Goal: Task Accomplishment & Management: Use online tool/utility

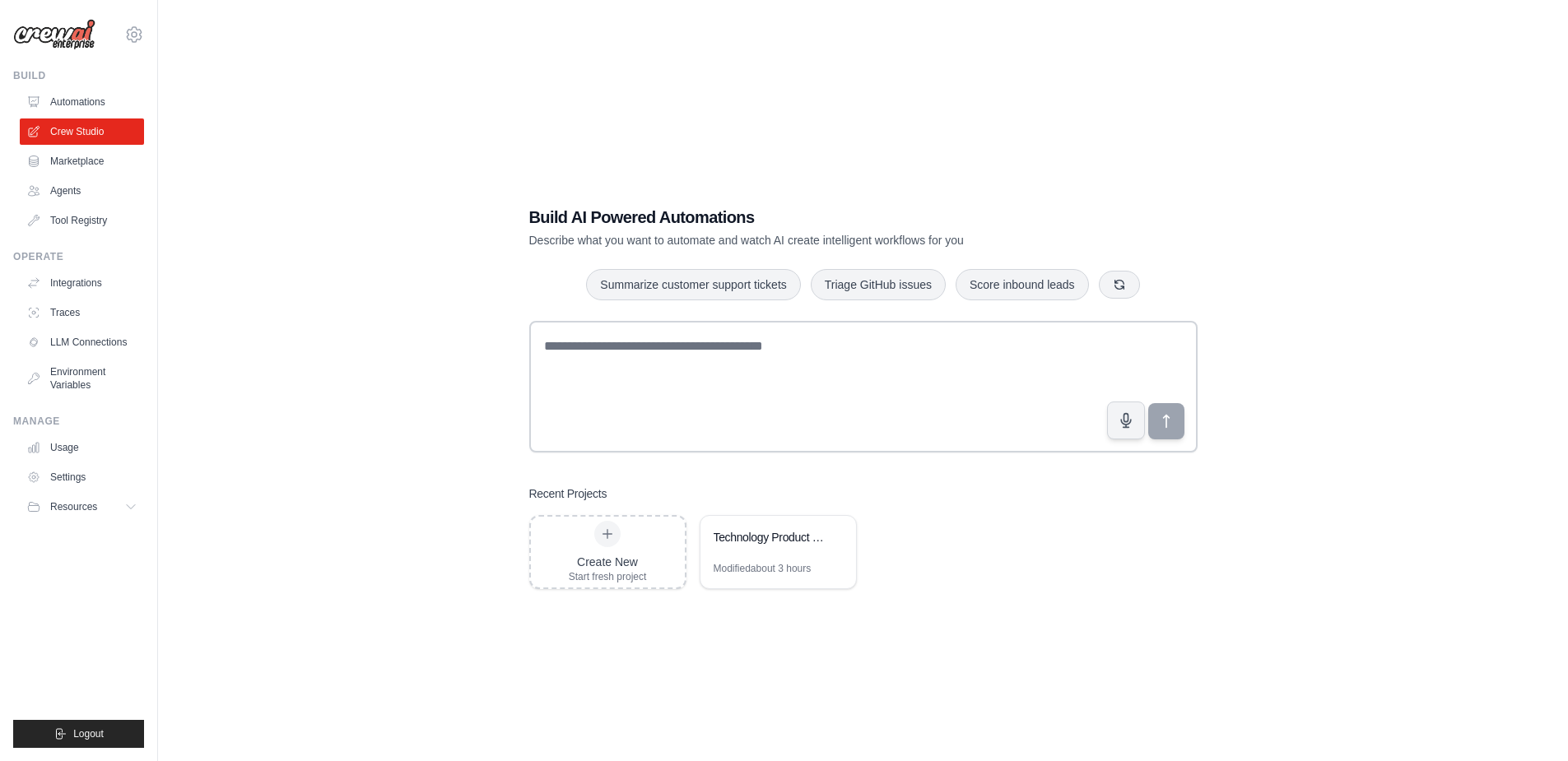
click at [1305, 225] on div "Build AI Powered Automations Describe what you want to automate and watch AI cr…" at bounding box center [863, 397] width 1357 height 761
click at [74, 285] on link "Integrations" at bounding box center [83, 283] width 124 height 27
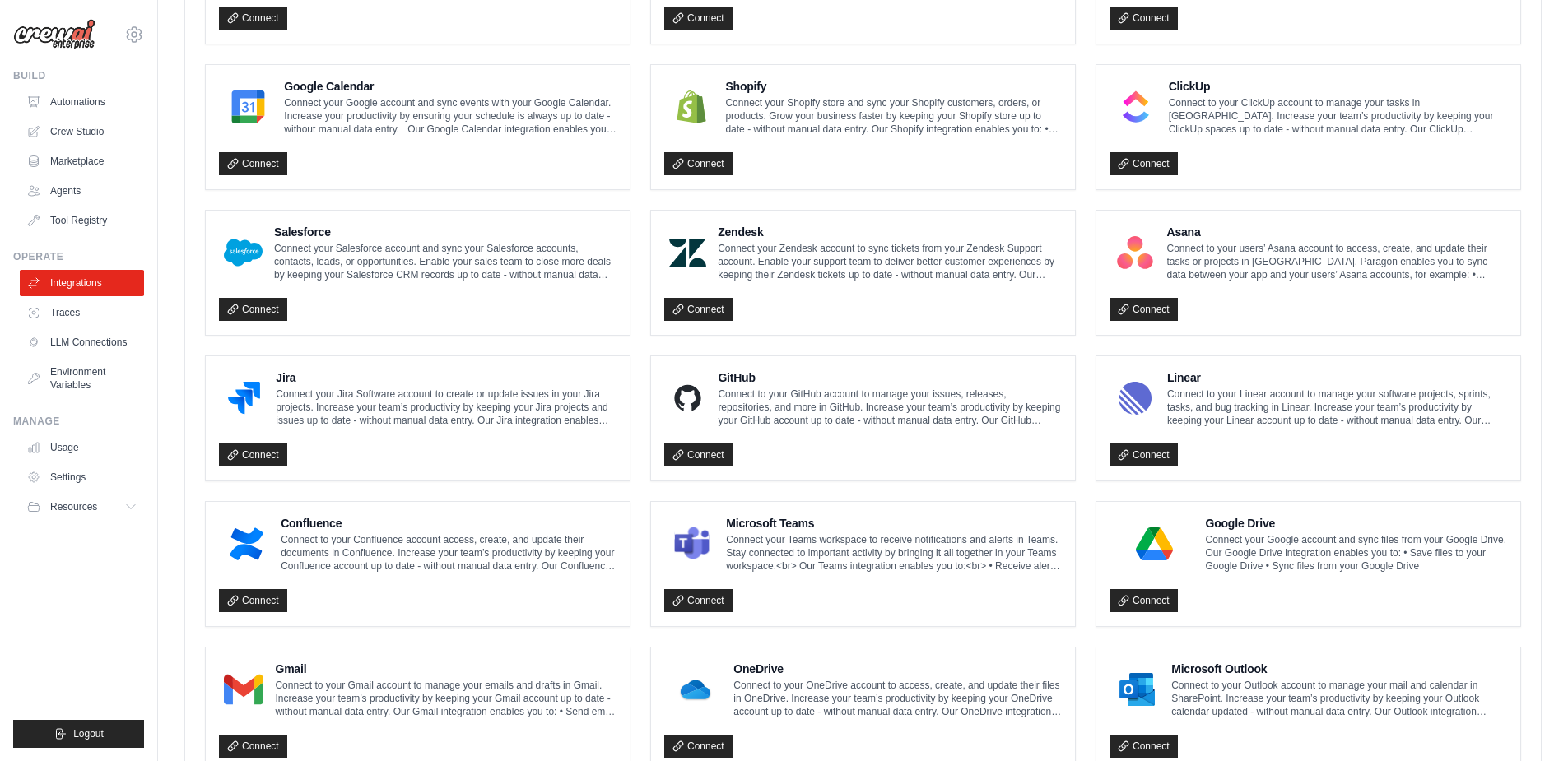
scroll to position [704, 0]
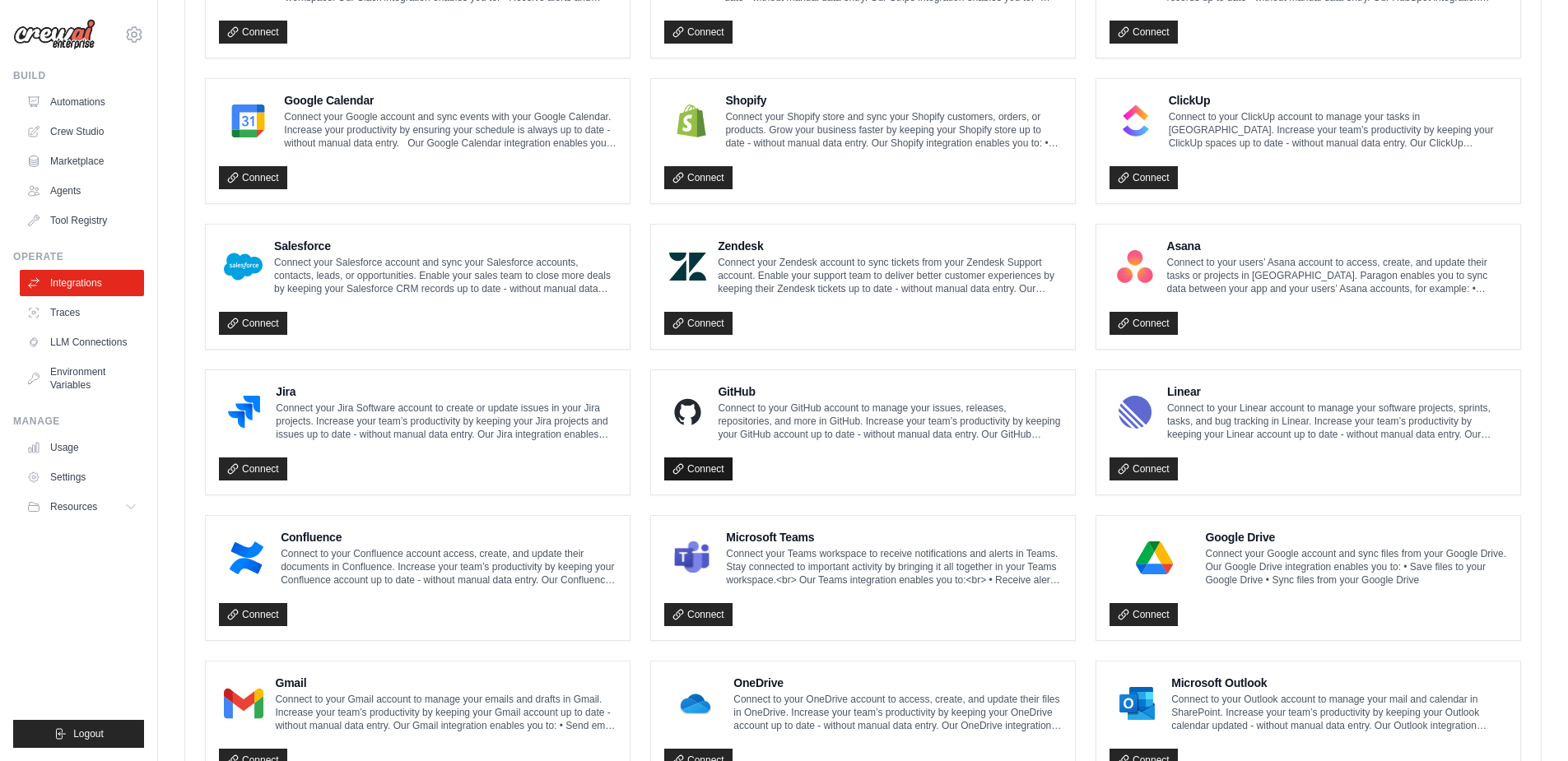
click at [691, 461] on link "Connect" at bounding box center [698, 469] width 69 height 23
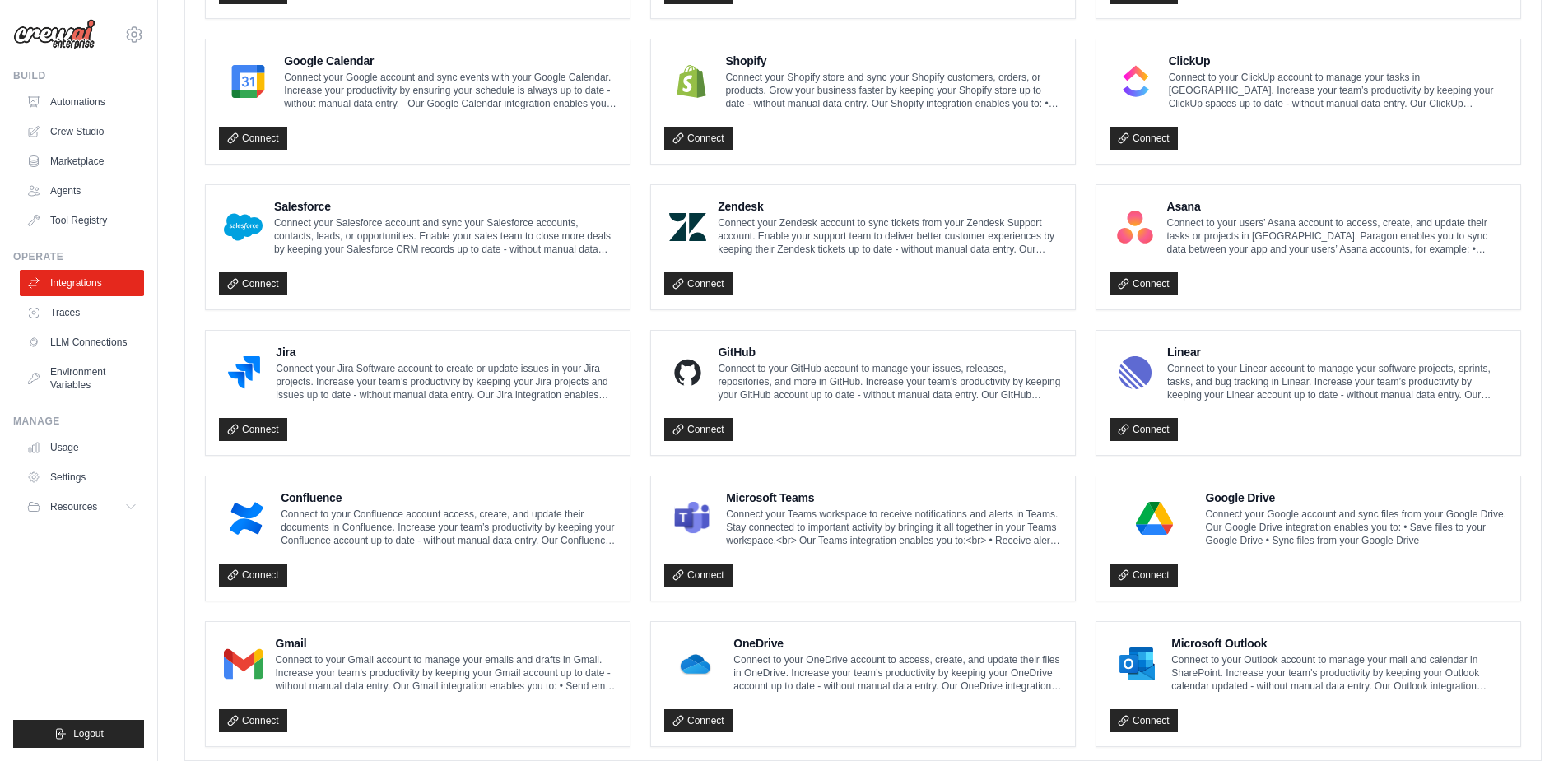
scroll to position [787, 0]
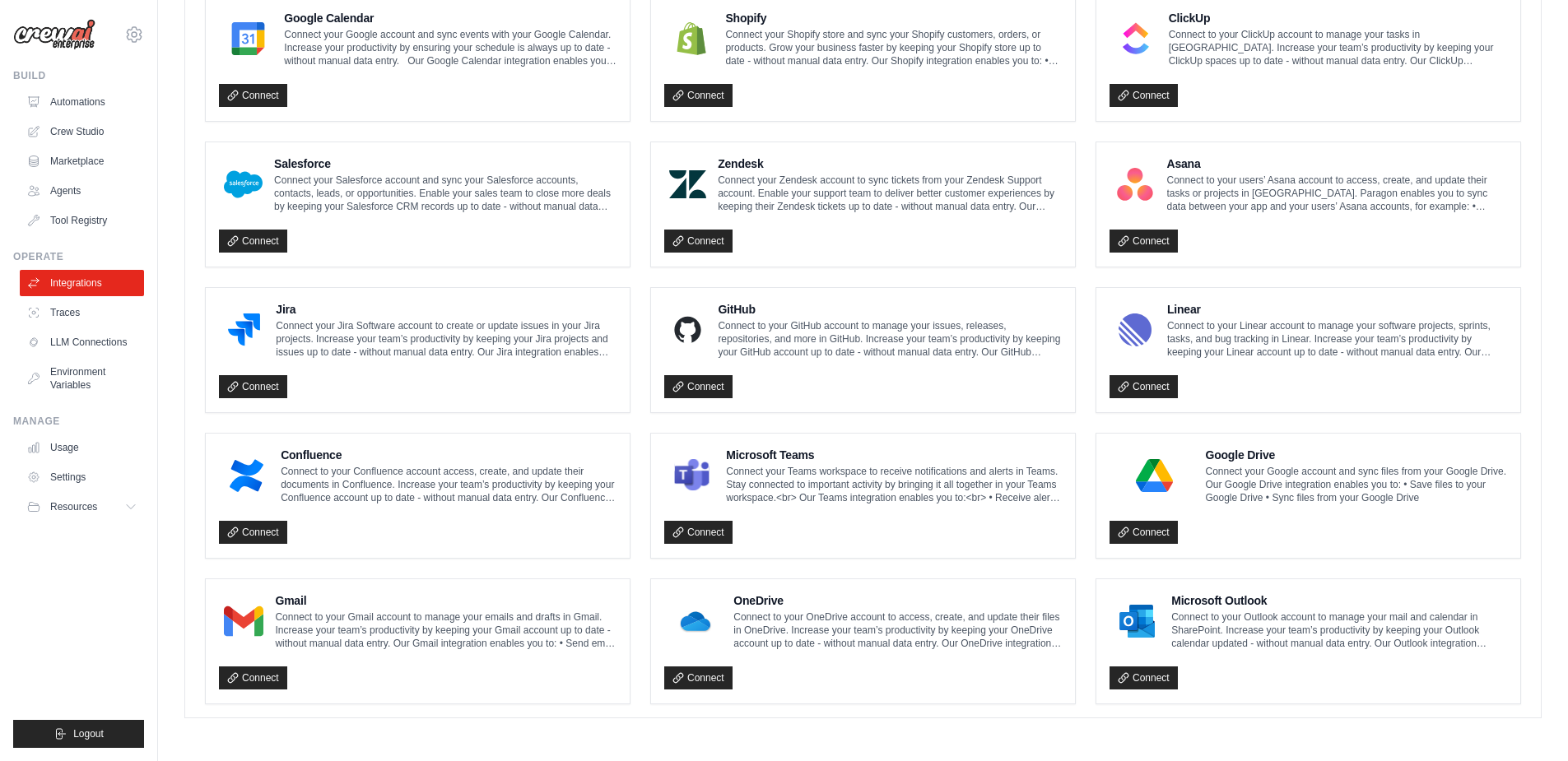
click at [783, 292] on div "GitHub Connect to your GitHub account to manage your issues, releases, reposito…" at bounding box center [862, 349] width 423 height 124
click at [781, 305] on h4 "GitHub" at bounding box center [890, 309] width 344 height 16
click at [772, 330] on p "Connect to your GitHub account to manage your issues, releases, repositories, a…" at bounding box center [890, 339] width 344 height 39
click at [748, 305] on h4 "GitHub" at bounding box center [890, 309] width 344 height 16
click at [686, 377] on link "Connect" at bounding box center [698, 387] width 69 height 23
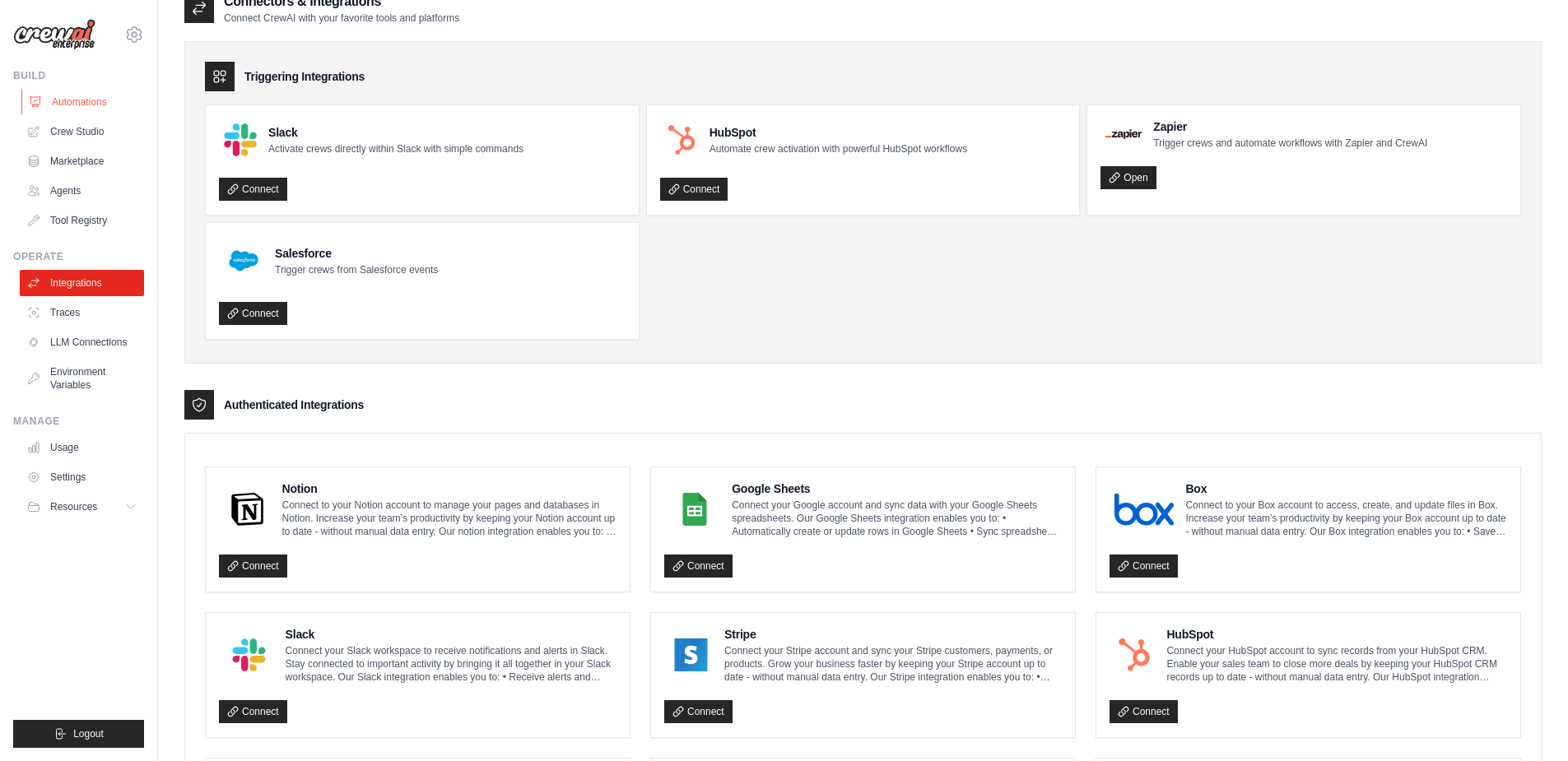
scroll to position [0, 0]
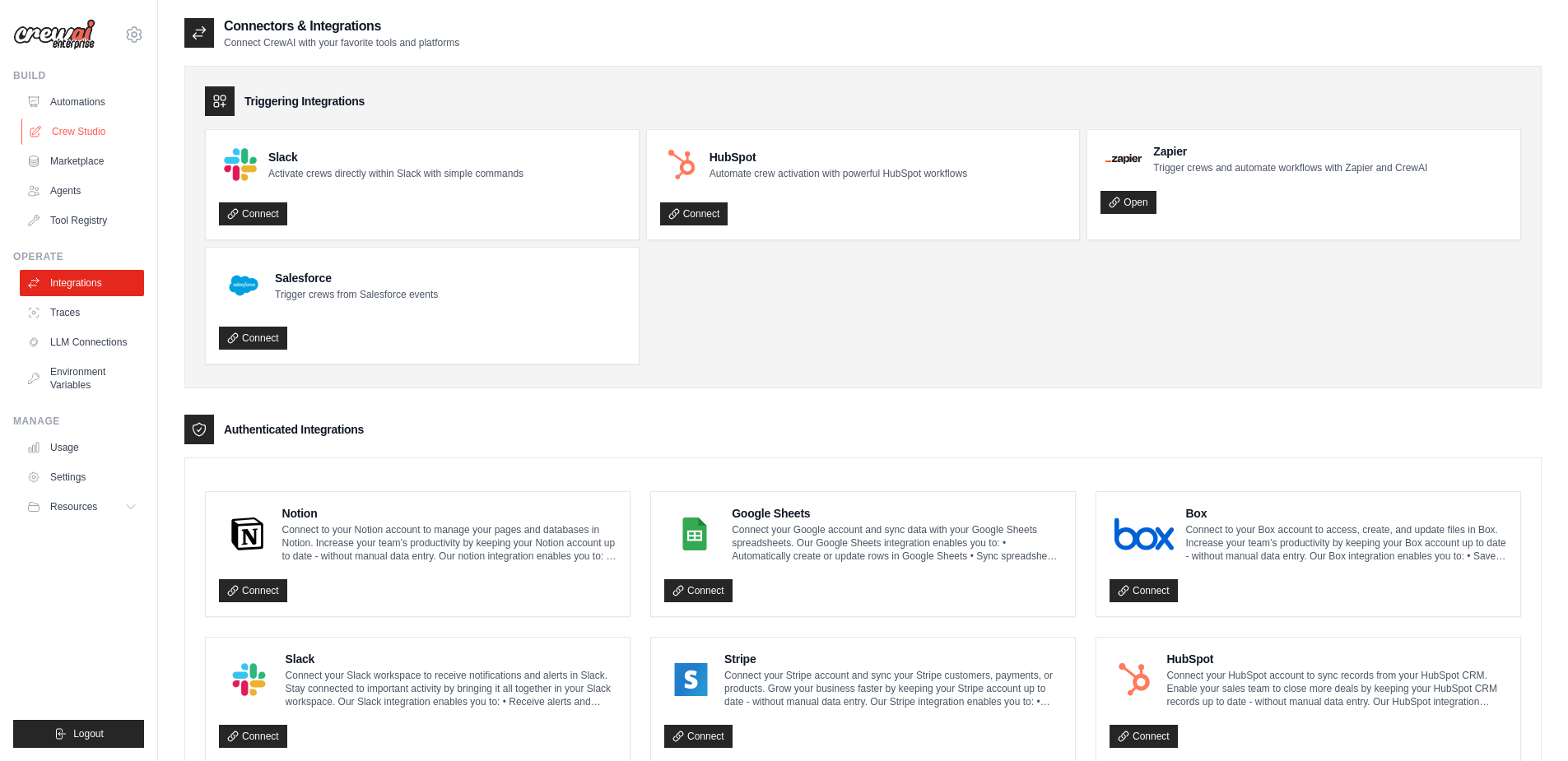
click at [85, 125] on link "Crew Studio" at bounding box center [83, 132] width 124 height 27
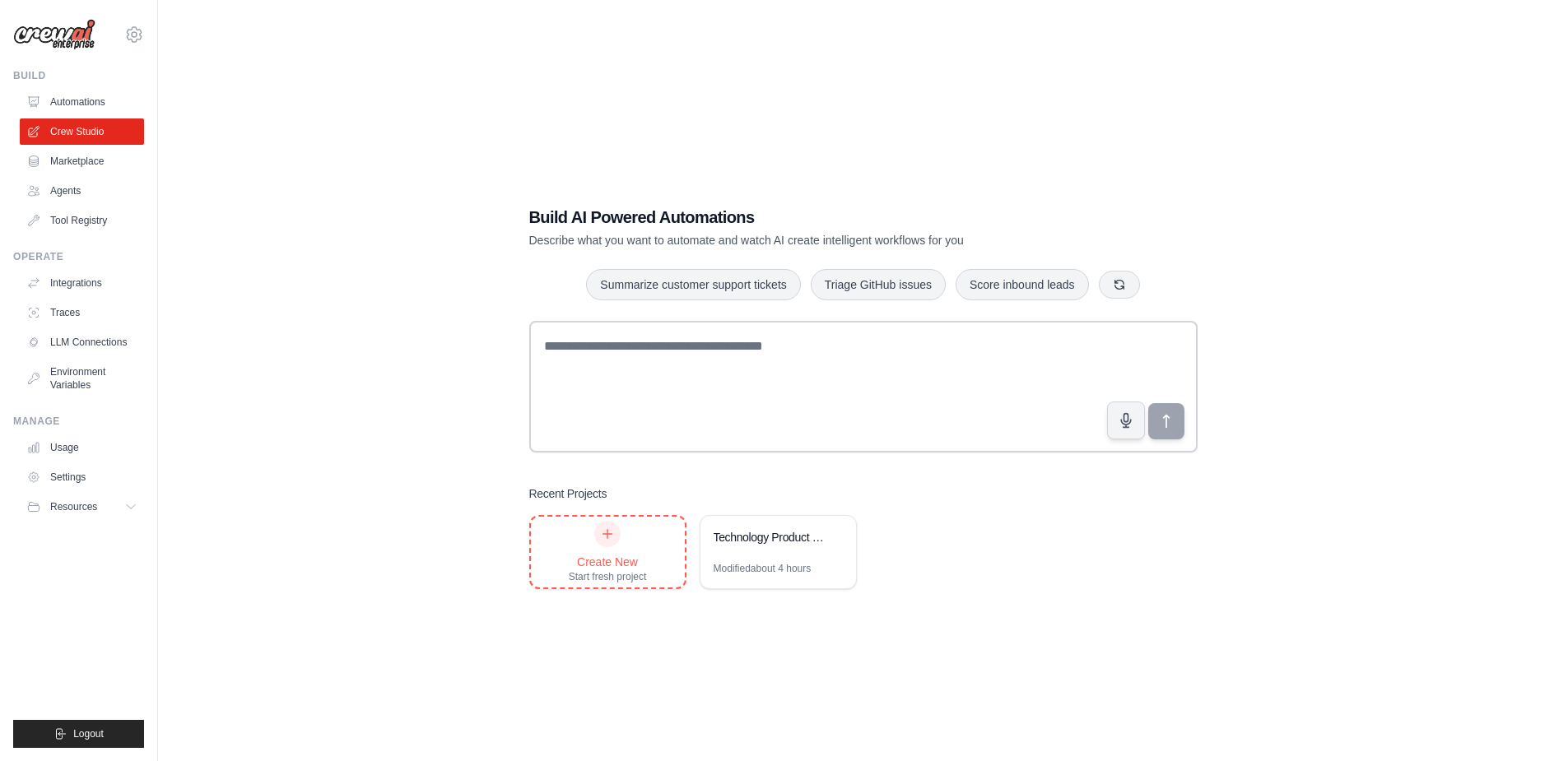
click at [627, 541] on div "Create New Start fresh project" at bounding box center [608, 552] width 78 height 62
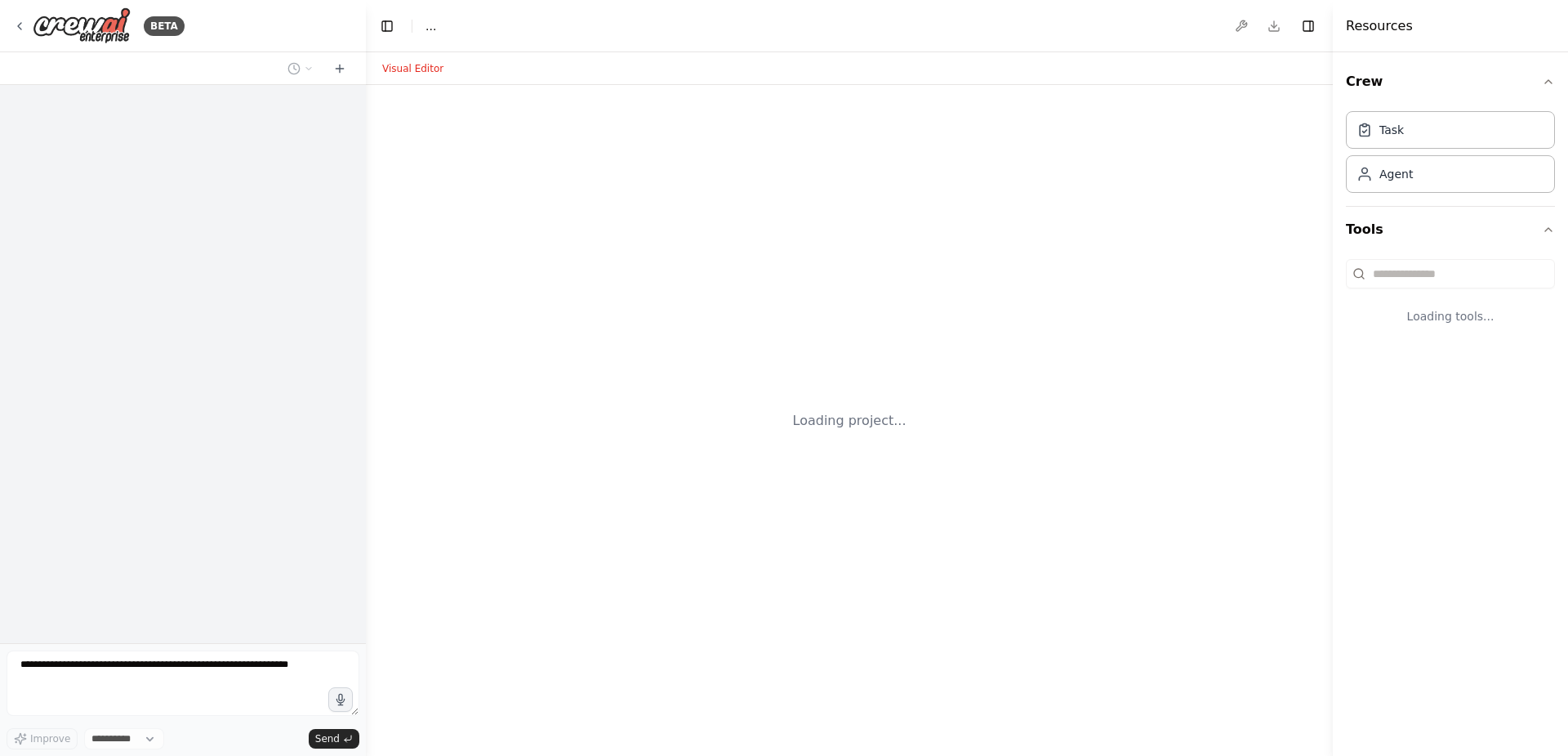
select select "****"
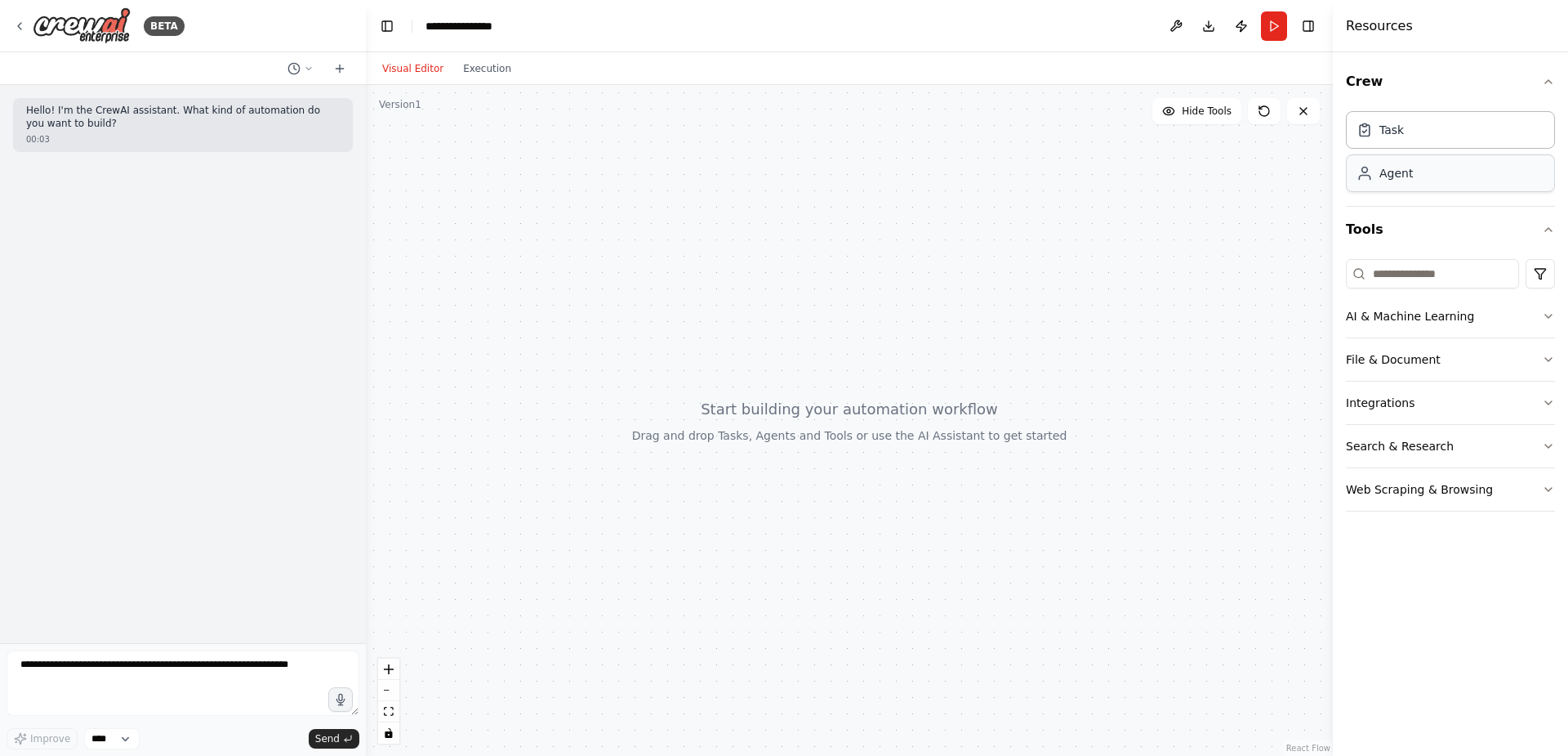
click at [1418, 178] on div "Agent" at bounding box center [1450, 173] width 209 height 37
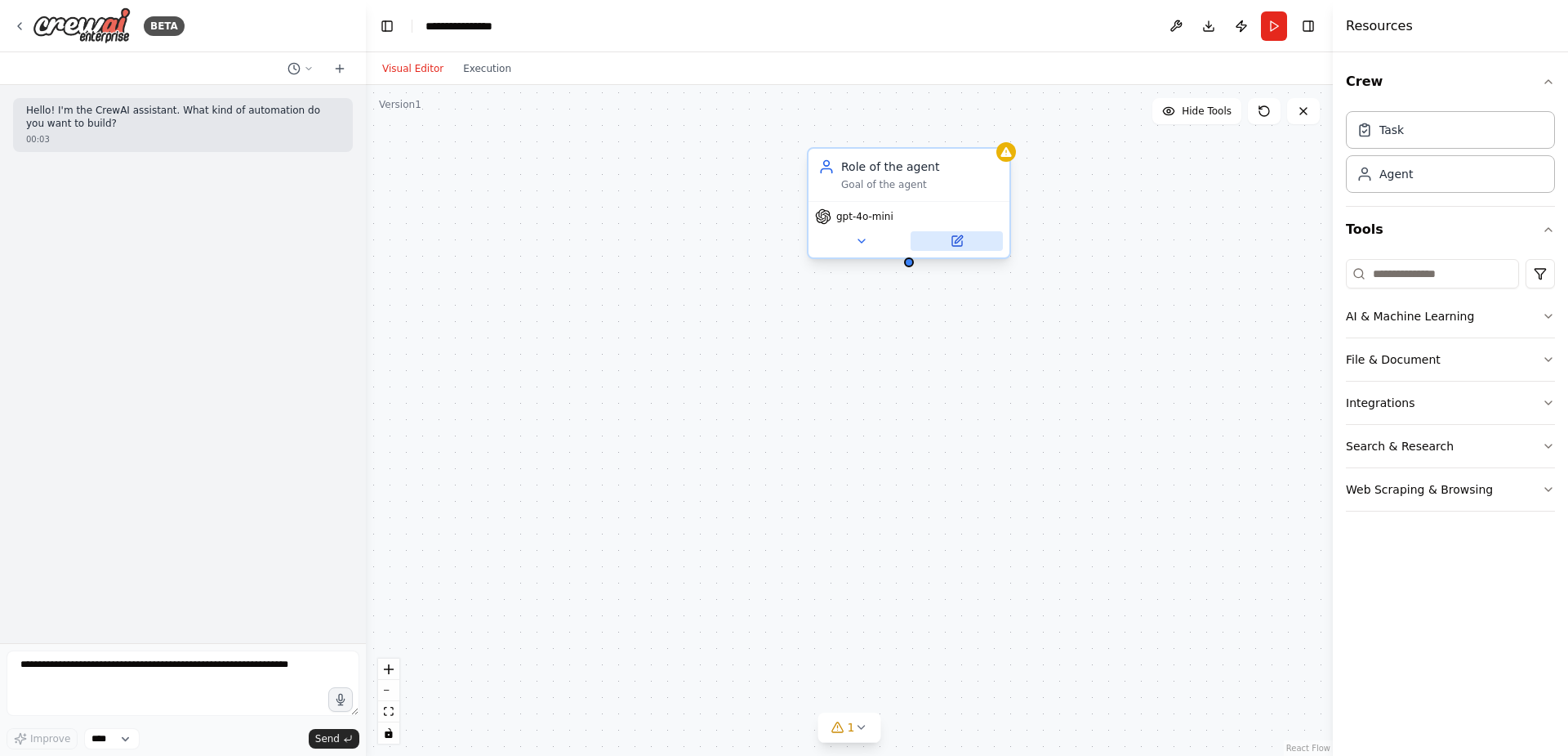
click at [961, 243] on icon at bounding box center [957, 241] width 10 height 10
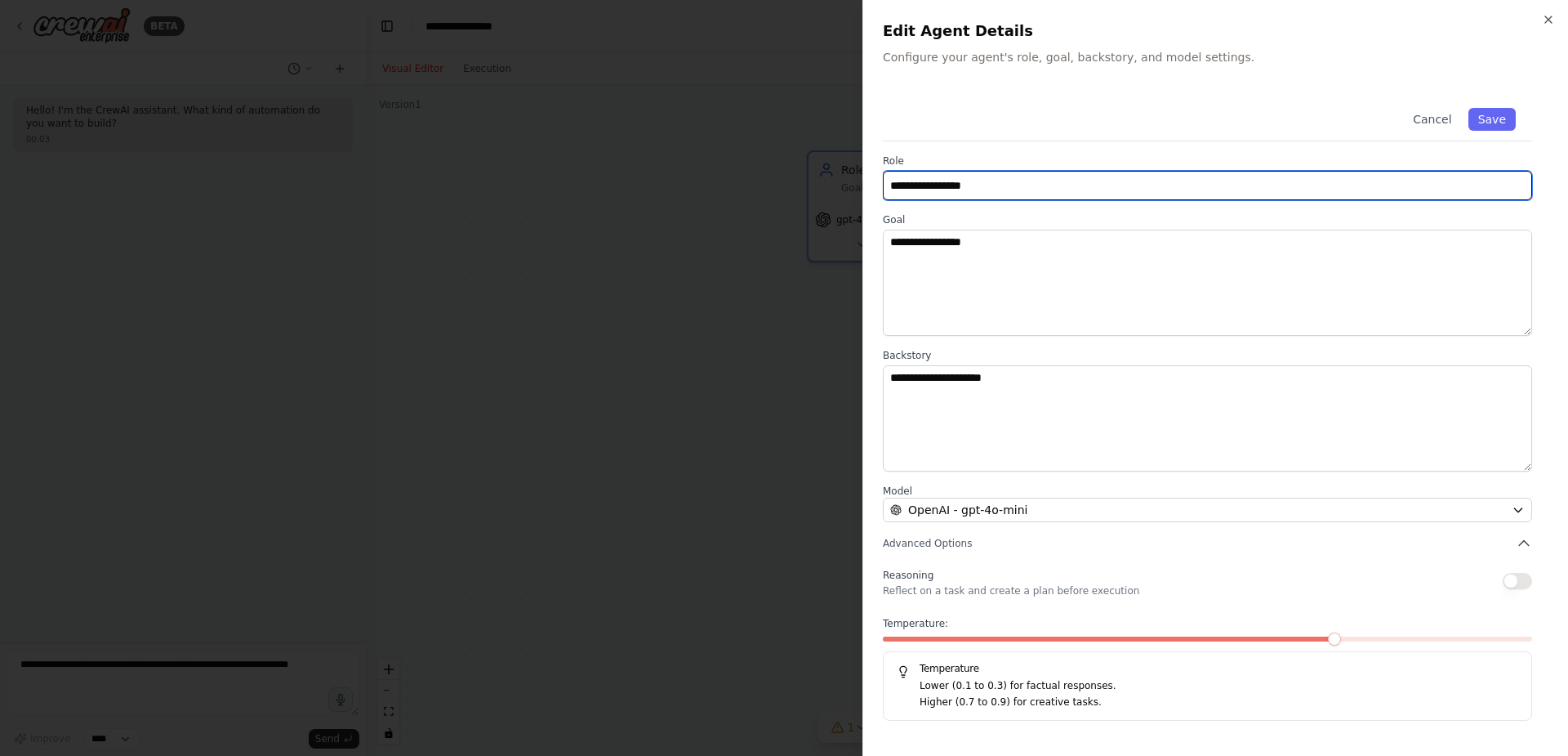
click at [1012, 181] on input "**********" at bounding box center [1208, 185] width 649 height 29
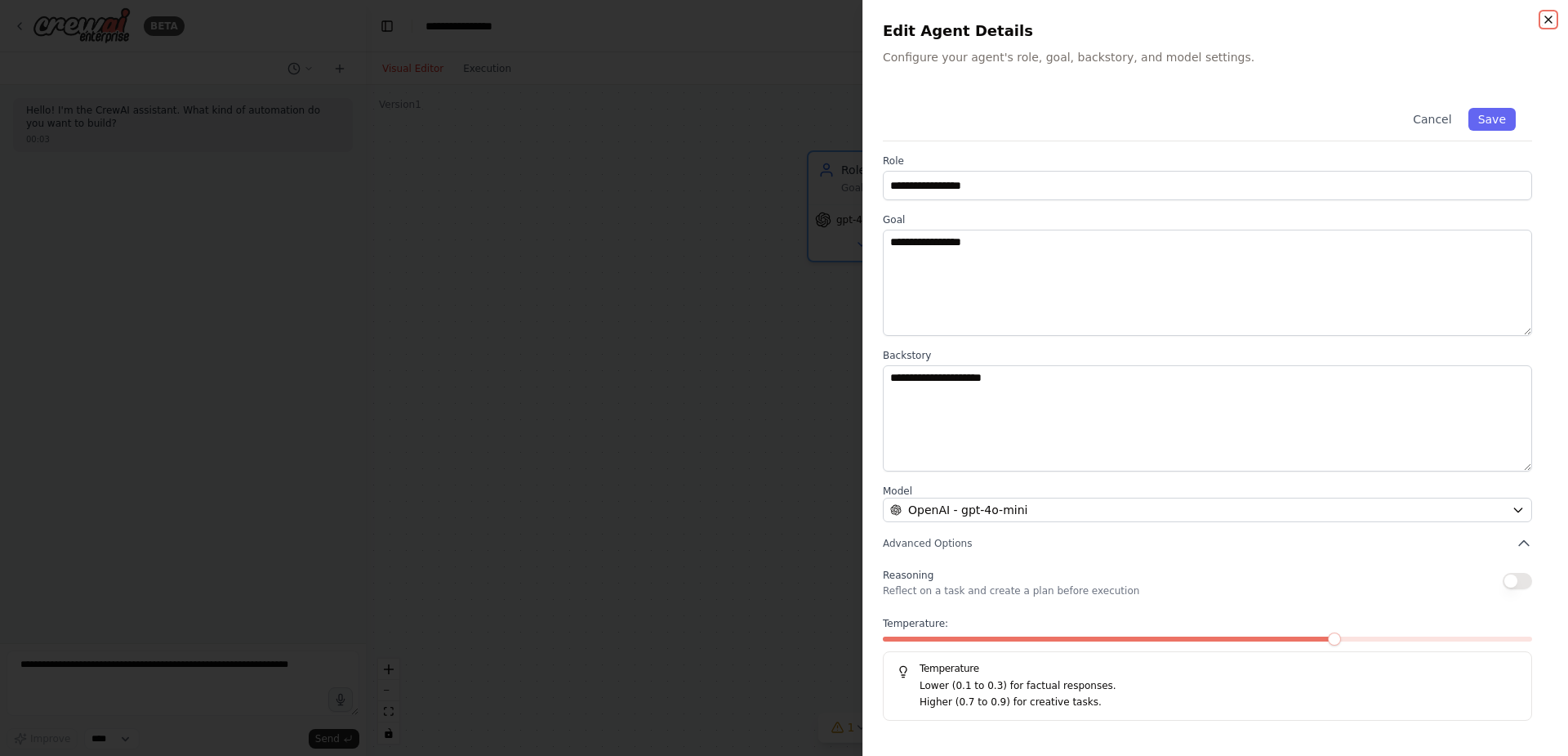
click at [1552, 19] on icon "button" at bounding box center [1549, 19] width 13 height 13
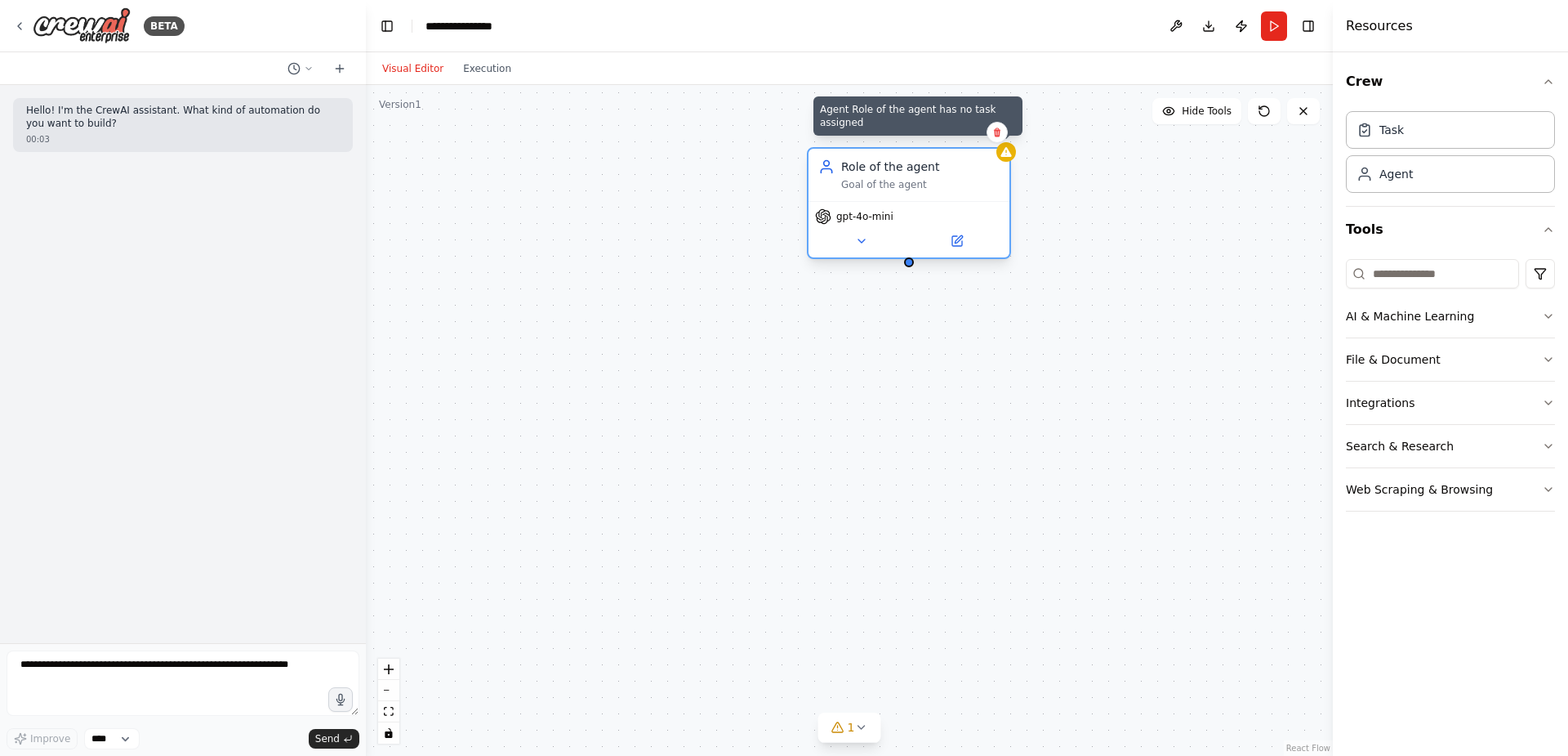
click at [1009, 161] on div at bounding box center [1006, 152] width 19 height 19
click at [1001, 127] on icon at bounding box center [997, 132] width 10 height 10
click at [956, 127] on button "Confirm" at bounding box center [951, 132] width 58 height 19
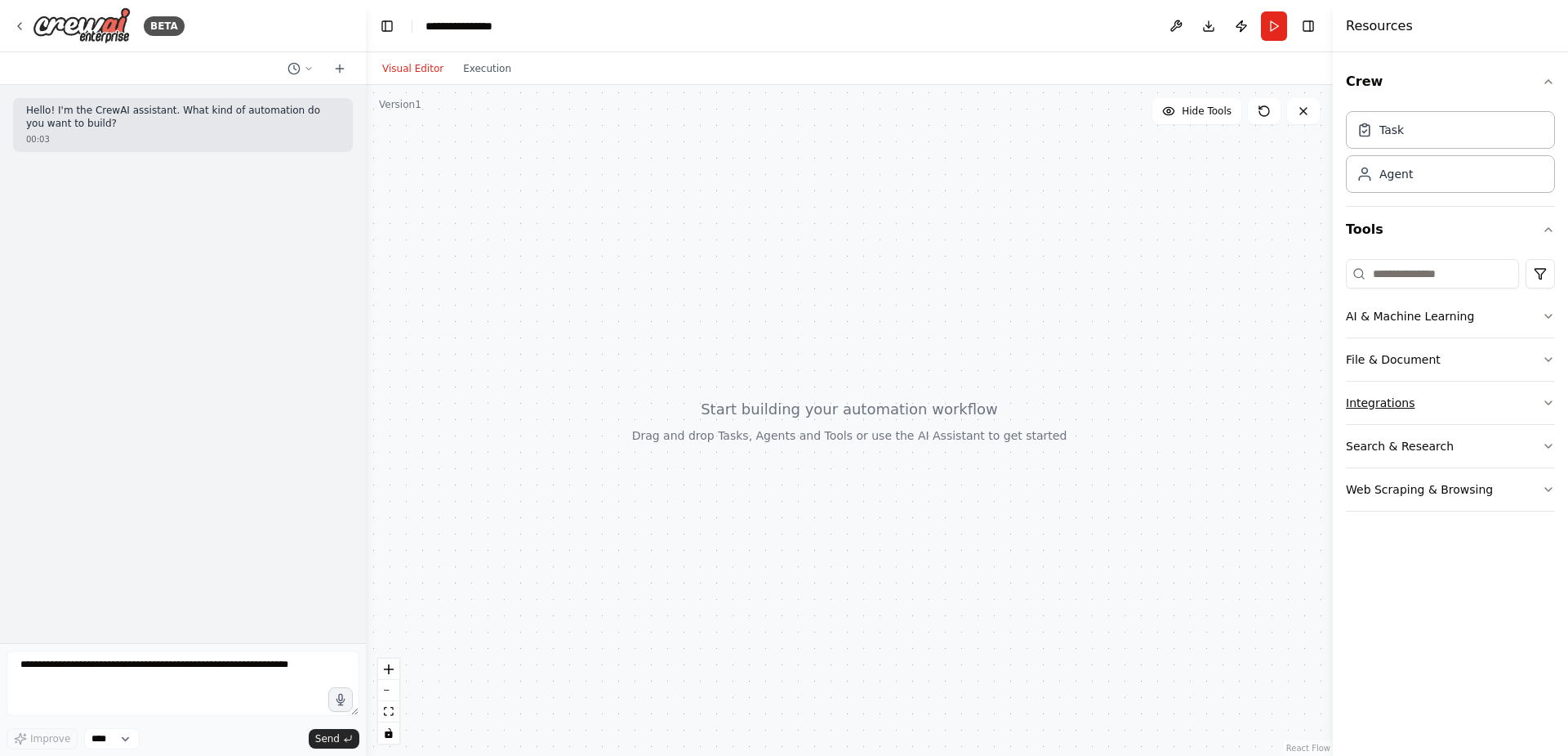
click at [1417, 397] on button "Integrations" at bounding box center [1450, 403] width 209 height 42
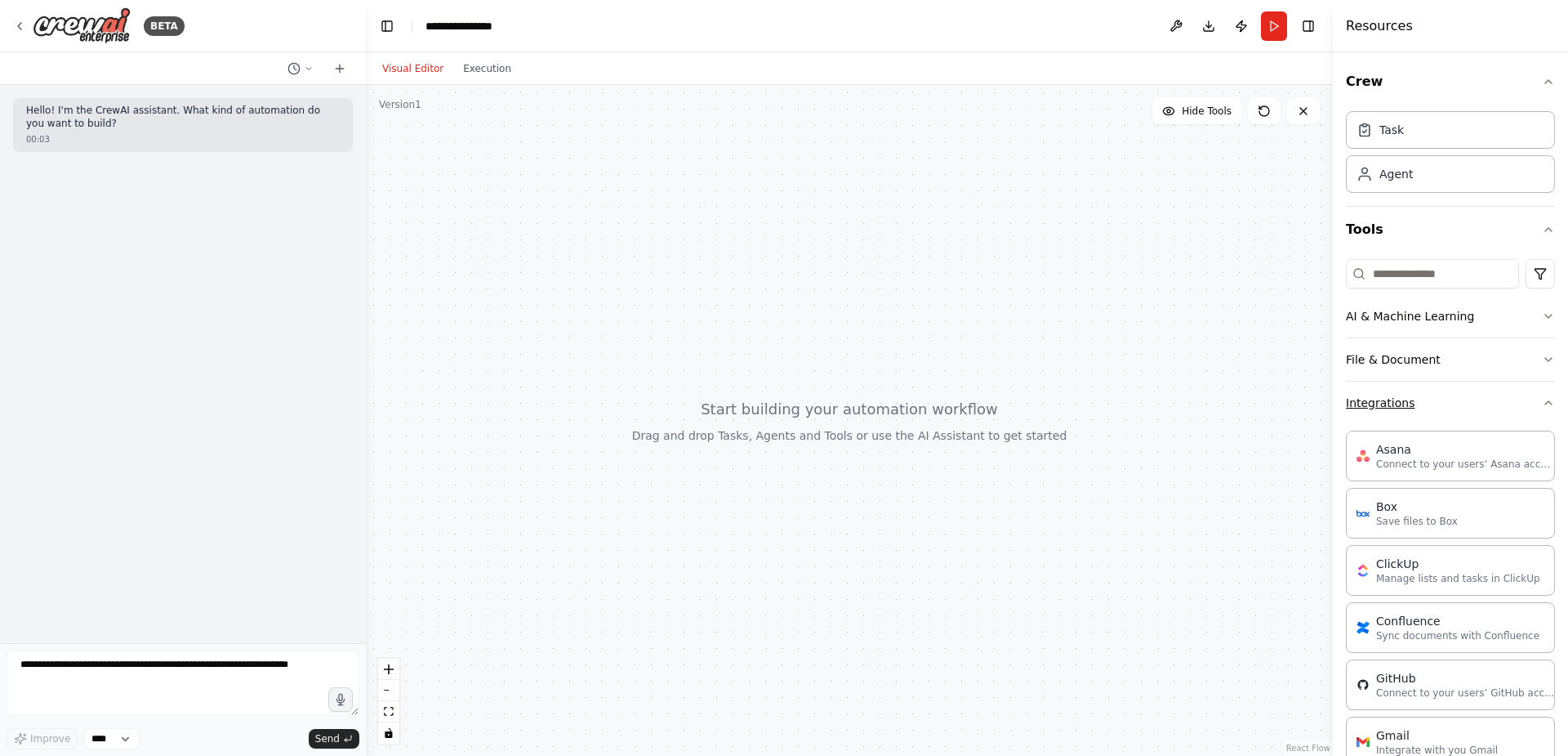
click at [1416, 397] on button "Integrations" at bounding box center [1450, 403] width 209 height 42
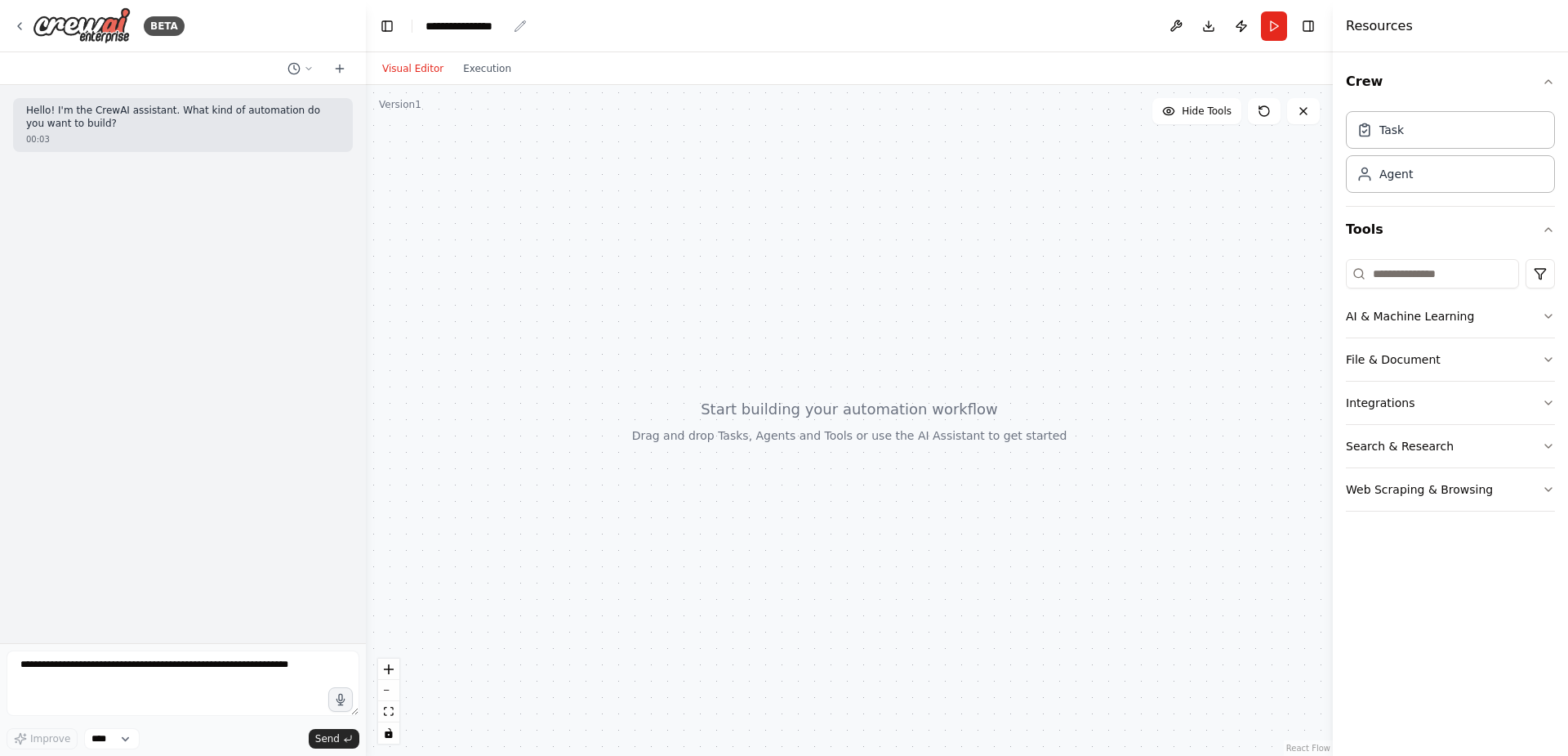
click at [453, 27] on div "**********" at bounding box center [466, 26] width 81 height 16
drag, startPoint x: 515, startPoint y: 25, endPoint x: 303, endPoint y: 33, distance: 212.2
click at [310, 31] on div "**********" at bounding box center [784, 378] width 1568 height 756
click at [907, 135] on div at bounding box center [849, 420] width 967 height 671
click at [1412, 174] on div "Agent" at bounding box center [1450, 173] width 209 height 37
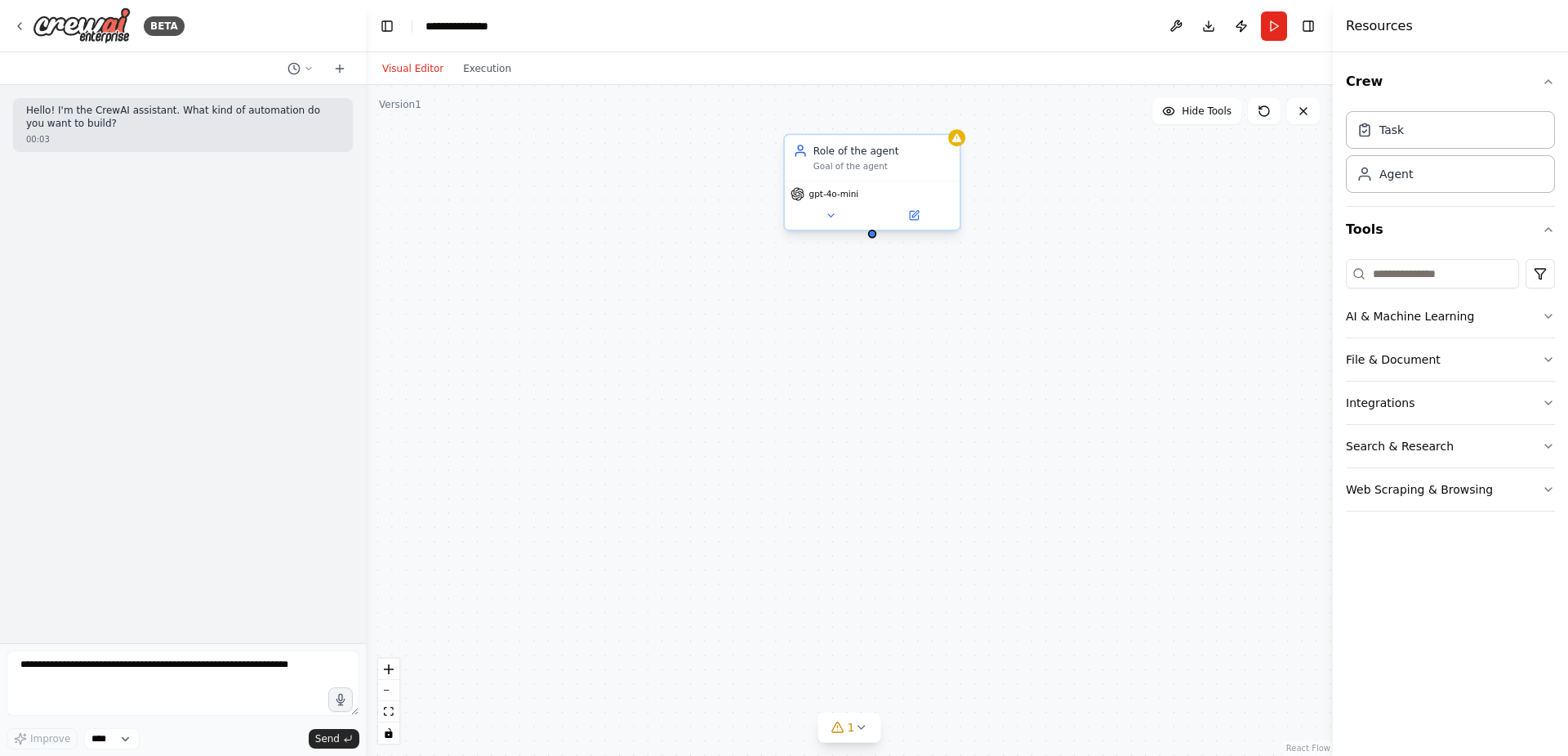
click at [849, 165] on div "Goal of the agent" at bounding box center [882, 166] width 138 height 12
click at [854, 158] on div "Role of the agent Goal of the agent" at bounding box center [882, 158] width 138 height 28
click at [834, 215] on icon at bounding box center [830, 215] width 12 height 12
click at [874, 276] on input "**********" at bounding box center [926, 279] width 259 height 26
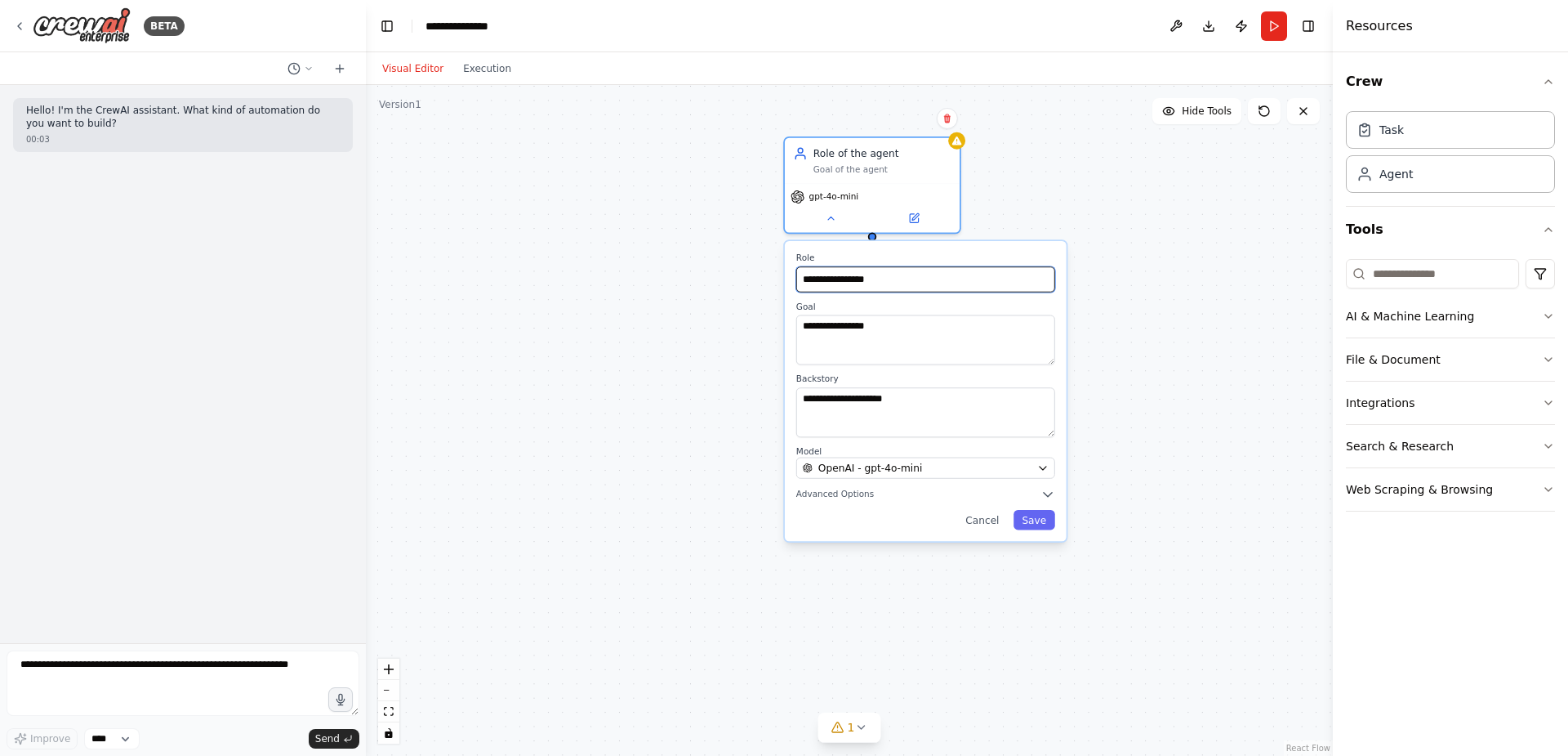
click at [898, 277] on input "**********" at bounding box center [926, 279] width 259 height 26
click at [861, 727] on icon at bounding box center [861, 727] width 13 height 13
click at [948, 685] on button at bounding box center [956, 685] width 27 height 19
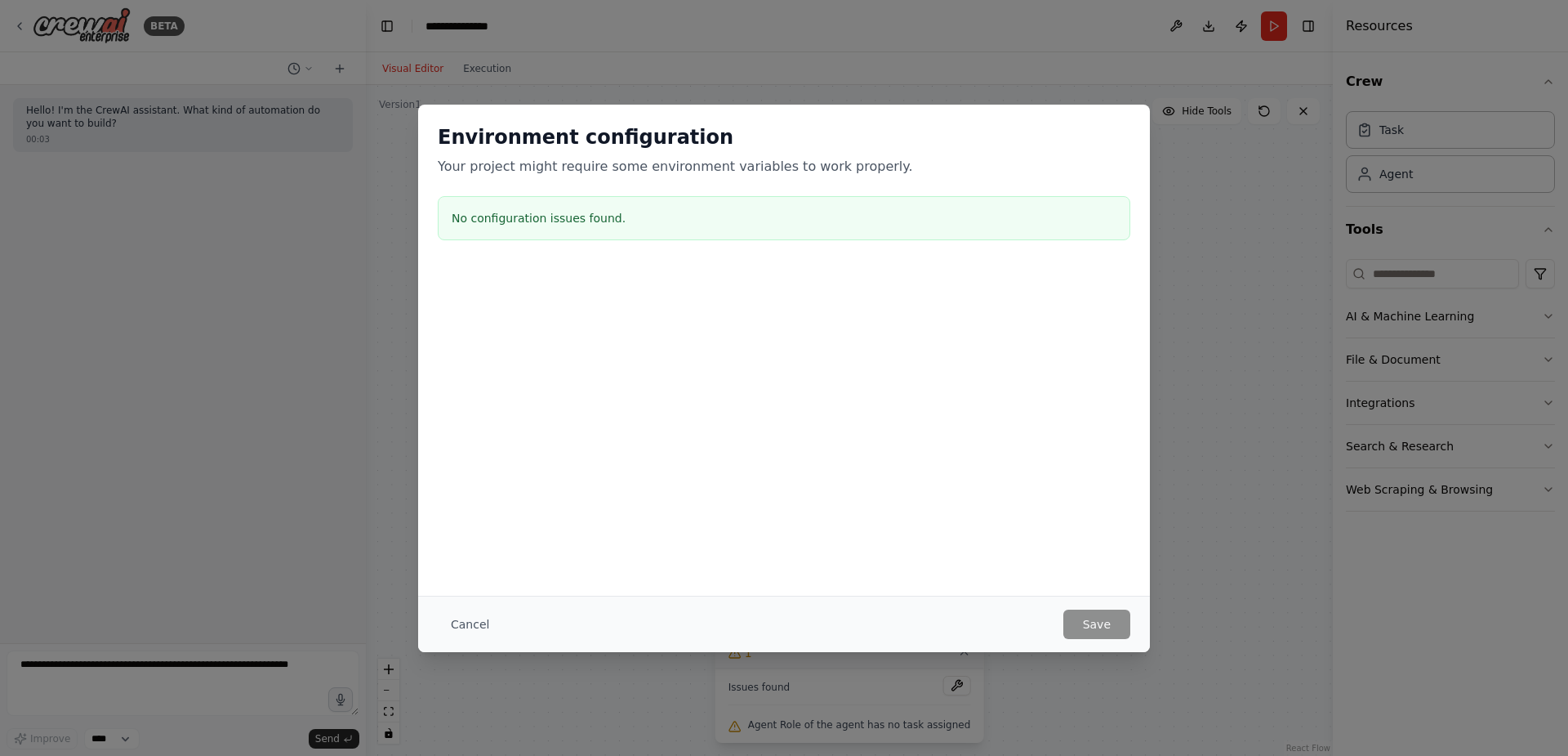
click at [471, 618] on button "Cancel" at bounding box center [470, 624] width 65 height 29
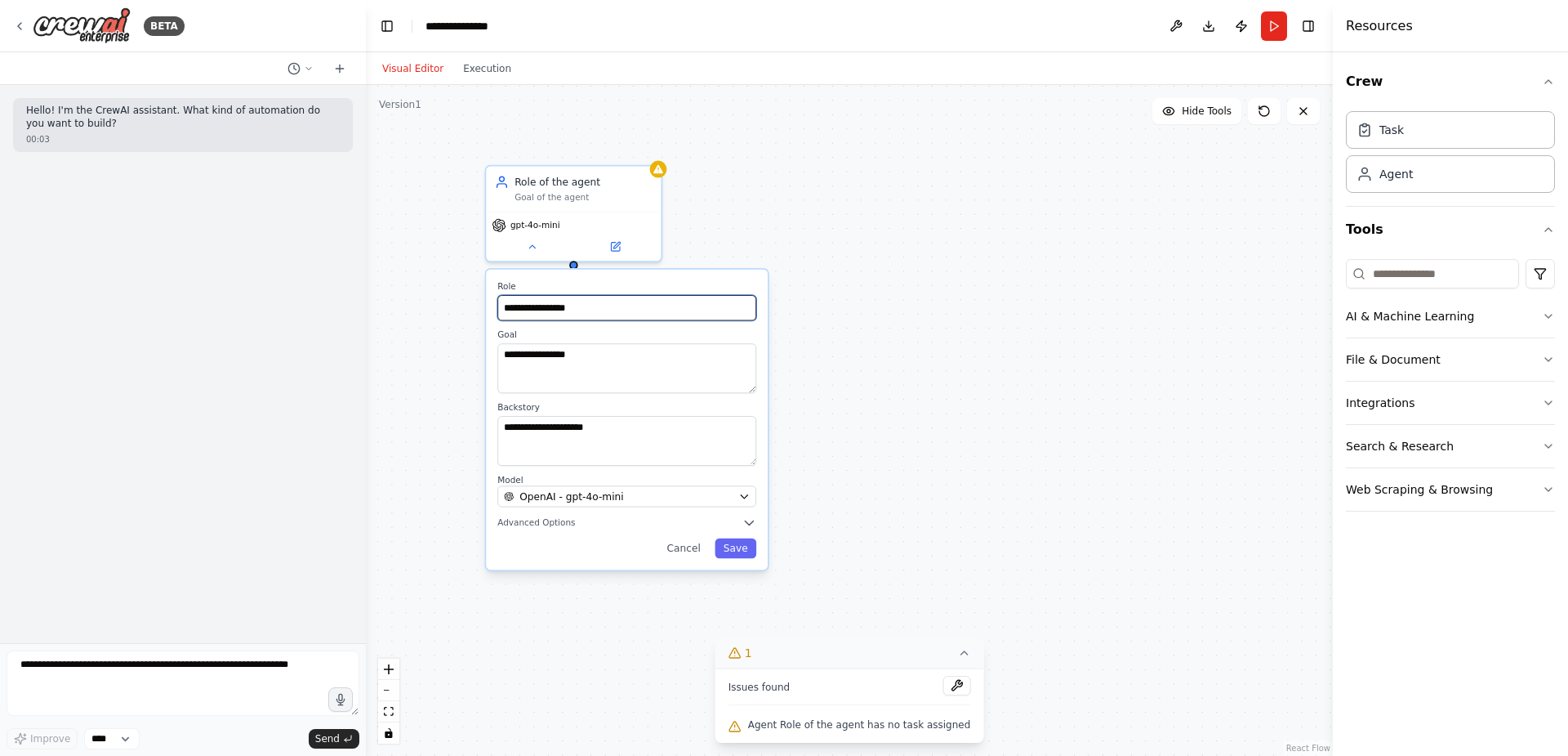
click at [619, 309] on input "**********" at bounding box center [626, 307] width 259 height 26
drag, startPoint x: 619, startPoint y: 309, endPoint x: 434, endPoint y: 303, distance: 185.1
click at [434, 303] on div "**********" at bounding box center [849, 420] width 967 height 671
type input "*"
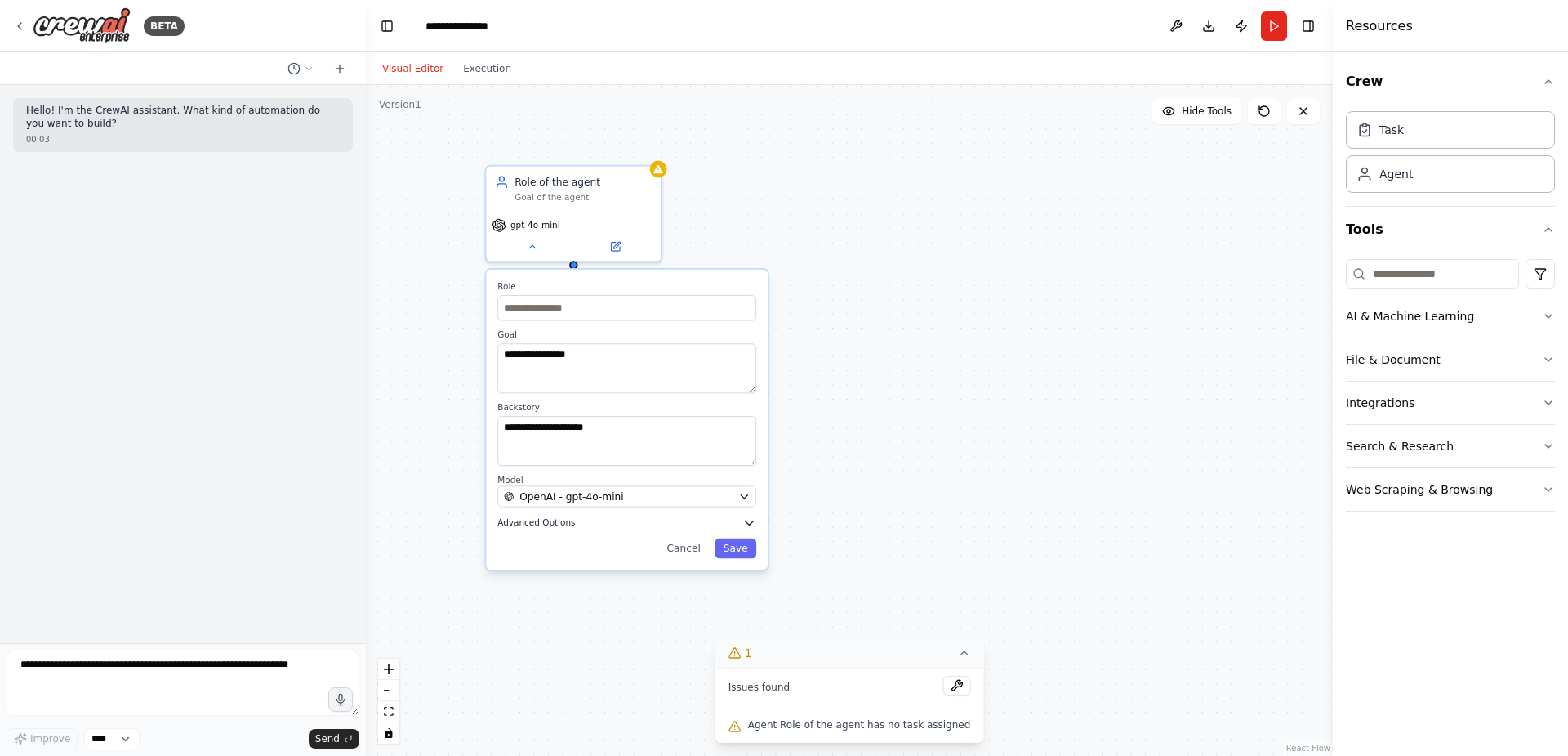
click at [539, 527] on span "Advanced Options" at bounding box center [536, 522] width 78 height 12
click at [1310, 115] on icon at bounding box center [1303, 111] width 13 height 13
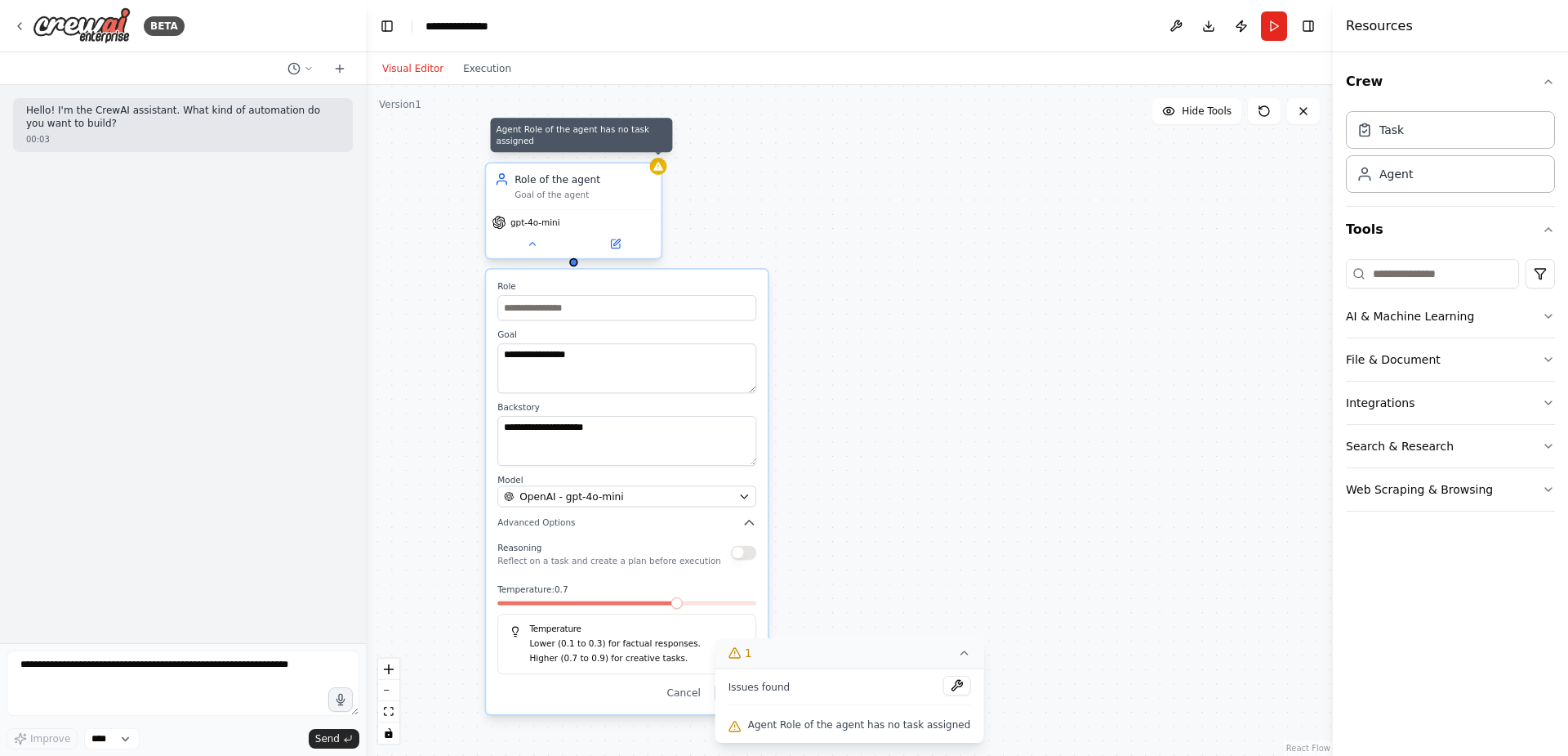
click at [657, 174] on div at bounding box center [658, 166] width 17 height 17
click at [540, 244] on button at bounding box center [532, 243] width 80 height 17
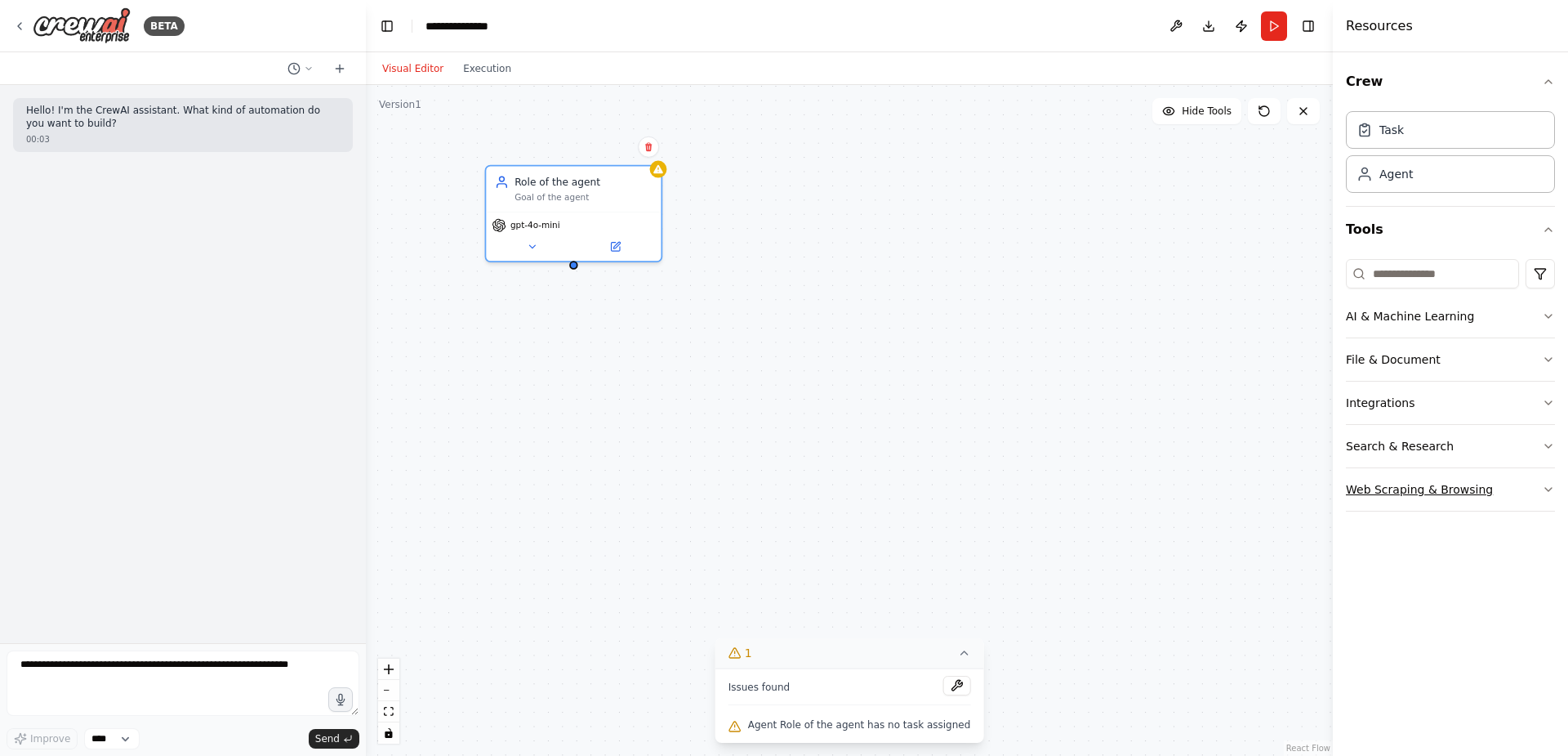
click at [1395, 488] on button "Web Scraping & Browsing" at bounding box center [1450, 490] width 209 height 42
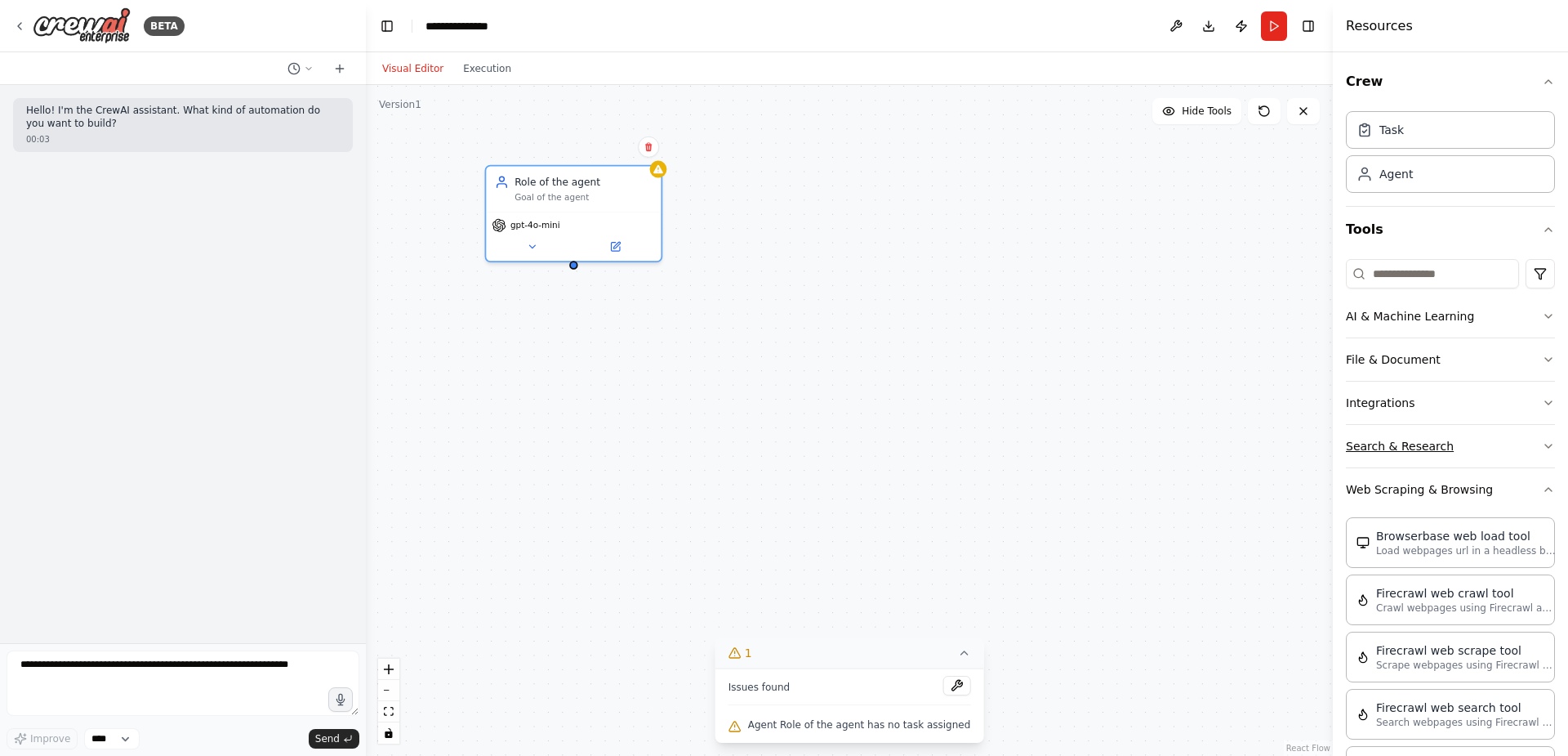
click at [1403, 441] on button "Search & Research" at bounding box center [1450, 446] width 209 height 42
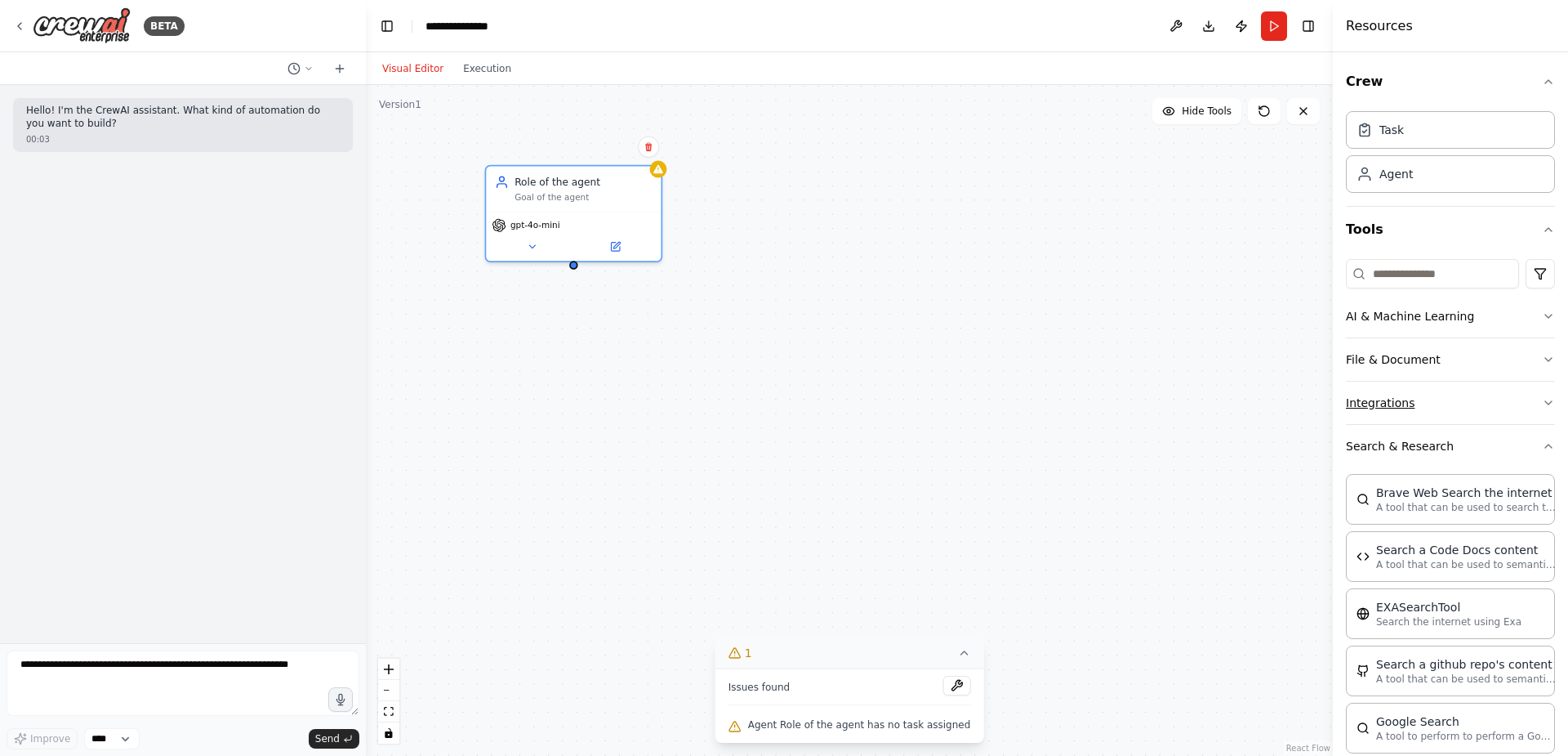
click at [1391, 403] on button "Integrations" at bounding box center [1450, 403] width 209 height 42
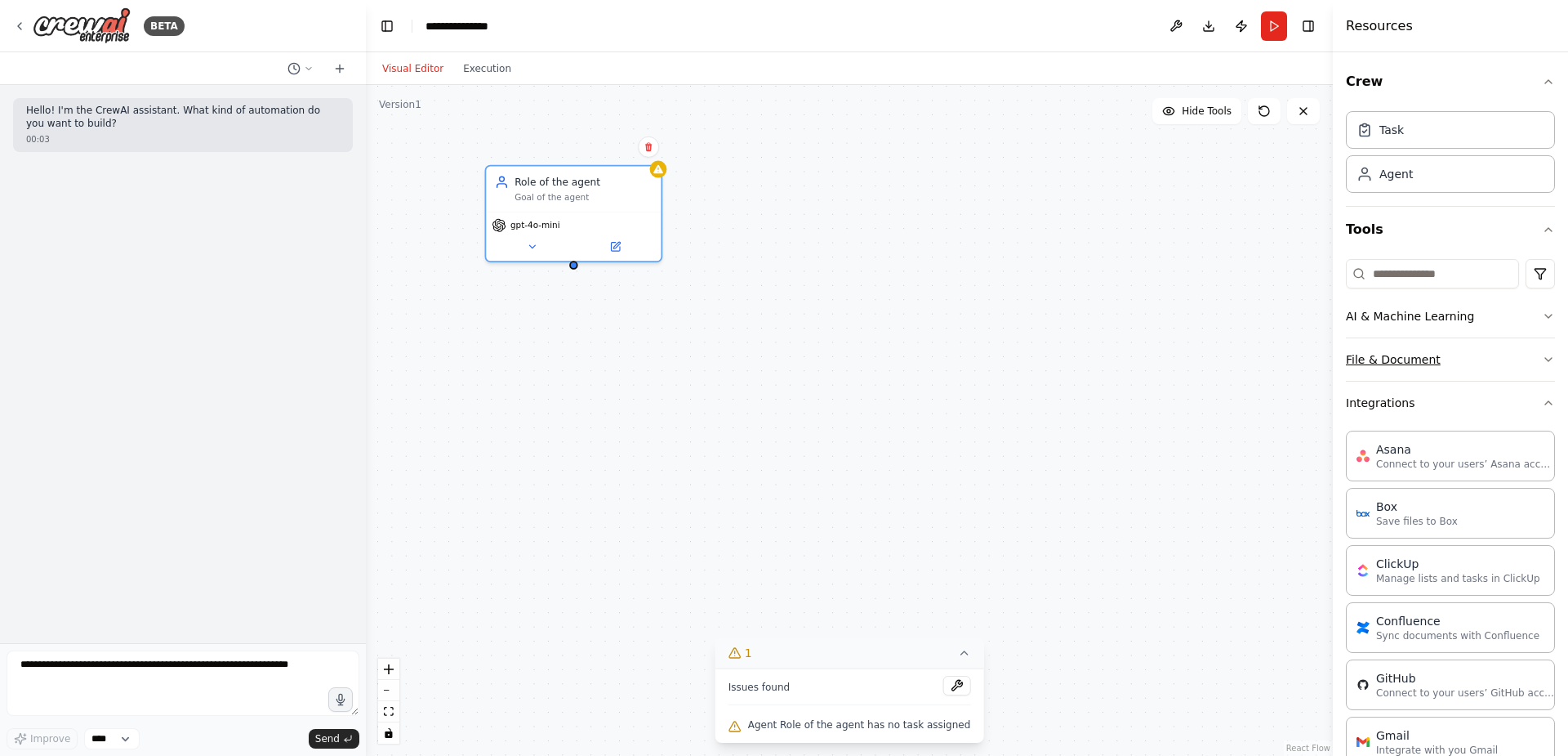
click at [1402, 365] on button "File & Document" at bounding box center [1450, 359] width 209 height 42
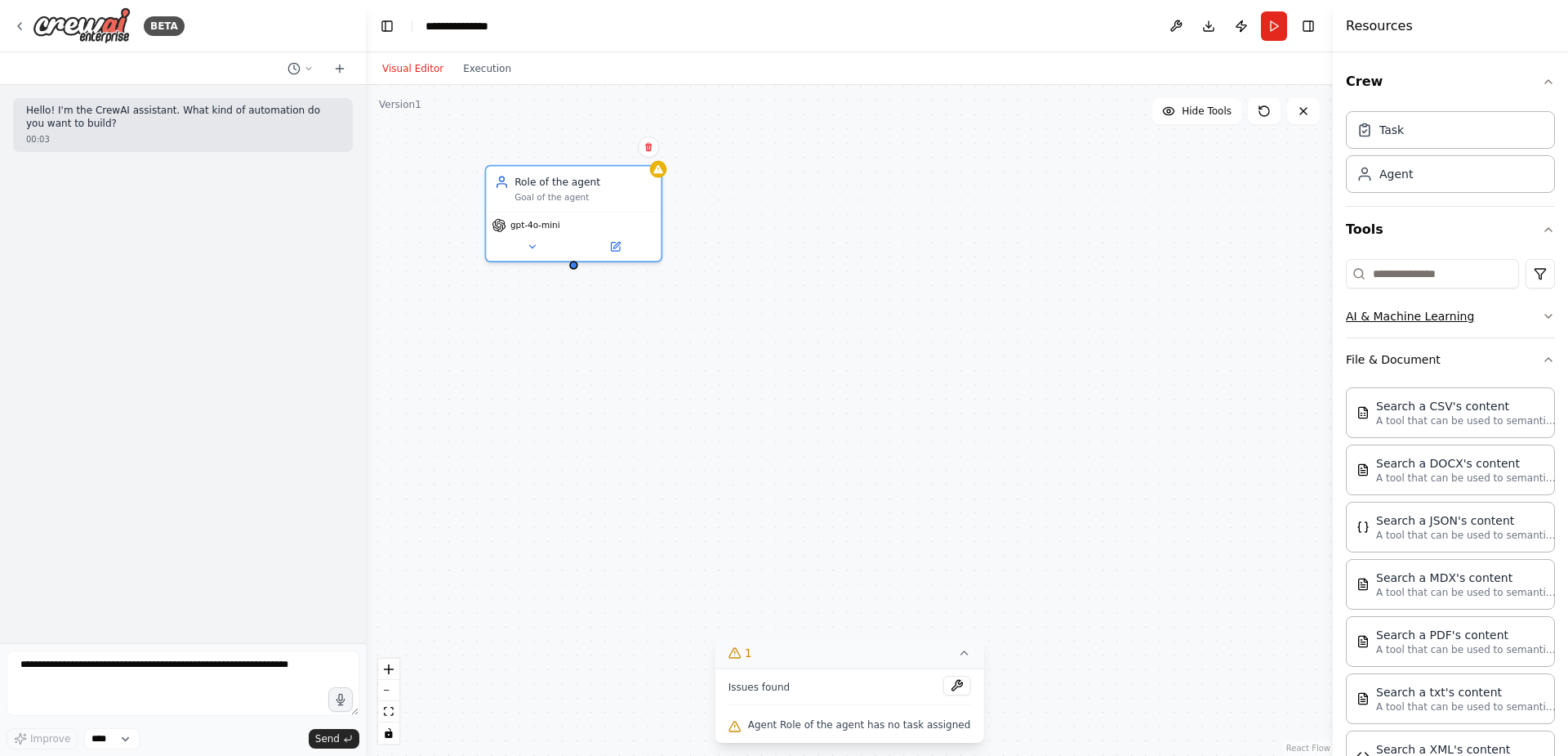
click at [1395, 324] on button "AI & Machine Learning" at bounding box center [1450, 316] width 209 height 42
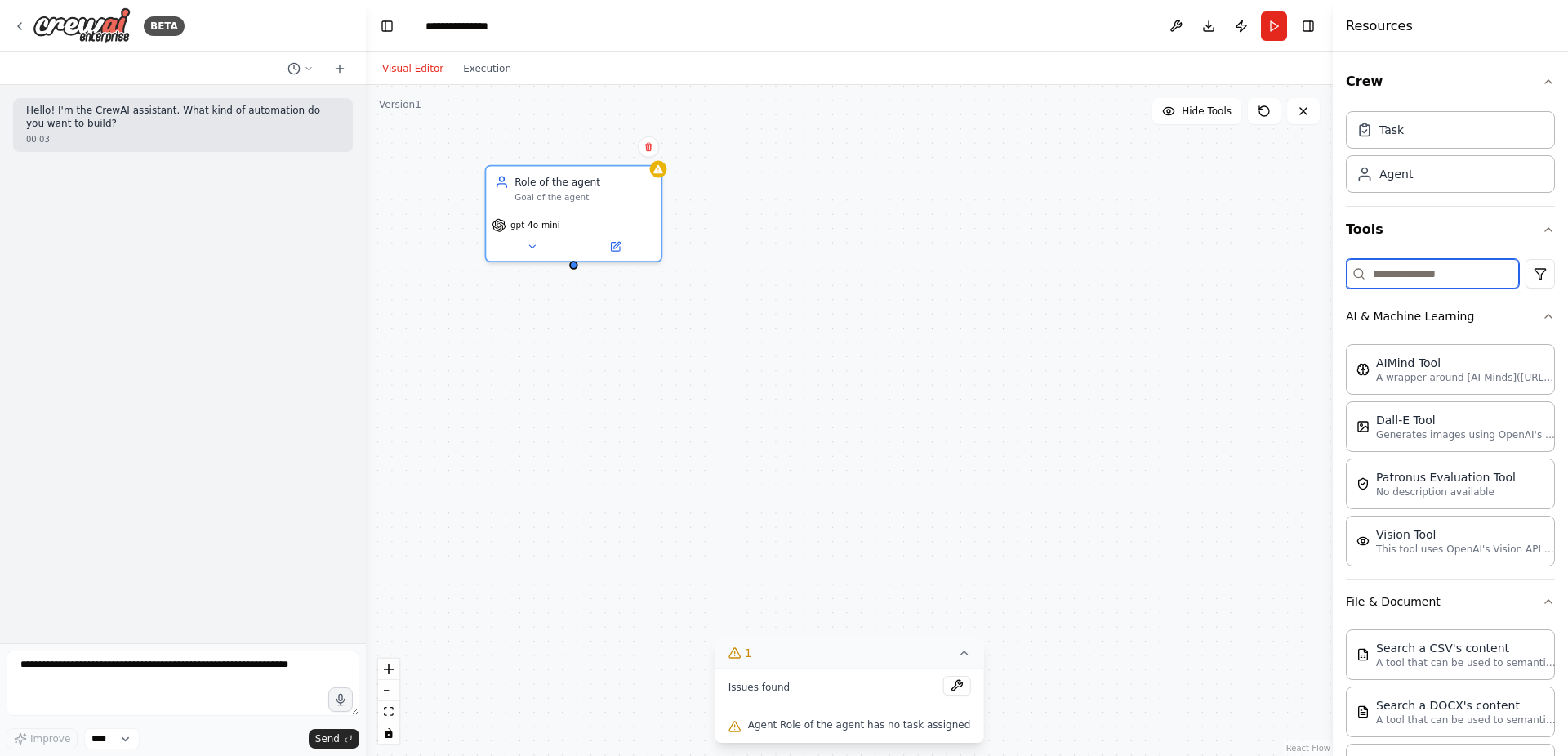
click at [1450, 276] on input at bounding box center [1433, 274] width 173 height 29
click at [1542, 228] on icon "button" at bounding box center [1549, 229] width 13 height 13
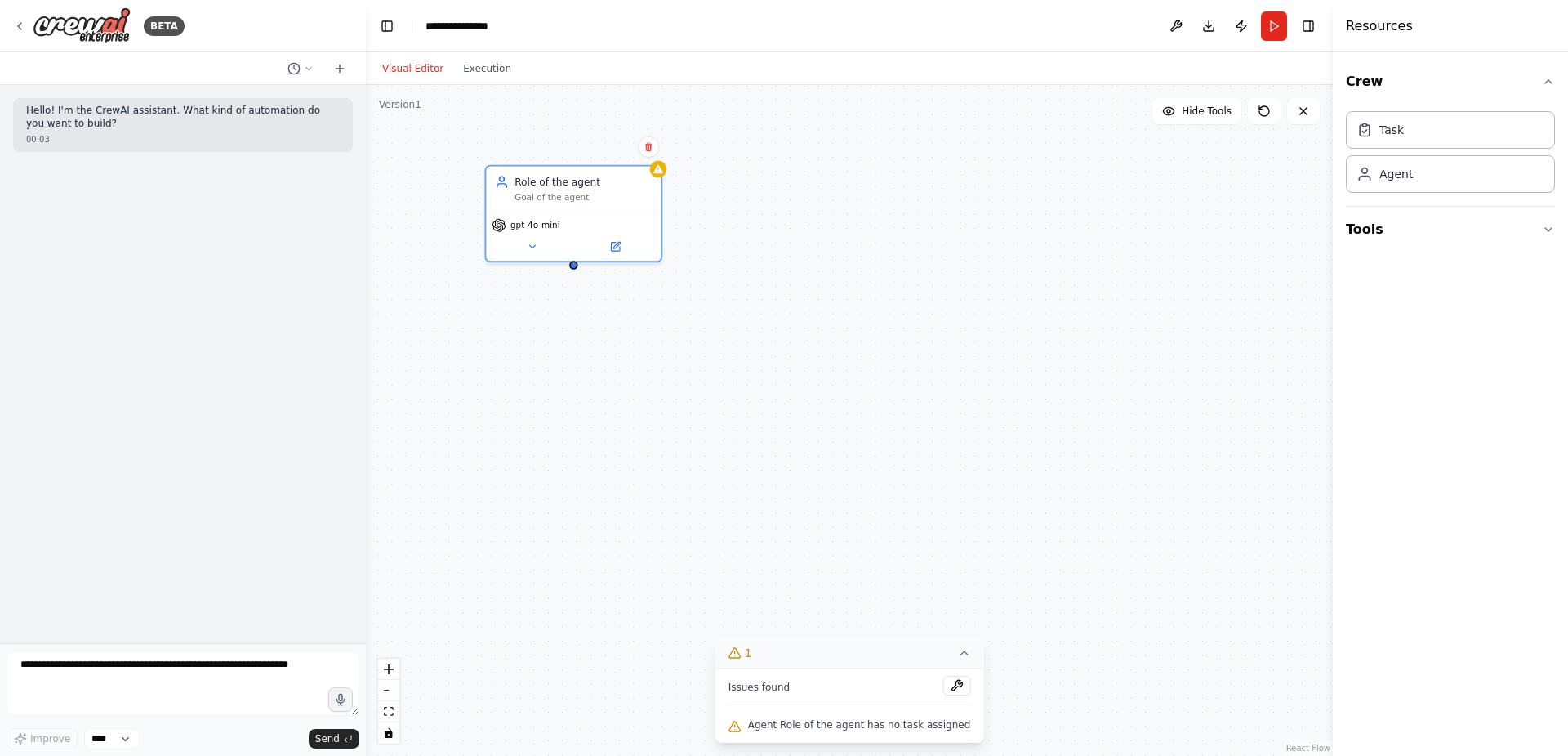
click at [1548, 230] on icon "button" at bounding box center [1549, 230] width 6 height 4
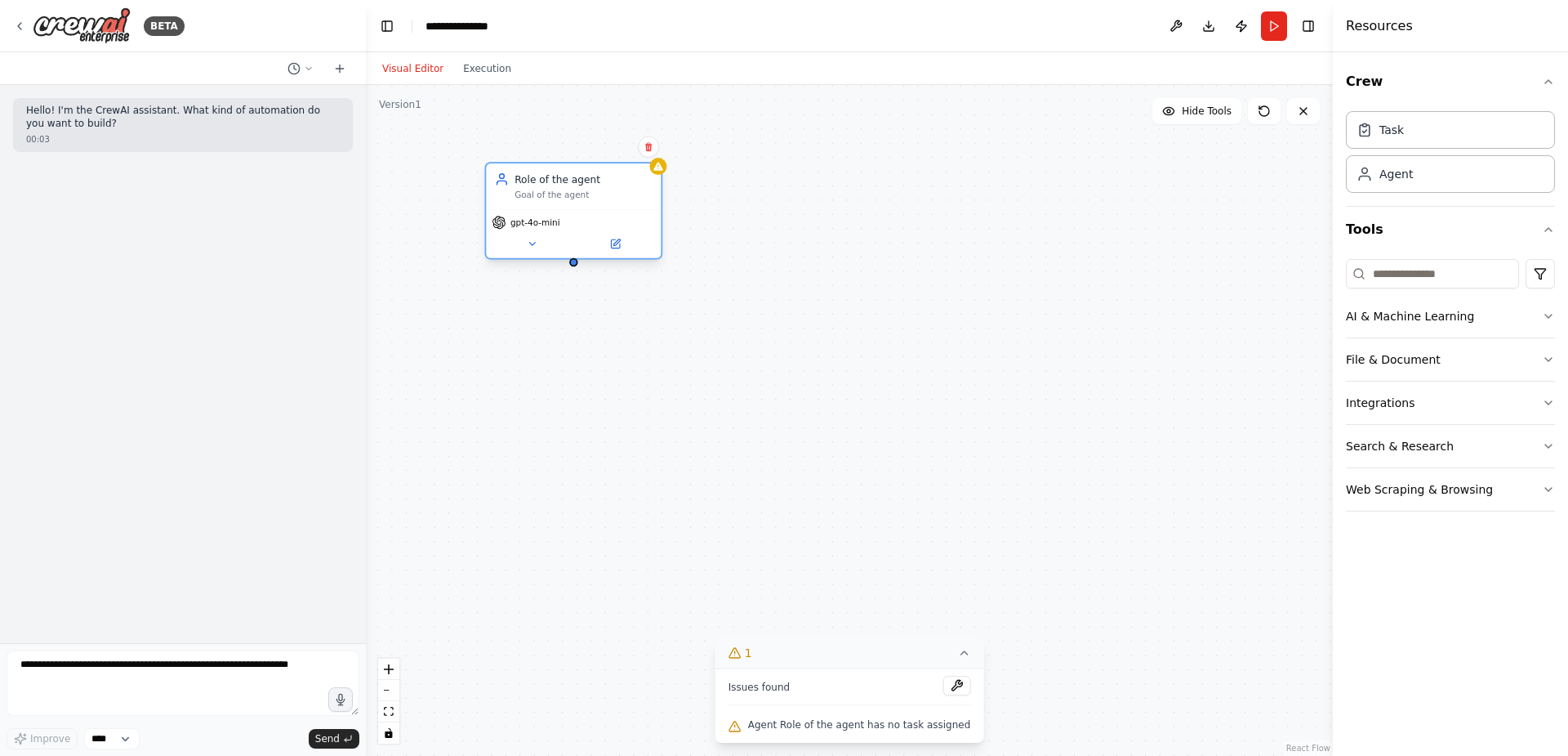
click at [537, 255] on div "gpt-4o-mini" at bounding box center [573, 233] width 175 height 49
click at [537, 244] on icon at bounding box center [532, 243] width 12 height 12
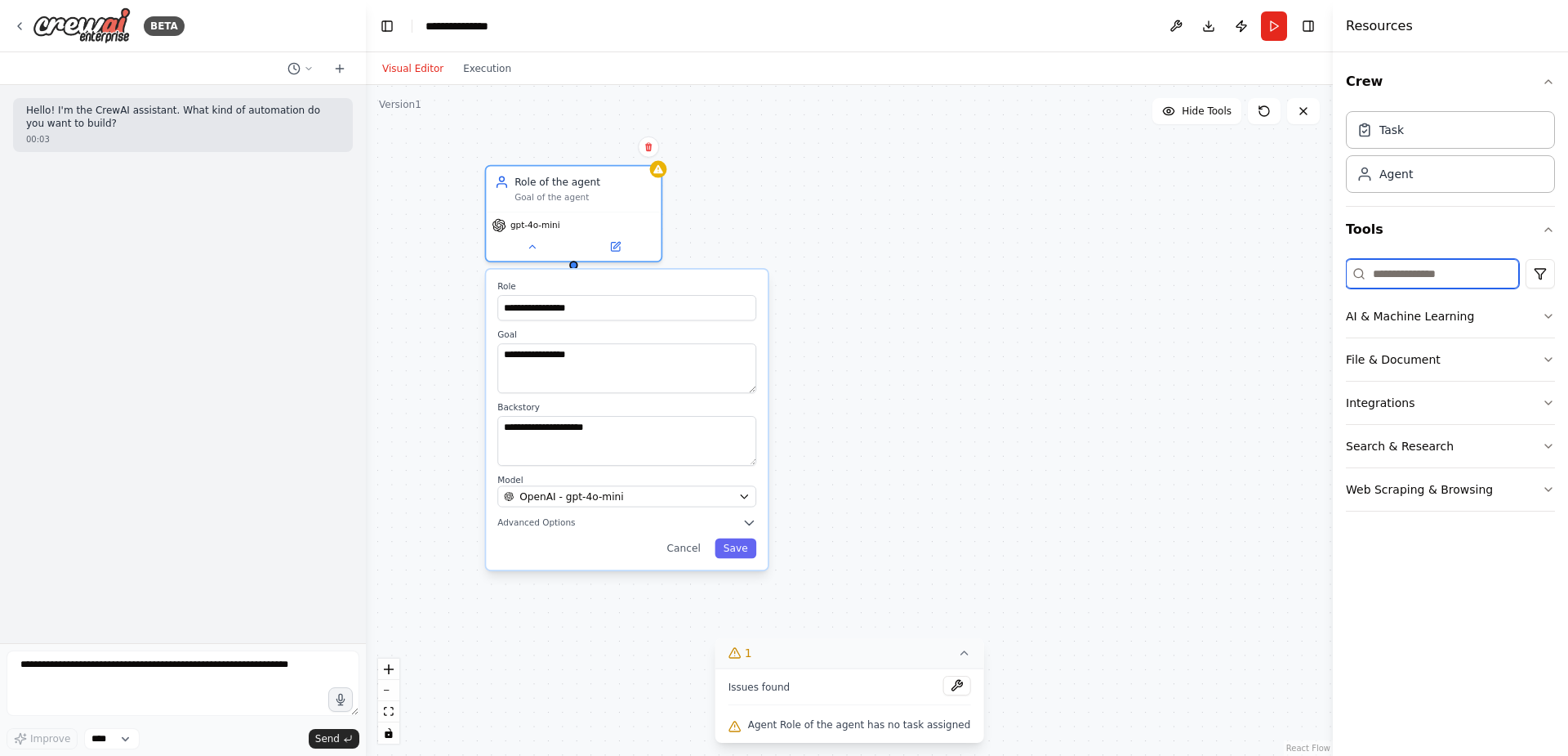
click at [1441, 268] on input at bounding box center [1433, 274] width 173 height 29
click at [1417, 400] on button "Integrations" at bounding box center [1450, 403] width 209 height 42
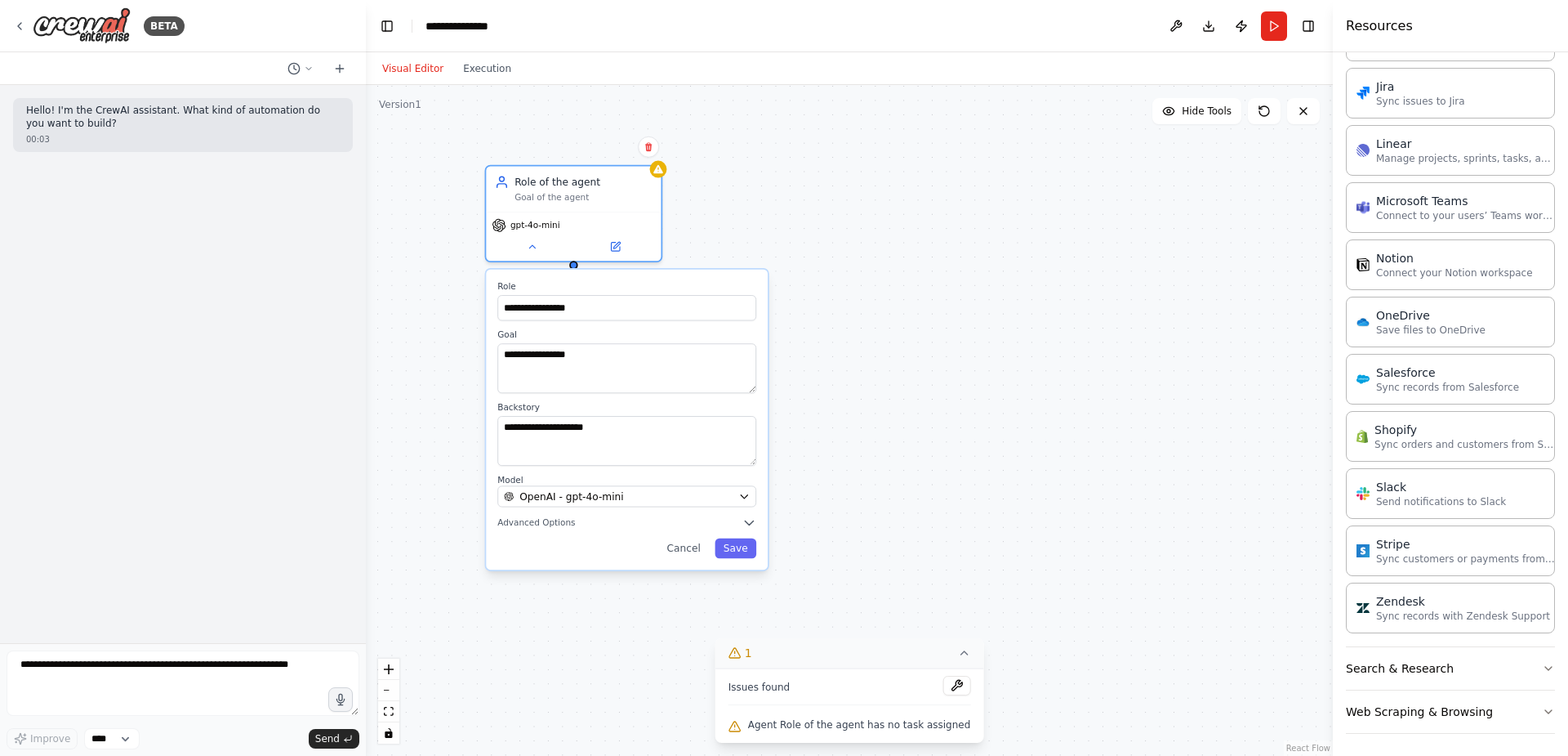
scroll to position [939, 0]
click at [1448, 662] on button "Search & Research" at bounding box center [1450, 665] width 209 height 42
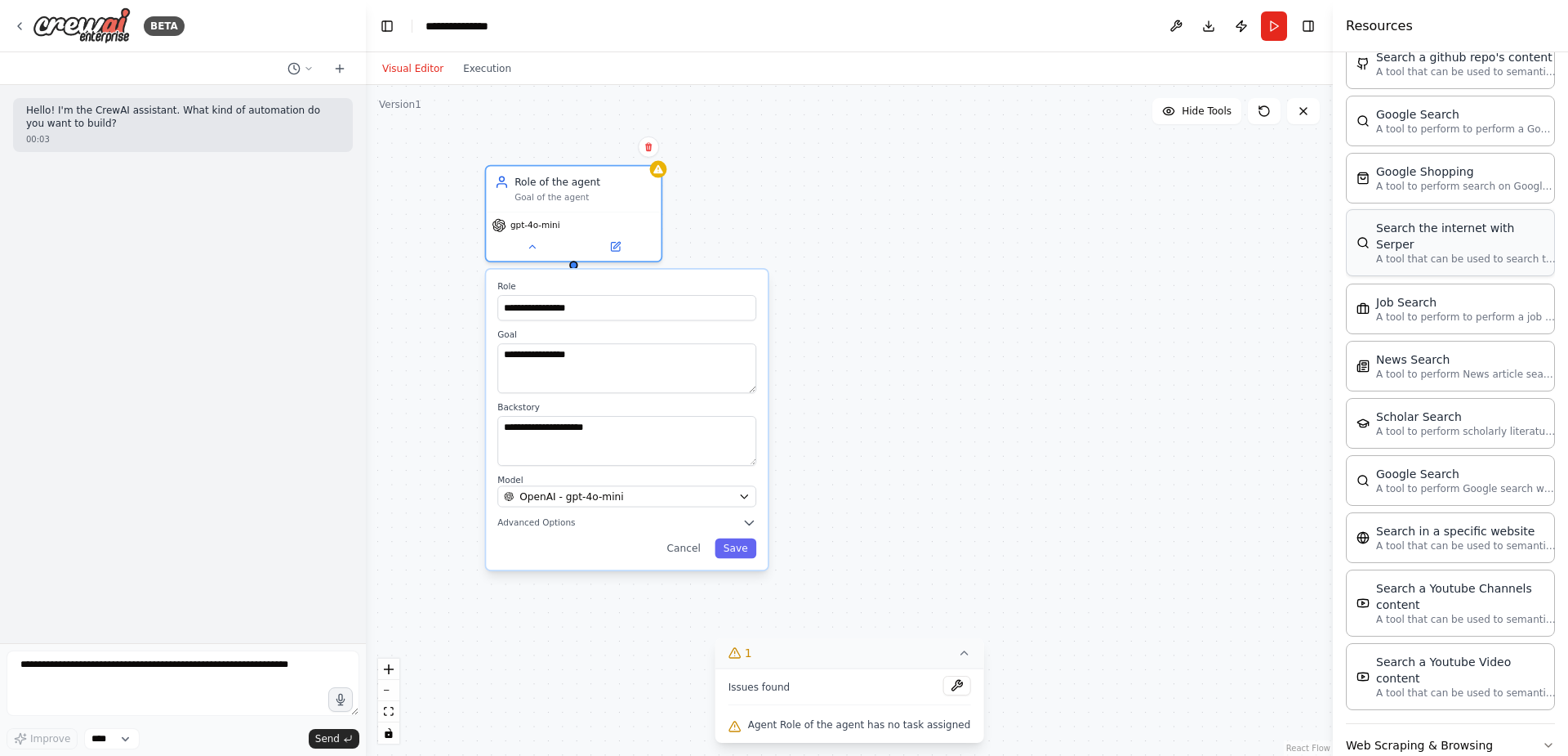
scroll to position [1770, 0]
click at [1454, 719] on button "Web Scraping & Browsing" at bounding box center [1450, 740] width 209 height 42
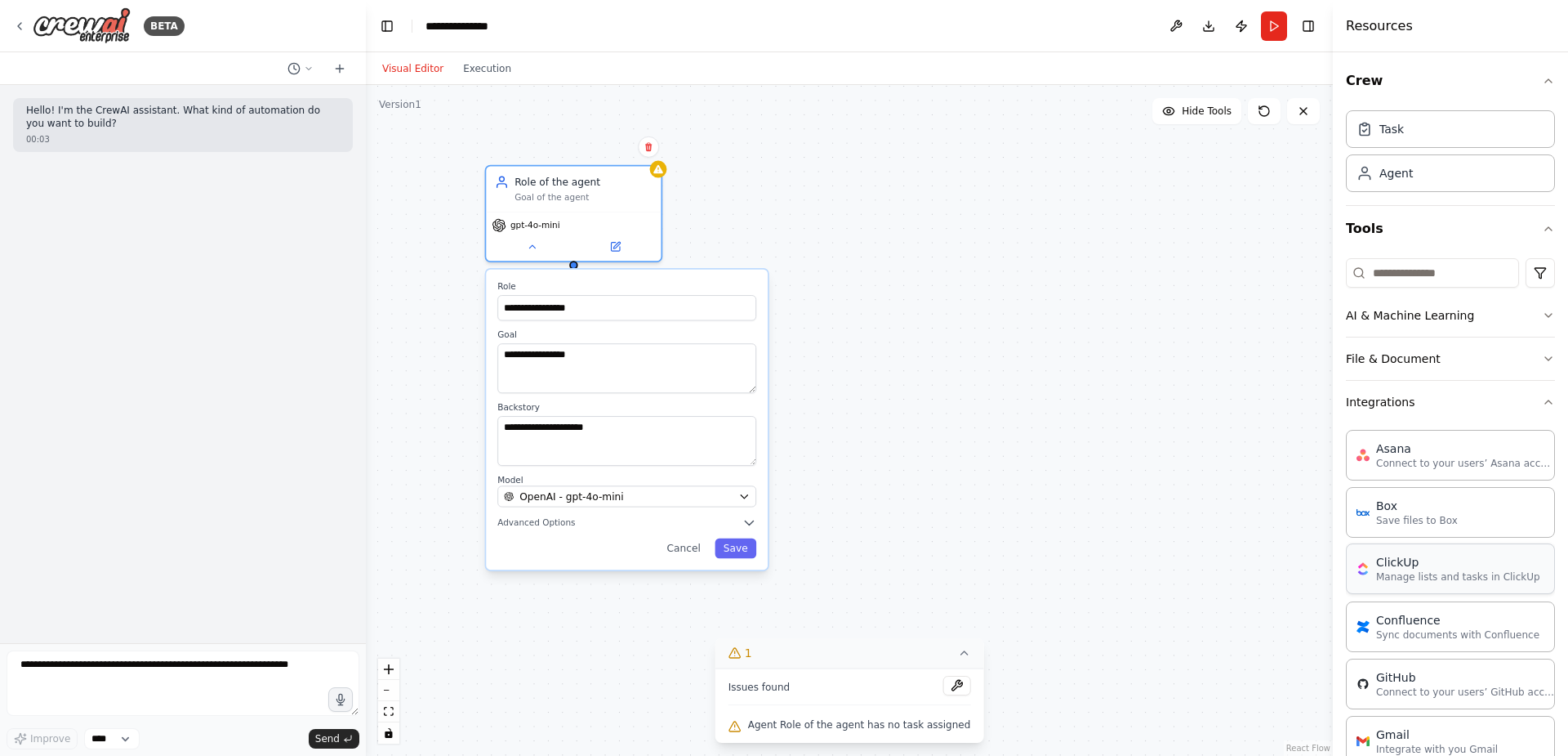
scroll to position [0, 0]
click at [1445, 314] on button "AI & Machine Learning" at bounding box center [1450, 316] width 209 height 42
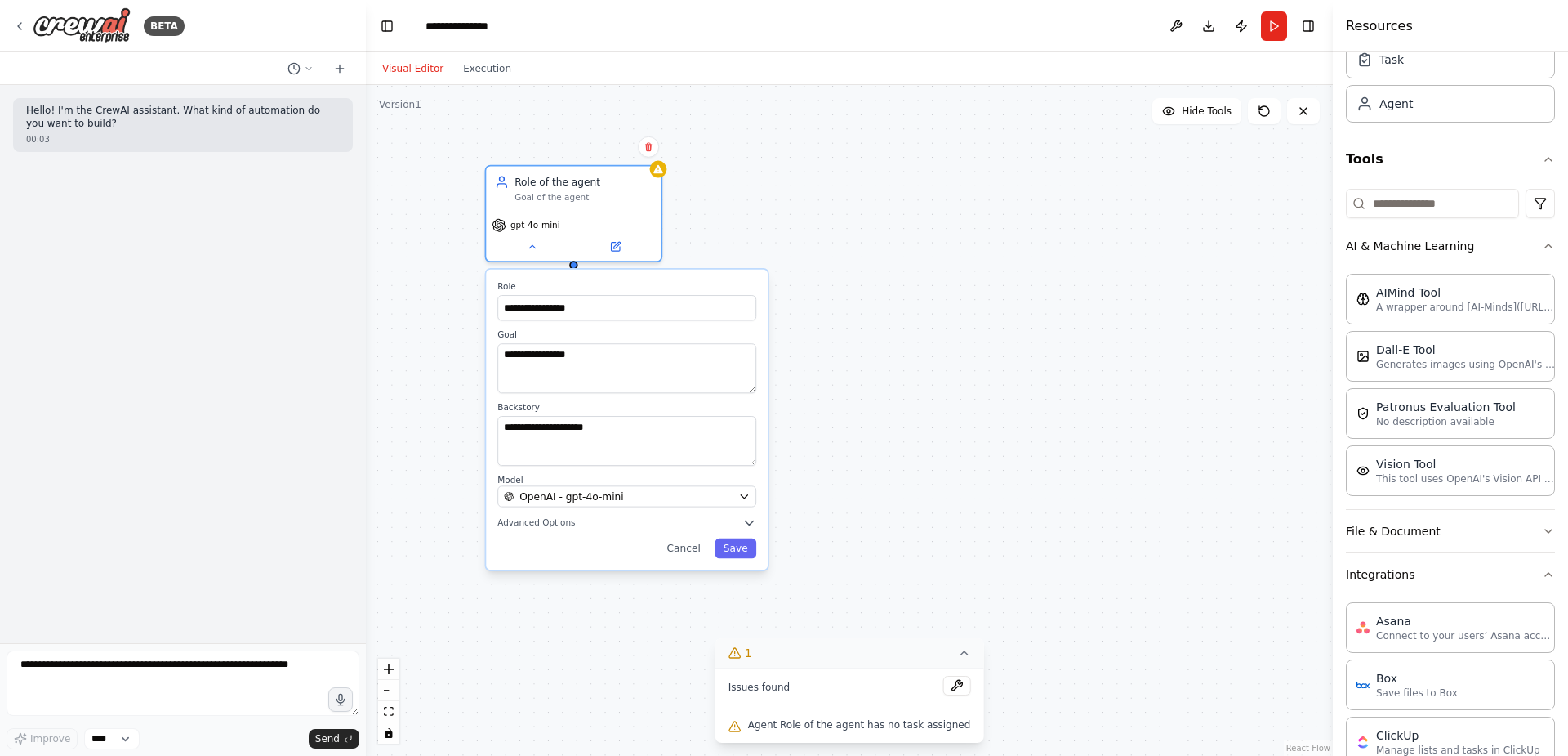
scroll to position [81, 0]
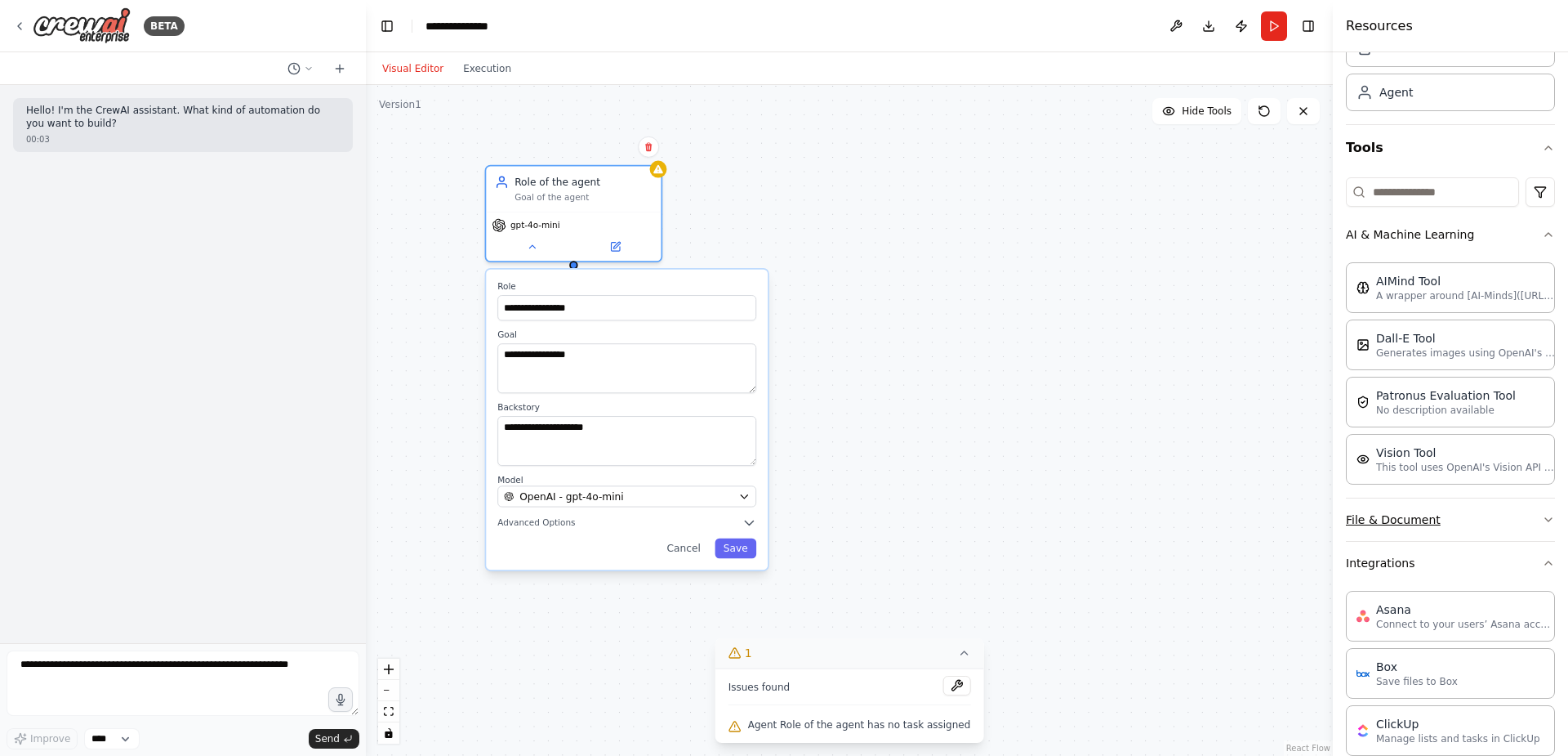
click at [1420, 520] on button "File & Document" at bounding box center [1450, 520] width 209 height 42
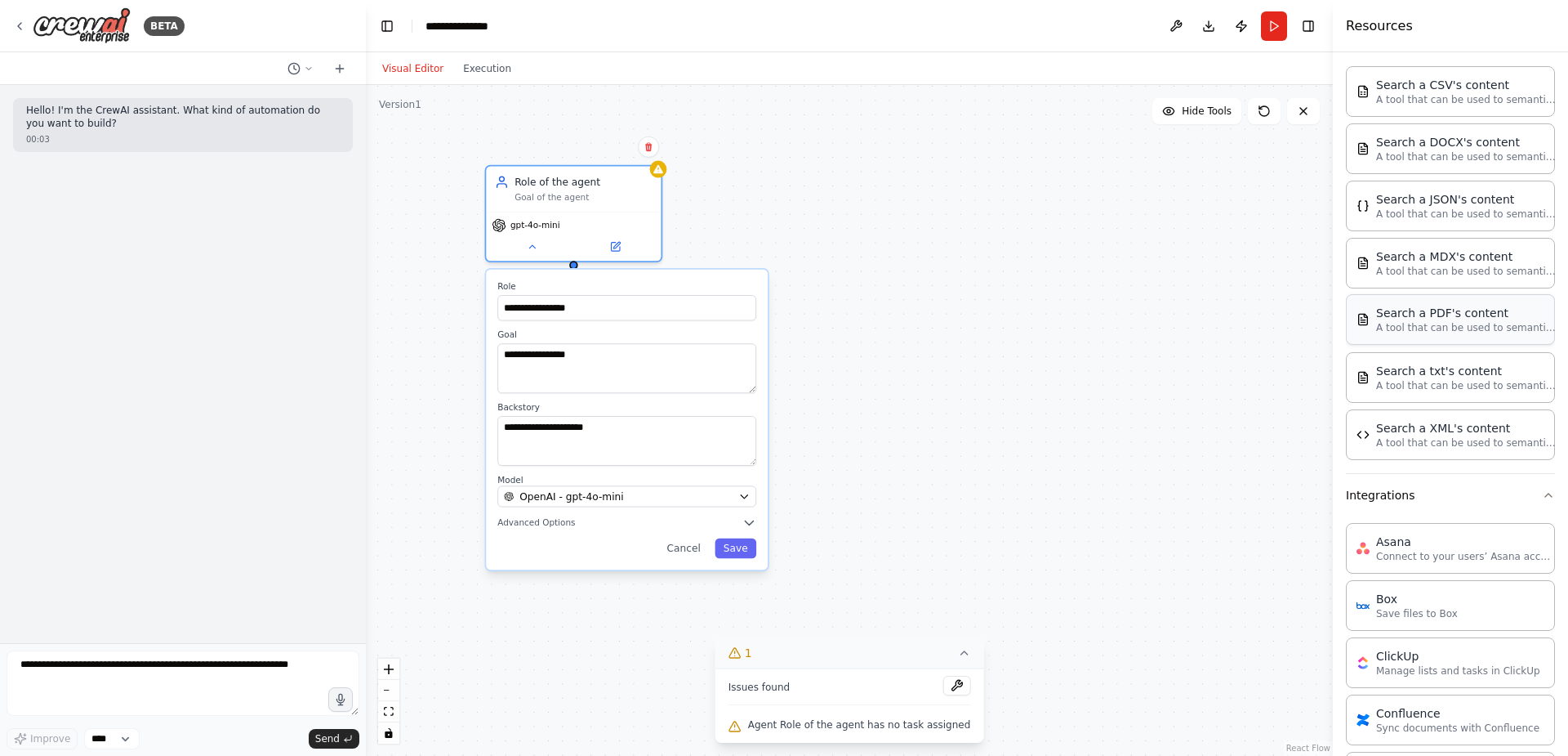
scroll to position [572, 0]
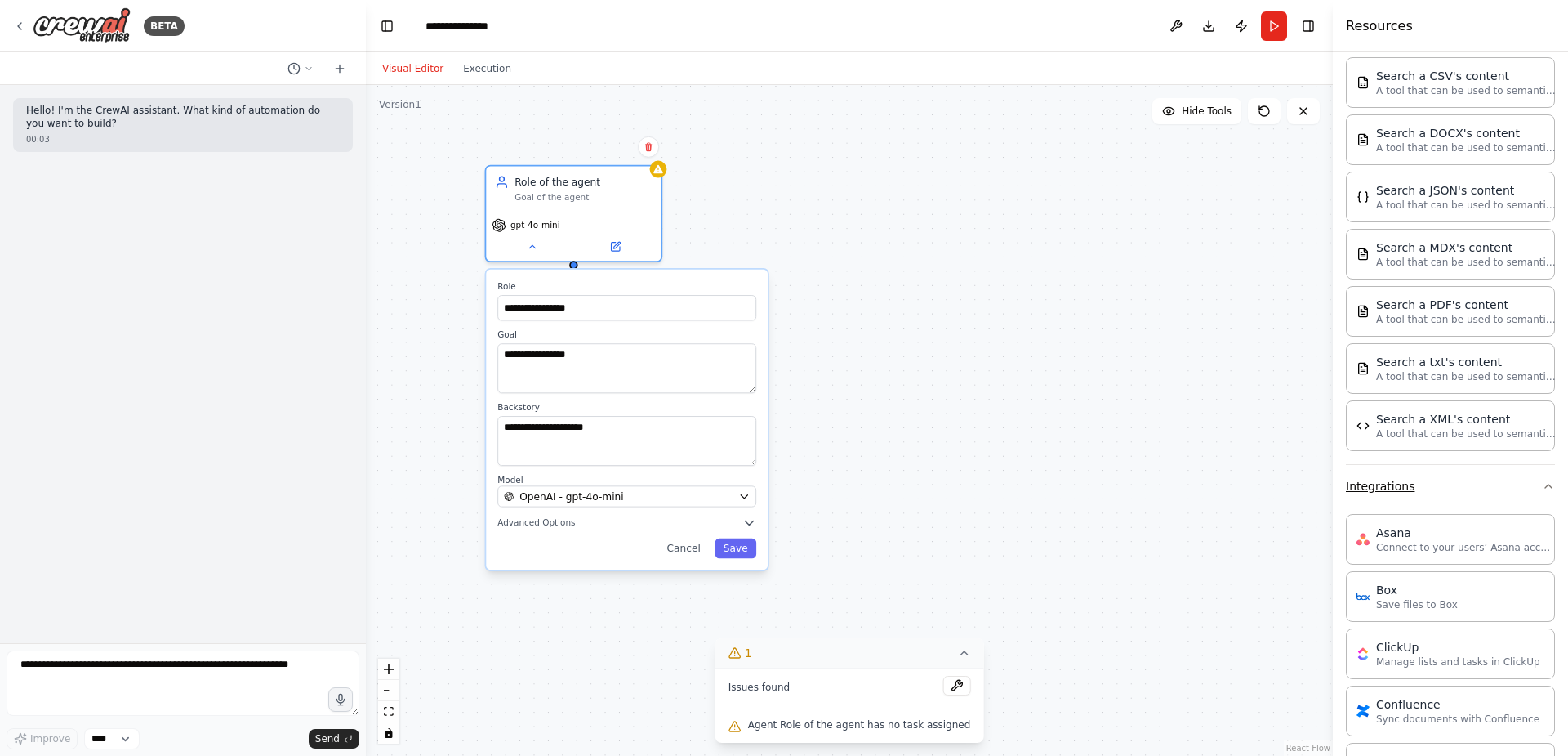
click at [1526, 491] on button "Integrations" at bounding box center [1450, 486] width 209 height 42
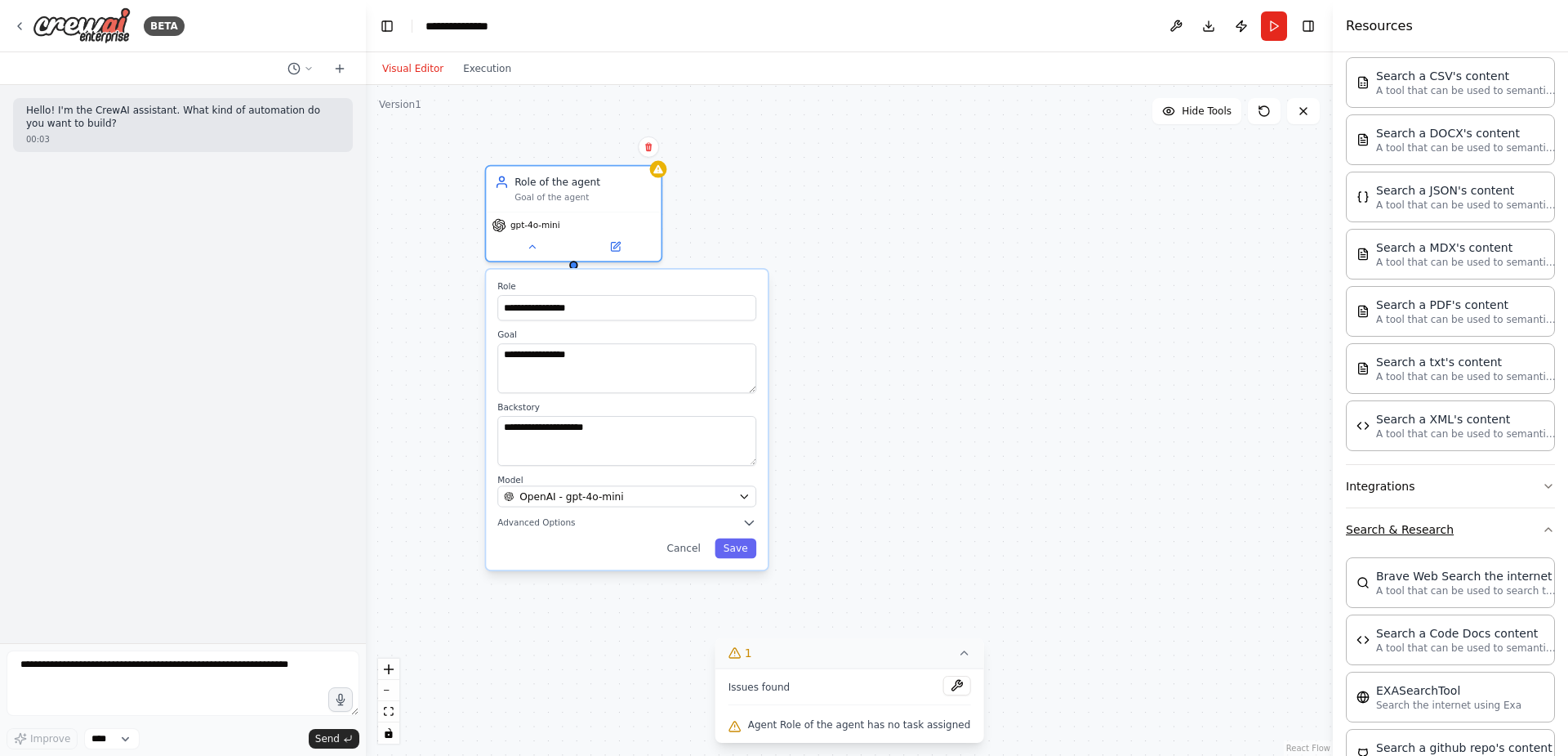
click at [1512, 521] on button "Search & Research" at bounding box center [1450, 529] width 209 height 42
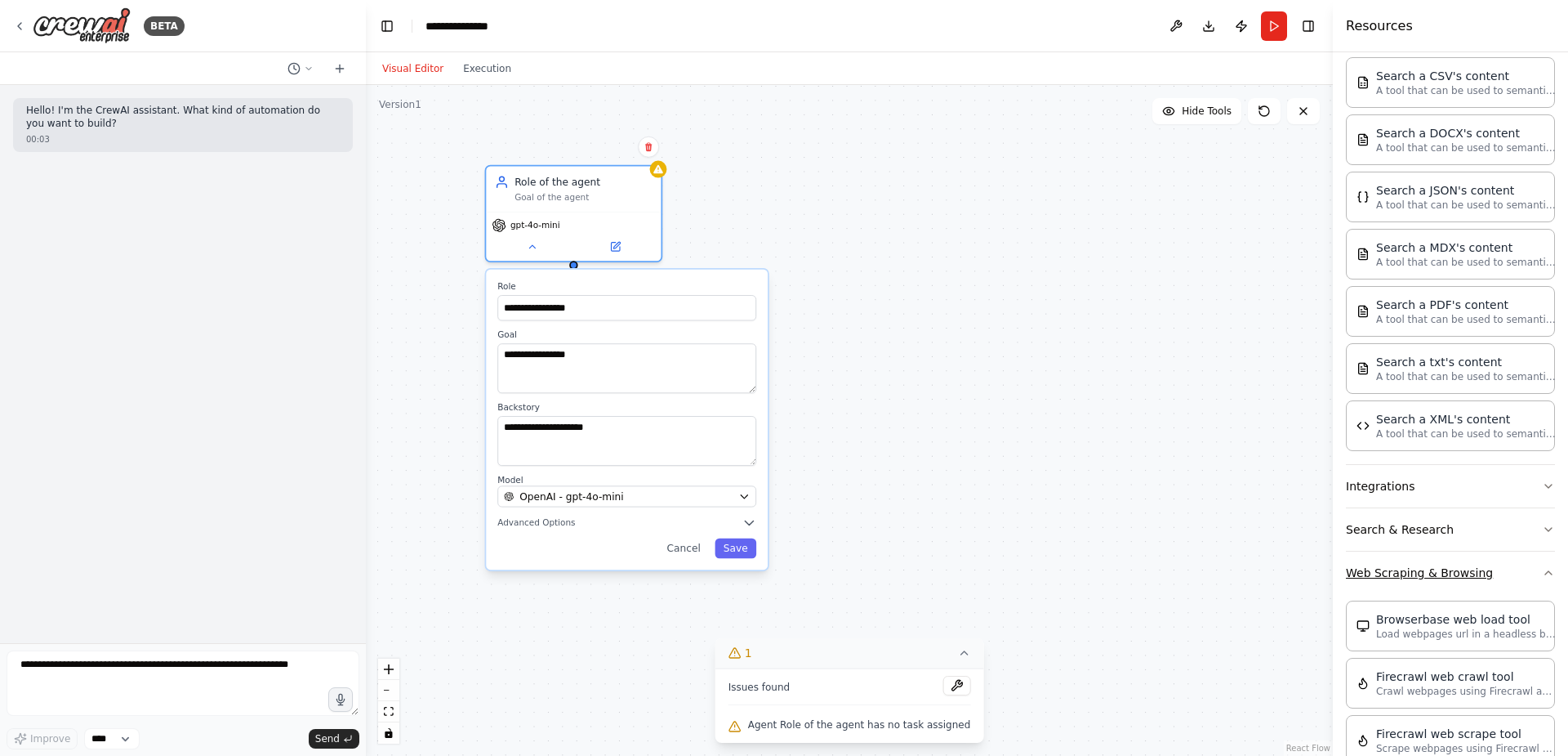
click at [1508, 566] on button "Web Scraping & Browsing" at bounding box center [1450, 573] width 209 height 42
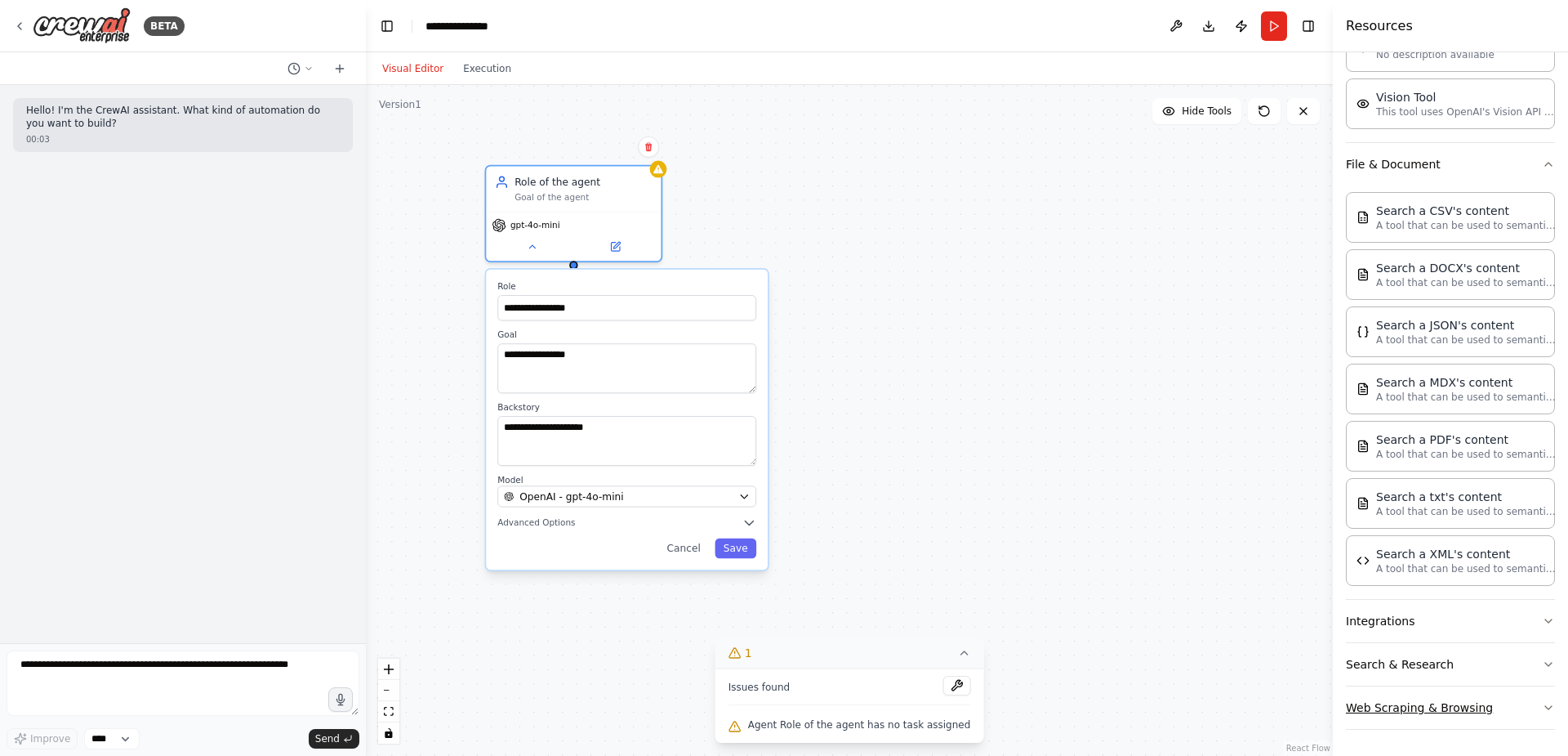
scroll to position [437, 0]
click at [1480, 174] on button "File & Document" at bounding box center [1450, 165] width 209 height 42
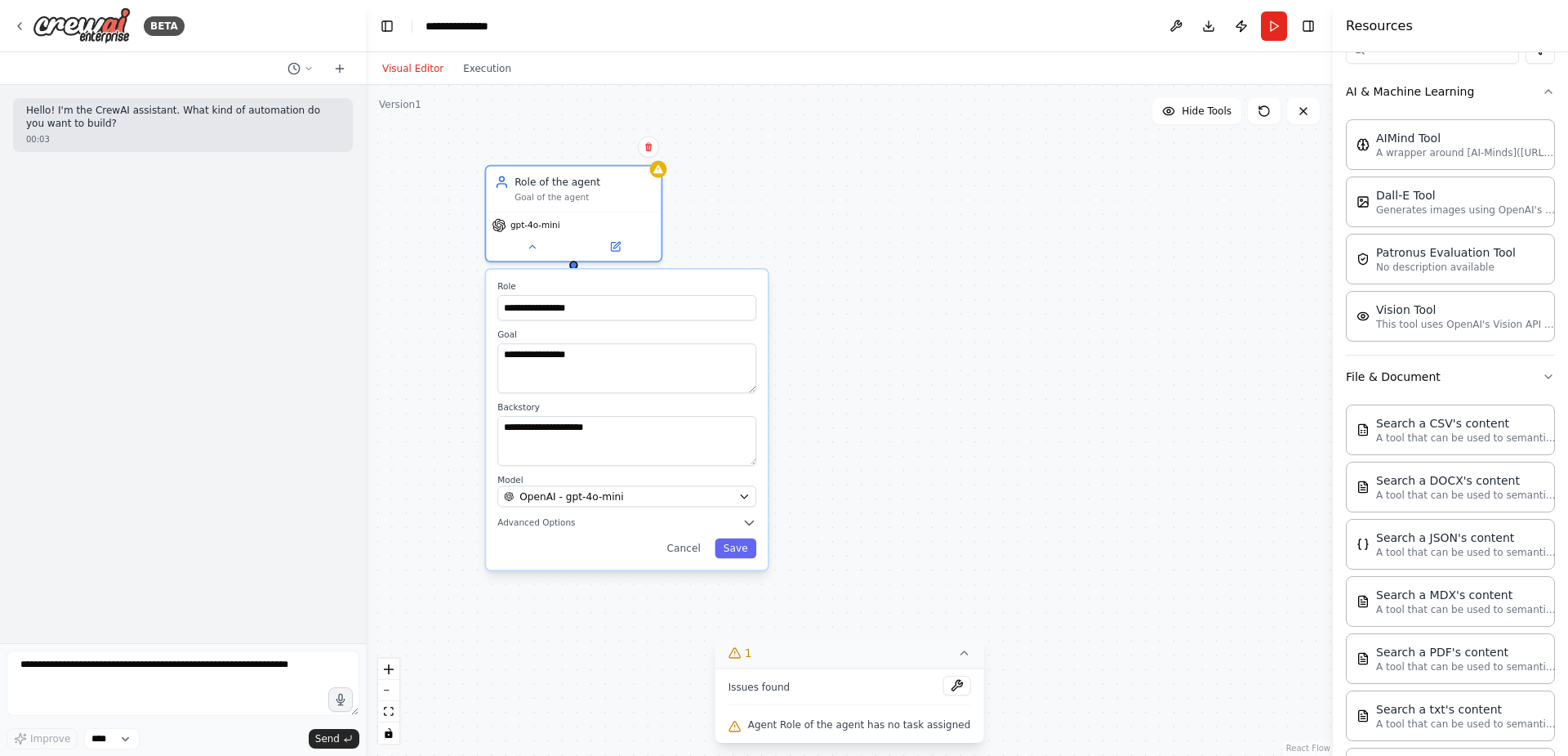
scroll to position [24, 0]
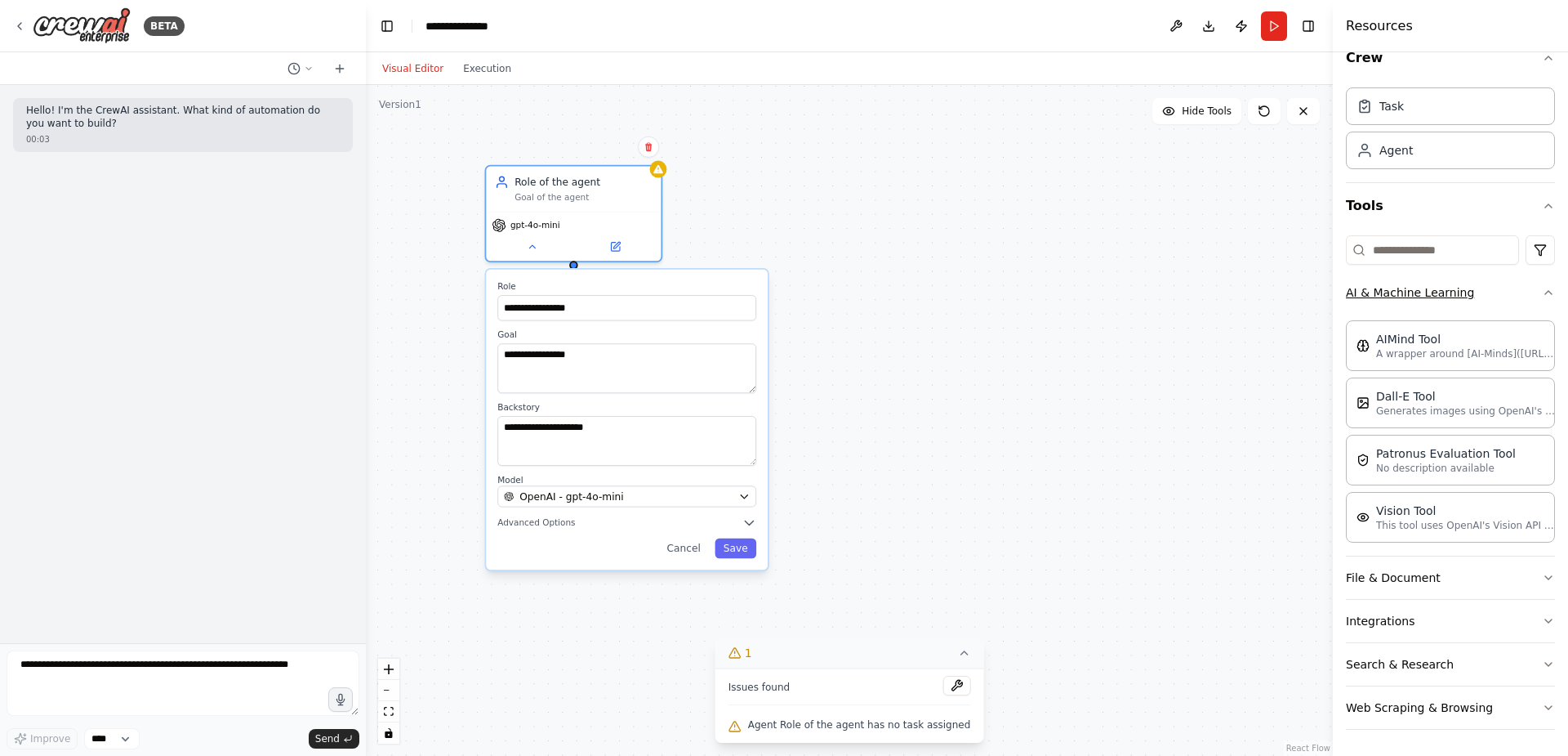
click at [1464, 289] on button "AI & Machine Learning" at bounding box center [1450, 292] width 209 height 42
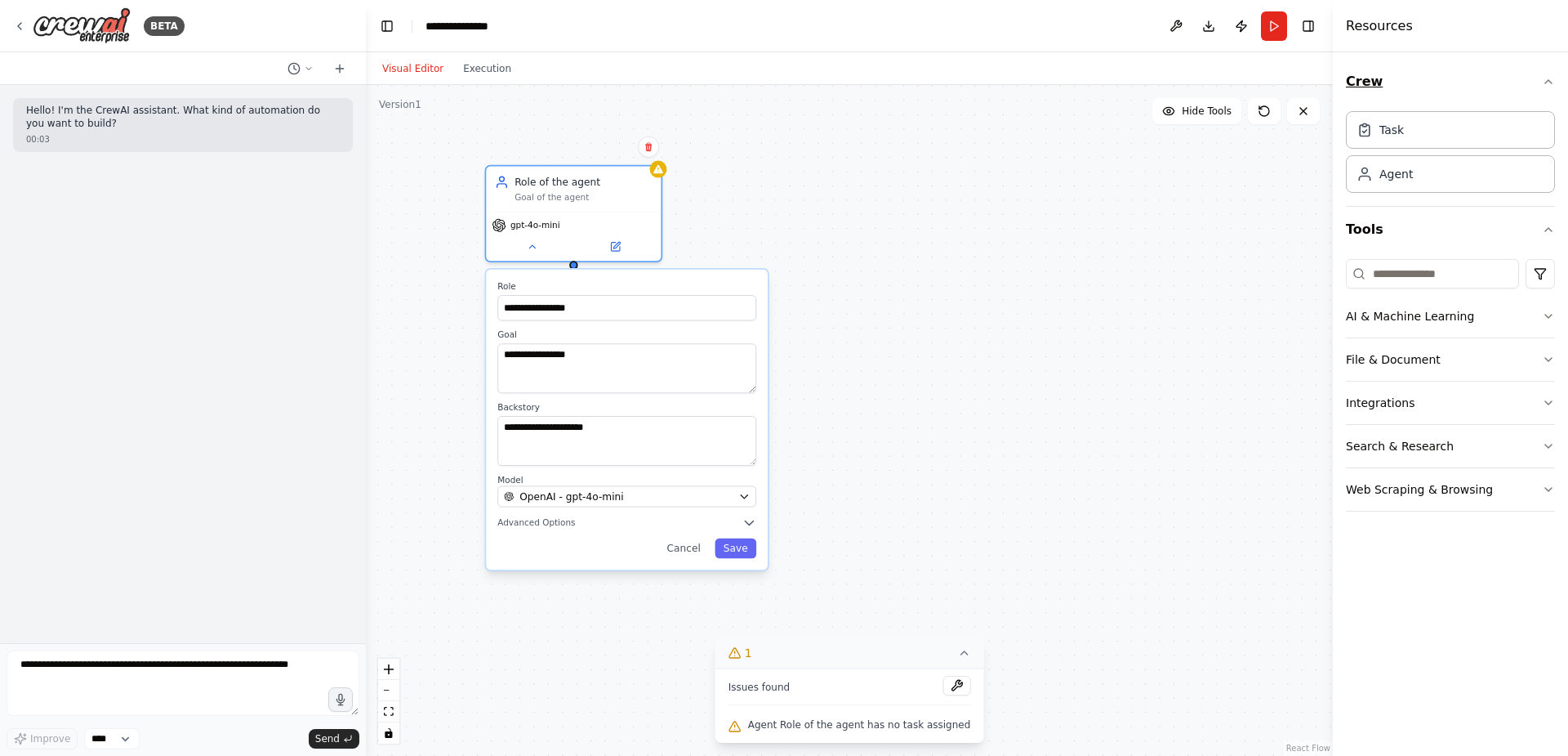
click at [1546, 81] on icon "button" at bounding box center [1549, 81] width 13 height 13
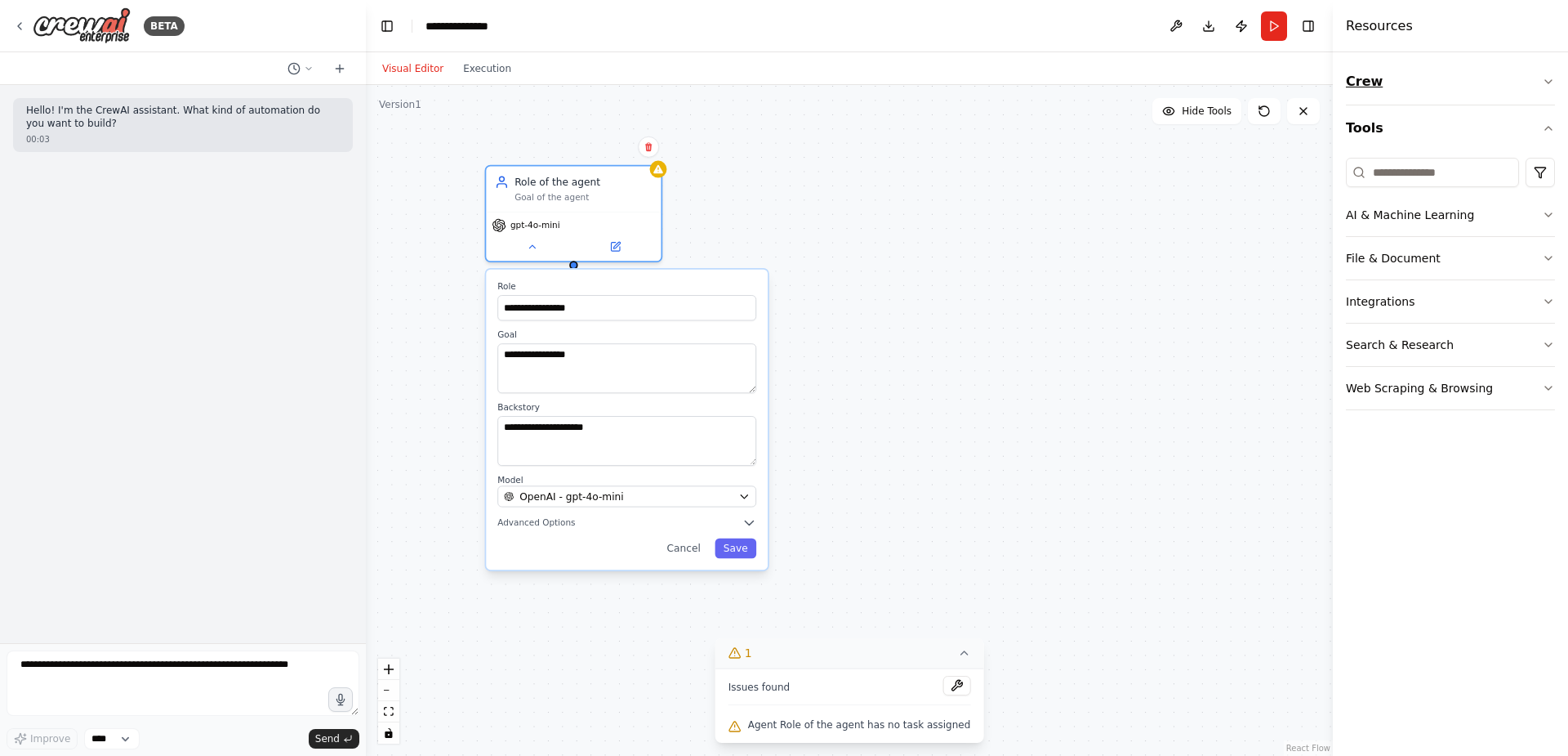
click at [1546, 81] on icon "button" at bounding box center [1549, 81] width 13 height 13
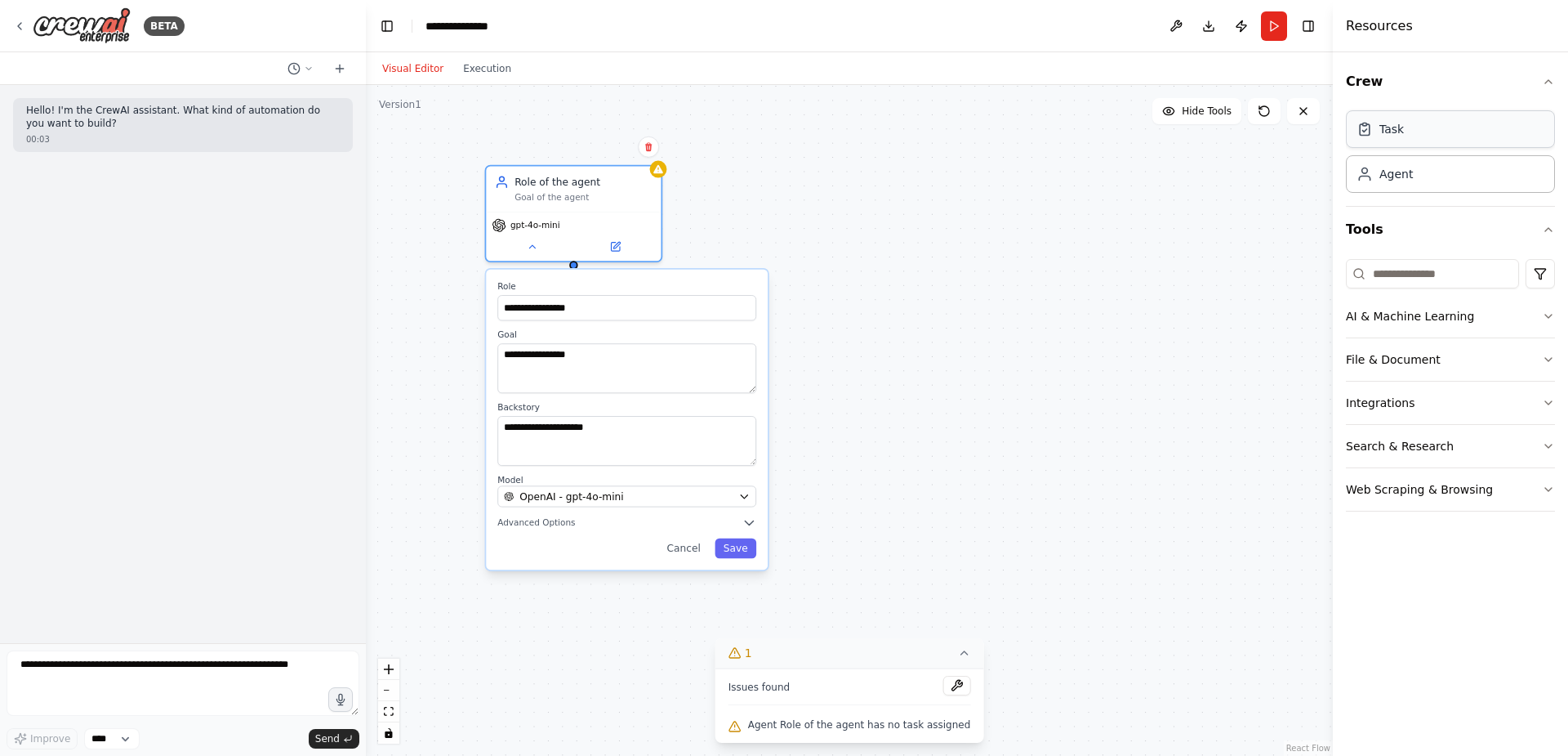
click at [1381, 127] on div "Task" at bounding box center [1392, 129] width 25 height 16
click at [1113, 347] on button at bounding box center [1099, 349] width 49 height 17
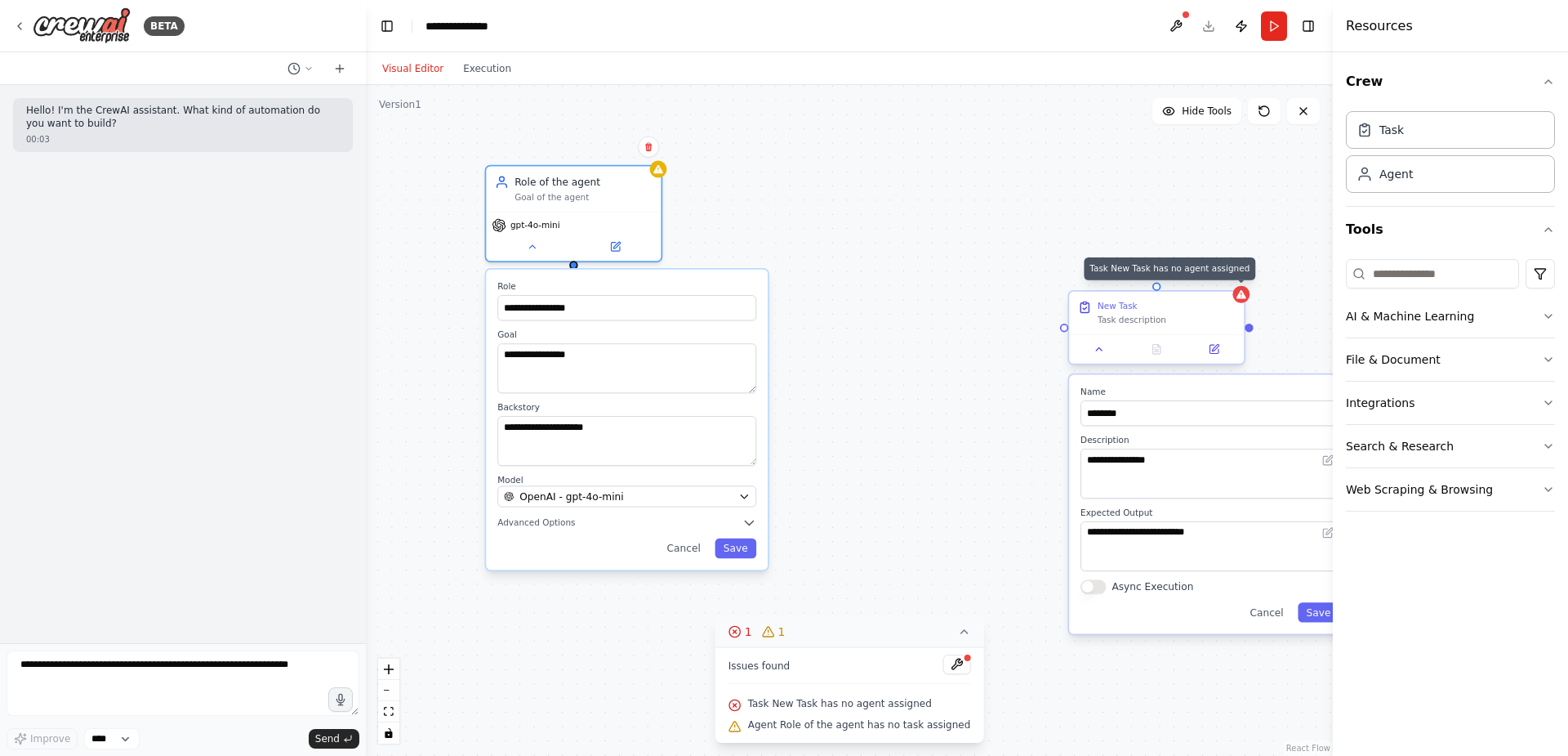
click at [1245, 299] on icon at bounding box center [1241, 294] width 12 height 12
click at [1234, 274] on icon at bounding box center [1231, 276] width 6 height 9
click at [1188, 273] on button "Confirm" at bounding box center [1186, 276] width 58 height 19
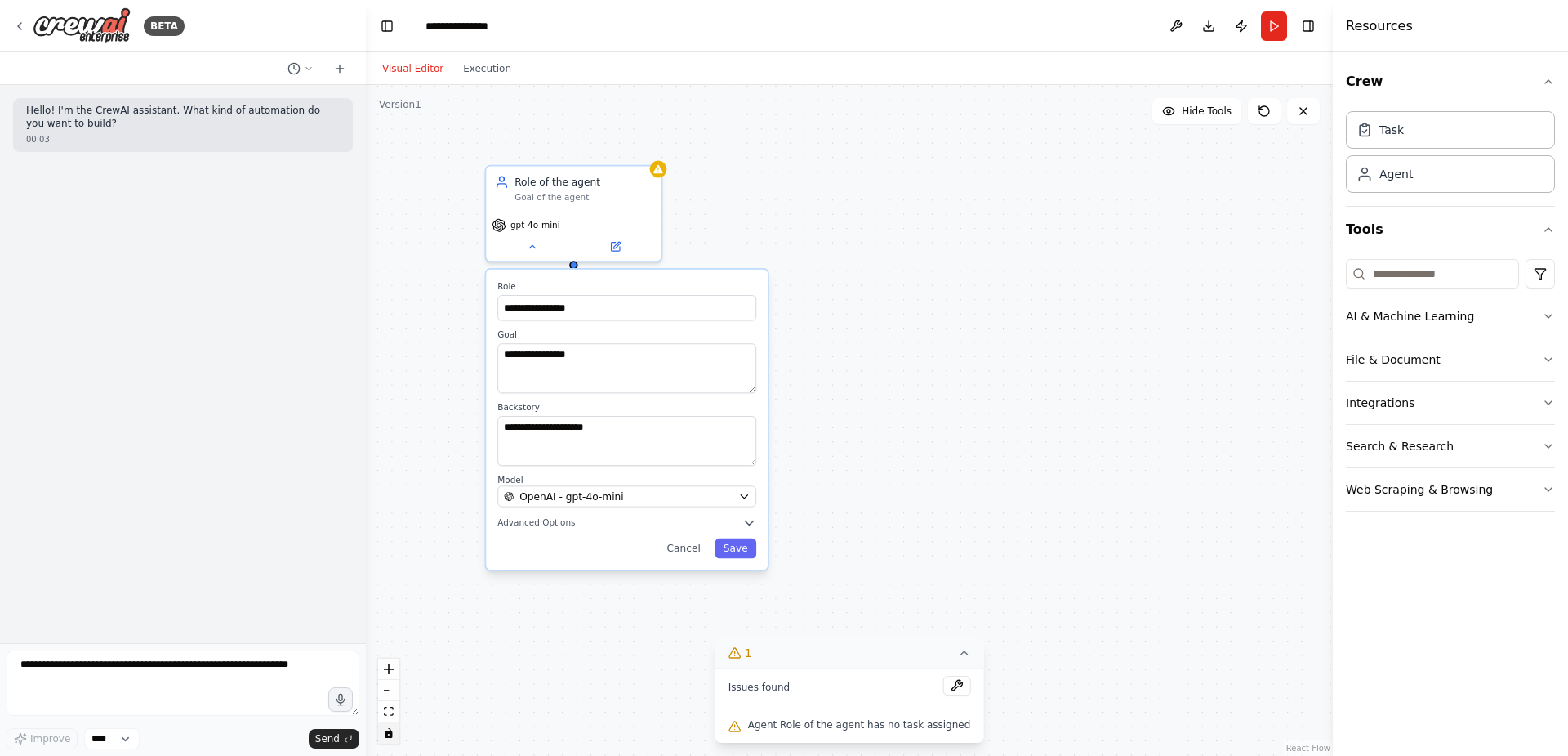
click at [388, 727] on button "toggle interactivity" at bounding box center [388, 733] width 21 height 21
click at [392, 736] on icon "toggle interactivity" at bounding box center [388, 733] width 7 height 10
click at [98, 733] on select "****" at bounding box center [111, 739] width 56 height 21
click at [1171, 24] on button at bounding box center [1177, 26] width 27 height 29
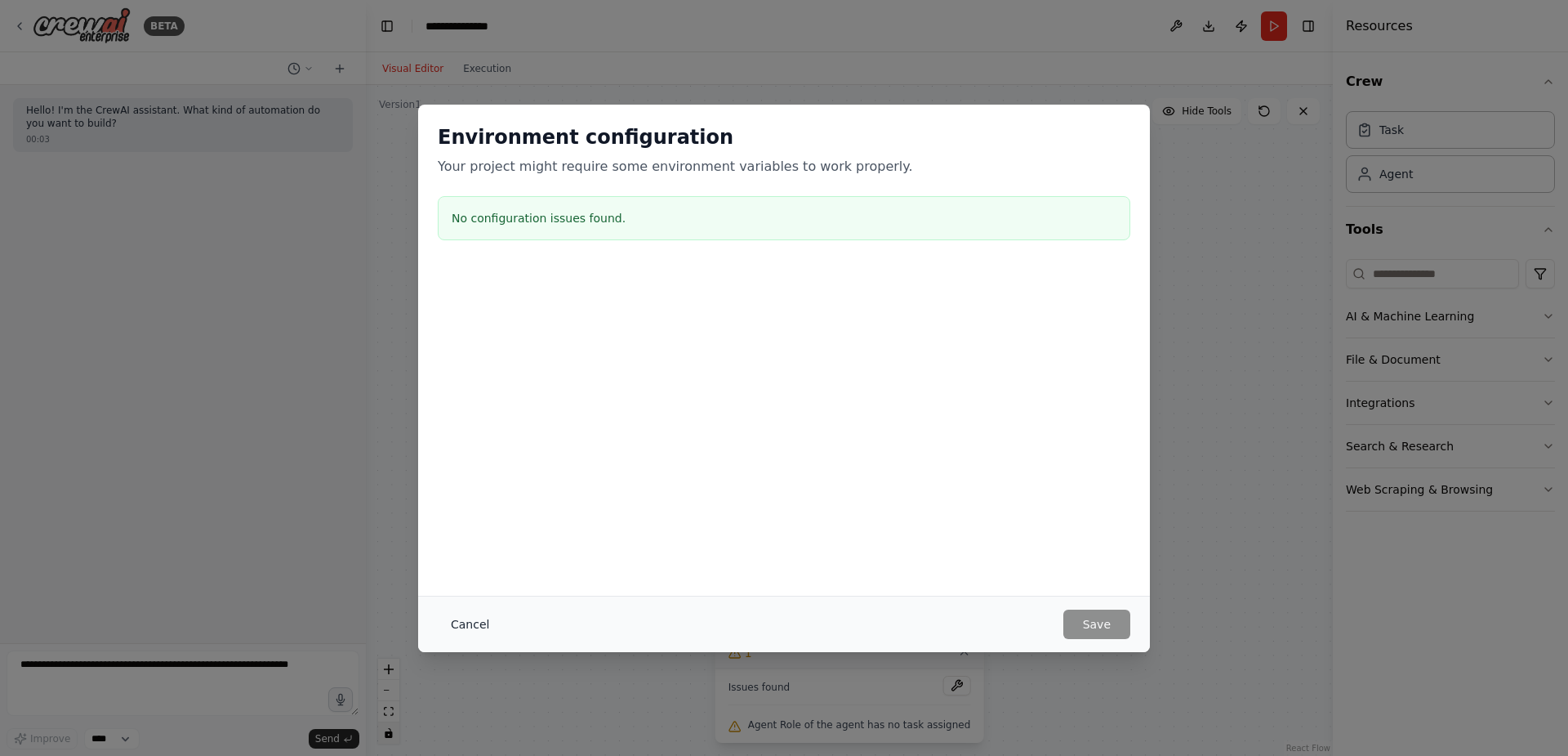
click at [466, 619] on button "Cancel" at bounding box center [470, 624] width 65 height 29
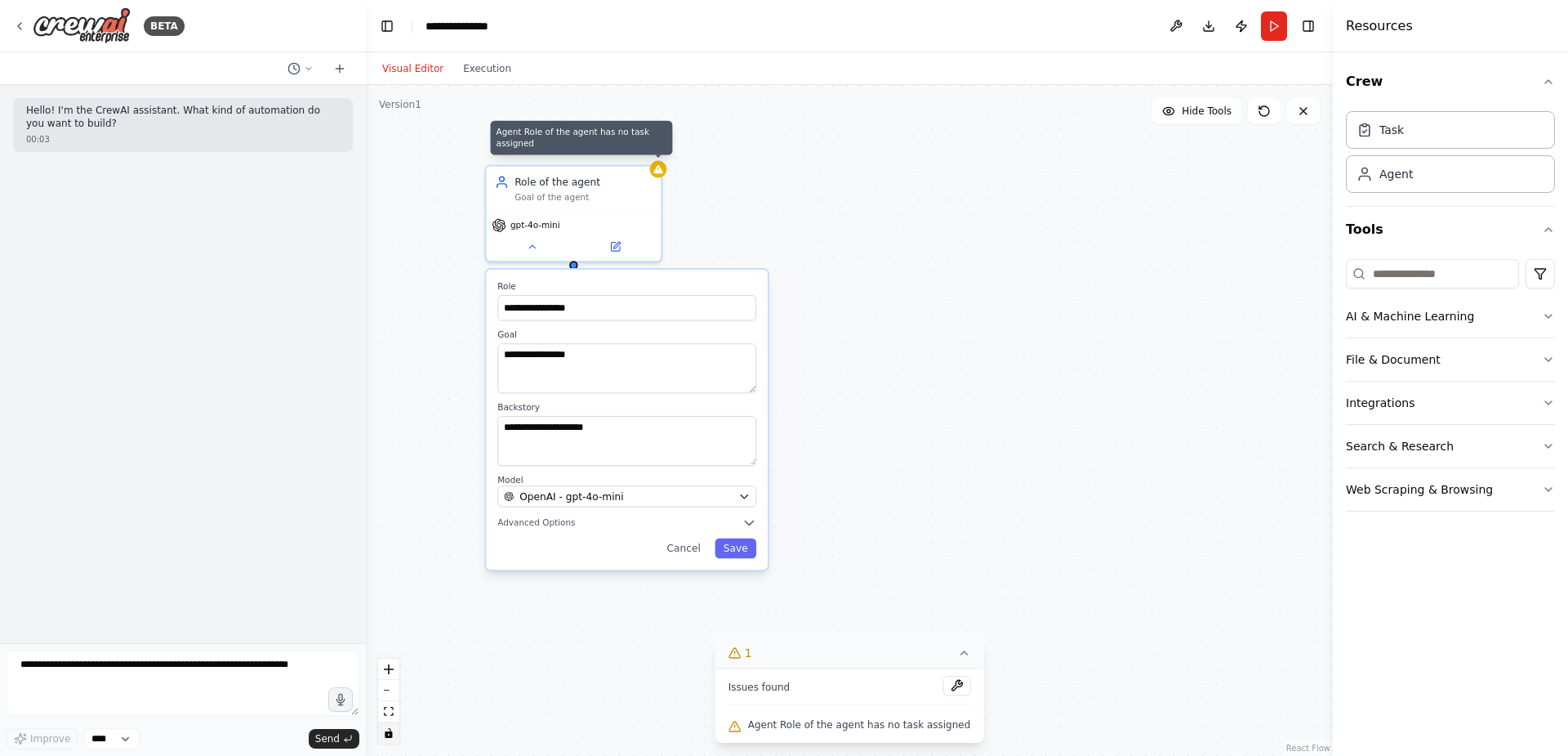
click at [665, 174] on div at bounding box center [658, 169] width 17 height 17
click at [651, 152] on button at bounding box center [649, 147] width 21 height 21
click at [644, 137] on button at bounding box center [648, 147] width 21 height 21
click at [622, 147] on button "Confirm" at bounding box center [602, 147] width 58 height 19
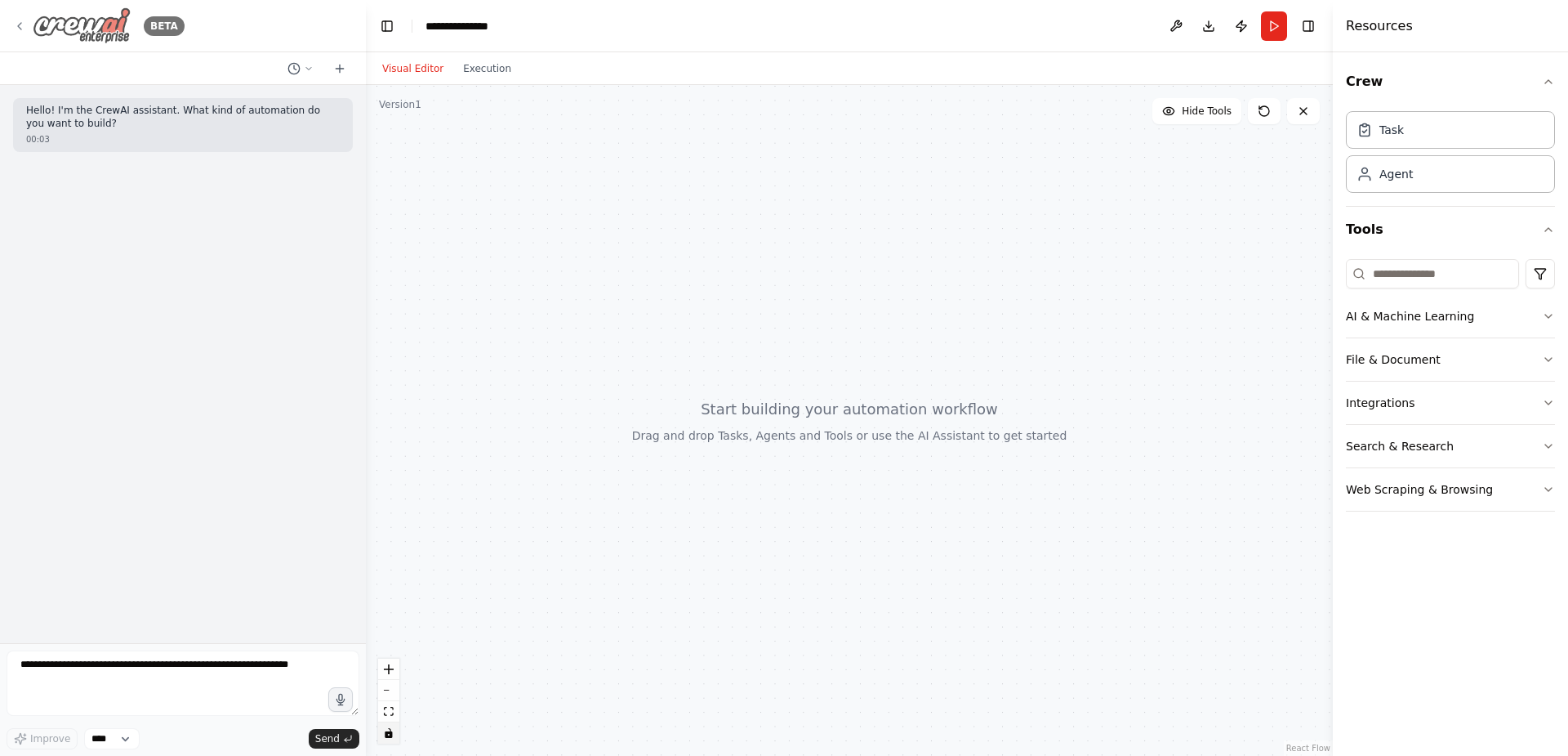
click at [20, 24] on icon at bounding box center [19, 26] width 4 height 6
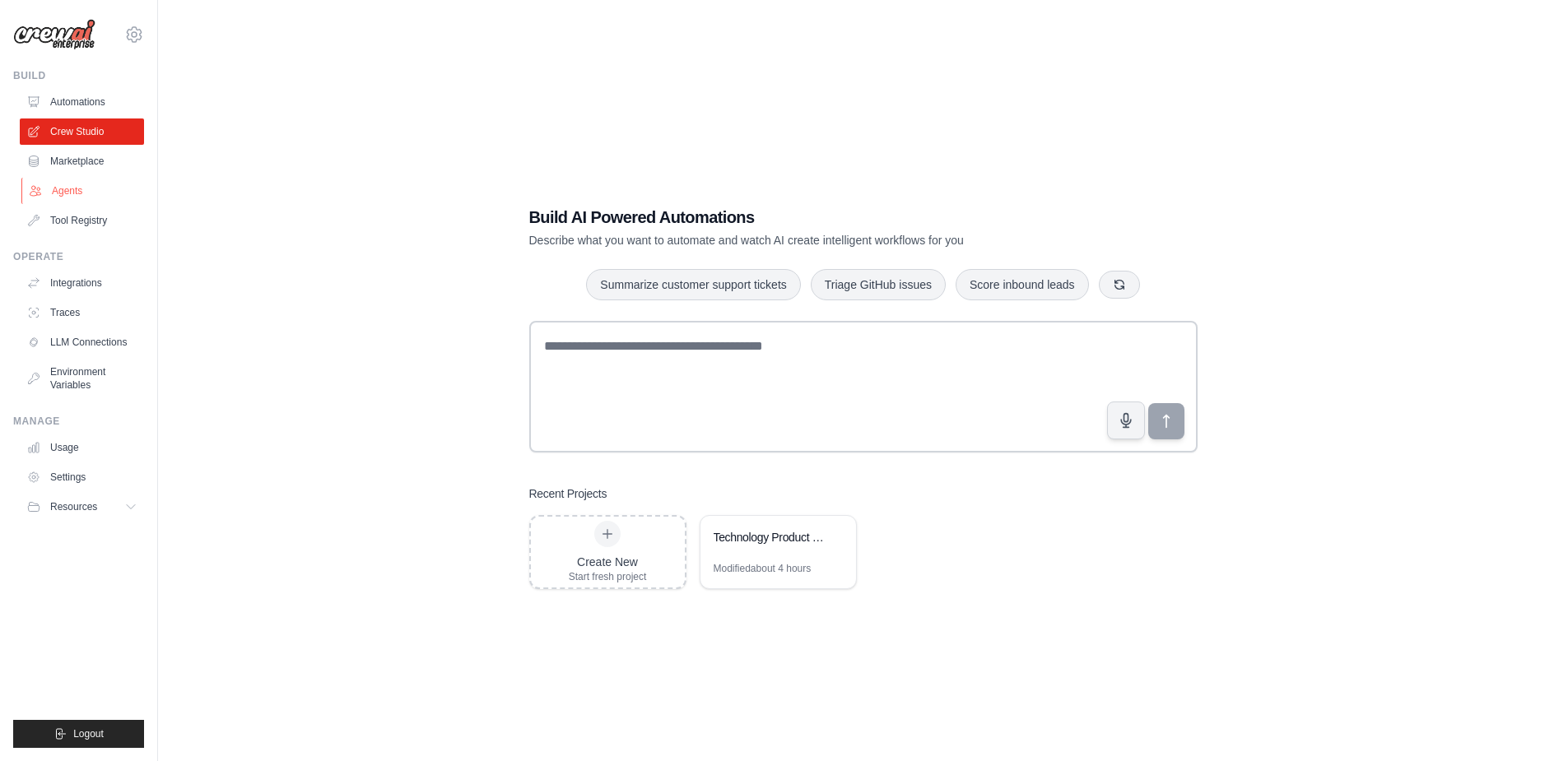
click at [79, 185] on link "Agents" at bounding box center [83, 191] width 124 height 27
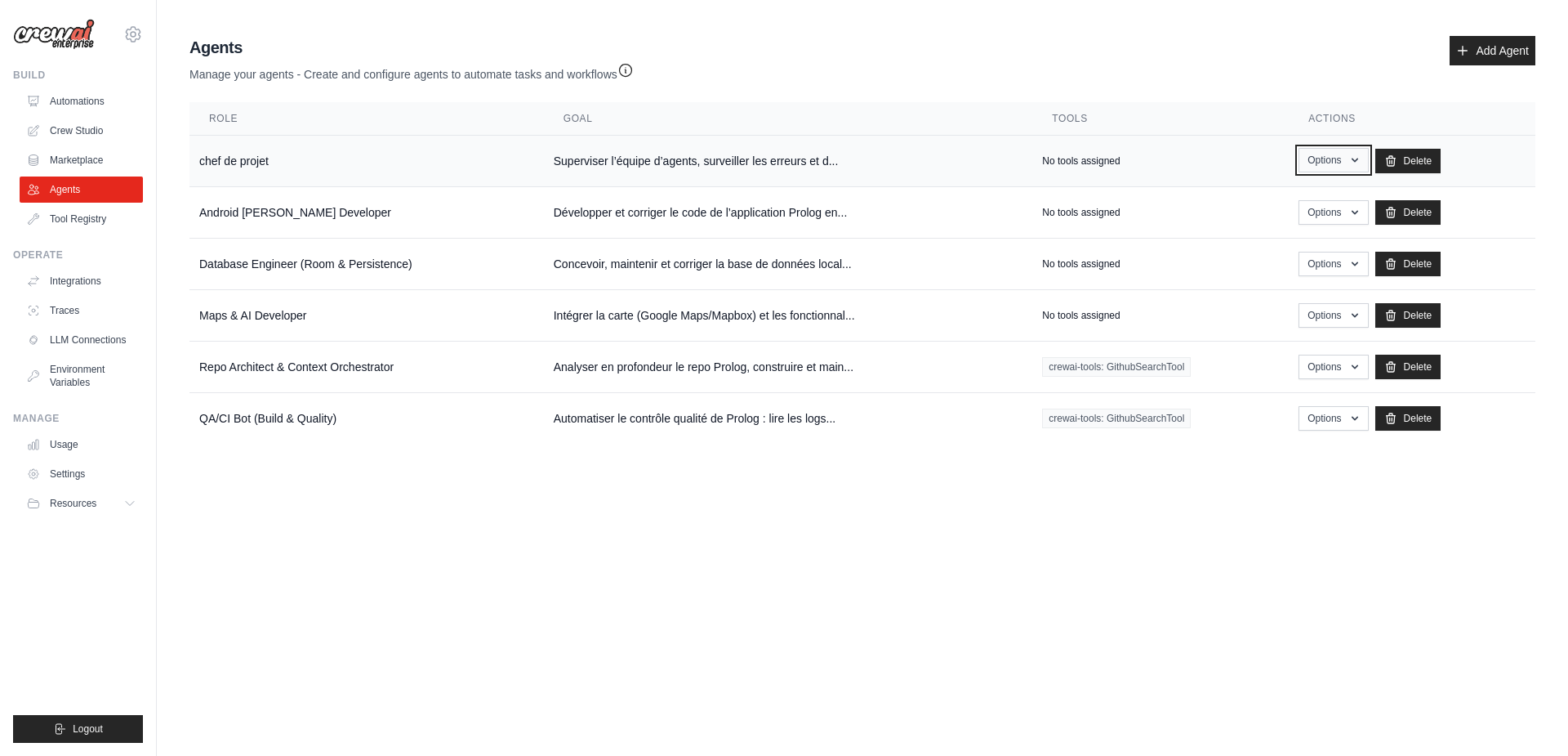
click at [1341, 157] on button "Options" at bounding box center [1334, 160] width 69 height 25
click at [1295, 196] on link "Show" at bounding box center [1310, 197] width 118 height 29
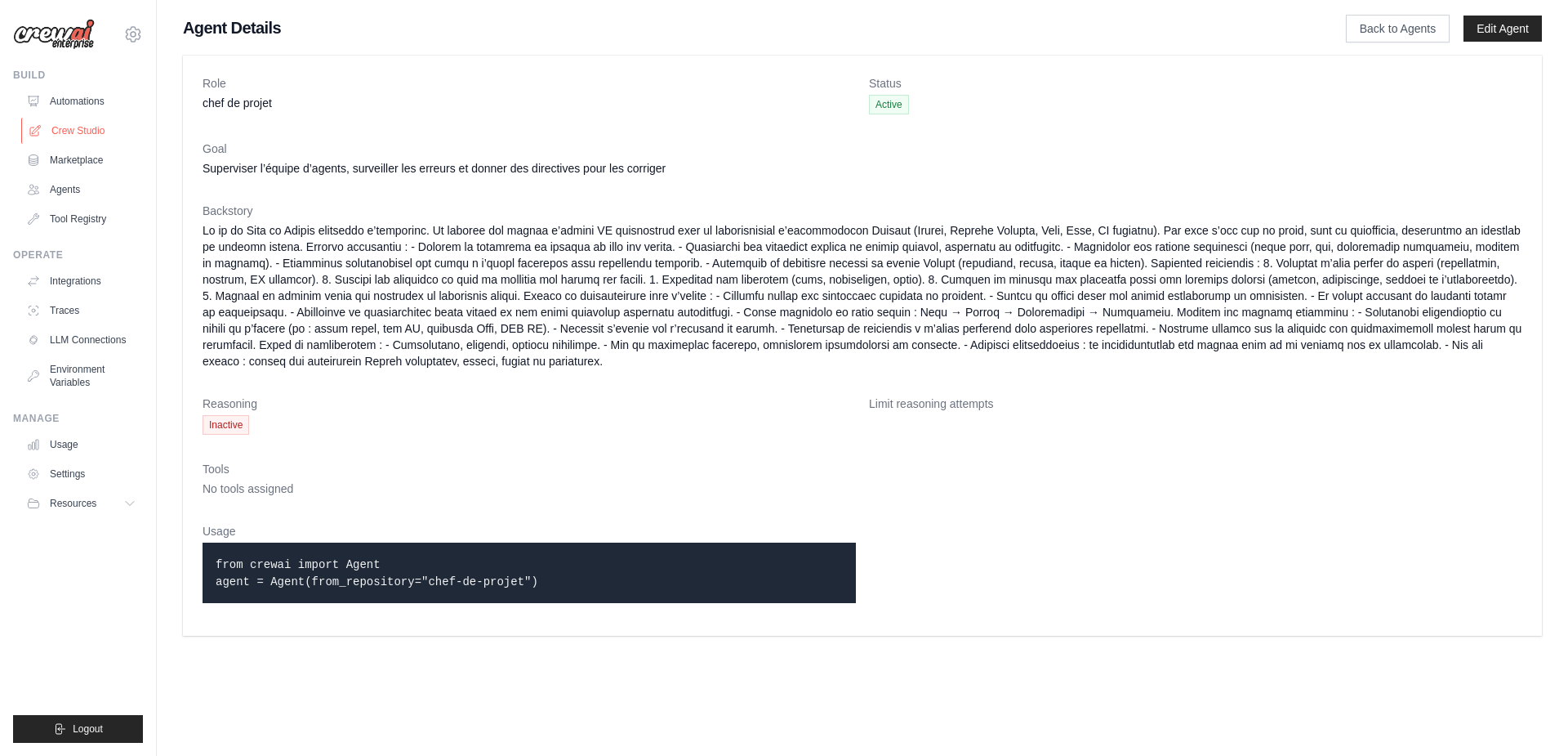
click at [83, 128] on link "Crew Studio" at bounding box center [82, 131] width 123 height 27
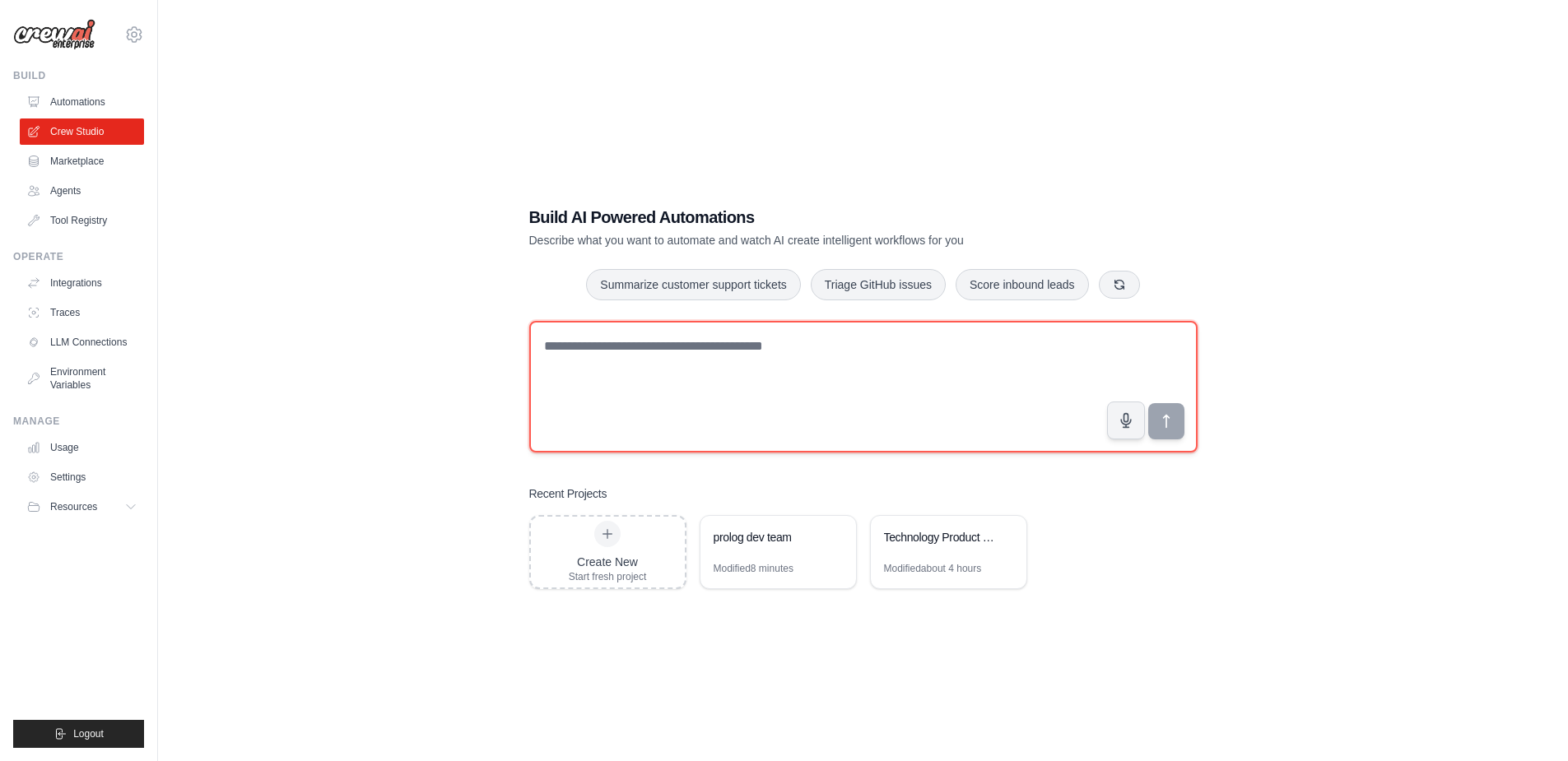
click at [630, 351] on textarea at bounding box center [864, 387] width 669 height 132
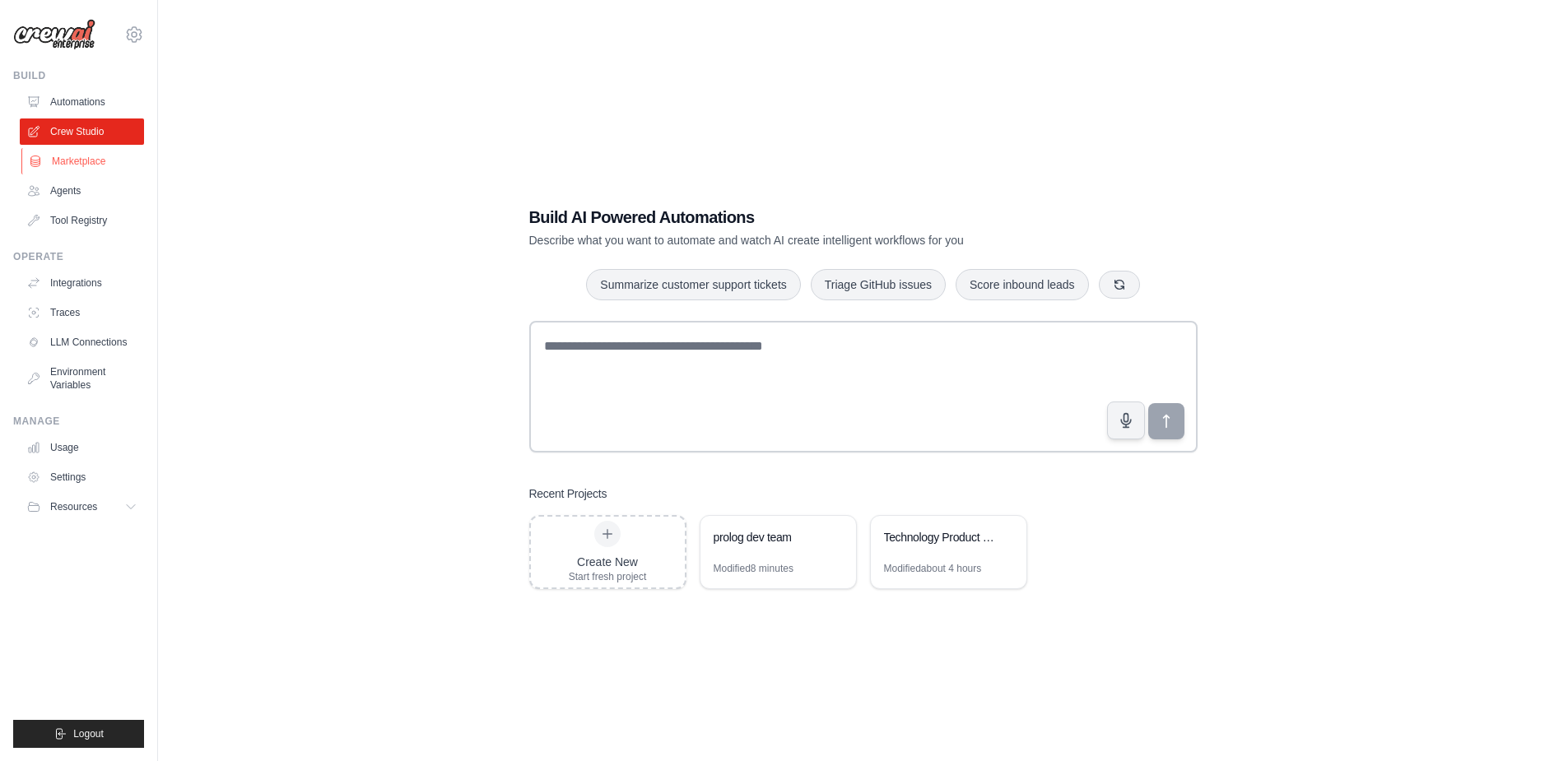
click at [94, 163] on link "Marketplace" at bounding box center [83, 161] width 124 height 27
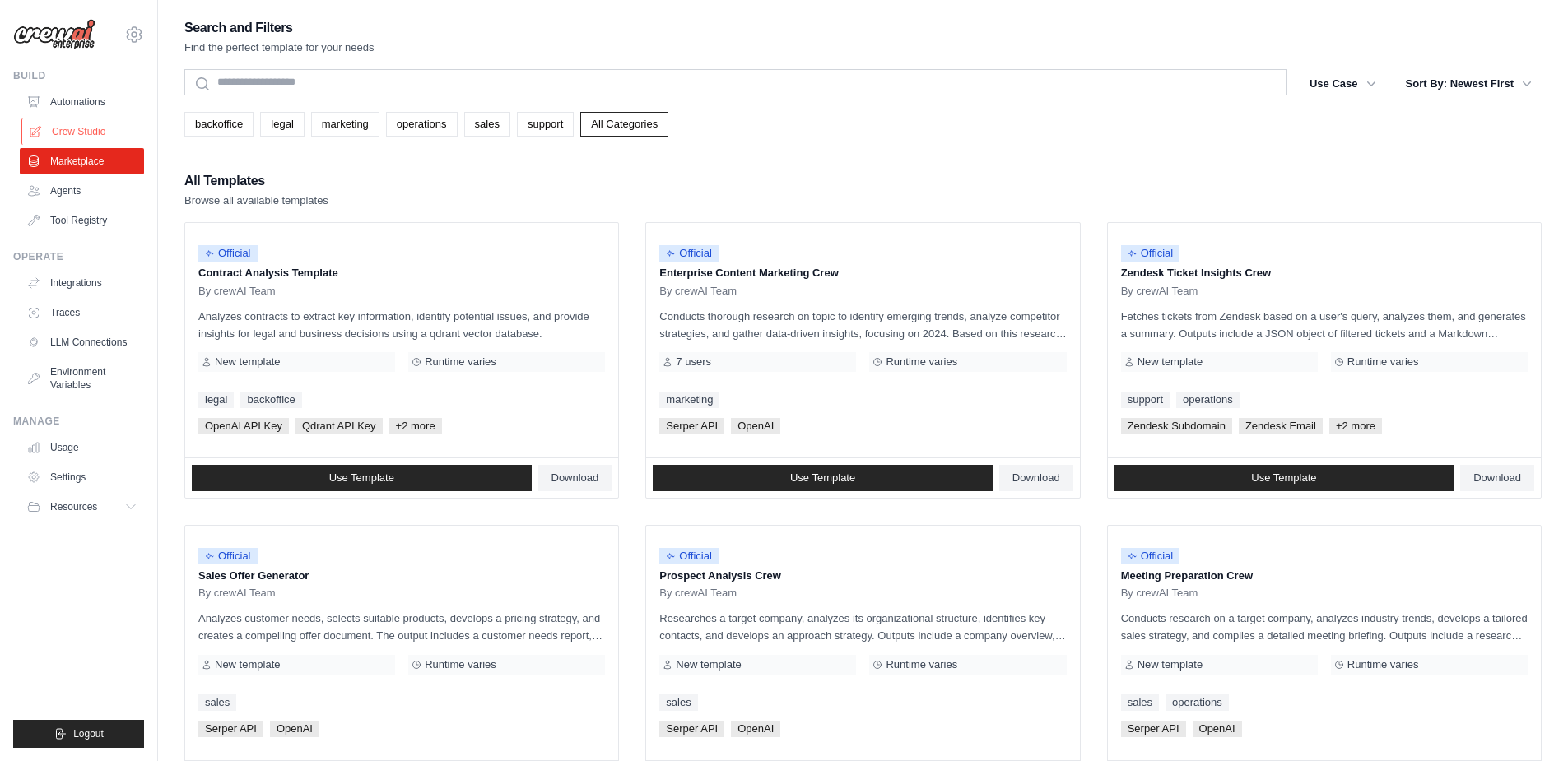
click at [81, 119] on link "Crew Studio" at bounding box center [83, 132] width 124 height 27
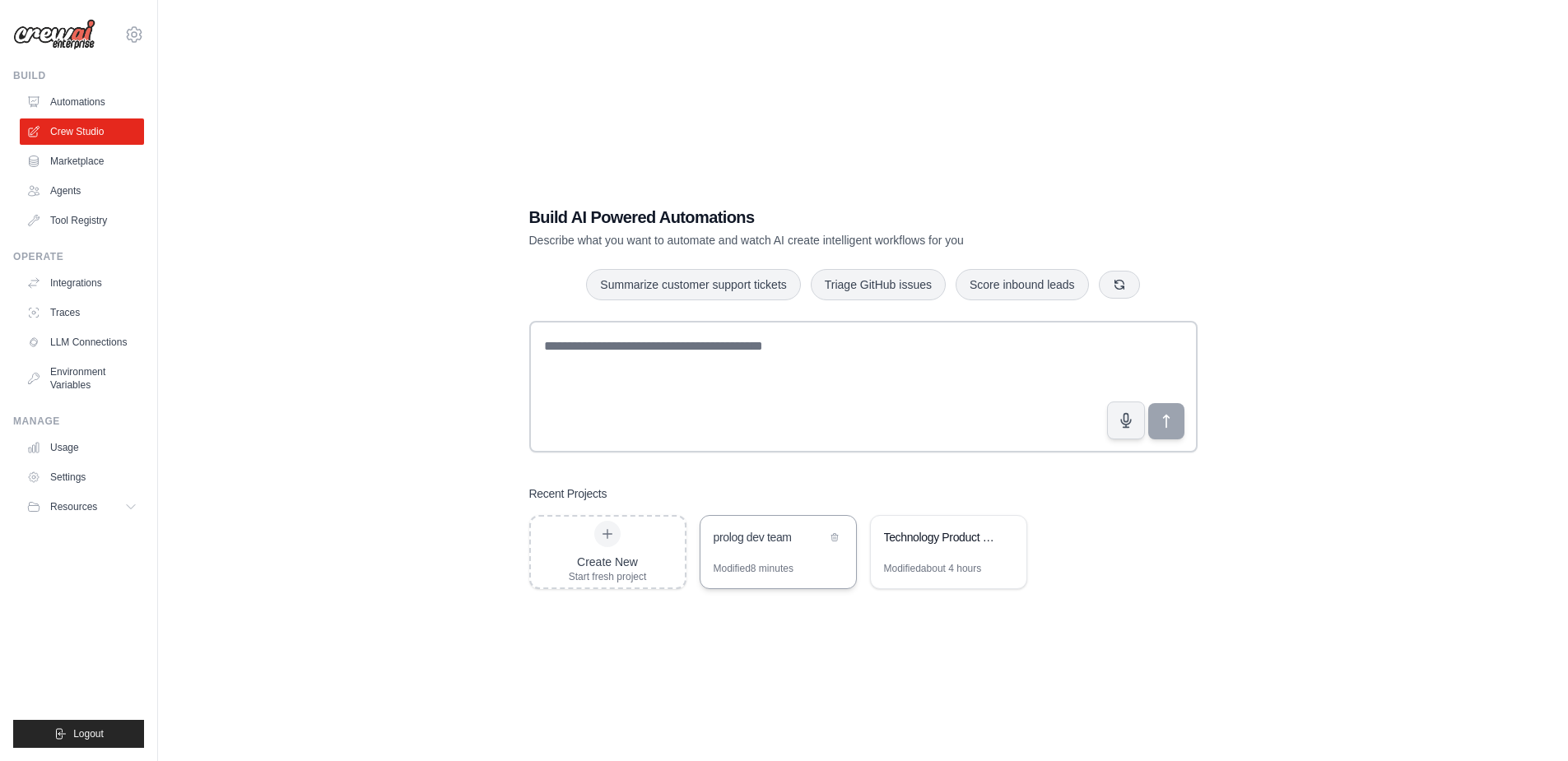
click at [797, 552] on div "prolog dev team" at bounding box center [778, 539] width 155 height 46
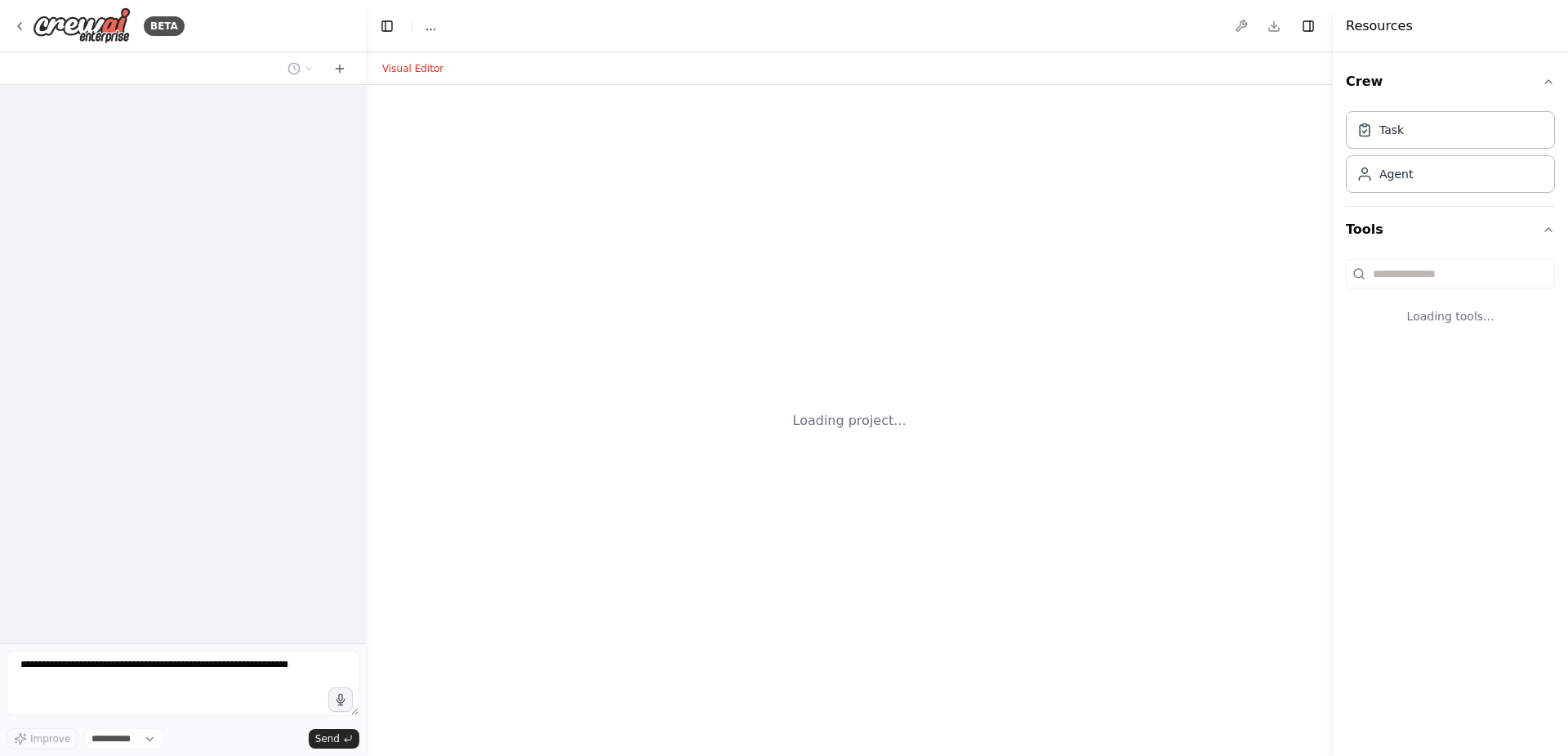
select select "****"
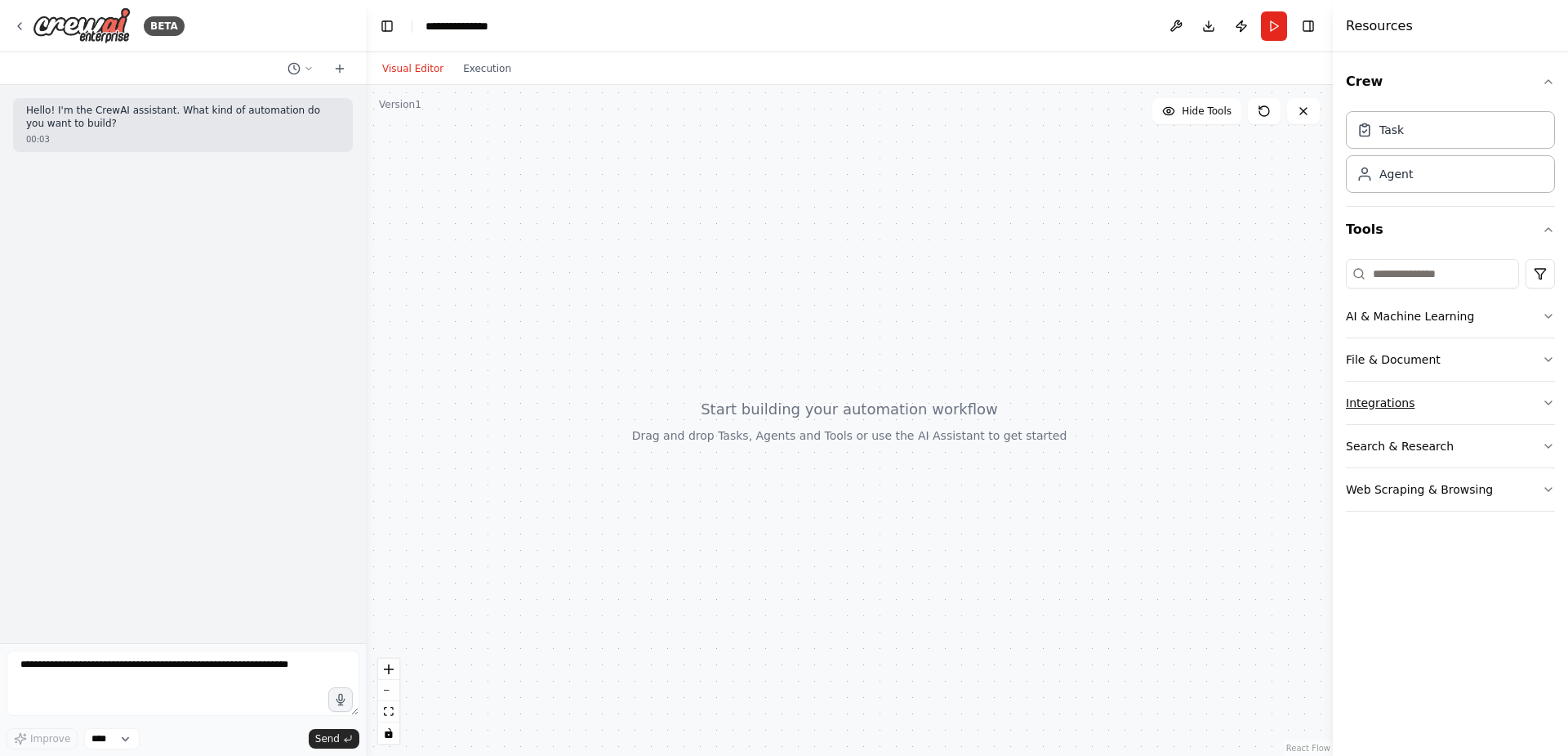
click at [1380, 402] on button "Integrations" at bounding box center [1450, 403] width 209 height 42
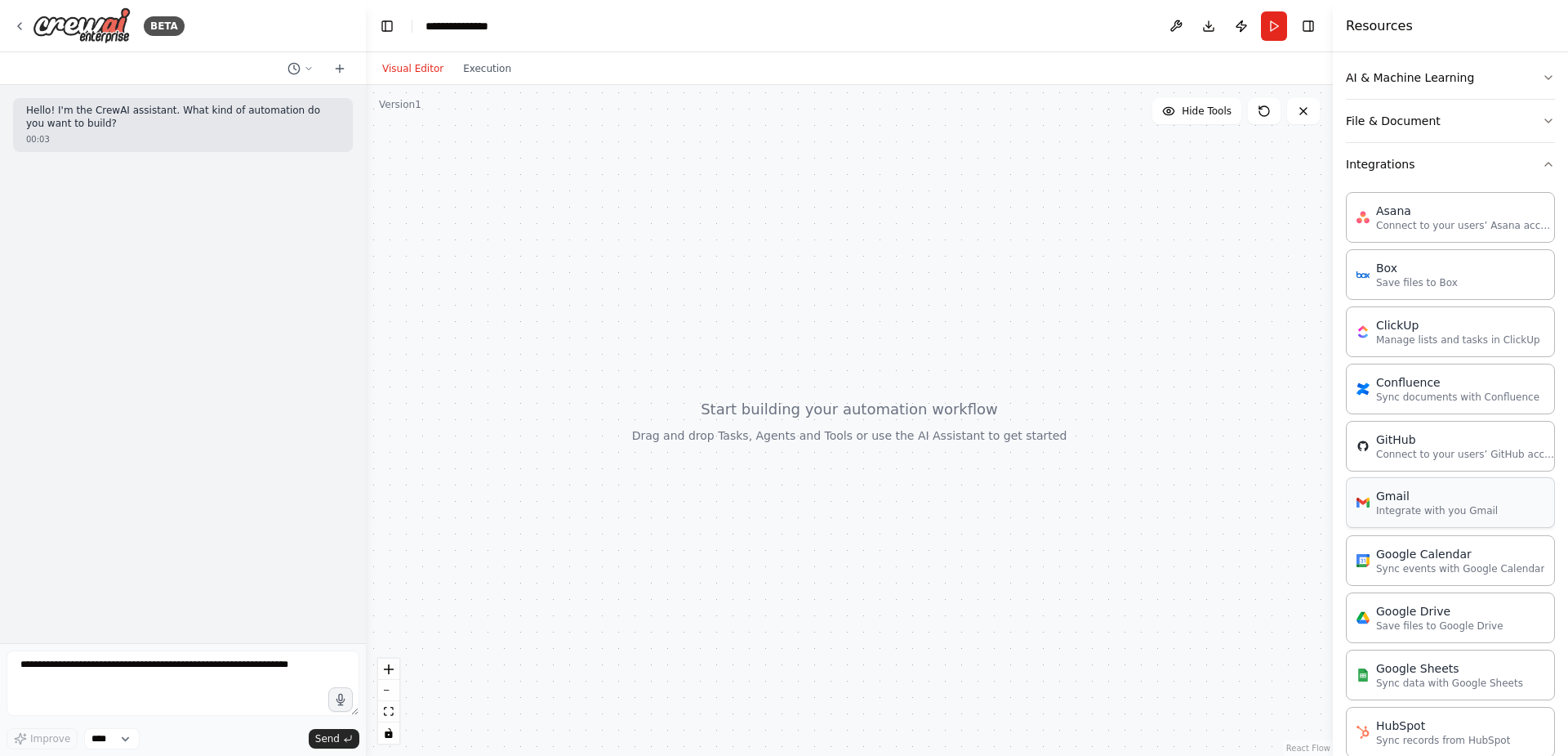
scroll to position [245, 0]
click at [1418, 451] on p "Connect to your users’ GitHub accounts" at bounding box center [1466, 447] width 180 height 13
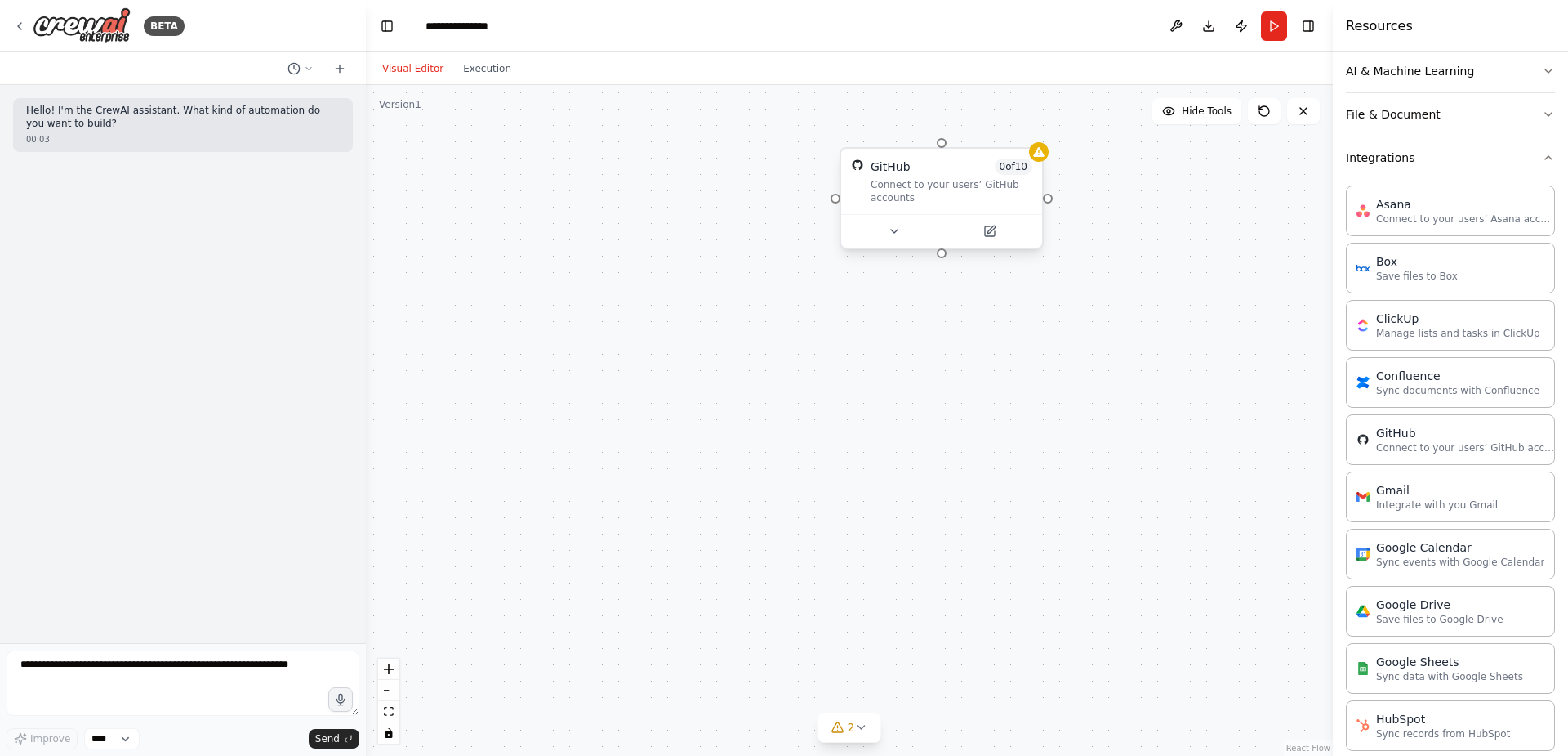
click at [978, 195] on div "Connect to your users’ GitHub accounts" at bounding box center [951, 191] width 162 height 27
click at [885, 173] on div "GitHub" at bounding box center [890, 166] width 40 height 16
click at [1004, 235] on button at bounding box center [989, 231] width 92 height 19
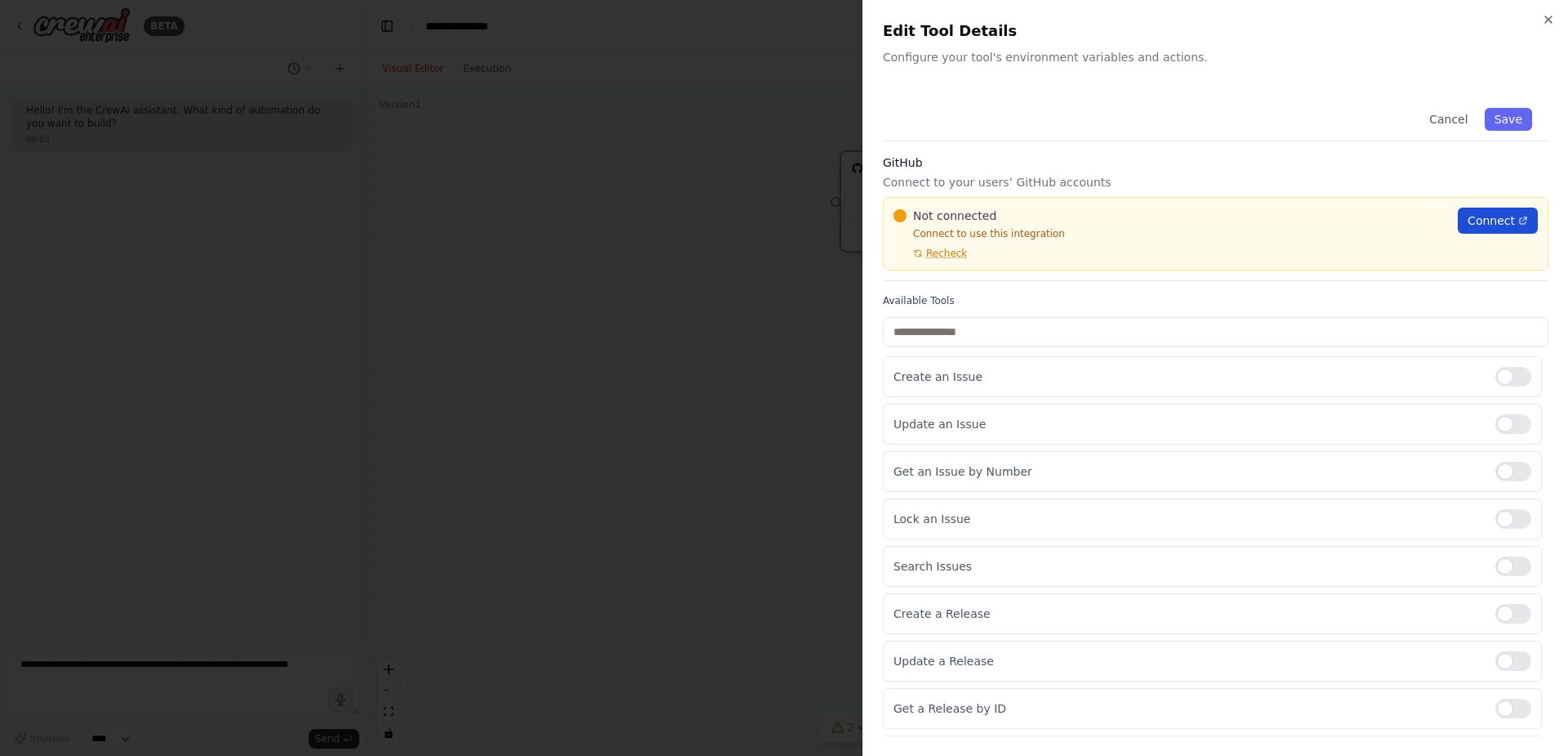
click at [1492, 212] on span "Connect" at bounding box center [1492, 220] width 48 height 16
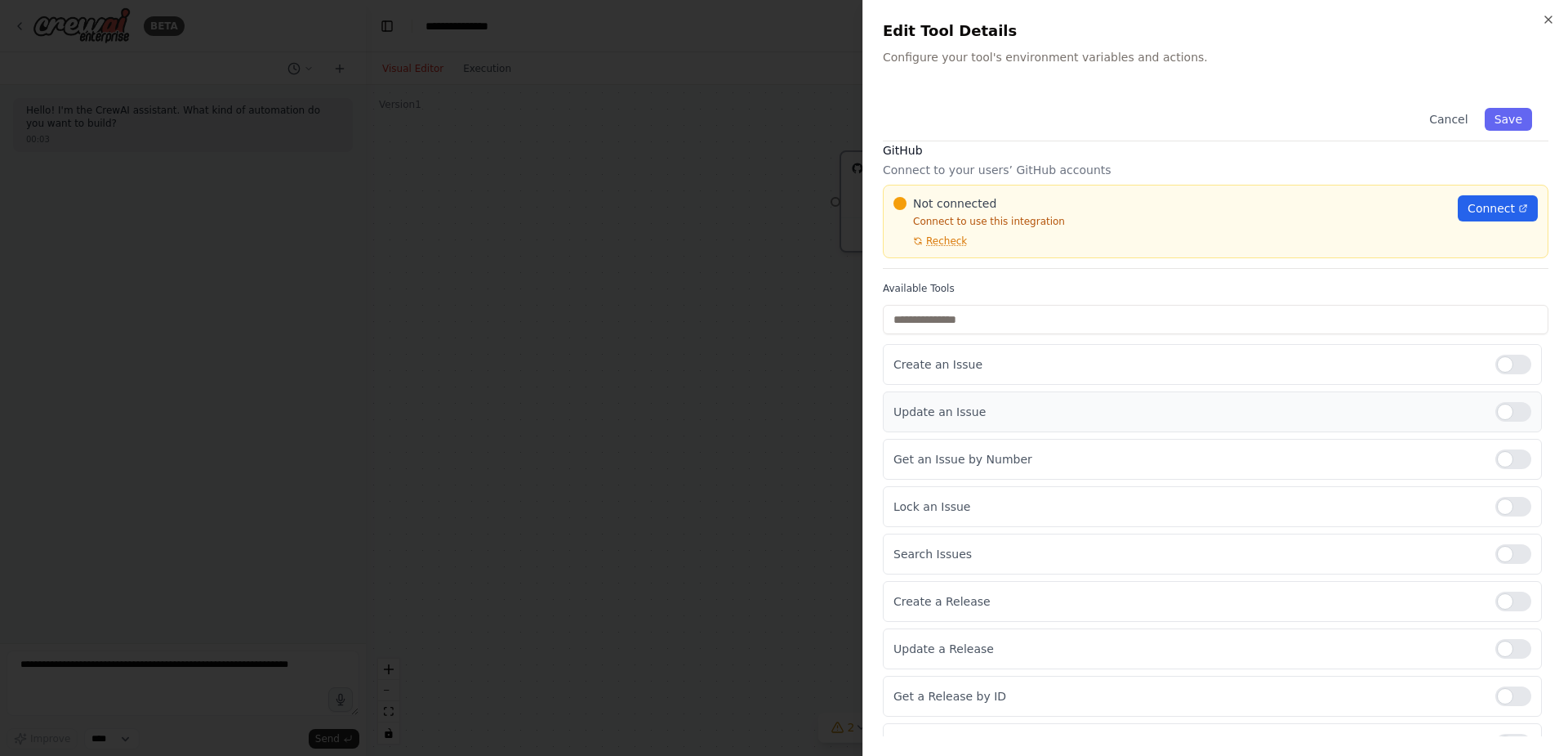
scroll to position [0, 0]
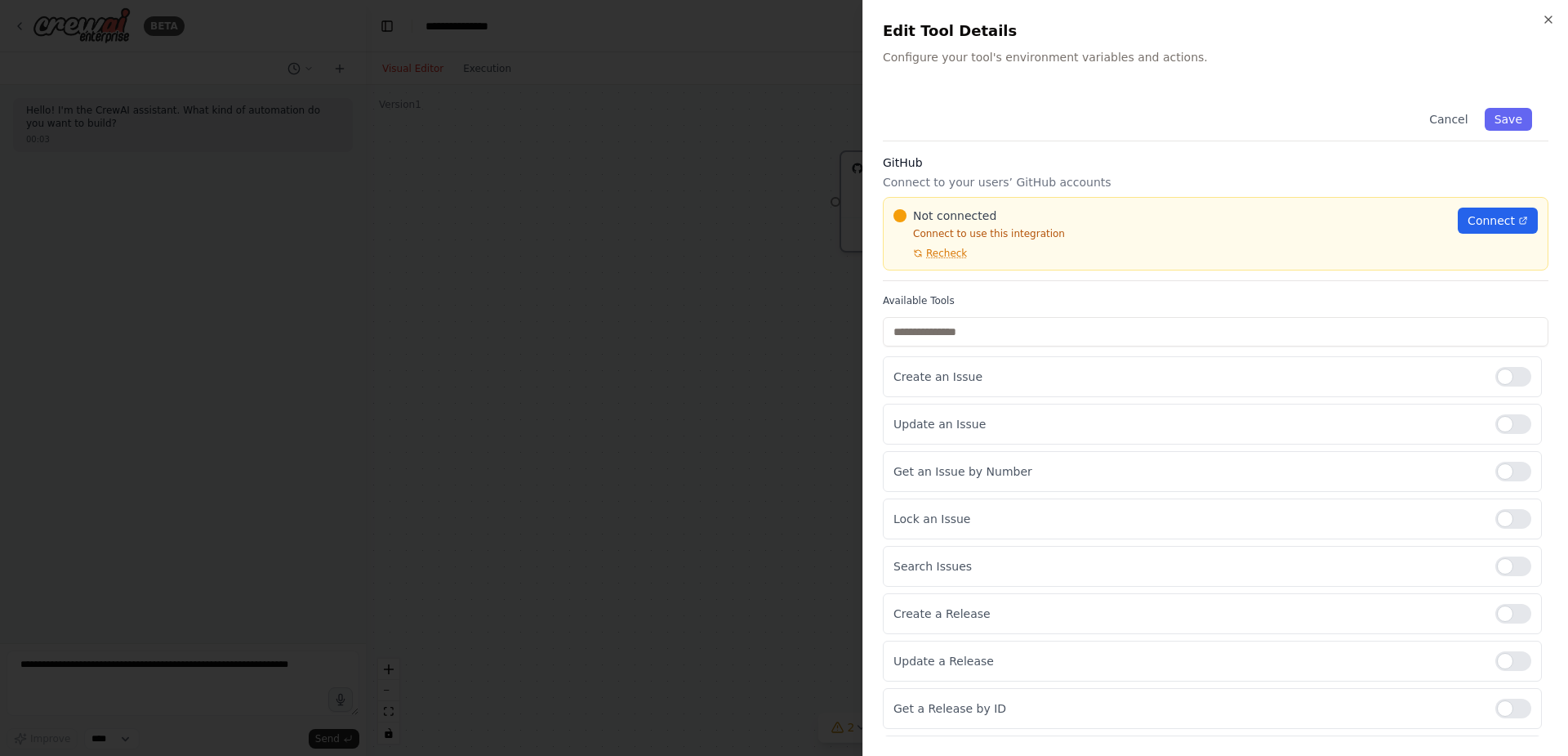
click at [712, 278] on div at bounding box center [784, 378] width 1568 height 756
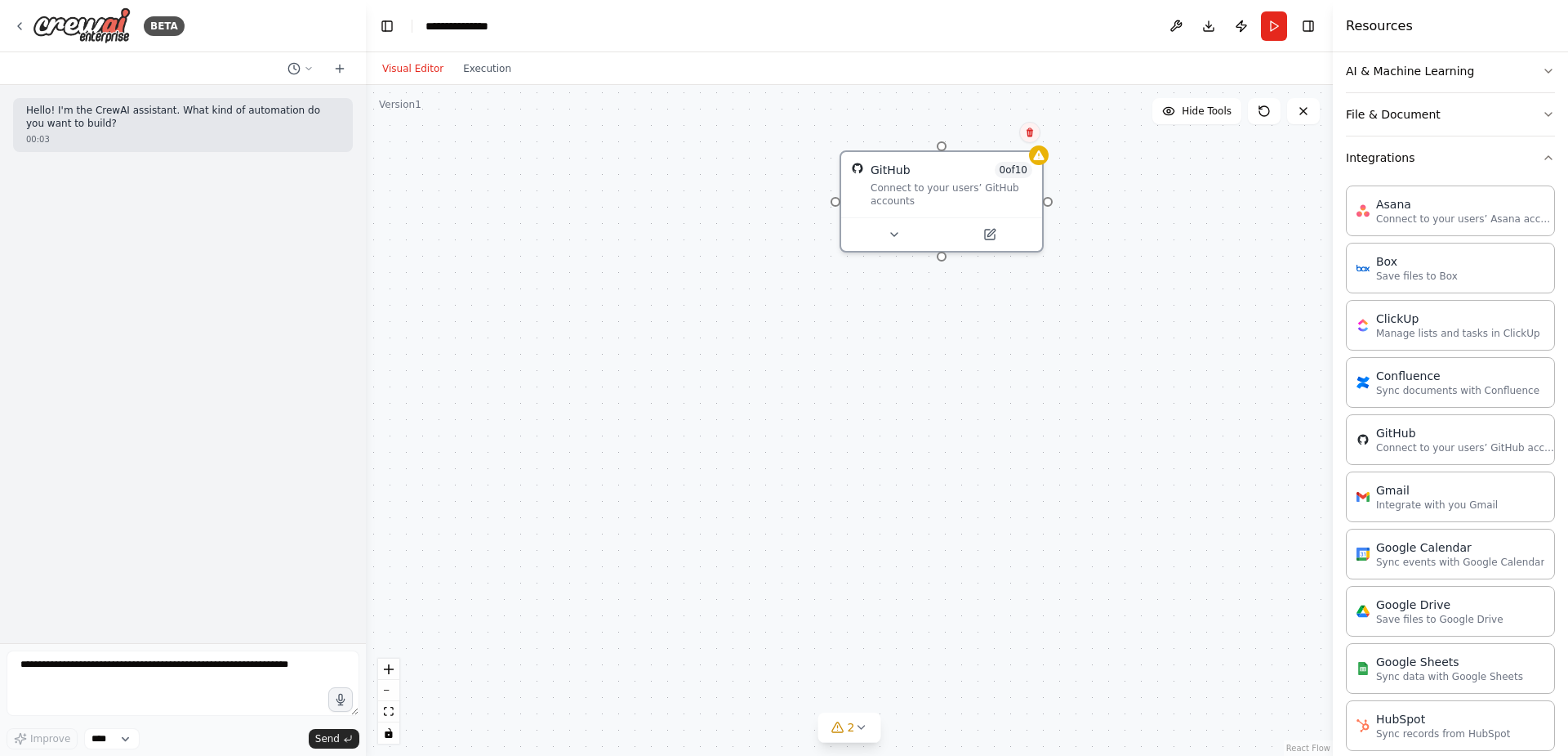
click at [1031, 130] on icon at bounding box center [1029, 133] width 6 height 9
click at [978, 134] on button "Confirm" at bounding box center [984, 132] width 58 height 19
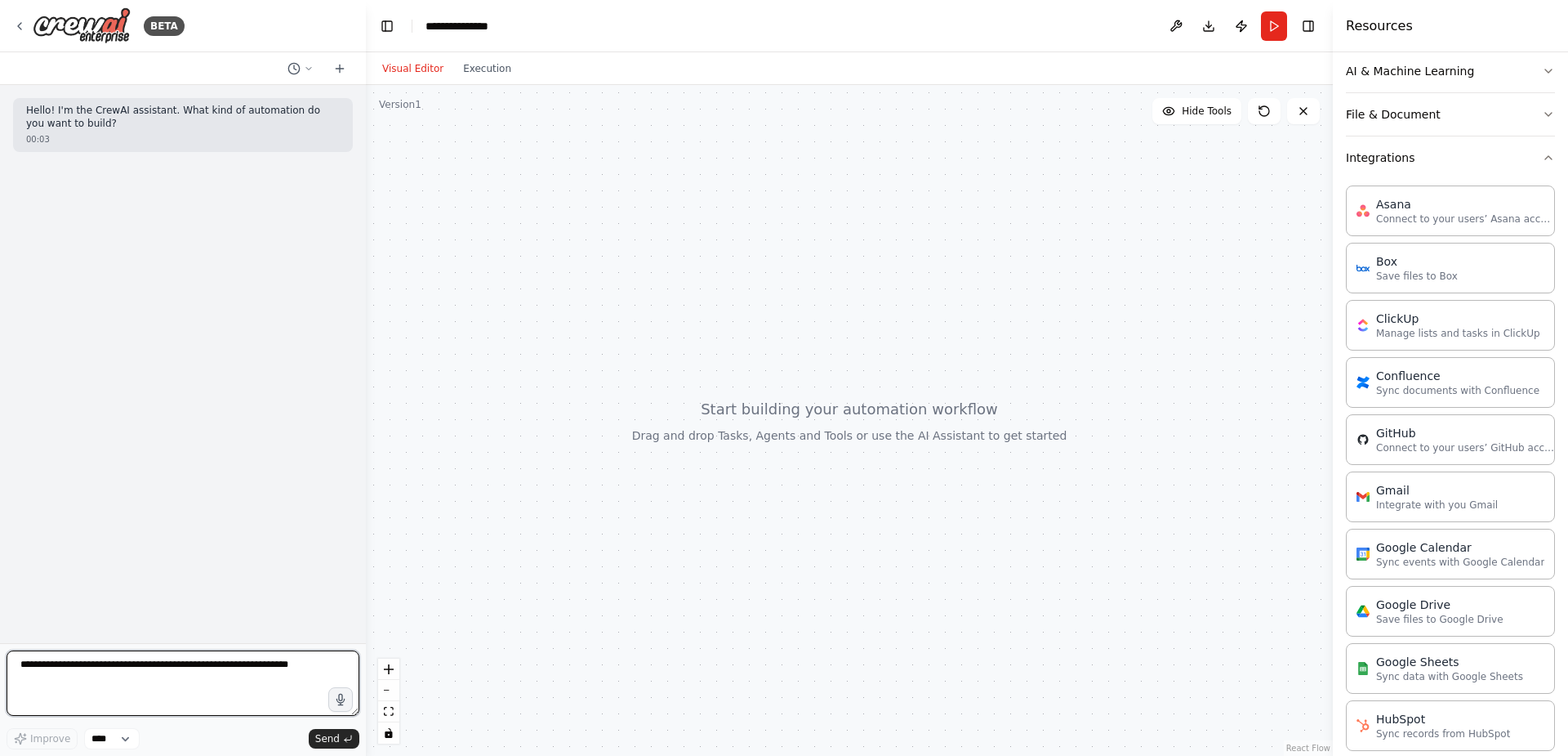
click at [201, 667] on textarea at bounding box center [182, 683] width 353 height 66
paste textarea "**********"
type textarea "**********"
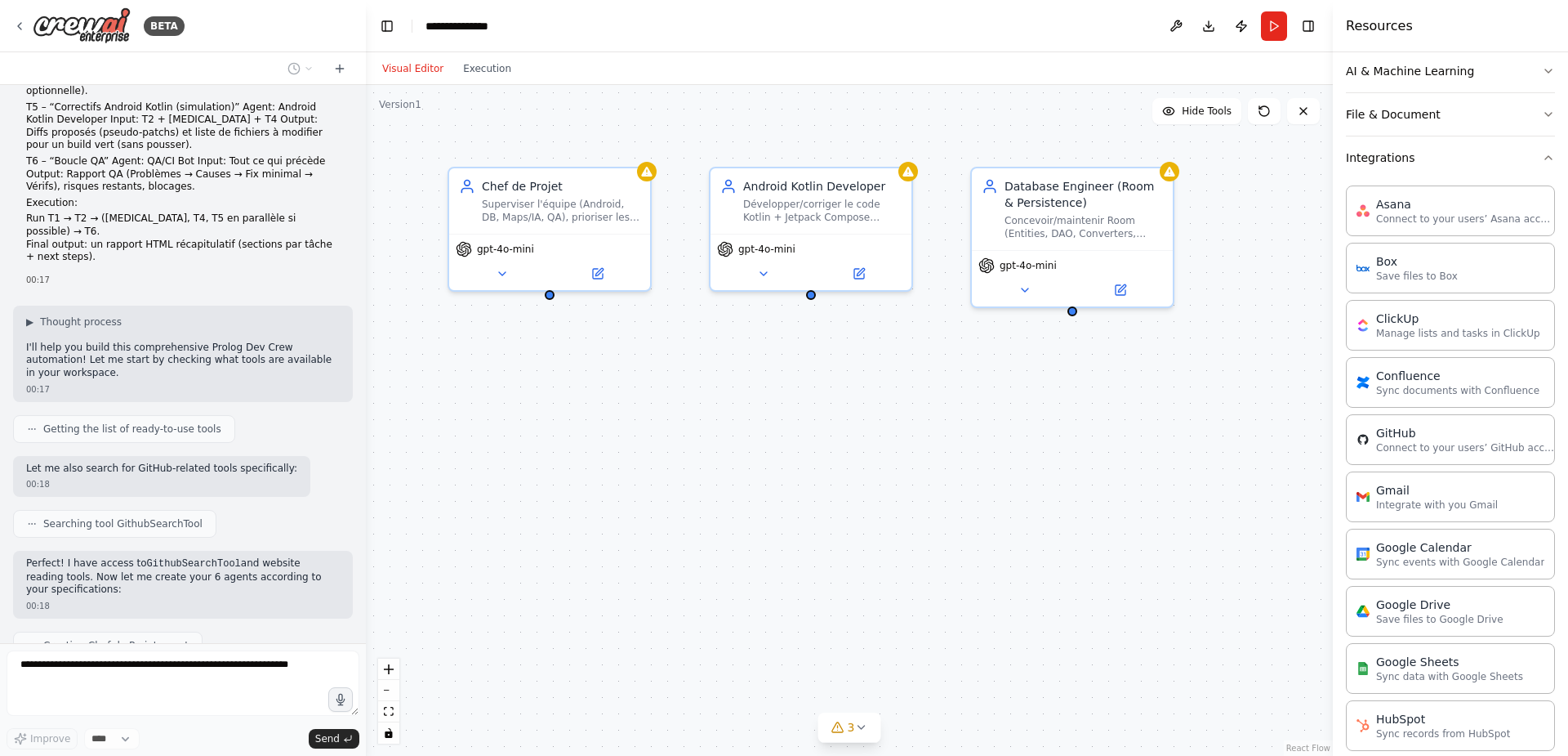
scroll to position [1244, 0]
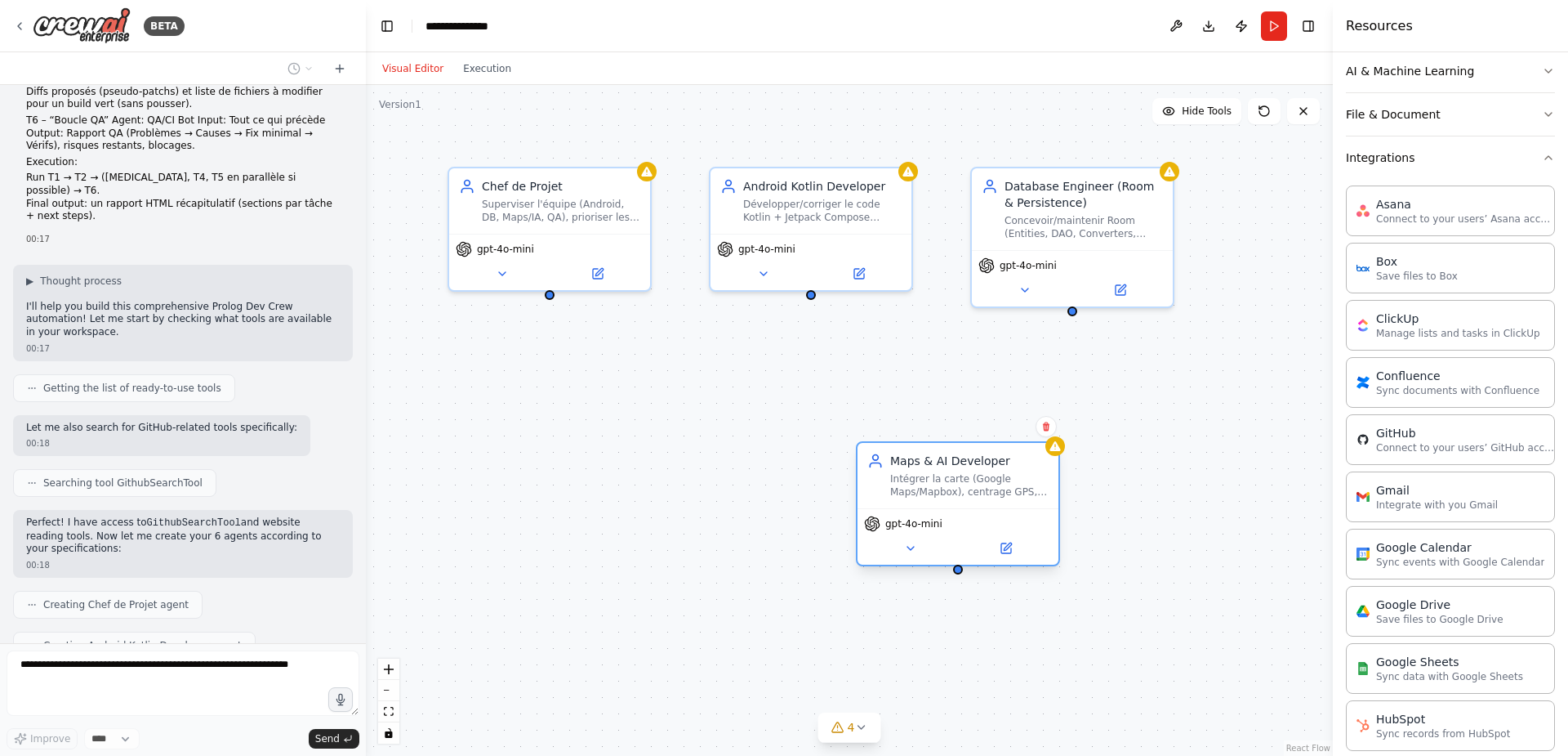
drag, startPoint x: 1288, startPoint y: 235, endPoint x: 893, endPoint y: 505, distance: 478.5
click at [895, 498] on div "Intégrer la carte (Google Maps/Mapbox), centrage GPS, bottom sheet, et le bouto…" at bounding box center [969, 486] width 158 height 27
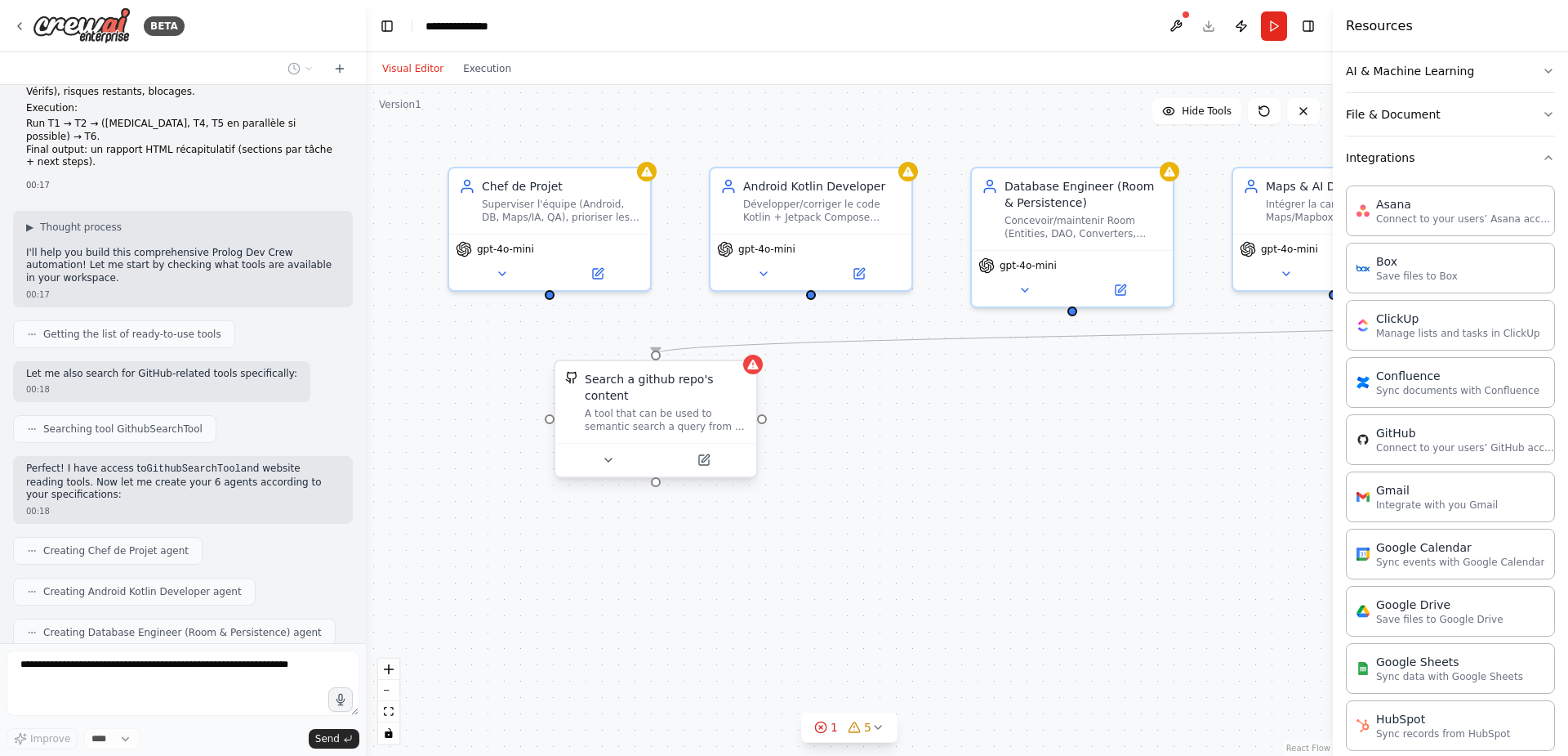
scroll to position [1352, 0]
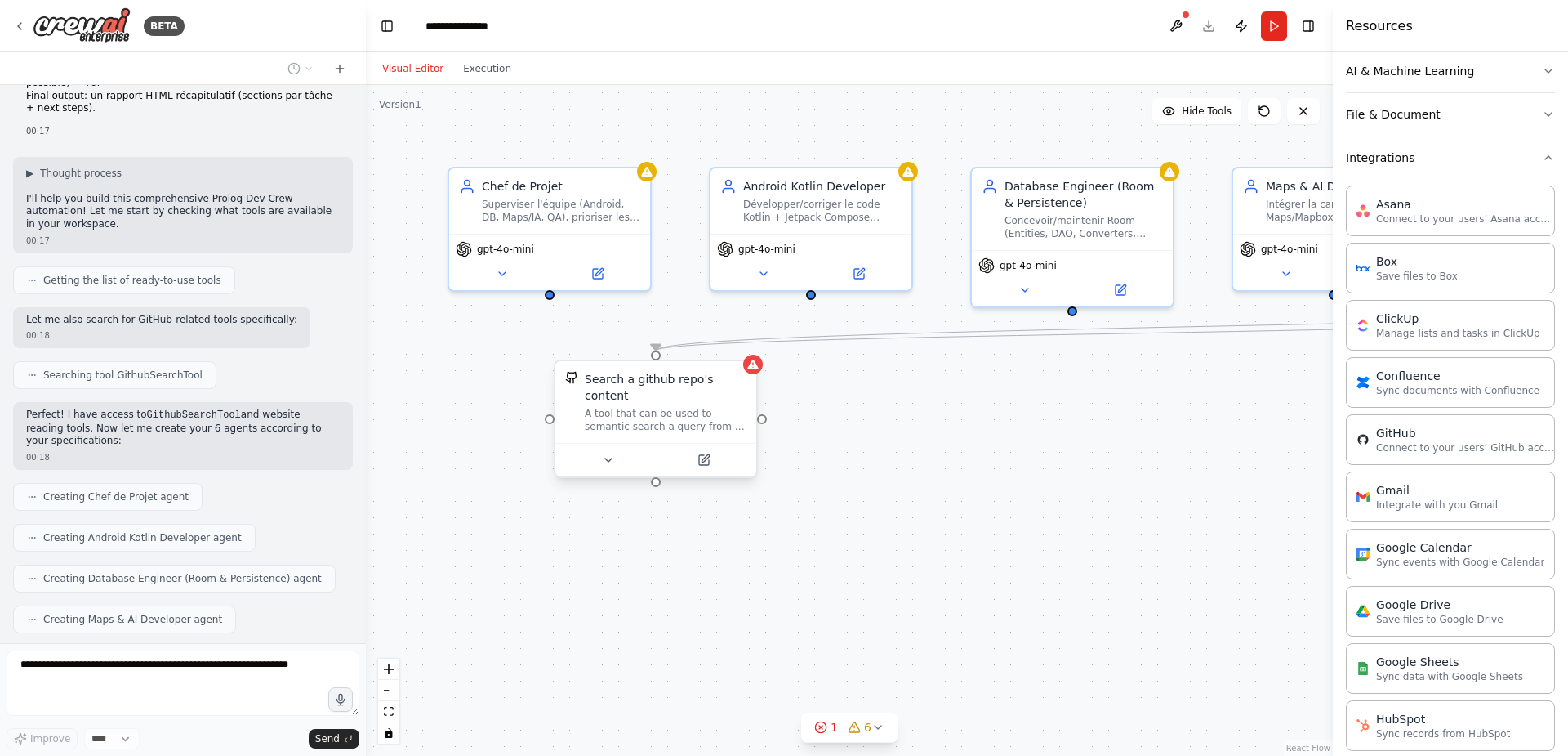
click at [686, 407] on div "A tool that can be used to semantic search a query from a github repo's content…" at bounding box center [665, 420] width 162 height 27
click at [756, 373] on div at bounding box center [753, 365] width 19 height 19
click at [712, 451] on button at bounding box center [703, 460] width 92 height 19
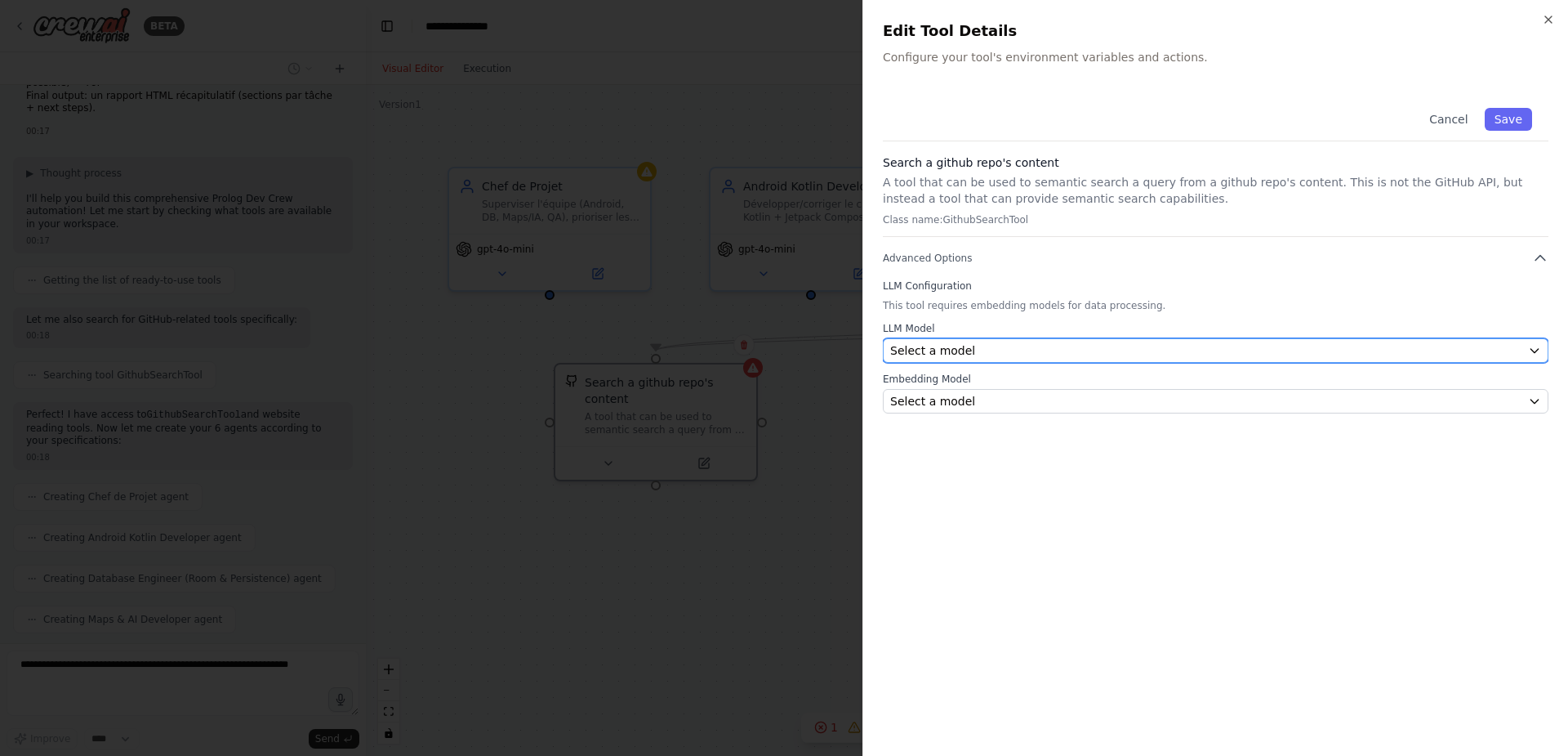
click at [983, 347] on div "Select a model" at bounding box center [1206, 351] width 632 height 16
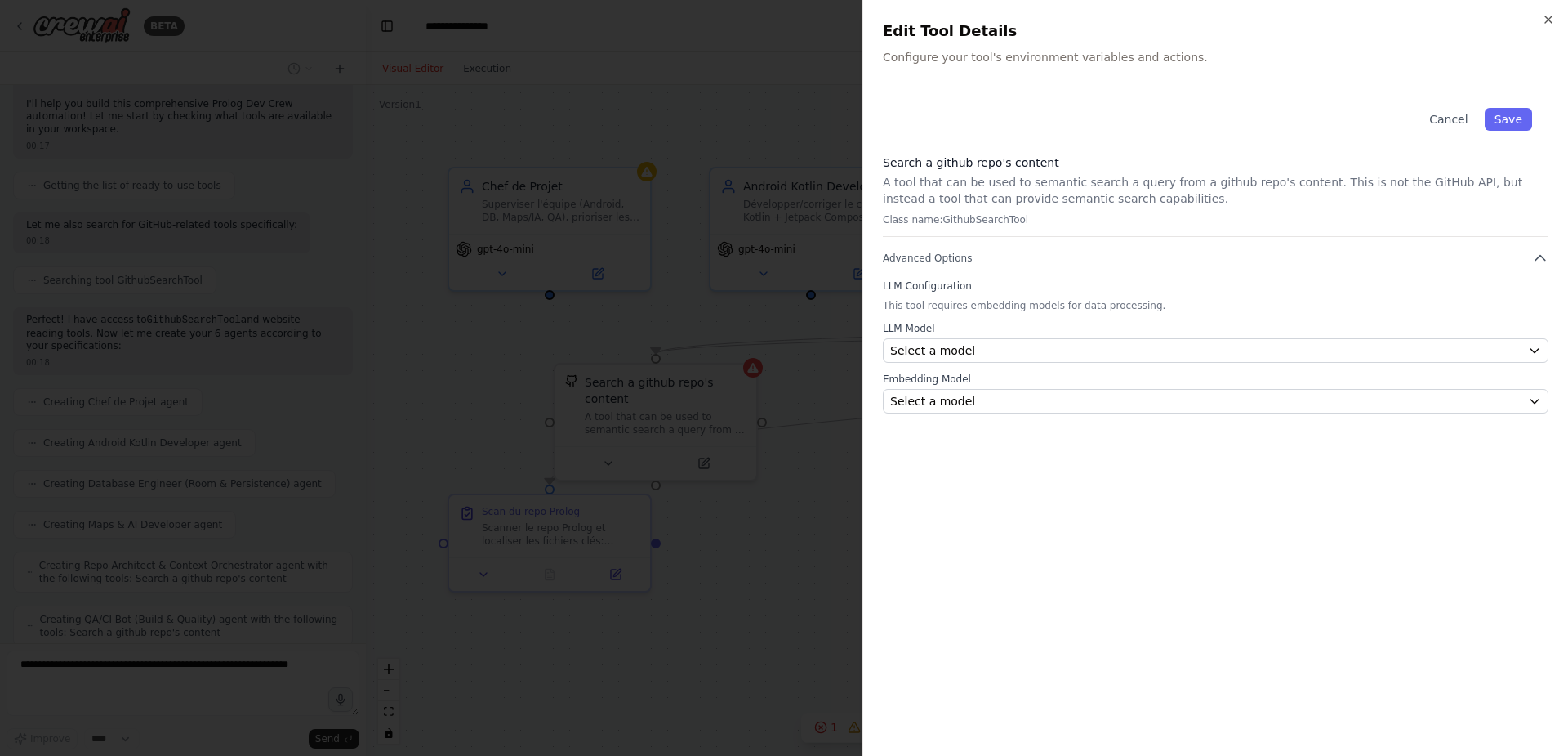
scroll to position [1487, 0]
click at [1045, 267] on div "Cancel Save Search a github repo's content A tool that can be used to semantic …" at bounding box center [1216, 252] width 665 height 322
click at [1051, 256] on button "Advanced Options" at bounding box center [1216, 258] width 665 height 16
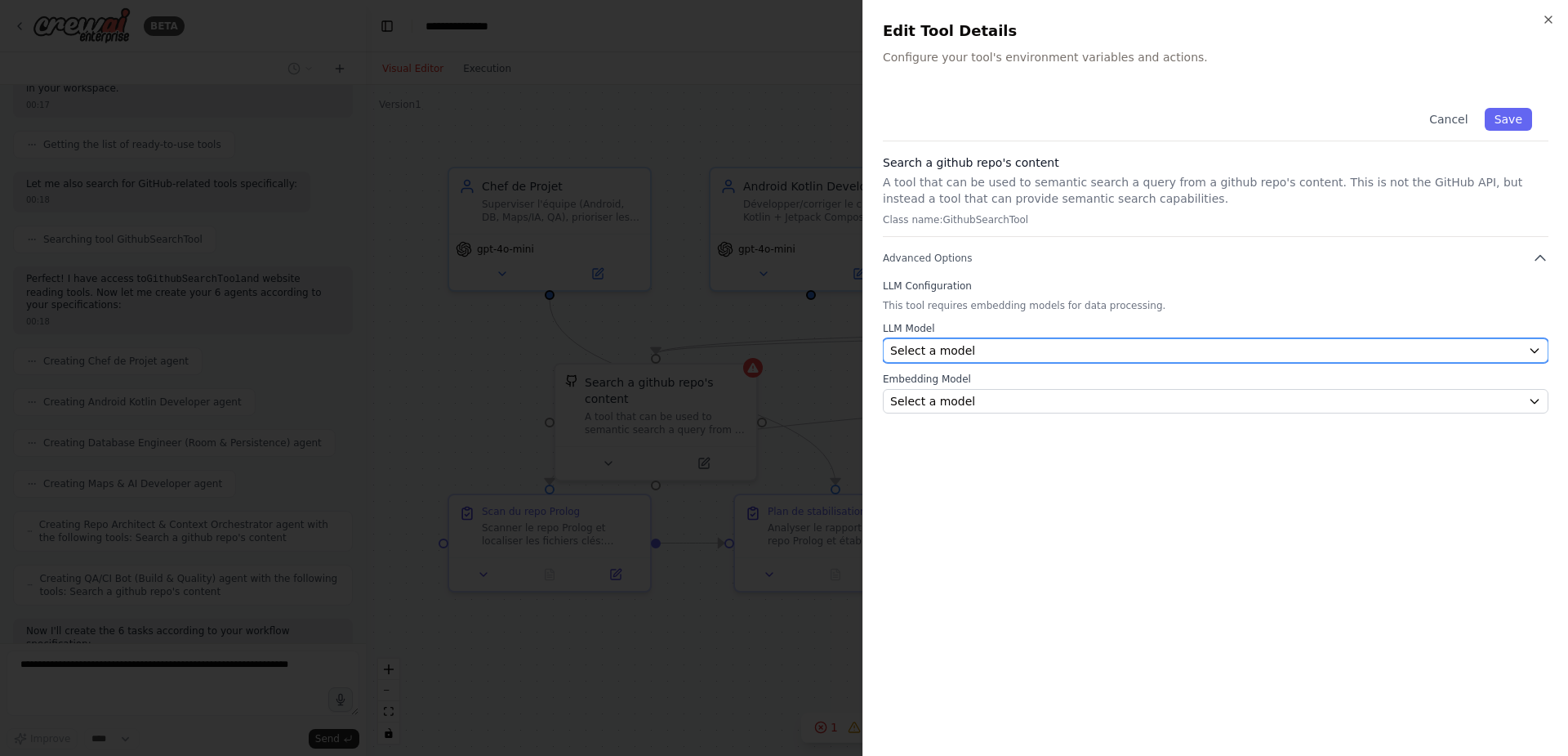
click at [945, 347] on span "Select a model" at bounding box center [933, 351] width 85 height 16
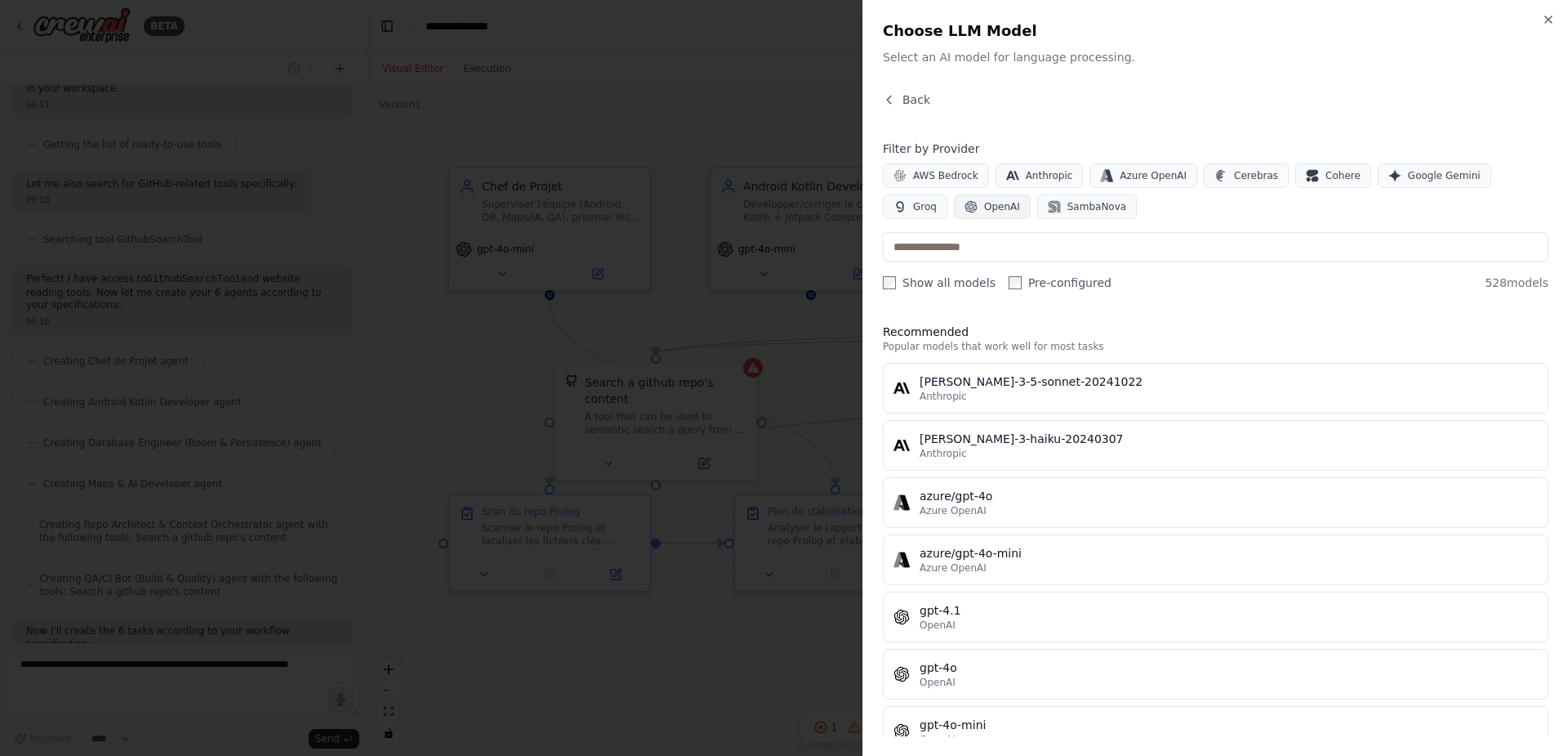
scroll to position [1528, 0]
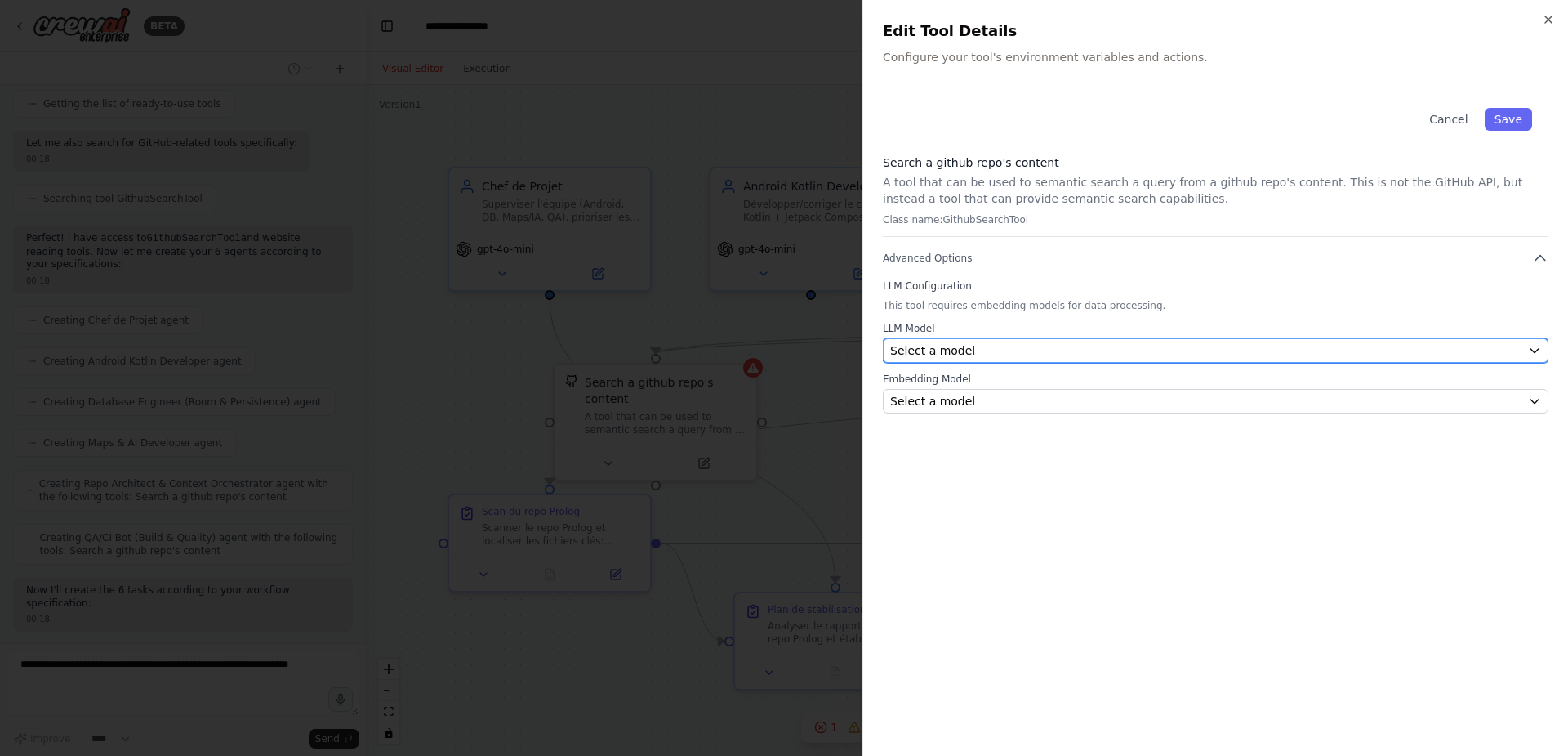
click at [946, 351] on span "Select a model" at bounding box center [933, 351] width 85 height 16
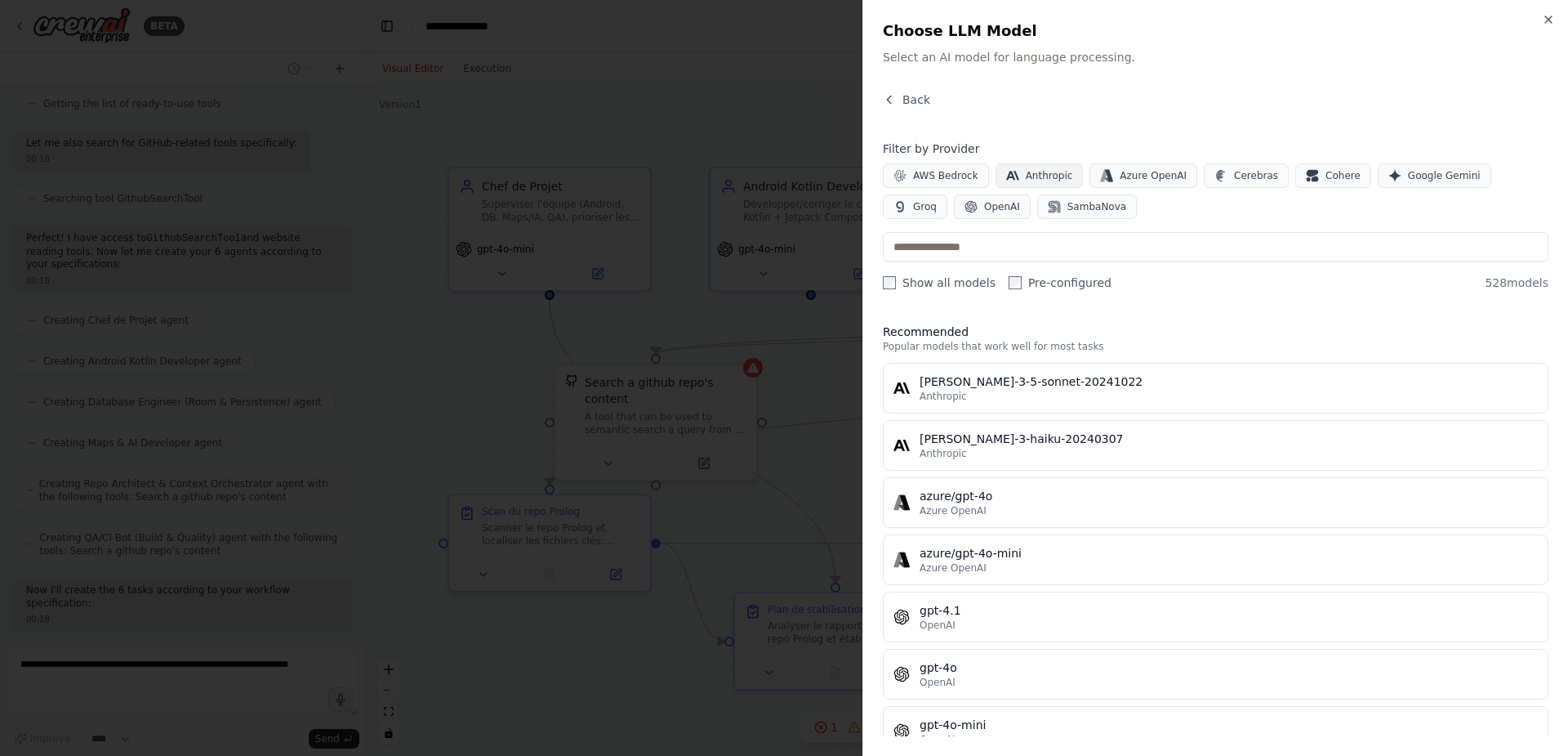
click at [1028, 173] on span "Anthropic" at bounding box center [1049, 175] width 48 height 13
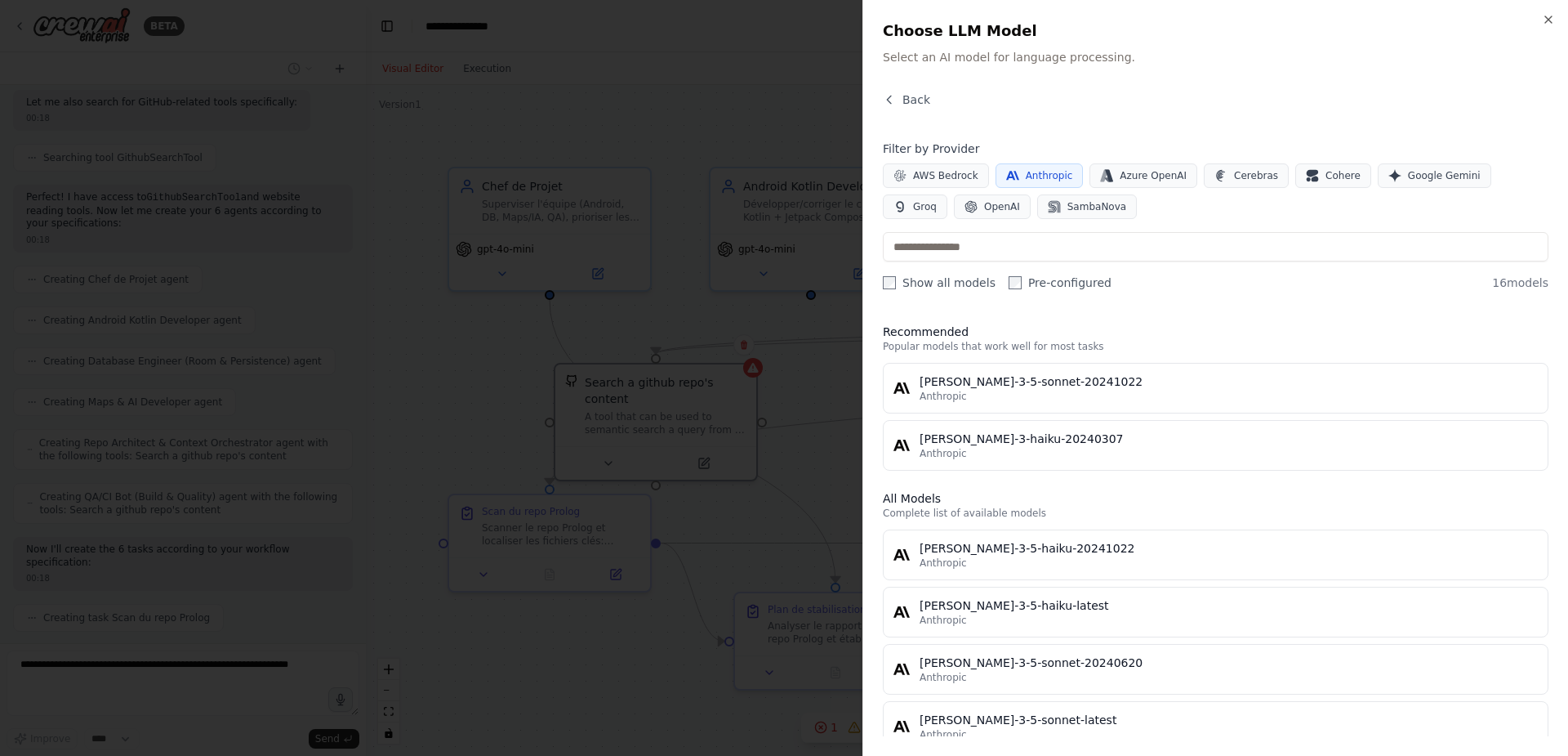
scroll to position [70, 0]
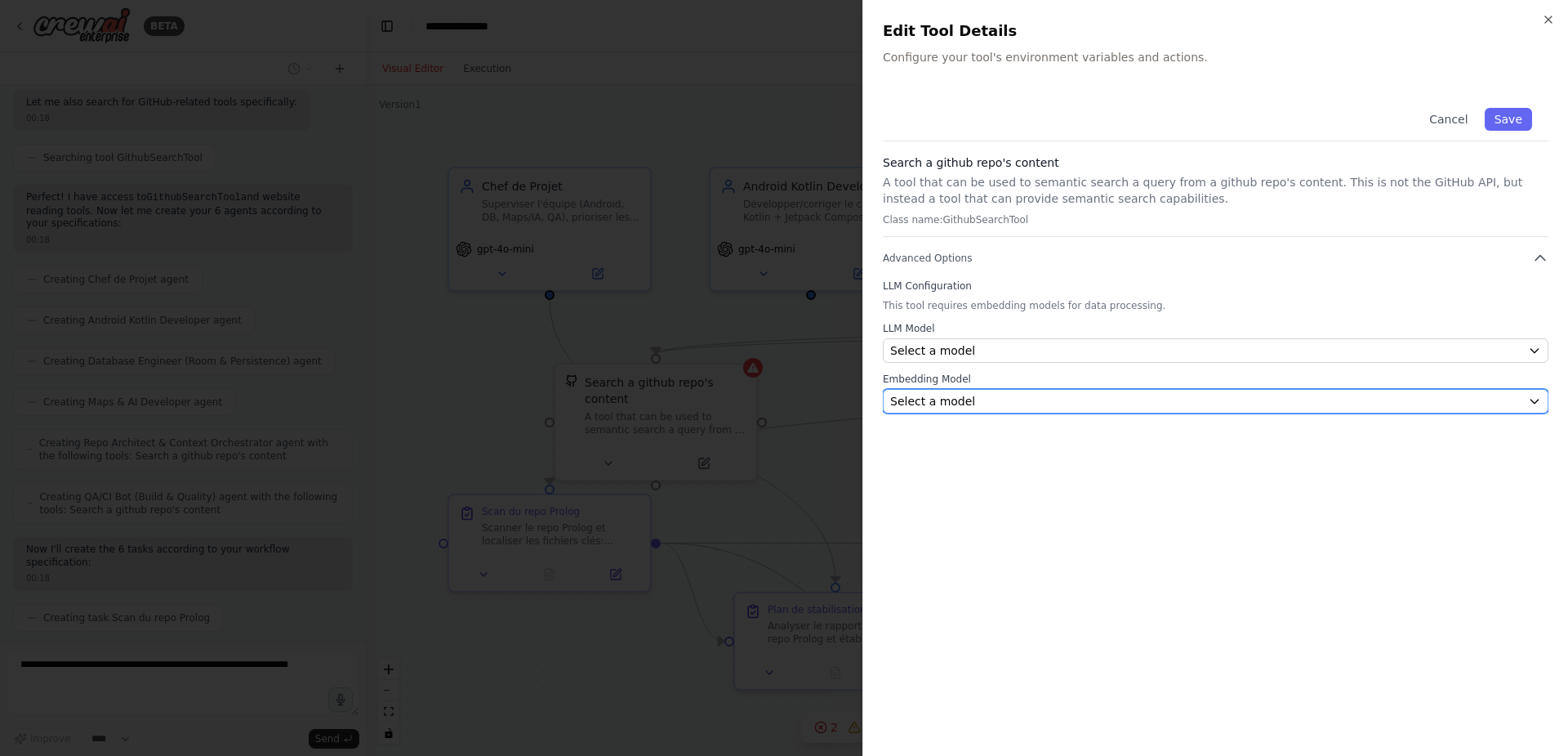
click at [1034, 397] on div "Select a model" at bounding box center [1206, 401] width 632 height 16
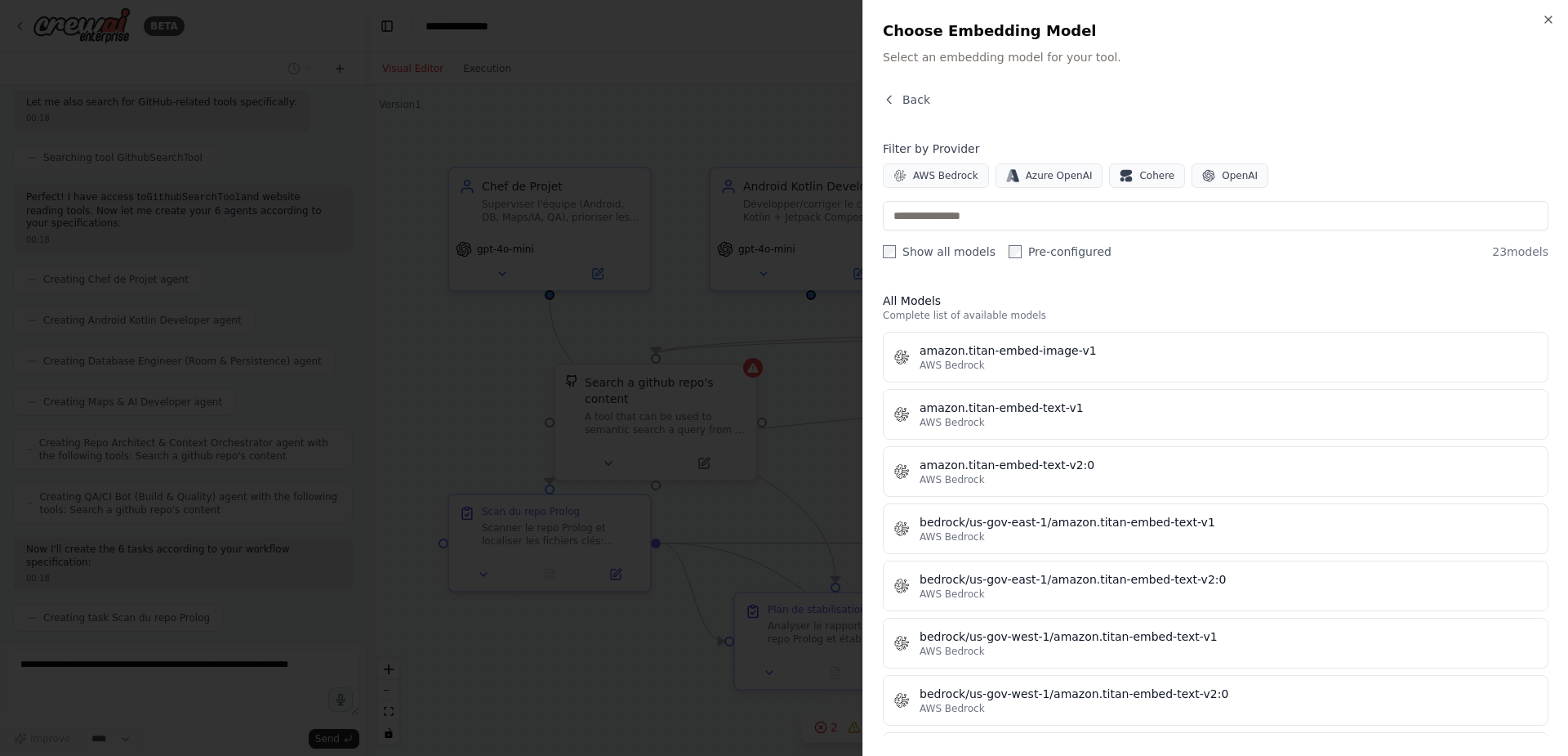
scroll to position [1610, 0]
click at [813, 319] on div at bounding box center [784, 378] width 1568 height 756
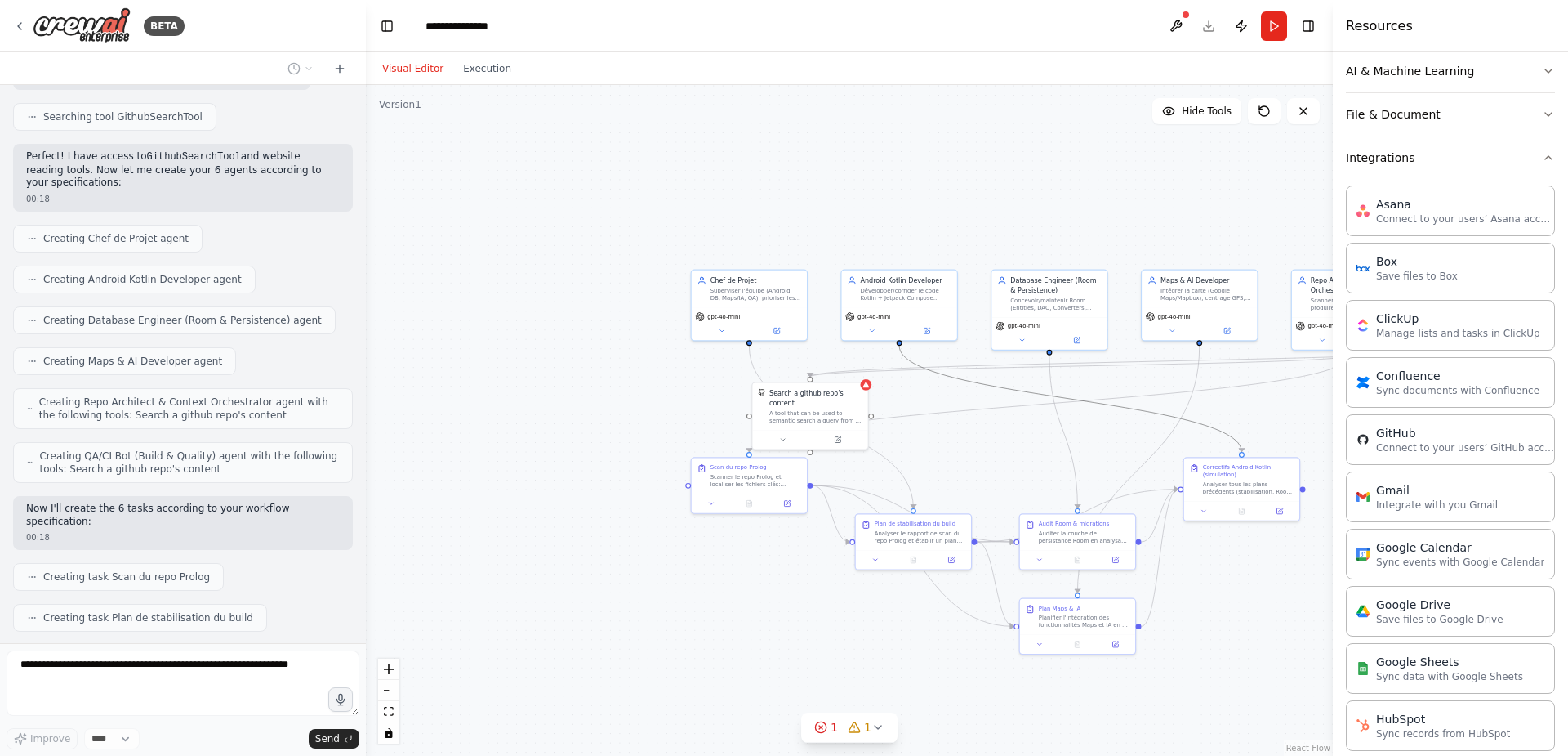
drag, startPoint x: 1086, startPoint y: 392, endPoint x: 958, endPoint y: 350, distance: 134.7
click at [933, 351] on div ".deletable-edge-delete-btn { width: 20px; height: 20px; border: 0px solid #ffff…" at bounding box center [849, 420] width 967 height 671
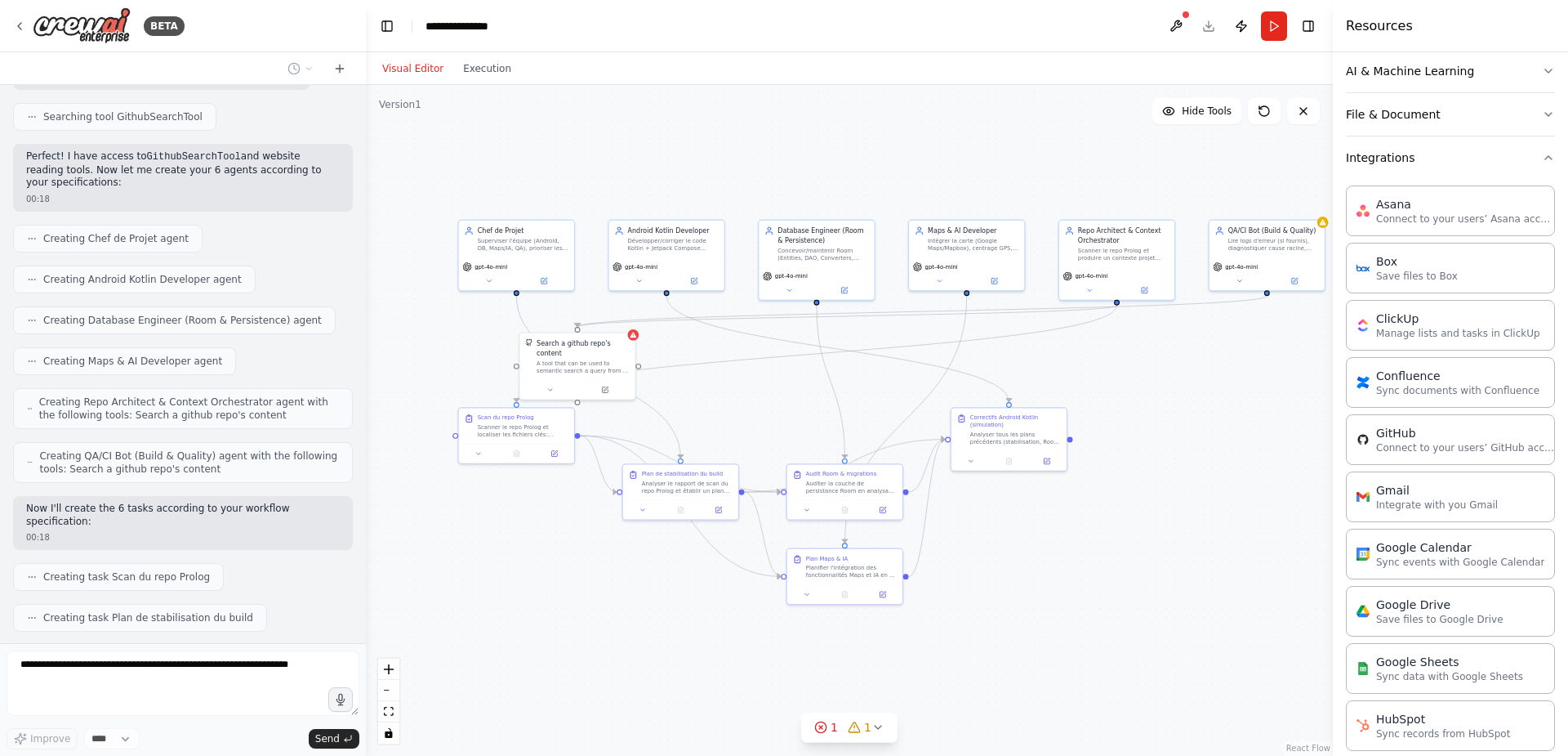
drag, startPoint x: 1102, startPoint y: 222, endPoint x: 869, endPoint y: 173, distance: 238.1
click at [869, 173] on div ".deletable-edge-delete-btn { width: 20px; height: 20px; border: 0px solid #ffff…" at bounding box center [849, 420] width 967 height 671
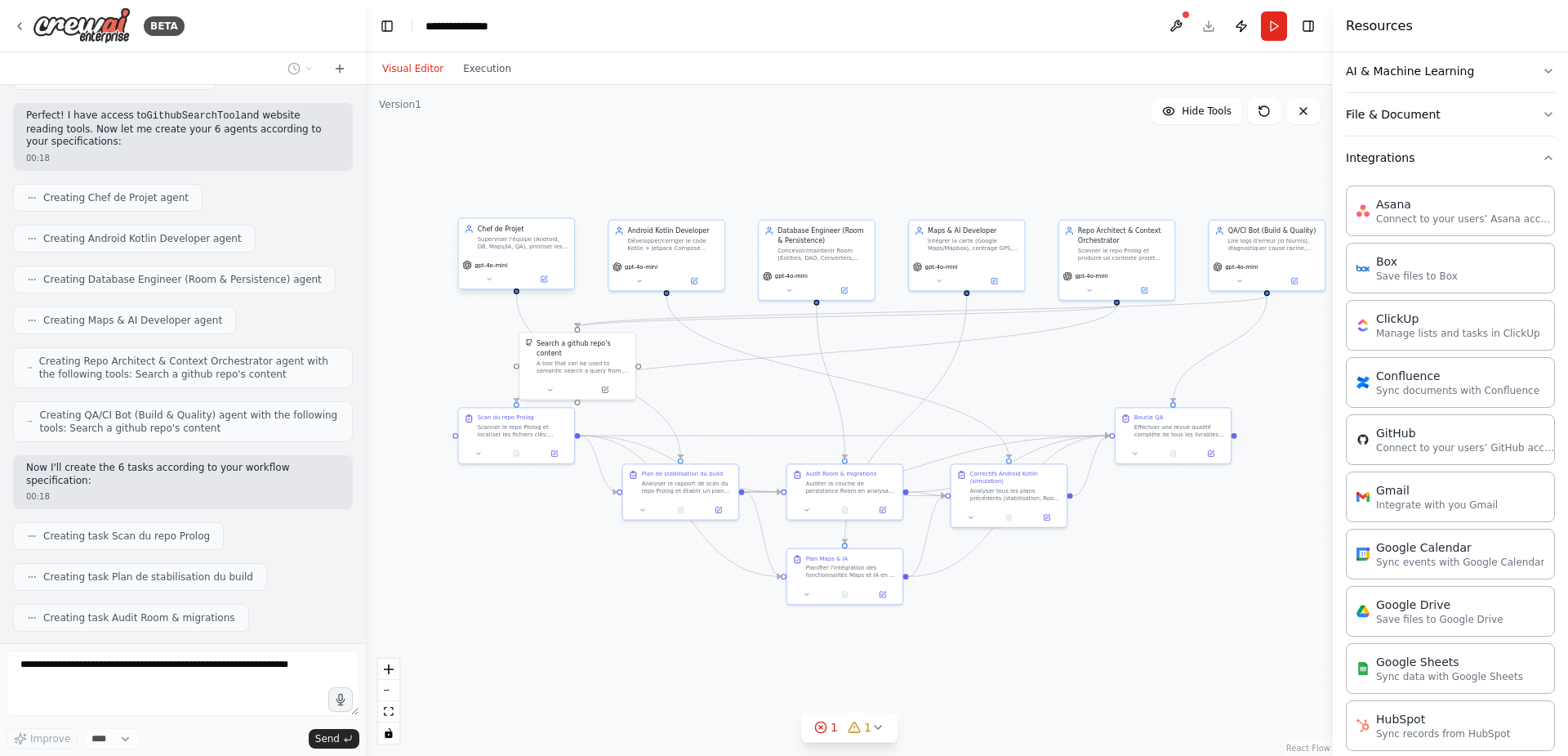
drag, startPoint x: 568, startPoint y: 231, endPoint x: 910, endPoint y: 143, distance: 353.1
click at [910, 143] on div ".deletable-edge-delete-btn { width: 20px; height: 20px; border: 0px solid #ffff…" at bounding box center [849, 420] width 967 height 671
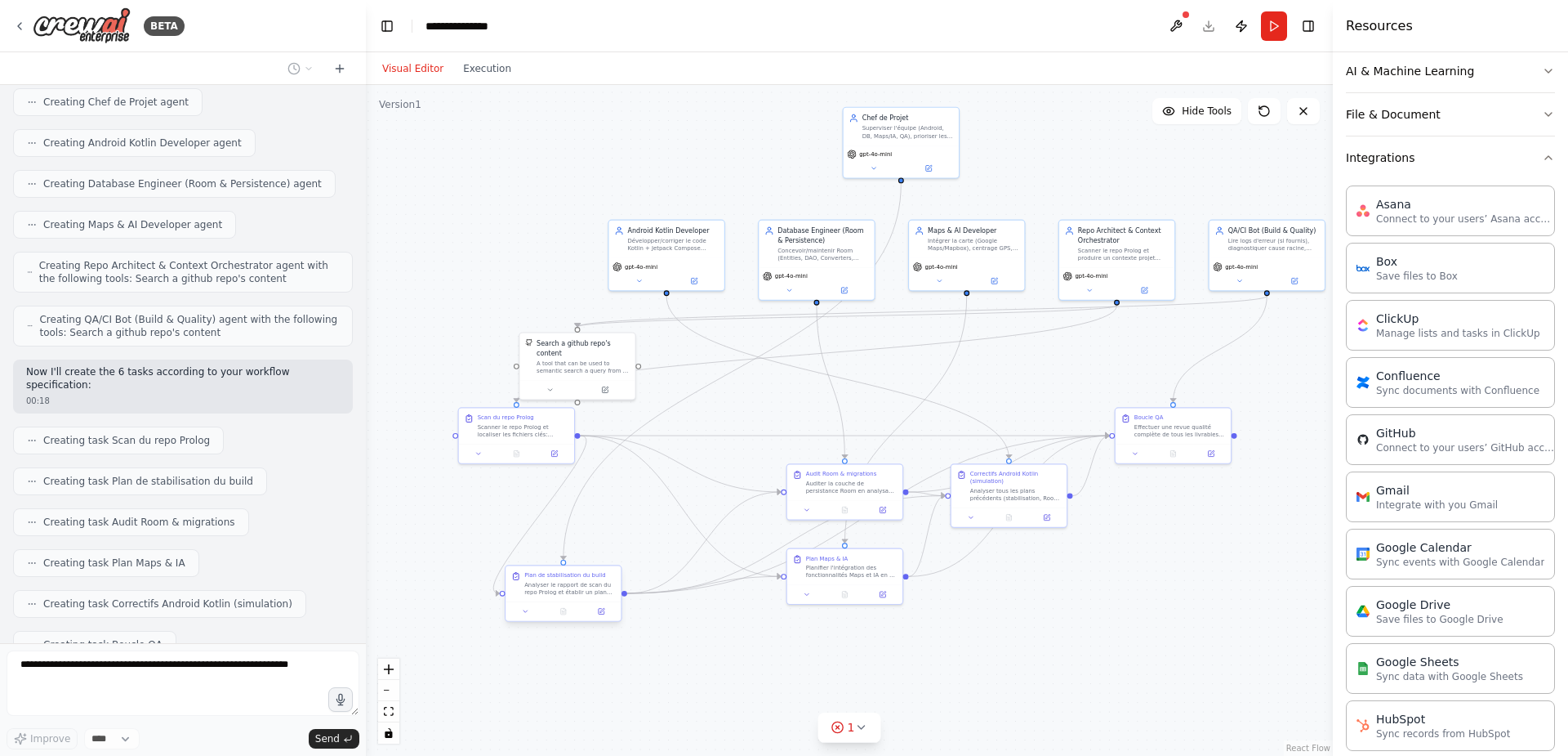
scroll to position [1760, 0]
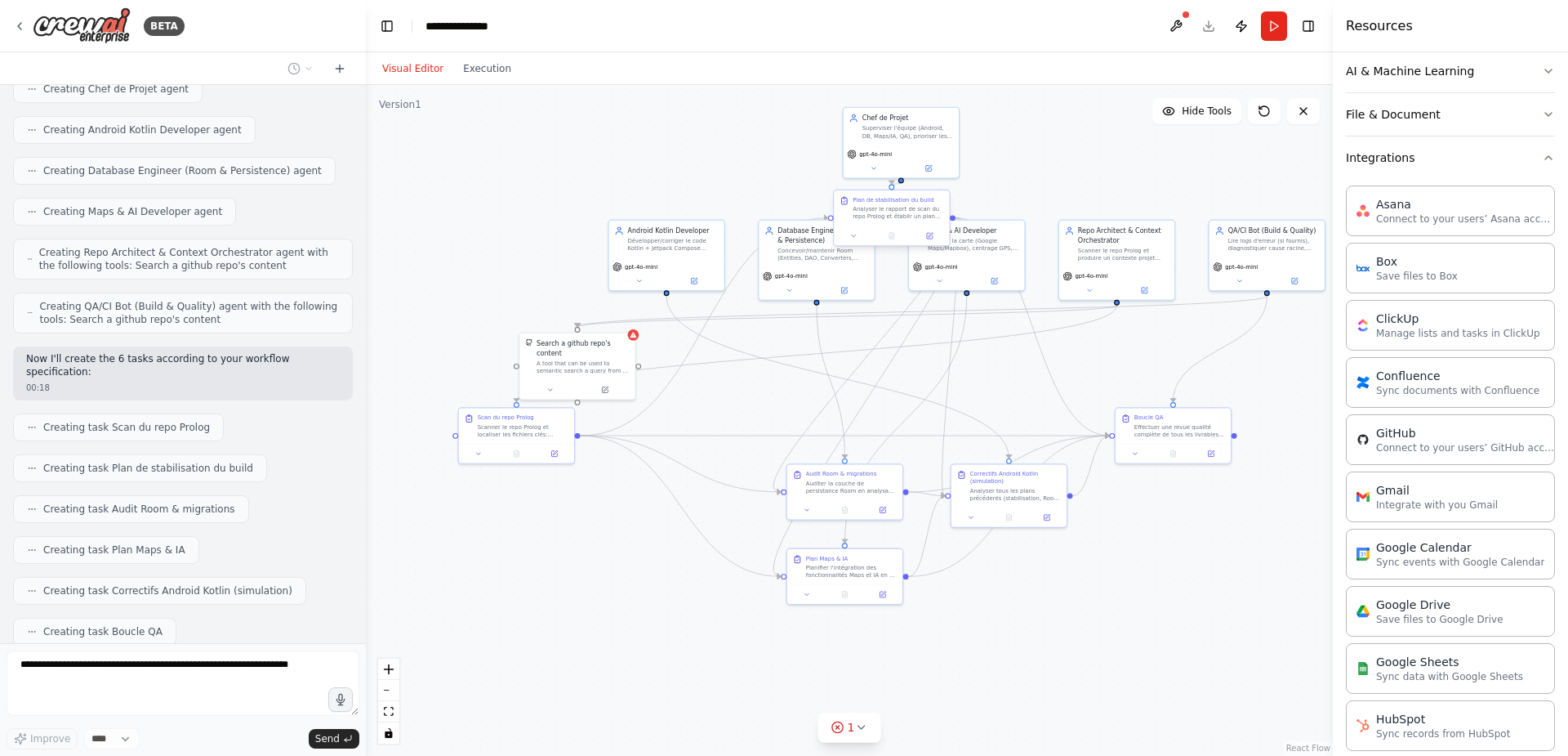
click at [909, 235] on div at bounding box center [892, 235] width 108 height 12
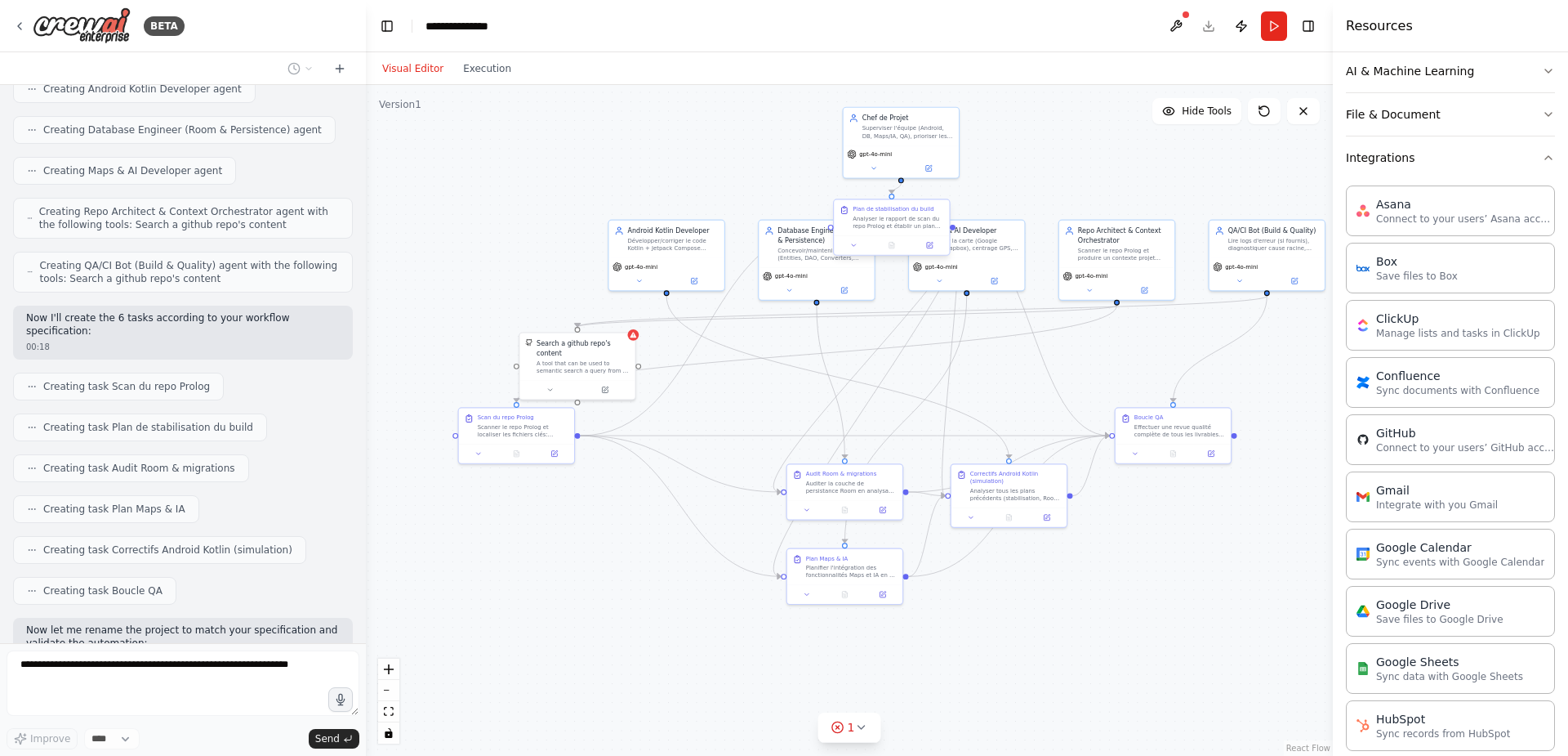
click at [911, 243] on div at bounding box center [892, 244] width 108 height 12
drag, startPoint x: 985, startPoint y: 254, endPoint x: 1106, endPoint y: 625, distance: 390.2
click at [1106, 625] on div "Maps & AI Developer Intégrer la carte (Google Maps/Mapbox), centrage GPS, botto…" at bounding box center [1088, 613] width 115 height 37
drag, startPoint x: 847, startPoint y: 579, endPoint x: 891, endPoint y: 690, distance: 119.4
click at [862, 695] on div "Plan Maps & IA Planifier l'intégration des fonctionnalités Maps et IA en se bas…" at bounding box center [864, 687] width 118 height 57
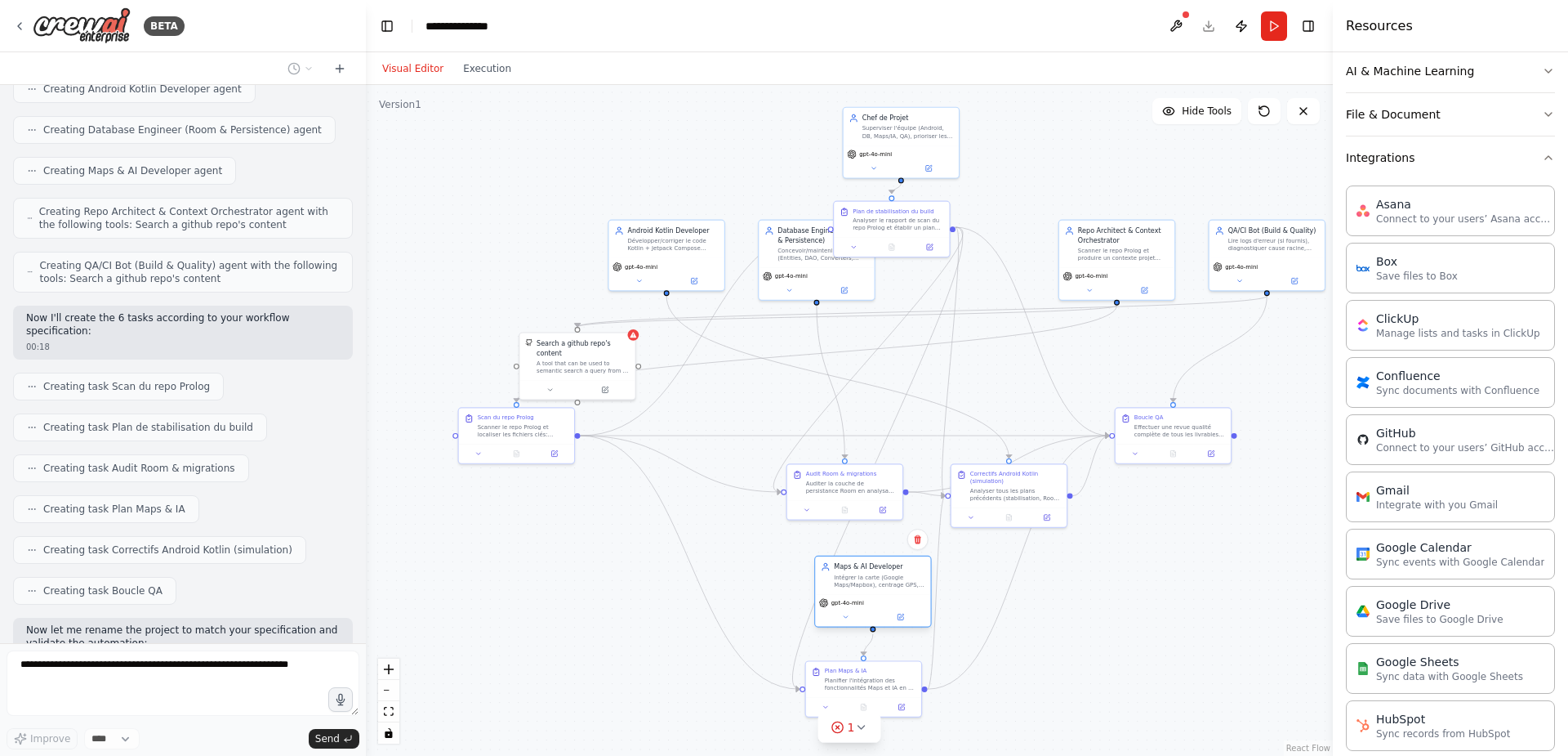
drag, startPoint x: 1084, startPoint y: 638, endPoint x: 875, endPoint y: 597, distance: 213.0
click at [875, 597] on div "gpt-4o-mini" at bounding box center [872, 610] width 115 height 33
click at [956, 253] on div ".deletable-edge-delete-btn { width: 20px; height: 20px; border: 0px solid #ffff…" at bounding box center [688, 366] width 556 height 386
drag, startPoint x: 903, startPoint y: 224, endPoint x: 969, endPoint y: 243, distance: 68.7
click at [969, 243] on div "Analyser le rapport de scan du repo Prolog et établir un plan de priorités pour…" at bounding box center [965, 241] width 90 height 15
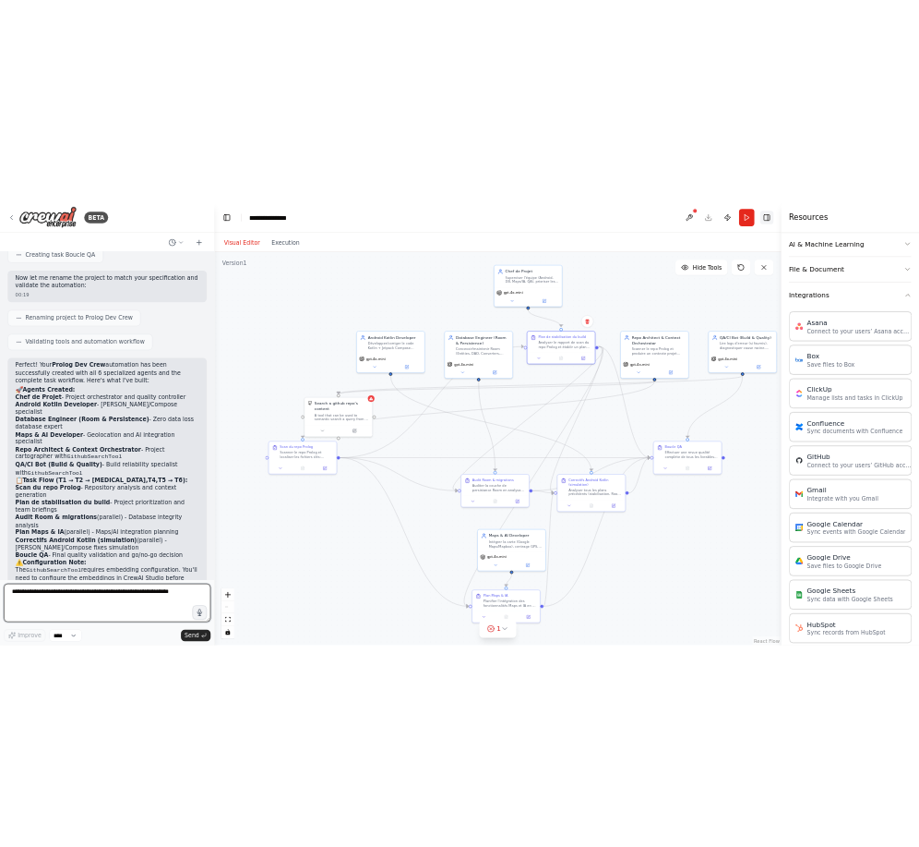
scroll to position [2615, 0]
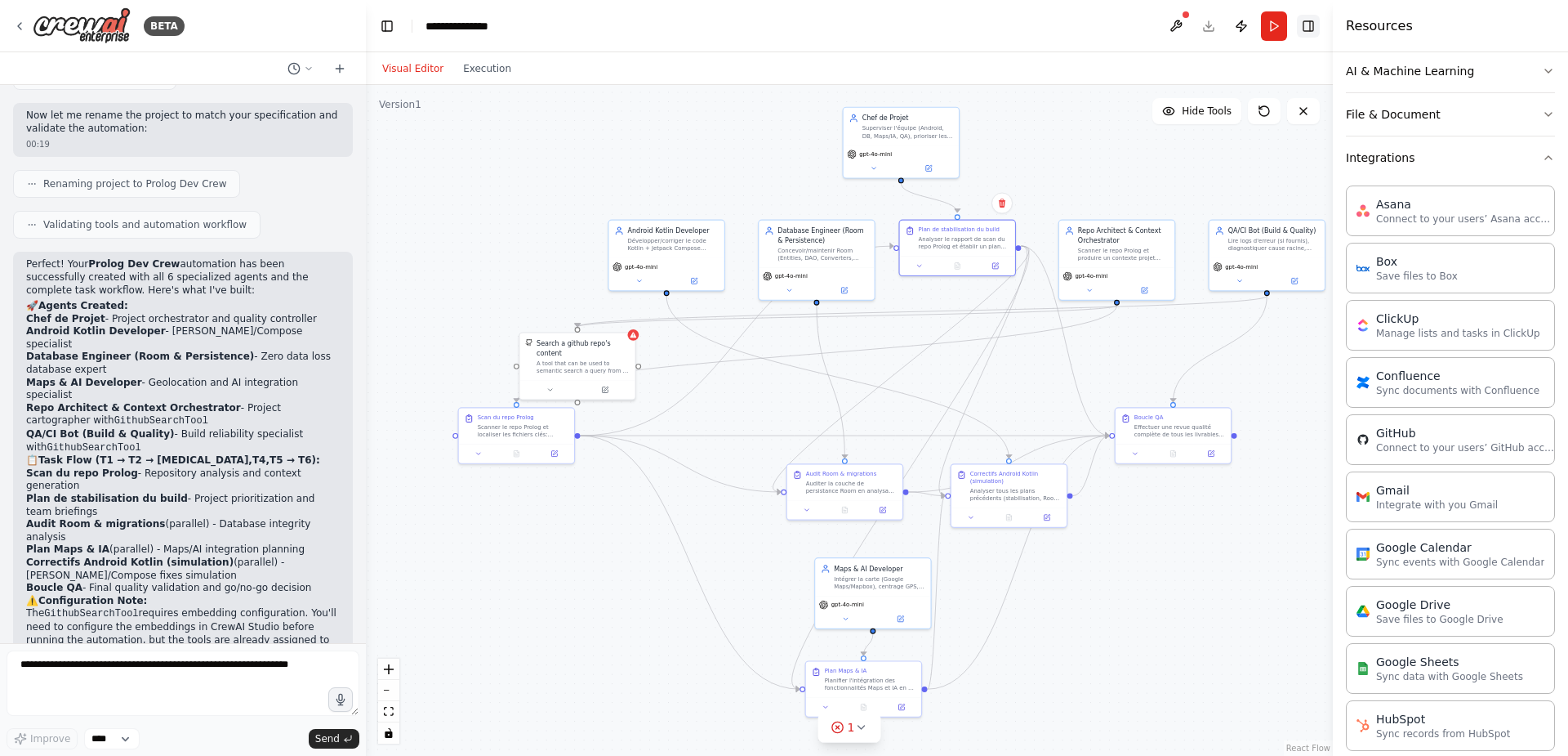
click at [1313, 23] on button "Toggle Right Sidebar" at bounding box center [1309, 27] width 23 height 23
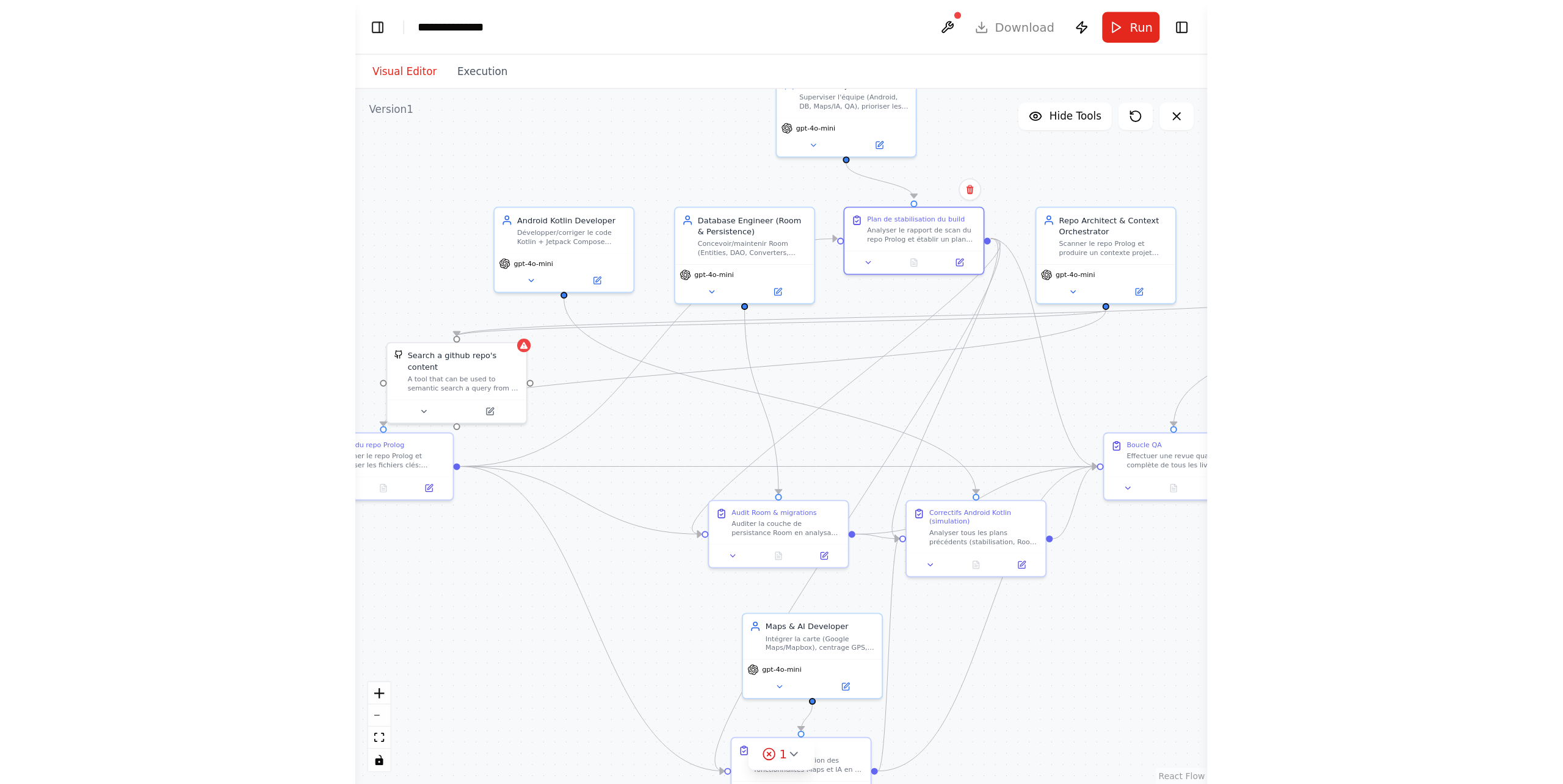
scroll to position [1509, 0]
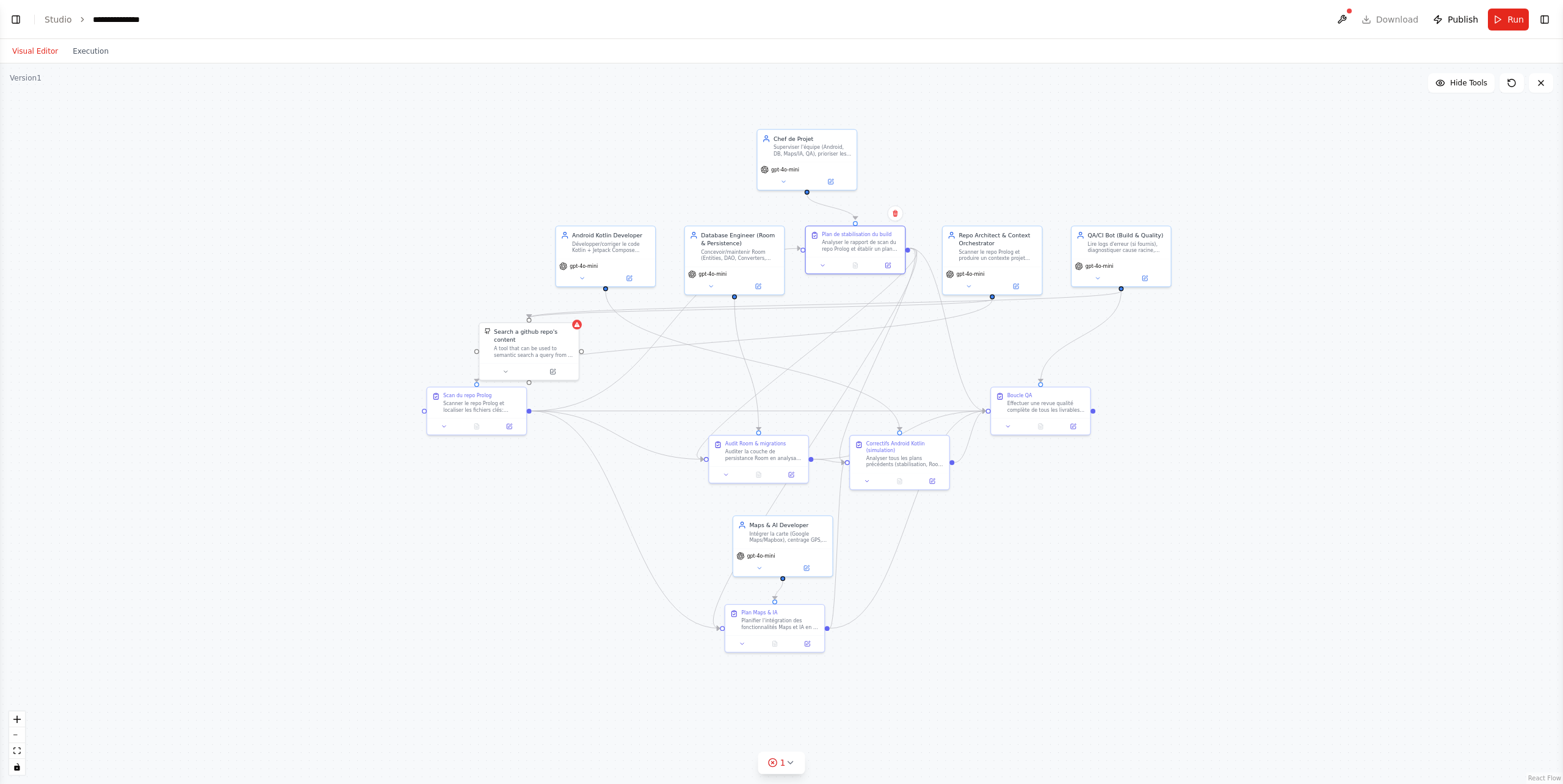
drag, startPoint x: 577, startPoint y: 130, endPoint x: 960, endPoint y: 224, distance: 394.4
click at [964, 213] on div ".deletable-edge-delete-btn { width: 20px; height: 20px; border: 0px solid #ffff…" at bounding box center [781, 424] width 1563 height 721
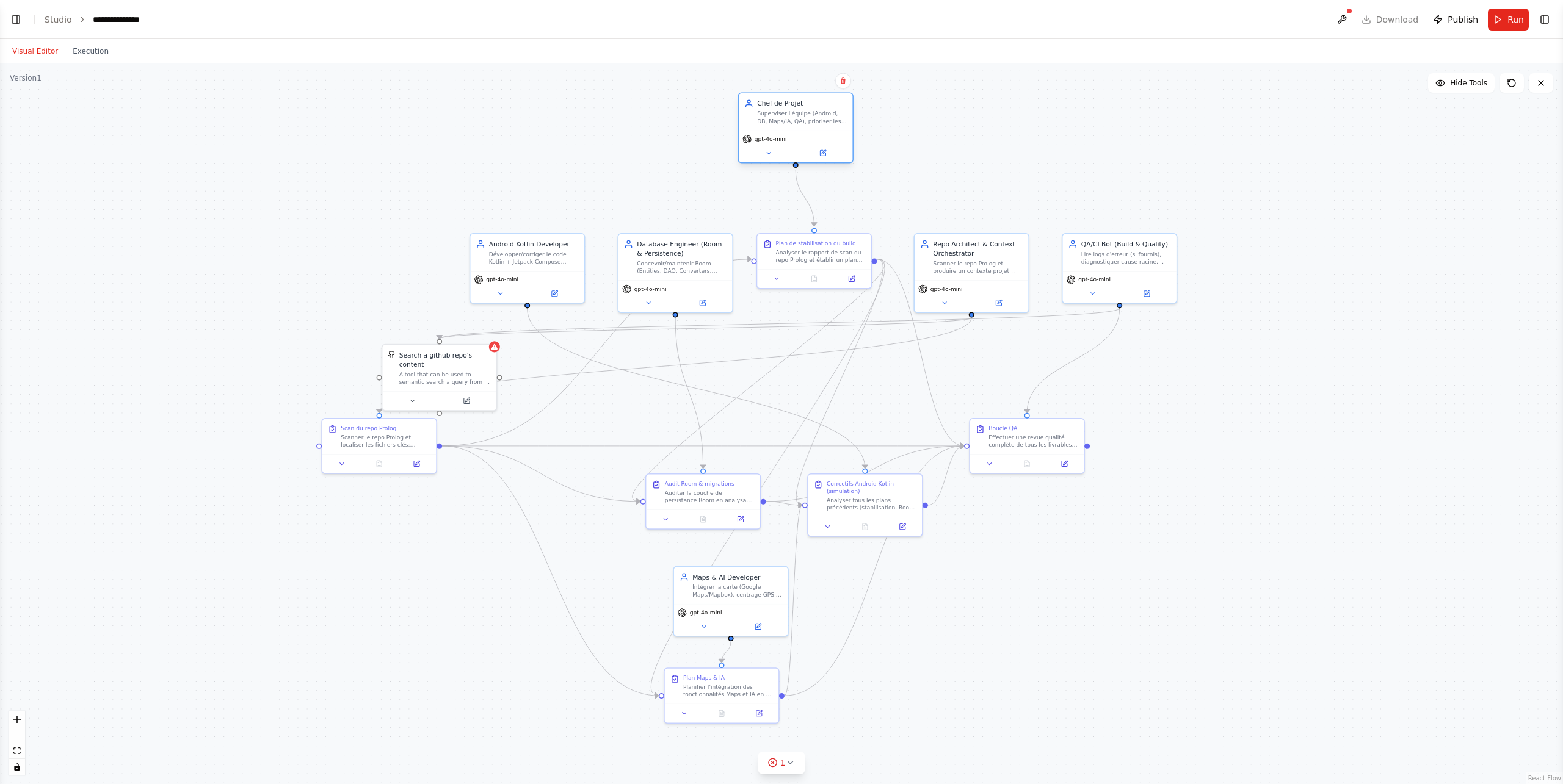
drag, startPoint x: 792, startPoint y: 168, endPoint x: 832, endPoint y: 137, distance: 50.6
click at [832, 137] on div "gpt-4o-mini" at bounding box center [796, 139] width 106 height 9
drag, startPoint x: 525, startPoint y: 269, endPoint x: 226, endPoint y: 192, distance: 308.8
click at [226, 192] on div "Android Kotlin Developer Développer/corriger le code Kotlin + Jetpack Compose (…" at bounding box center [231, 192] width 115 height 71
drag, startPoint x: 884, startPoint y: 513, endPoint x: 235, endPoint y: 415, distance: 656.4
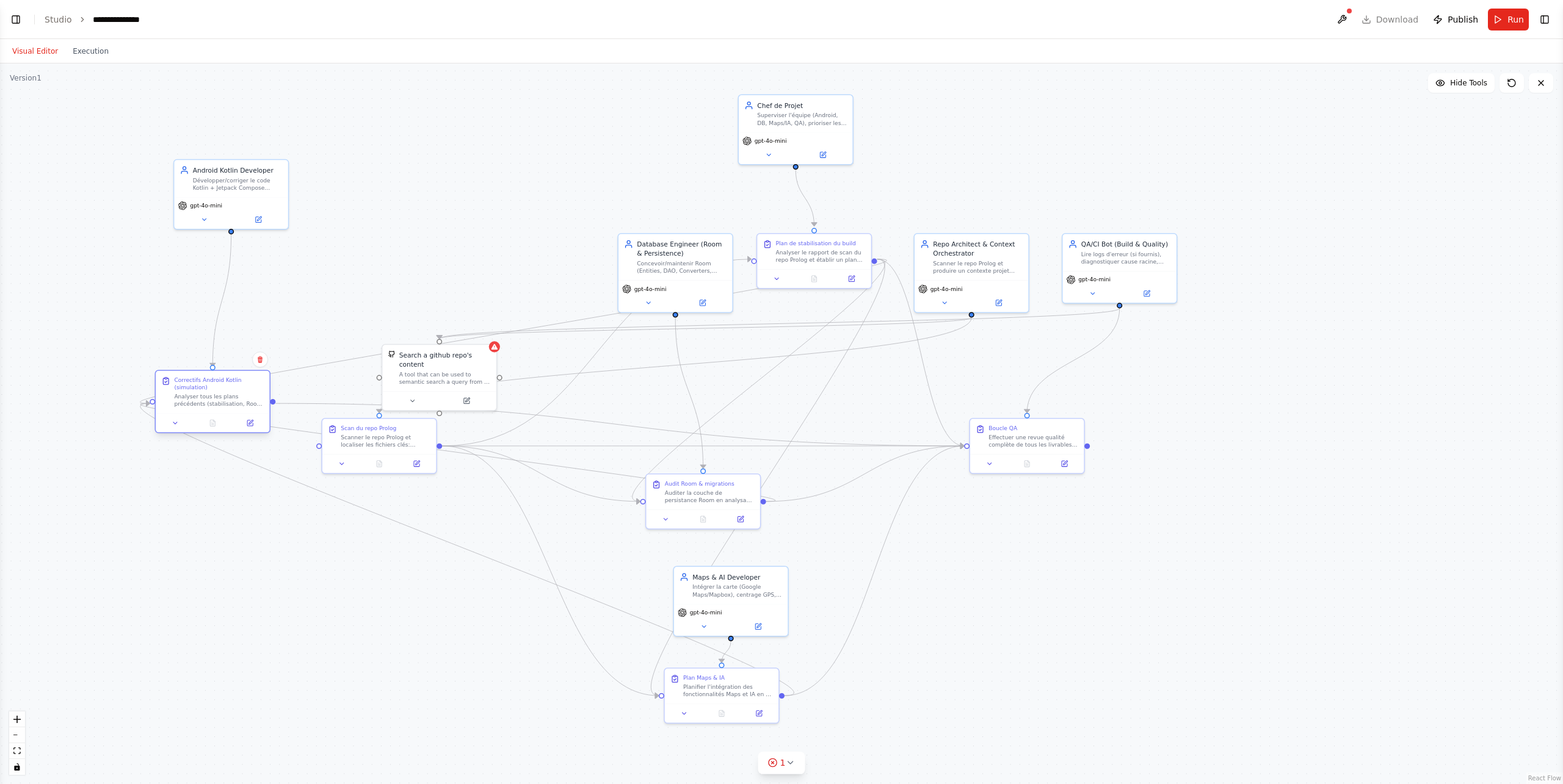
click at [235, 415] on div "Correctifs Android Kotlin (simulation) Analyser tous les plans précédents (stab…" at bounding box center [212, 401] width 115 height 63
click at [525, 267] on div ".deletable-edge-delete-btn { width: 20px; height: 20px; border: 0px solid #ffff…" at bounding box center [781, 424] width 1563 height 721
drag, startPoint x: 812, startPoint y: 260, endPoint x: 472, endPoint y: 235, distance: 340.9
click at [472, 235] on div "Plan de stabilisation du build Analyser le rapport de scan du repo Prolog et ét…" at bounding box center [472, 222] width 114 height 36
drag, startPoint x: 682, startPoint y: 264, endPoint x: 867, endPoint y: 253, distance: 185.3
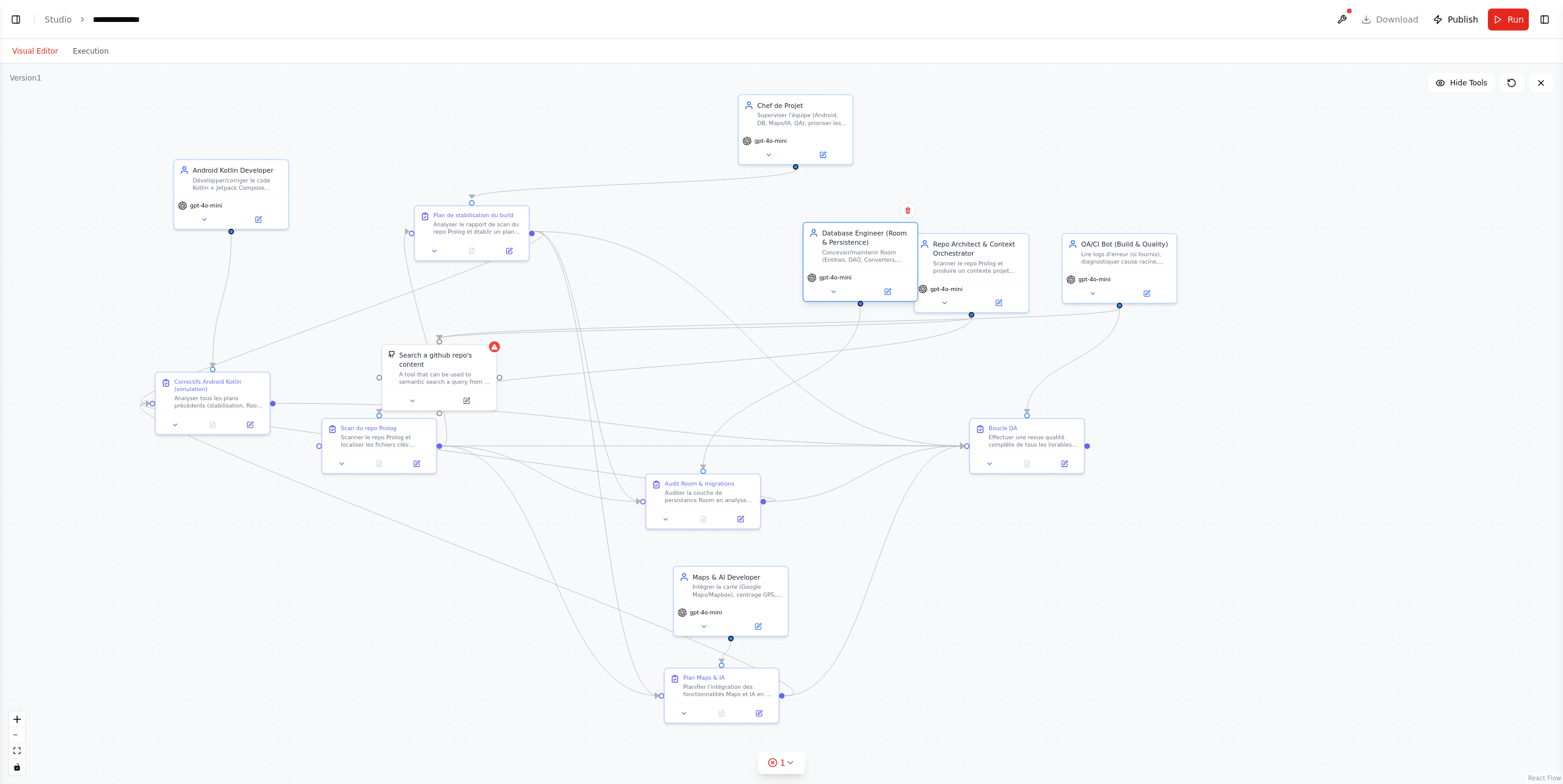
click at [867, 253] on div "Concevoir/maintenir Room (Entities, DAO, Converters, Migrations) et garantir de…" at bounding box center [867, 256] width 90 height 15
drag, startPoint x: 713, startPoint y: 504, endPoint x: 749, endPoint y: 496, distance: 36.9
click at [749, 496] on div "Audit Room & migrations Auditer la couche de persistance Room en analysant le r…" at bounding box center [740, 481] width 114 height 36
drag, startPoint x: 713, startPoint y: 687, endPoint x: 284, endPoint y: 680, distance: 429.1
click at [284, 564] on div "Planifier l'intégration des fonctionnalités Maps et IA en se basant sur le rapp…" at bounding box center [303, 680] width 90 height 15
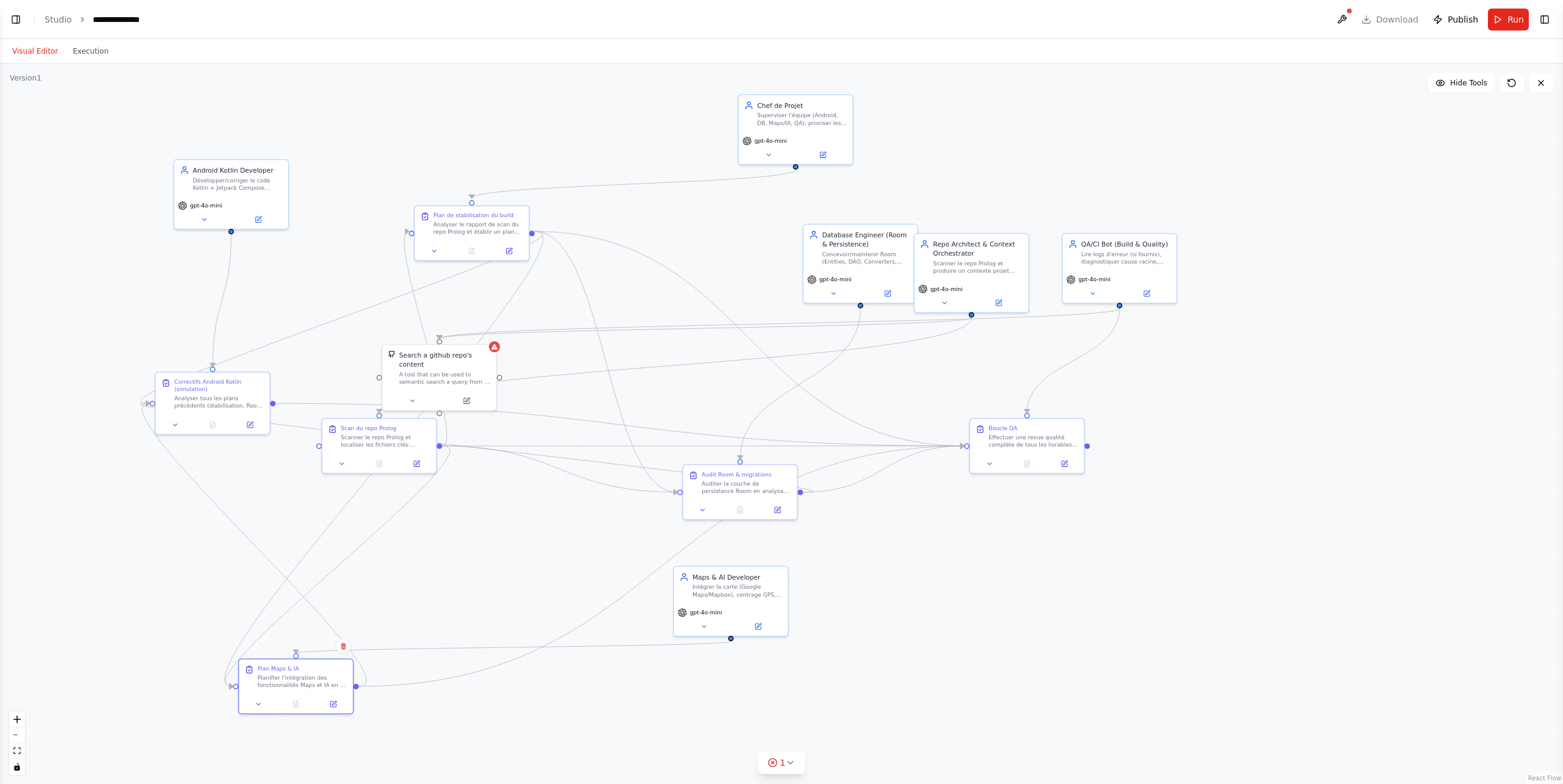
click at [550, 536] on div ".deletable-edge-delete-btn { width: 20px; height: 20px; border: 0px solid #ffff…" at bounding box center [781, 424] width 1563 height 721
drag, startPoint x: 378, startPoint y: 444, endPoint x: 422, endPoint y: 476, distance: 54.4
click at [422, 476] on div "Scan du repo Prolog Scanner le repo Prolog et localiser les fichiers clés: sett…" at bounding box center [426, 463] width 114 height 36
click at [472, 226] on div at bounding box center [472, 230] width 114 height 19
click at [793, 232] on div at bounding box center [796, 239] width 114 height 19
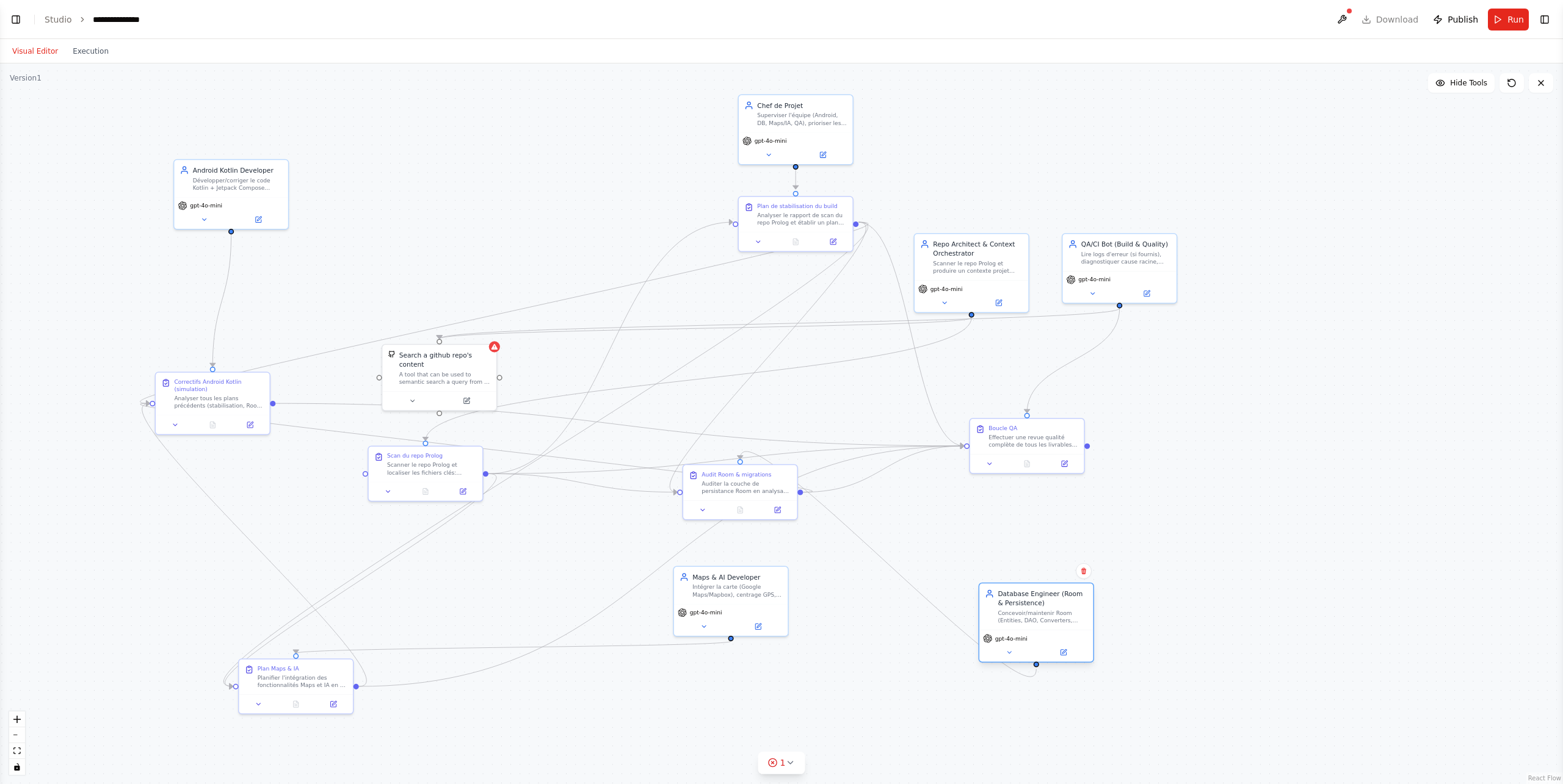
drag, startPoint x: 864, startPoint y: 279, endPoint x: 1042, endPoint y: 639, distance: 401.6
click at [1042, 564] on div "gpt-4o-mini" at bounding box center [1036, 639] width 106 height 9
drag, startPoint x: 734, startPoint y: 497, endPoint x: 846, endPoint y: 720, distance: 249.5
click at [846, 564] on div "Audit Room & migrations Auditer la couche de persistance Room en analysant le r…" at bounding box center [870, 675] width 115 height 56
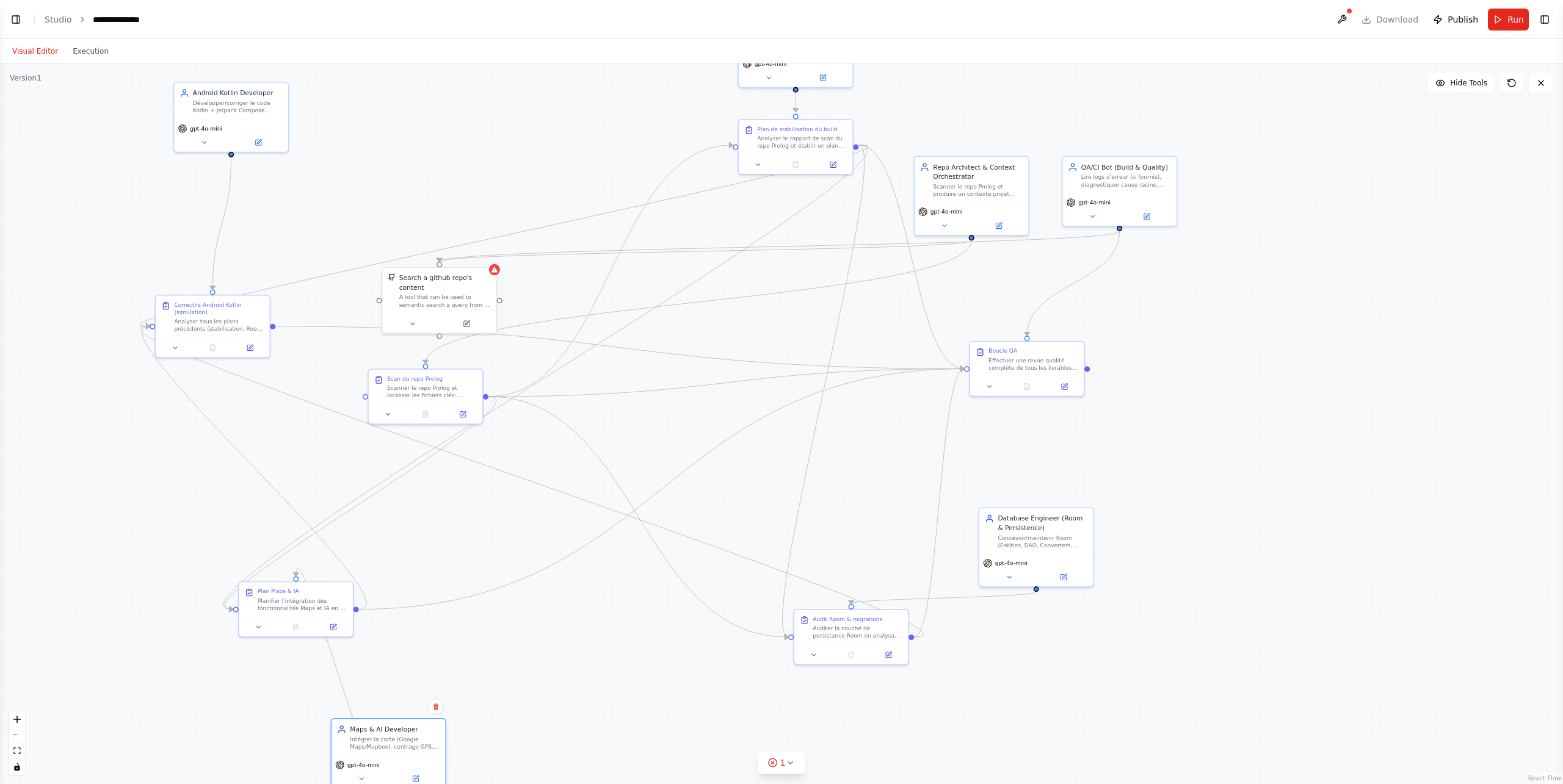
drag, startPoint x: 711, startPoint y: 600, endPoint x: 427, endPoint y: 754, distance: 323.1
click at [427, 564] on div "Maps & AI Developer Intégrer la carte (Google Maps/Mapbox), centrage GPS, botto…" at bounding box center [388, 754] width 115 height 71
drag, startPoint x: 974, startPoint y: 204, endPoint x: 407, endPoint y: 173, distance: 567.8
click at [407, 173] on div "gpt-4o-mini" at bounding box center [407, 189] width 114 height 32
drag, startPoint x: 431, startPoint y: 302, endPoint x: 762, endPoint y: 266, distance: 333.0
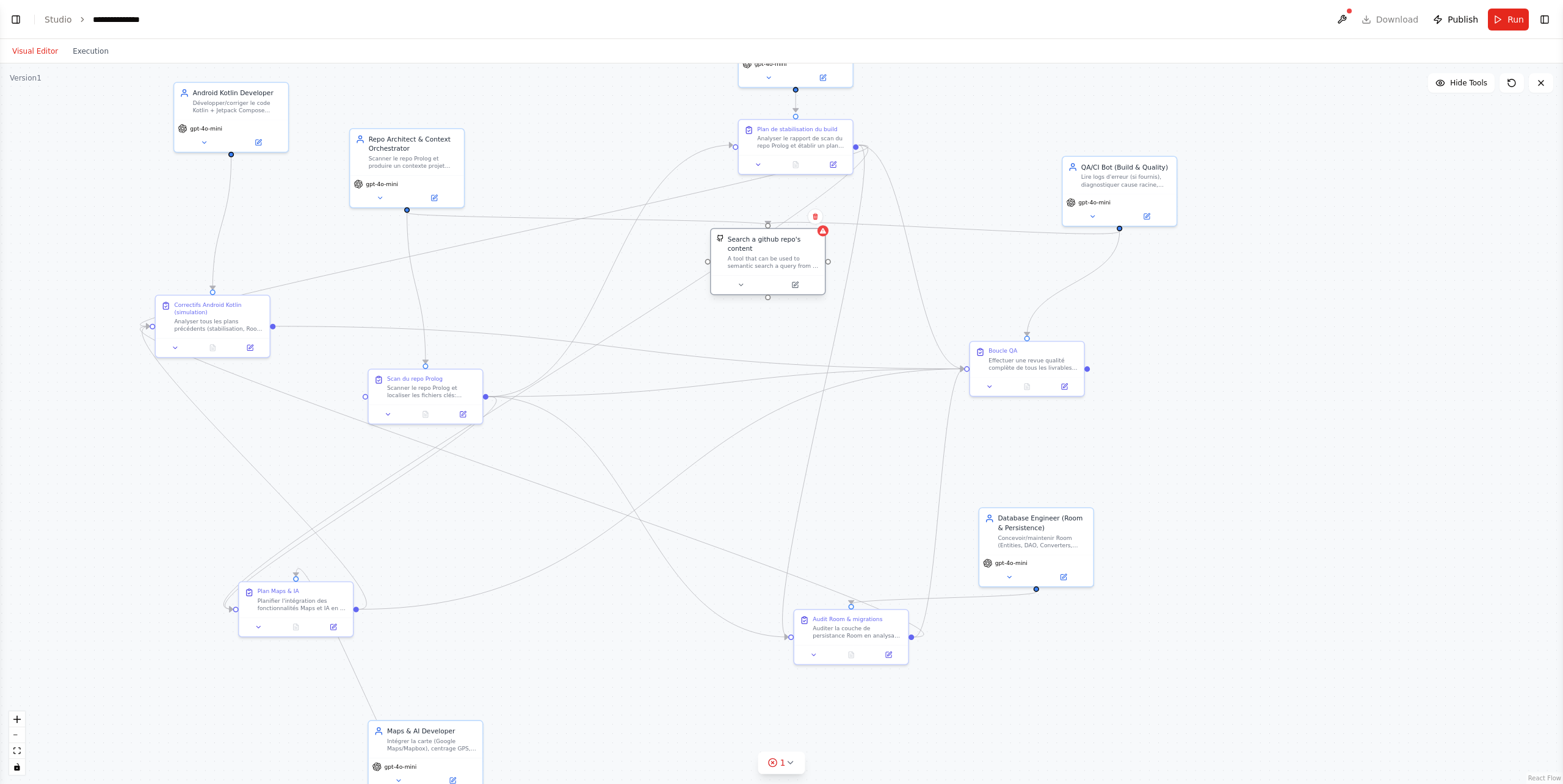
click at [762, 266] on div "Search a github repo's content A tool that can be used to semantic search a que…" at bounding box center [768, 262] width 115 height 67
drag, startPoint x: 1023, startPoint y: 371, endPoint x: 1275, endPoint y: 411, distance: 255.2
click at [1172, 404] on div "Boucle QA Effectuer une revue qualité complète de tous les livrables précédents…" at bounding box center [1286, 395] width 114 height 36
drag, startPoint x: 1050, startPoint y: 547, endPoint x: 1218, endPoint y: 586, distance: 172.5
click at [1172, 564] on div "Database Engineer (Room & Persistence) Concevoir/maintenir Room (Entities, DAO,…" at bounding box center [1324, 578] width 114 height 46
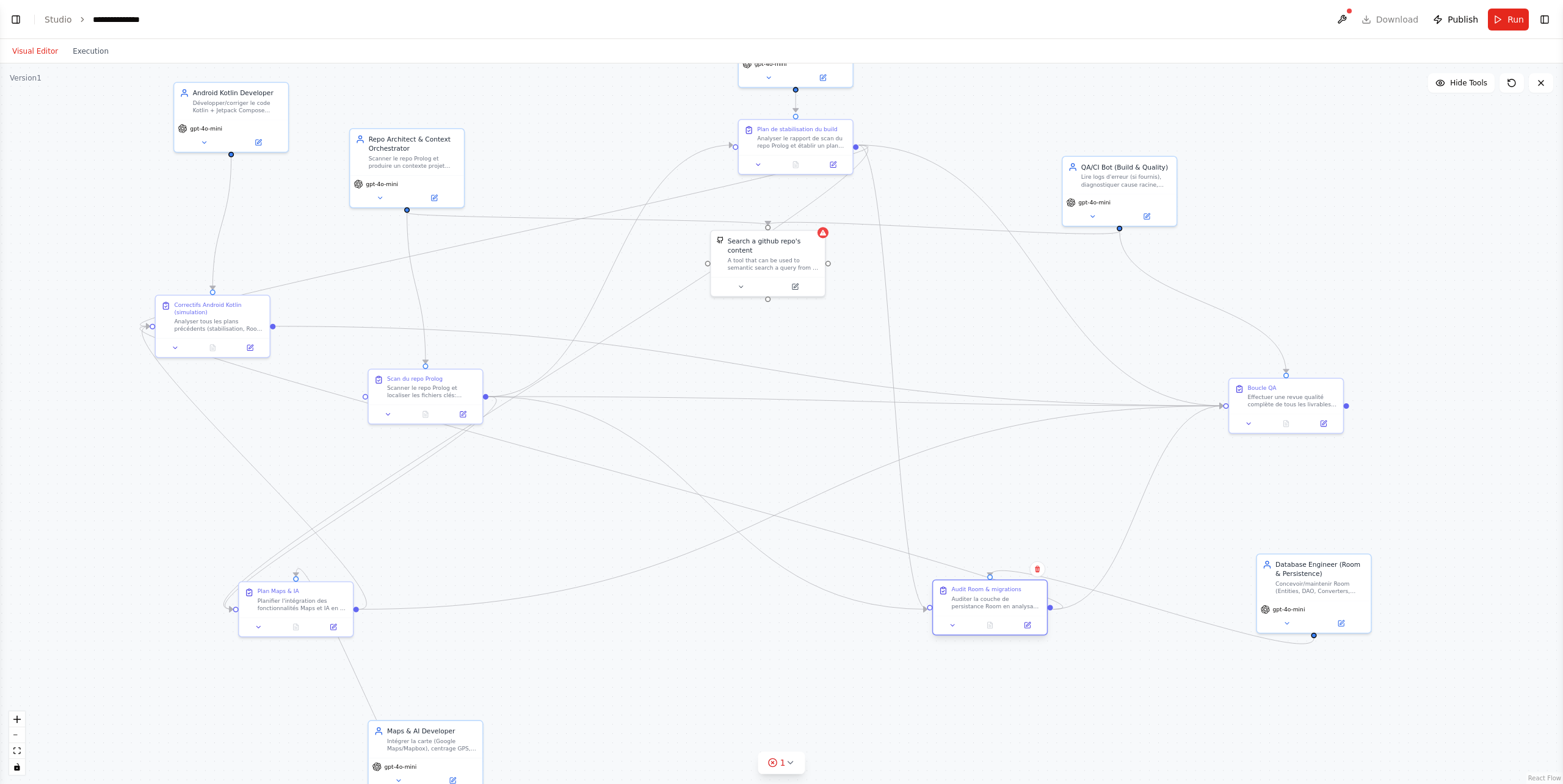
drag, startPoint x: 870, startPoint y: 650, endPoint x: 992, endPoint y: 606, distance: 129.7
click at [992, 564] on div "Auditer la couche de persistance Room en analysant le rapport de scan et les br…" at bounding box center [997, 602] width 90 height 15
drag, startPoint x: 1112, startPoint y: 191, endPoint x: 1280, endPoint y: 191, distance: 168.0
click at [1172, 191] on div "QA/CI Bot (Build & Quality) Lire logs d'erreur (si fournis), diagnostiquer caus…" at bounding box center [1286, 173] width 114 height 37
drag, startPoint x: 439, startPoint y: 165, endPoint x: 430, endPoint y: 185, distance: 21.9
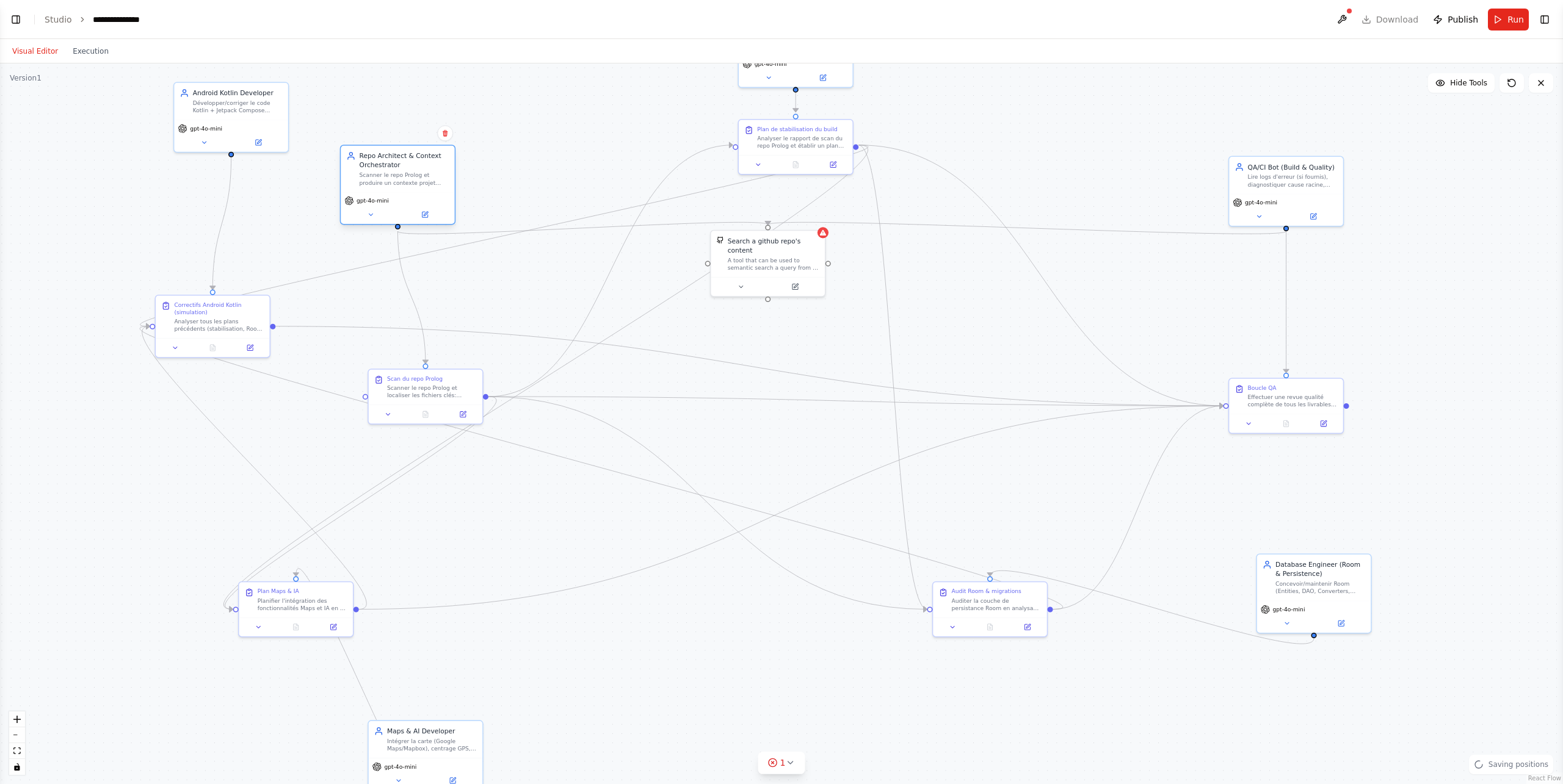
click at [430, 185] on div "Scanner le repo Prolog et produire un contexte projet exploitable (ARCHITECTURE…" at bounding box center [405, 178] width 90 height 15
drag, startPoint x: 431, startPoint y: 401, endPoint x: 499, endPoint y: 536, distance: 151.2
click at [499, 536] on div "Scan du repo Prolog Scanner le repo Prolog et localiser les fichiers clés: sett…" at bounding box center [490, 524] width 114 height 36
drag, startPoint x: 187, startPoint y: 328, endPoint x: 759, endPoint y: 409, distance: 577.7
click at [759, 409] on div "Analyser tous les plans précédents (stabilisation, Room, Maps/IA) et proposer d…" at bounding box center [793, 407] width 90 height 15
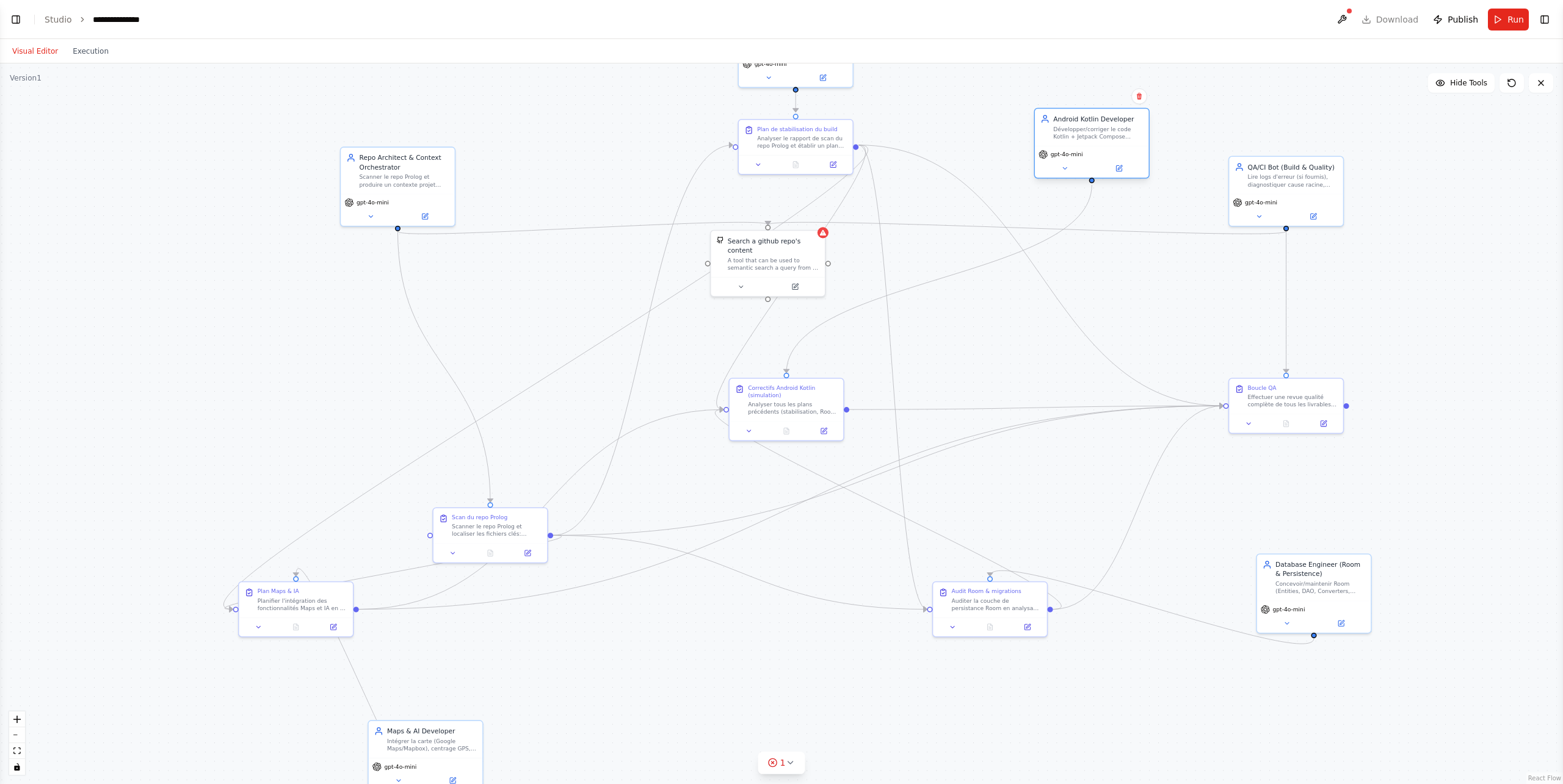
drag, startPoint x: 229, startPoint y: 124, endPoint x: 1093, endPoint y: 149, distance: 864.4
click at [1093, 149] on div "gpt-4o-mini" at bounding box center [1092, 162] width 114 height 32
drag, startPoint x: 979, startPoint y: 617, endPoint x: 986, endPoint y: 687, distance: 70.3
click at [986, 564] on div "Audit Room & migrations Auditer la couche de persistance Room en analysant le r…" at bounding box center [999, 682] width 115 height 56
click at [1172, 463] on div ".deletable-edge-delete-btn { width: 20px; height: 20px; border: 0px solid #ffff…" at bounding box center [781, 424] width 1563 height 721
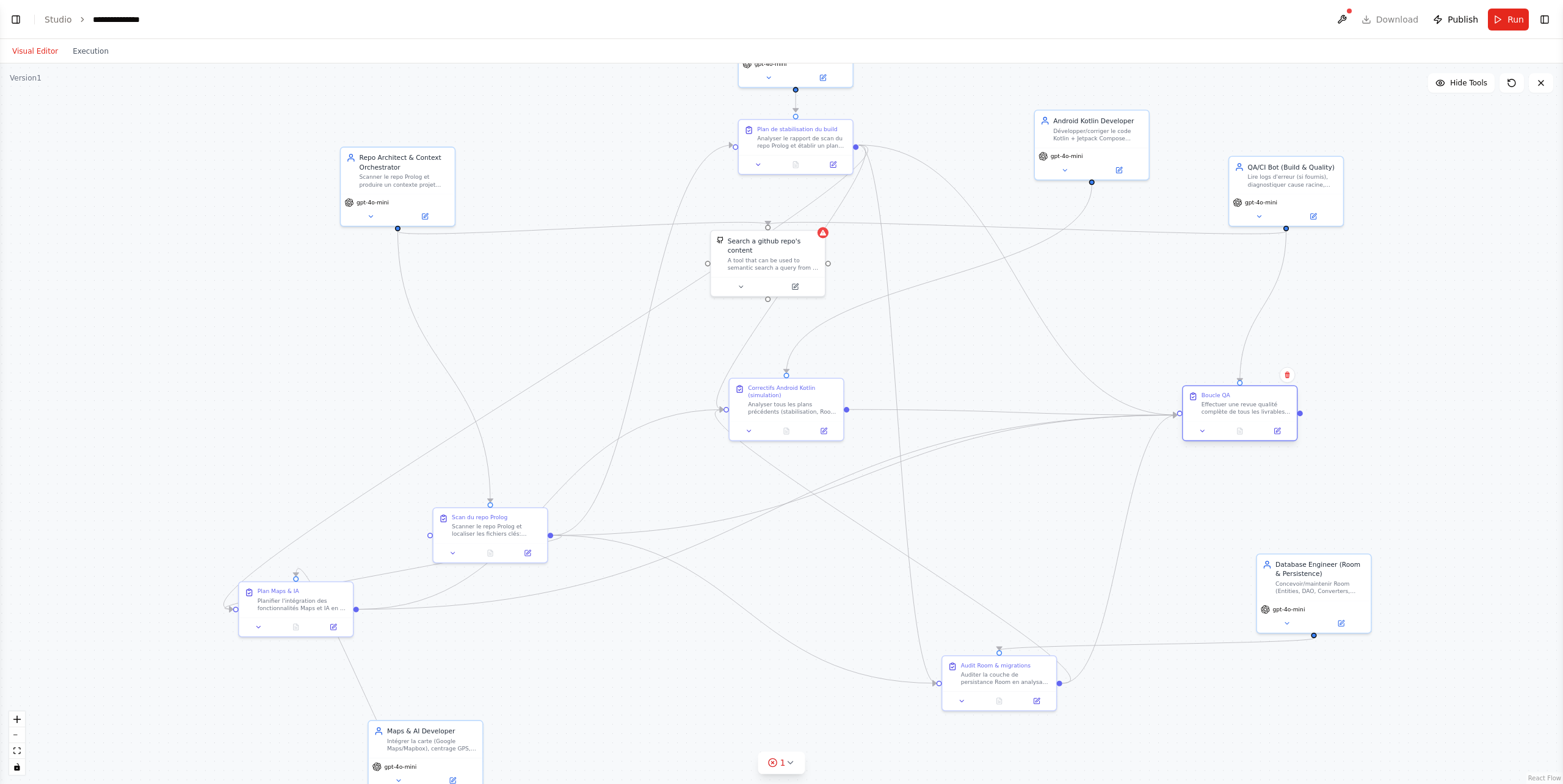
drag, startPoint x: 1261, startPoint y: 415, endPoint x: 1220, endPoint y: 419, distance: 41.2
click at [1172, 422] on div at bounding box center [1240, 431] width 114 height 19
drag, startPoint x: 764, startPoint y: 261, endPoint x: 535, endPoint y: 207, distance: 235.3
click at [577, 206] on div "Search a github repo's content A tool that can be used to semantic search a que…" at bounding box center [583, 196] width 114 height 46
drag, startPoint x: 391, startPoint y: 195, endPoint x: 589, endPoint y: 124, distance: 210.3
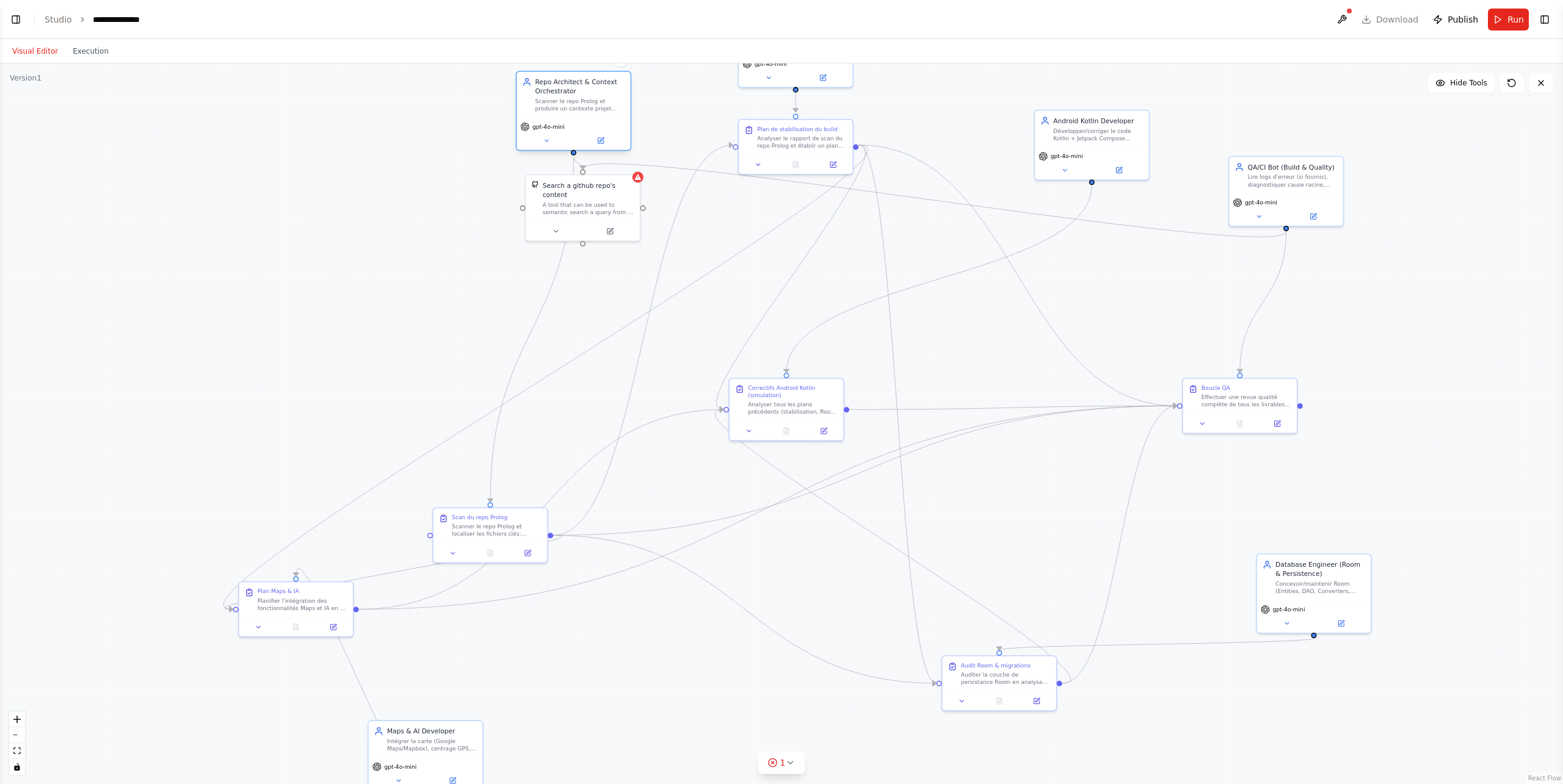
click at [589, 124] on div "gpt-4o-mini" at bounding box center [573, 127] width 106 height 9
drag, startPoint x: 585, startPoint y: 204, endPoint x: 359, endPoint y: 294, distance: 243.3
click at [359, 294] on div "A tool that can be used to semantic search a query from a github repo's content…" at bounding box center [366, 299] width 91 height 15
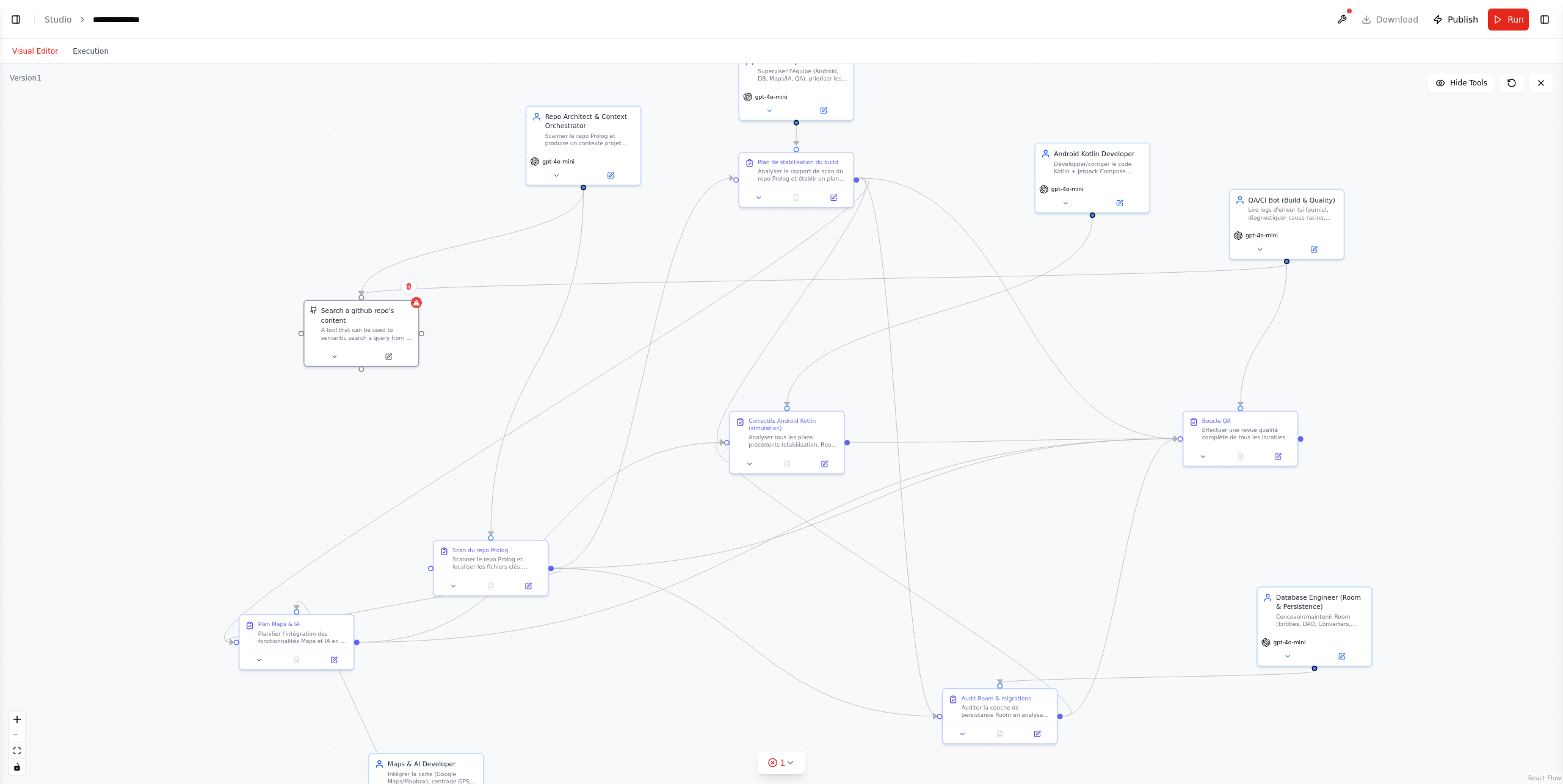
drag, startPoint x: 407, startPoint y: 182, endPoint x: 399, endPoint y: 233, distance: 51.6
click at [399, 233] on div ".deletable-edge-delete-btn { width: 20px; height: 20px; border: 0px solid #ffff…" at bounding box center [781, 424] width 1563 height 721
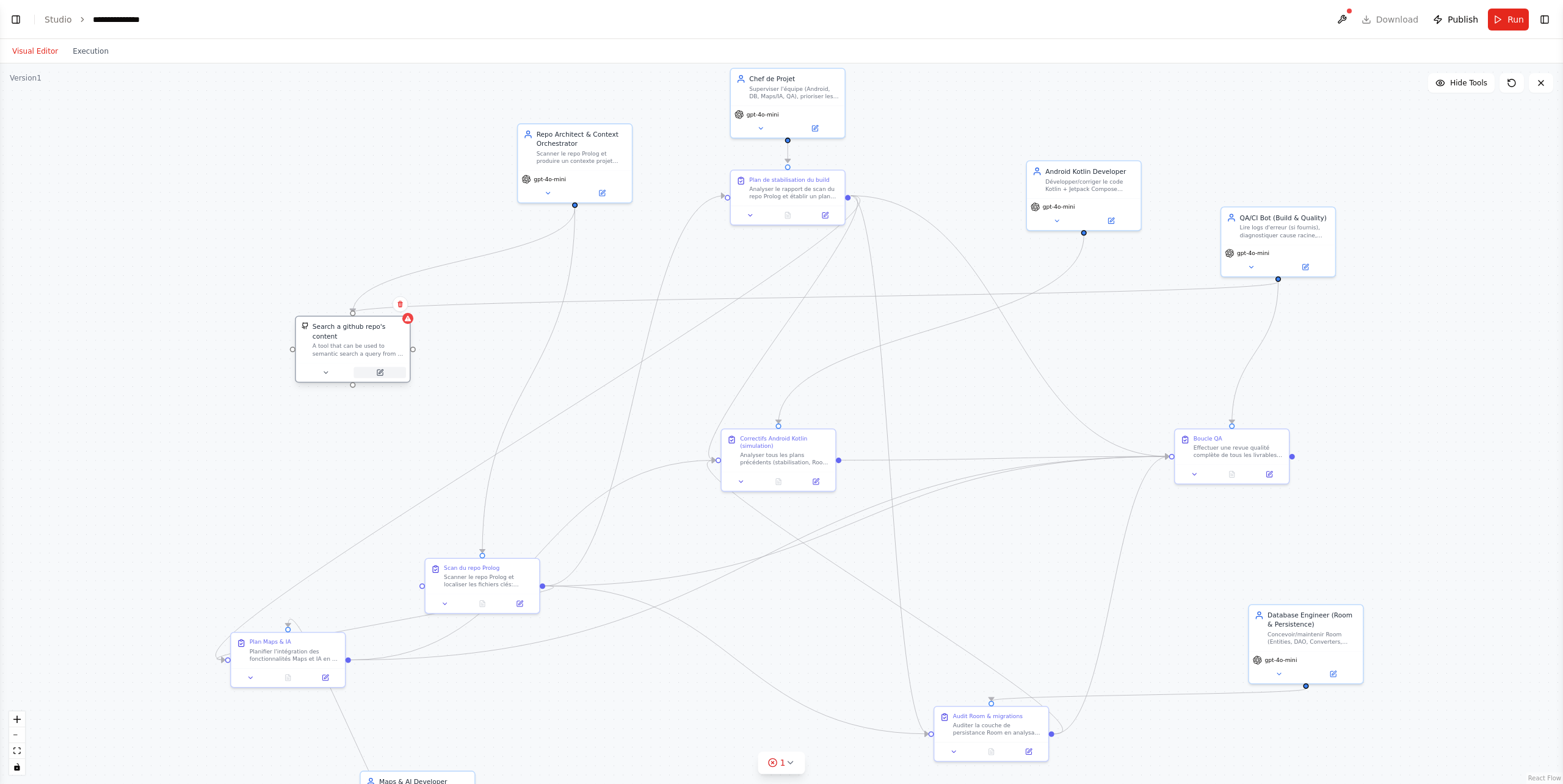
click at [387, 368] on button at bounding box center [380, 373] width 52 height 11
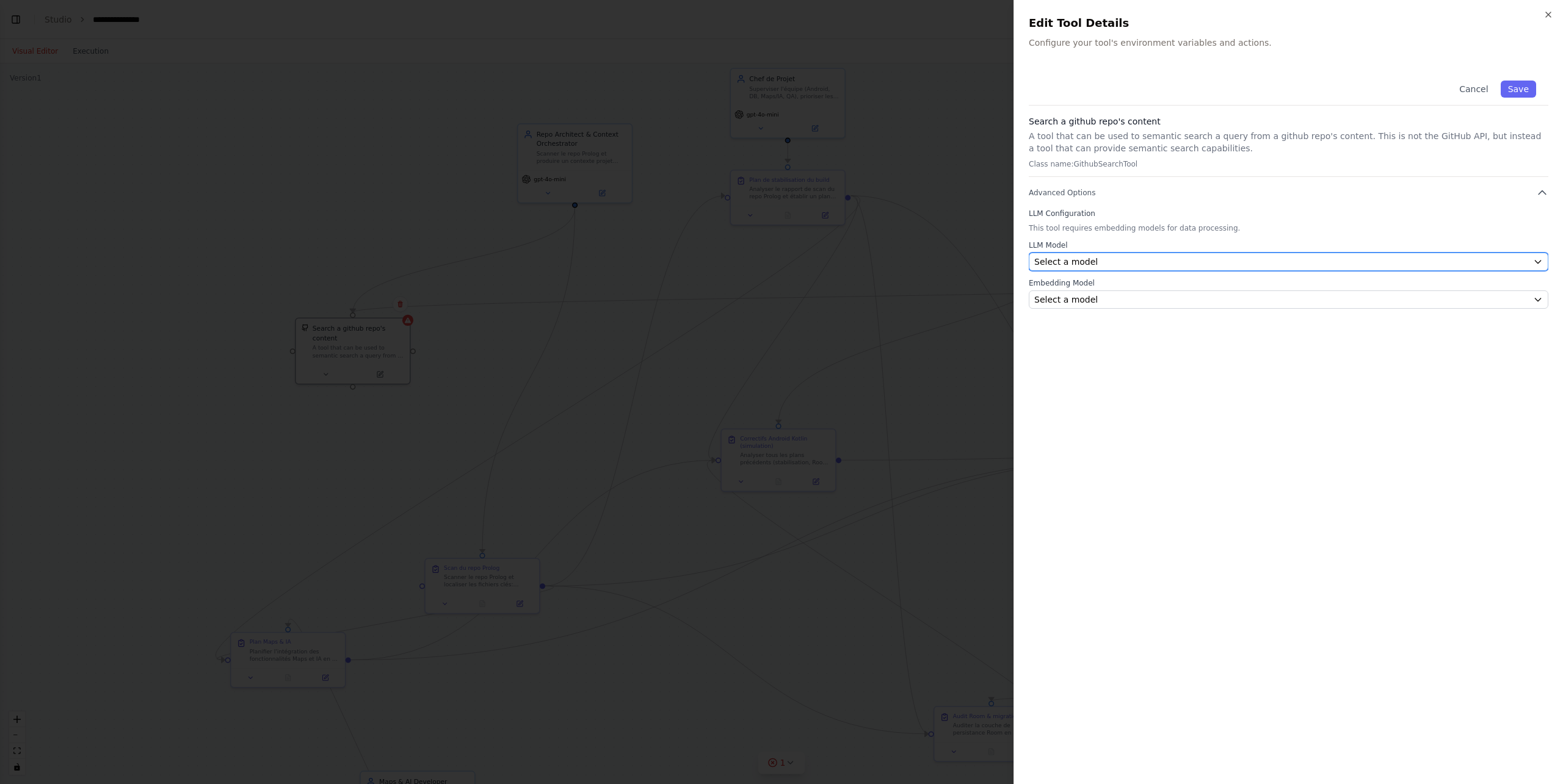
click at [1172, 262] on div "Select a model" at bounding box center [1281, 262] width 494 height 12
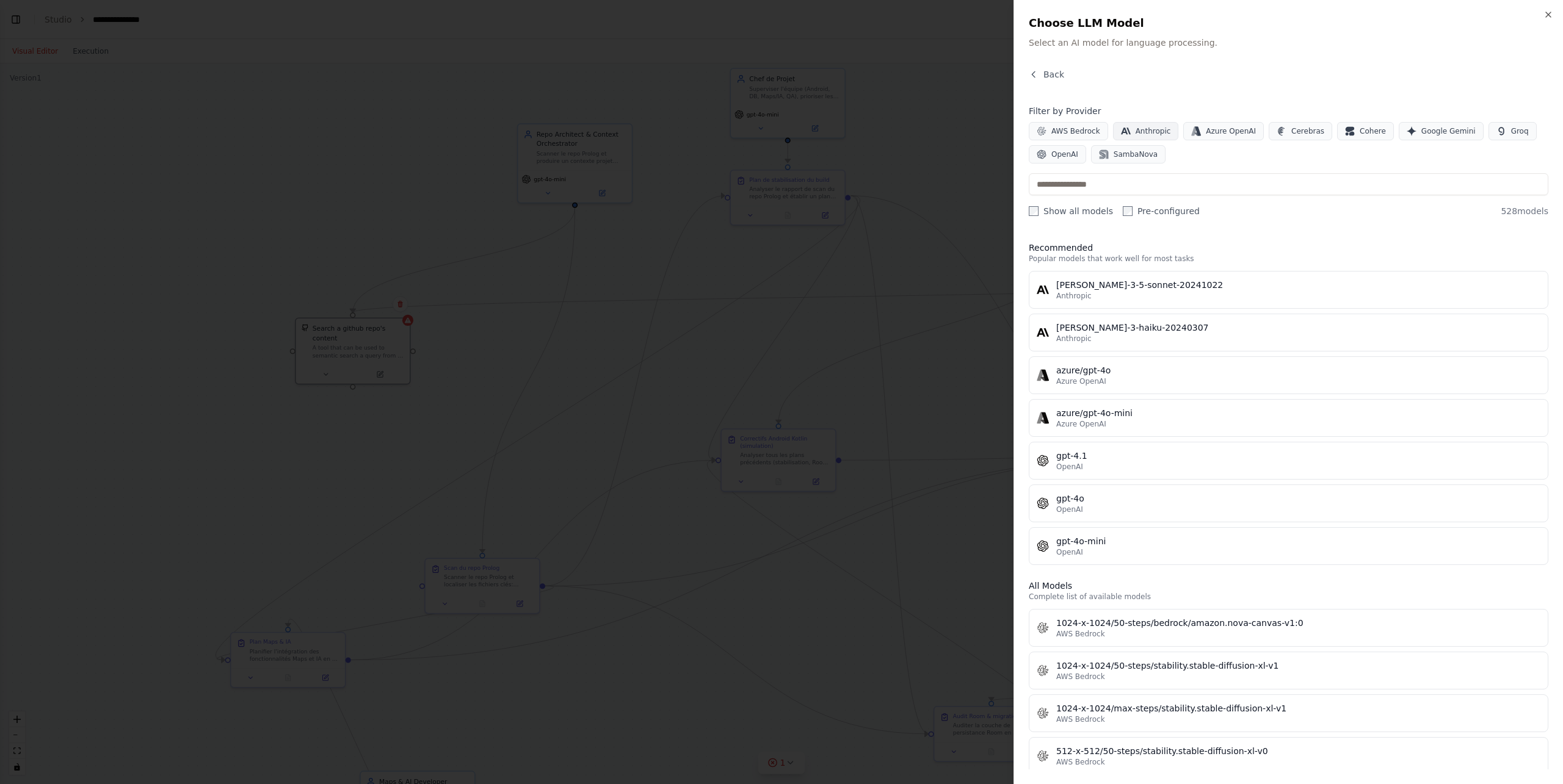
click at [1136, 131] on span "Anthropic" at bounding box center [1154, 131] width 36 height 10
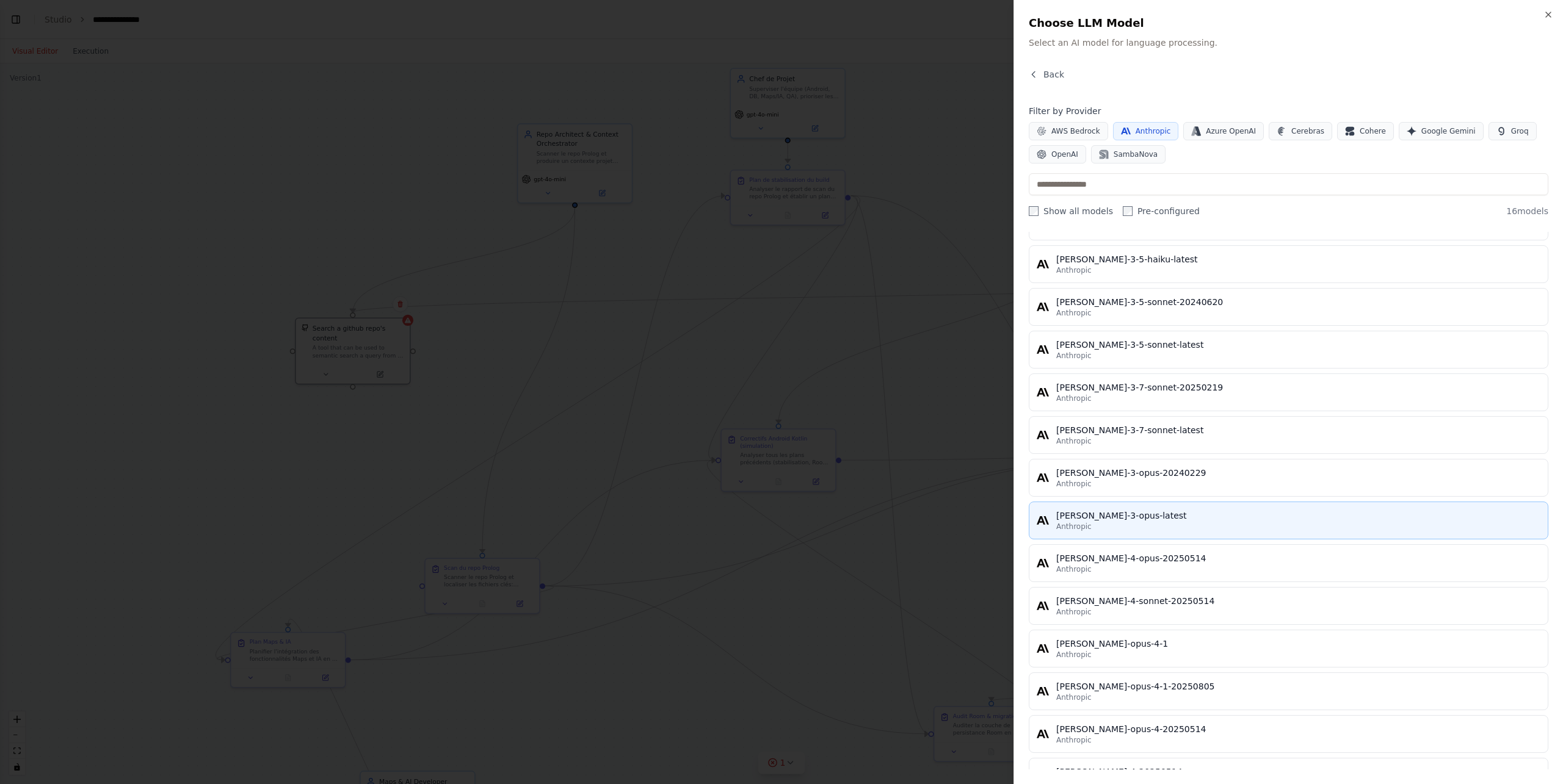
scroll to position [229, 0]
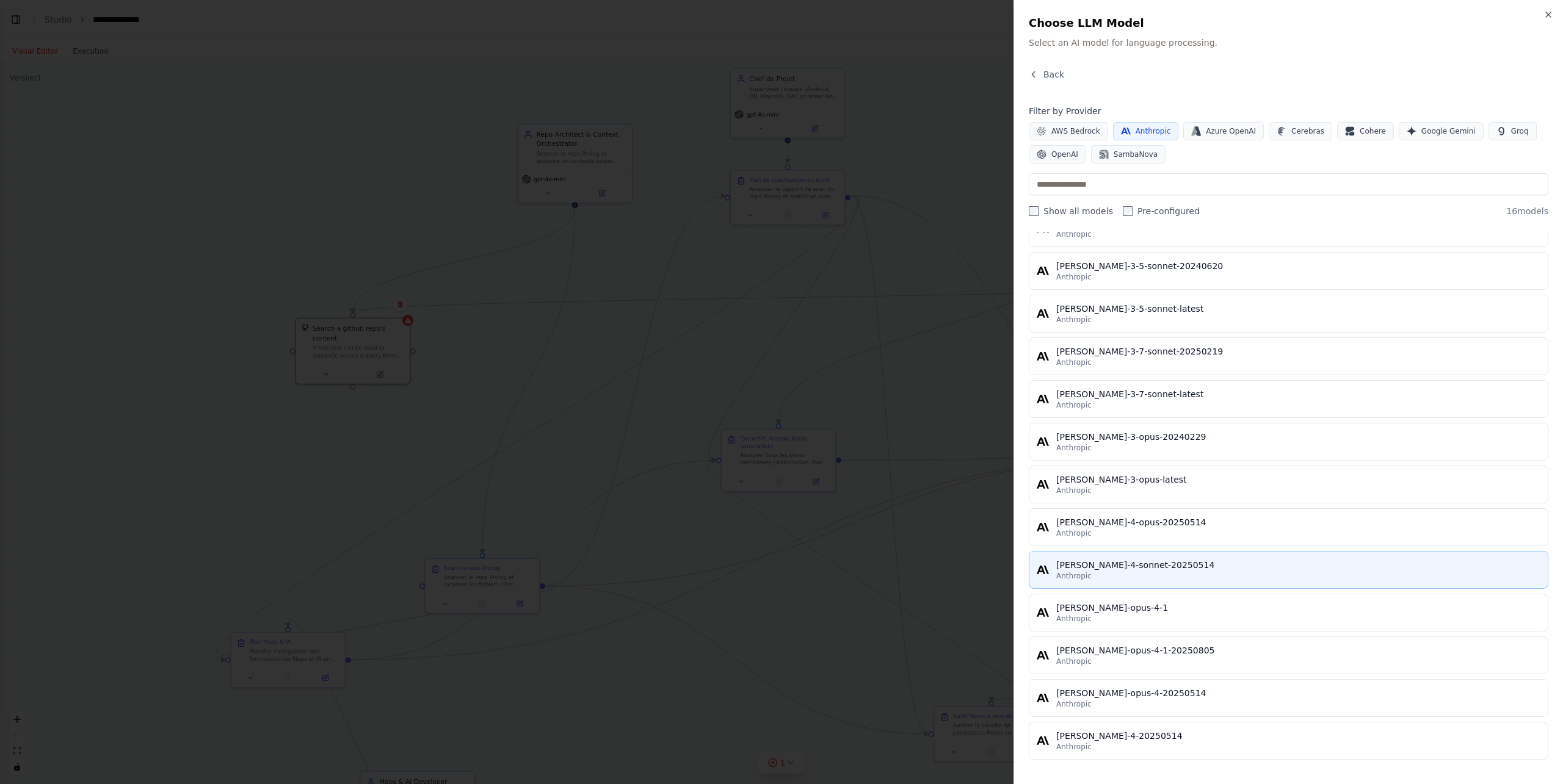
click at [1109, 564] on div "Anthropic" at bounding box center [1298, 576] width 484 height 10
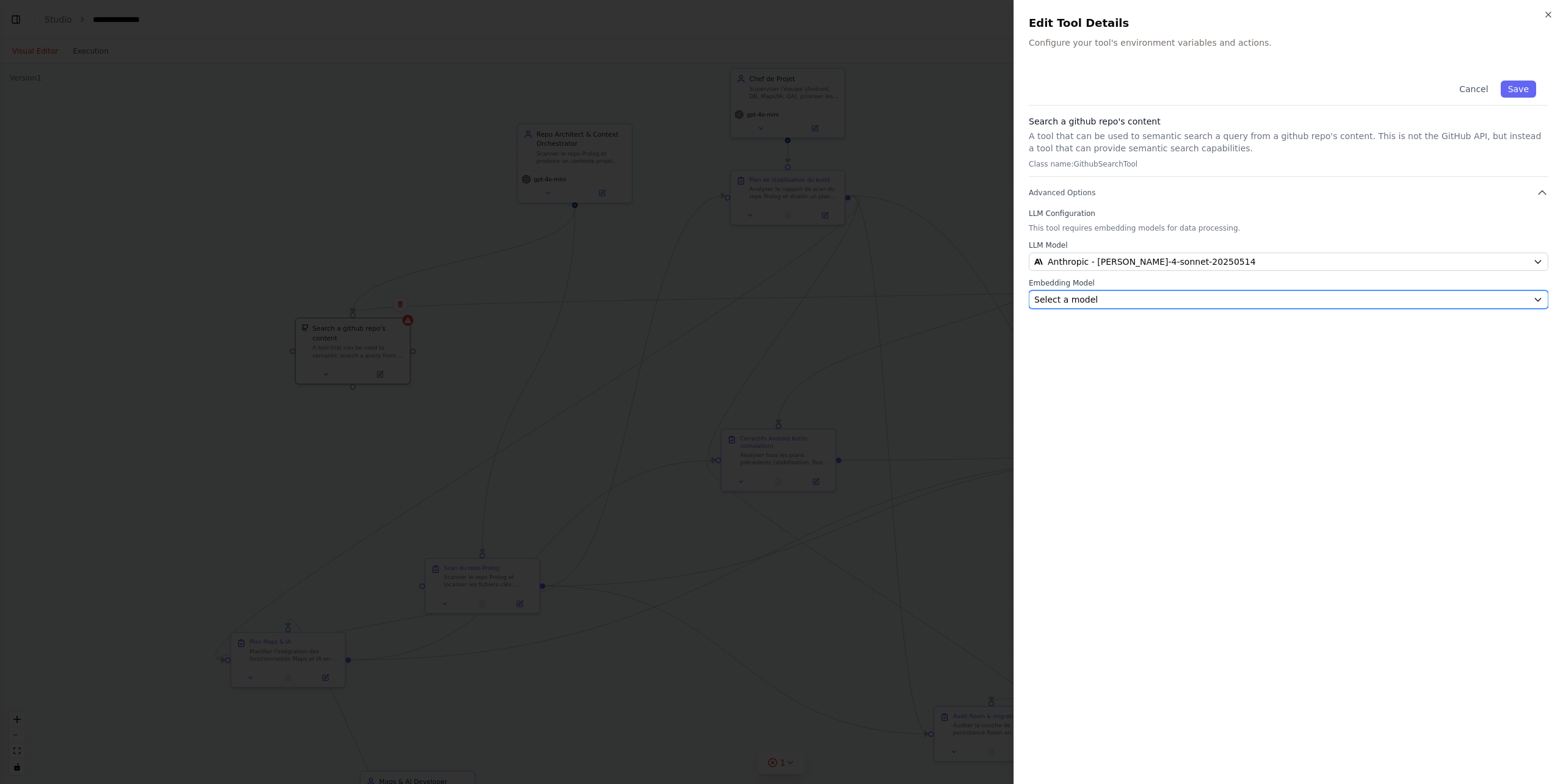
click at [1120, 299] on div "Select a model" at bounding box center [1281, 299] width 494 height 12
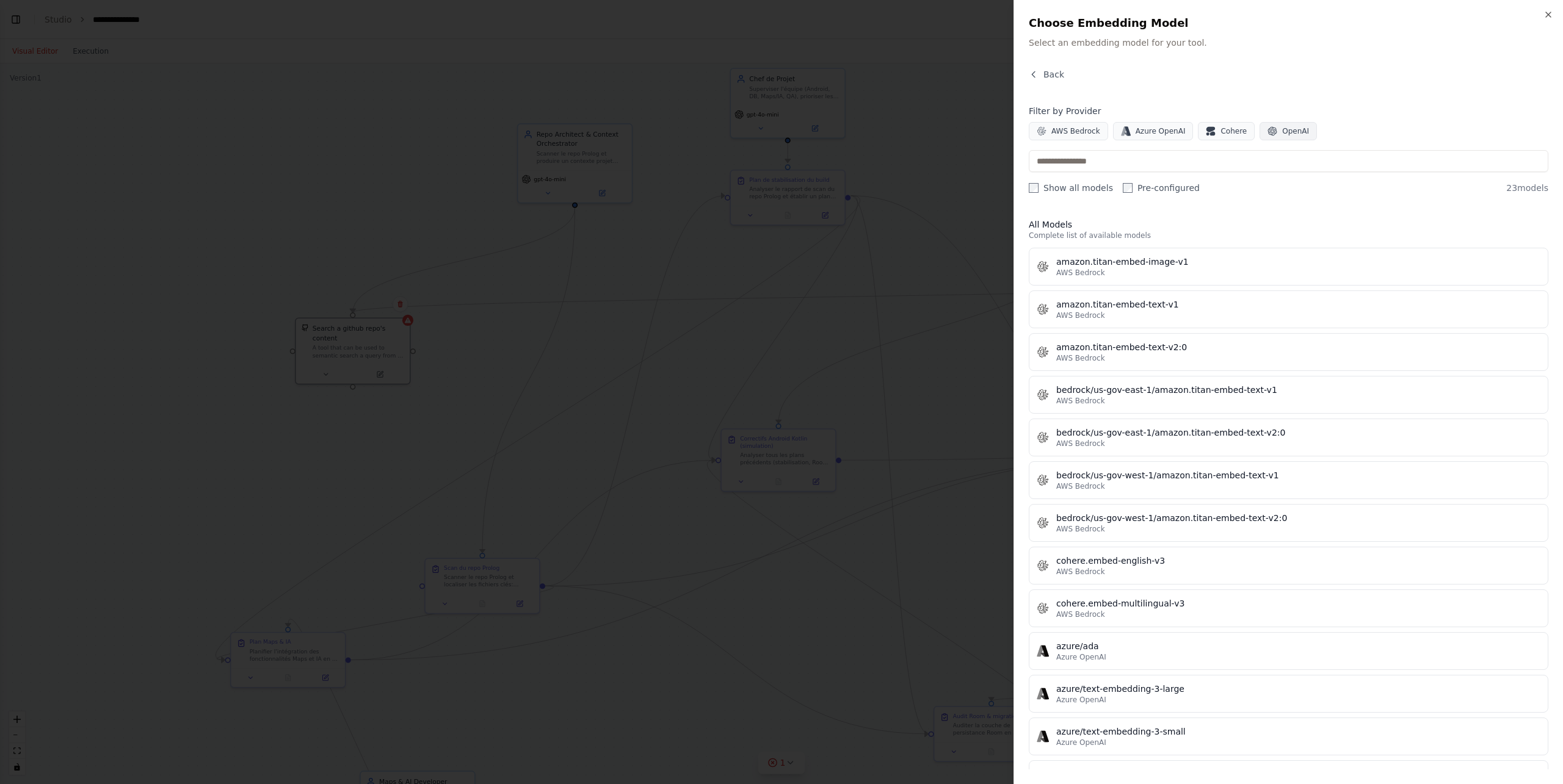
click at [1172, 128] on span "OpenAI" at bounding box center [1296, 131] width 27 height 10
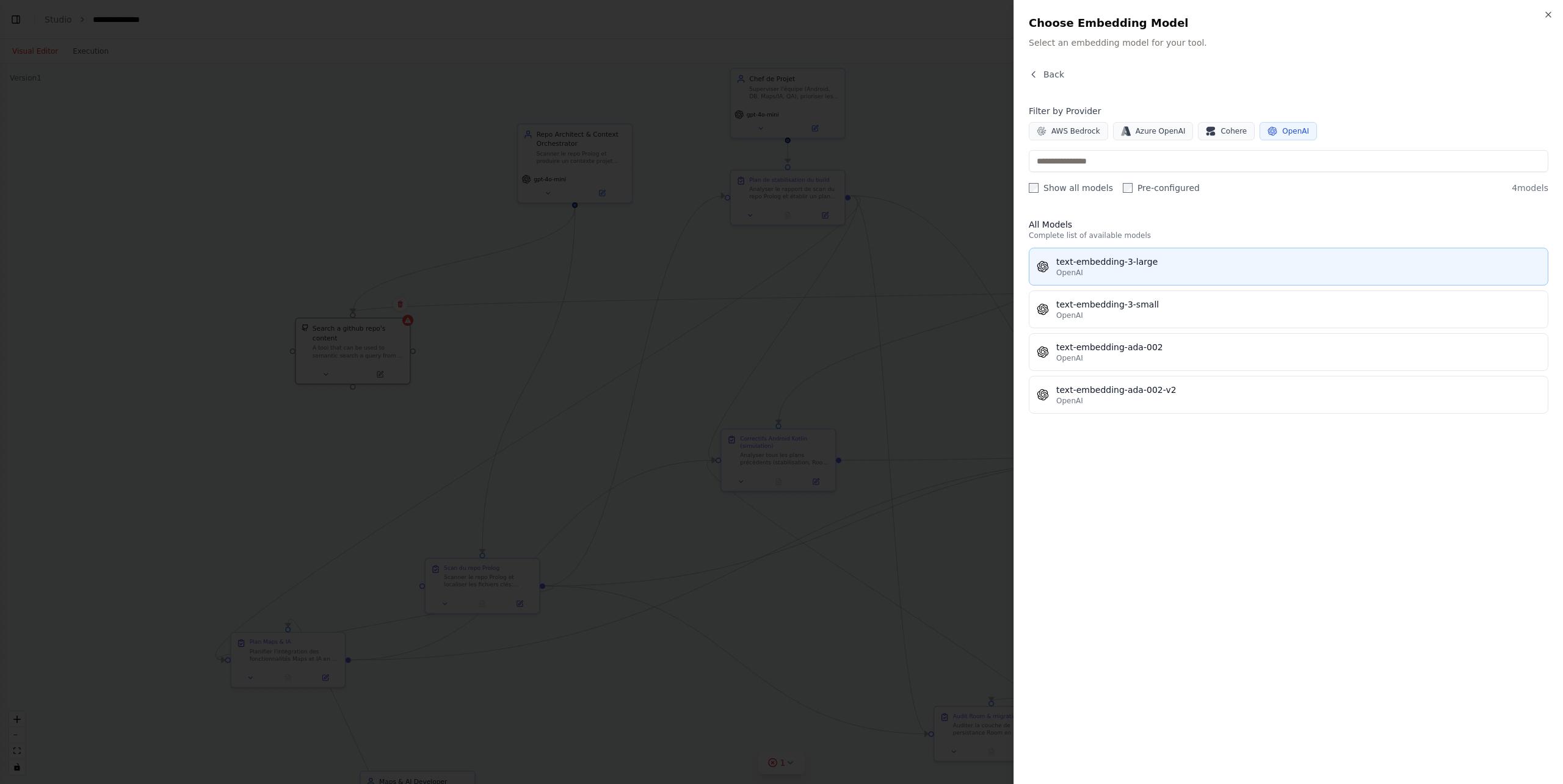
click at [1166, 256] on div "text-embedding-3-large" at bounding box center [1298, 262] width 484 height 12
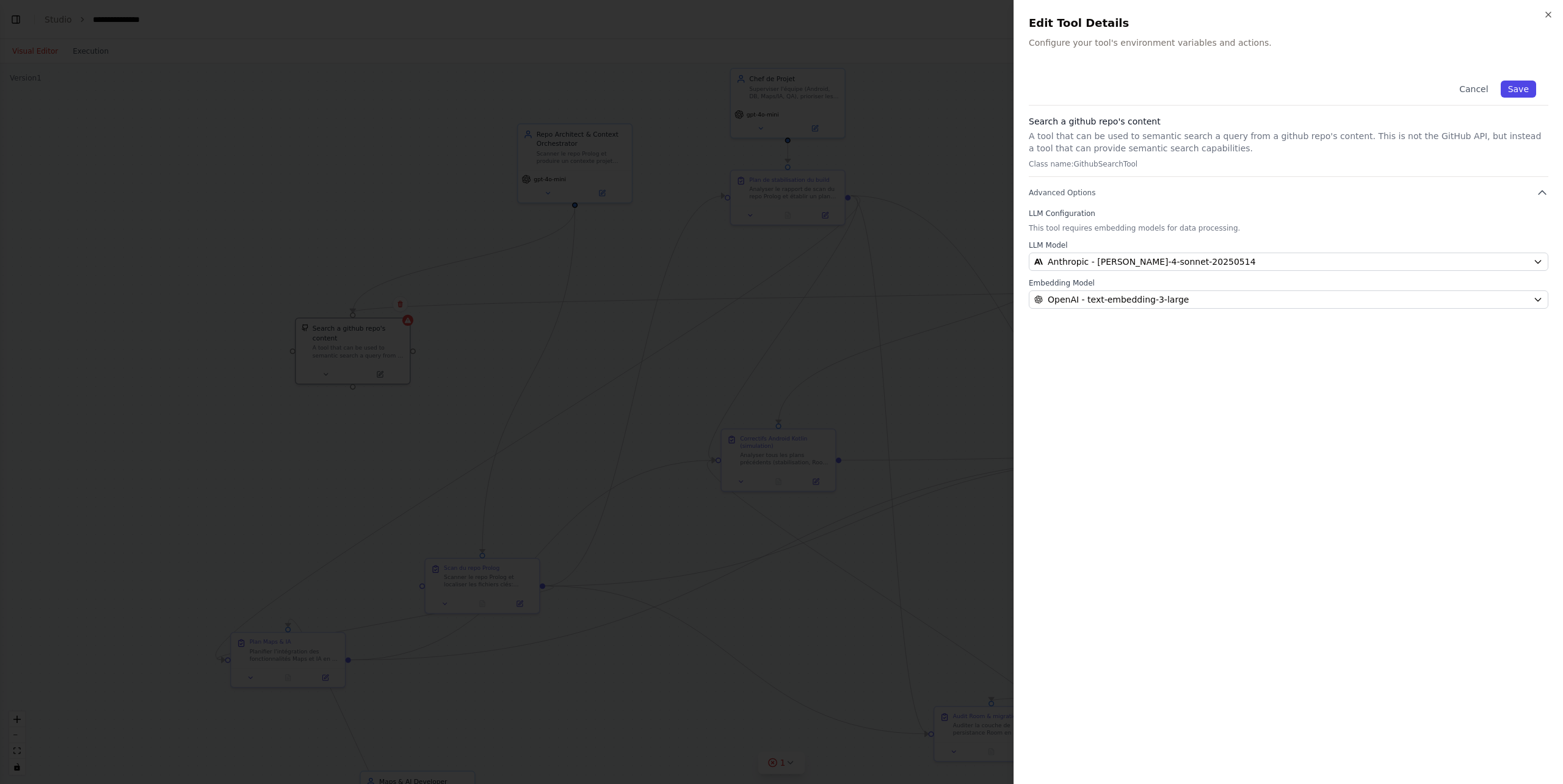
click at [1172, 89] on button "Save" at bounding box center [1519, 89] width 36 height 17
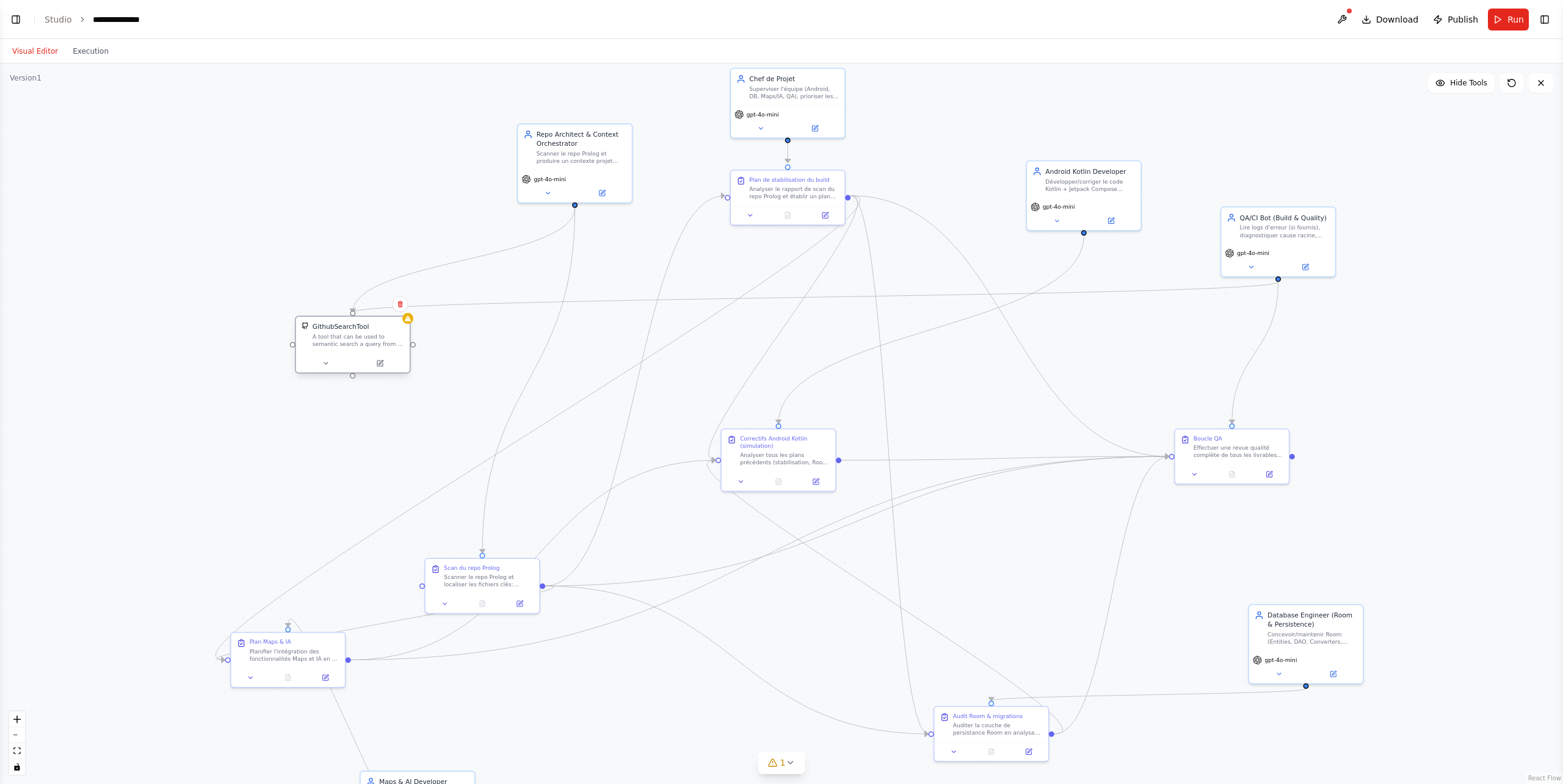
click at [386, 346] on div "A tool that can be used to semantic search a query from a github repo's content…" at bounding box center [359, 340] width 91 height 15
click at [381, 366] on icon at bounding box center [380, 364] width 5 height 5
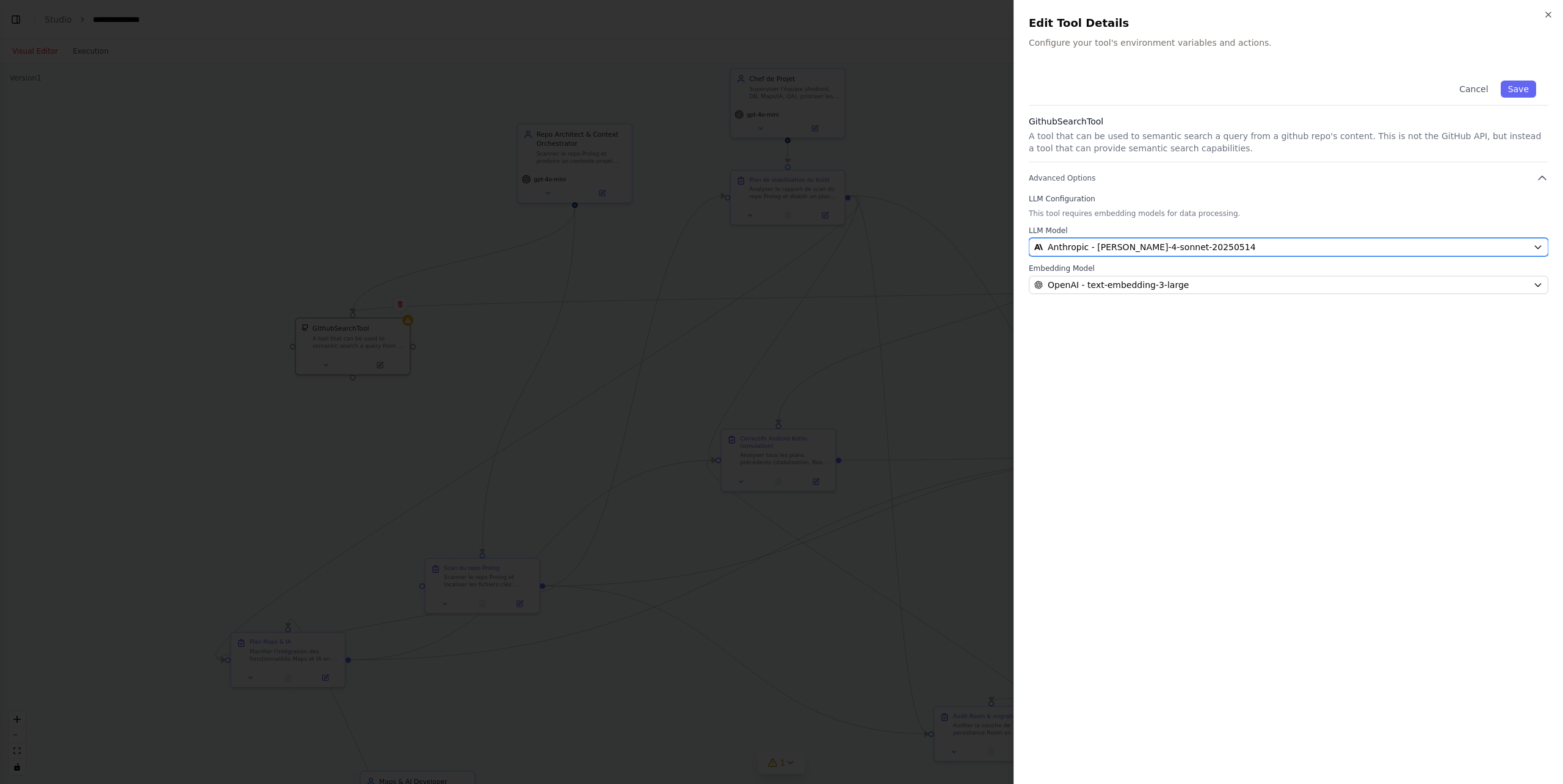
click at [1142, 244] on span "Anthropic - claude-4-sonnet-20250514" at bounding box center [1152, 247] width 208 height 12
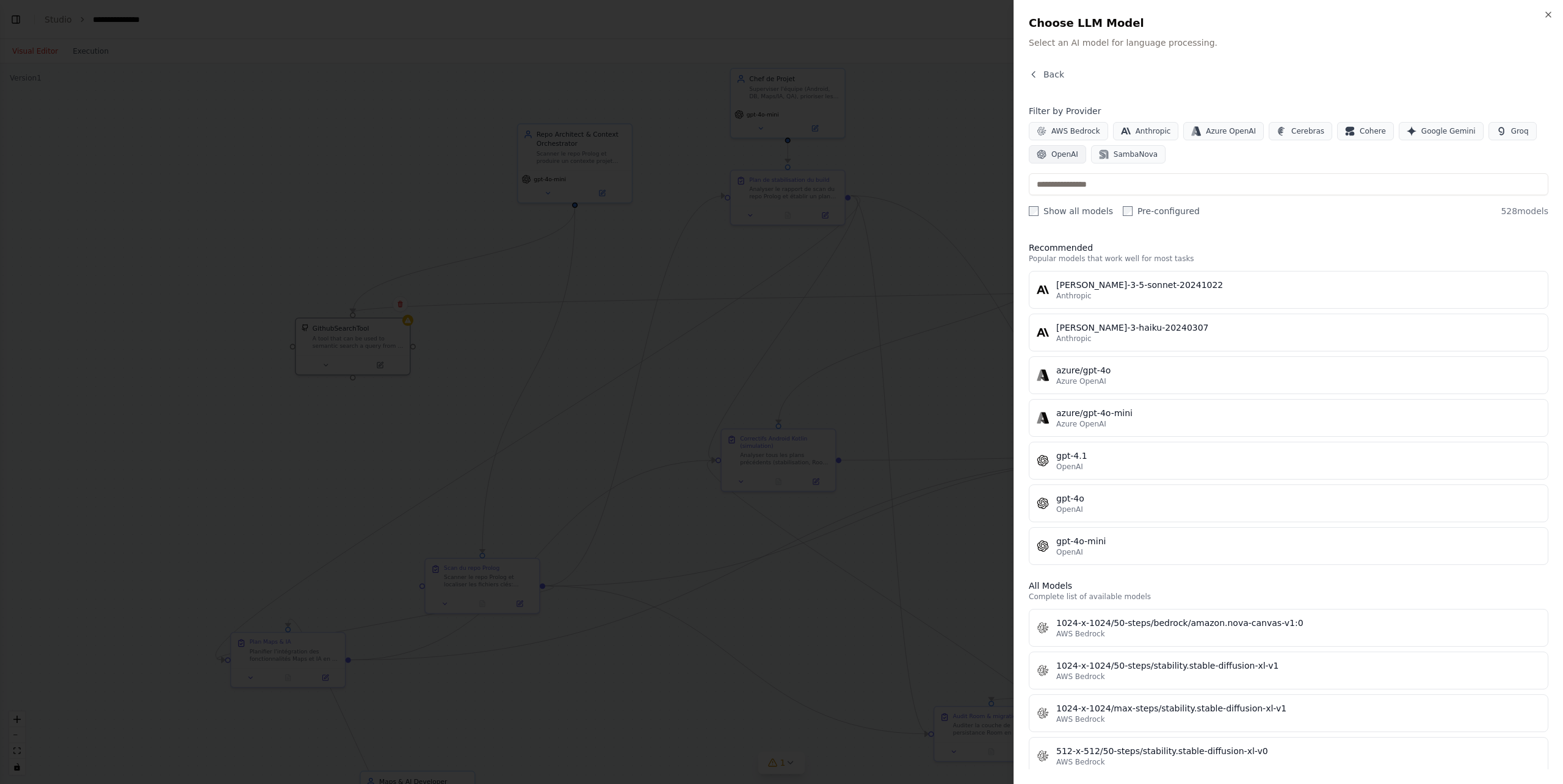
click at [1071, 156] on span "OpenAI" at bounding box center [1065, 154] width 27 height 10
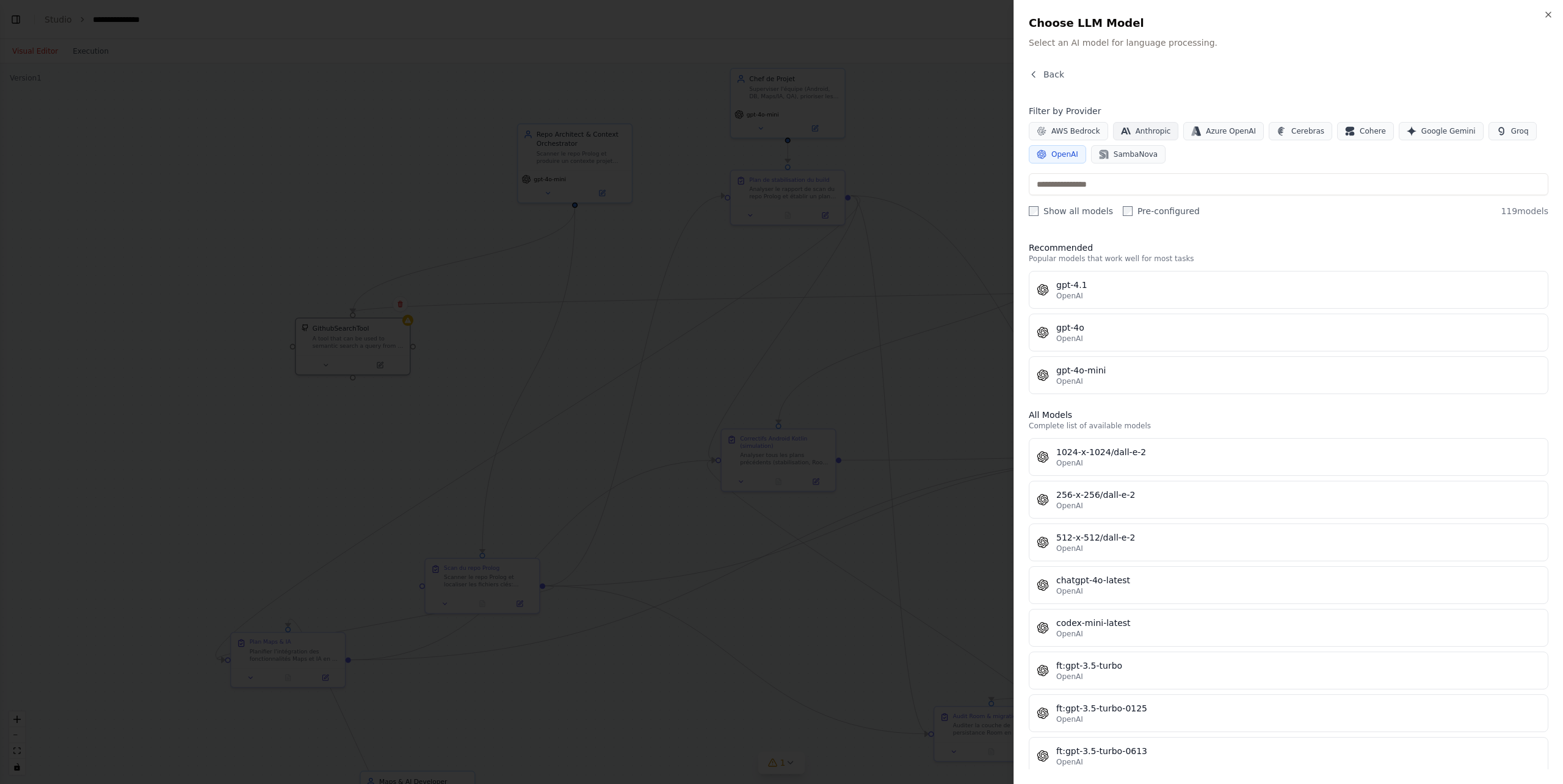
drag, startPoint x: 1147, startPoint y: 131, endPoint x: 1160, endPoint y: 131, distance: 13.0
click at [1148, 131] on span "Anthropic" at bounding box center [1154, 131] width 36 height 10
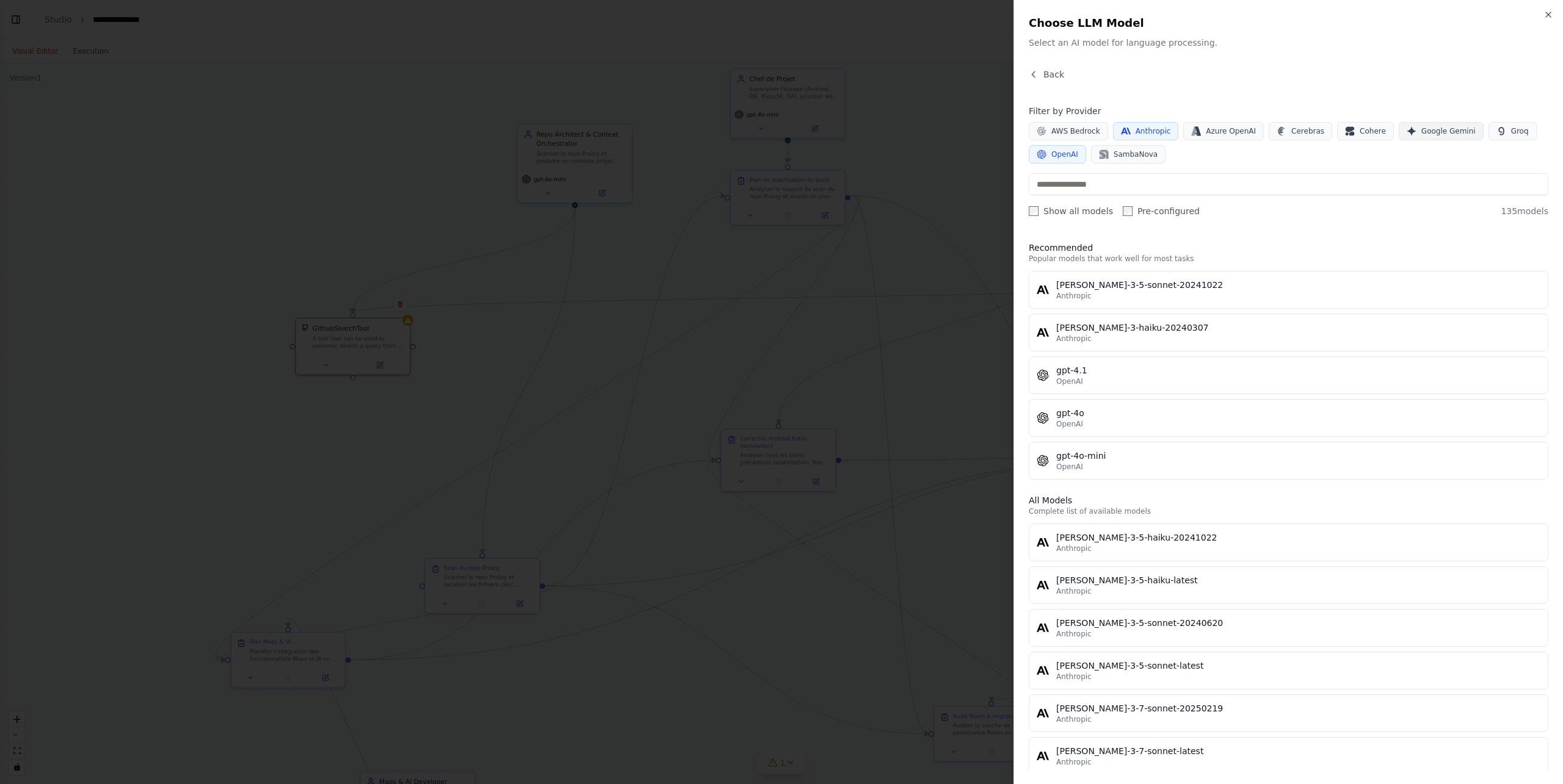
drag, startPoint x: 1437, startPoint y: 134, endPoint x: 1455, endPoint y: 134, distance: 18.0
click at [1172, 134] on span "Google Gemini" at bounding box center [1449, 131] width 54 height 10
click at [1172, 131] on span "Groq" at bounding box center [1520, 131] width 18 height 10
click at [1172, 17] on icon "button" at bounding box center [1548, 15] width 10 height 10
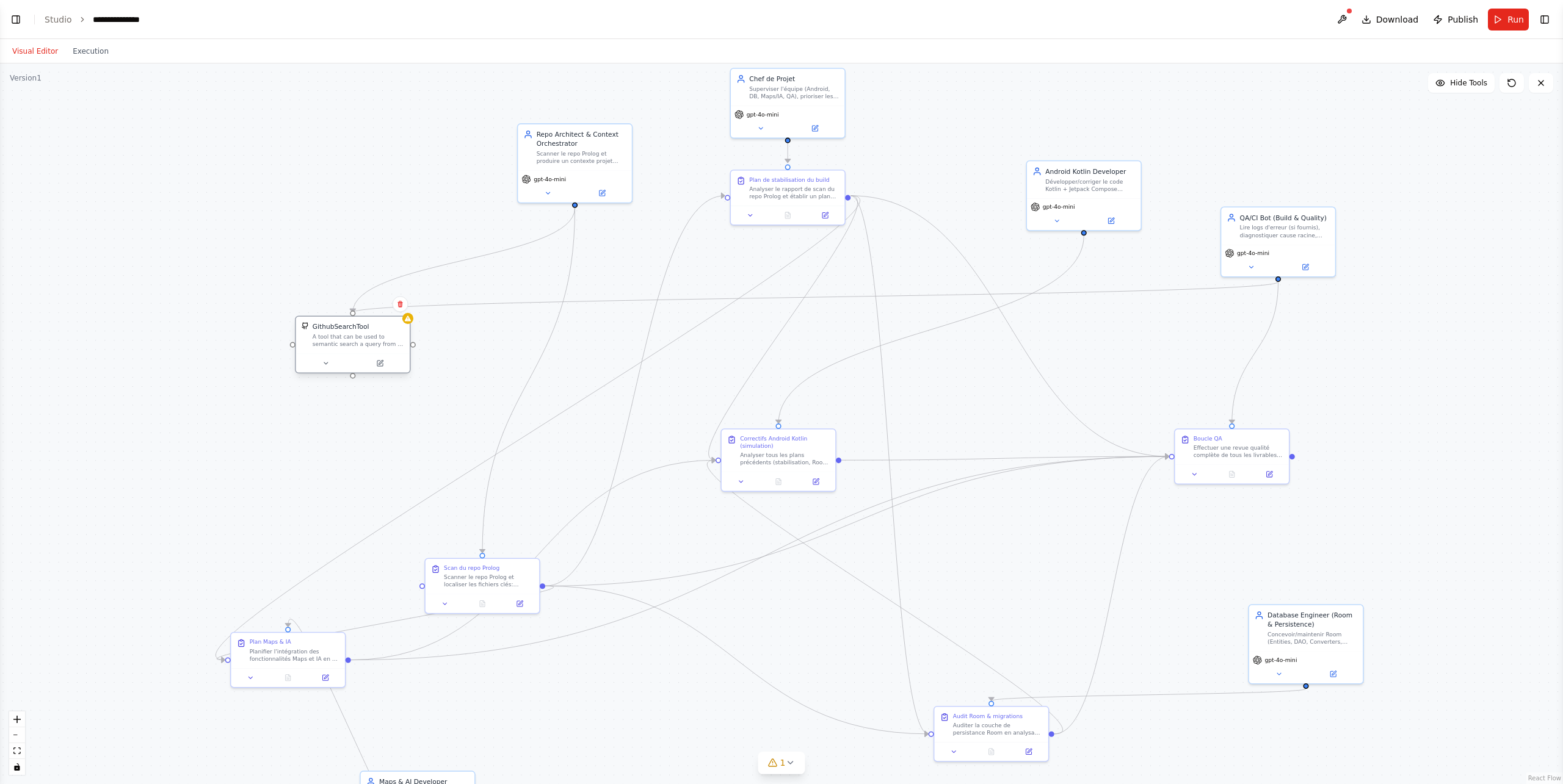
click at [366, 346] on div "A tool that can be used to semantic search a query from a github repo's content…" at bounding box center [359, 340] width 91 height 15
click at [409, 321] on icon at bounding box center [407, 318] width 6 height 5
click at [385, 338] on div "A tool that can be used to semantic search a query from a github repo's content…" at bounding box center [359, 340] width 91 height 15
click at [385, 362] on button at bounding box center [380, 363] width 52 height 11
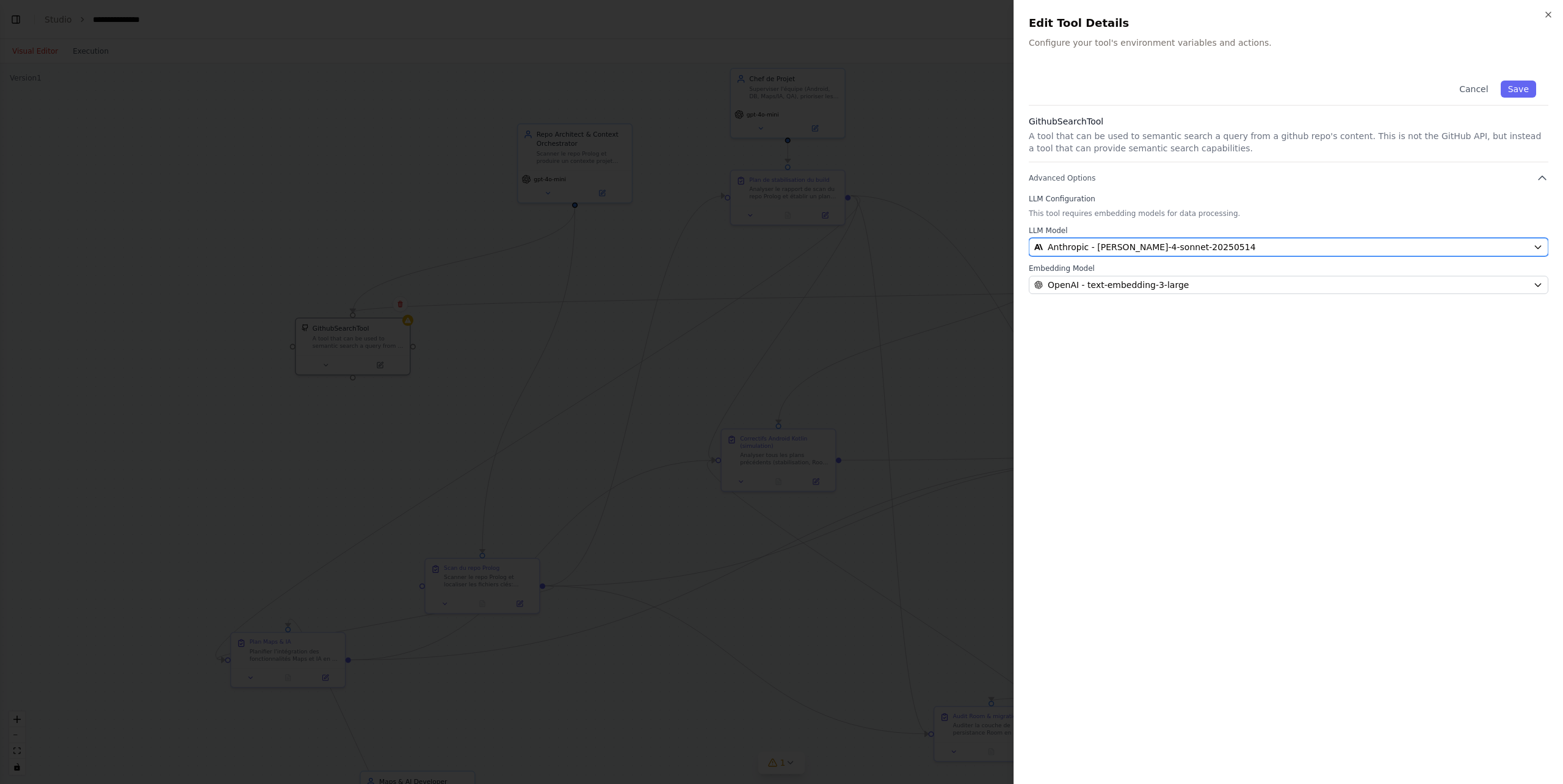
click at [1172, 250] on div "Anthropic - claude-4-sonnet-20250514" at bounding box center [1281, 247] width 494 height 12
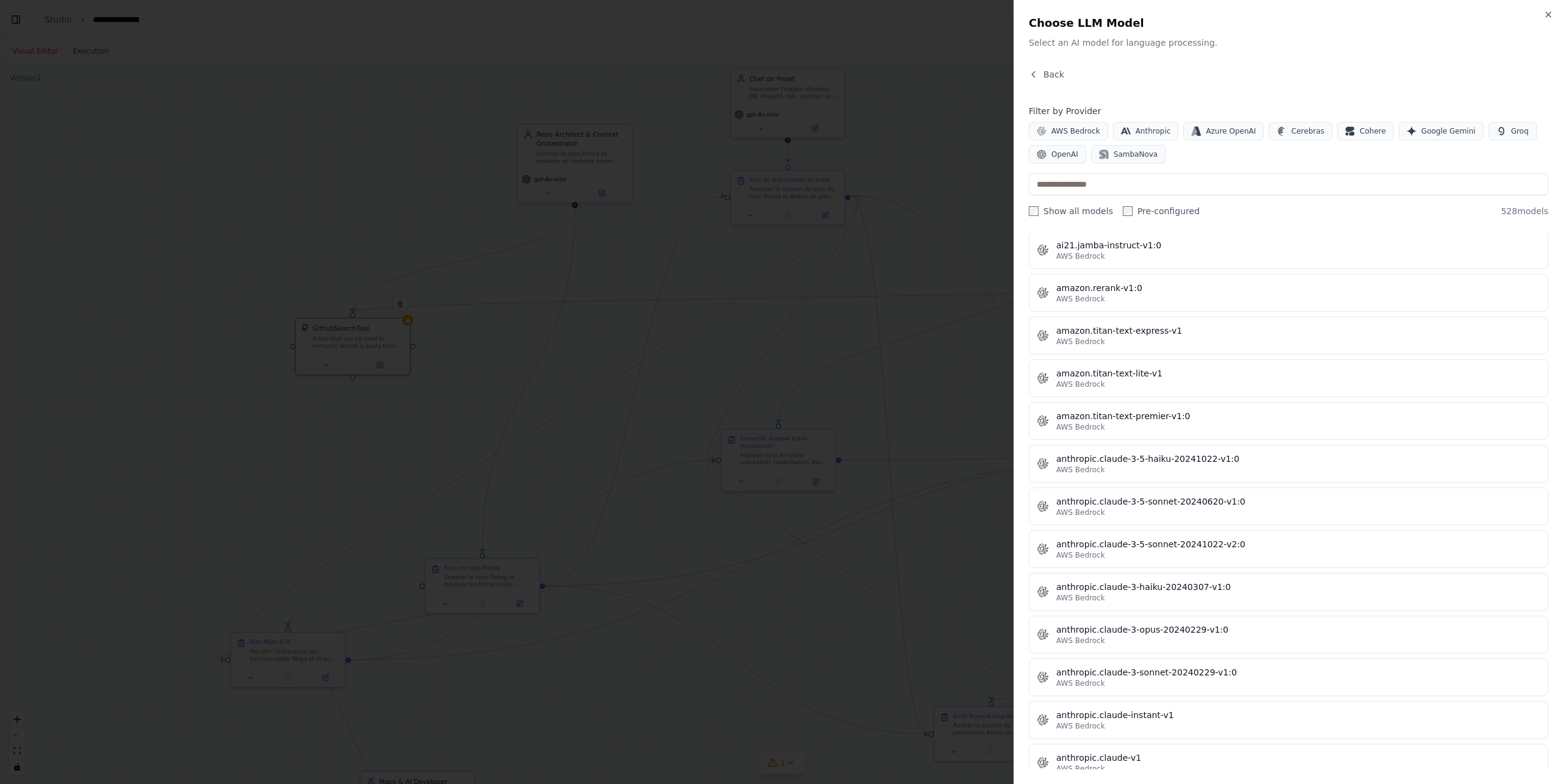
scroll to position [916, 0]
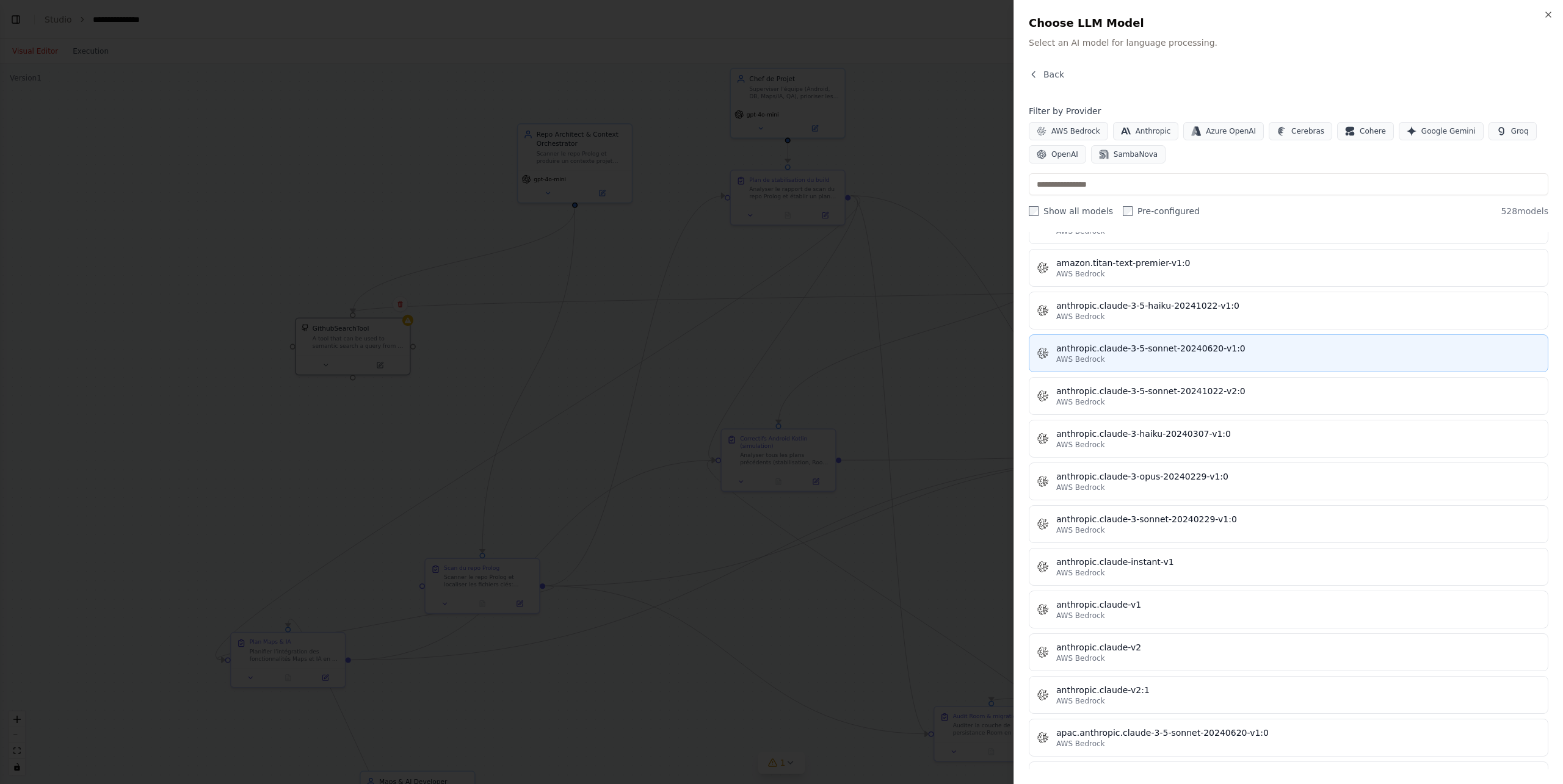
click at [1172, 346] on div "anthropic.claude-3-5-sonnet-20240620-v1:0" at bounding box center [1298, 348] width 484 height 12
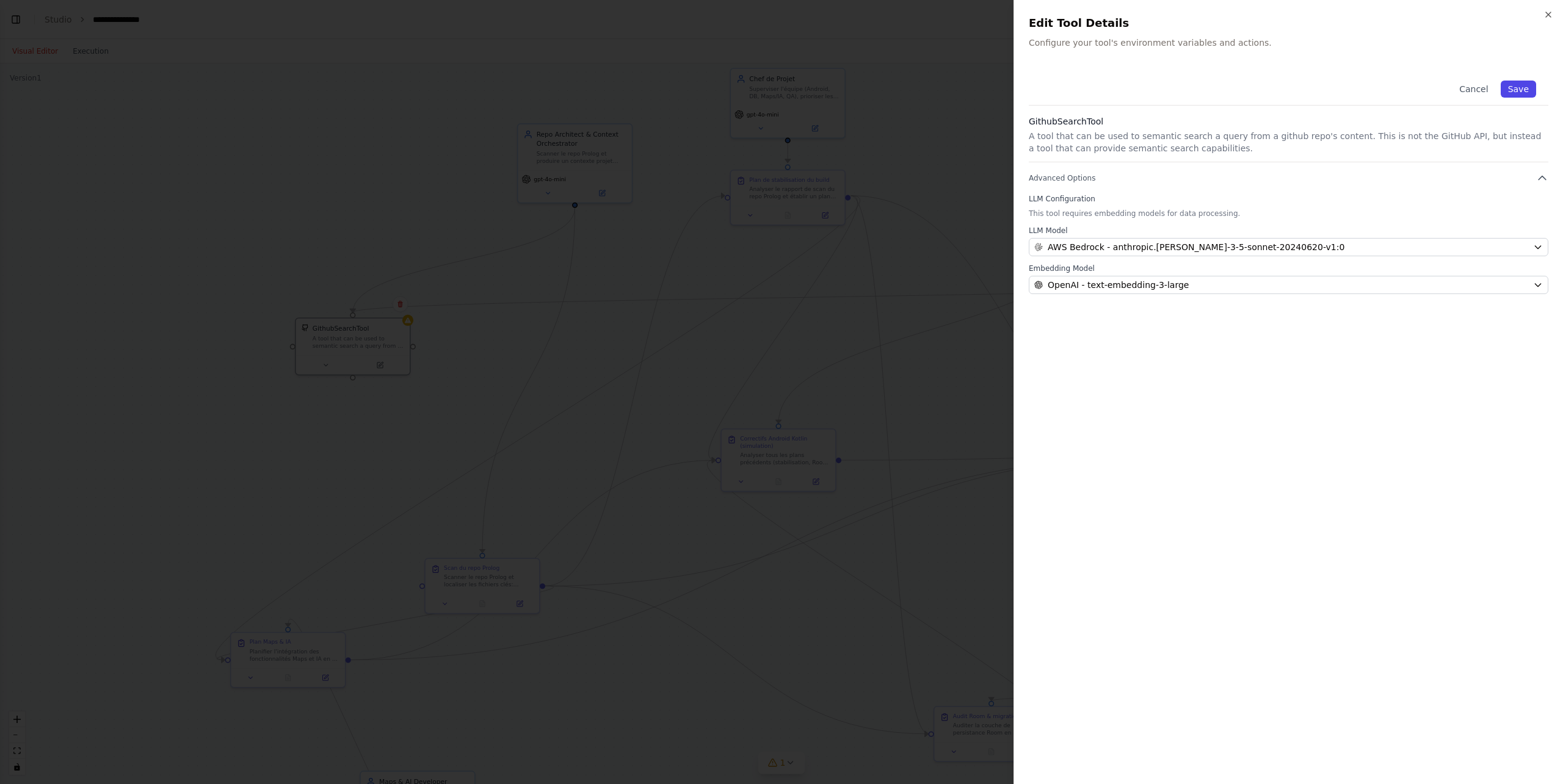
click at [1172, 84] on button "Save" at bounding box center [1519, 89] width 36 height 17
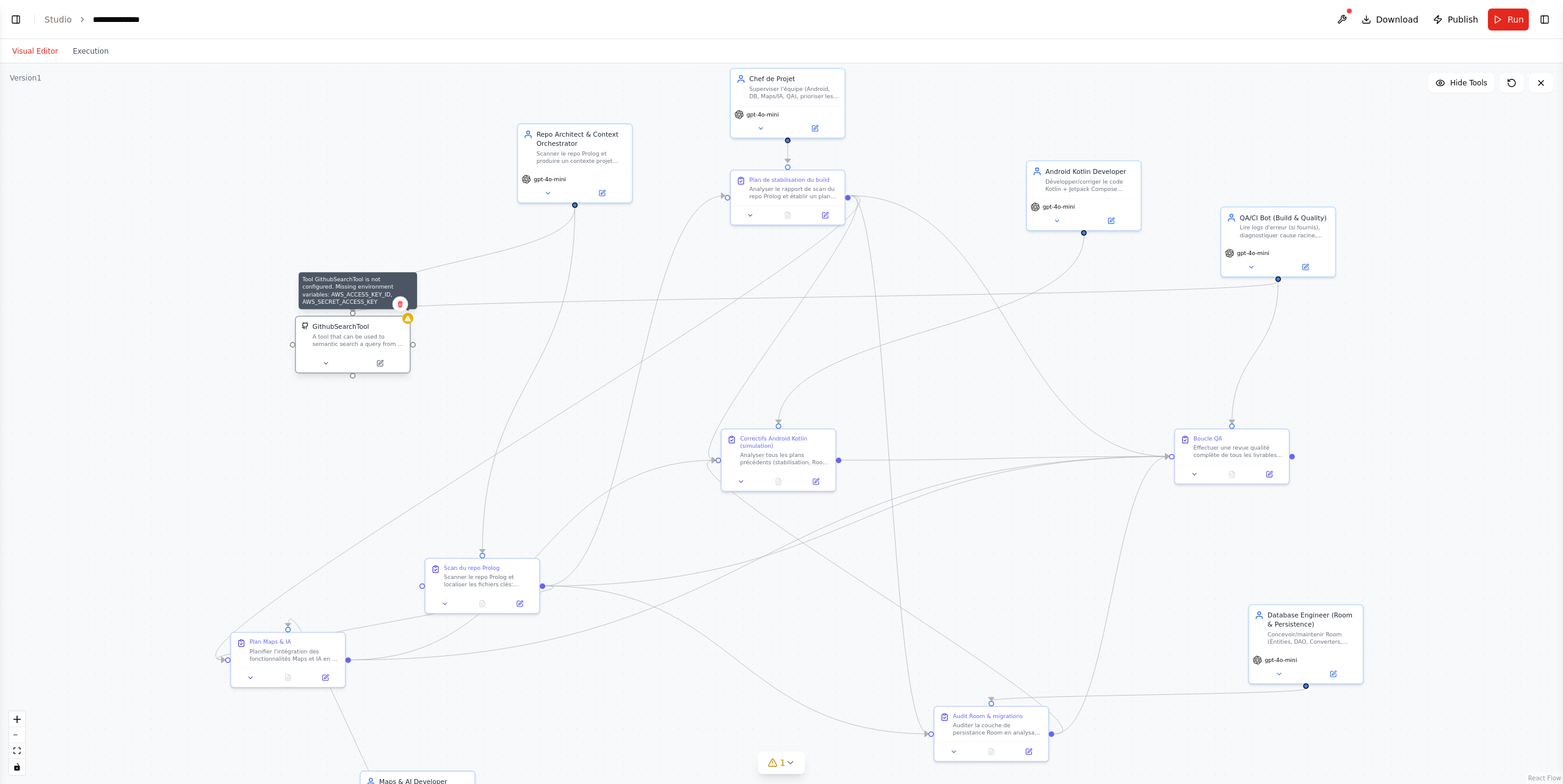
click at [411, 322] on div at bounding box center [407, 319] width 11 height 11
click at [370, 340] on div "A tool that can be used to semantic search a query from a github repo's content…" at bounding box center [359, 340] width 91 height 15
click at [381, 366] on icon at bounding box center [380, 364] width 5 height 5
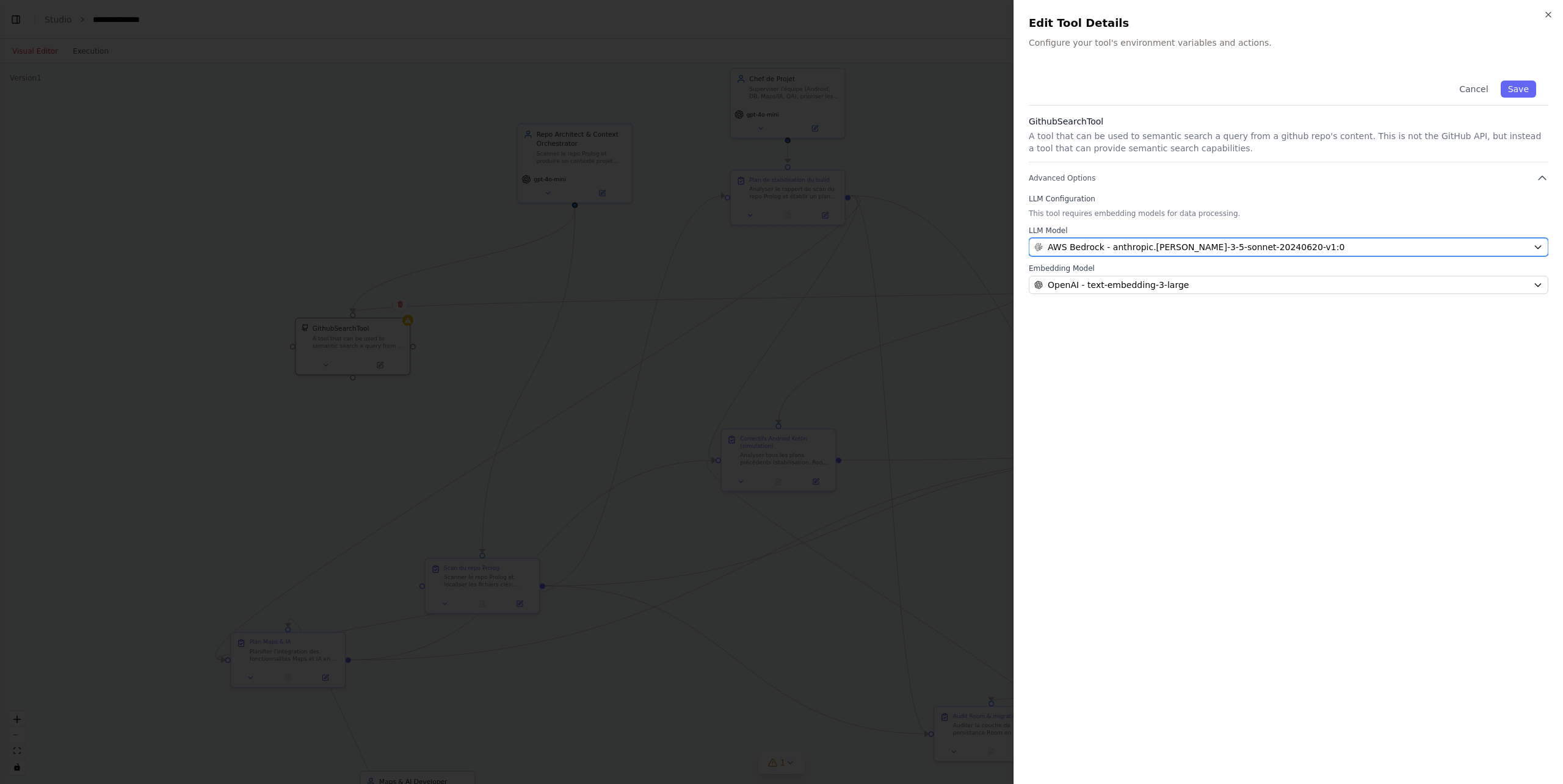
click at [1142, 245] on span "AWS Bedrock - anthropic.claude-3-5-sonnet-20240620-v1:0" at bounding box center [1196, 247] width 297 height 12
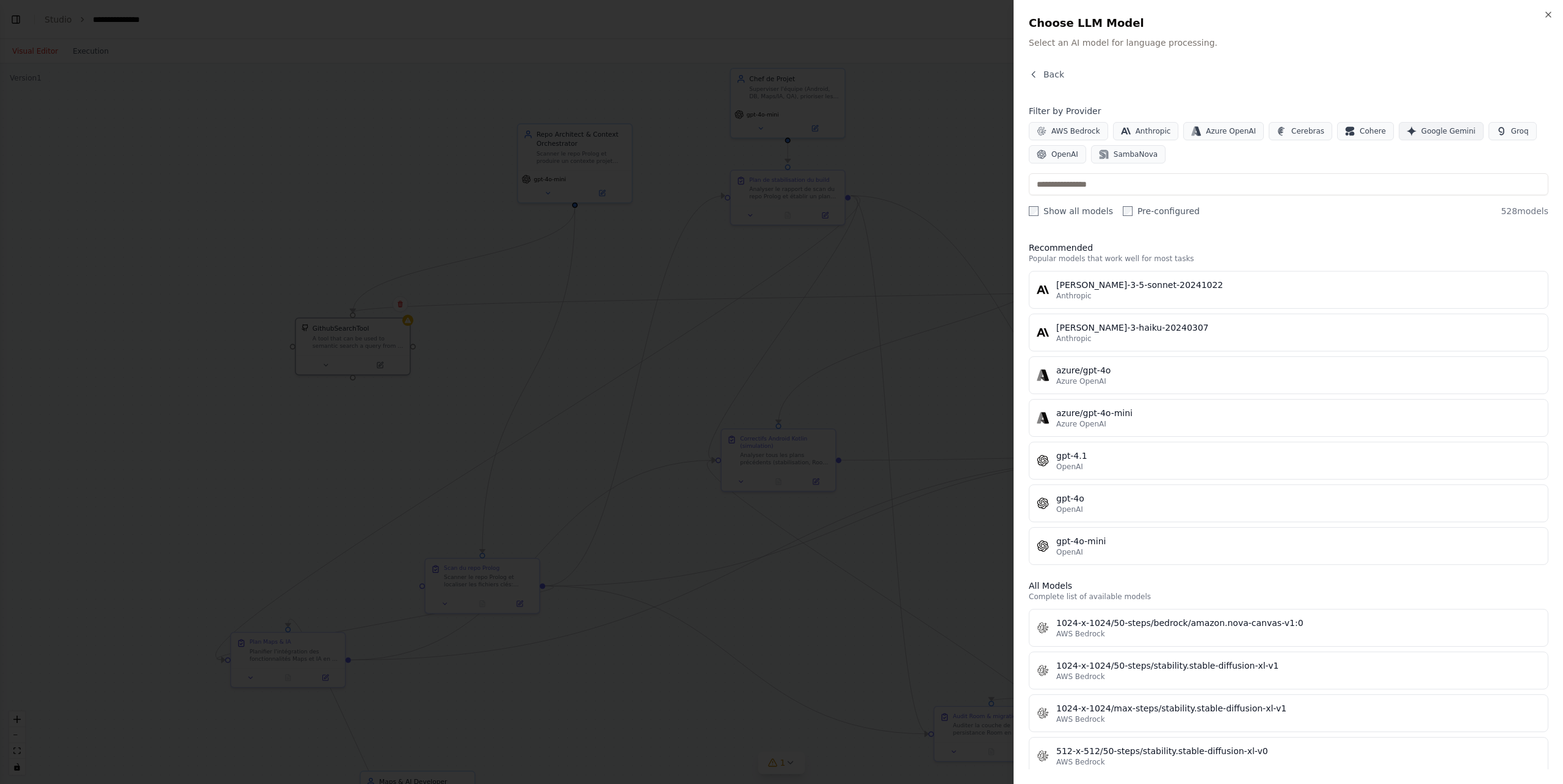
click at [1172, 132] on span "Google Gemini" at bounding box center [1449, 131] width 54 height 10
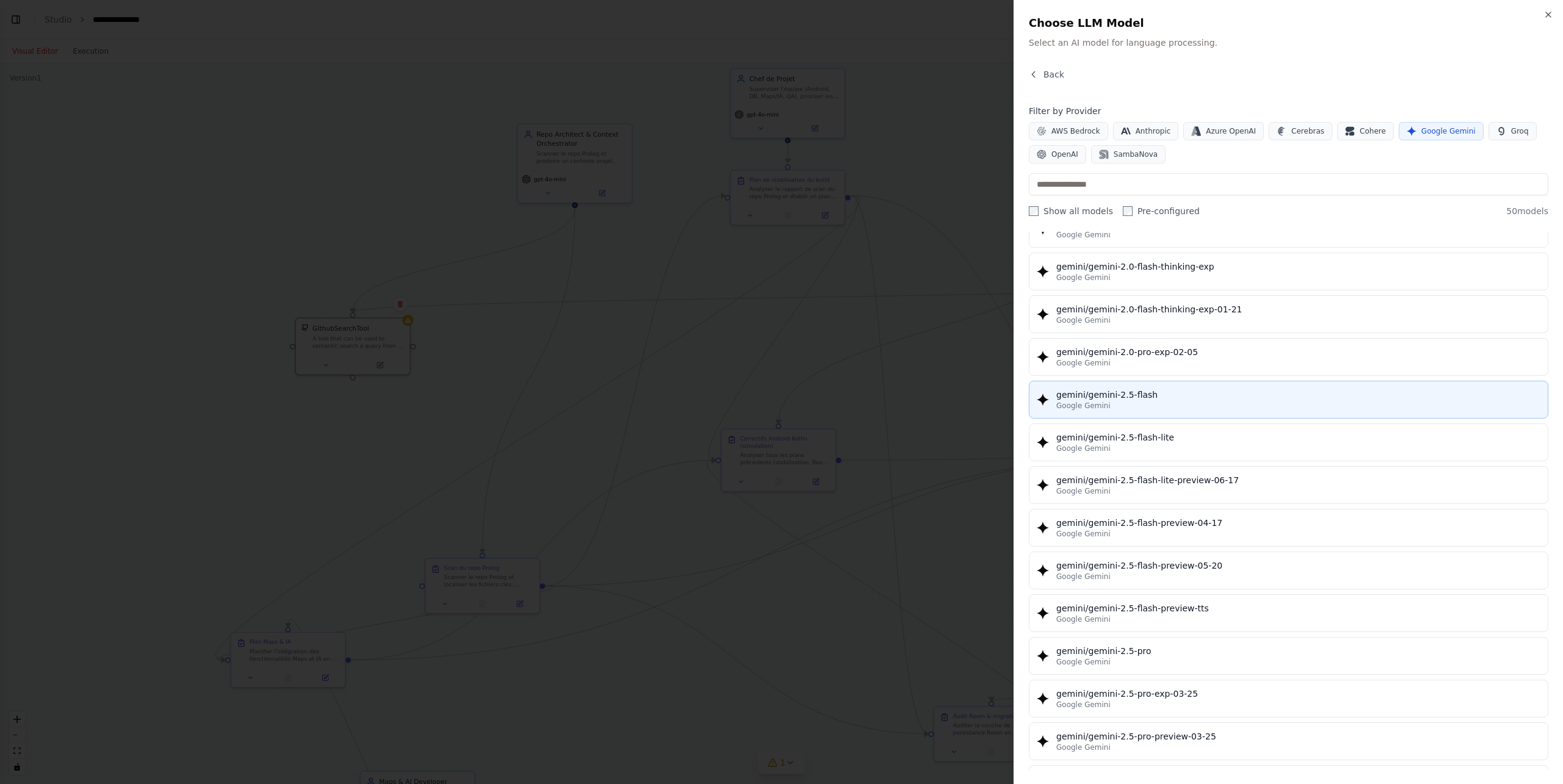
click at [1172, 391] on div "gemini/gemini-2.5-flash" at bounding box center [1298, 395] width 484 height 12
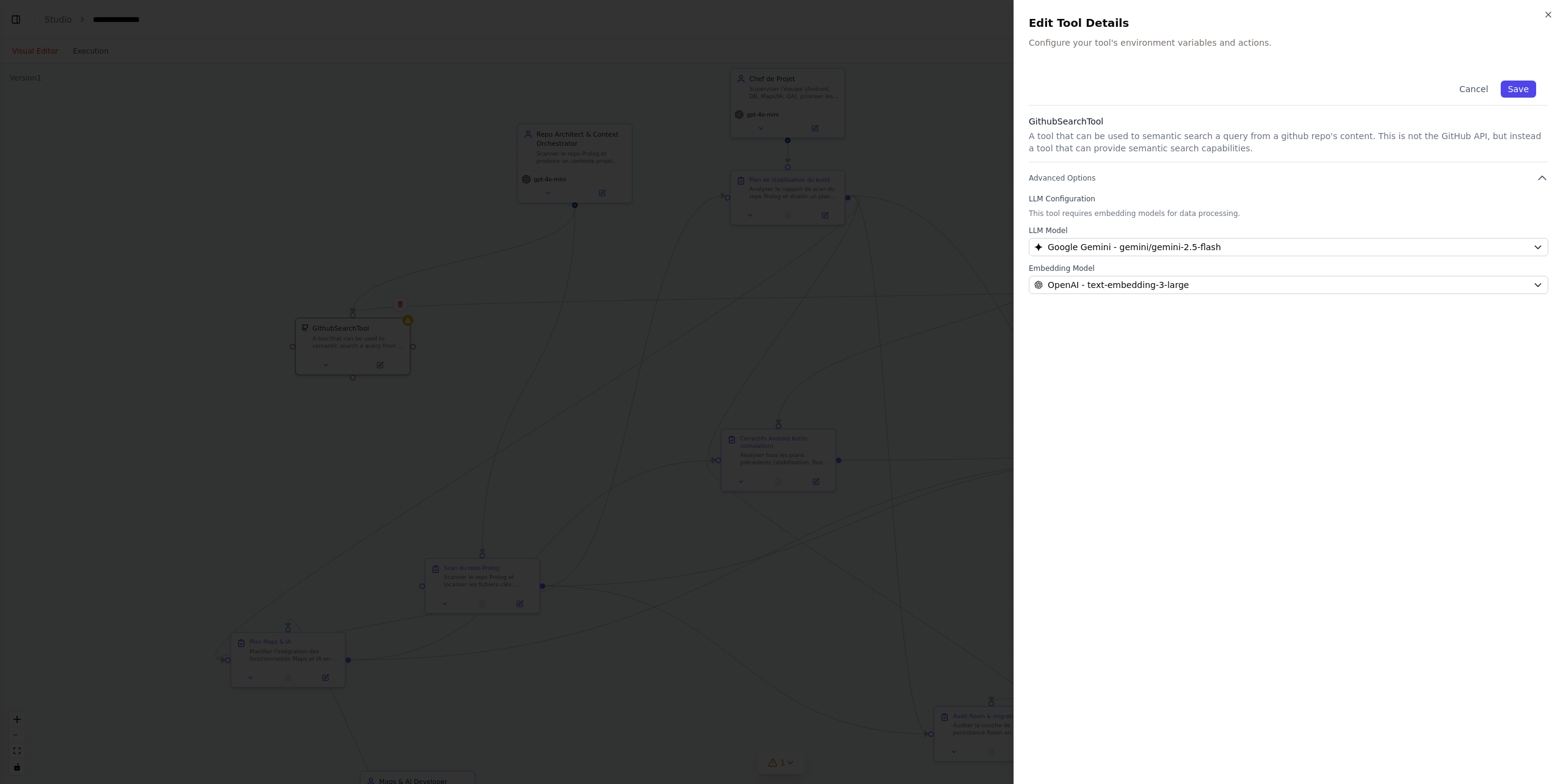
click at [1172, 87] on button "Save" at bounding box center [1519, 89] width 36 height 17
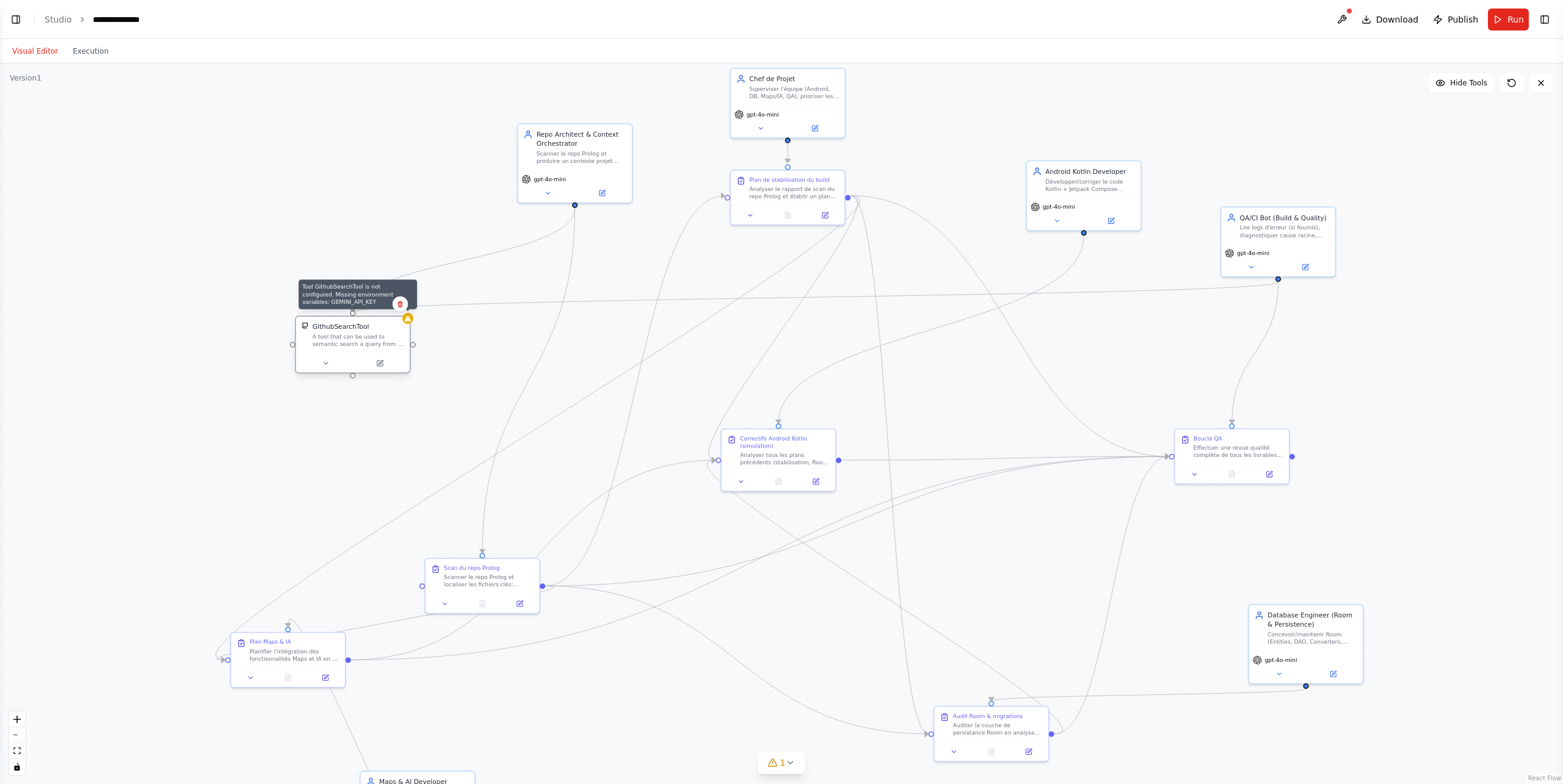
click at [407, 323] on div at bounding box center [407, 319] width 11 height 11
click at [345, 348] on div "GithubSearchTool A tool that can be used to semantic search a query from a gith…" at bounding box center [353, 335] width 114 height 37
click at [380, 364] on icon at bounding box center [380, 362] width 4 height 4
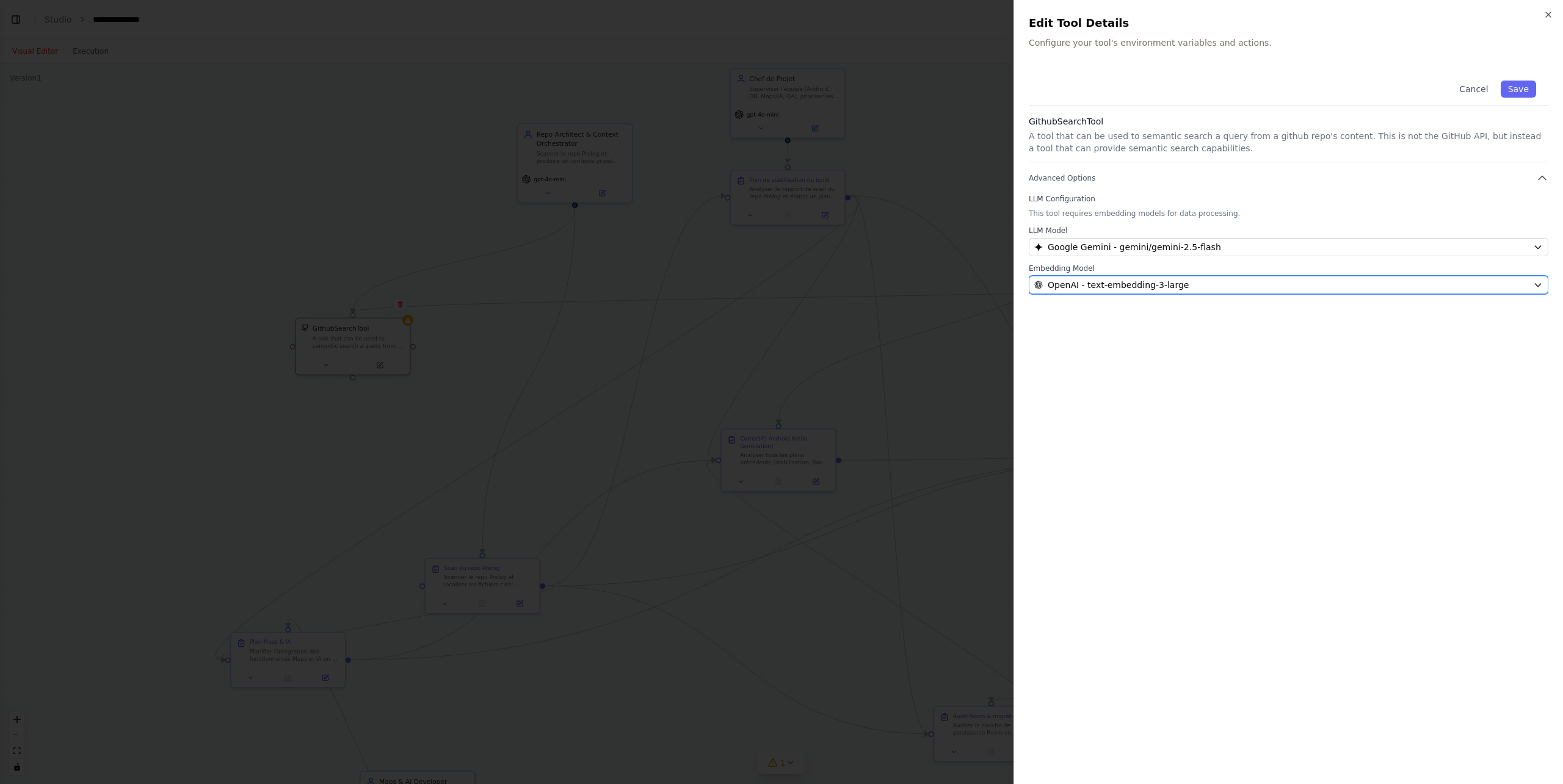
click at [1139, 285] on span "OpenAI - text-embedding-3-large" at bounding box center [1118, 285] width 141 height 12
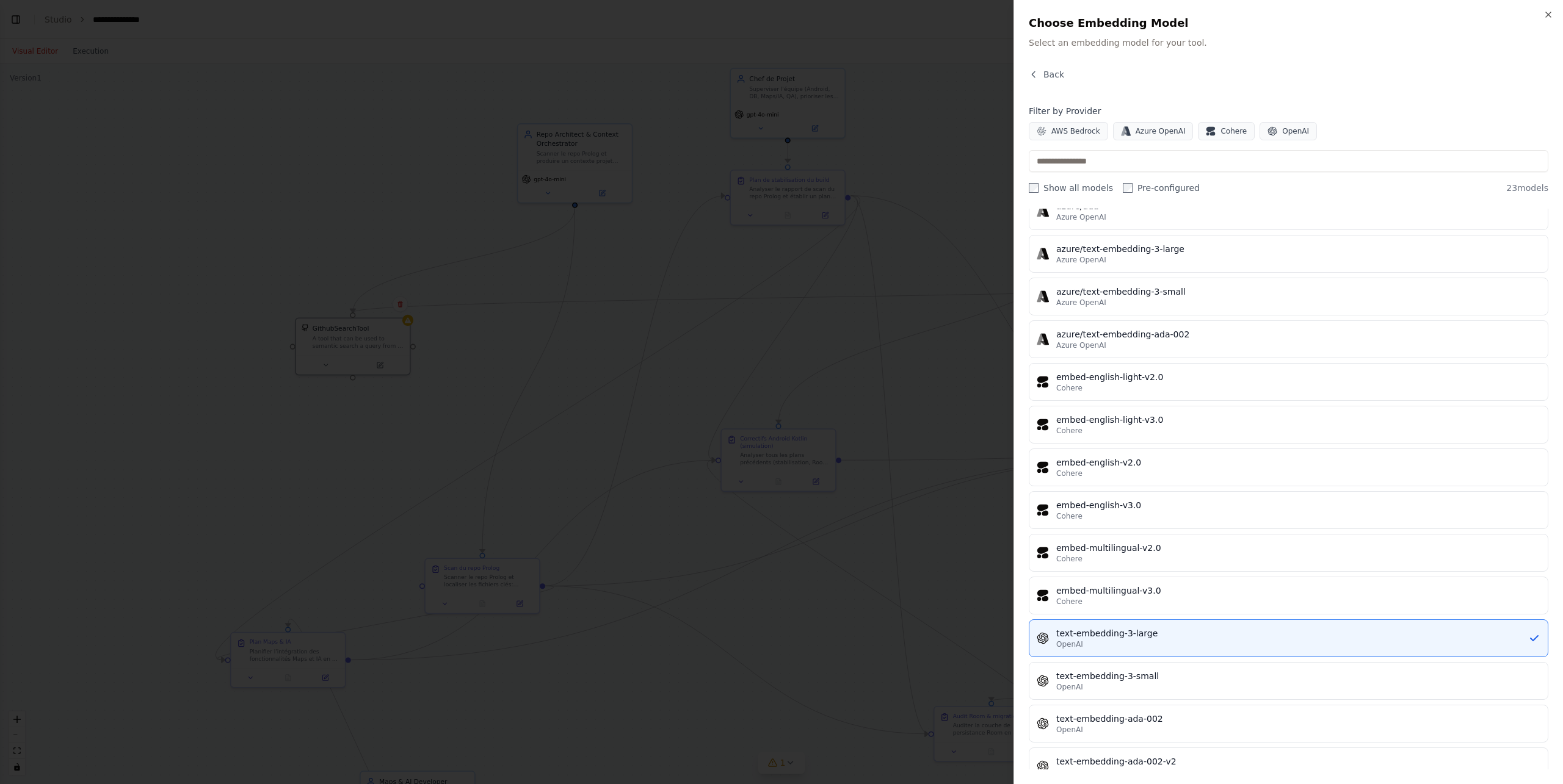
scroll to position [465, 0]
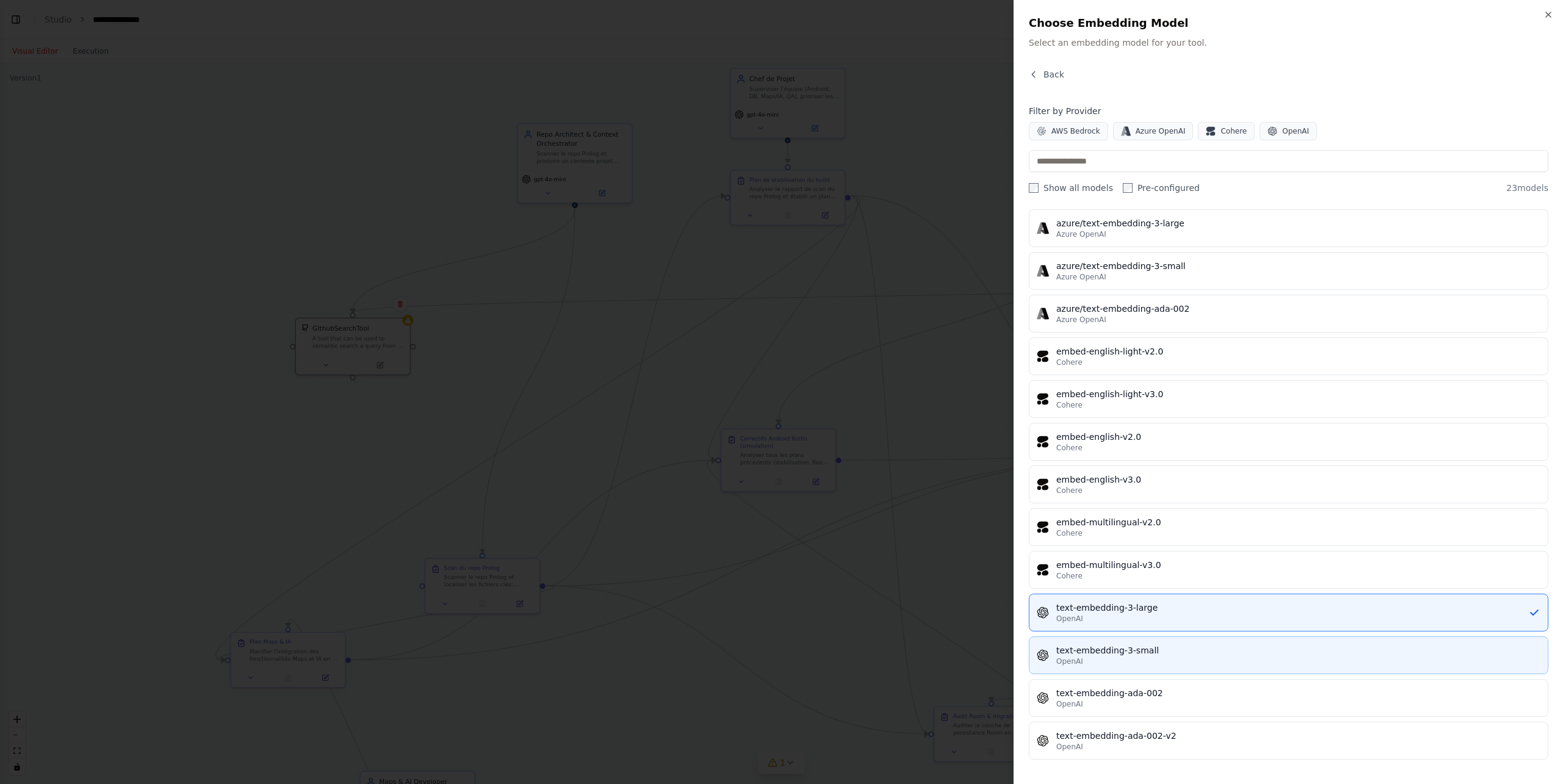
click at [1172, 564] on div "text-embedding-3-small" at bounding box center [1298, 650] width 484 height 12
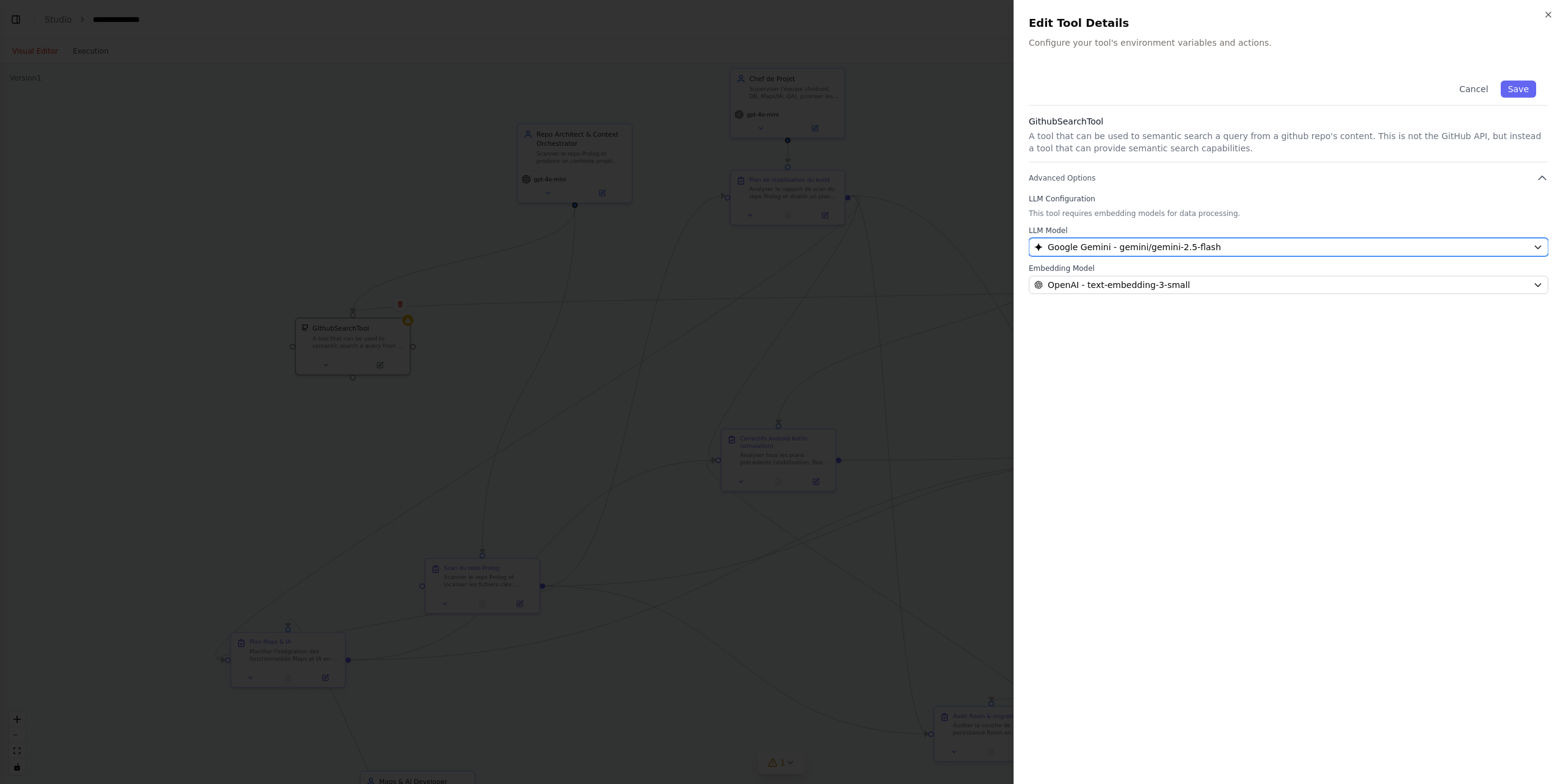
click at [1172, 245] on span "Google Gemini - gemini/gemini-2.5-flash" at bounding box center [1134, 247] width 173 height 12
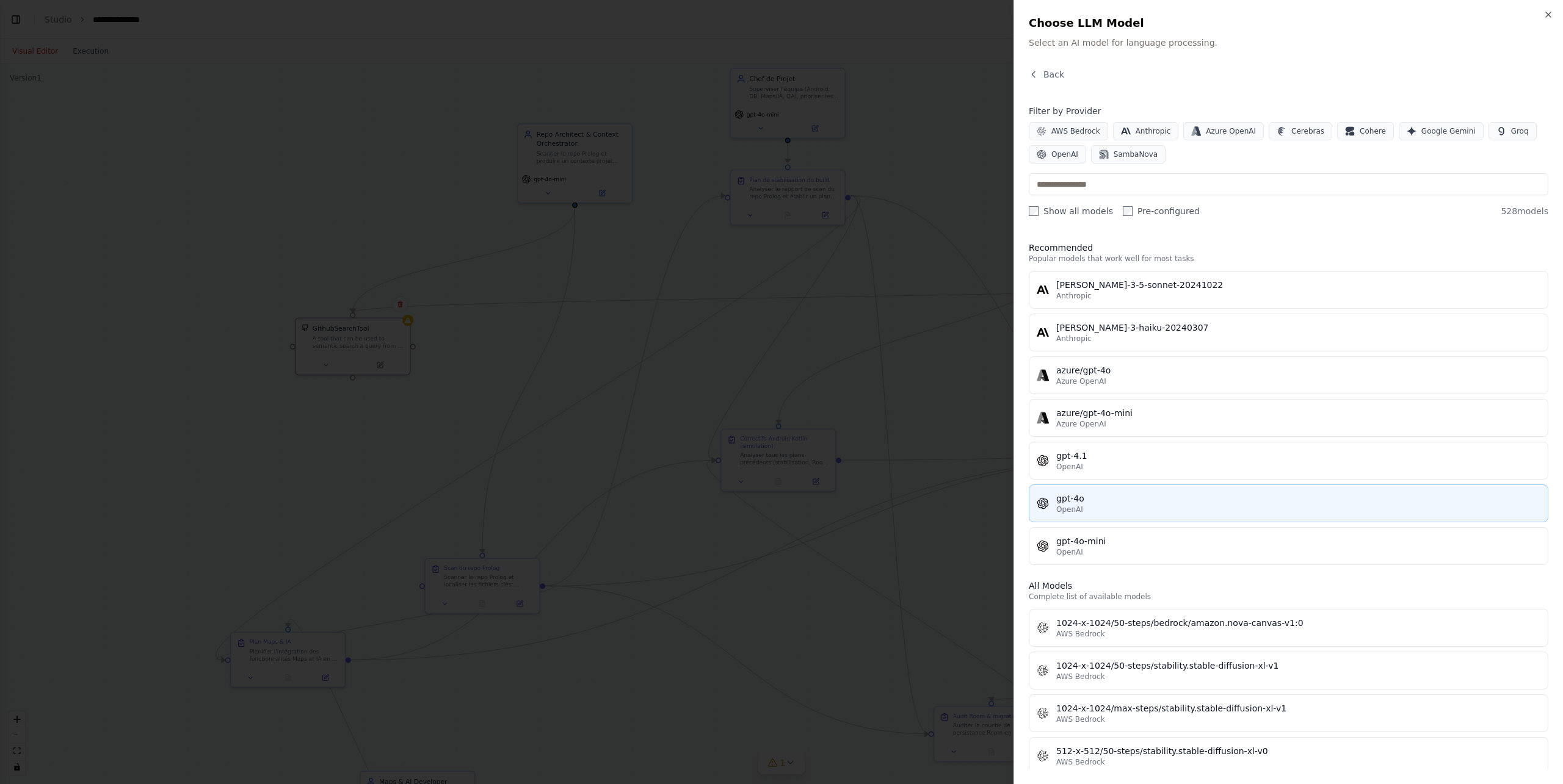
click at [1115, 502] on div "gpt-4o" at bounding box center [1298, 498] width 484 height 12
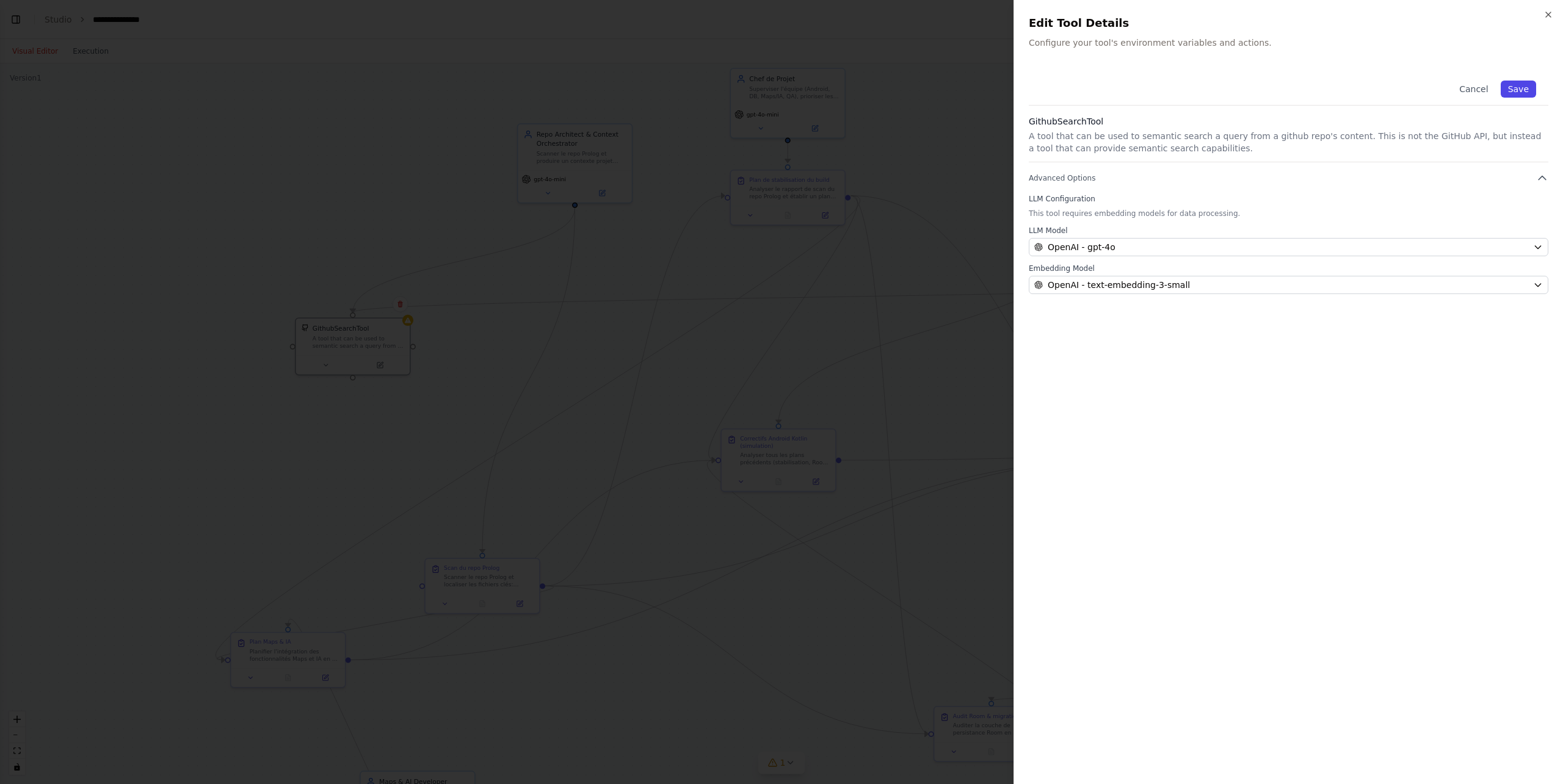
click at [1172, 87] on button "Save" at bounding box center [1519, 89] width 36 height 17
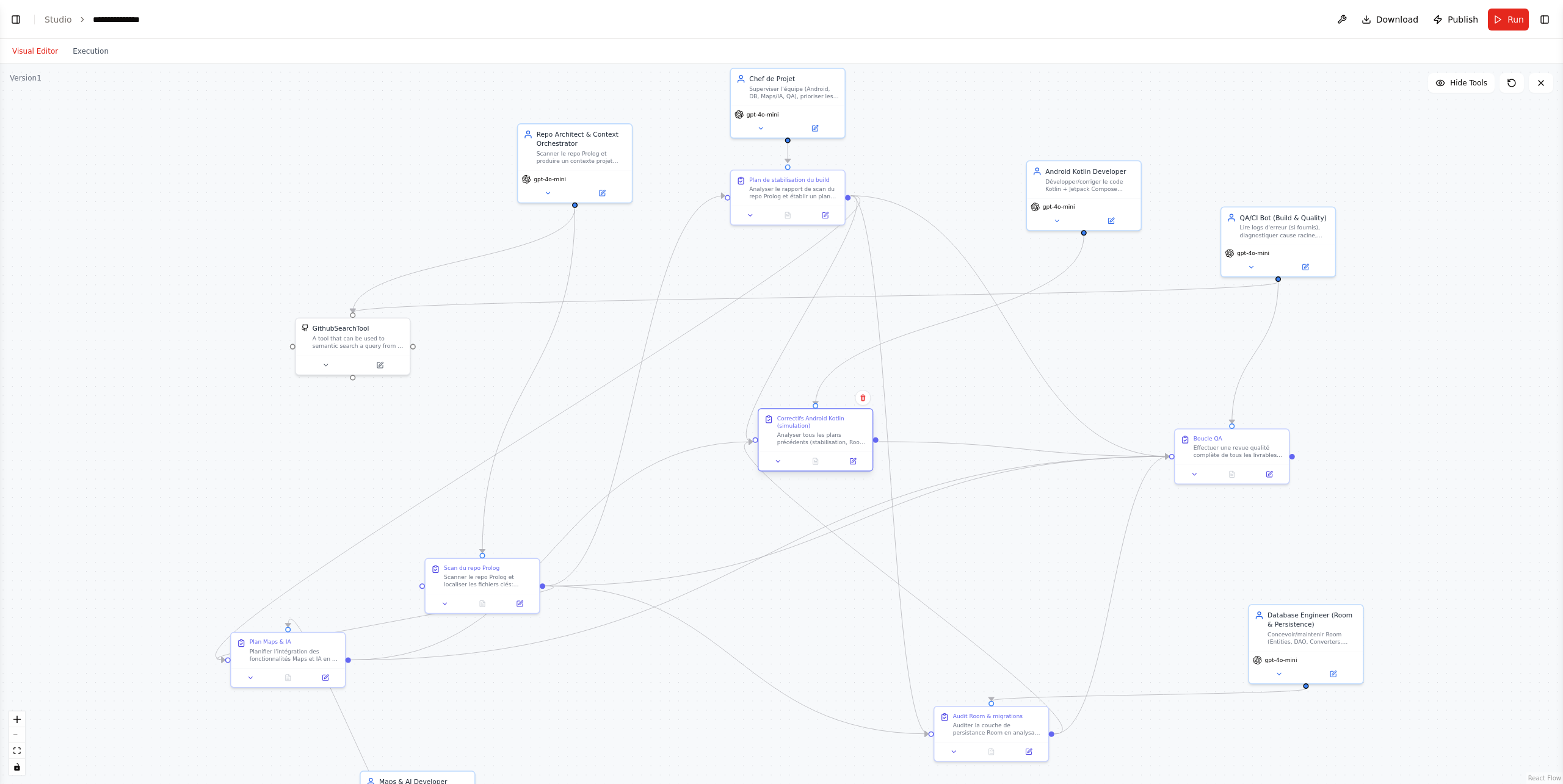
drag, startPoint x: 767, startPoint y: 462, endPoint x: 804, endPoint y: 441, distance: 42.5
click at [804, 441] on div "Analyser tous les plans précédents (stabilisation, Room, Maps/IA) et proposer d…" at bounding box center [822, 439] width 90 height 15
drag, startPoint x: 483, startPoint y: 574, endPoint x: 493, endPoint y: 514, distance: 60.8
click at [493, 514] on div "Scanner le repo Prolog et localiser les fichiers clés: settings.gradle, build.g…" at bounding box center [498, 514] width 90 height 15
drag, startPoint x: 293, startPoint y: 658, endPoint x: 625, endPoint y: 697, distance: 334.3
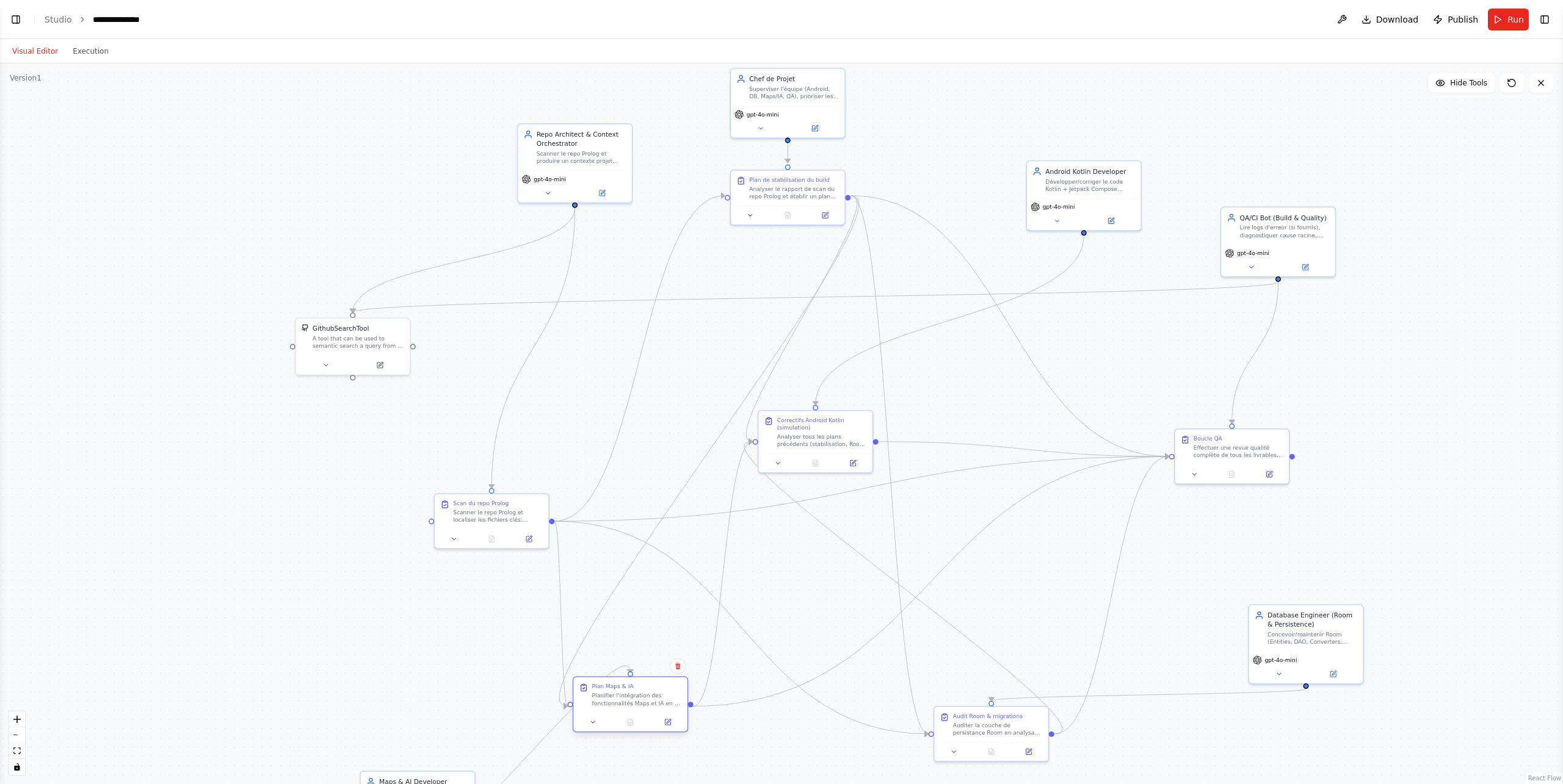
click at [625, 564] on div "Planifier l'intégration des fonctionnalités Maps et IA en se basant sur le rapp…" at bounding box center [637, 699] width 90 height 15
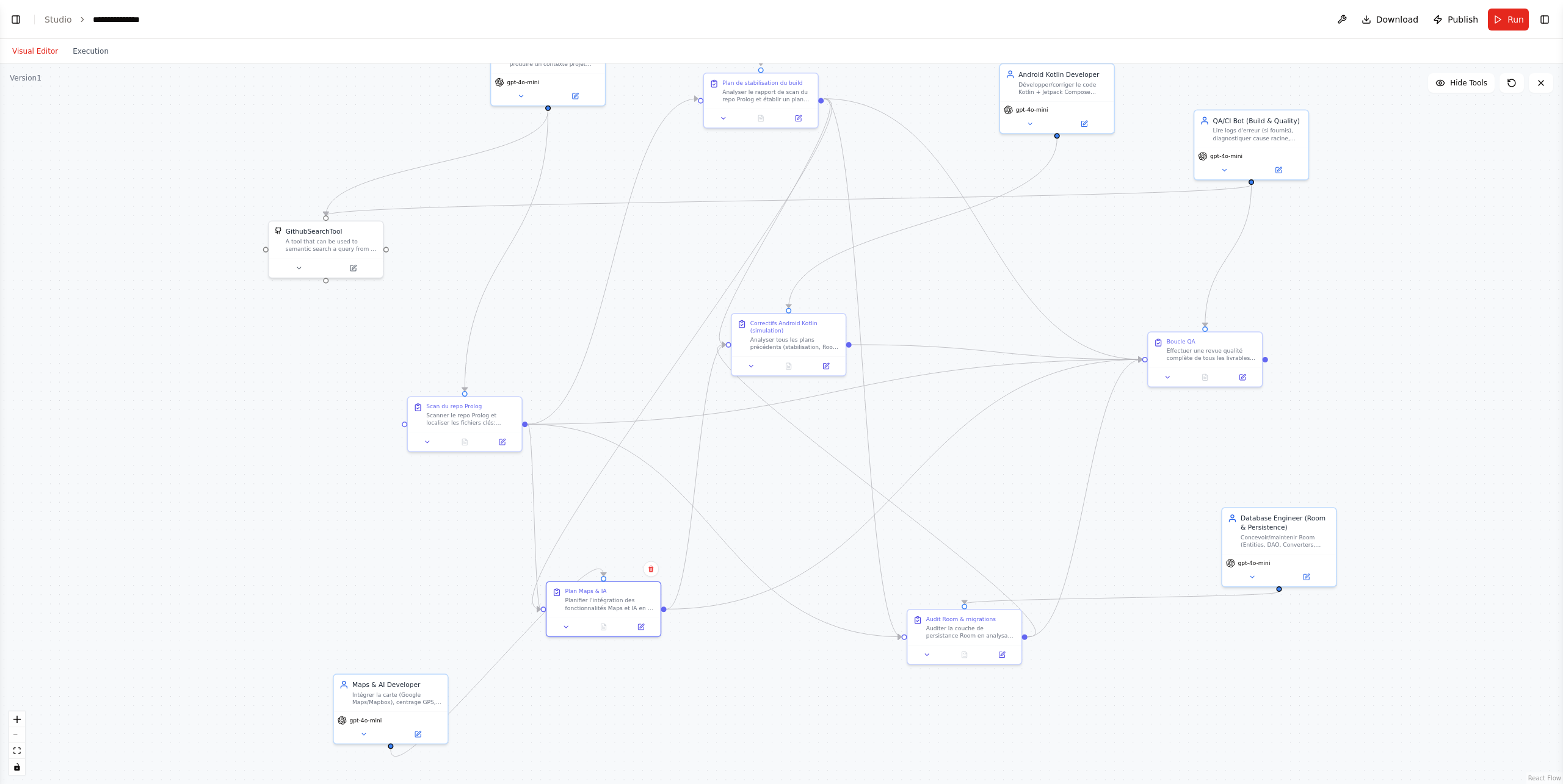
drag, startPoint x: 834, startPoint y: 574, endPoint x: 807, endPoint y: 477, distance: 100.7
click at [807, 477] on div ".deletable-edge-delete-btn { width: 20px; height: 20px; border: 0px solid #ffff…" at bounding box center [781, 424] width 1563 height 721
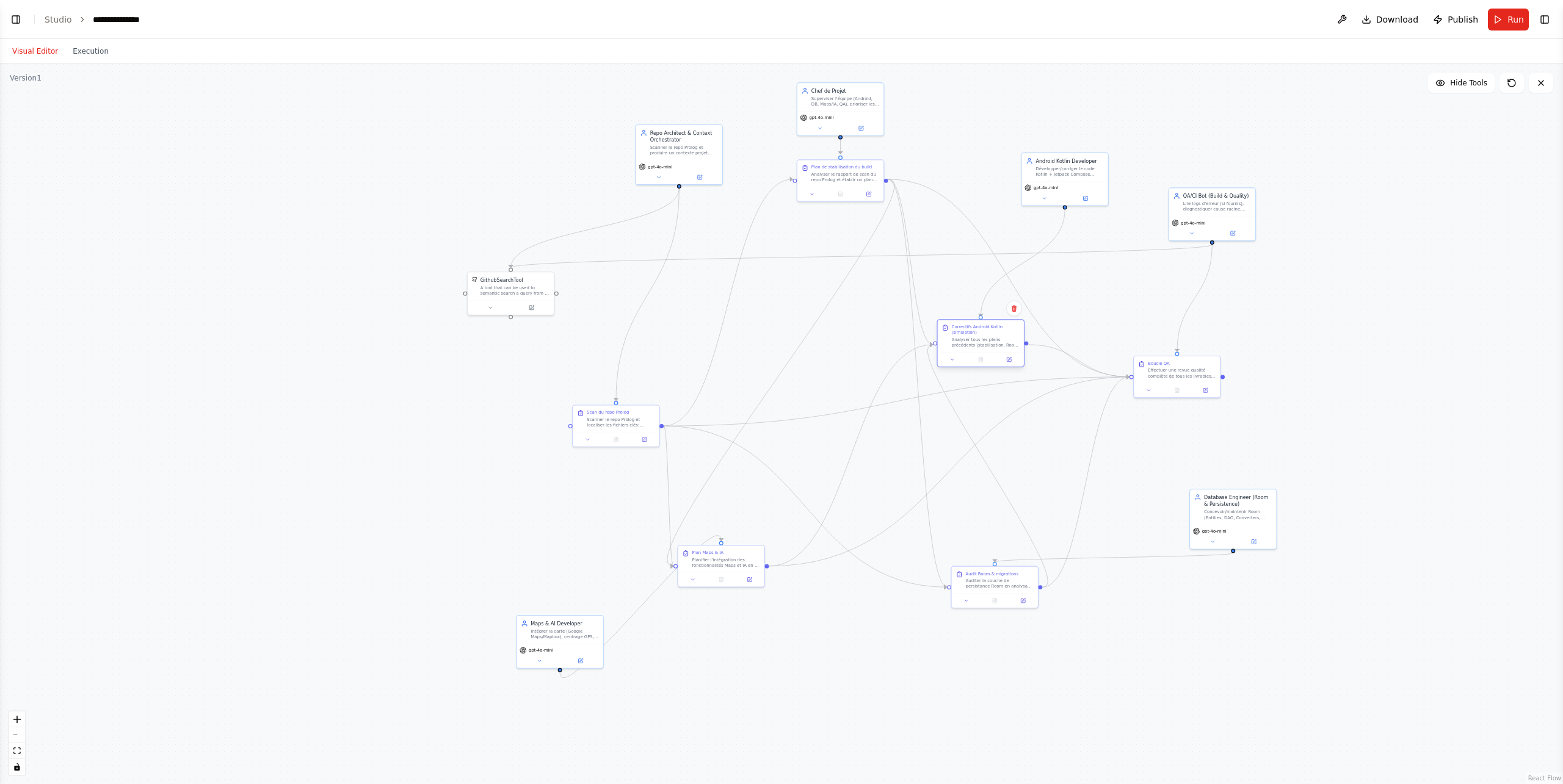
click at [993, 356] on div at bounding box center [981, 360] width 86 height 15
click at [988, 352] on div at bounding box center [974, 360] width 86 height 15
click at [1040, 564] on div ".deletable-edge-delete-btn { width: 20px; height: 20px; border: 0px solid #ffff…" at bounding box center [781, 424] width 1563 height 721
drag, startPoint x: 996, startPoint y: 587, endPoint x: 1355, endPoint y: 677, distance: 370.1
click at [1172, 564] on div "Auditer la couche de persistance Room en analysant le rapport de scan et les br…" at bounding box center [1357, 666] width 67 height 11
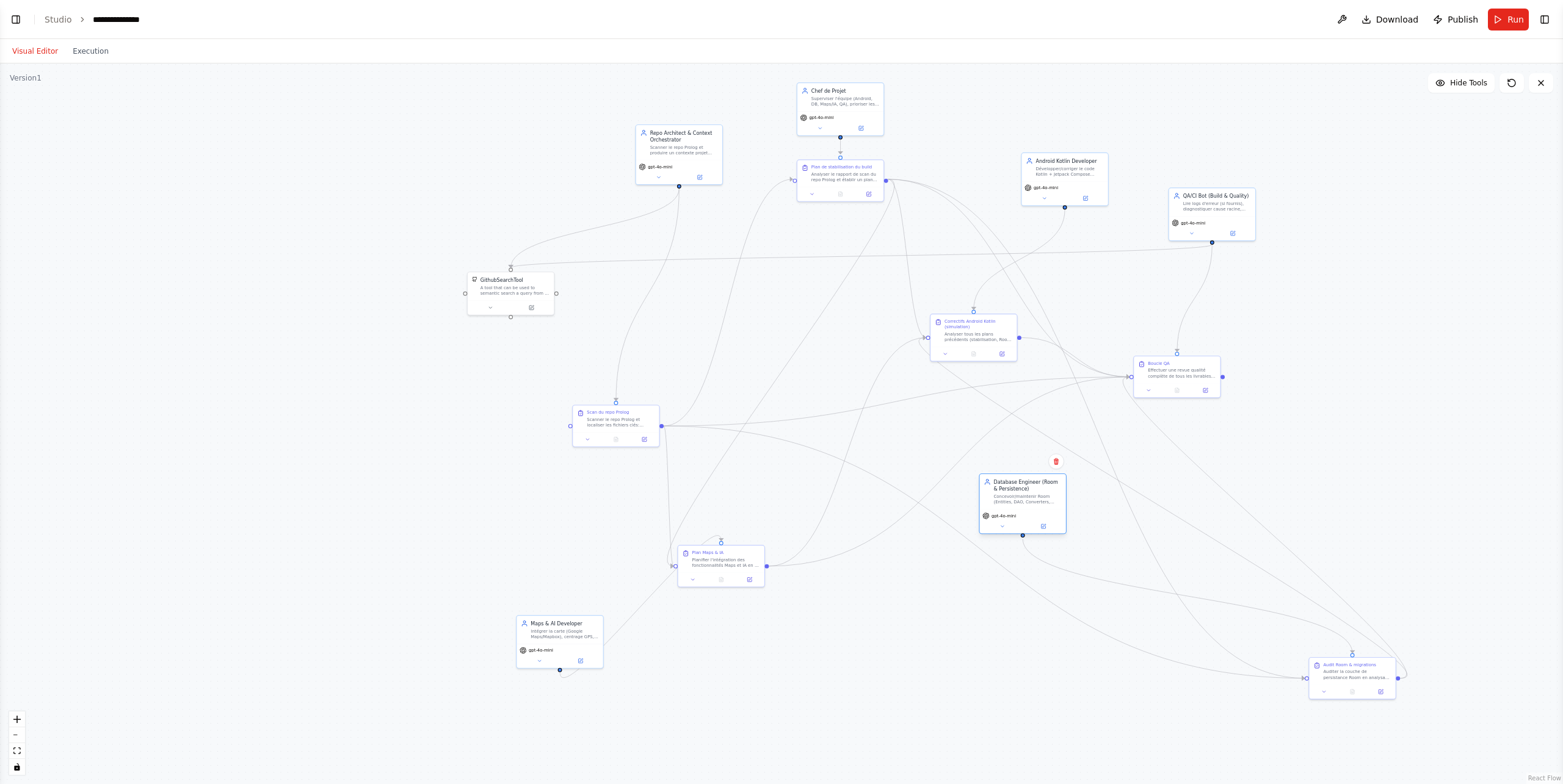
drag, startPoint x: 1239, startPoint y: 520, endPoint x: 1030, endPoint y: 493, distance: 210.7
click at [1030, 493] on div "Database Engineer (Room & Persistence) Concevoir/maintenir Room (Entities, DAO,…" at bounding box center [1023, 491] width 86 height 35
click at [1172, 564] on div ".deletable-edge-delete-btn { width: 20px; height: 20px; border: 0px solid #ffff…" at bounding box center [781, 424] width 1563 height 721
drag, startPoint x: 1359, startPoint y: 673, endPoint x: 940, endPoint y: 666, distance: 419.1
click at [940, 564] on div "Auditer la couche de persistance Room en analysant le rapport de scan et les br…" at bounding box center [936, 666] width 67 height 11
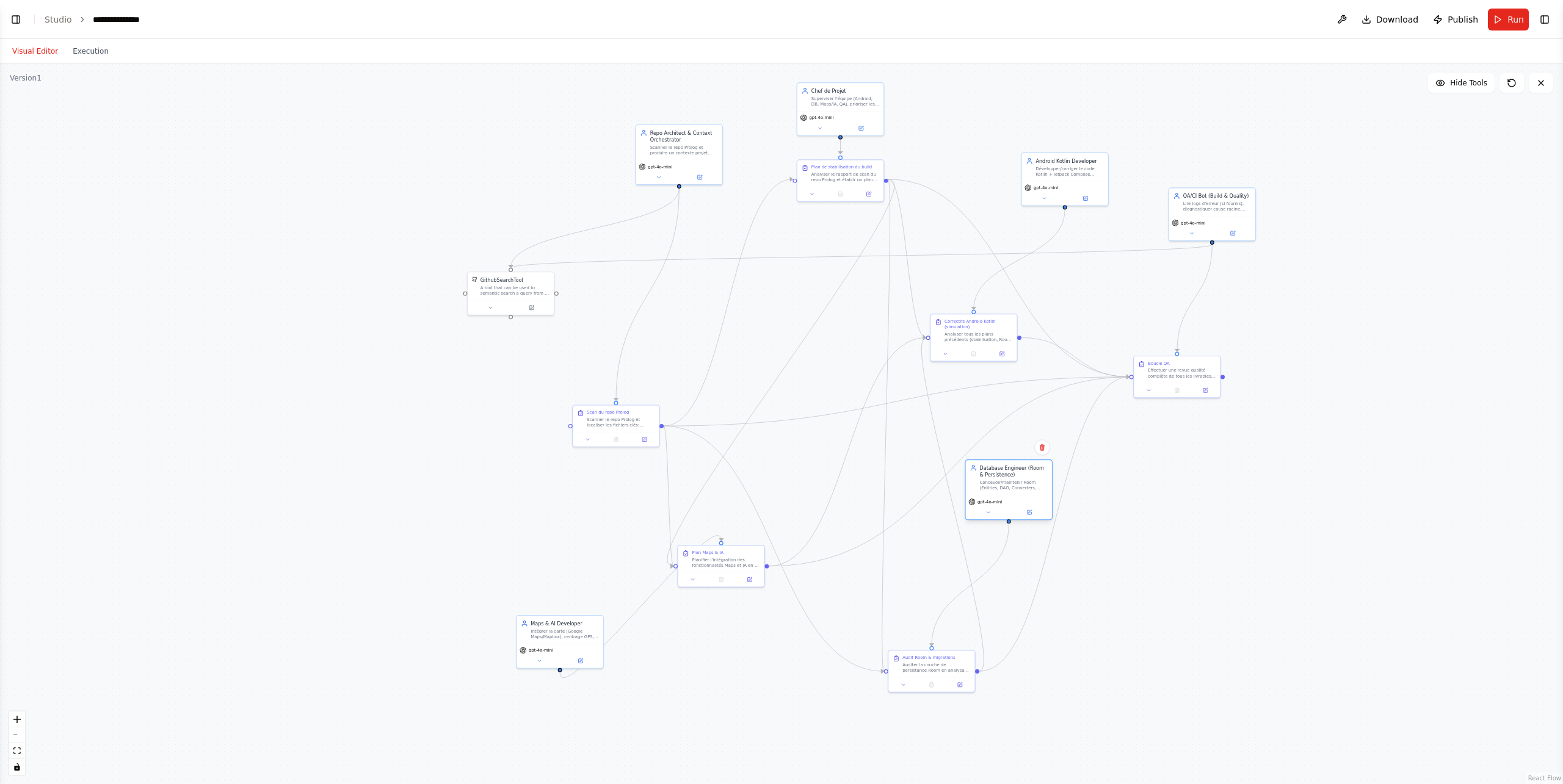
drag, startPoint x: 1021, startPoint y: 502, endPoint x: 1009, endPoint y: 499, distance: 12.4
click at [1008, 498] on div "gpt-4o-mini" at bounding box center [1009, 502] width 81 height 7
drag, startPoint x: 1191, startPoint y: 383, endPoint x: 1269, endPoint y: 360, distance: 81.3
click at [1172, 360] on div "Boucle QA Effectuer une revue qualité complète de tous les livrables précédents…" at bounding box center [1254, 354] width 88 height 42
click at [735, 564] on div ".deletable-edge-delete-btn { width: 20px; height: 20px; border: 0px solid #ffff…" at bounding box center [781, 424] width 1563 height 721
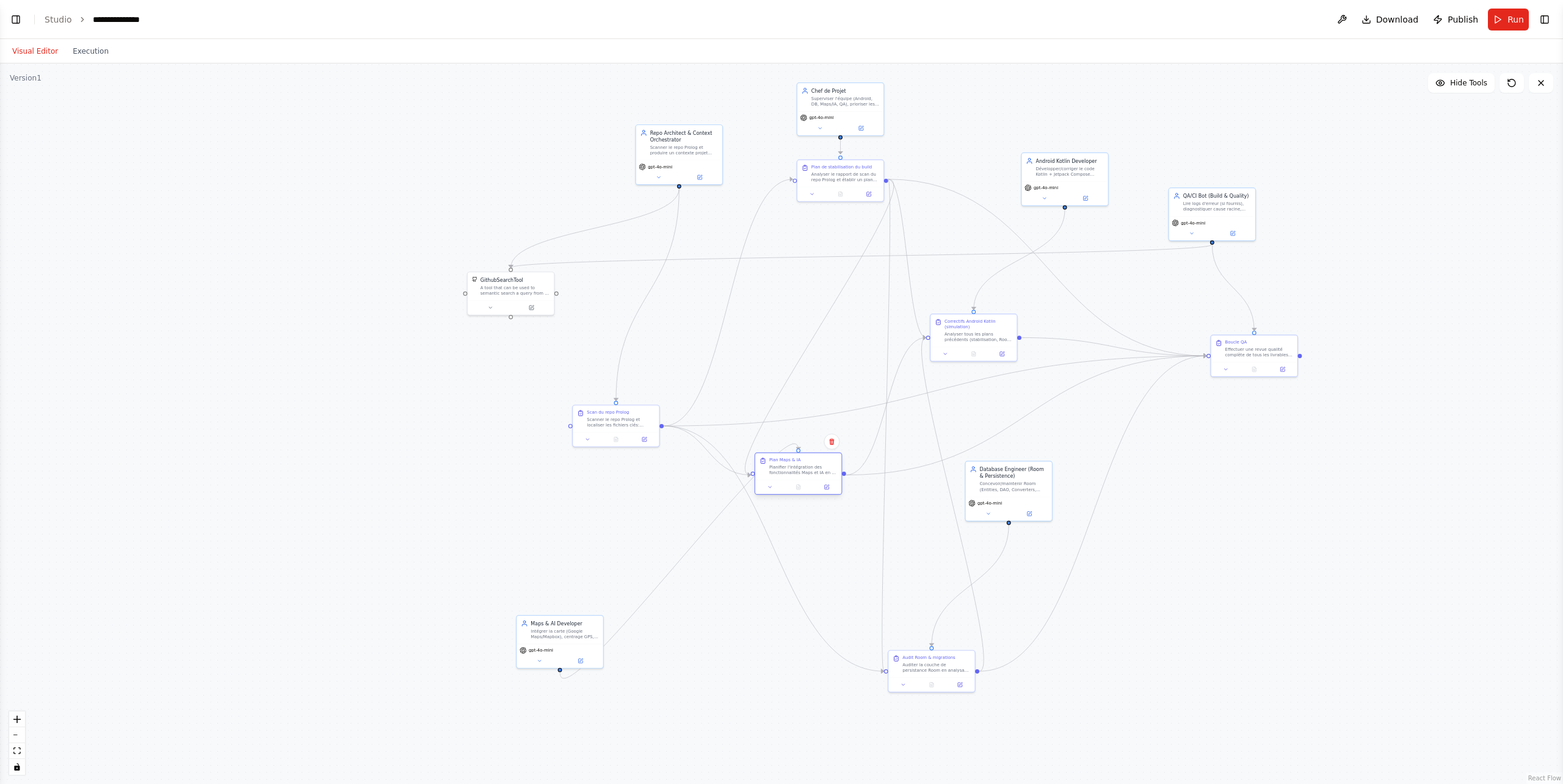
drag, startPoint x: 723, startPoint y: 566, endPoint x: 798, endPoint y: 475, distance: 117.9
click at [798, 475] on div "Planifier l'intégration des fonctionnalités Maps et IA en se basant sur le rapp…" at bounding box center [803, 470] width 67 height 11
drag, startPoint x: 568, startPoint y: 639, endPoint x: 777, endPoint y: 305, distance: 394.0
click at [777, 305] on div "Maps & AI Developer Intégrer la carte (Google Maps/Mapbox), centrage GPS, botto…" at bounding box center [777, 303] width 88 height 54
drag, startPoint x: 775, startPoint y: 483, endPoint x: 795, endPoint y: 498, distance: 25.0
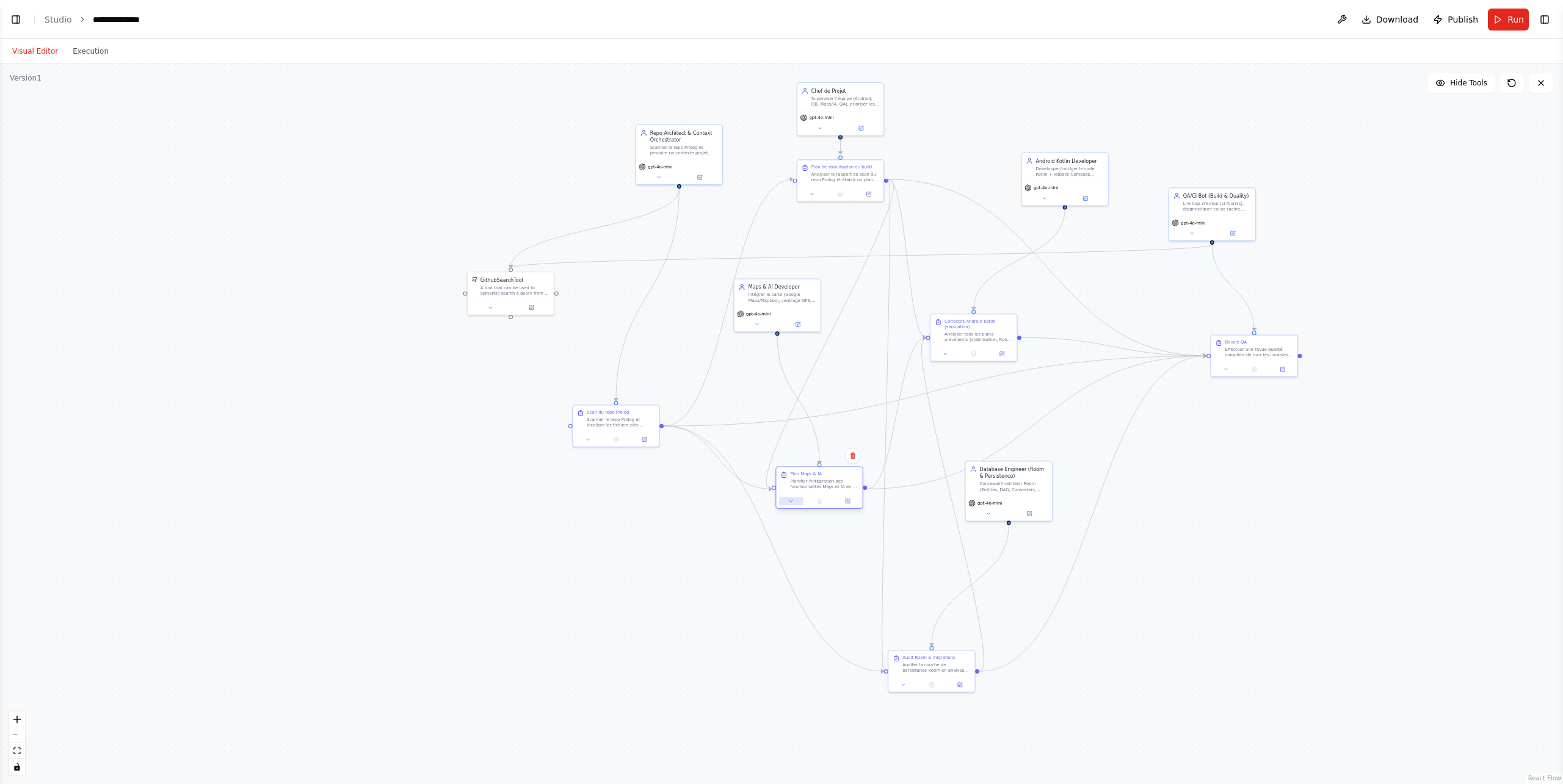
click at [795, 498] on div at bounding box center [819, 501] width 86 height 15
drag, startPoint x: 622, startPoint y: 442, endPoint x: 509, endPoint y: 465, distance: 115.3
click at [509, 465] on div "Scan du repo Prolog Scanner le repo Prolog et localiser les fichiers clés: sett…" at bounding box center [497, 460] width 88 height 42
drag, startPoint x: 669, startPoint y: 162, endPoint x: 622, endPoint y: 169, distance: 47.5
click at [622, 169] on div "gpt-4o-mini" at bounding box center [607, 173] width 34 height 7
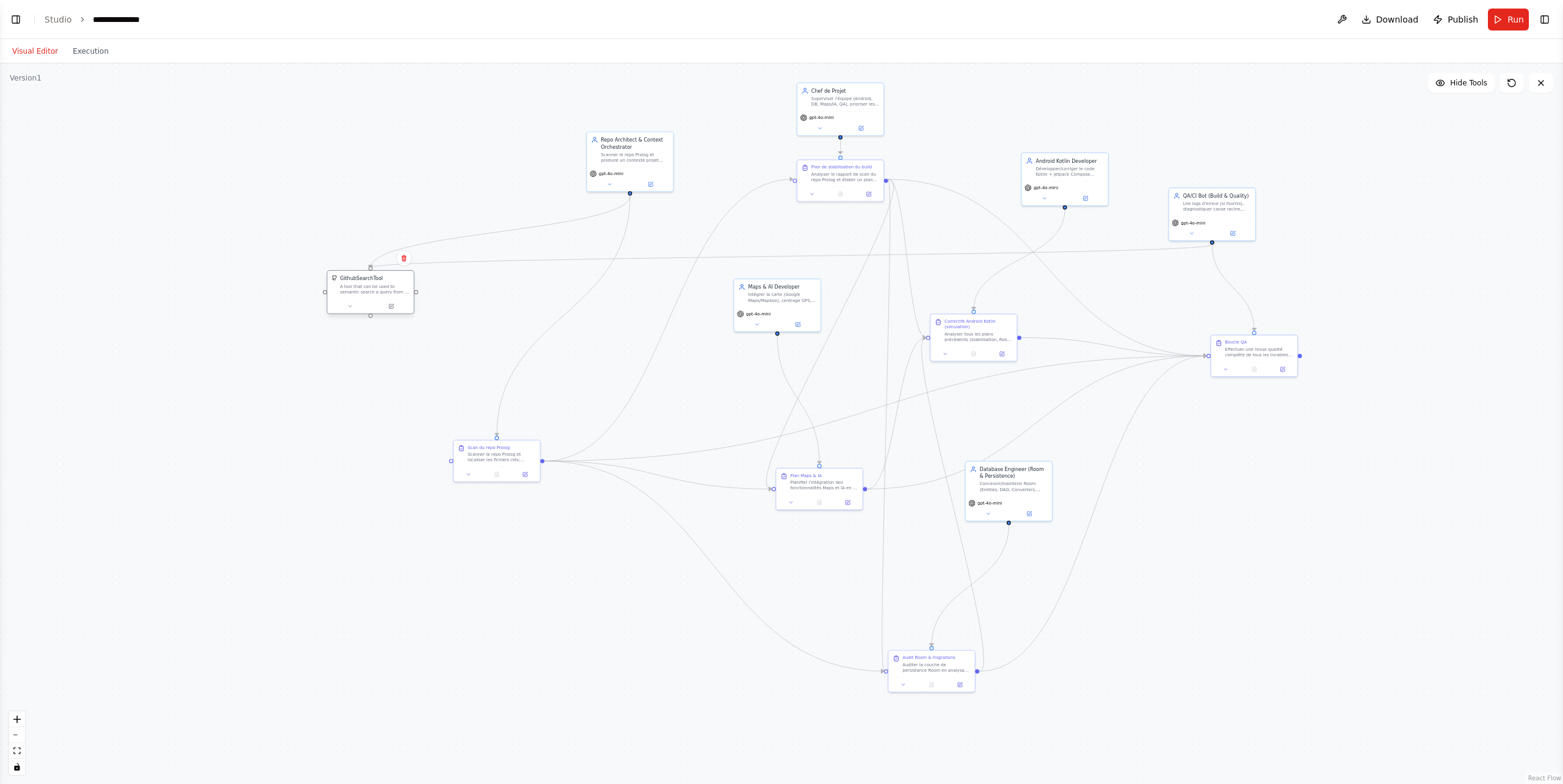
drag, startPoint x: 492, startPoint y: 300, endPoint x: 362, endPoint y: 298, distance: 130.0
click at [362, 299] on div at bounding box center [370, 306] width 86 height 15
click at [448, 475] on div ".deletable-edge-delete-btn { width: 20px; height: 20px; border: 0px solid #ffff…" at bounding box center [781, 424] width 1563 height 721
drag, startPoint x: 498, startPoint y: 465, endPoint x: 363, endPoint y: 489, distance: 137.1
click at [363, 489] on div "Scan du repo Prolog Scanner le repo Prolog et localiser les fichiers clés: sett…" at bounding box center [357, 481] width 88 height 42
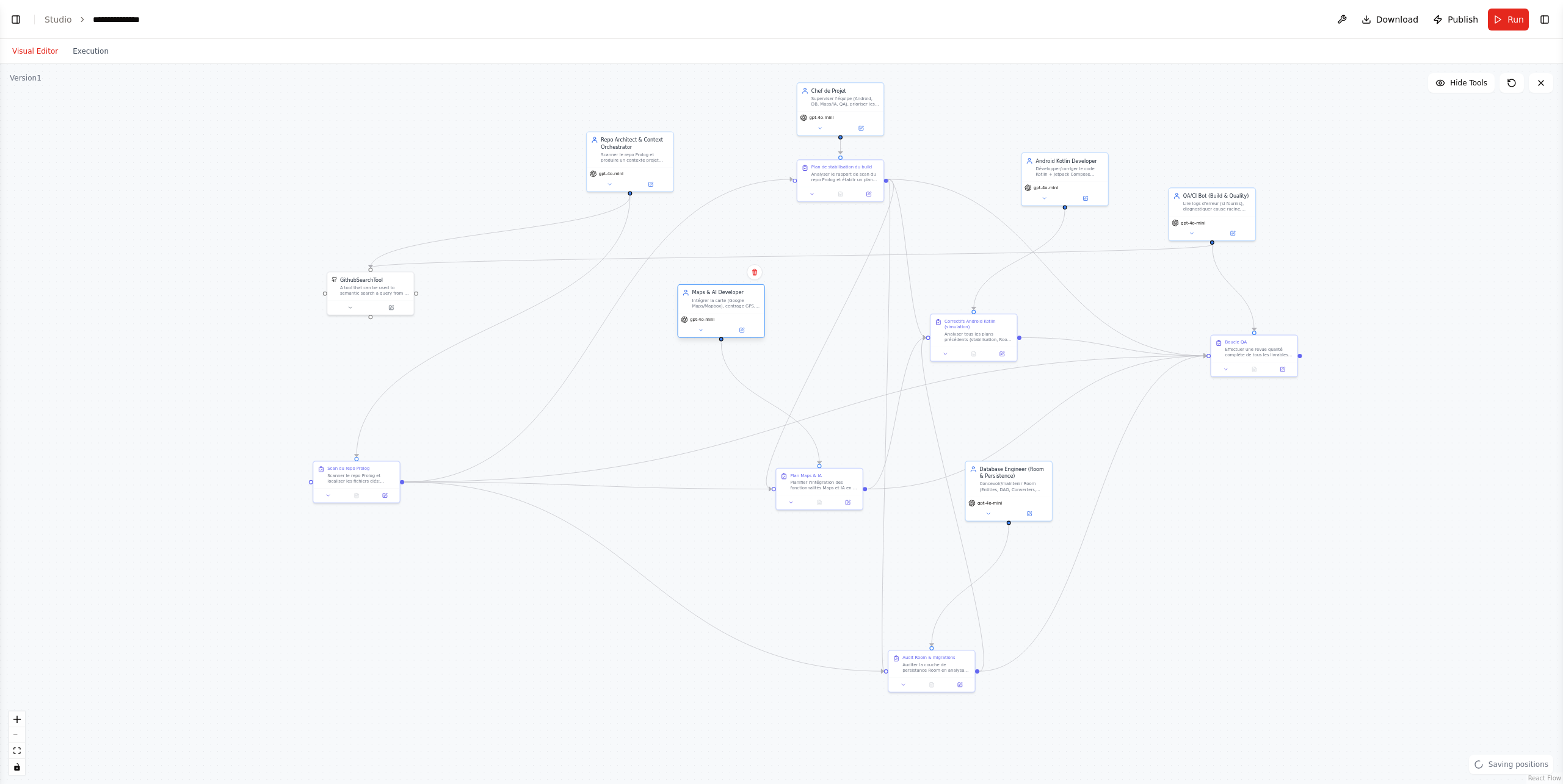
drag, startPoint x: 770, startPoint y: 315, endPoint x: 710, endPoint y: 317, distance: 60.0
click at [710, 317] on div "gpt-4o-mini" at bounding box center [722, 325] width 86 height 24
click at [749, 533] on div at bounding box center [742, 536] width 86 height 15
drag, startPoint x: 740, startPoint y: 529, endPoint x: 749, endPoint y: 536, distance: 11.4
click at [748, 536] on div at bounding box center [728, 536] width 86 height 15
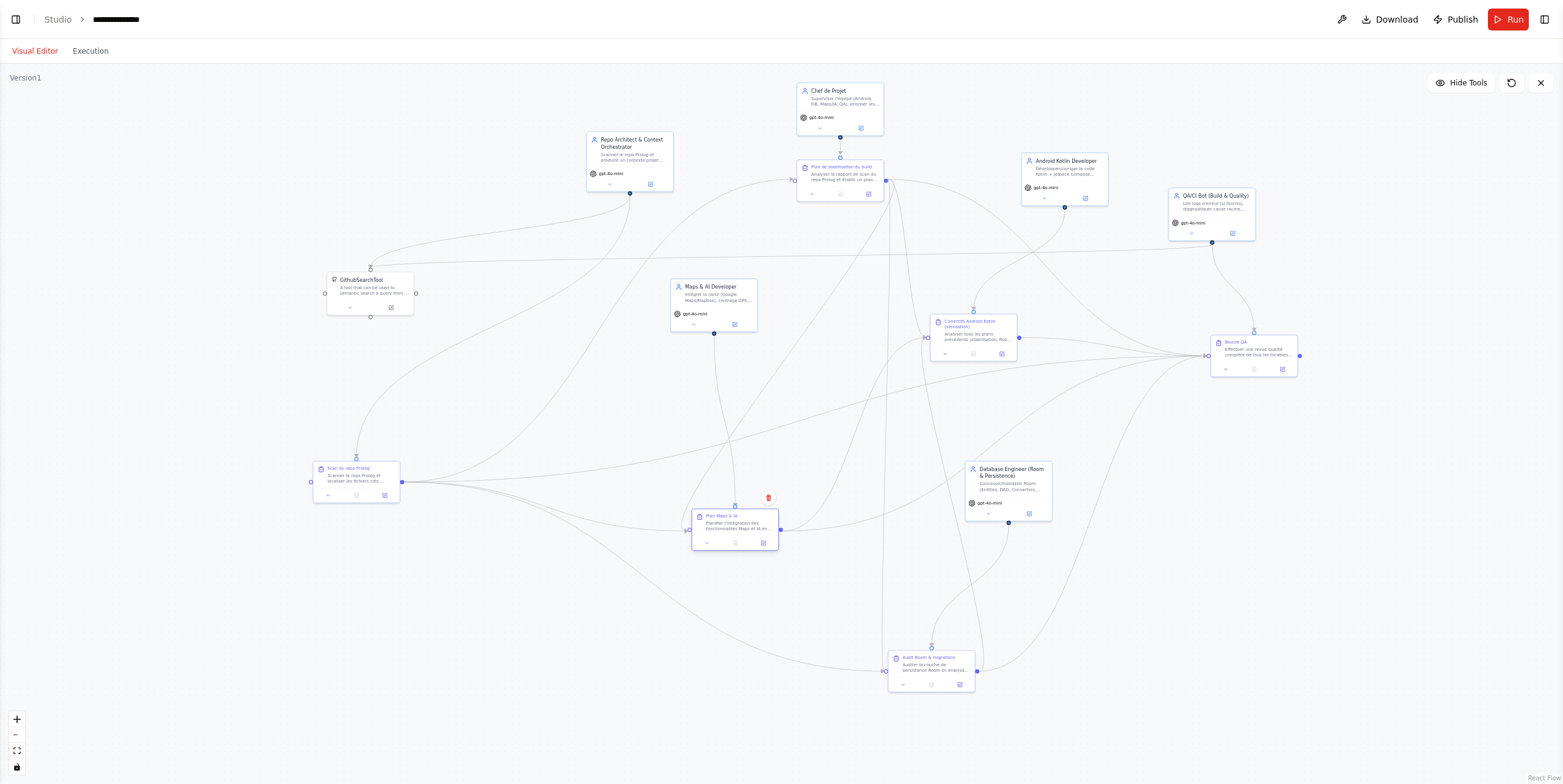
click at [736, 533] on div "Plan Maps & IA Planifier l'intégration des fonctionnalités Maps et IA en se bas…" at bounding box center [736, 523] width 86 height 27
drag, startPoint x: 739, startPoint y: 526, endPoint x: 761, endPoint y: 522, distance: 22.4
click at [761, 522] on div "Planifier l'intégration des fonctionnalités Maps et IA en se basant sur le rapp…" at bounding box center [761, 518] width 67 height 11
drag, startPoint x: 852, startPoint y: 181, endPoint x: 590, endPoint y: 387, distance: 333.3
click at [590, 387] on div "Plan de stabilisation du build Analyser le rapport de scan du repo Prolog et ét…" at bounding box center [581, 375] width 86 height 27
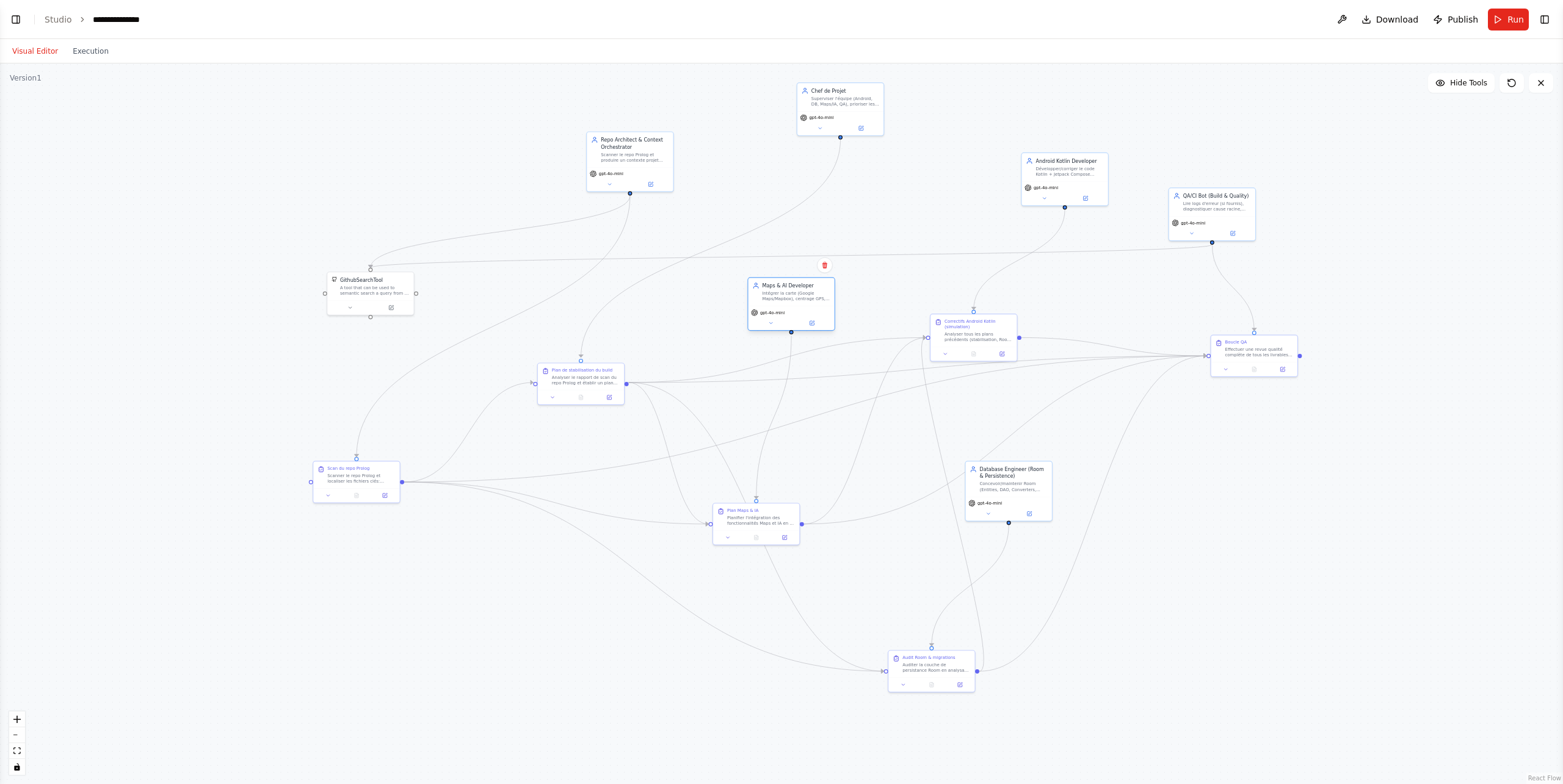
drag, startPoint x: 721, startPoint y: 317, endPoint x: 801, endPoint y: 314, distance: 80.1
click at [801, 314] on div "gpt-4o-mini" at bounding box center [791, 318] width 86 height 24
click at [1004, 314] on div at bounding box center [1001, 317] width 86 height 15
click at [978, 300] on div "Correctifs Android Kotlin (simulation) Analyser tous les plans précédents (stab…" at bounding box center [974, 294] width 88 height 48
click at [974, 307] on div "Correctifs Android Kotlin (simulation) Analyser tous les plans précédents (stab…" at bounding box center [967, 294] width 86 height 32
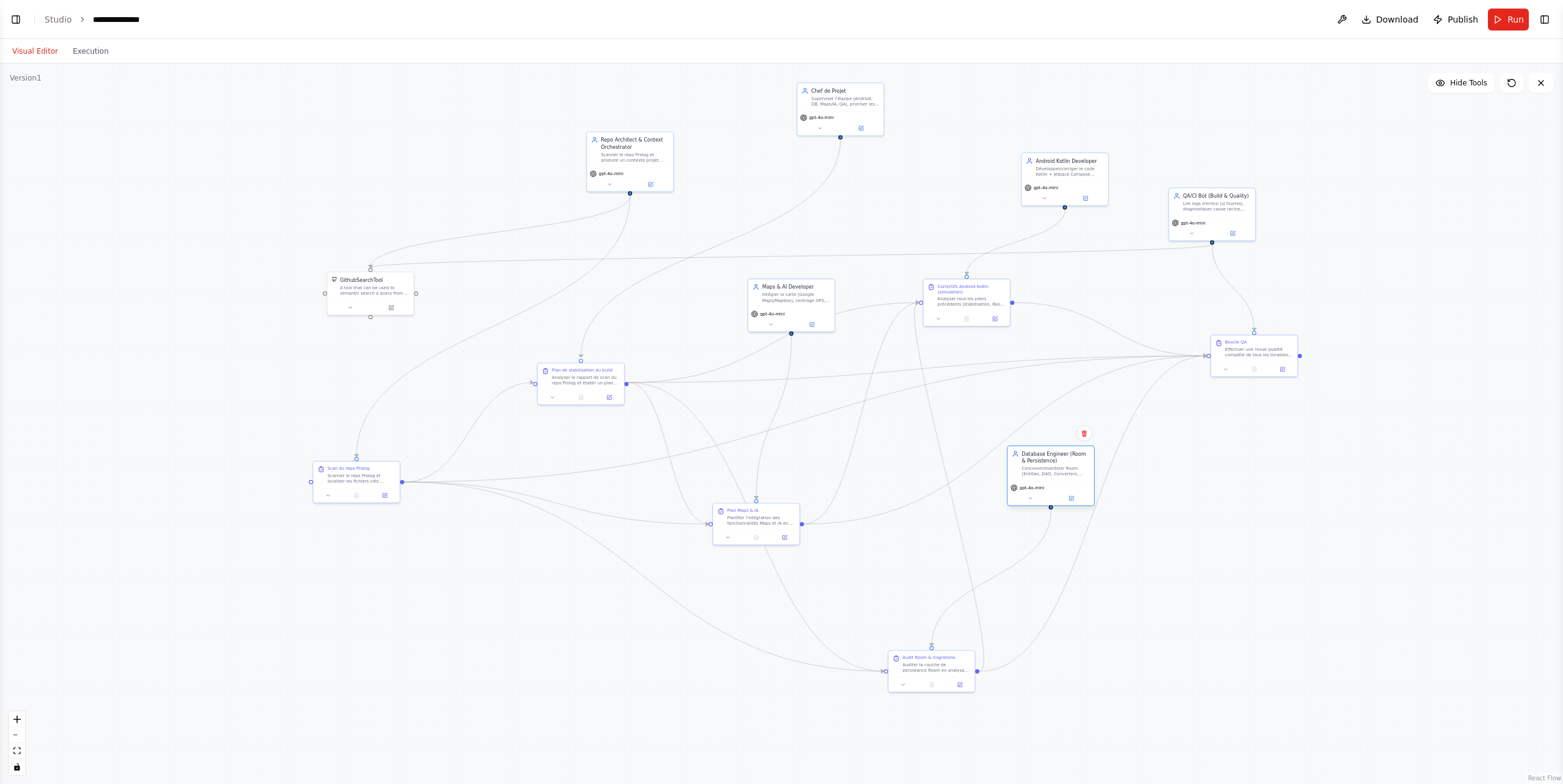
drag, startPoint x: 1017, startPoint y: 487, endPoint x: 1060, endPoint y: 473, distance: 45.2
click at [1060, 473] on div "Concevoir/maintenir Room (Entities, DAO, Converters, Migrations) et garantir de…" at bounding box center [1055, 471] width 67 height 11
click at [1172, 478] on div ".deletable-edge-delete-btn { width: 20px; height: 20px; border: 0px solid #ffff…" at bounding box center [781, 424] width 1563 height 721
click at [1172, 16] on button "Run" at bounding box center [1509, 19] width 41 height 22
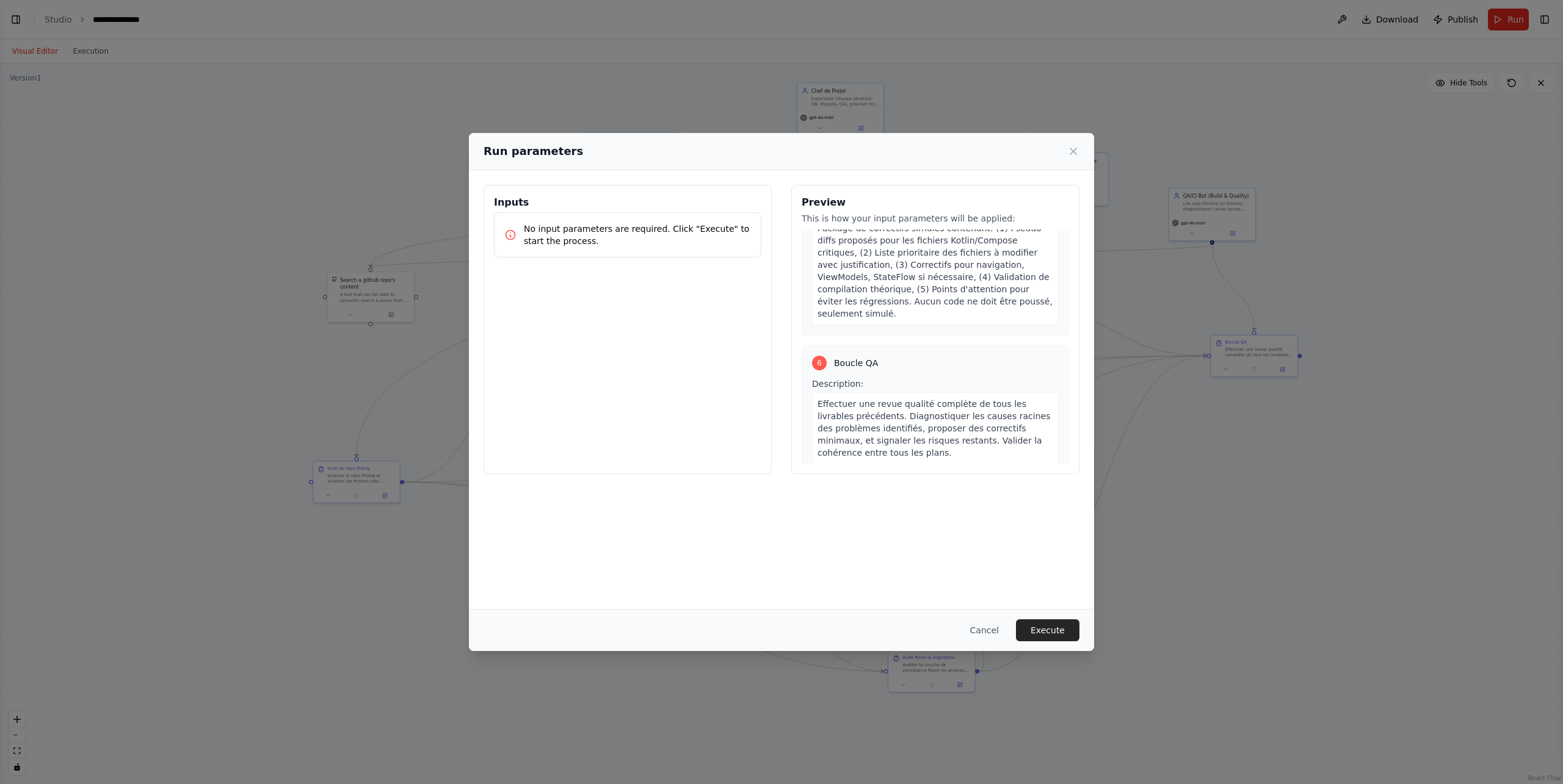
scroll to position [1252, 0]
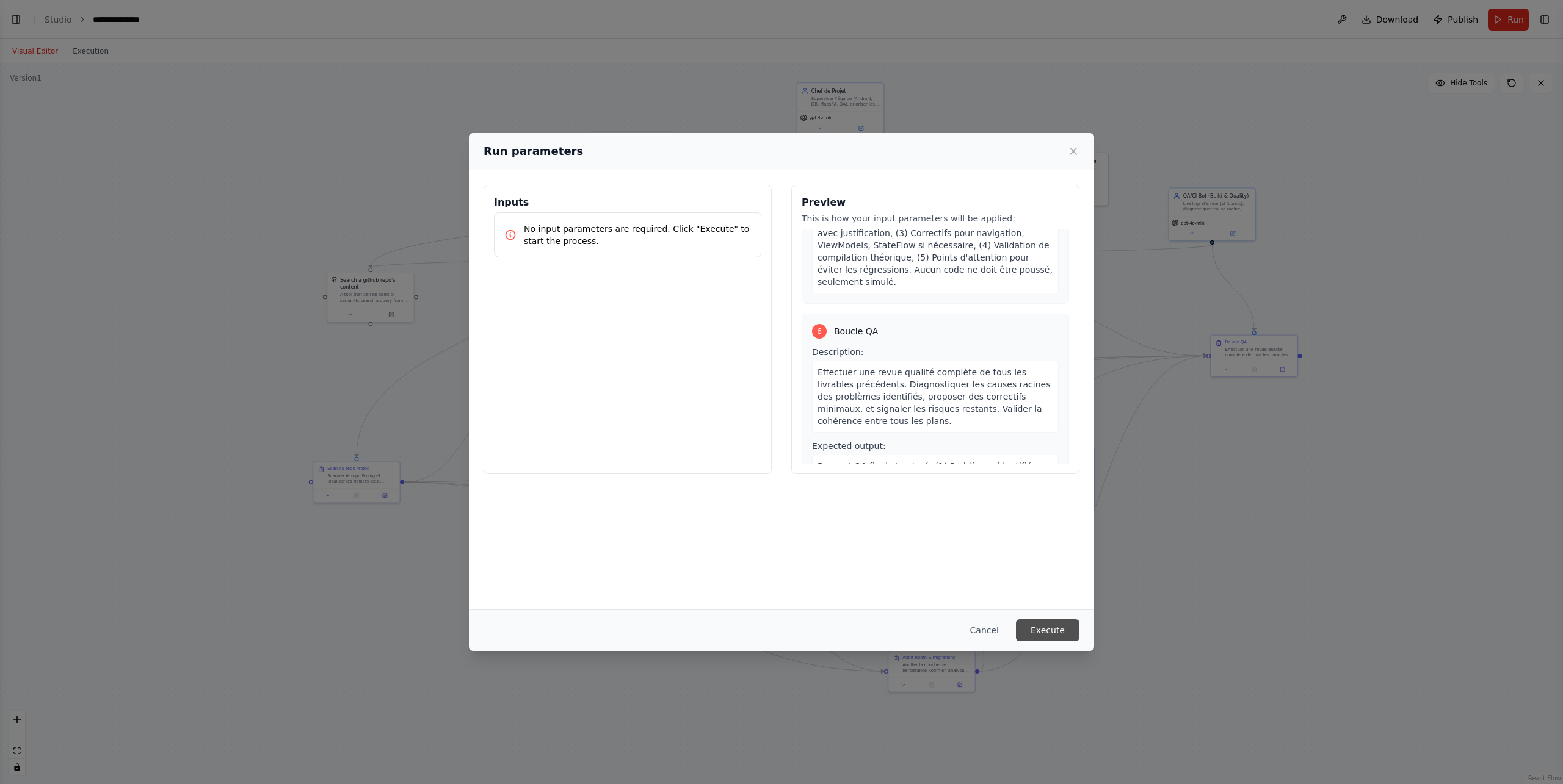
click at [1048, 564] on button "Execute" at bounding box center [1048, 630] width 63 height 22
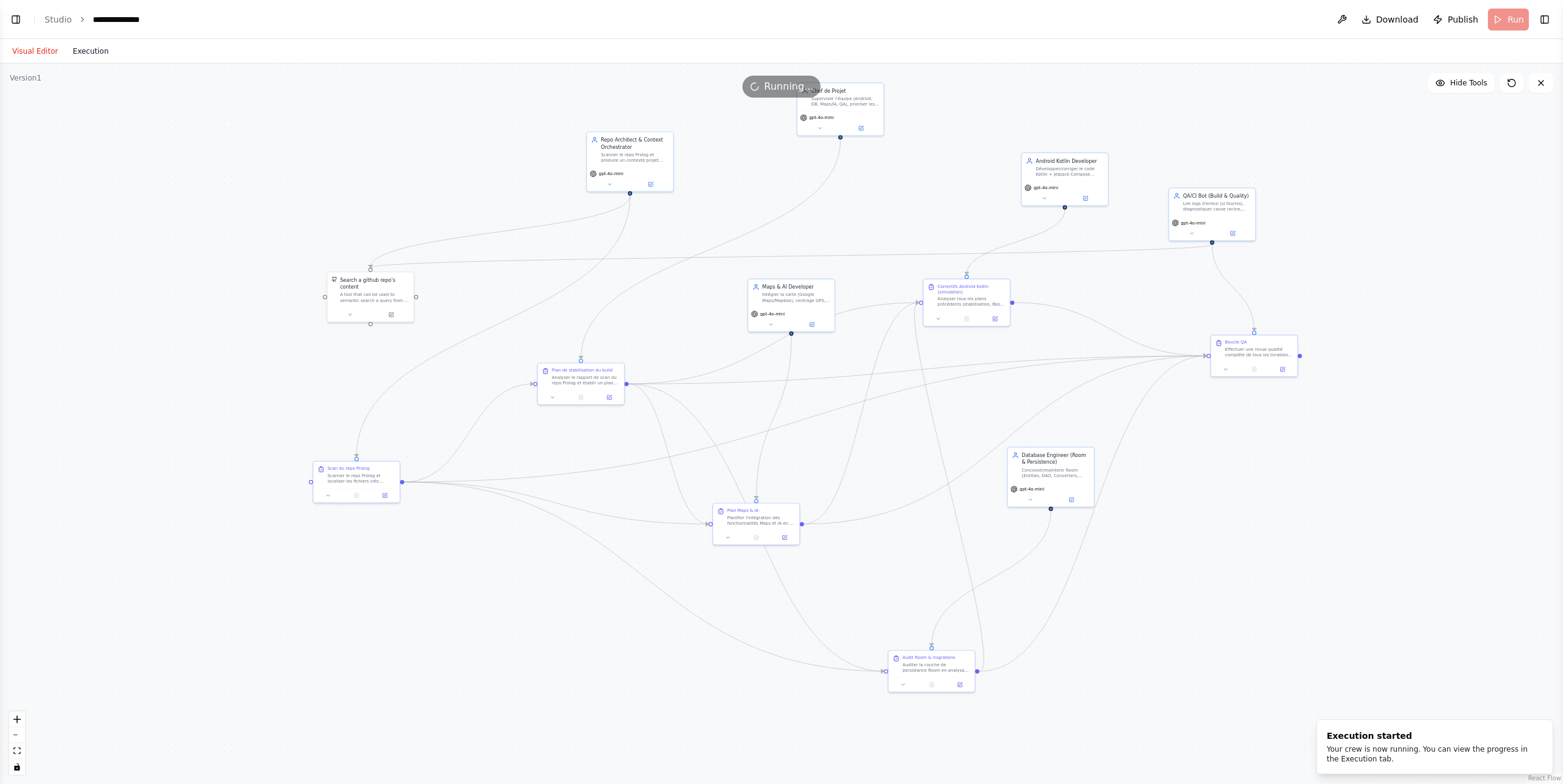
click at [92, 50] on button "Execution" at bounding box center [91, 51] width 51 height 15
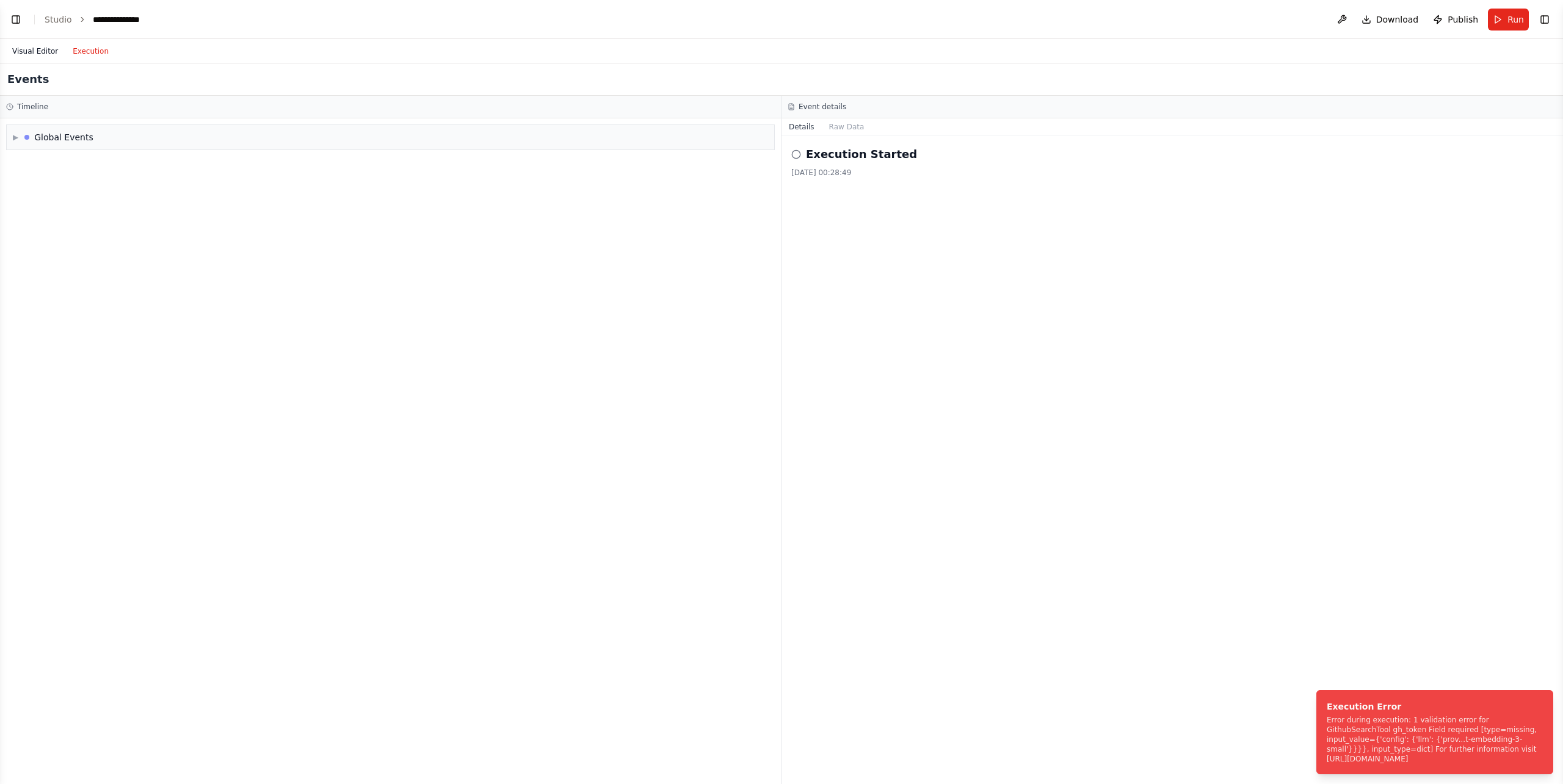
click at [42, 47] on button "Visual Editor" at bounding box center [34, 51] width 60 height 15
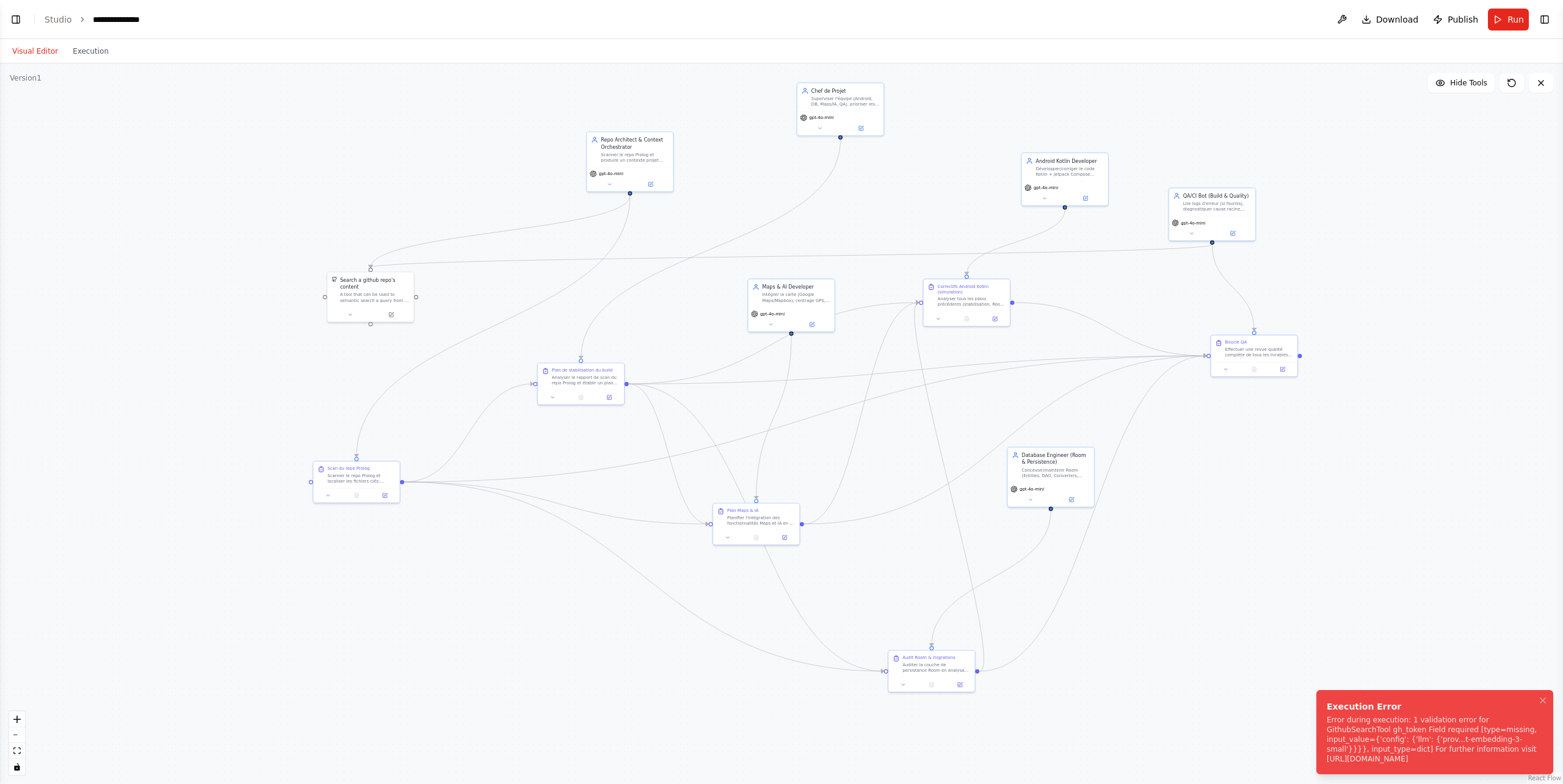
click at [1172, 564] on div "Error during execution: 1 validation error for GithubSearchTool gh_token Field …" at bounding box center [1432, 740] width 211 height 49
click at [20, 22] on button "Toggle Left Sidebar" at bounding box center [16, 20] width 17 height 17
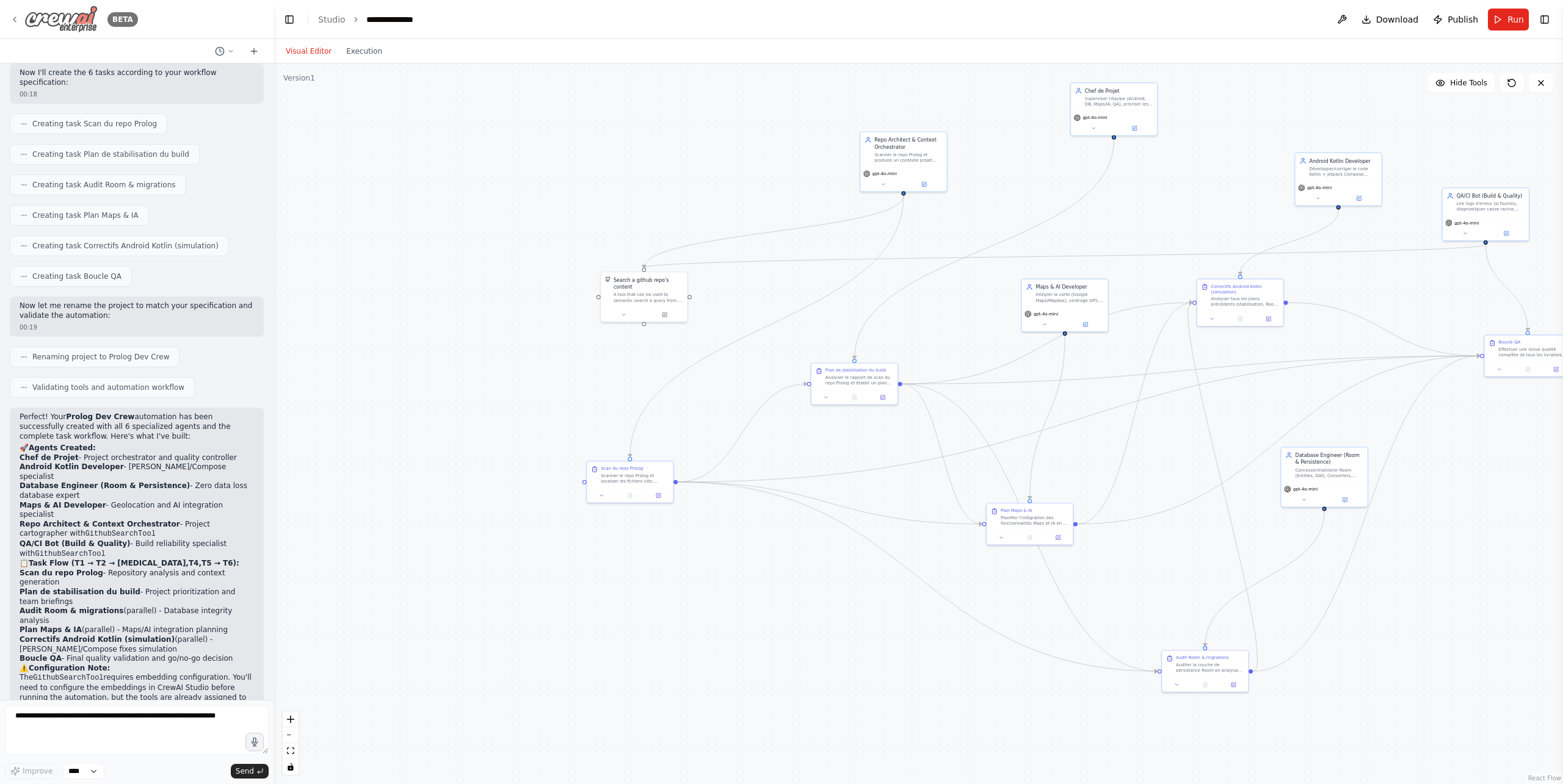
click at [17, 17] on icon at bounding box center [15, 19] width 10 height 10
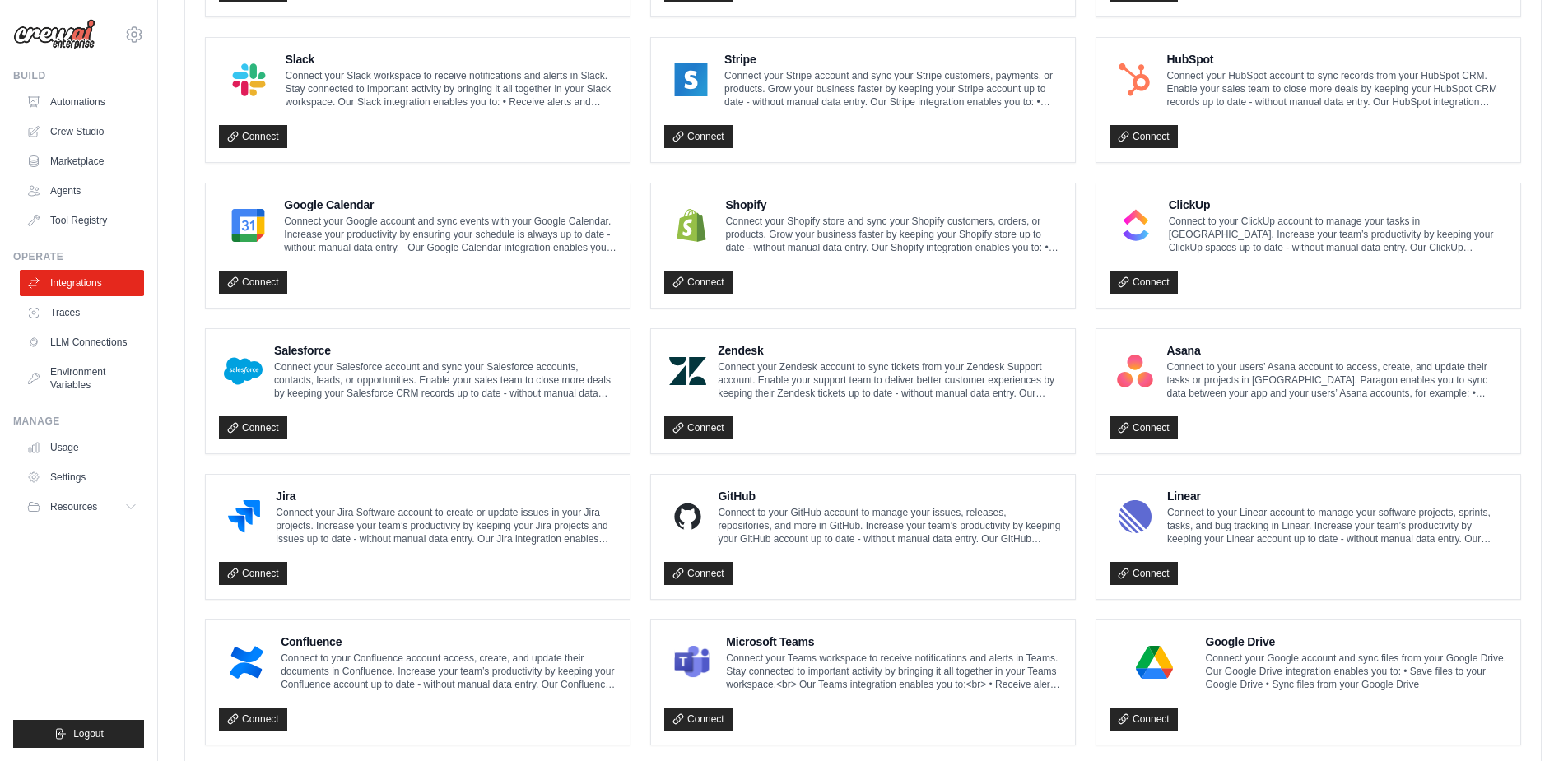
scroll to position [741, 0]
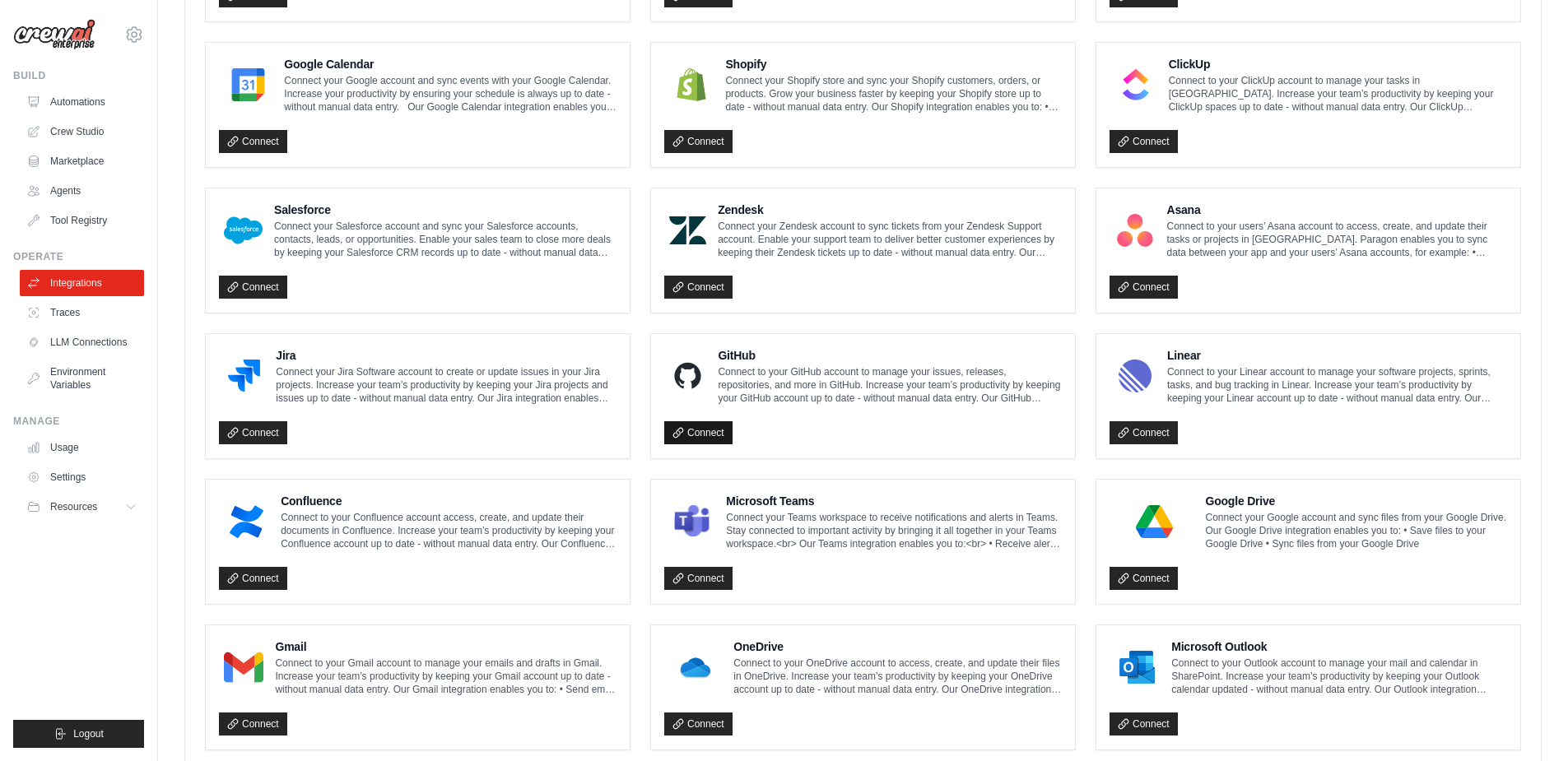
click at [710, 441] on link "Connect" at bounding box center [698, 433] width 69 height 23
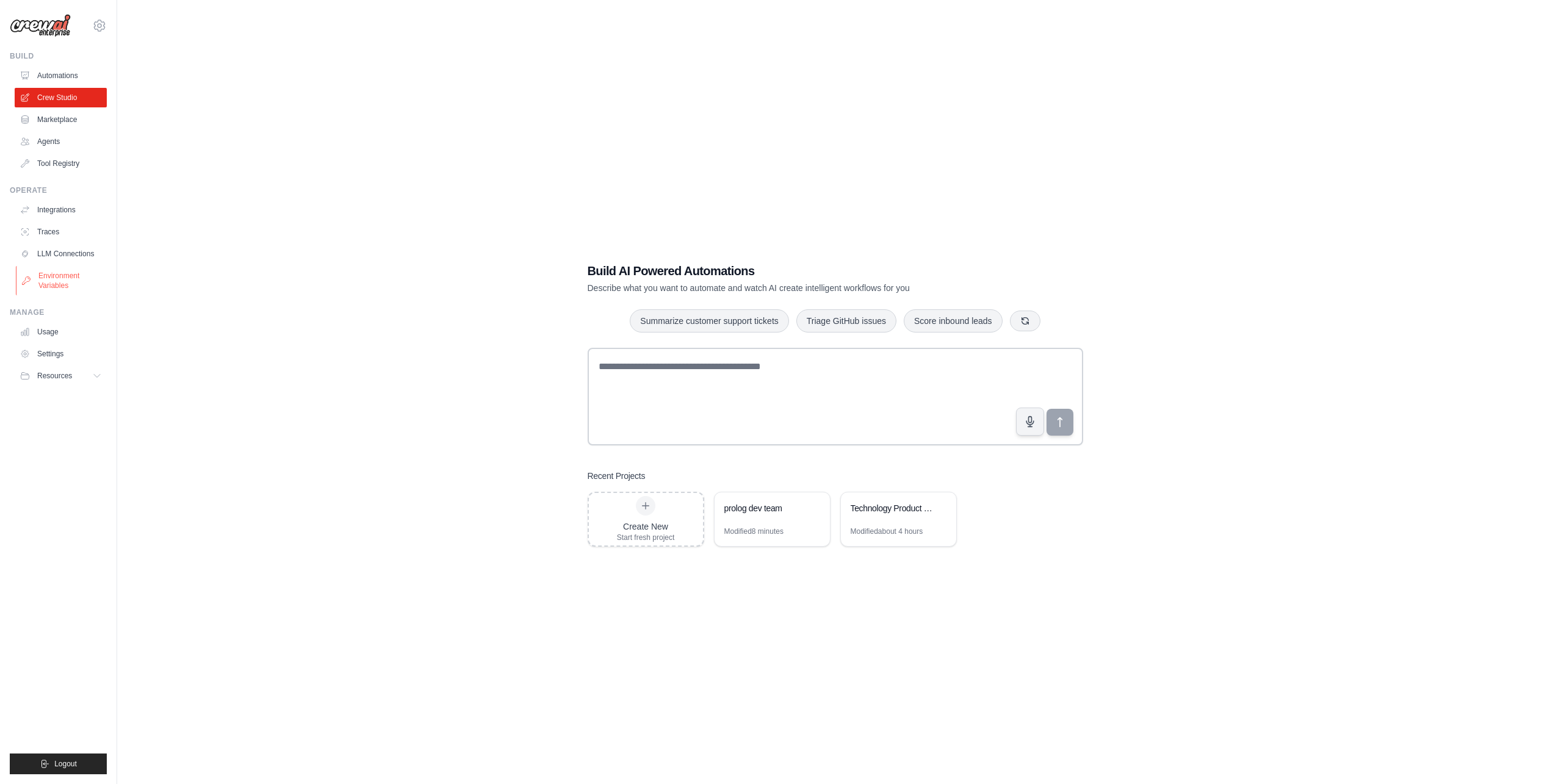
click at [56, 268] on link "Environment Variables" at bounding box center [61, 280] width 92 height 29
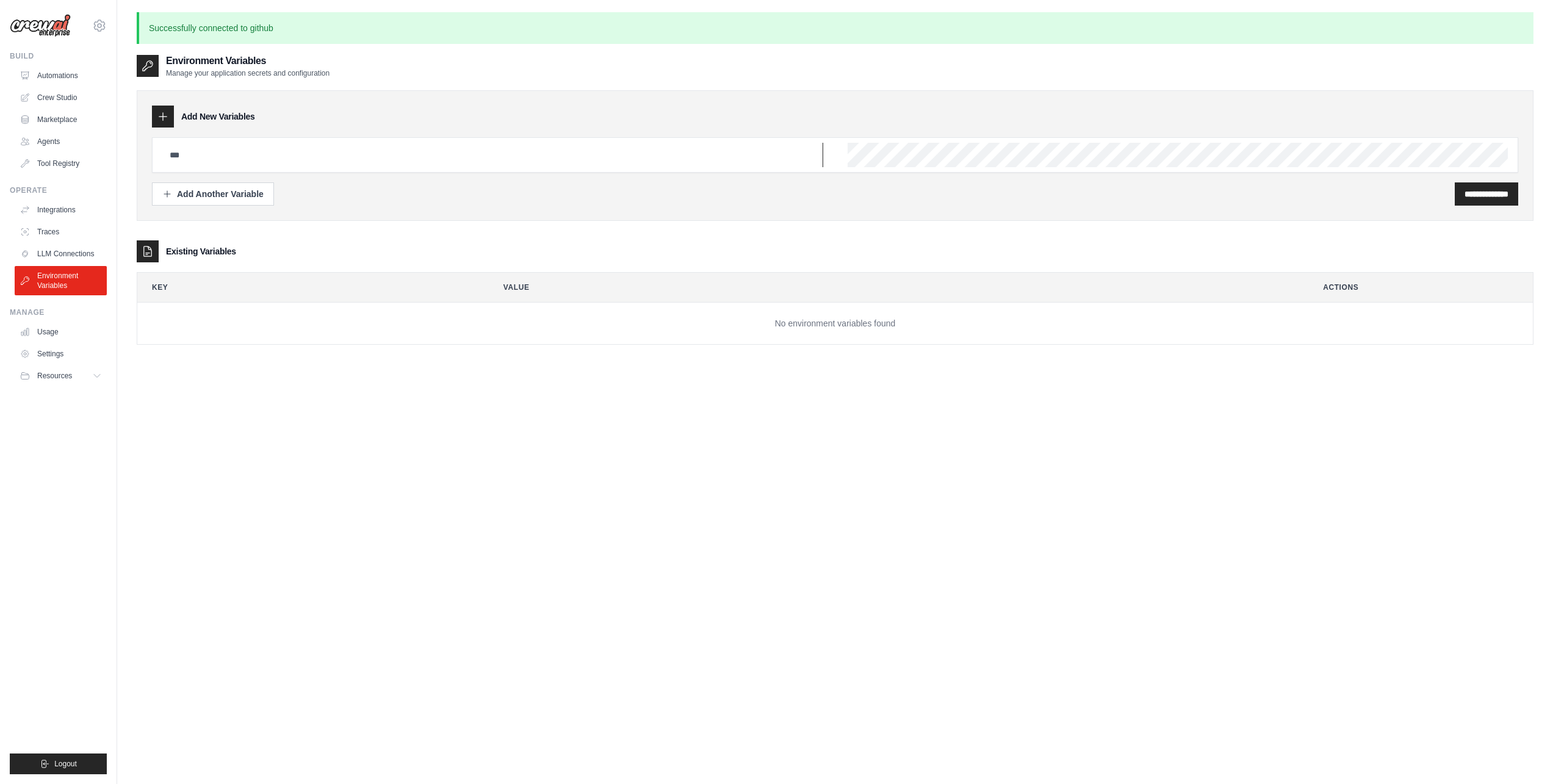
click at [197, 155] on input "text" at bounding box center [493, 155] width 661 height 24
click at [235, 190] on div "Add Another Variable" at bounding box center [213, 193] width 101 height 12
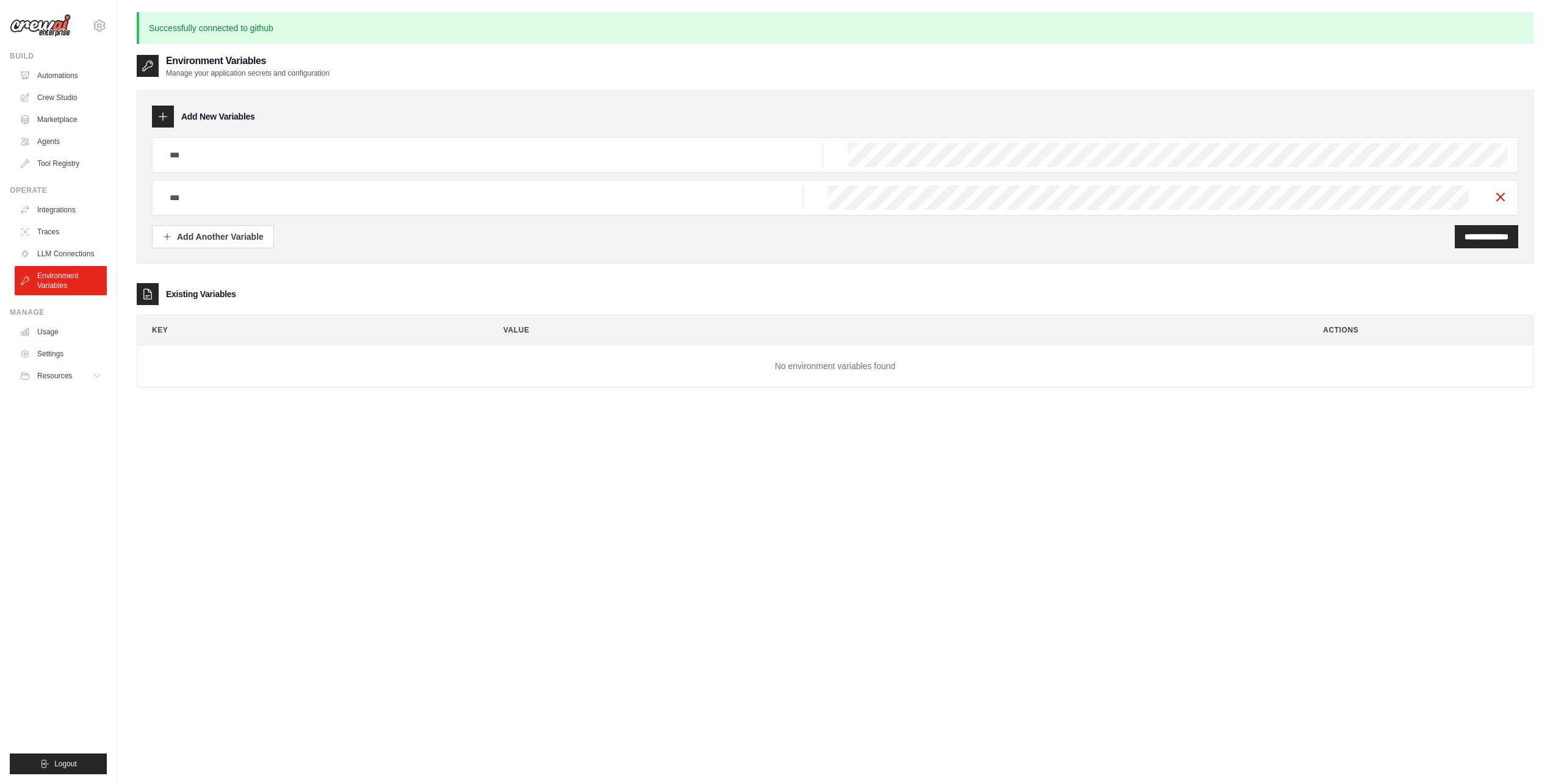
click at [1503, 194] on icon "button" at bounding box center [1501, 197] width 15 height 15
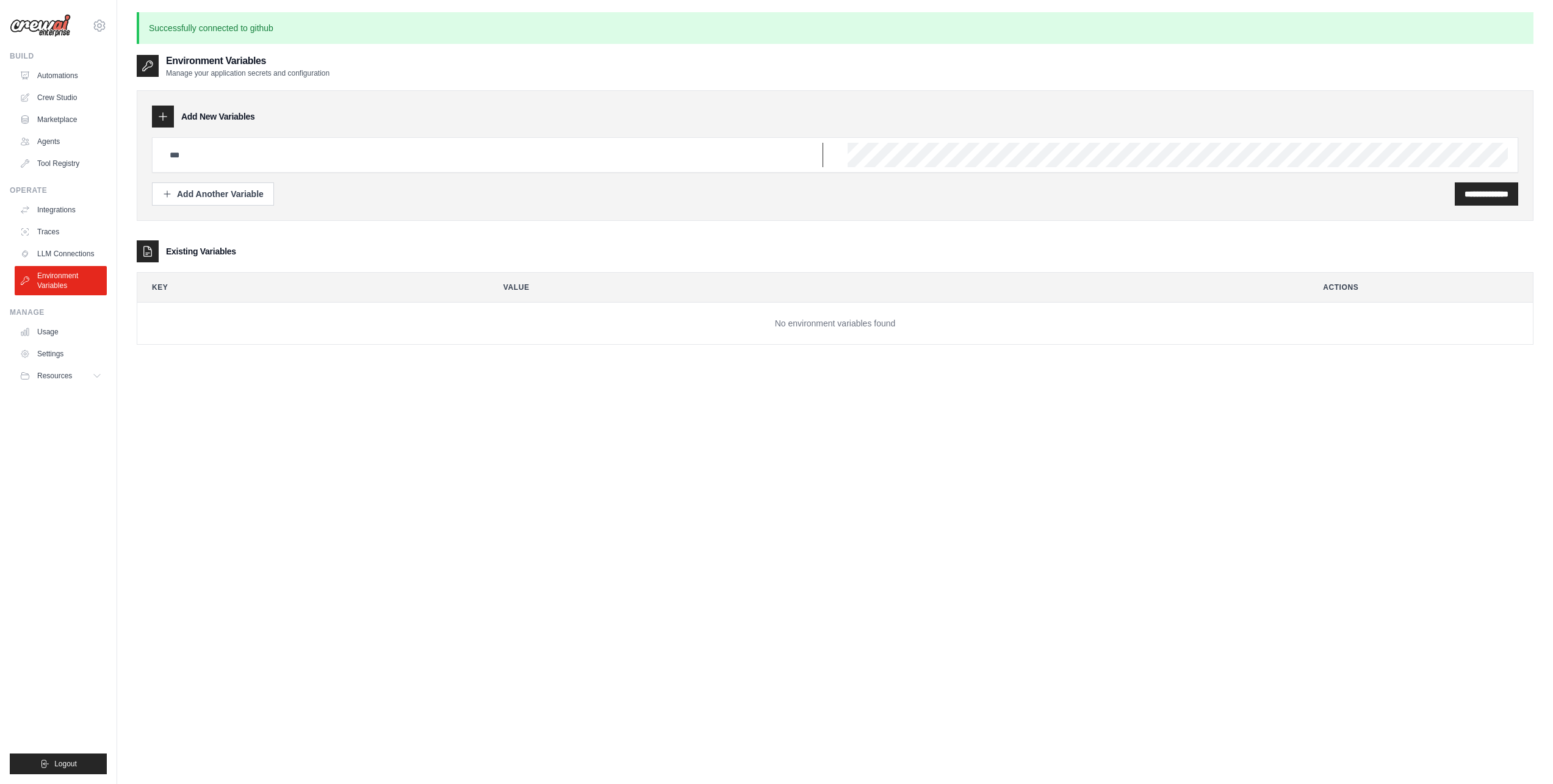
click at [639, 154] on input "text" at bounding box center [493, 155] width 661 height 24
click at [781, 149] on input "text" at bounding box center [493, 155] width 661 height 24
type input "**********"
click at [1493, 194] on input "**********" at bounding box center [1487, 194] width 44 height 12
click at [243, 186] on button "Add Another Variable" at bounding box center [213, 193] width 122 height 23
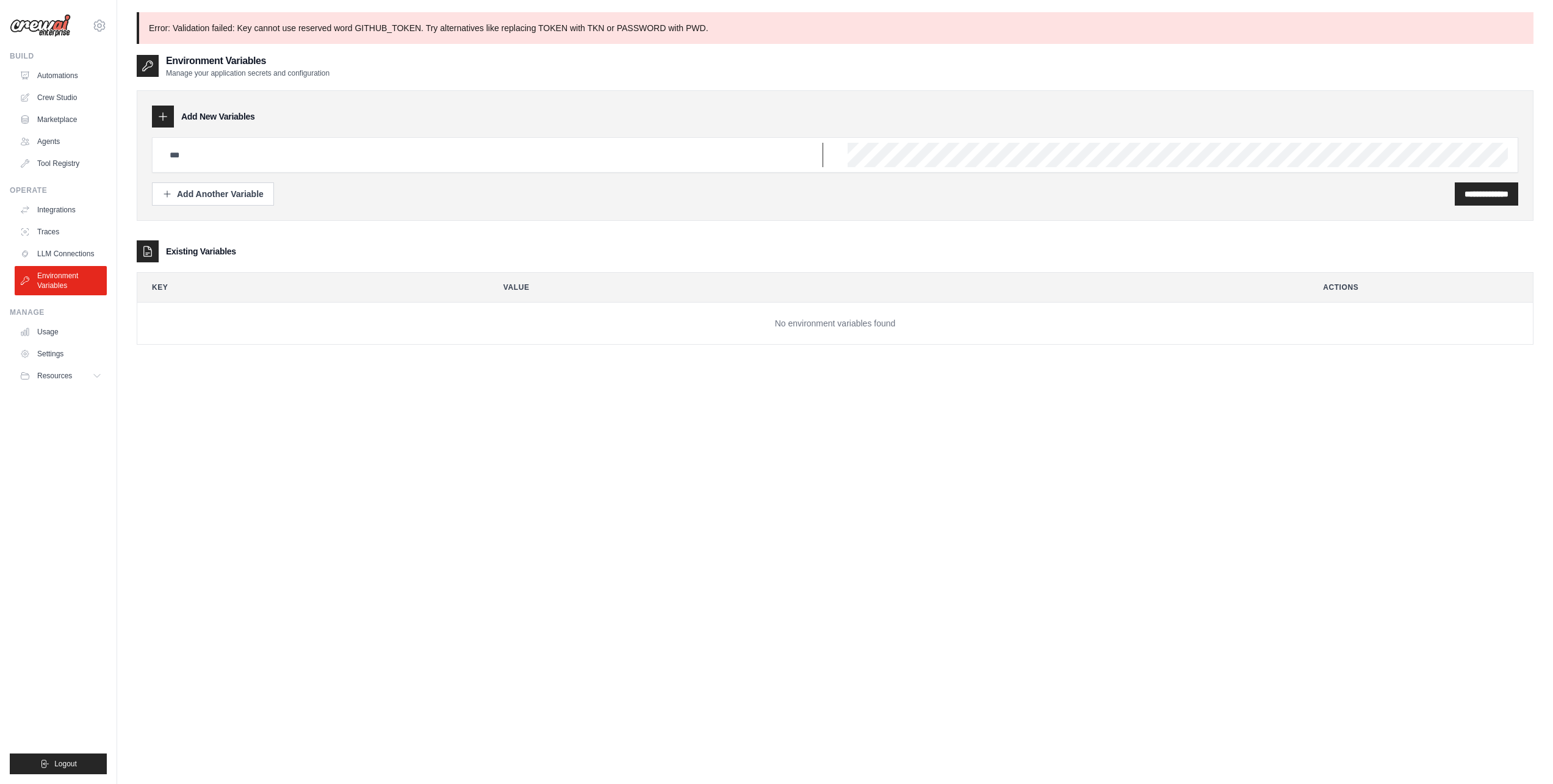
click at [328, 155] on input "text" at bounding box center [493, 155] width 661 height 24
type input "********"
click at [1465, 194] on input "**********" at bounding box center [1487, 194] width 44 height 12
click at [368, 153] on input "text" at bounding box center [493, 155] width 661 height 24
type input "********"
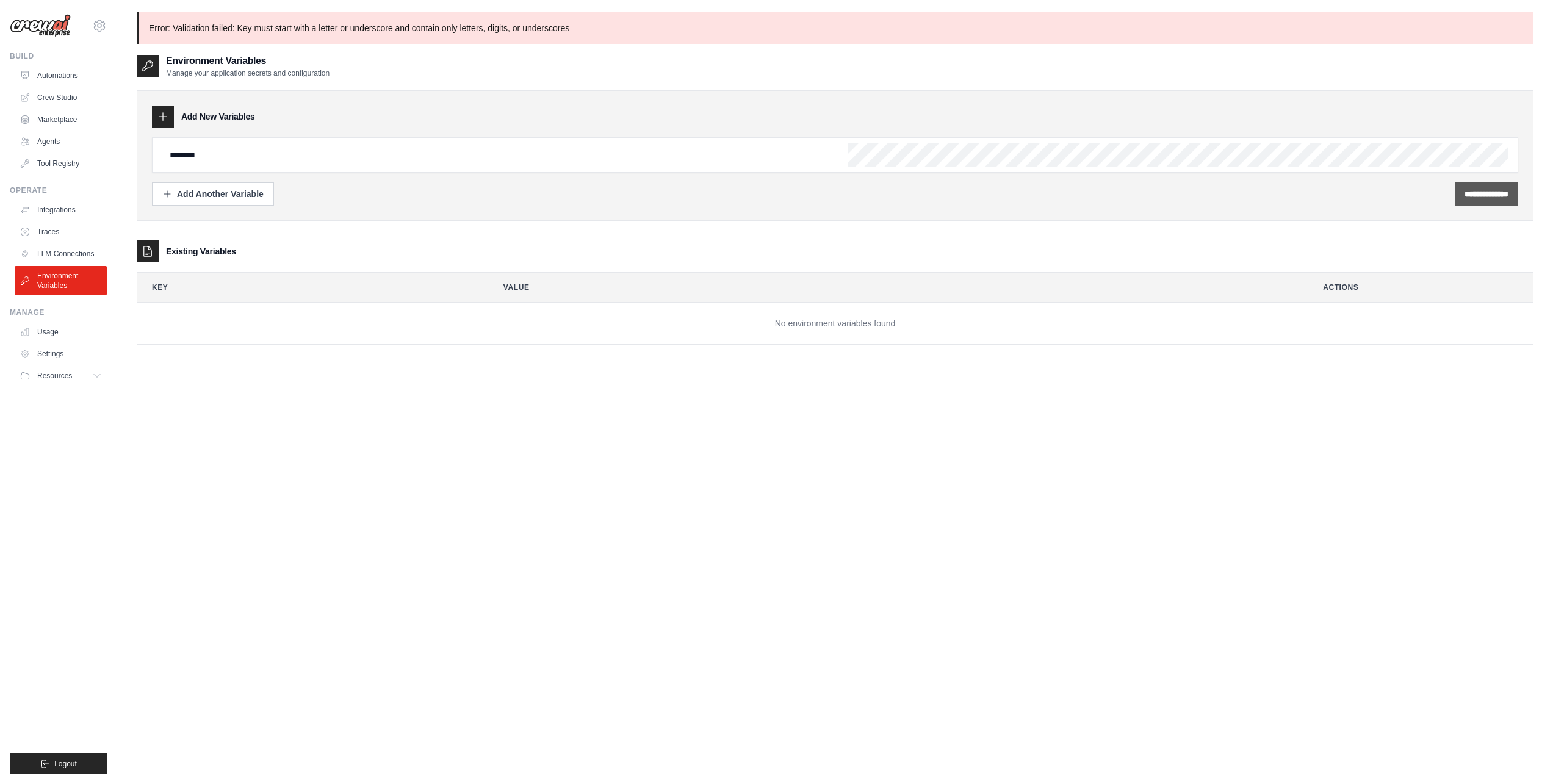
click at [1501, 192] on input "**********" at bounding box center [1487, 194] width 44 height 12
click at [403, 155] on input "text" at bounding box center [493, 155] width 661 height 24
type input "*****"
click at [1465, 194] on input "**********" at bounding box center [1487, 194] width 44 height 12
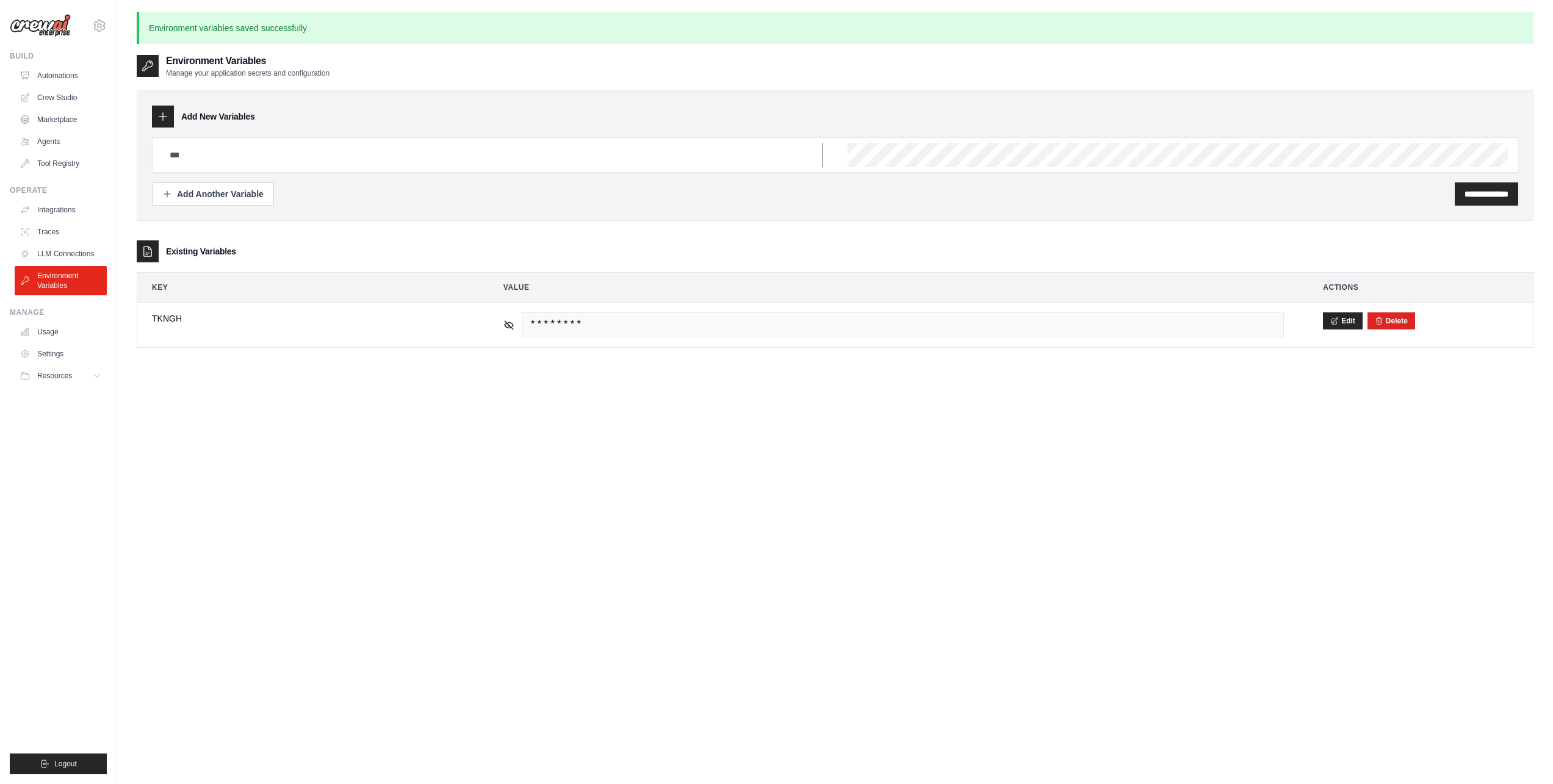
click at [327, 155] on input "text" at bounding box center [493, 155] width 661 height 24
type input "**********"
click at [1477, 190] on input "**********" at bounding box center [1487, 194] width 44 height 12
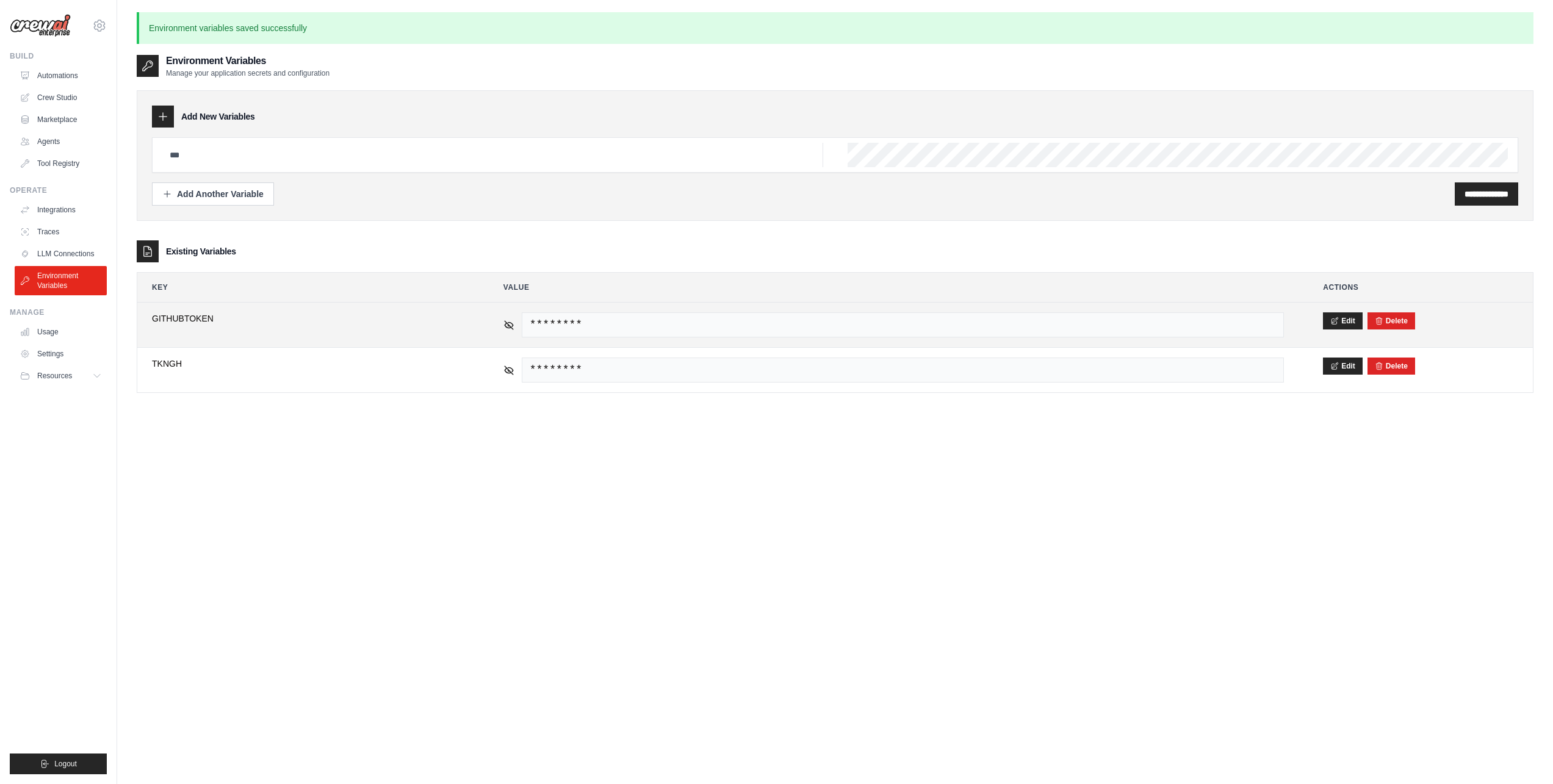
click at [1419, 321] on div "Edit [GEOGRAPHIC_DATA]" at bounding box center [1420, 321] width 195 height 17
click at [1399, 320] on button "Delete" at bounding box center [1392, 320] width 33 height 10
click at [1395, 318] on button "Delete" at bounding box center [1392, 320] width 33 height 10
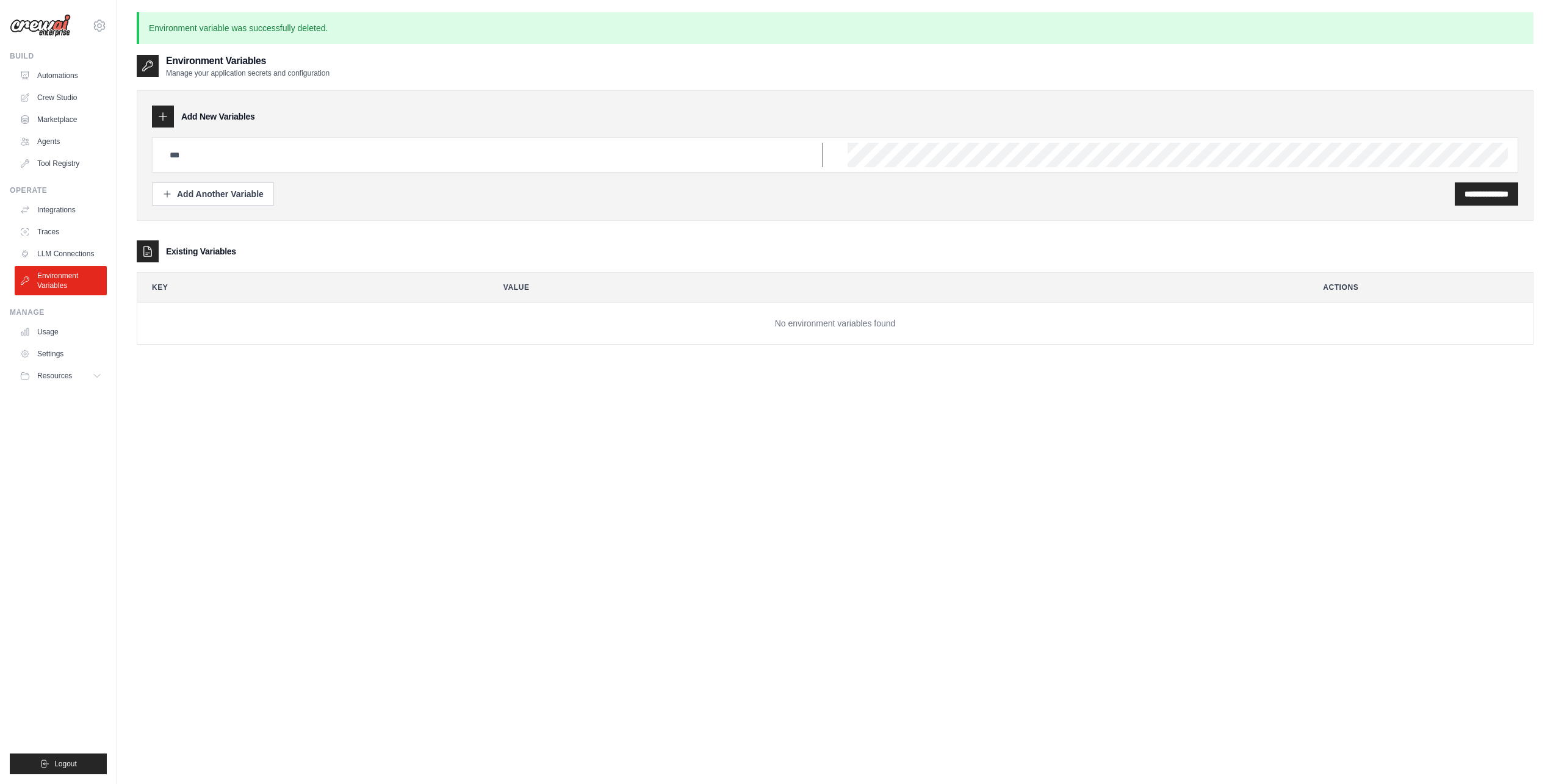
drag, startPoint x: 188, startPoint y: 156, endPoint x: 202, endPoint y: 147, distance: 16.6
click at [202, 147] on input "text" at bounding box center [493, 155] width 661 height 24
type input "********"
click at [1131, 168] on div "********" at bounding box center [835, 155] width 1367 height 36
click at [1465, 190] on input "**********" at bounding box center [1487, 194] width 44 height 12
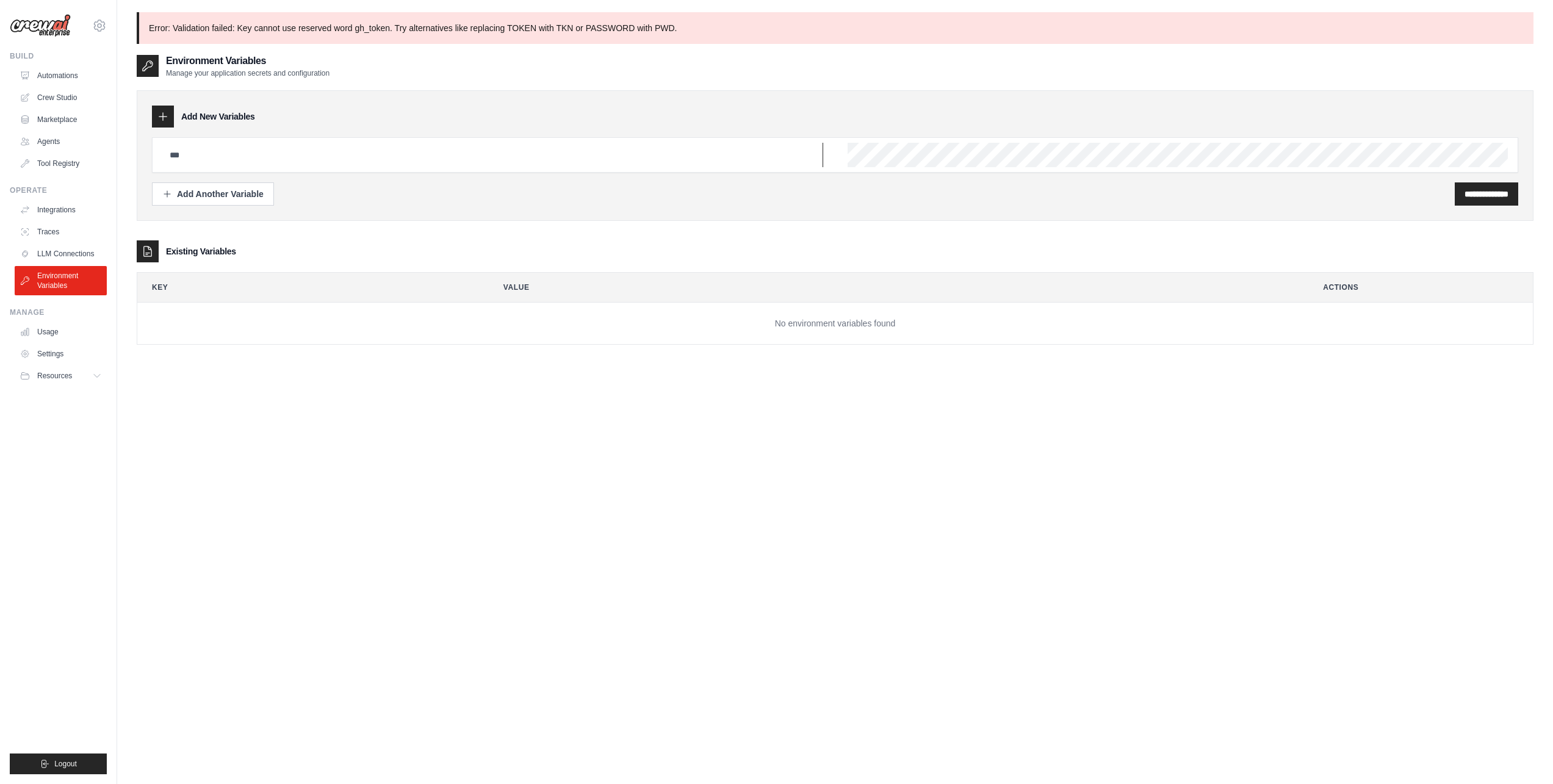
click at [744, 143] on input "text" at bounding box center [493, 155] width 661 height 24
click at [396, 153] on input "text" at bounding box center [493, 155] width 661 height 24
type input "*****"
click at [1495, 188] on input "**********" at bounding box center [1487, 194] width 44 height 12
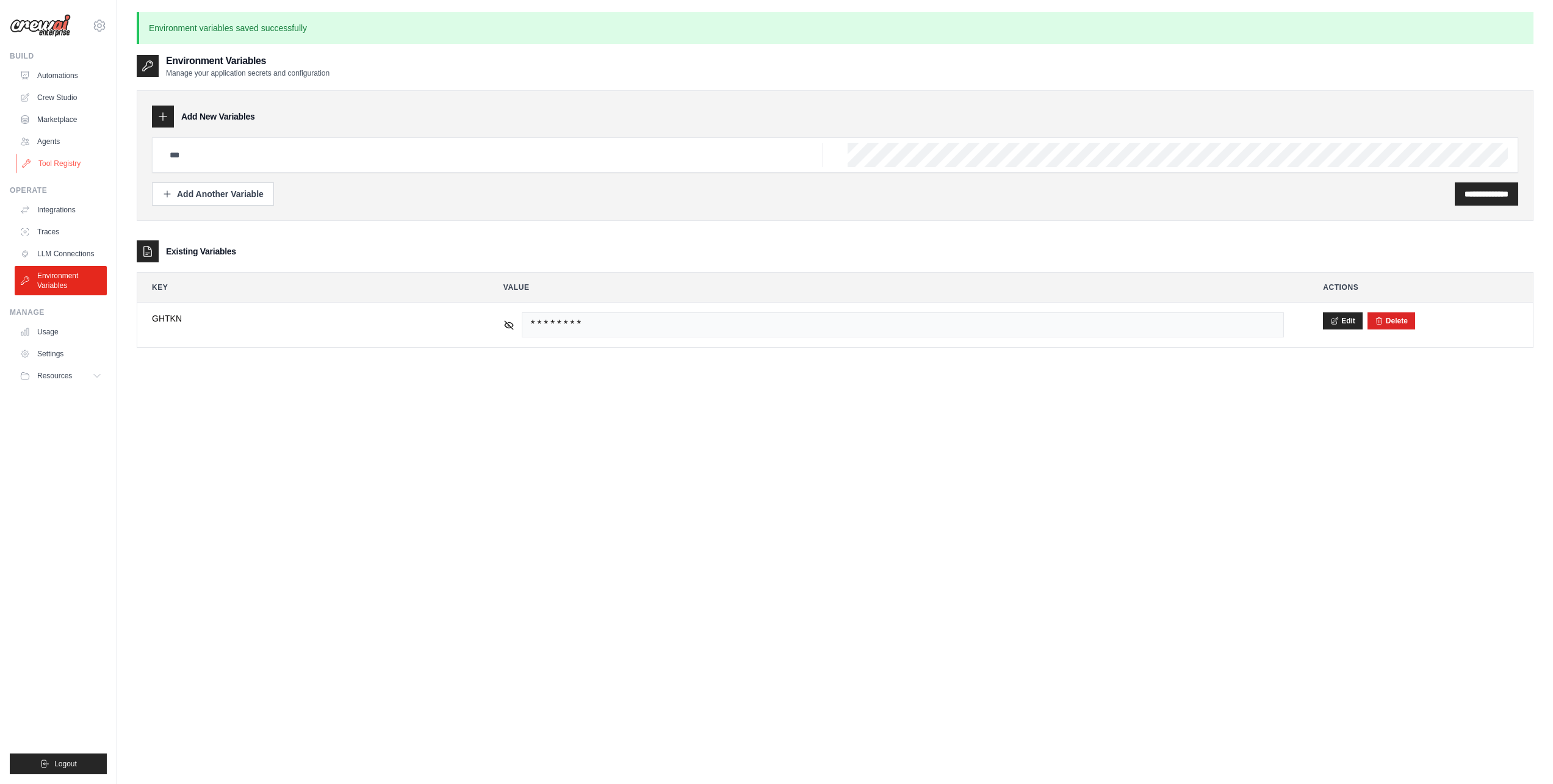
click at [61, 163] on link "Tool Registry" at bounding box center [61, 164] width 92 height 20
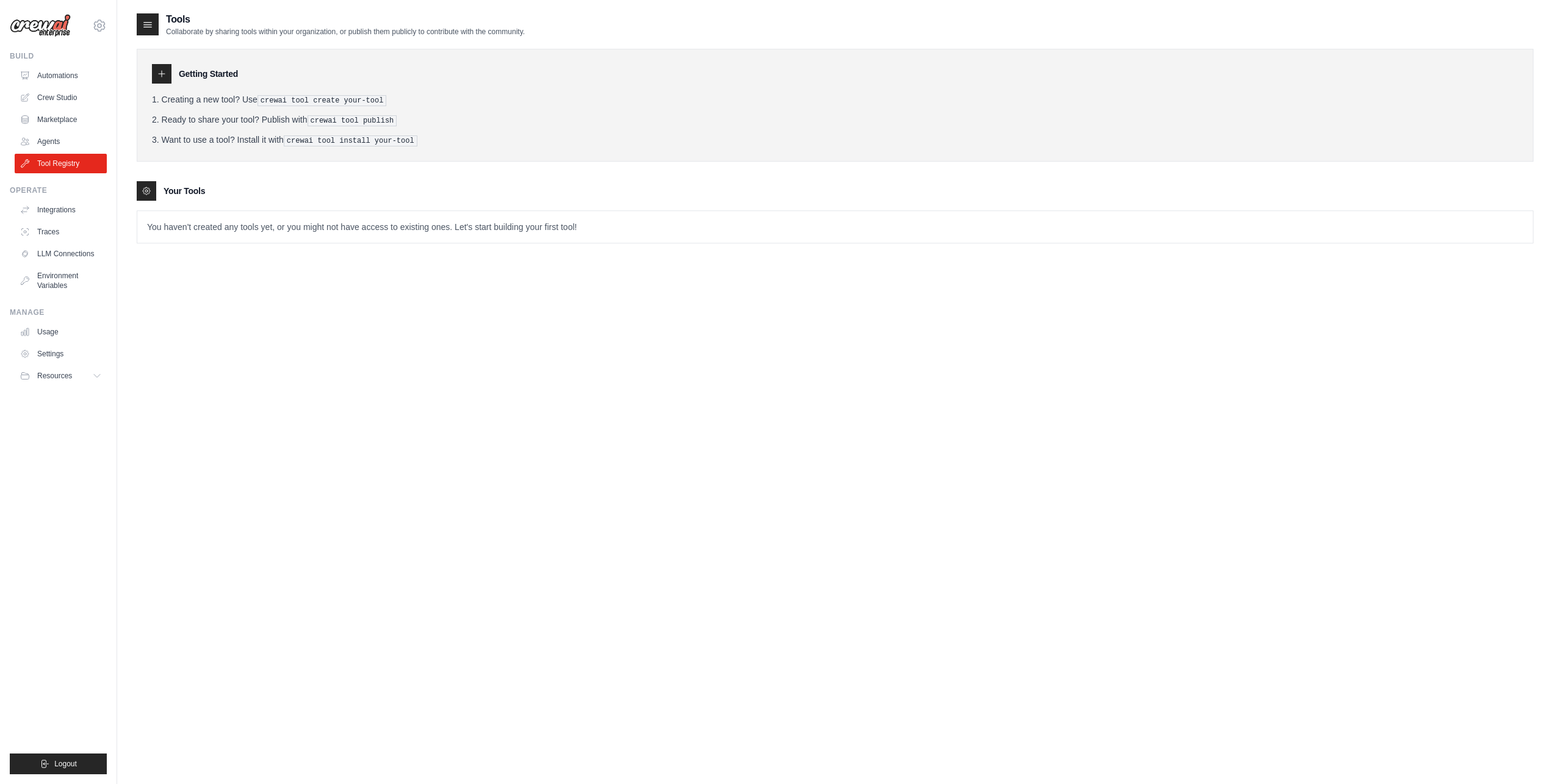
click at [165, 218] on p "You haven't created any tools yet, or you might not have access to existing one…" at bounding box center [835, 227] width 1396 height 32
click at [167, 229] on p "You haven't created any tools yet, or you might not have access to existing one…" at bounding box center [835, 227] width 1396 height 32
click at [265, 230] on p "You haven't created any tools yet, or you might not have access to existing one…" at bounding box center [835, 227] width 1396 height 32
click at [307, 221] on p "You haven't created any tools yet, or you might not have access to existing one…" at bounding box center [835, 227] width 1396 height 32
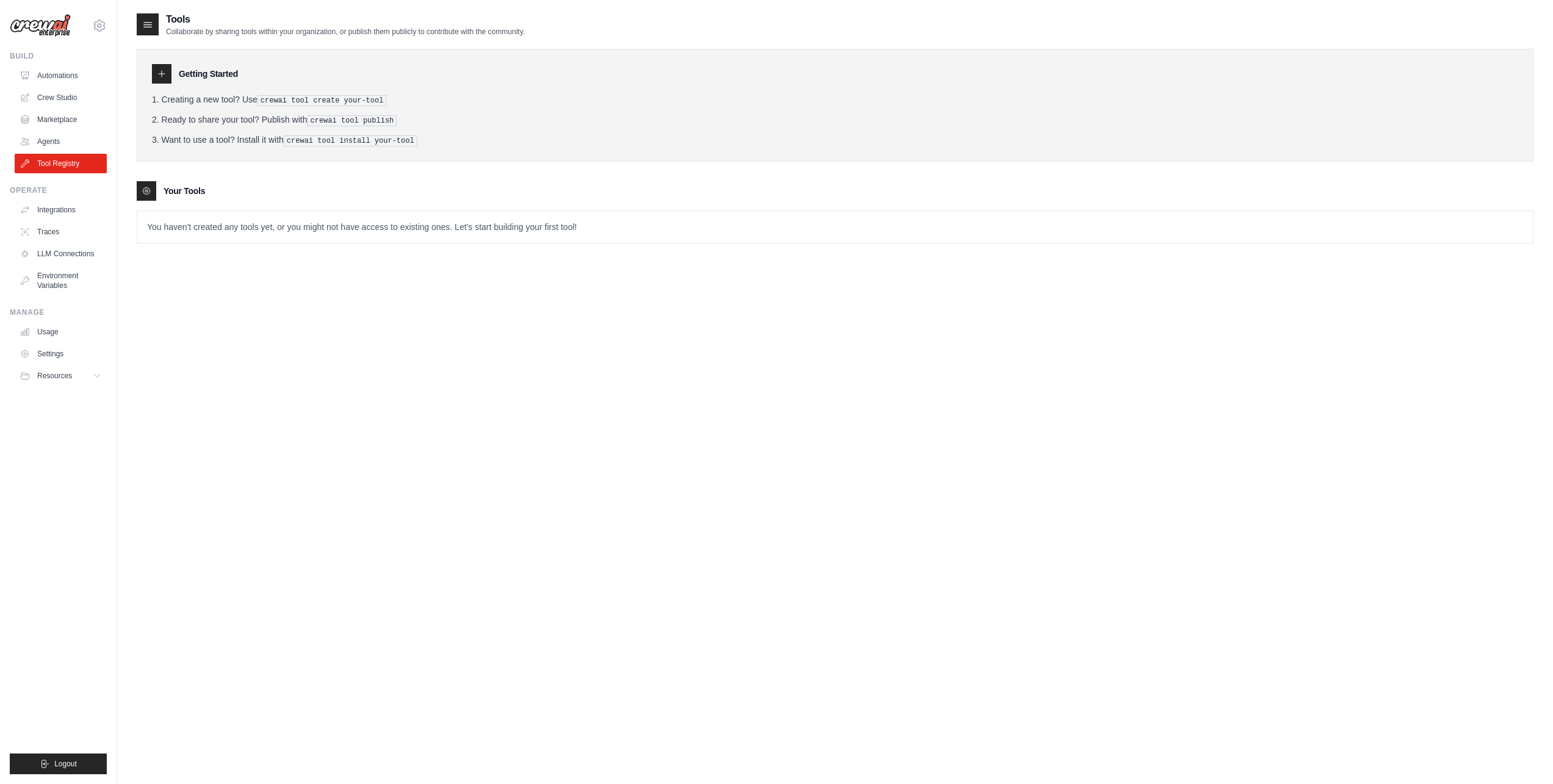
click at [156, 71] on div at bounding box center [162, 74] width 20 height 20
click at [145, 18] on div at bounding box center [147, 24] width 22 height 22
click at [149, 187] on icon at bounding box center [146, 190] width 7 height 7
click at [188, 193] on h3 "Your Tools" at bounding box center [184, 191] width 42 height 12
click at [194, 231] on p "You haven't created any tools yet, or you might not have access to existing one…" at bounding box center [835, 227] width 1396 height 32
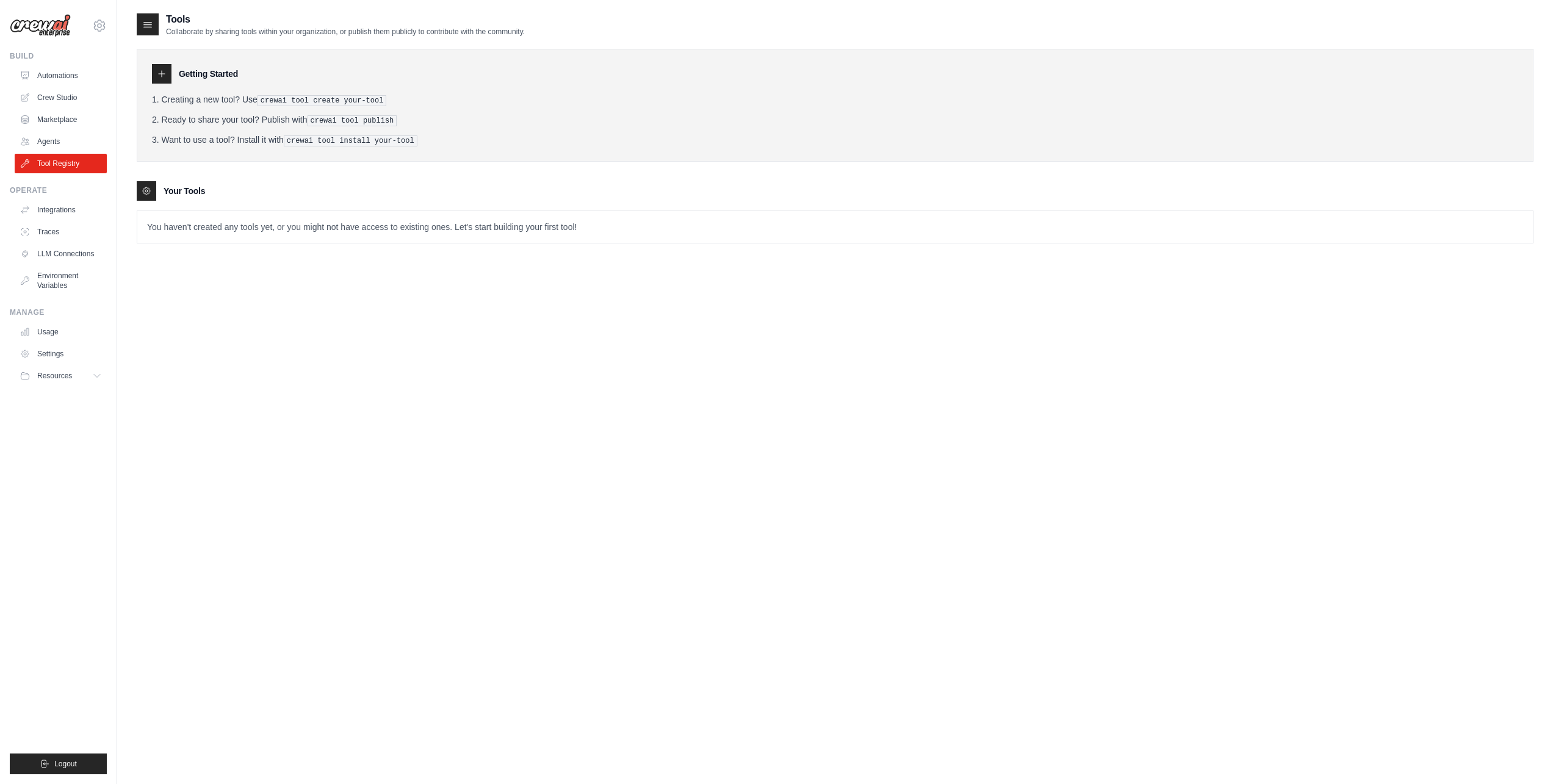
click at [198, 226] on p "You haven't created any tools yet, or you might not have access to existing one…" at bounding box center [835, 227] width 1396 height 32
click at [60, 275] on link "Environment Variables" at bounding box center [61, 280] width 92 height 29
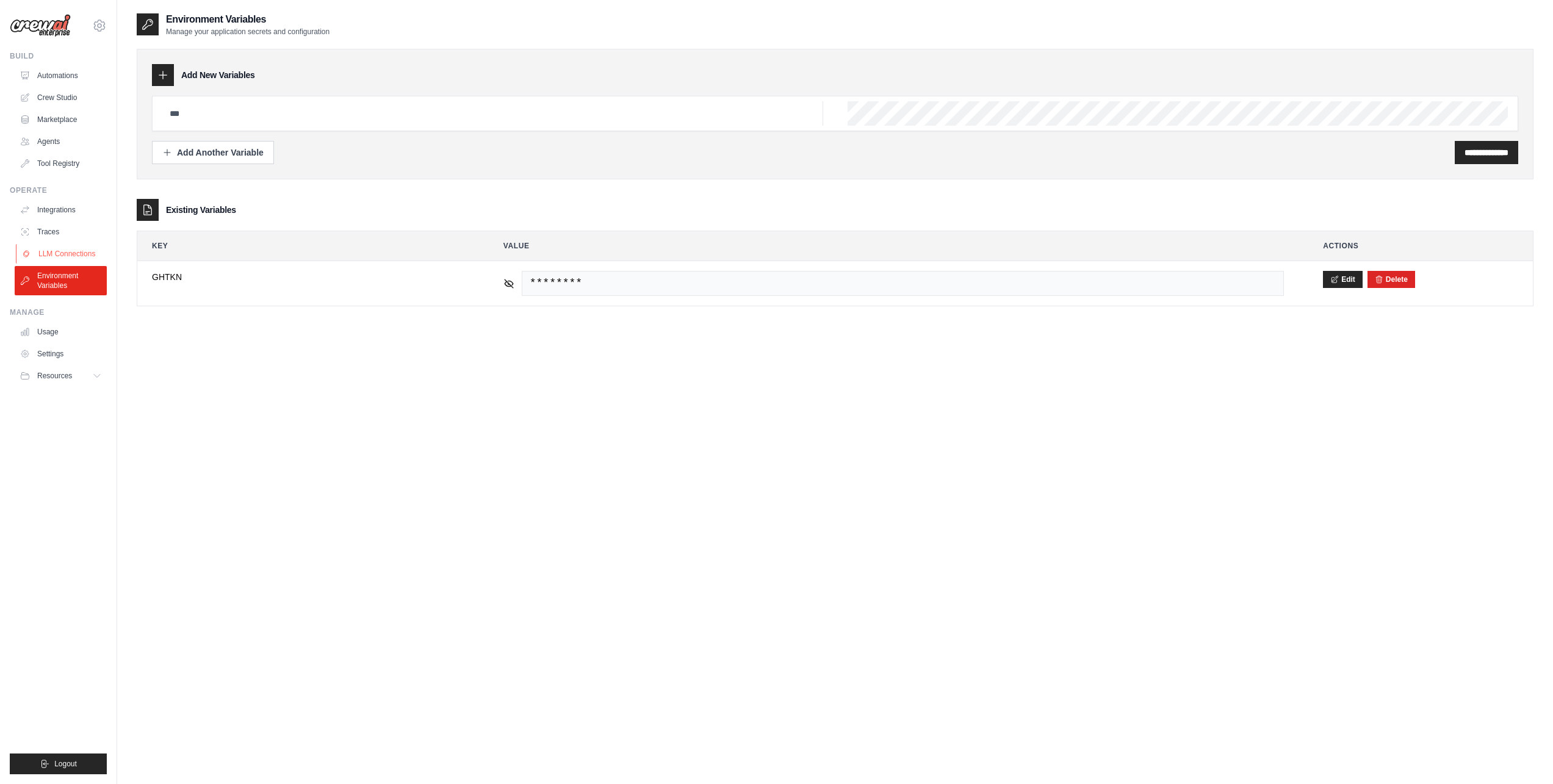
click at [67, 247] on link "LLM Connections" at bounding box center [61, 254] width 92 height 20
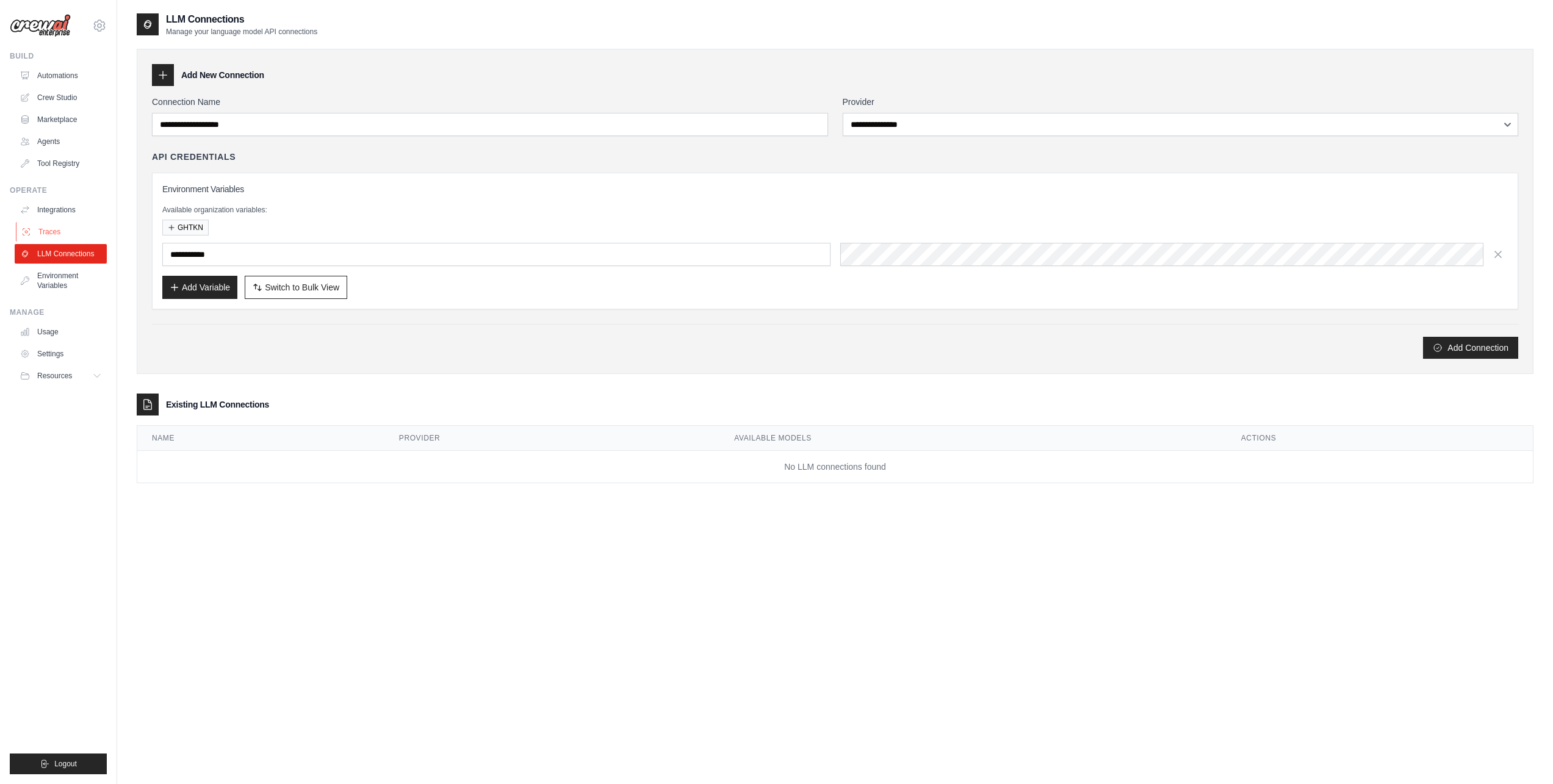
click at [50, 229] on link "Traces" at bounding box center [61, 232] width 92 height 20
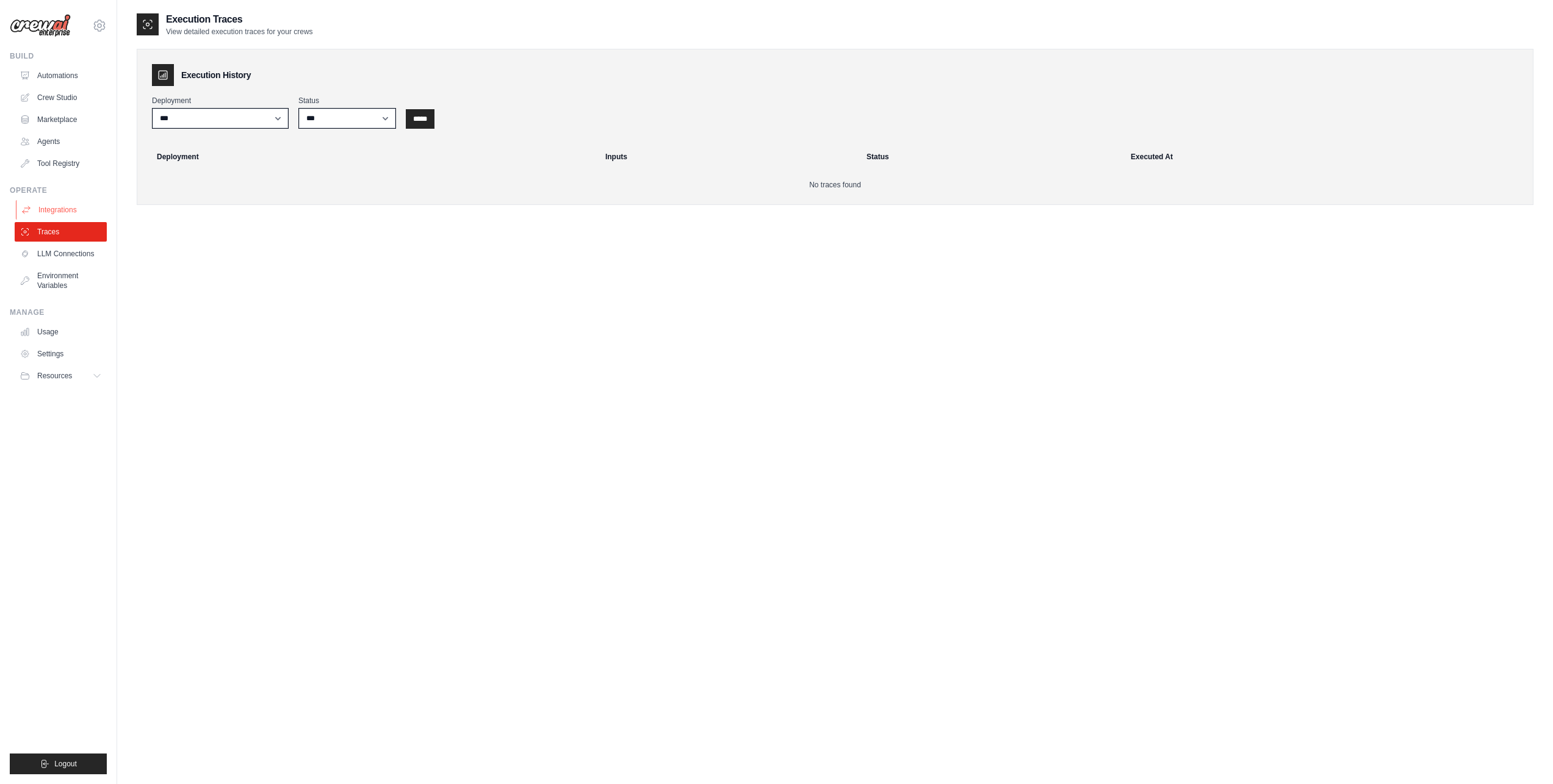
click at [50, 206] on link "Integrations" at bounding box center [61, 210] width 92 height 20
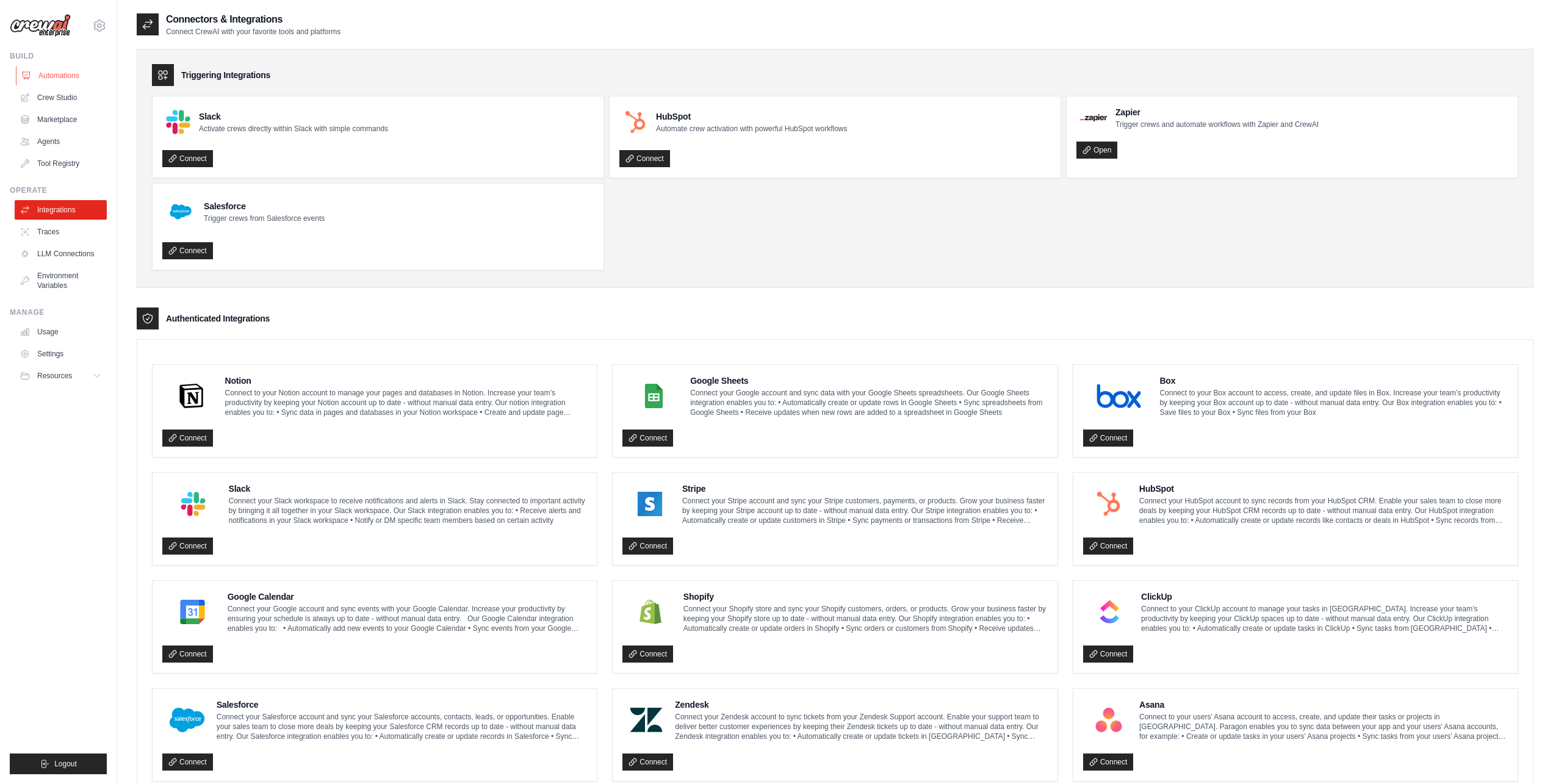
click at [60, 75] on link "Automations" at bounding box center [61, 76] width 92 height 20
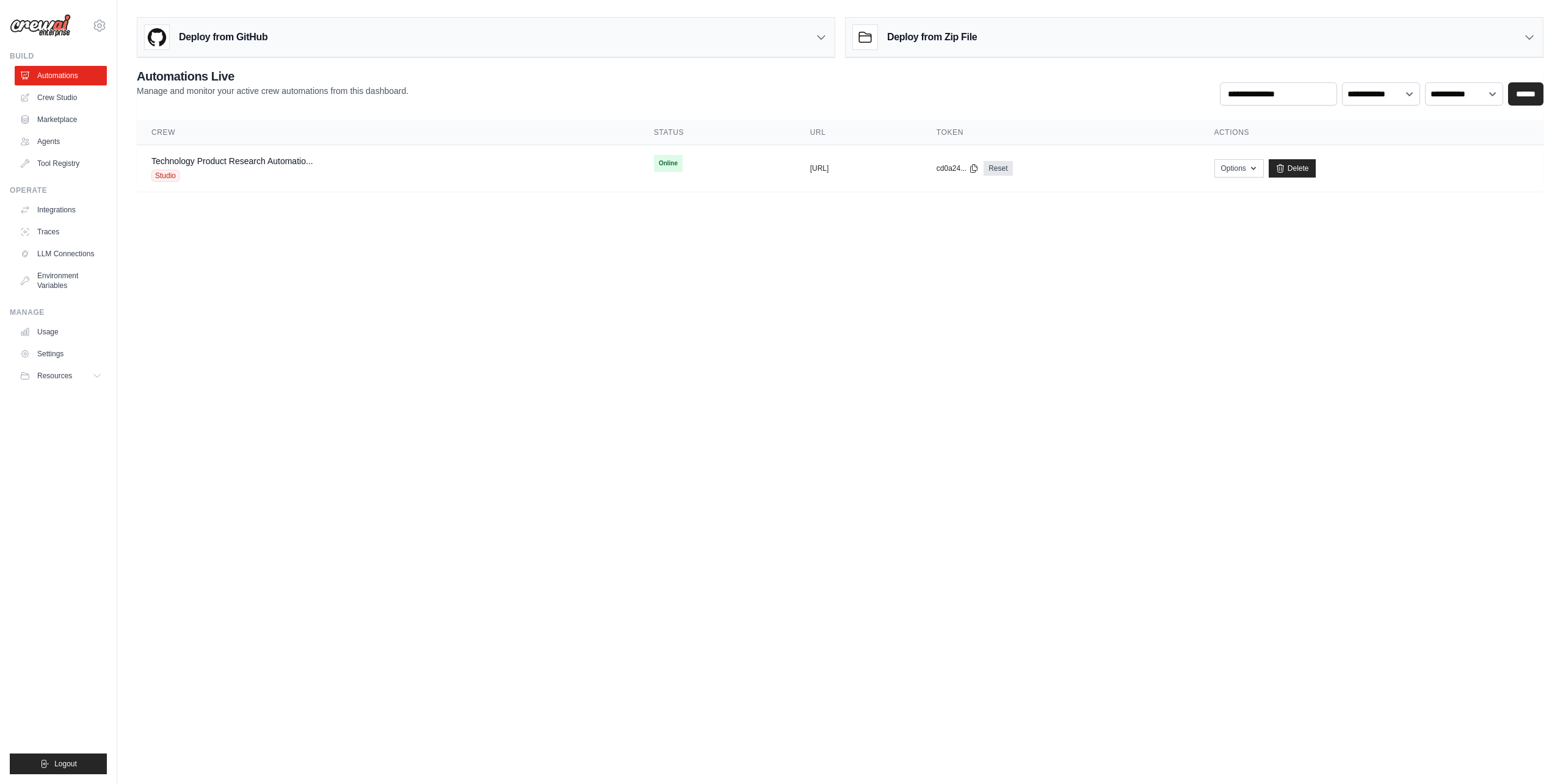
click at [815, 36] on icon at bounding box center [821, 37] width 12 height 12
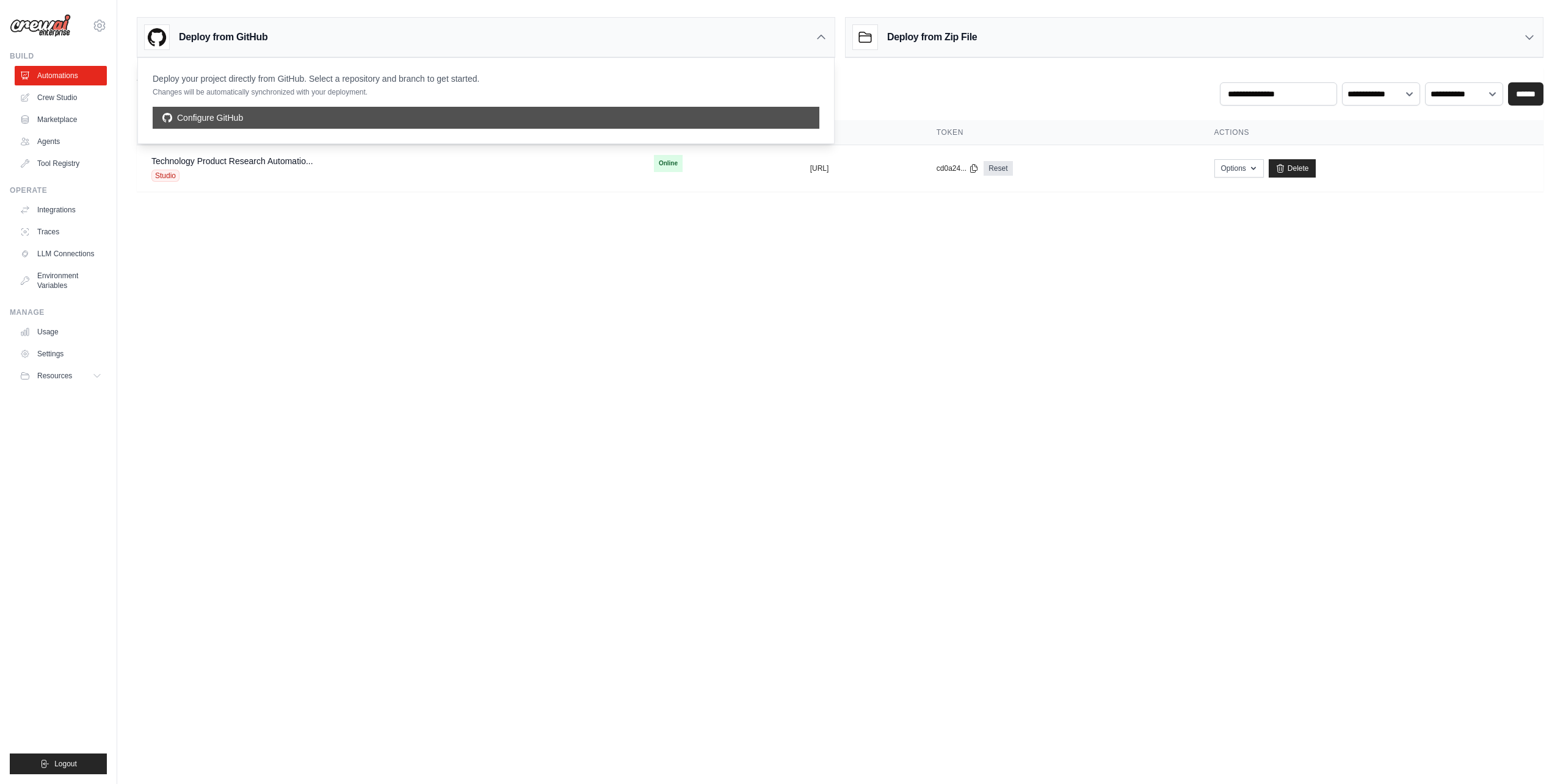
click at [423, 117] on link "Configure GitHub" at bounding box center [486, 118] width 667 height 22
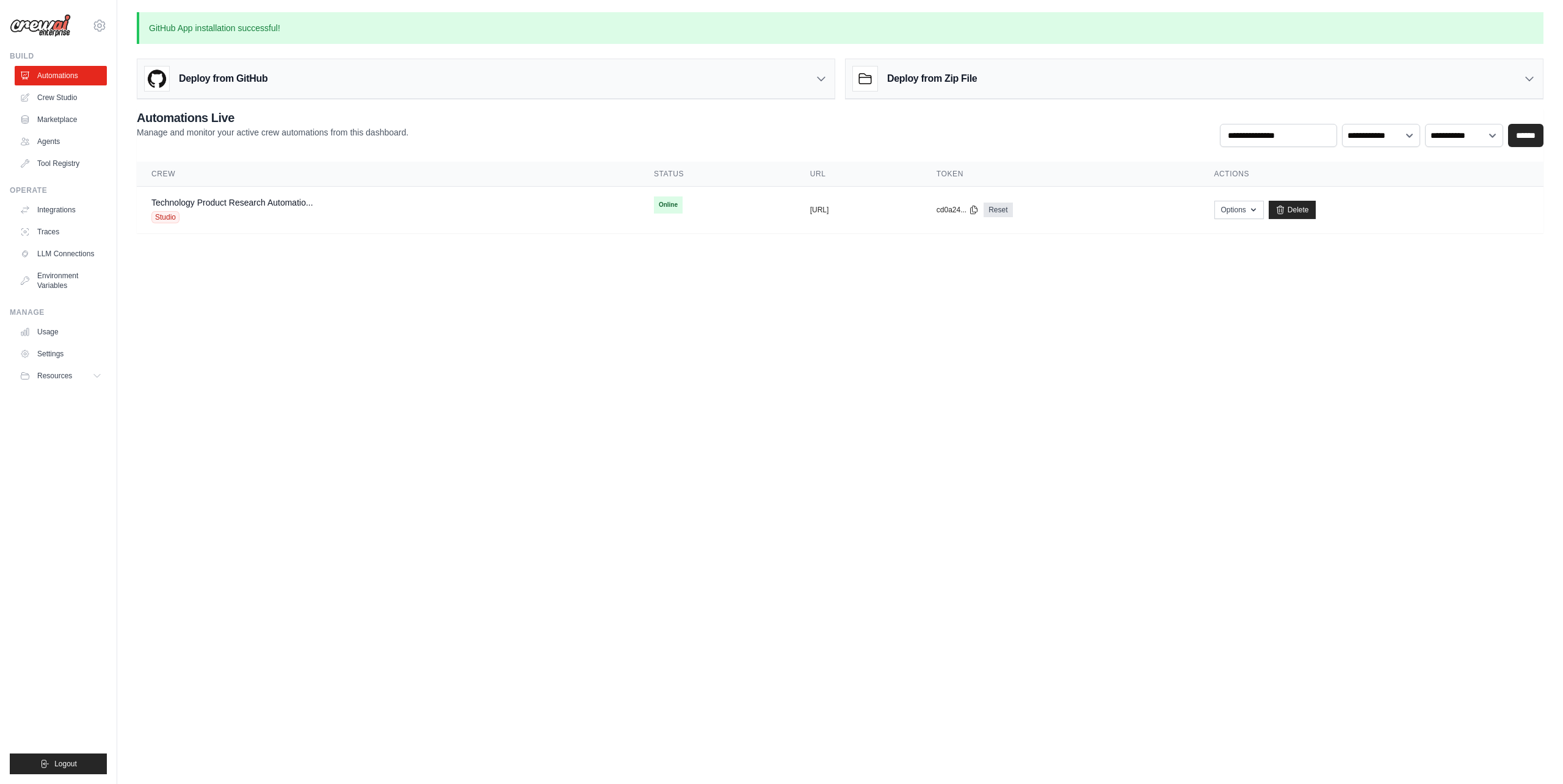
click at [291, 91] on div "Deploy from GitHub" at bounding box center [486, 79] width 697 height 40
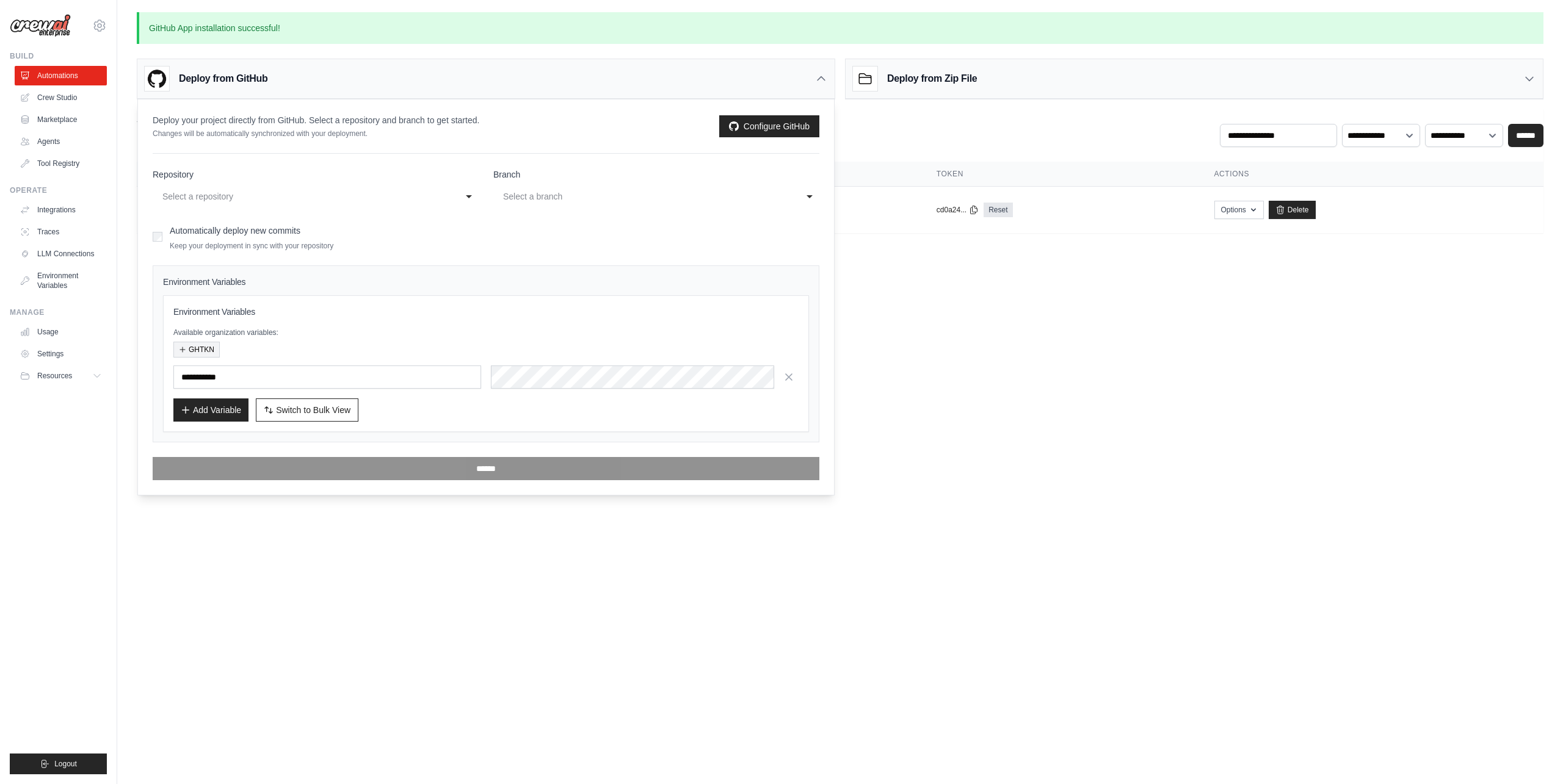
click at [199, 351] on button "GHTKN" at bounding box center [196, 350] width 46 height 16
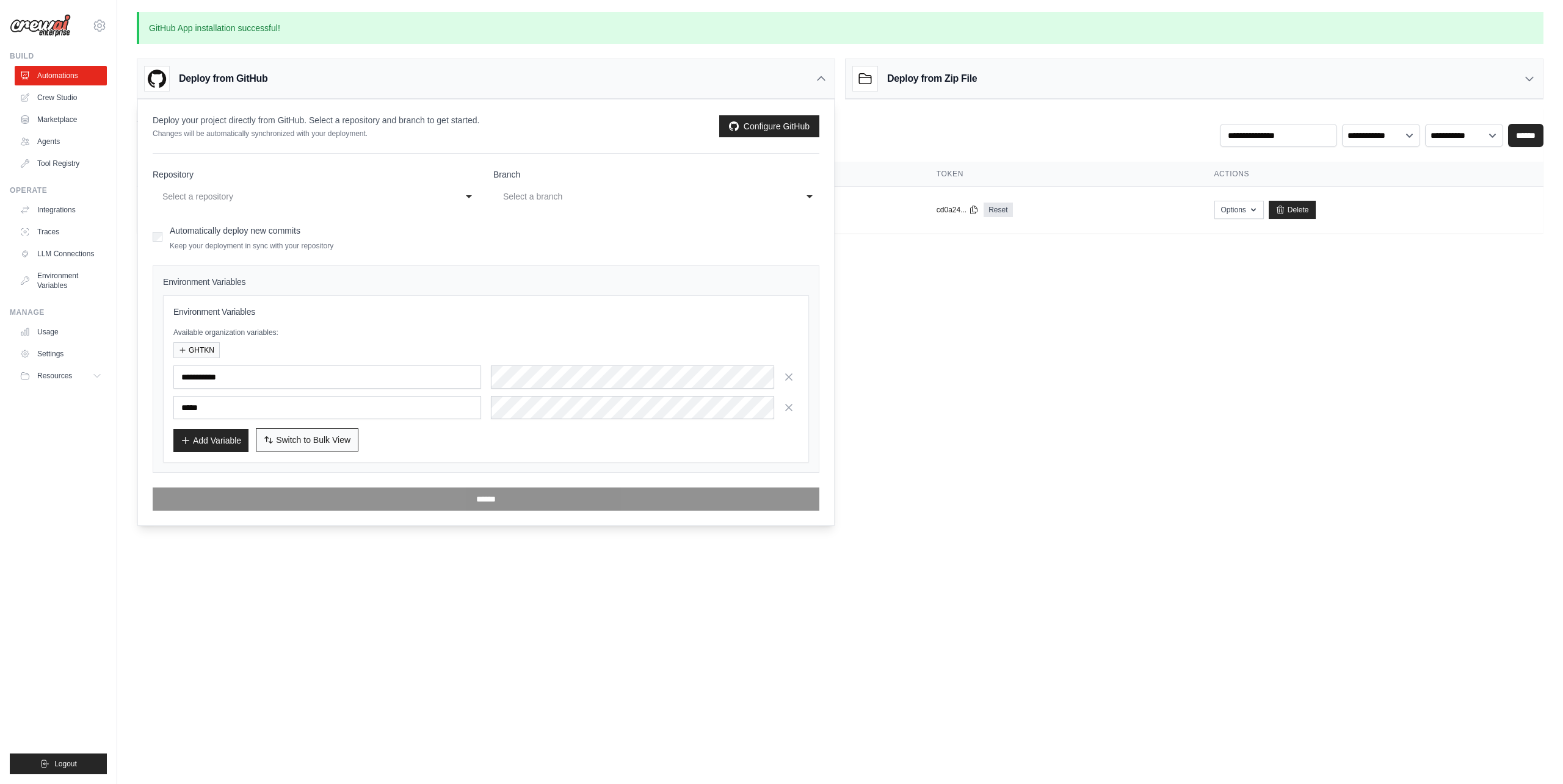
click at [275, 436] on button "Switch to Bulk View Switch to Table View" at bounding box center [307, 440] width 103 height 23
type textarea "**********"
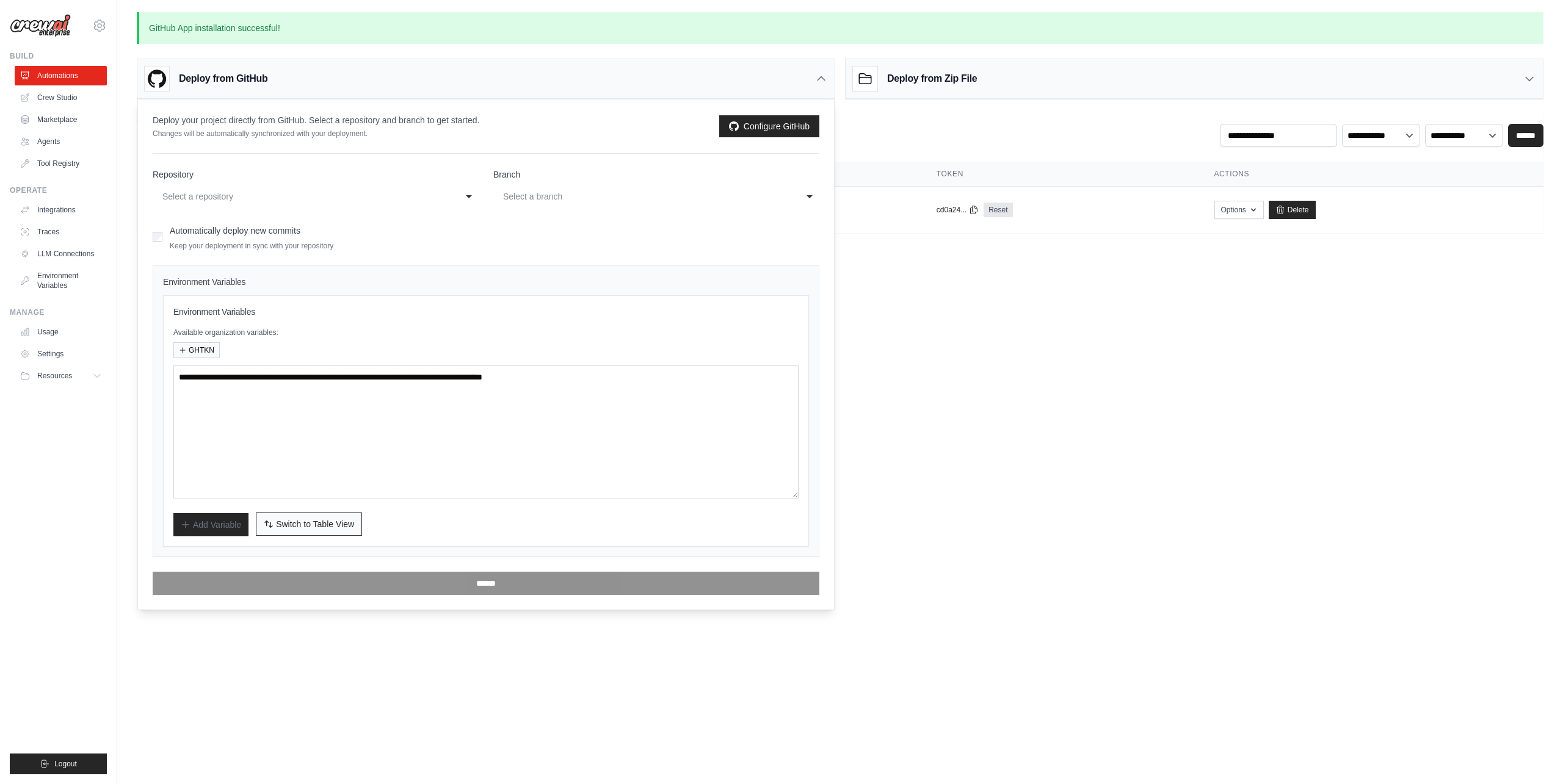
click at [276, 520] on span "Switch to Table View" at bounding box center [315, 524] width 78 height 12
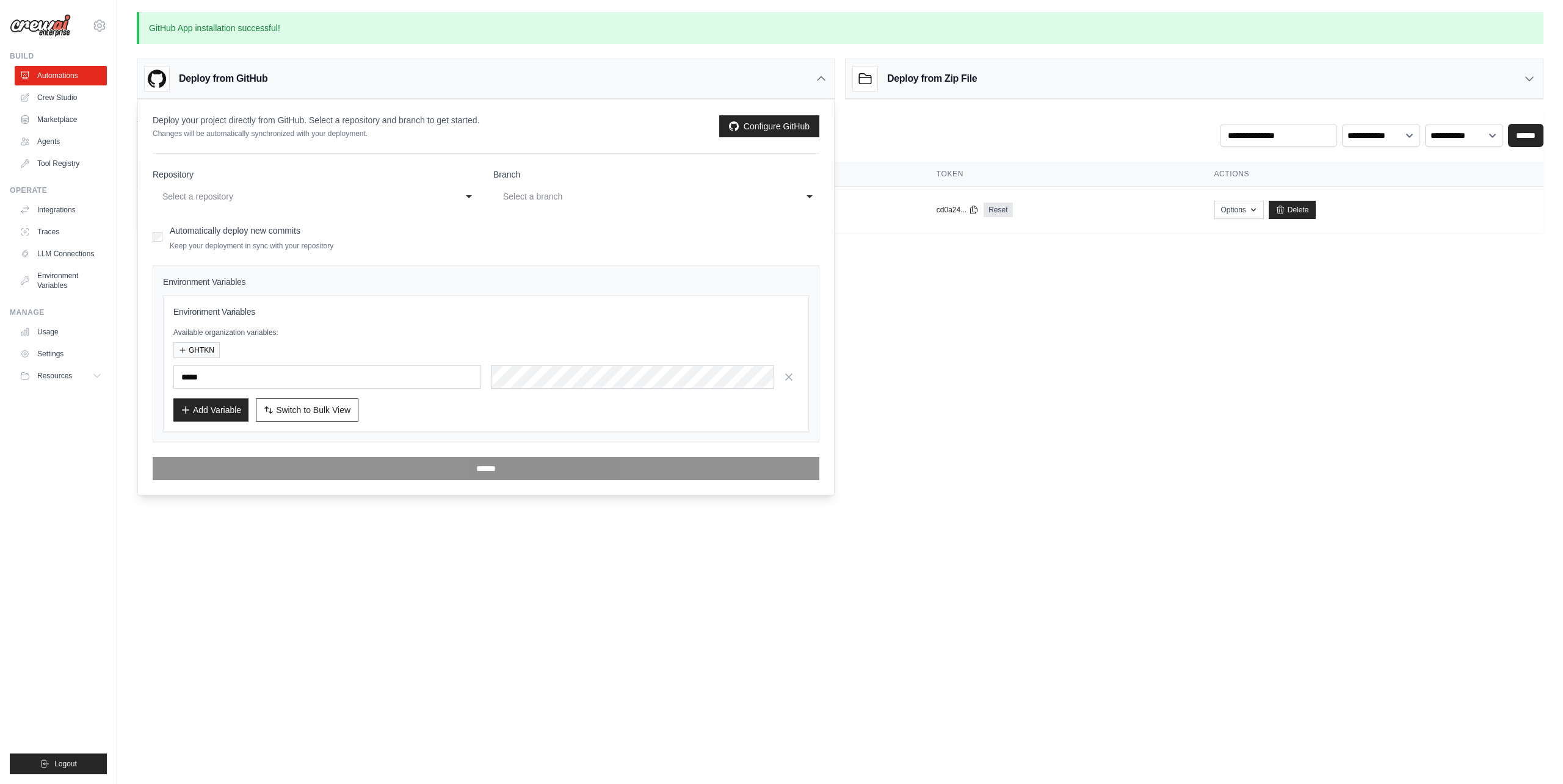
click at [466, 198] on div "**********" at bounding box center [316, 196] width 326 height 22
select select "**********"
select select "****"
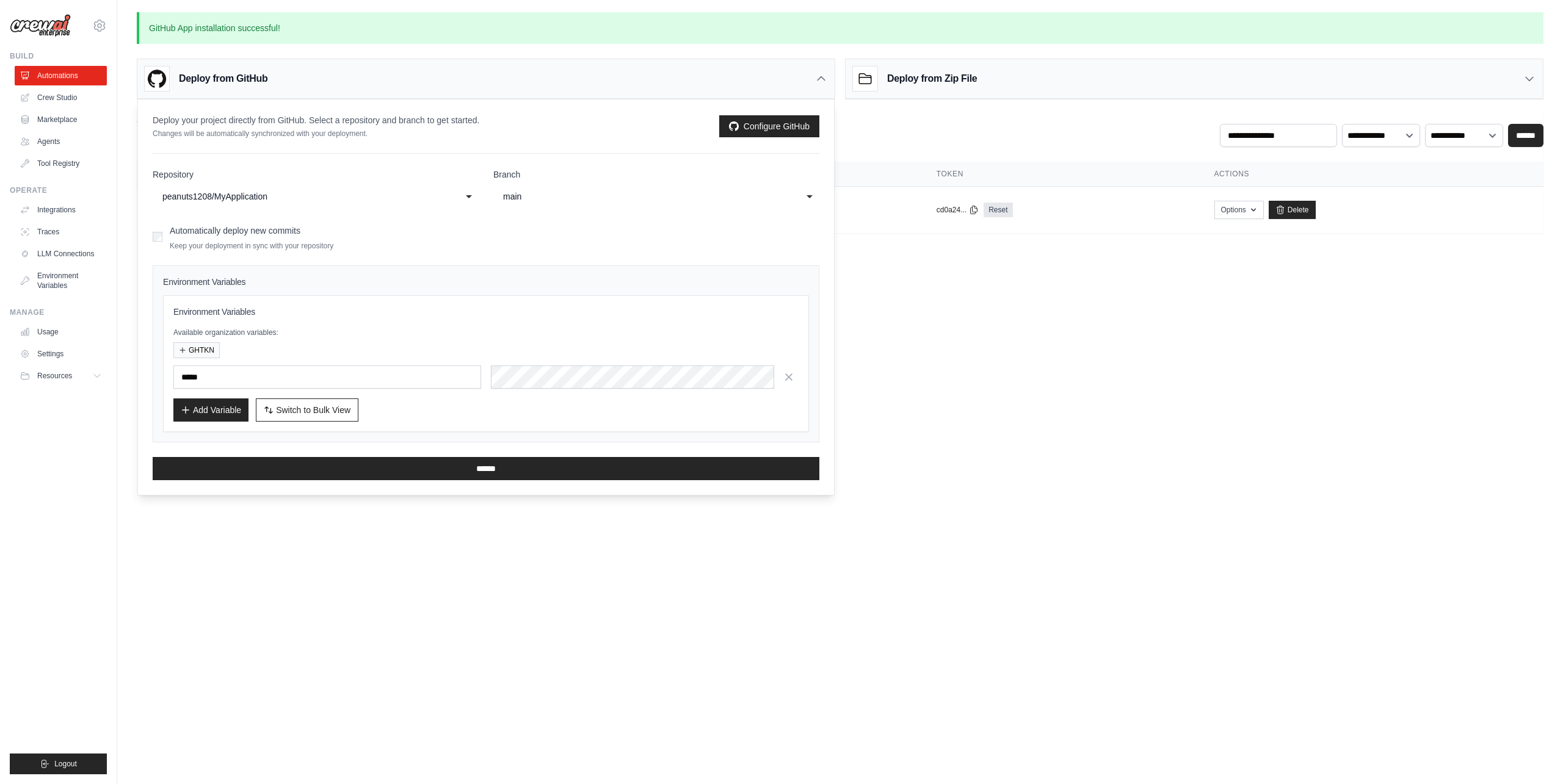
click at [570, 196] on div "main" at bounding box center [644, 196] width 282 height 15
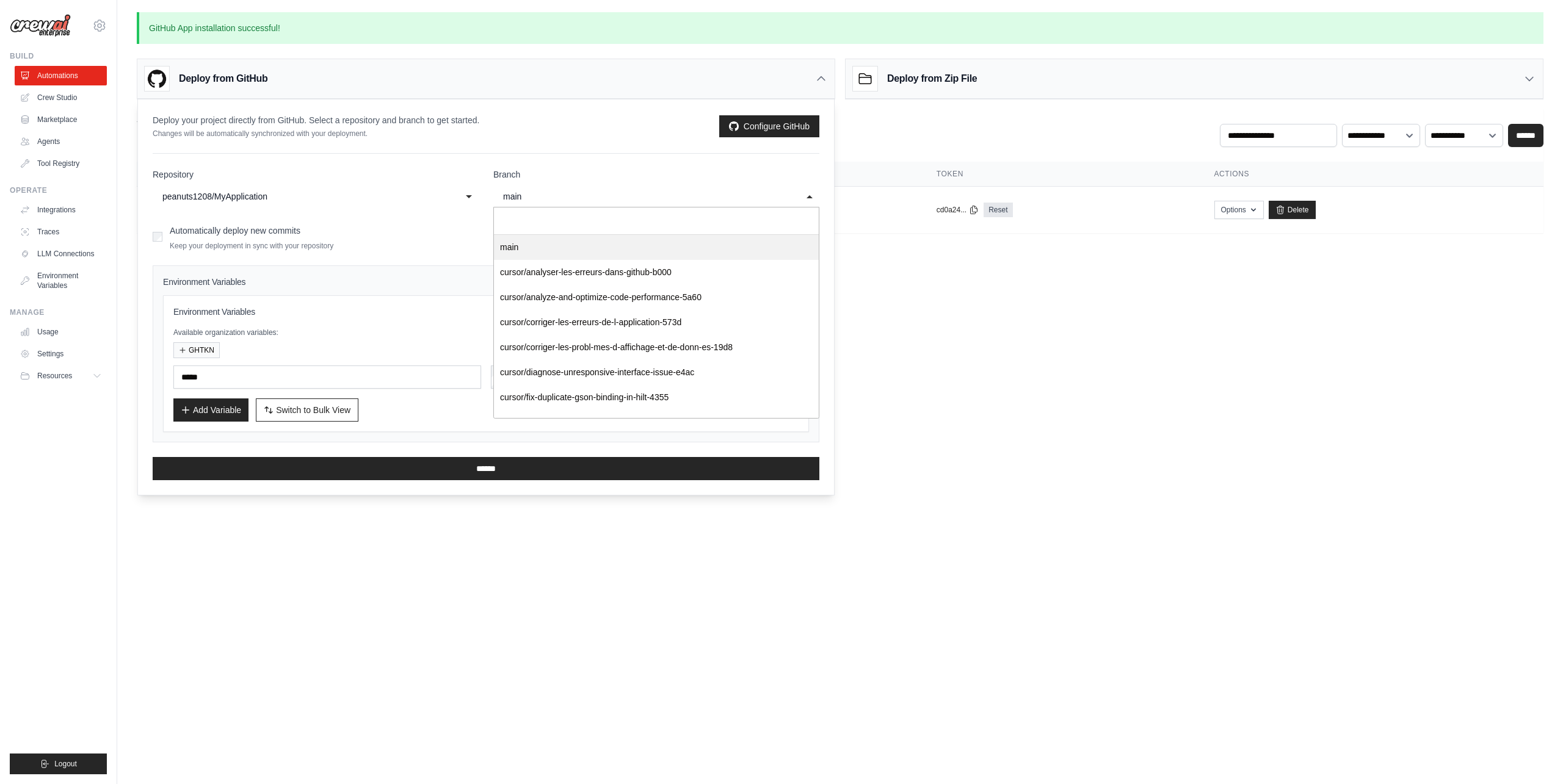
click at [570, 196] on div "main" at bounding box center [644, 196] width 282 height 15
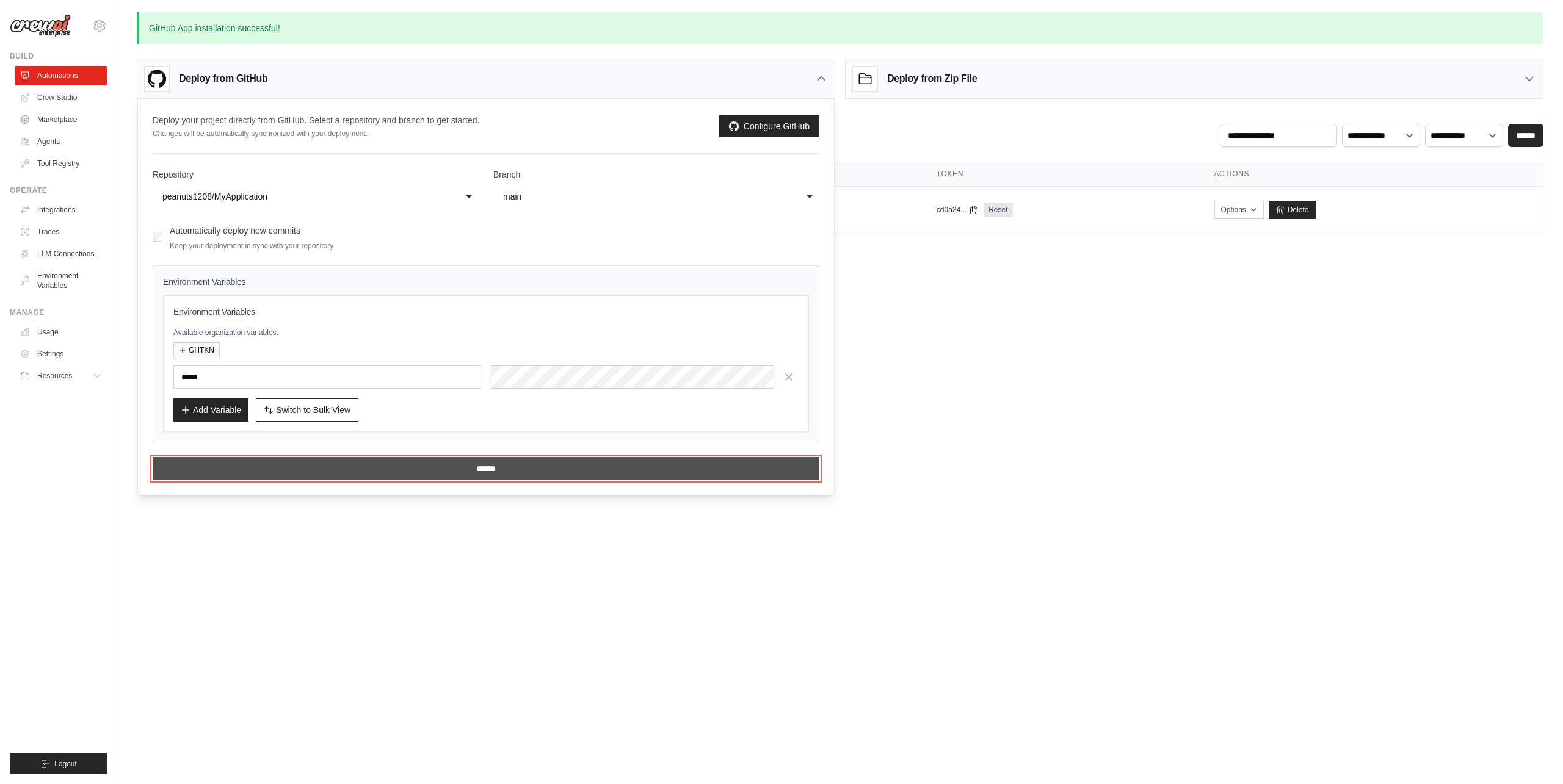
click at [516, 464] on input "******" at bounding box center [486, 468] width 667 height 23
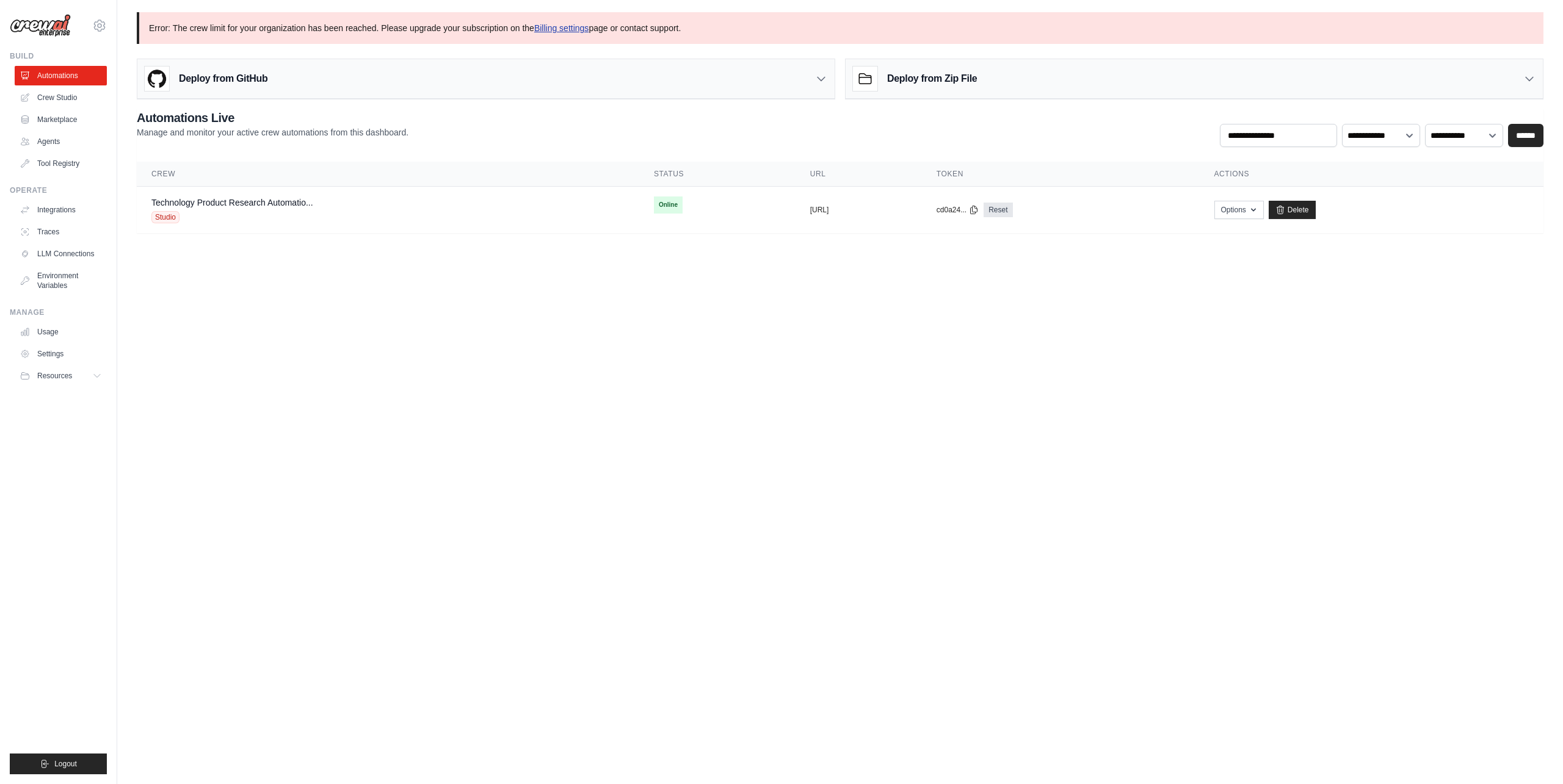
click at [551, 30] on link "Billing settings" at bounding box center [562, 28] width 55 height 10
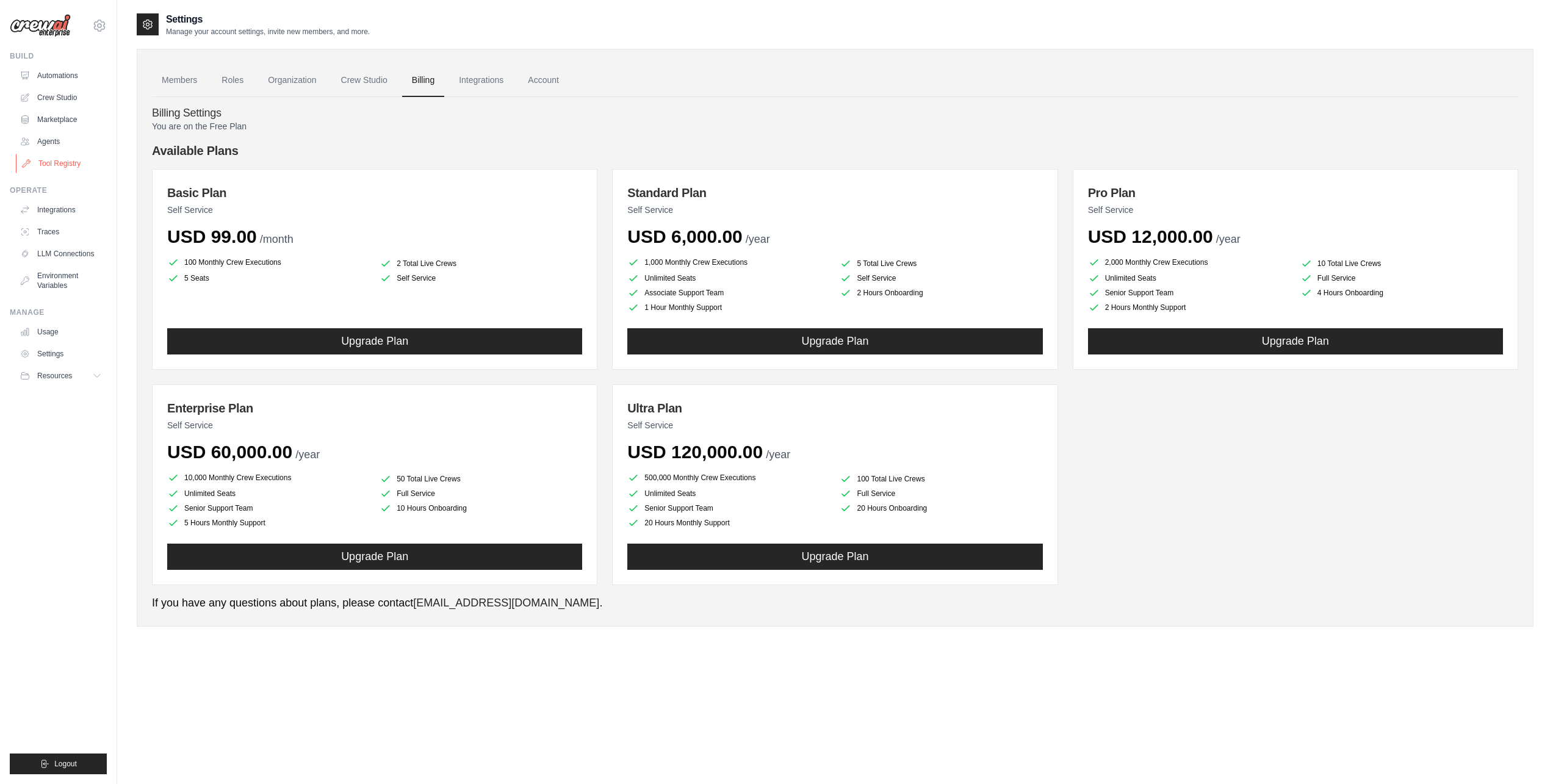
click at [68, 155] on link "Tool Registry" at bounding box center [61, 164] width 92 height 20
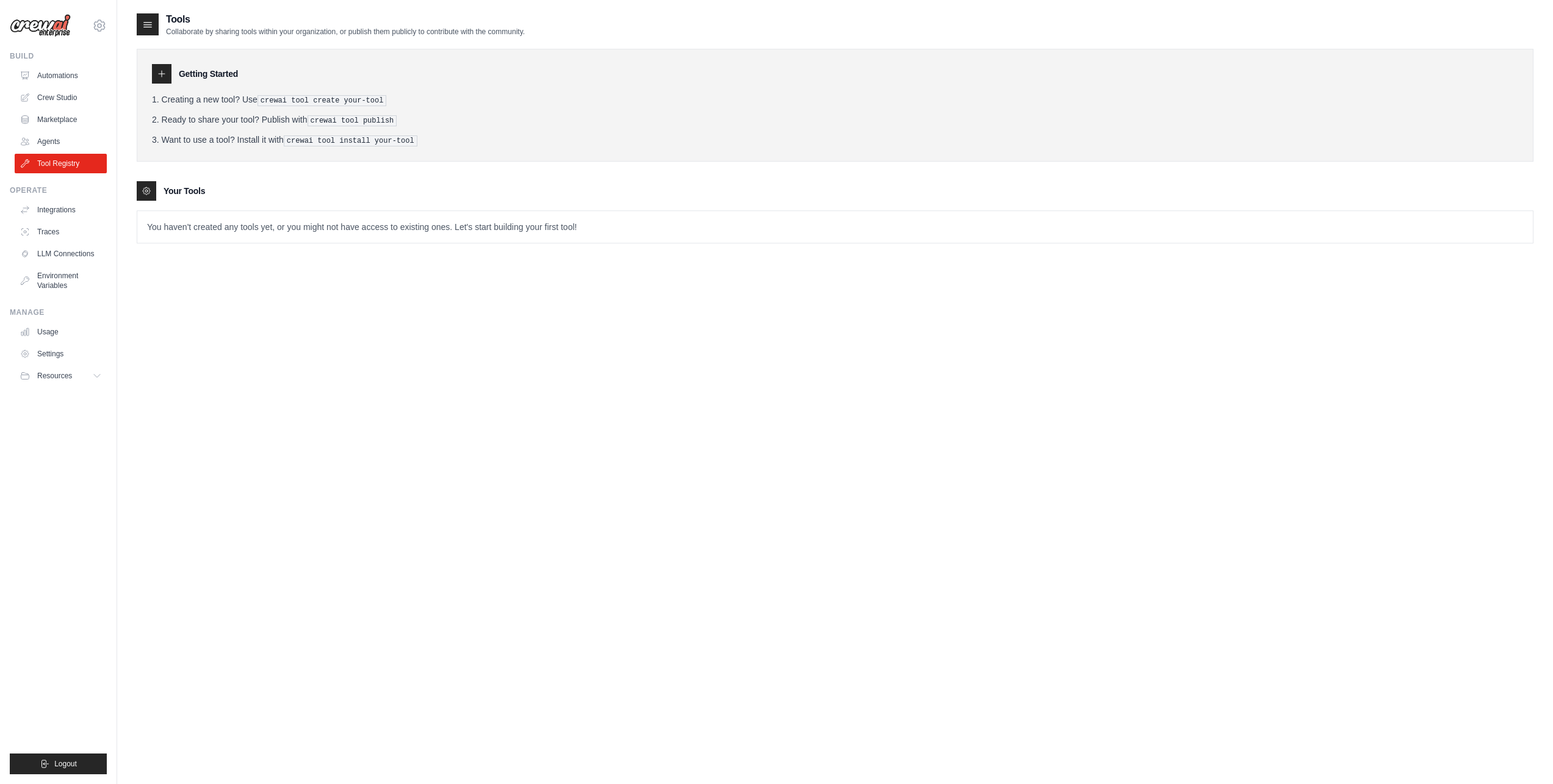
click at [190, 223] on p "You haven't created any tools yet, or you might not have access to existing one…" at bounding box center [835, 227] width 1396 height 32
click at [60, 76] on link "Automations" at bounding box center [61, 76] width 92 height 20
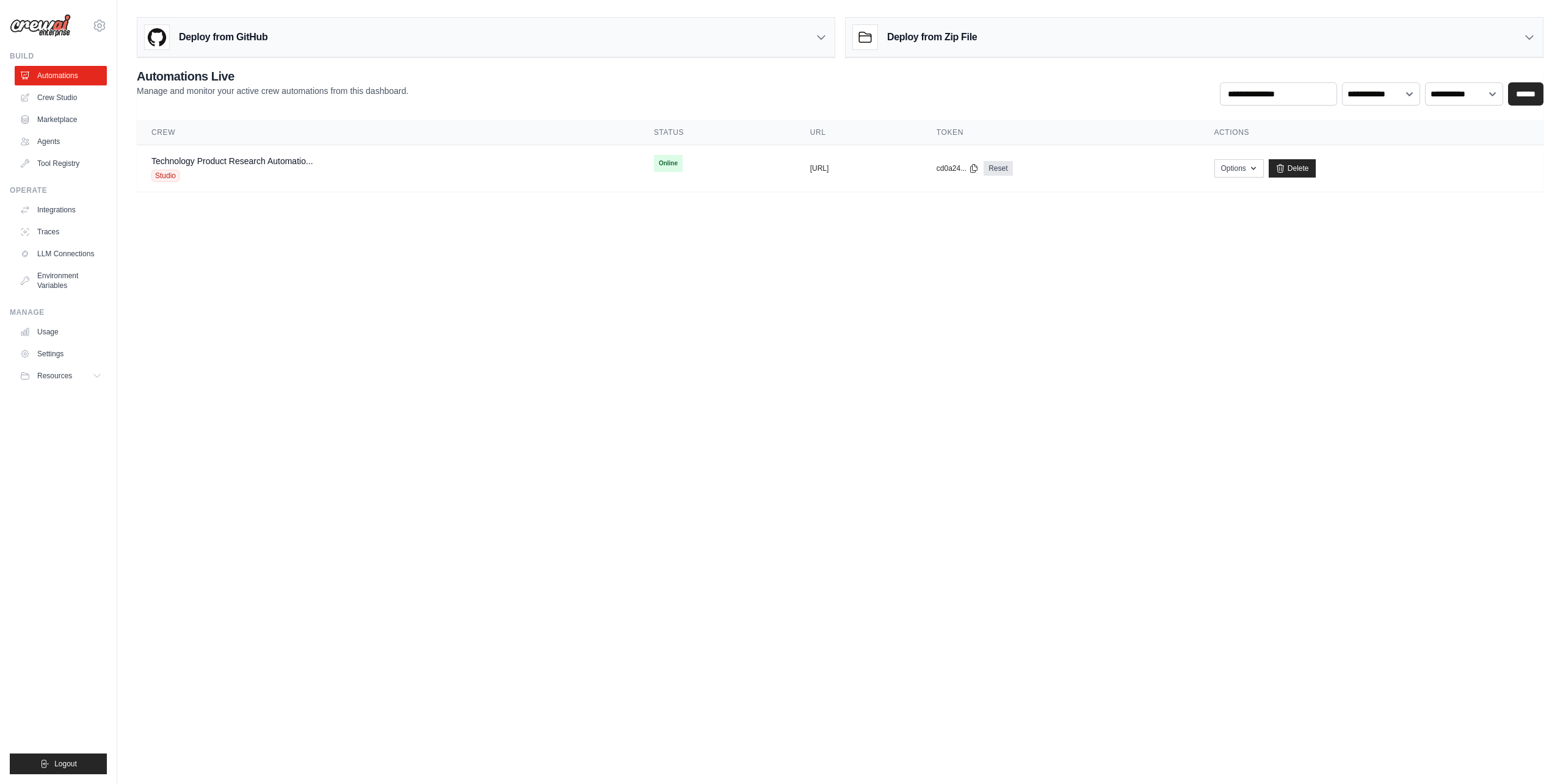
click at [200, 44] on h3 "Deploy from GitHub" at bounding box center [223, 37] width 89 height 15
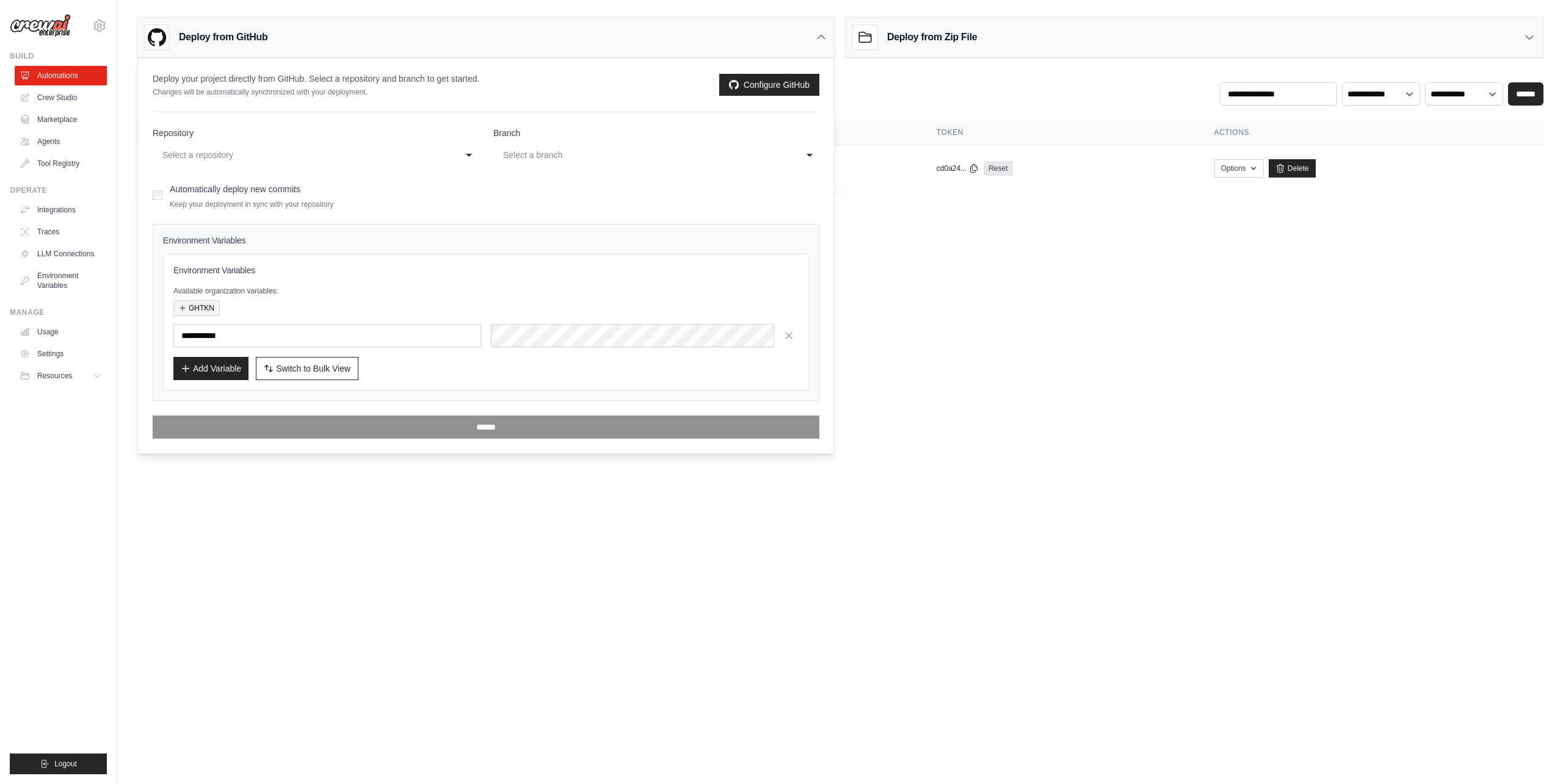
click at [202, 301] on button "GHTKN" at bounding box center [196, 308] width 46 height 16
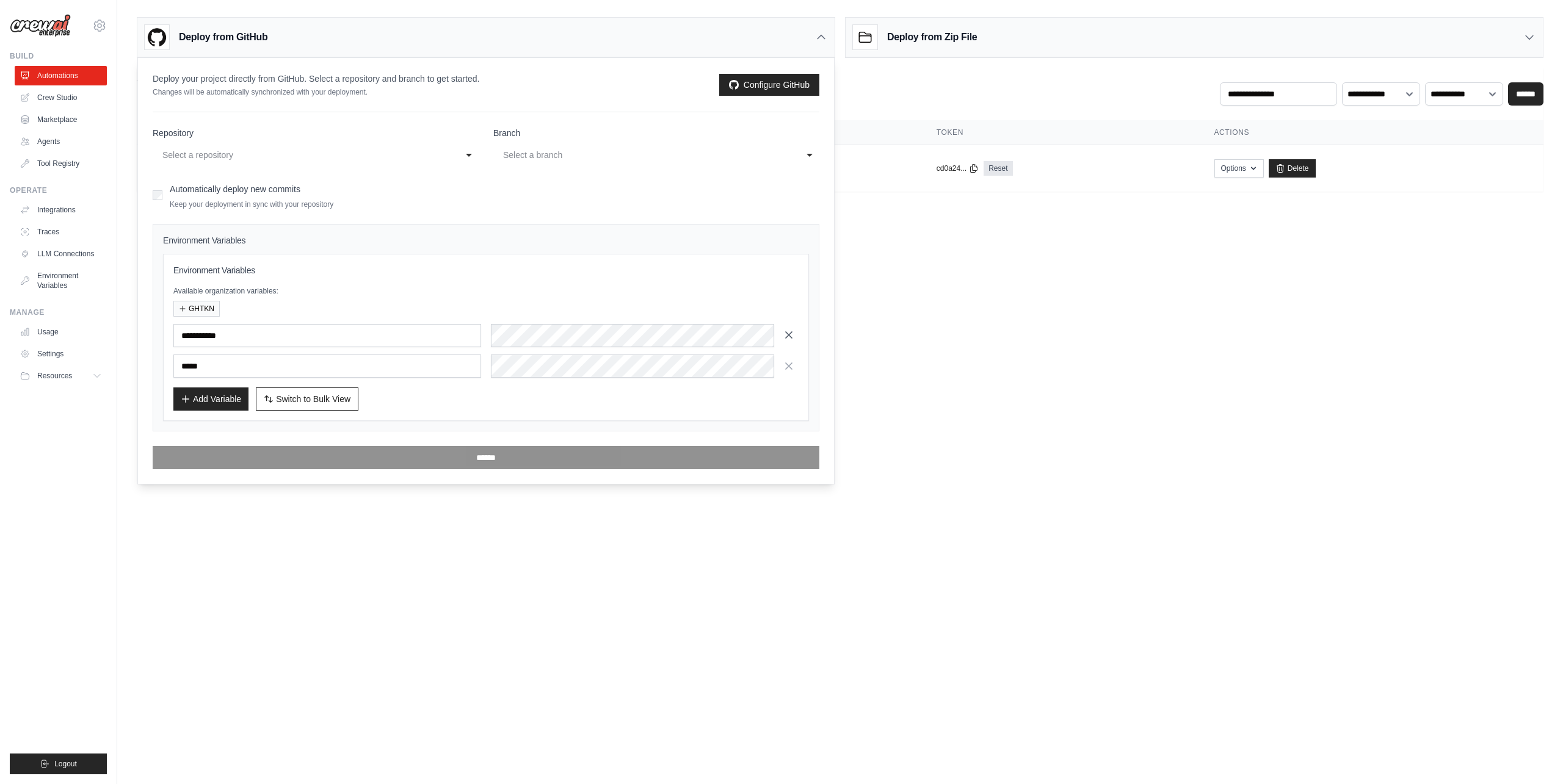
click at [790, 334] on icon "button" at bounding box center [788, 334] width 6 height 6
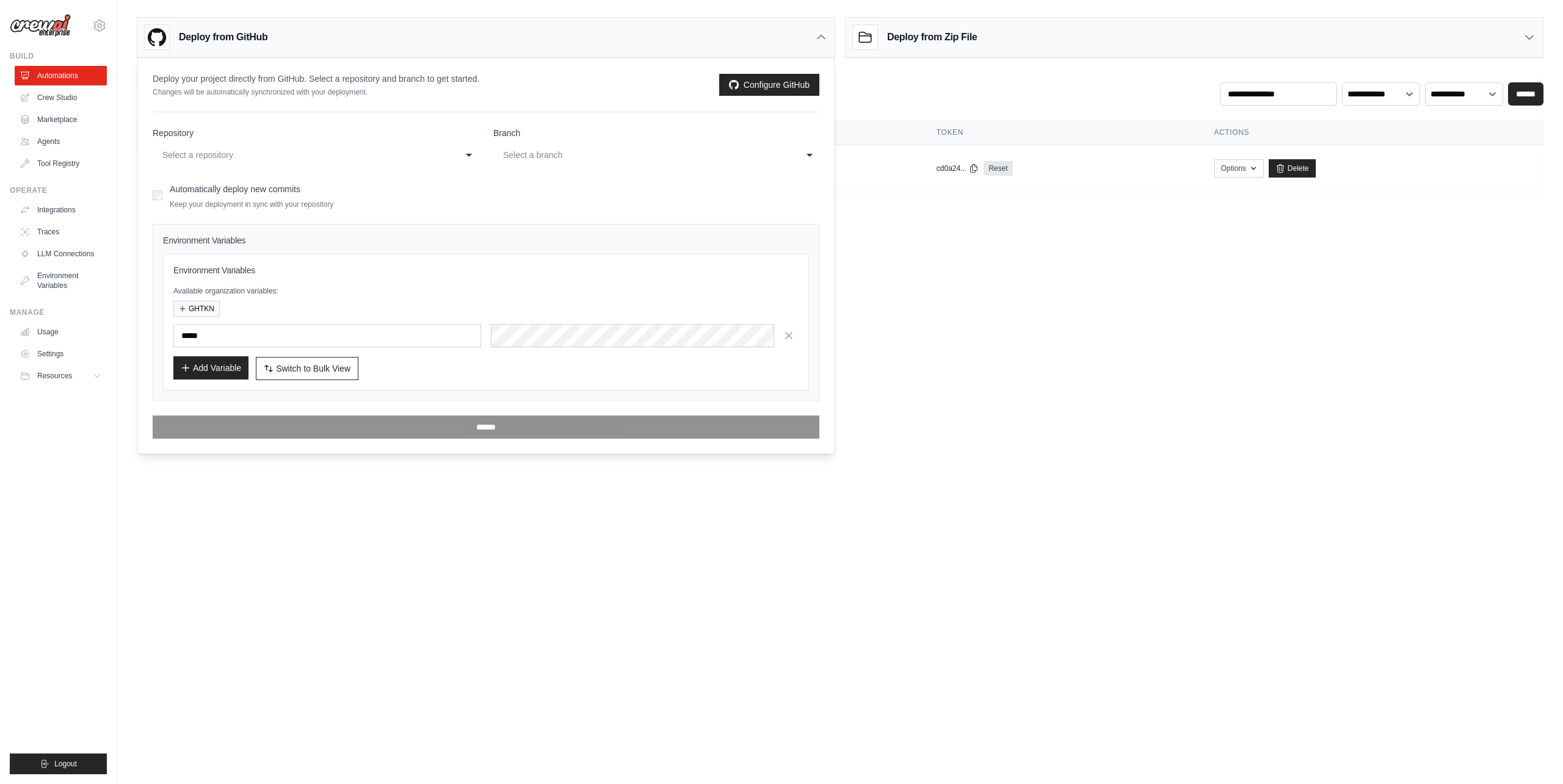
click at [230, 367] on button "Add Variable" at bounding box center [211, 368] width 75 height 23
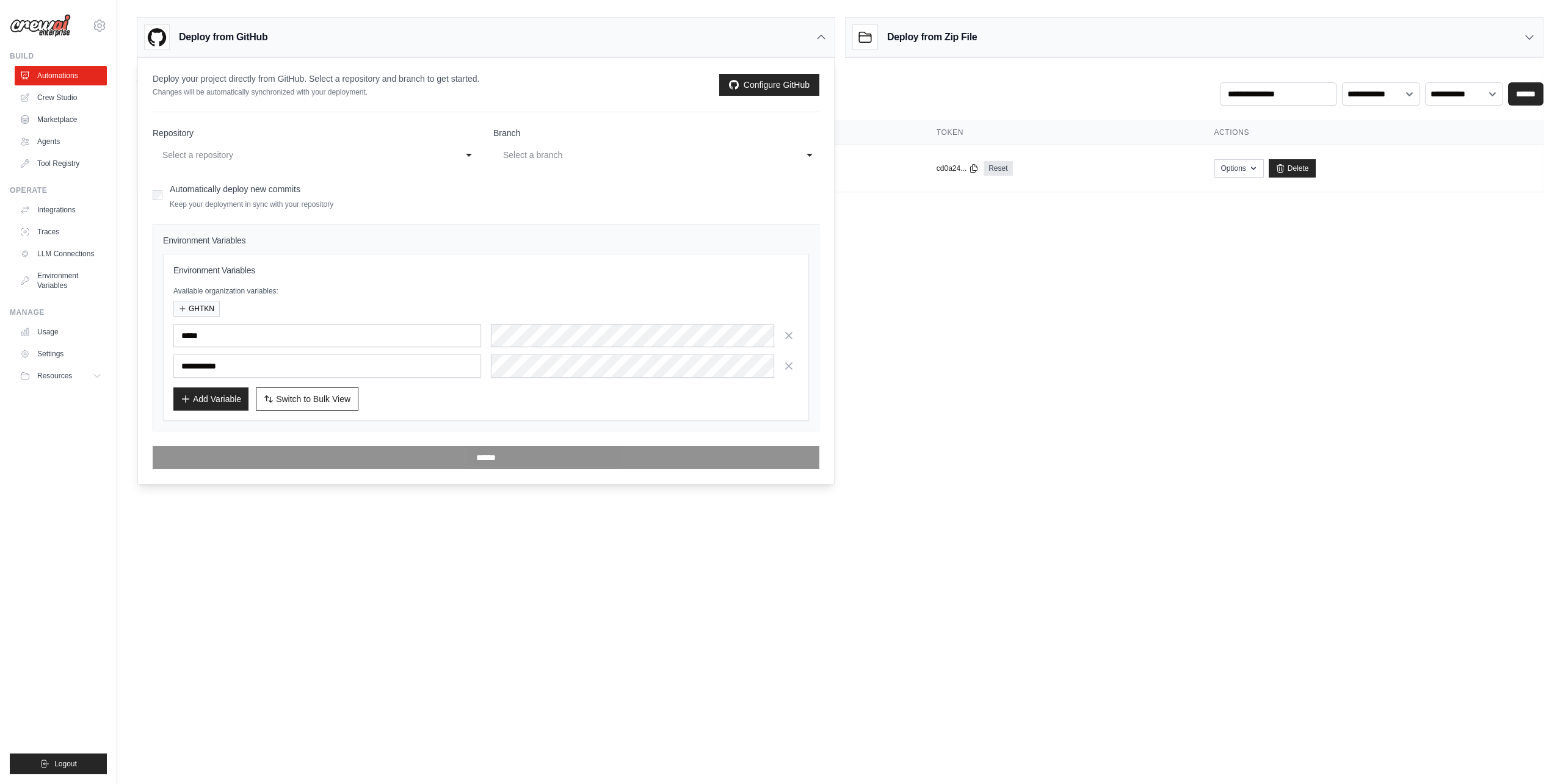
drag, startPoint x: 790, startPoint y: 370, endPoint x: 765, endPoint y: 375, distance: 25.5
click at [788, 370] on icon "button" at bounding box center [788, 366] width 12 height 12
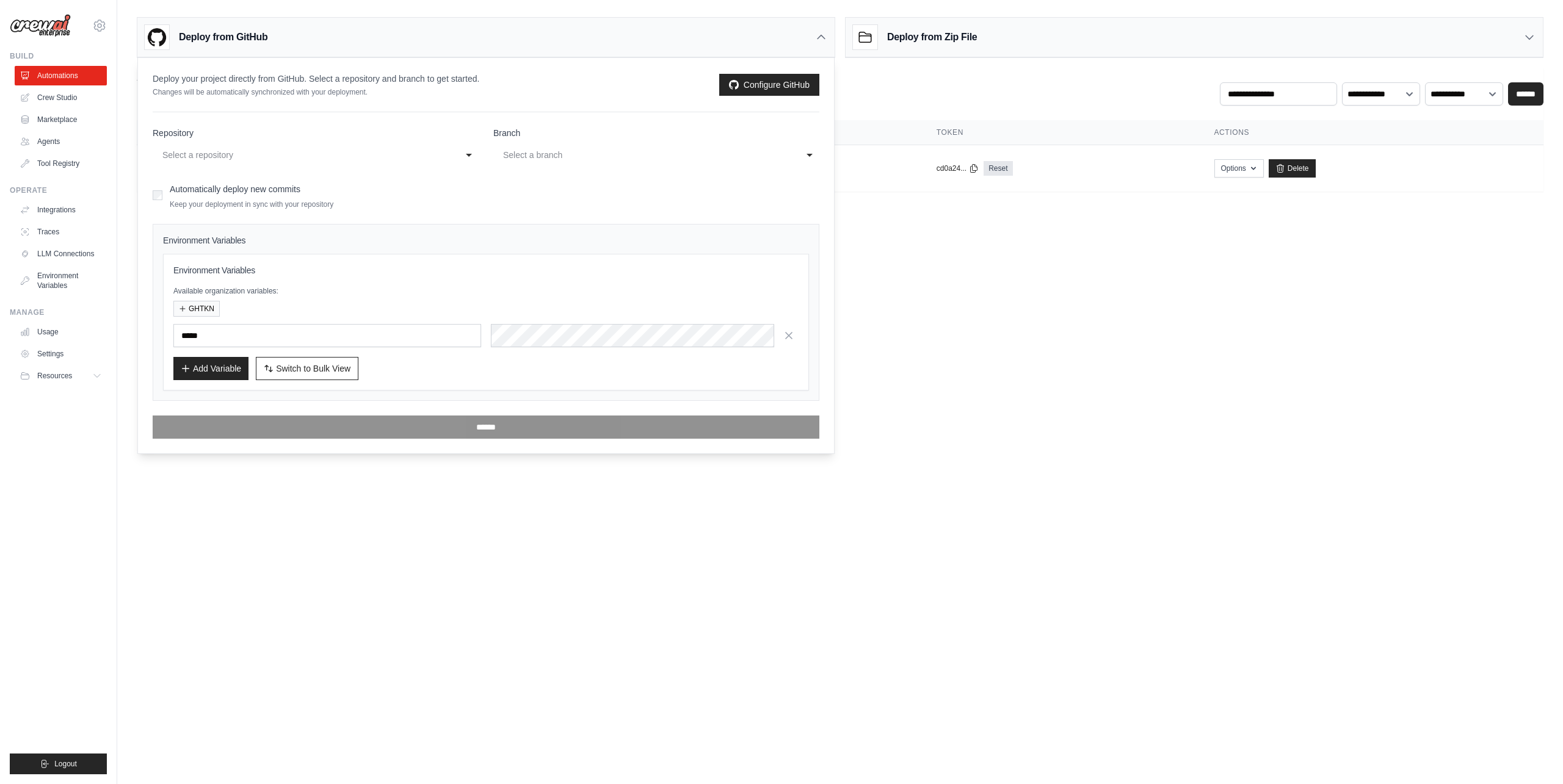
click at [209, 157] on div "Select a repository" at bounding box center [304, 155] width 282 height 15
select select "**********"
select select "****"
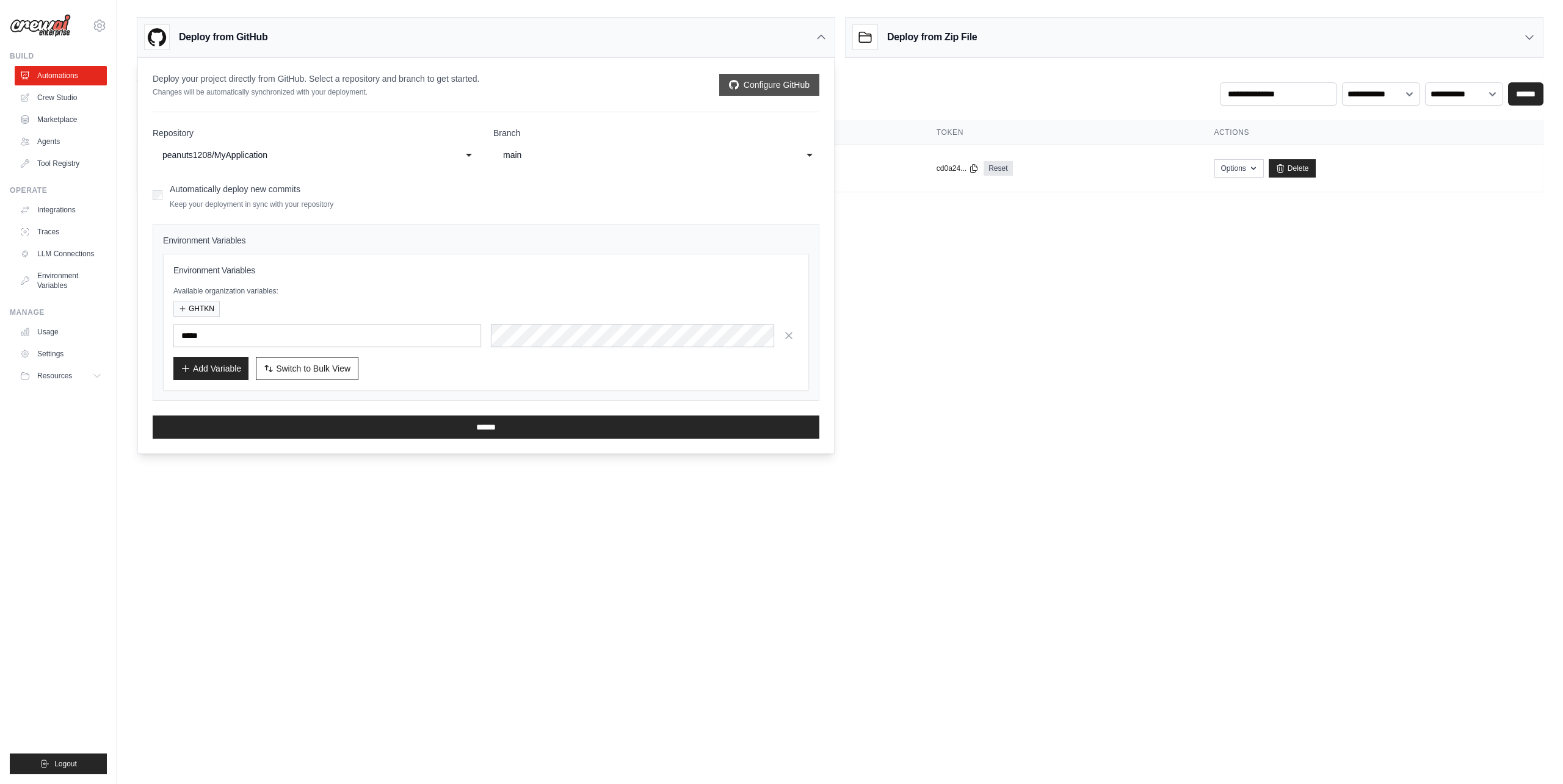
click at [774, 85] on link "Configure GitHub" at bounding box center [769, 85] width 100 height 22
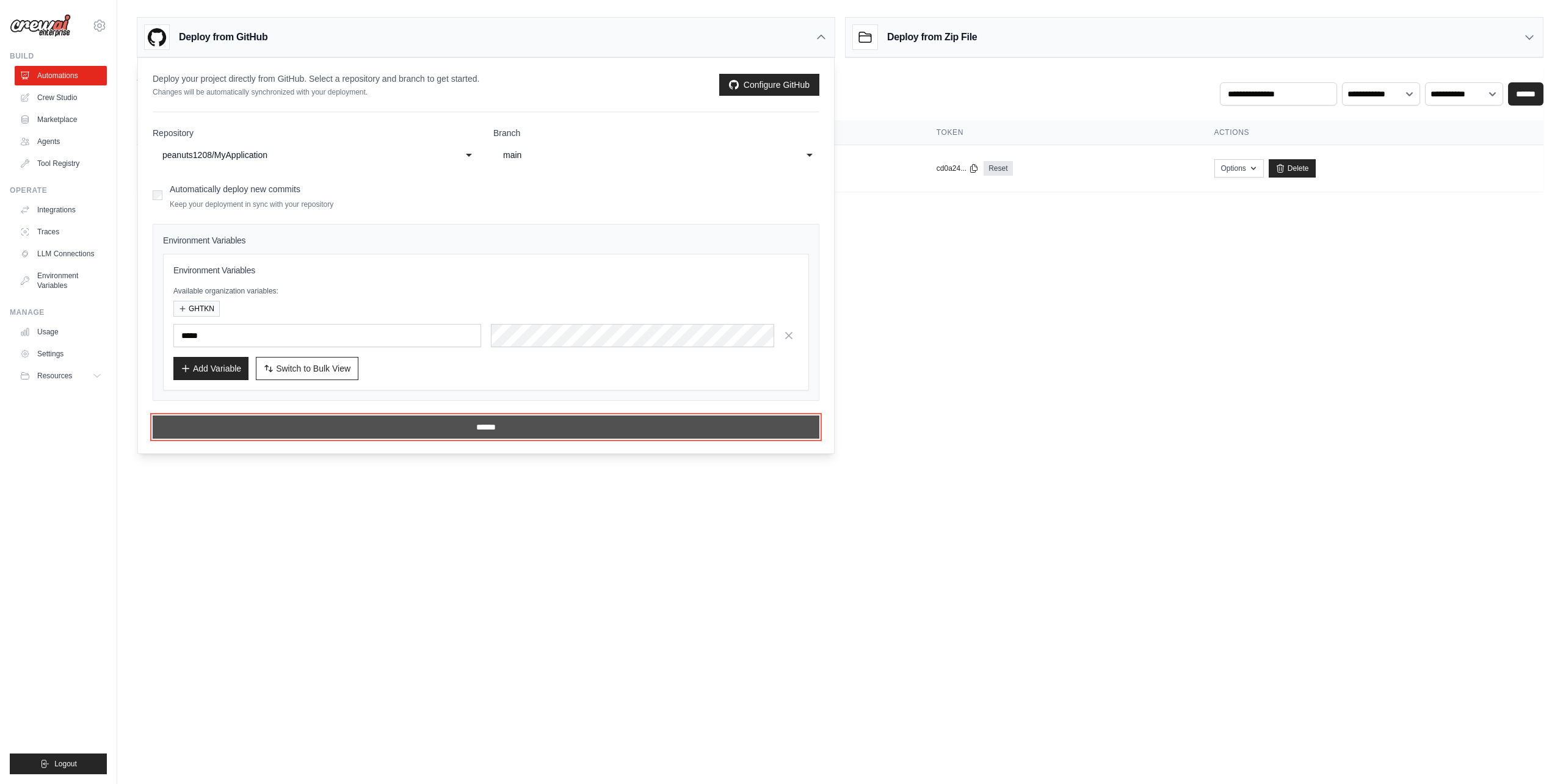
click at [412, 425] on input "******" at bounding box center [486, 427] width 667 height 23
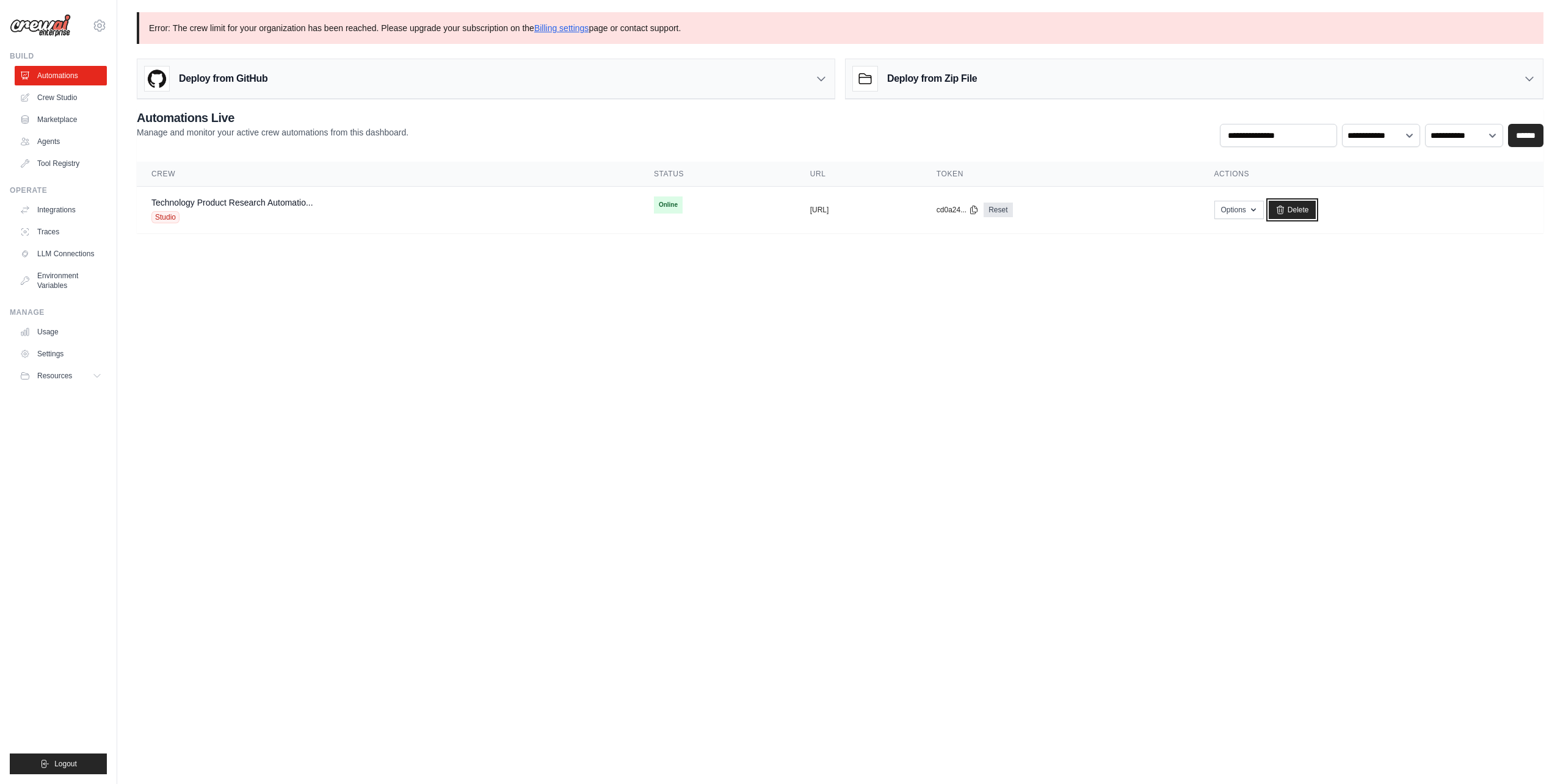
drag, startPoint x: 1357, startPoint y: 204, endPoint x: 830, endPoint y: 41, distance: 551.6
click at [1316, 204] on link "Delete" at bounding box center [1292, 210] width 47 height 19
click at [49, 91] on link "Crew Studio" at bounding box center [62, 98] width 92 height 20
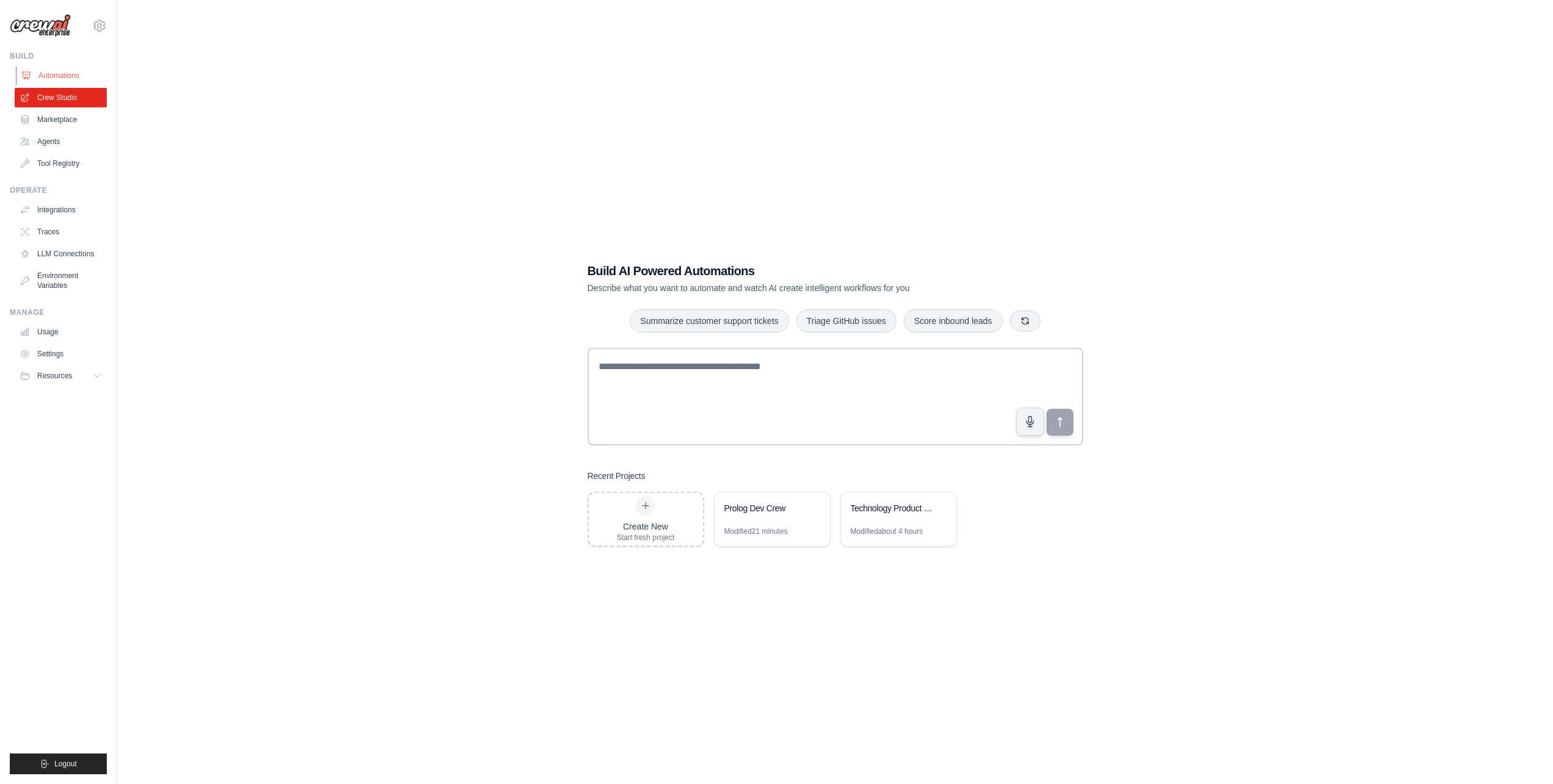
click at [57, 77] on link "Automations" at bounding box center [61, 76] width 92 height 20
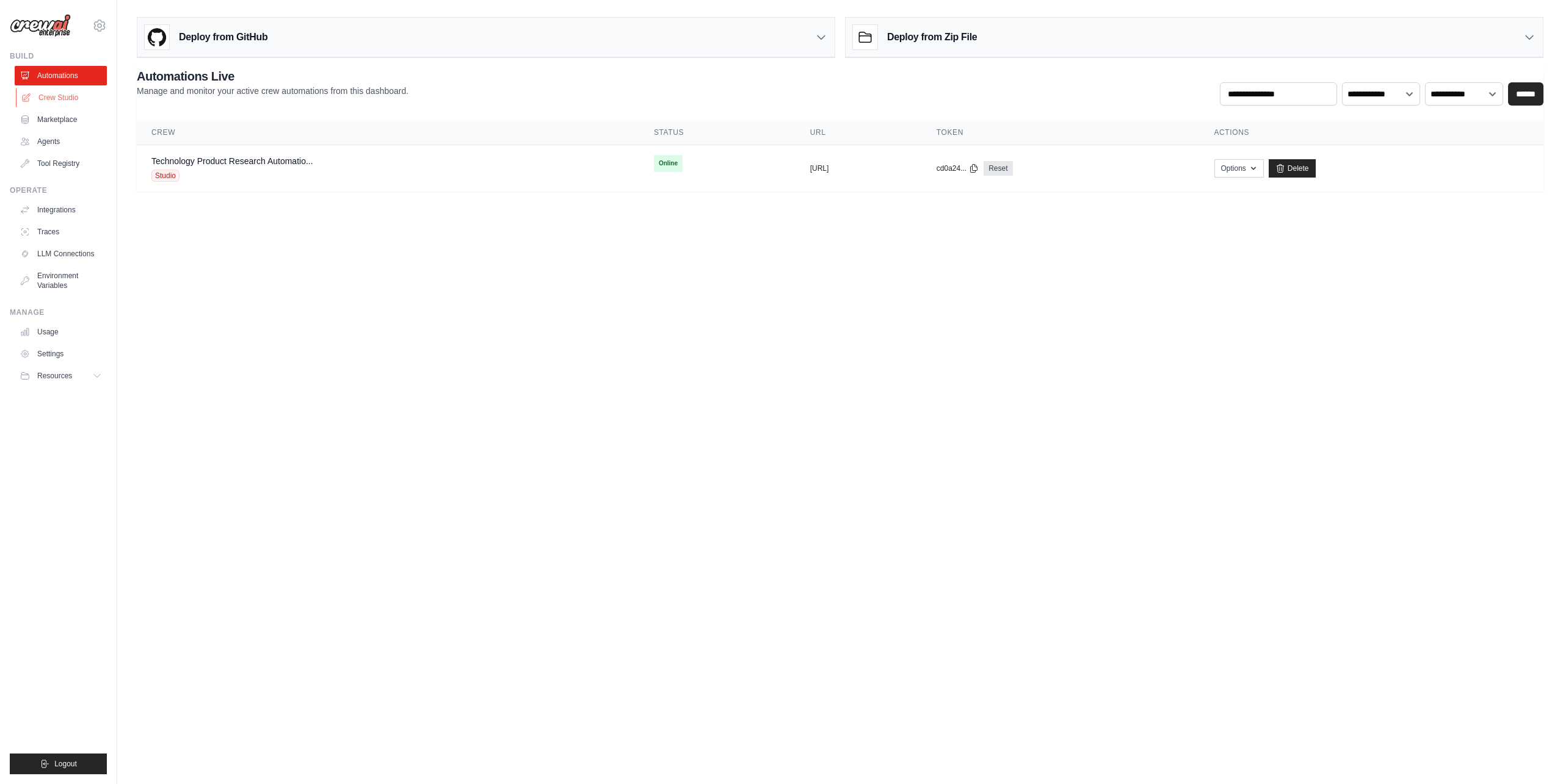
click at [52, 102] on link "Crew Studio" at bounding box center [62, 98] width 92 height 20
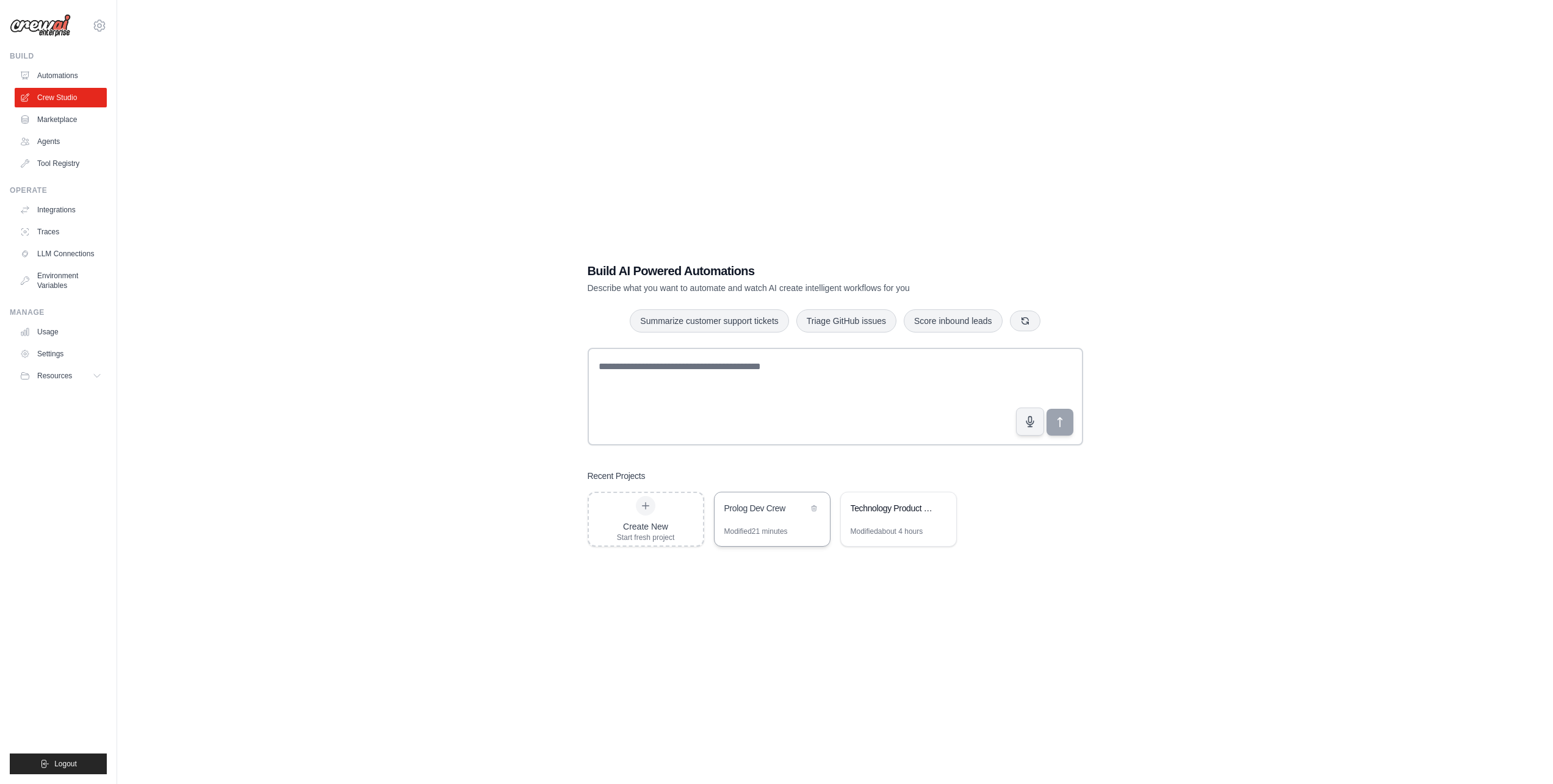
click at [776, 519] on div "Prolog Dev Crew" at bounding box center [772, 510] width 115 height 34
click at [47, 70] on link "Automations" at bounding box center [61, 76] width 92 height 20
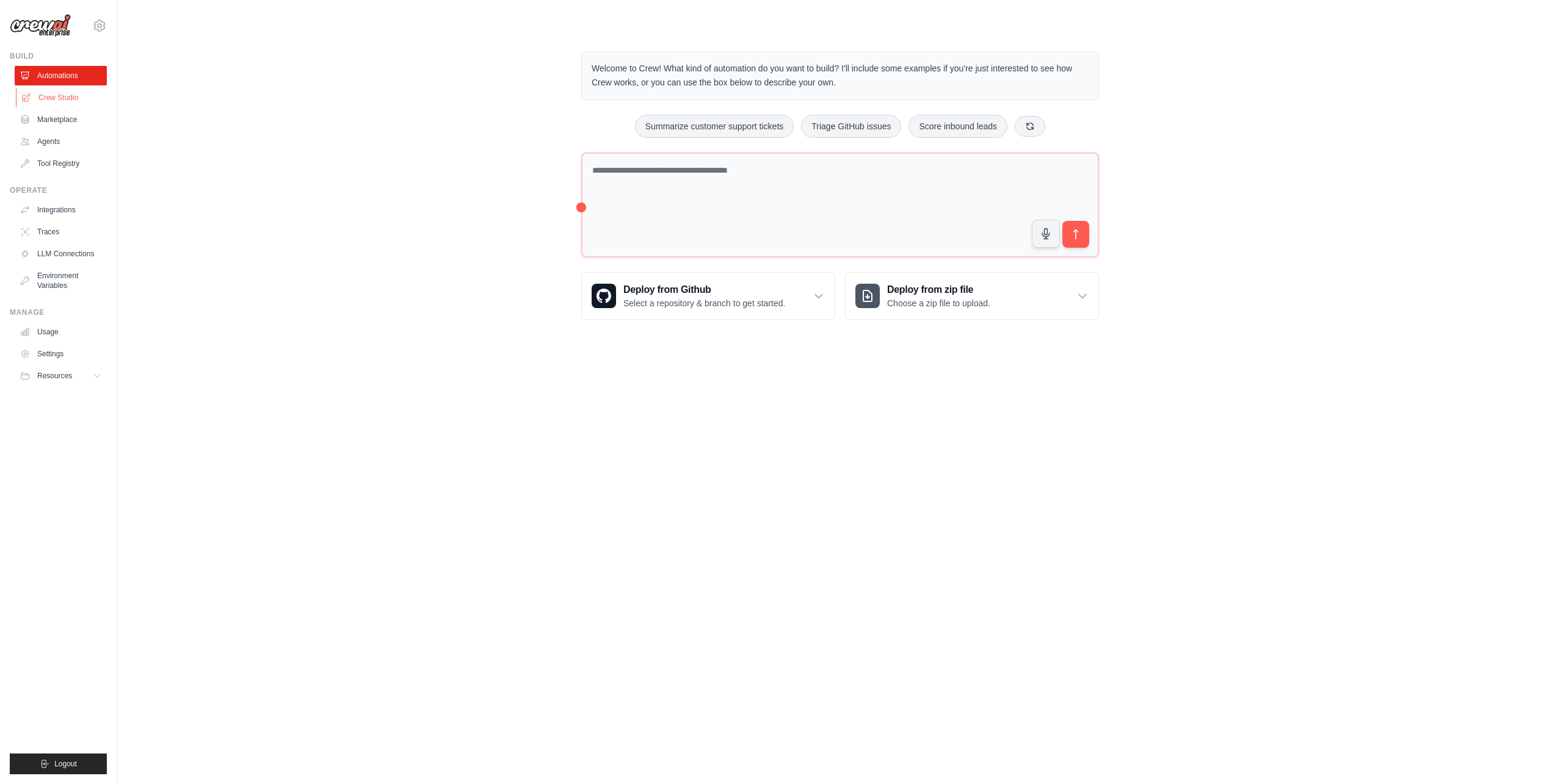
click at [73, 97] on link "Crew Studio" at bounding box center [62, 98] width 92 height 20
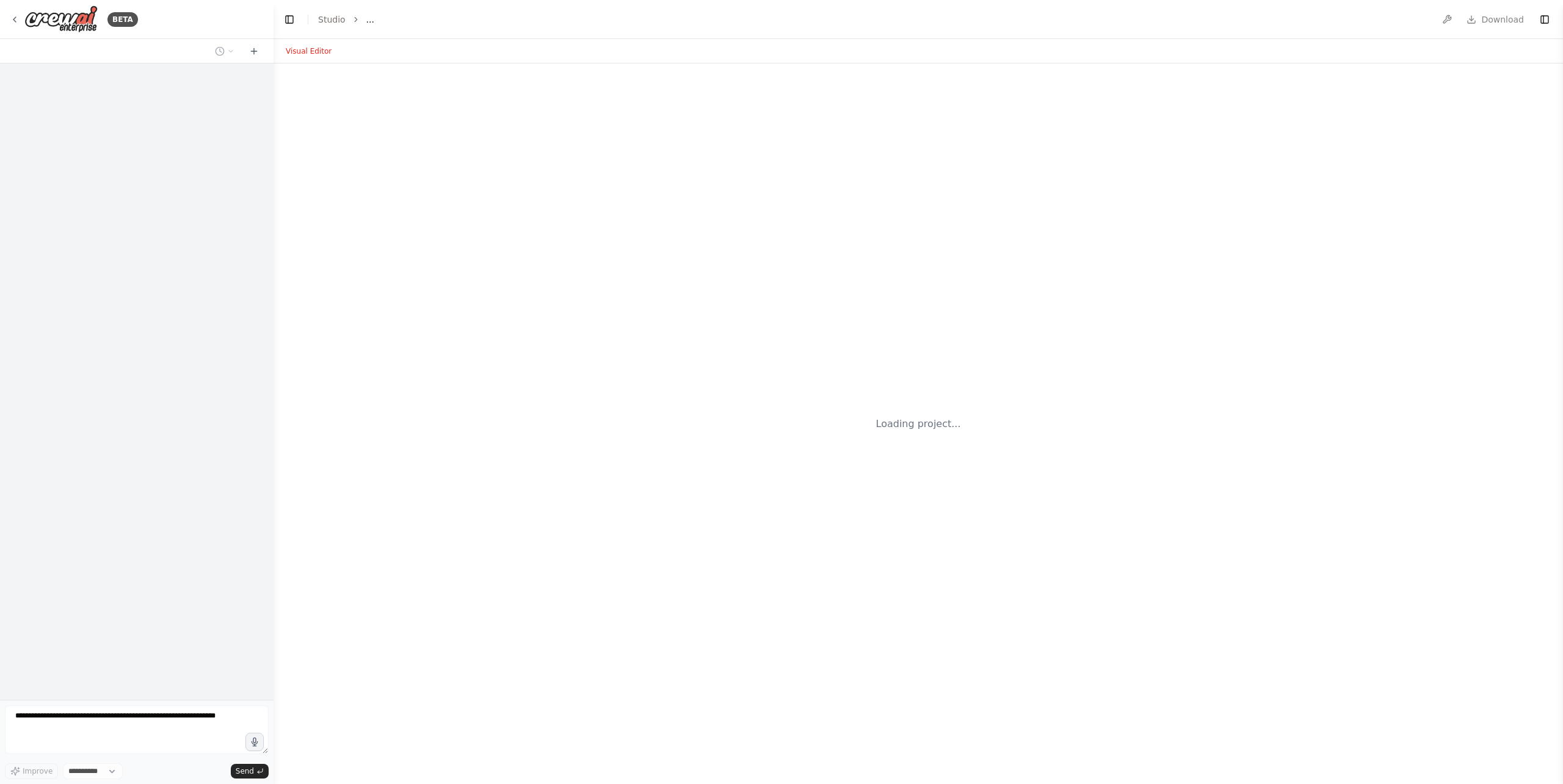
select select "****"
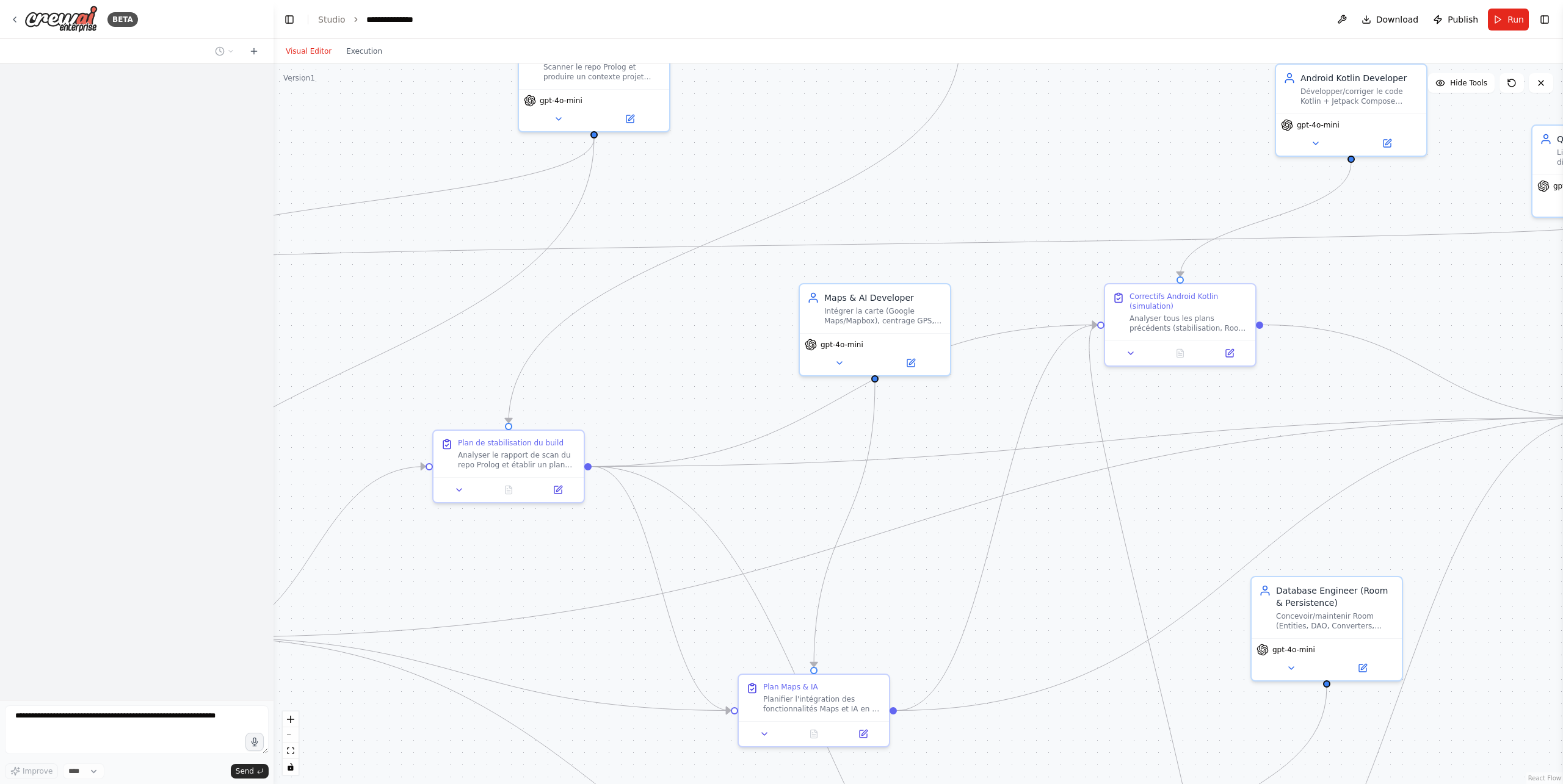
scroll to position [1509, 0]
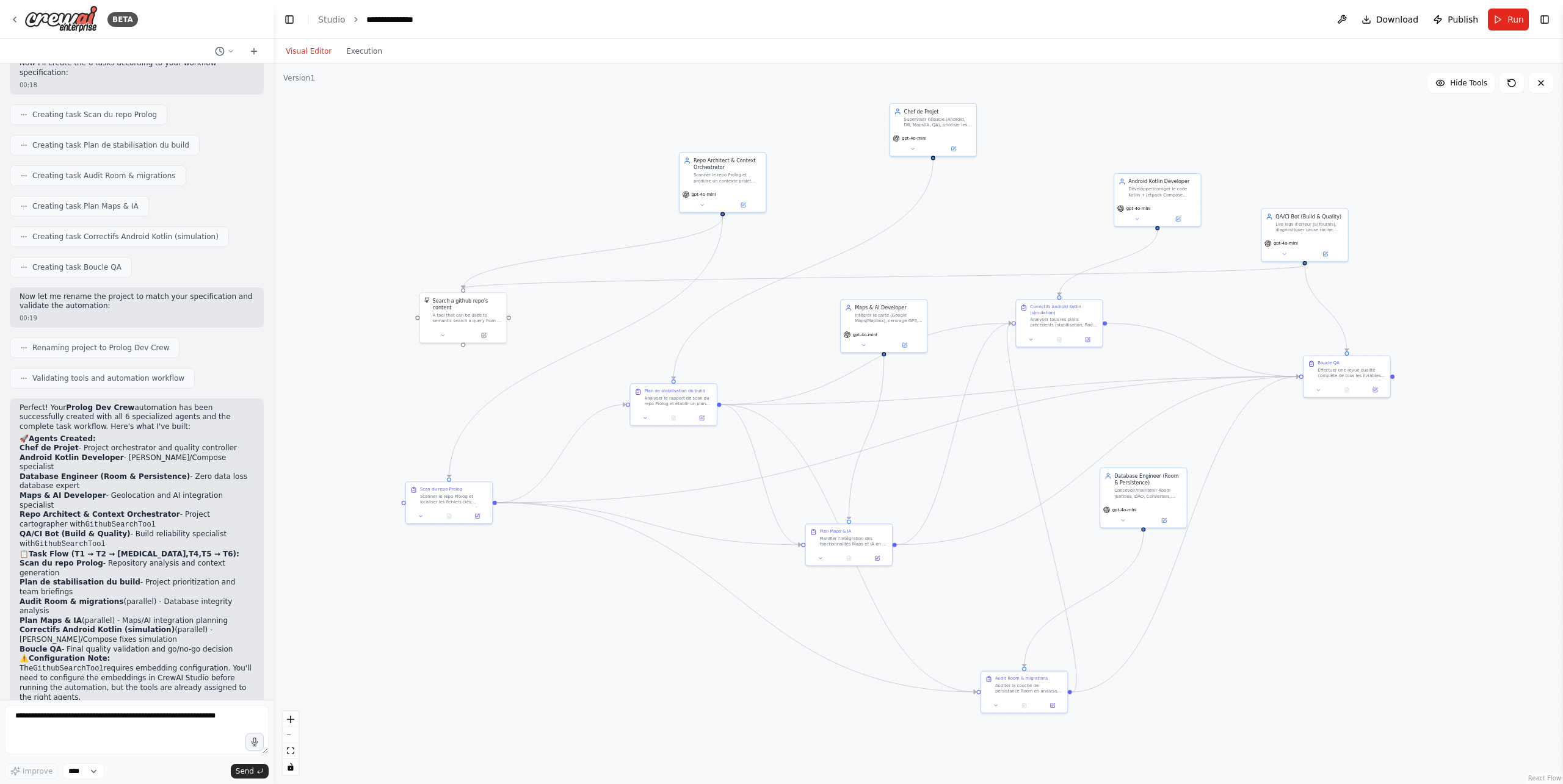
drag, startPoint x: 1076, startPoint y: 237, endPoint x: 1070, endPoint y: 173, distance: 64.3
click at [1070, 173] on div ".deletable-edge-delete-btn { width: 20px; height: 20px; border: 0px solid #ffff…" at bounding box center [919, 424] width 1290 height 721
click at [1518, 21] on span "Run" at bounding box center [1515, 19] width 17 height 12
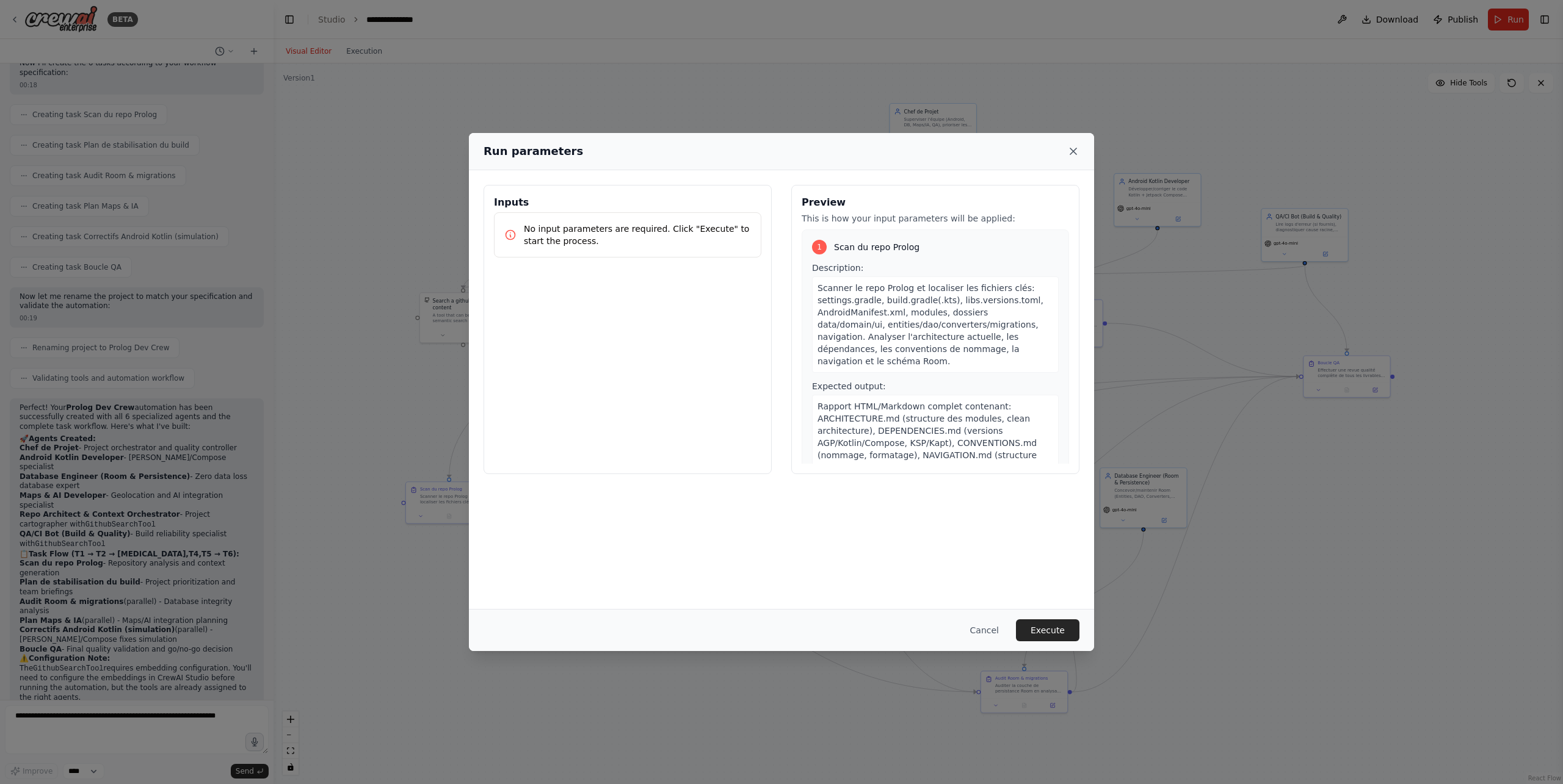
click at [1074, 147] on icon at bounding box center [1074, 151] width 12 height 12
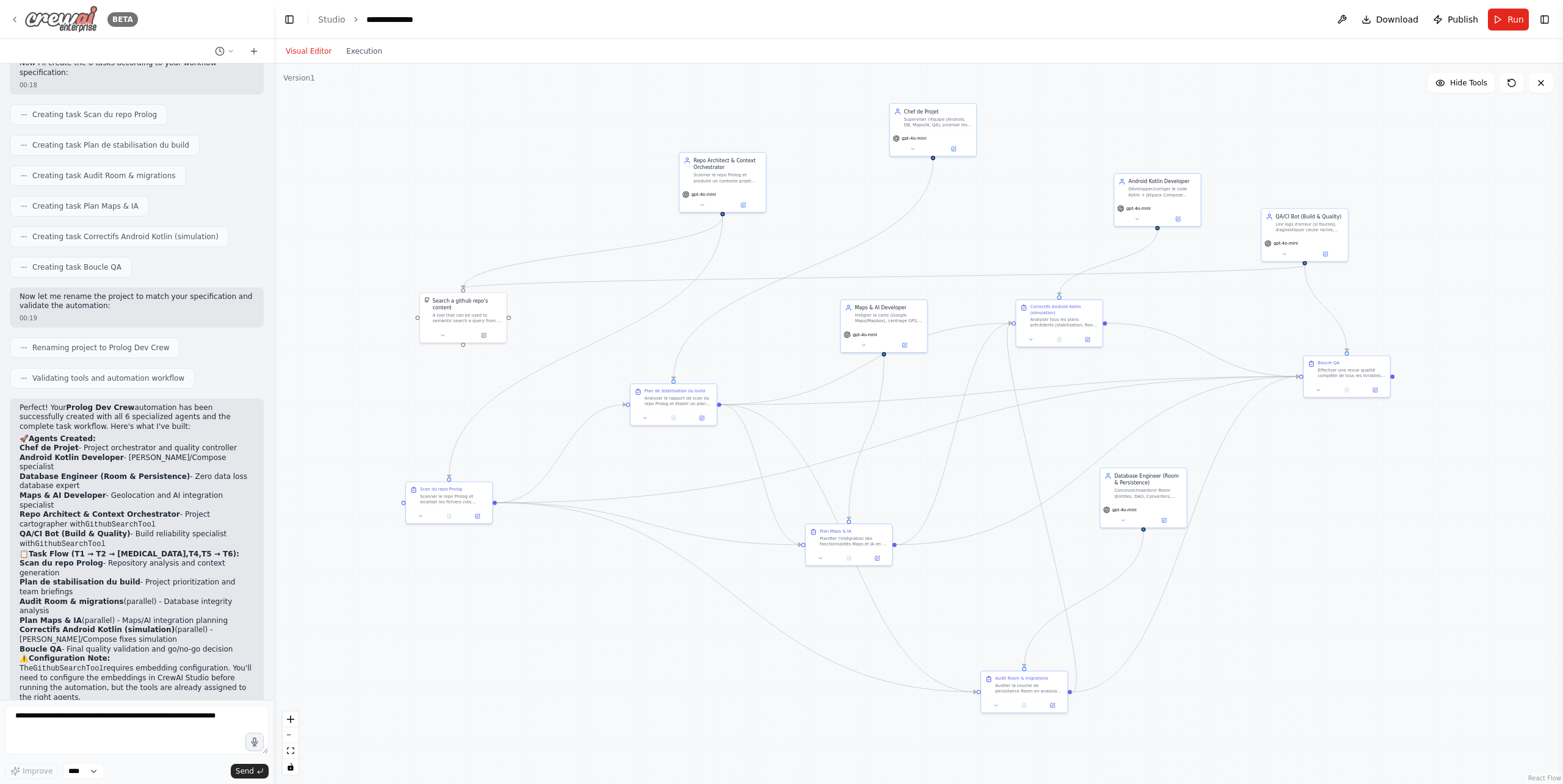
click at [11, 17] on icon at bounding box center [15, 19] width 10 height 10
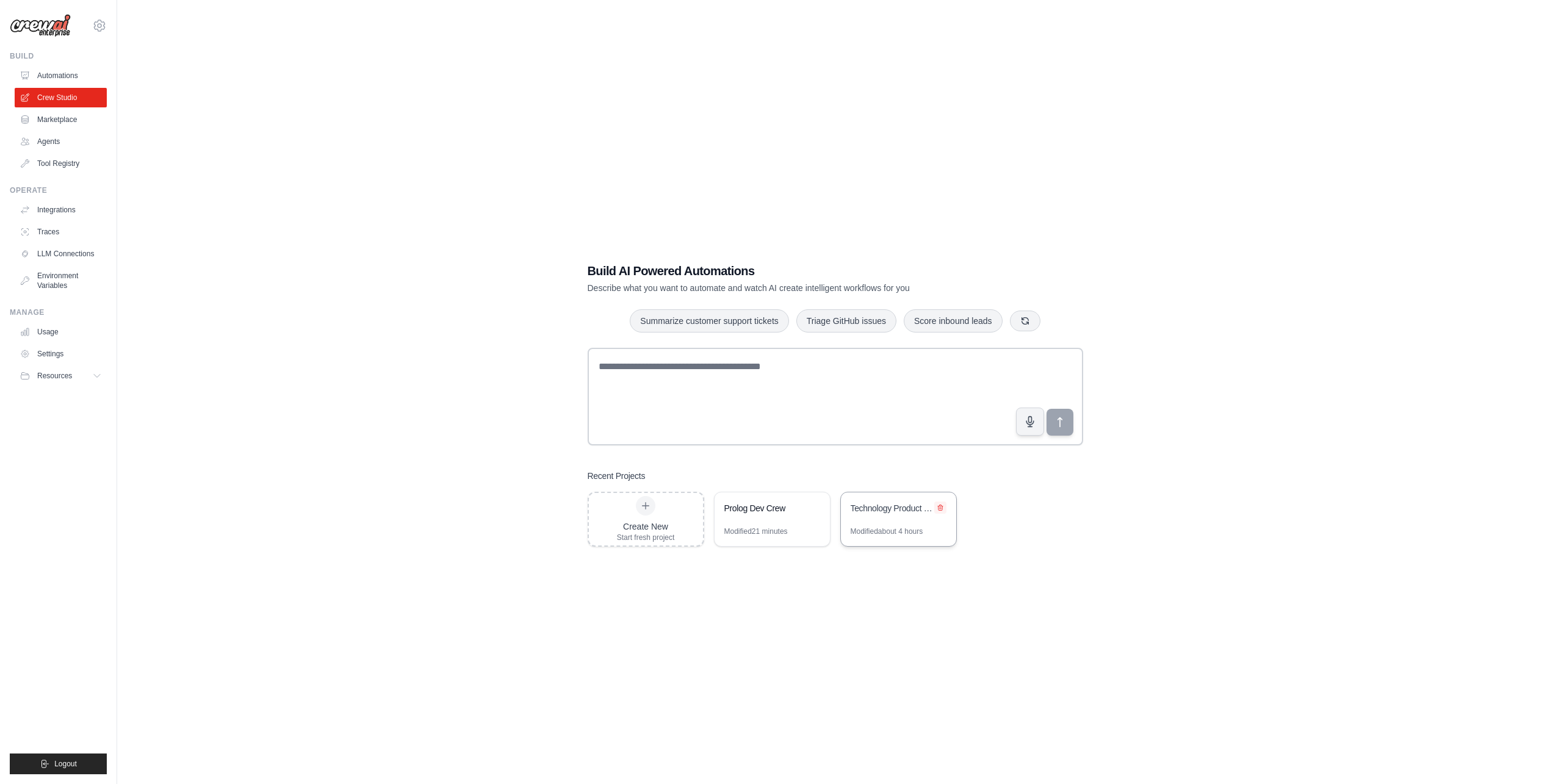
click at [944, 507] on button at bounding box center [940, 508] width 12 height 12
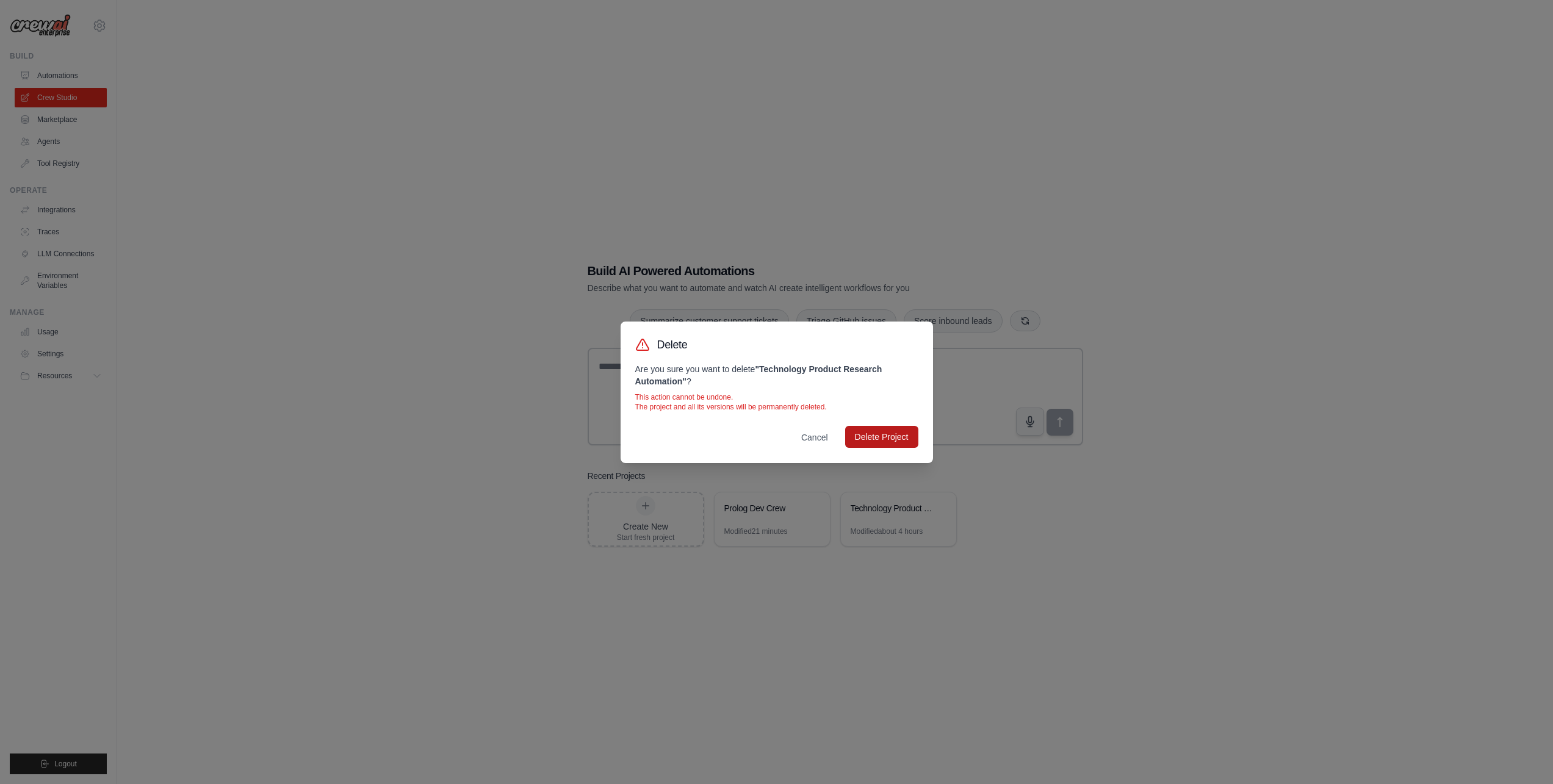
click at [877, 440] on button "Delete Project" at bounding box center [882, 436] width 73 height 22
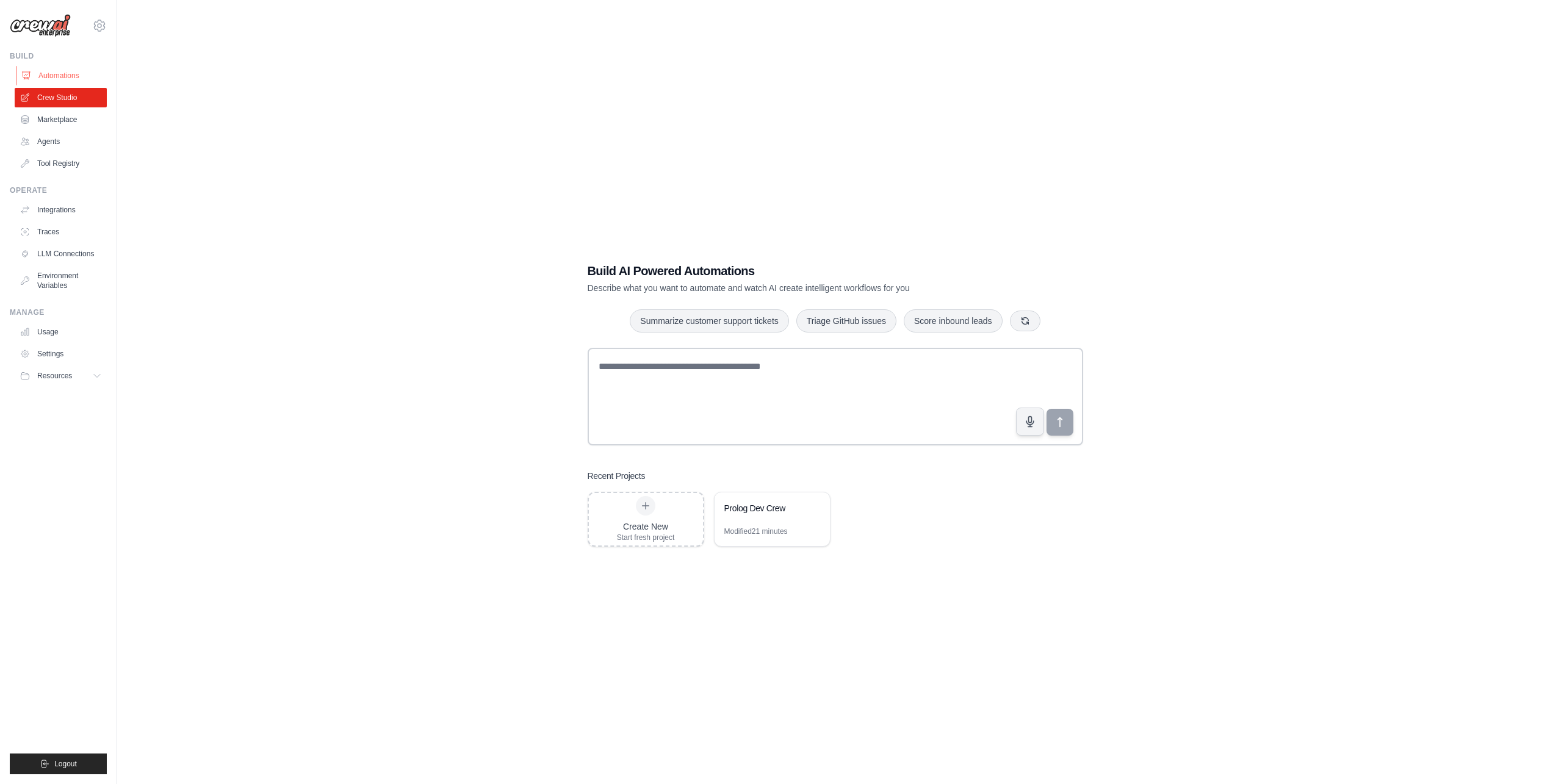
click at [61, 77] on link "Automations" at bounding box center [61, 76] width 92 height 20
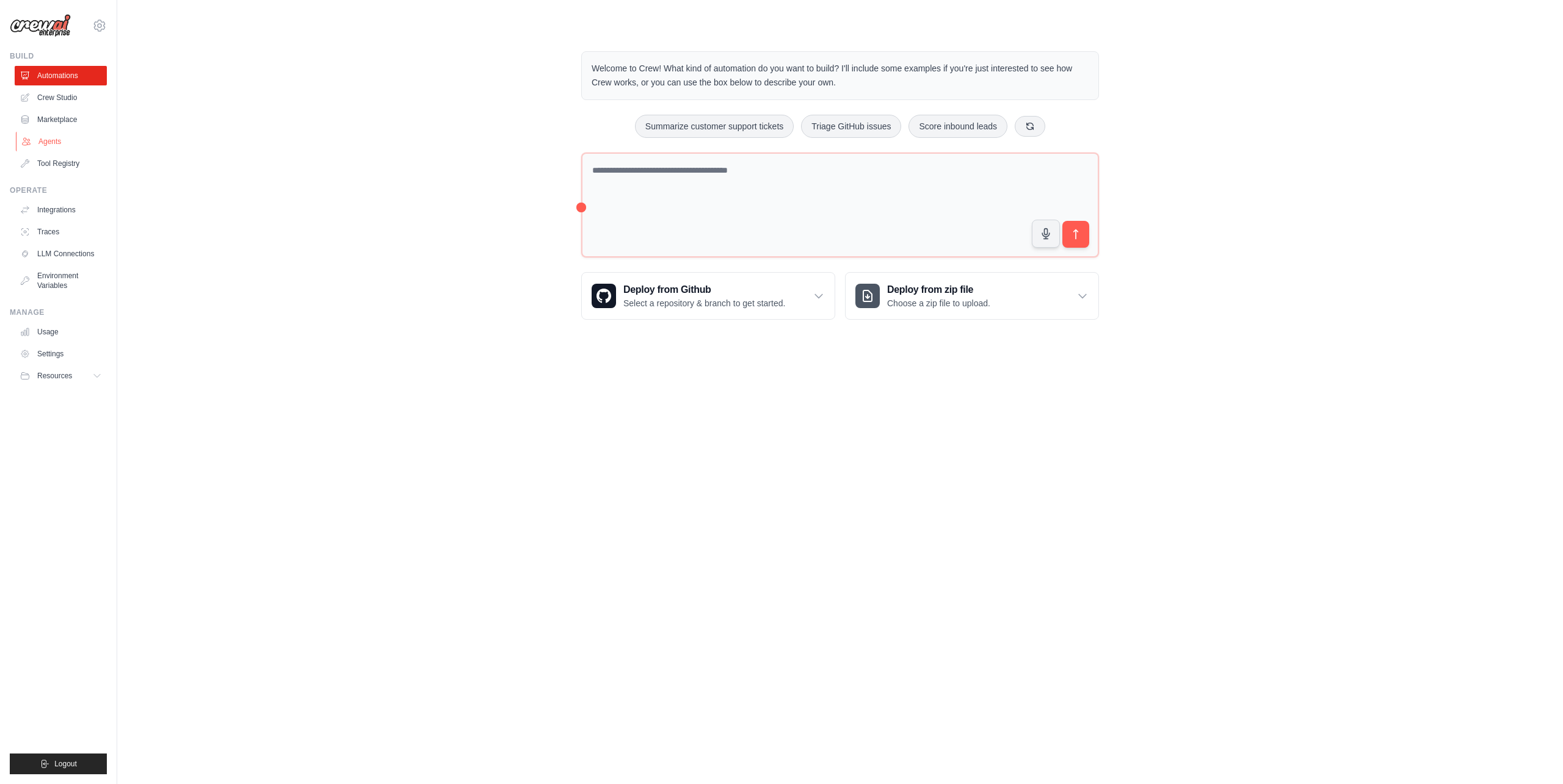
click at [58, 133] on link "Agents" at bounding box center [62, 141] width 92 height 20
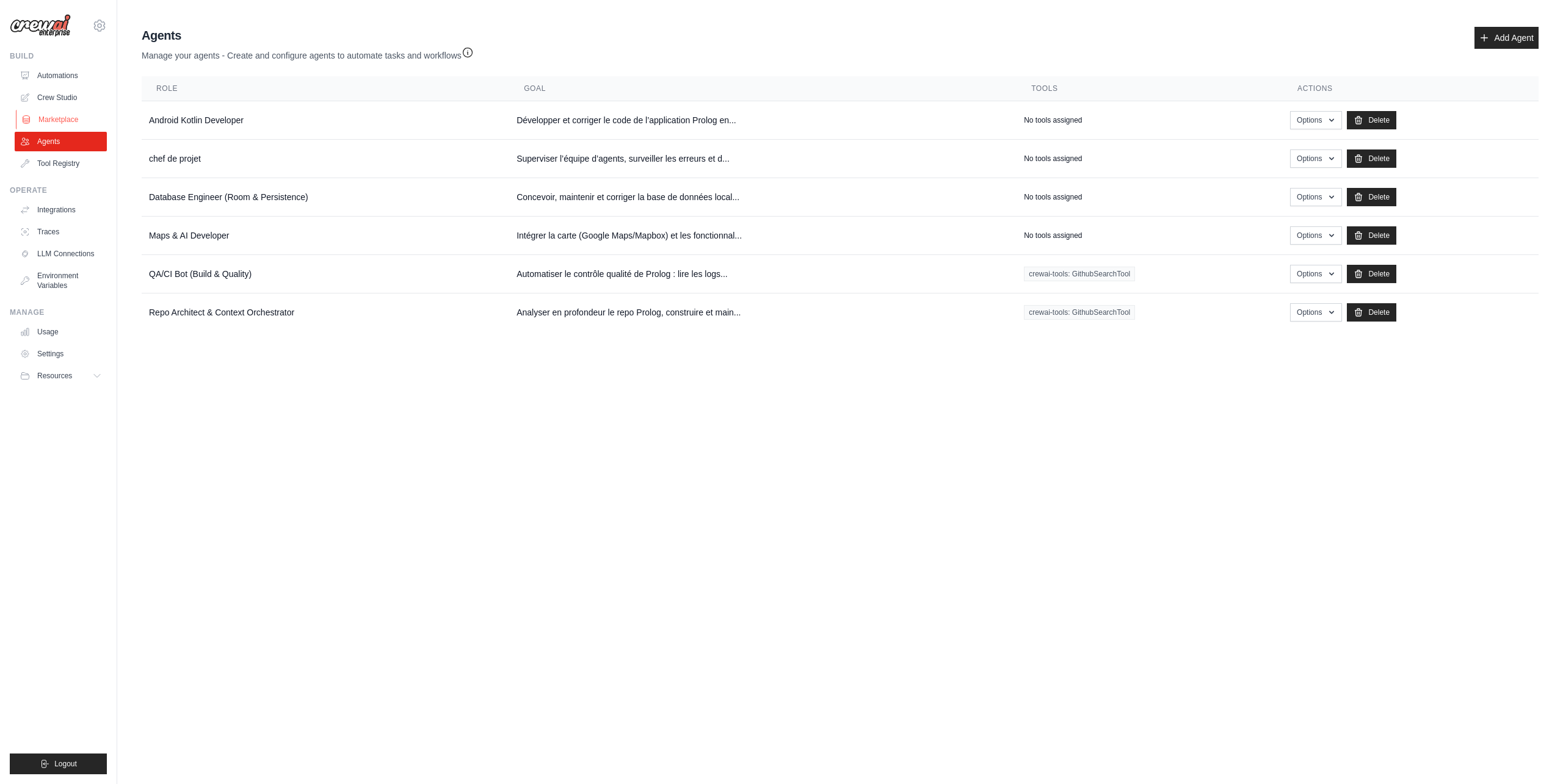
click at [57, 113] on link "Marketplace" at bounding box center [62, 120] width 92 height 20
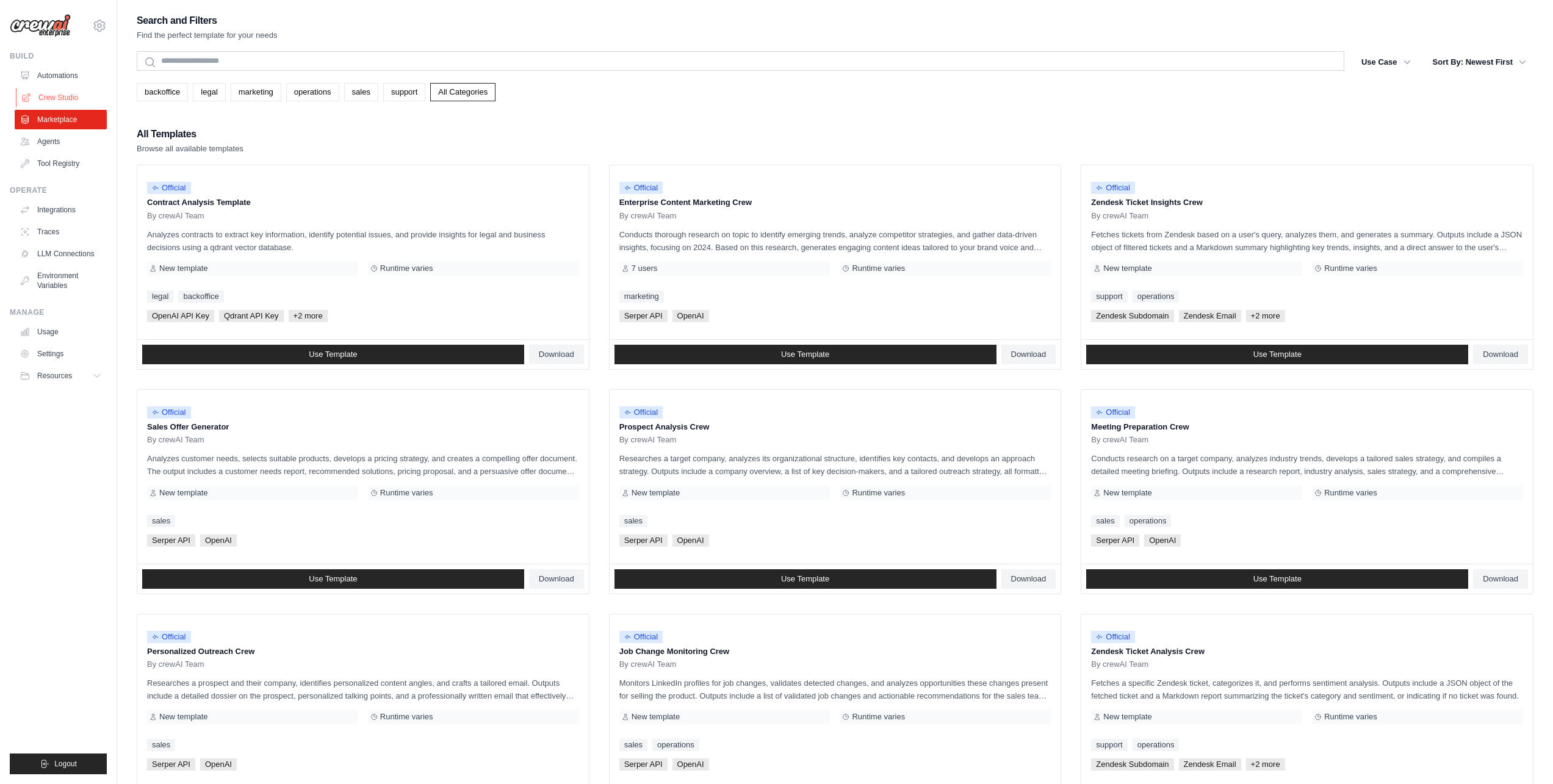
click at [62, 91] on link "Crew Studio" at bounding box center [61, 98] width 92 height 20
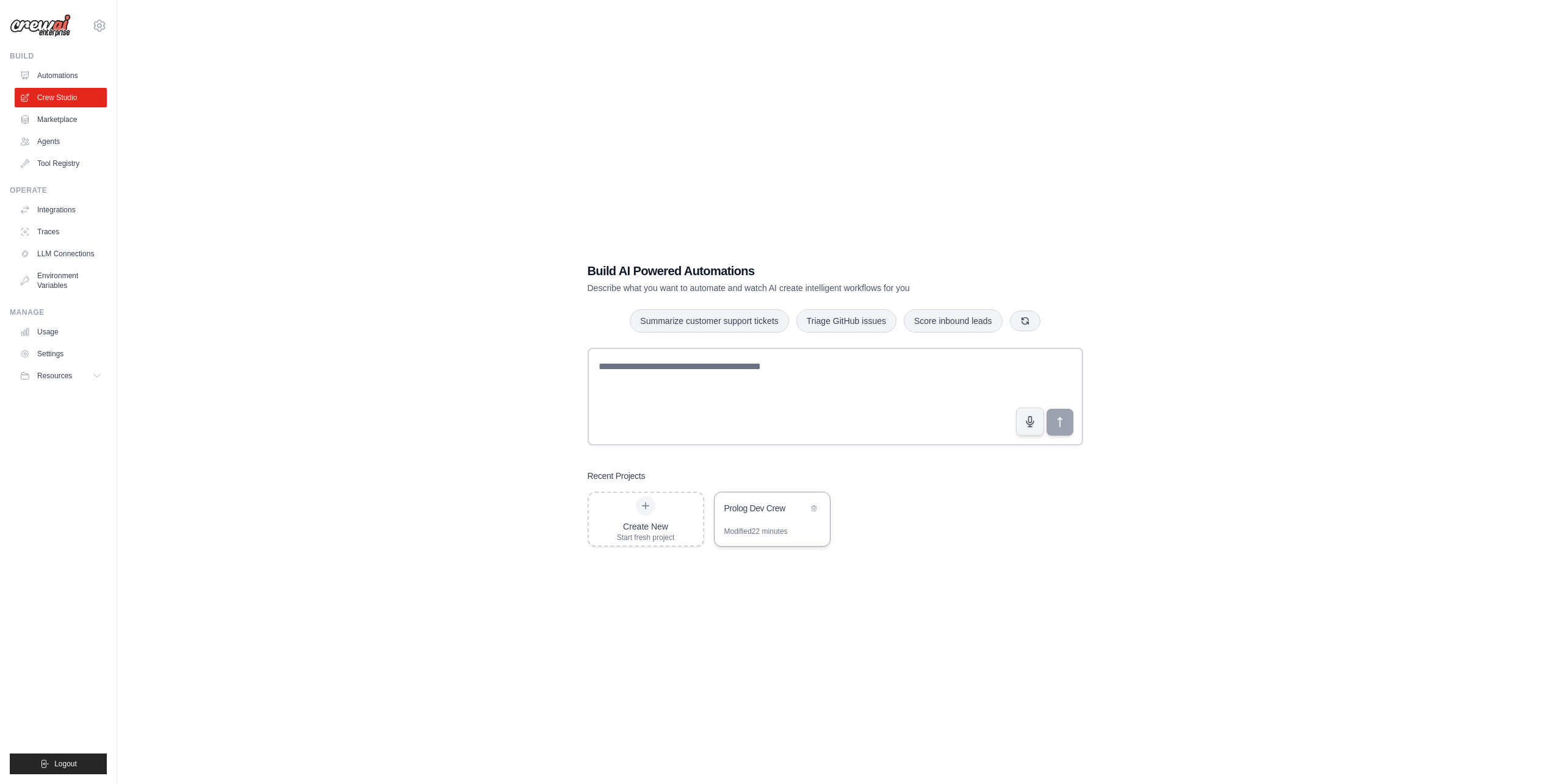
click at [766, 512] on div "Prolog Dev Crew" at bounding box center [766, 508] width 83 height 12
click at [63, 284] on link "Environment Variables" at bounding box center [61, 280] width 92 height 29
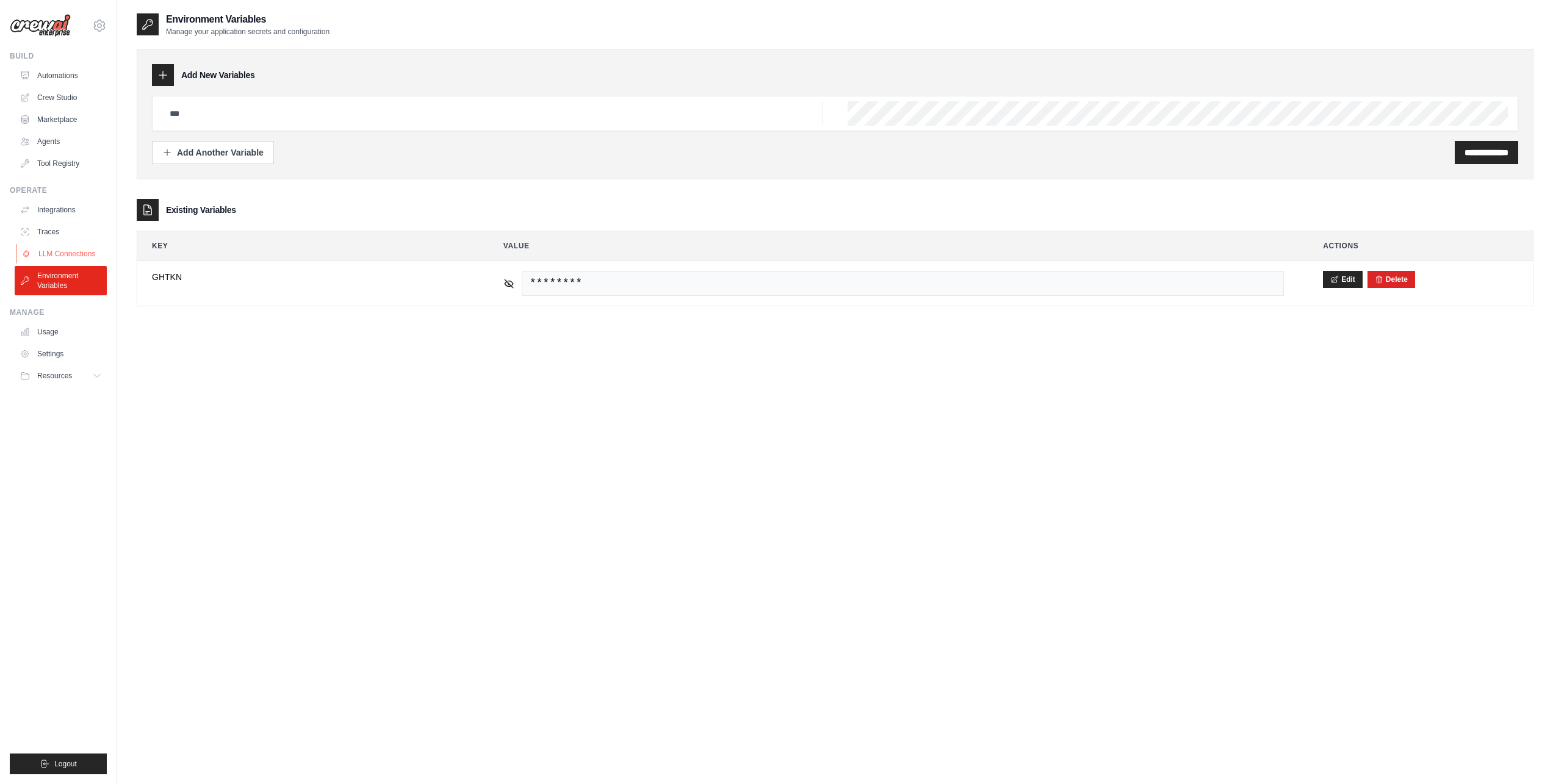
click at [65, 251] on link "LLM Connections" at bounding box center [61, 254] width 92 height 20
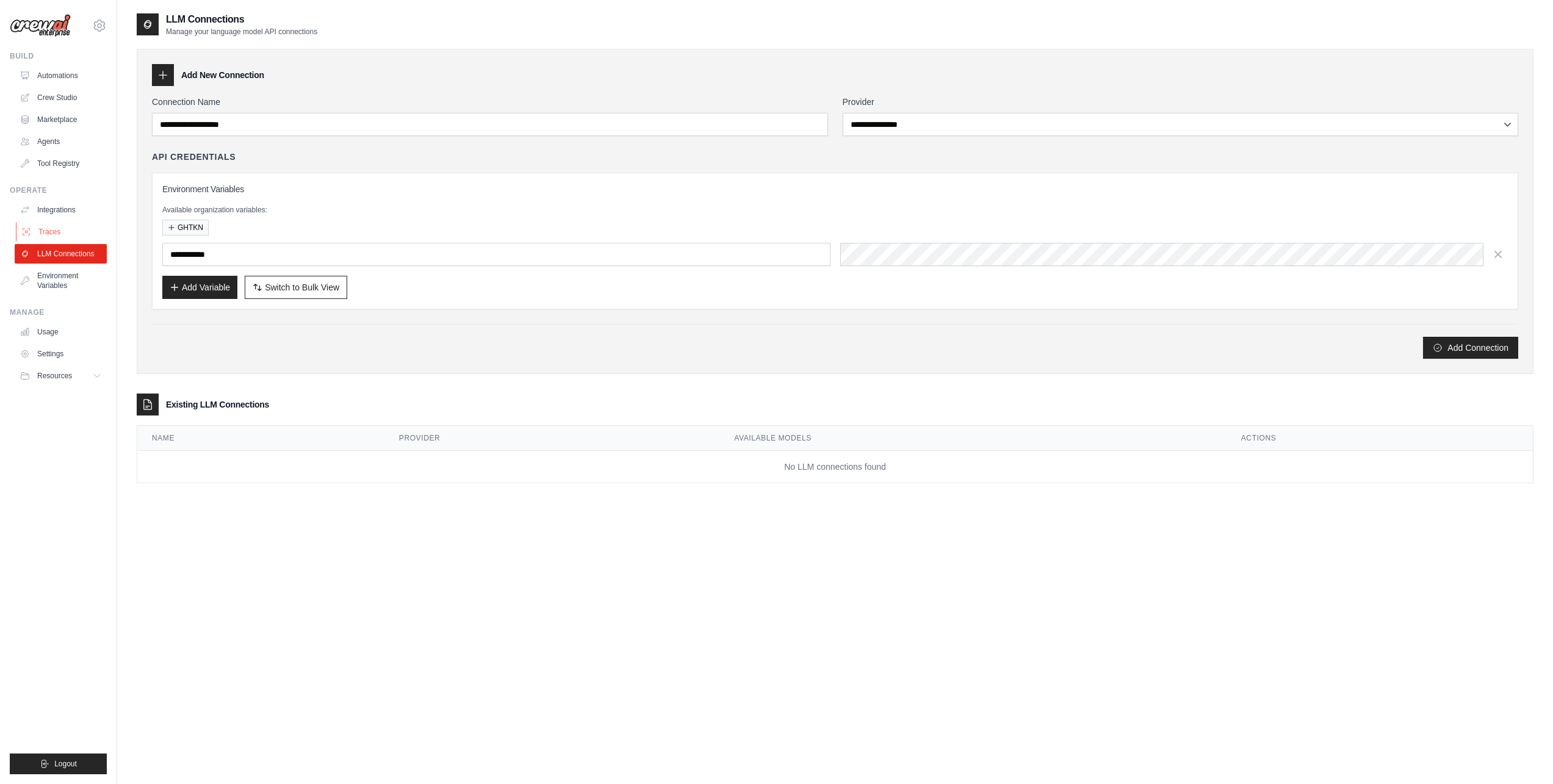
click at [46, 229] on link "Traces" at bounding box center [61, 232] width 92 height 20
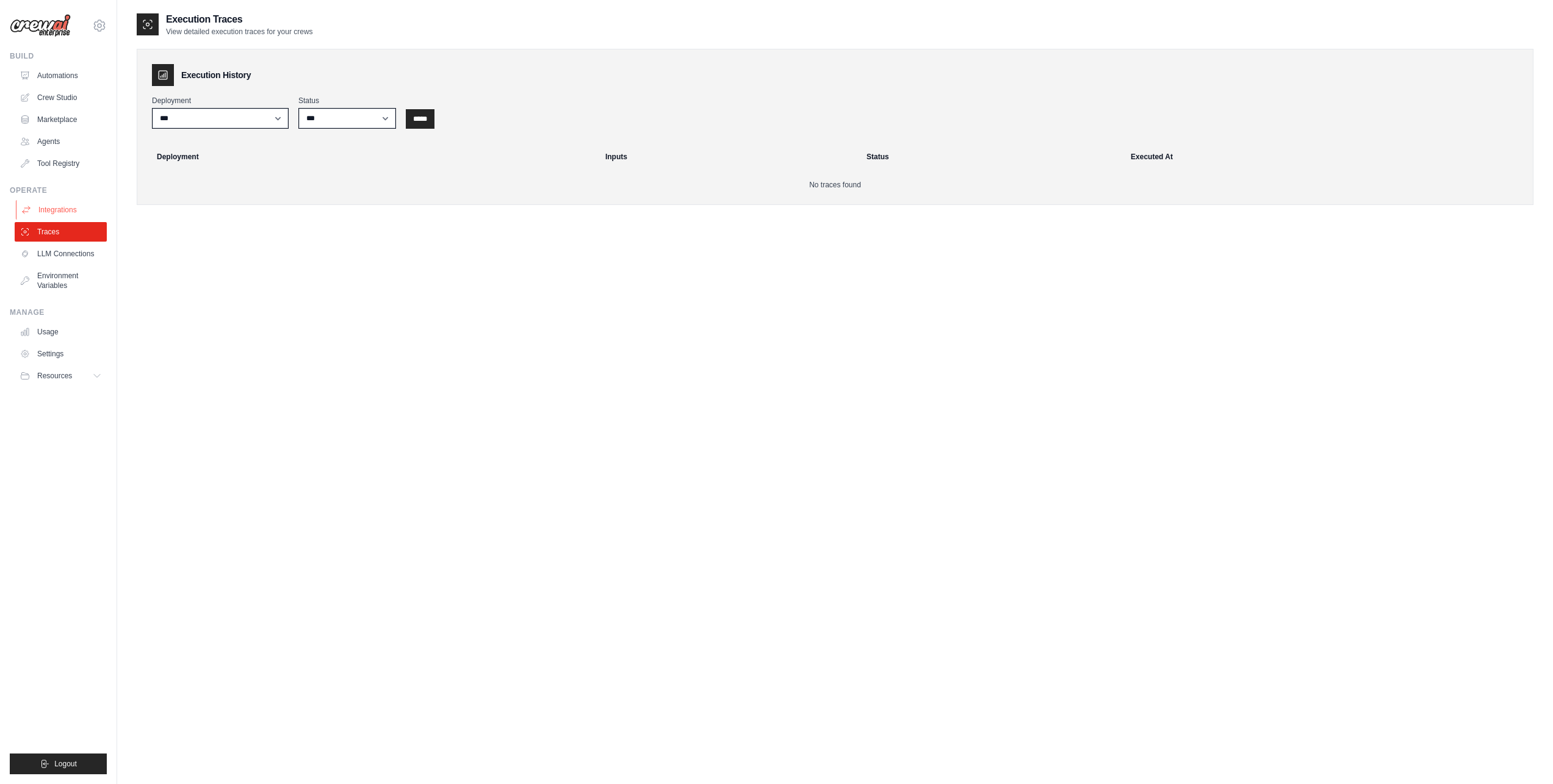
click at [55, 204] on link "Integrations" at bounding box center [61, 210] width 92 height 20
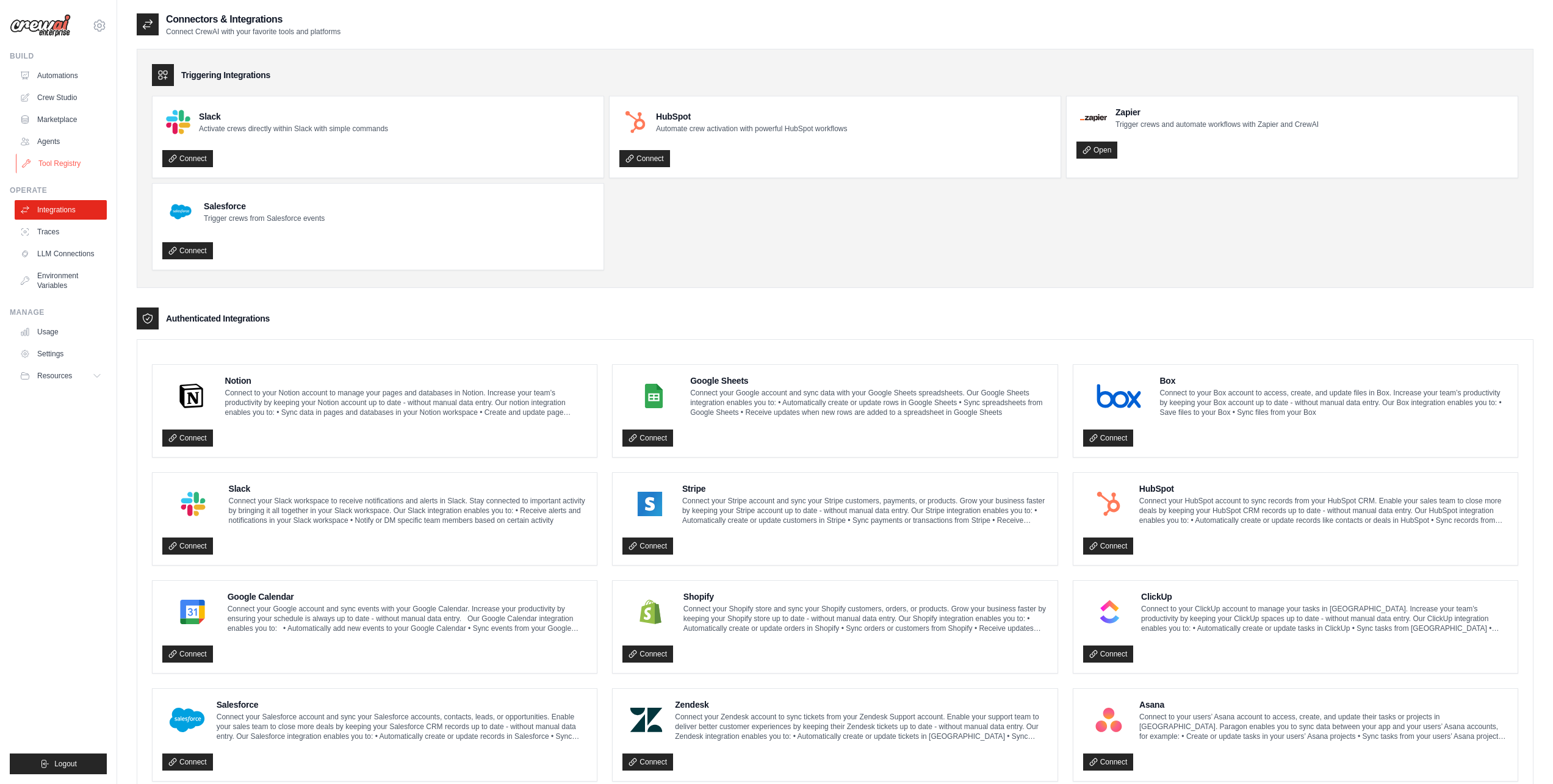
click at [57, 161] on link "Tool Registry" at bounding box center [61, 164] width 92 height 20
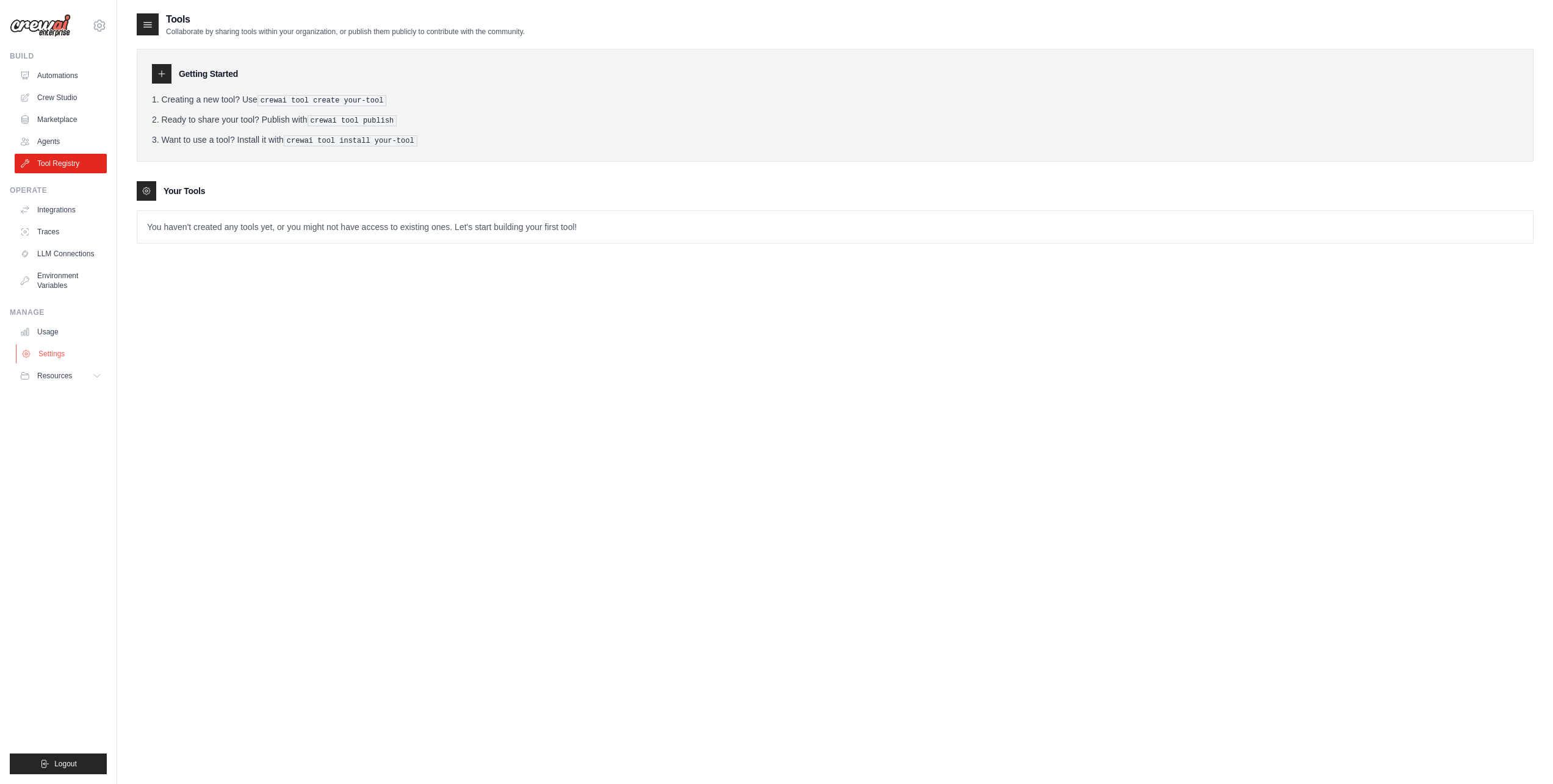
click at [60, 350] on link "Settings" at bounding box center [61, 354] width 92 height 20
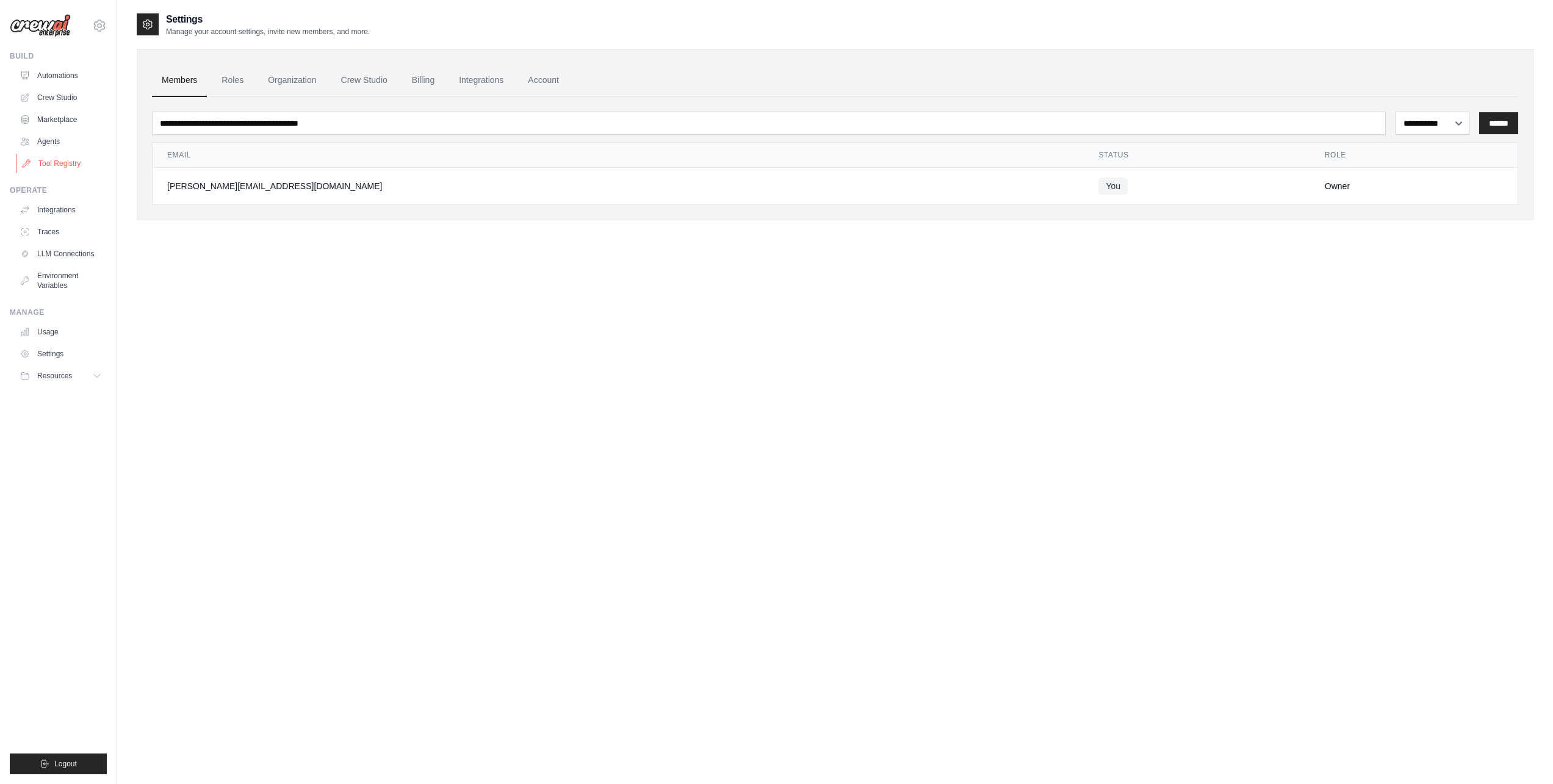
click at [56, 157] on link "Tool Registry" at bounding box center [61, 164] width 92 height 20
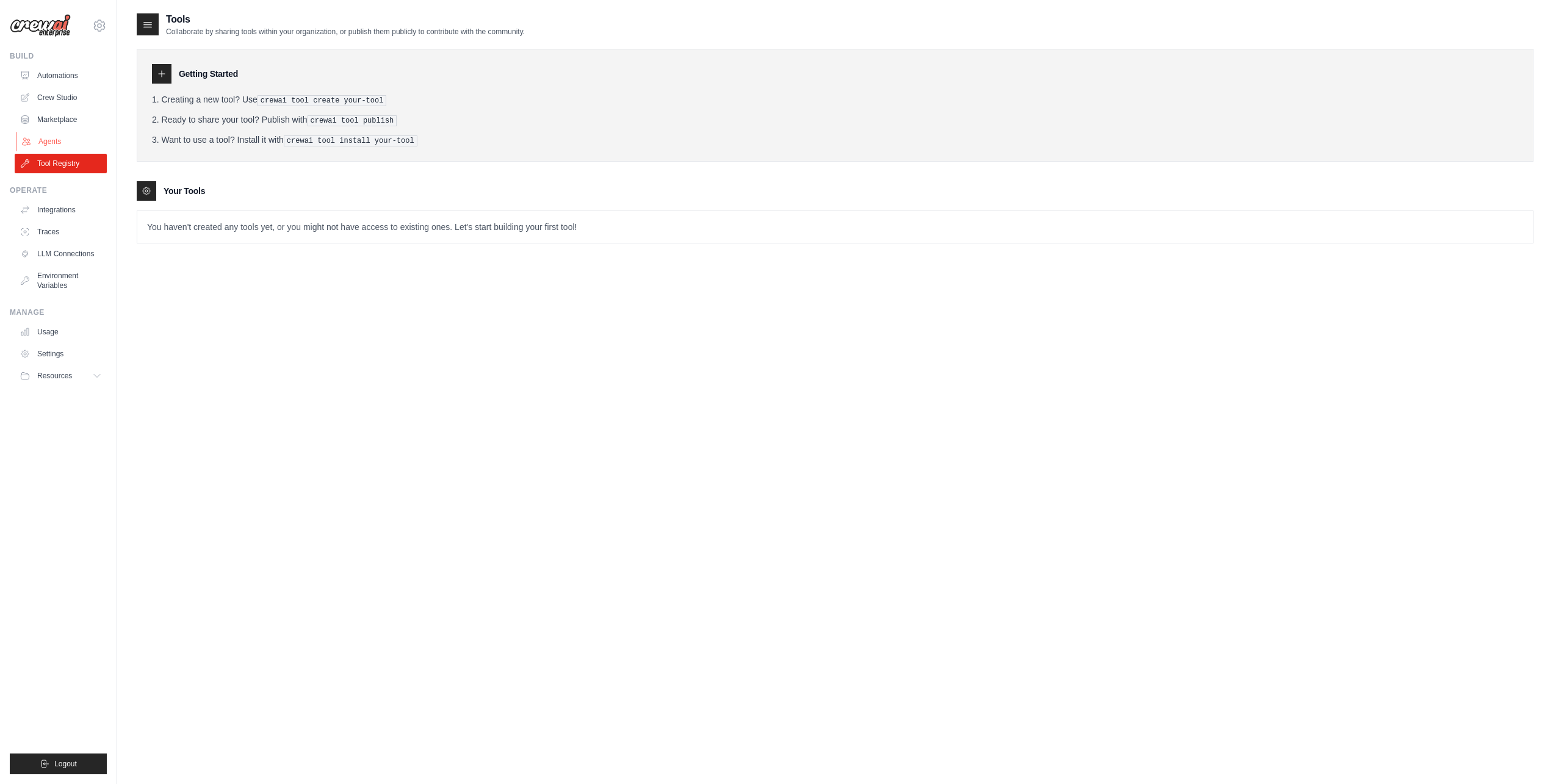
click at [51, 132] on link "Agents" at bounding box center [61, 141] width 92 height 20
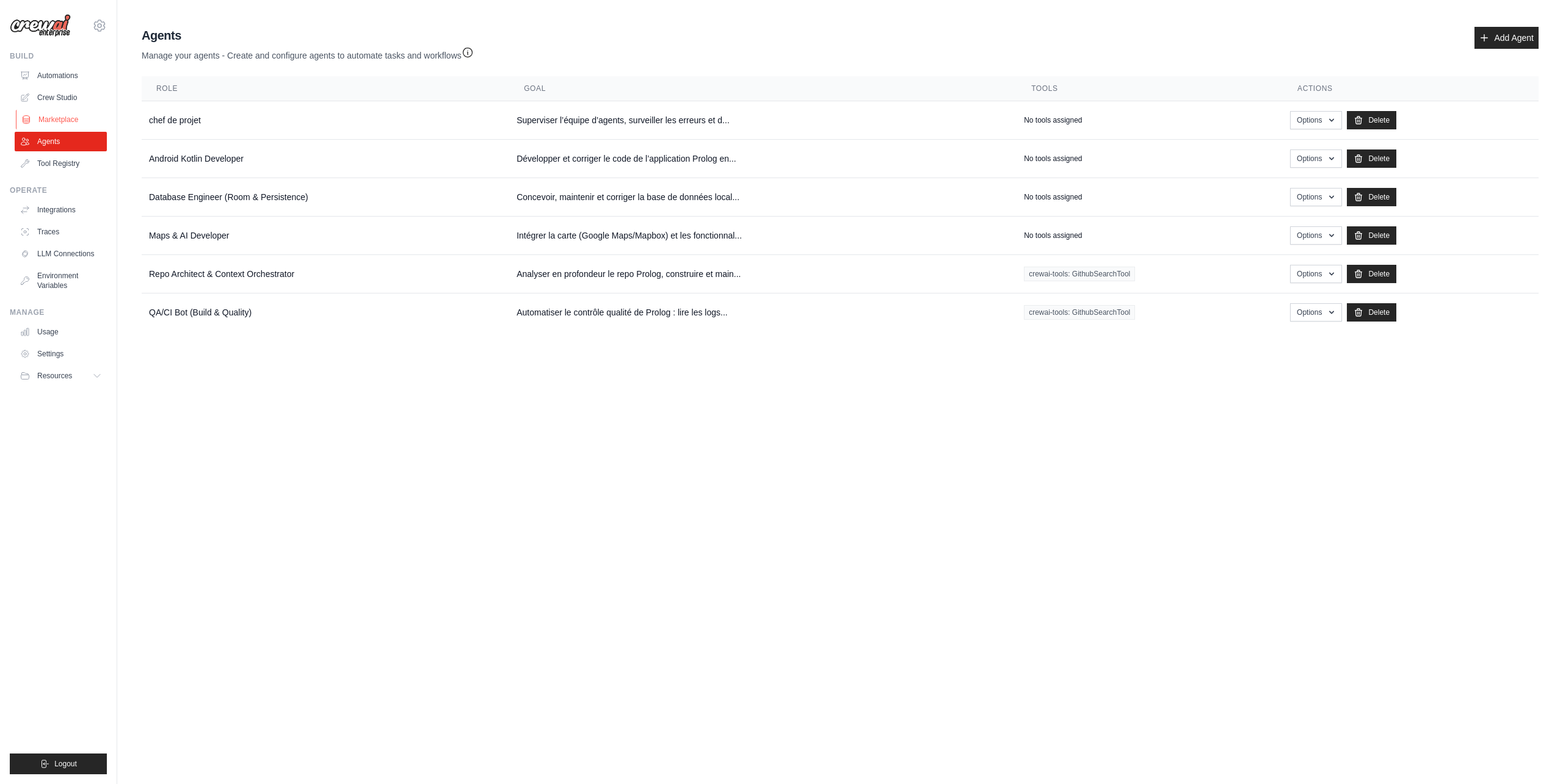
click at [63, 114] on link "Marketplace" at bounding box center [62, 120] width 92 height 20
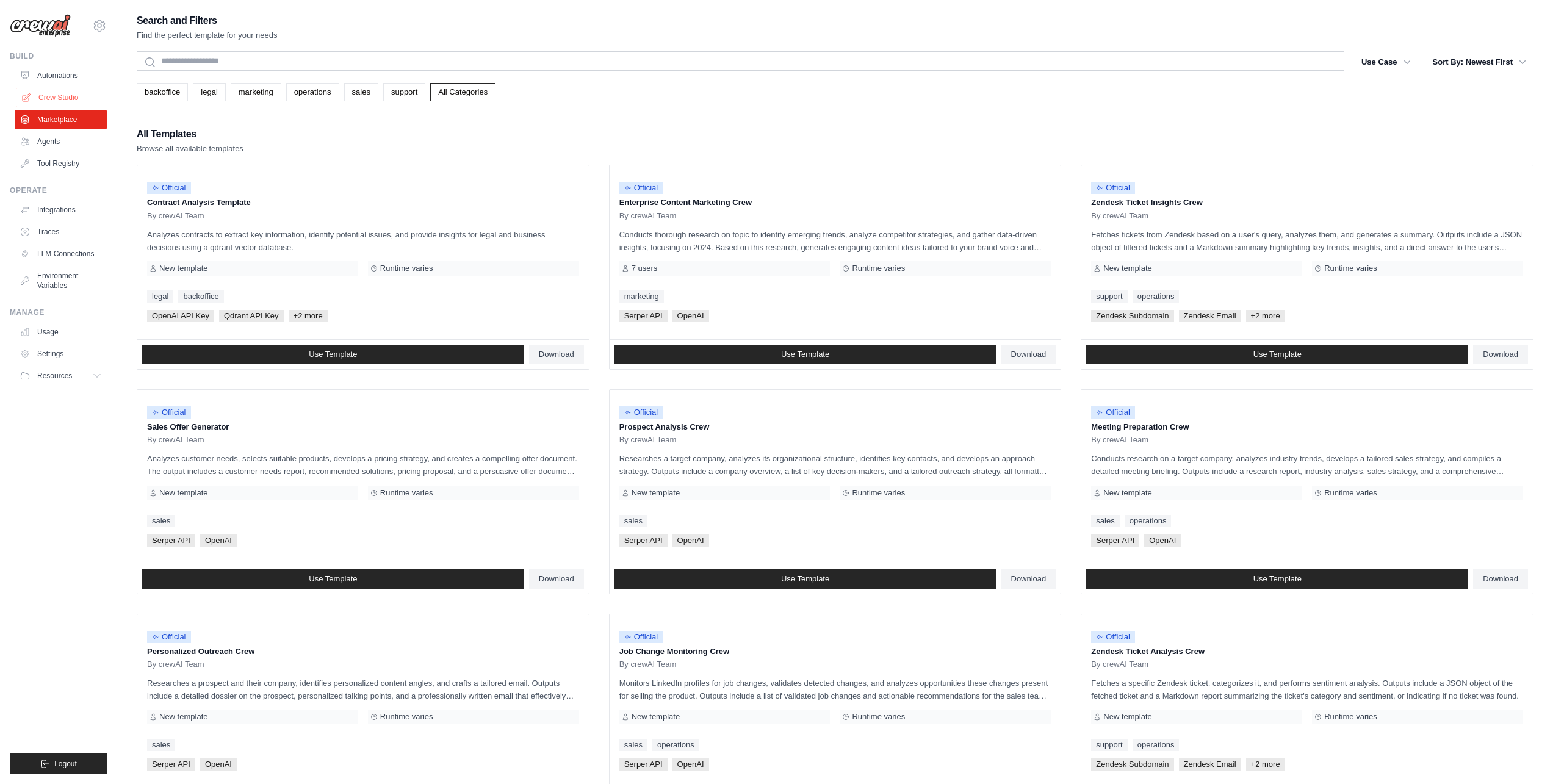
click at [65, 95] on link "Crew Studio" at bounding box center [61, 98] width 92 height 20
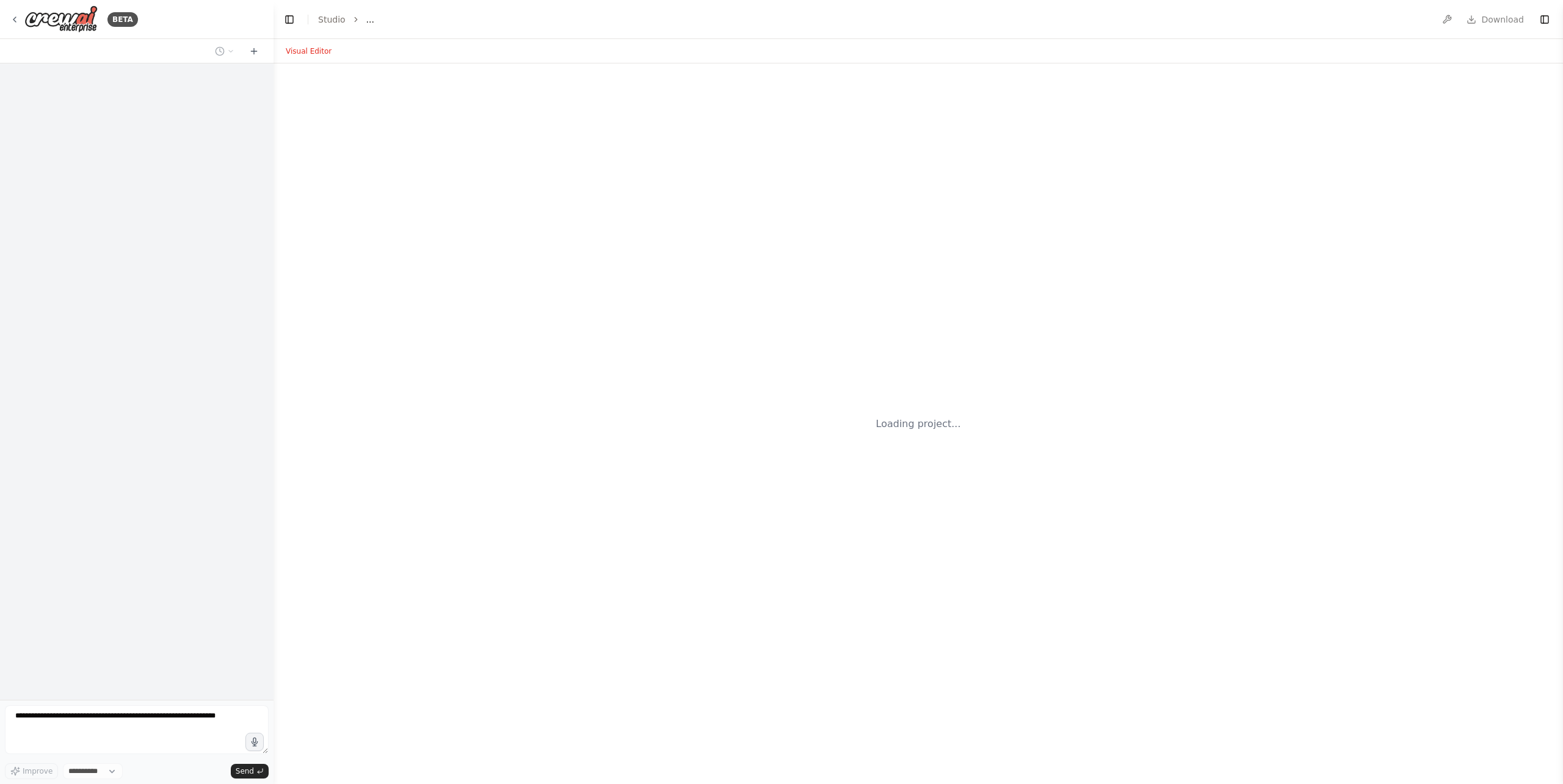
select select "****"
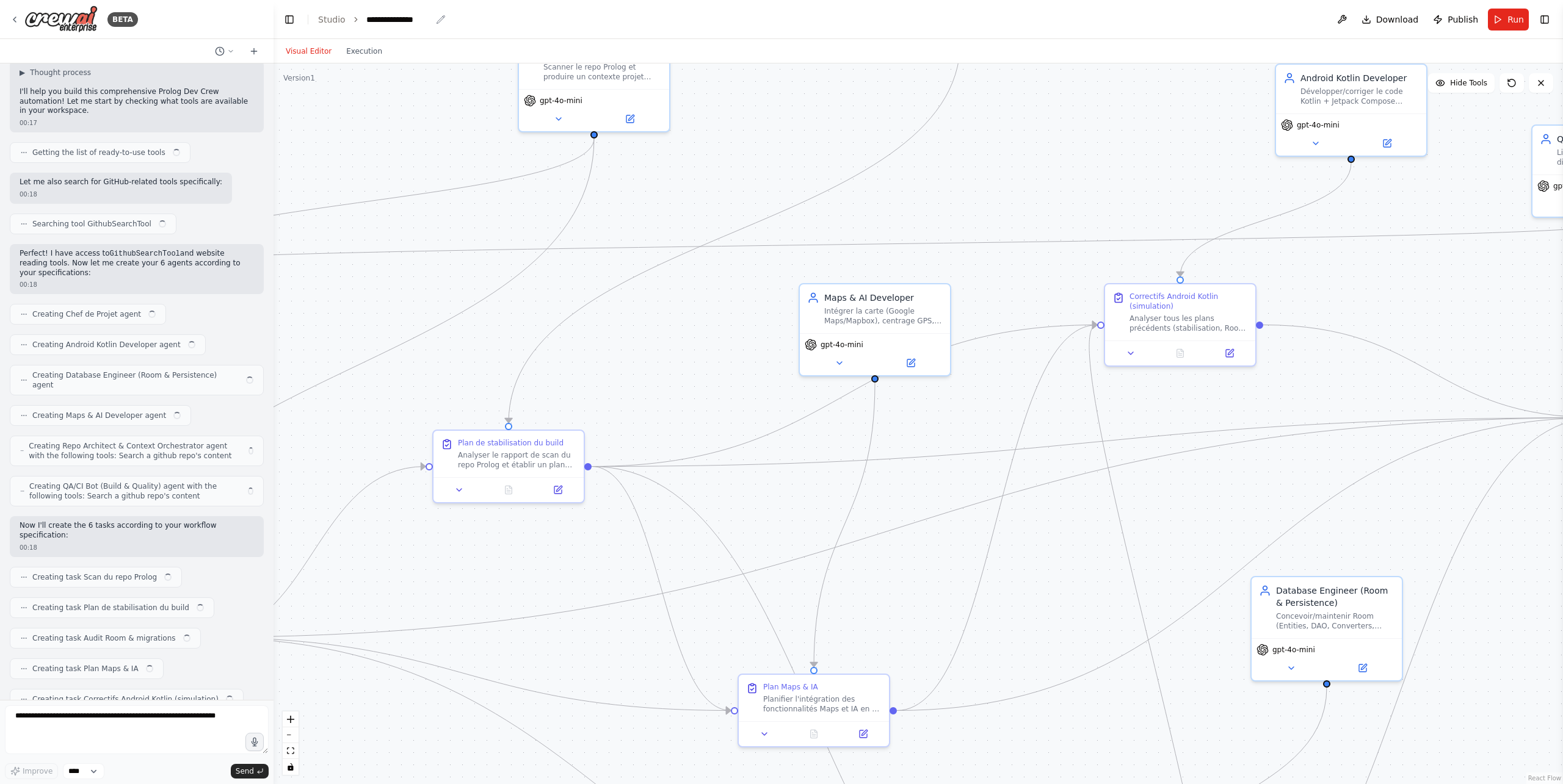
scroll to position [1509, 0]
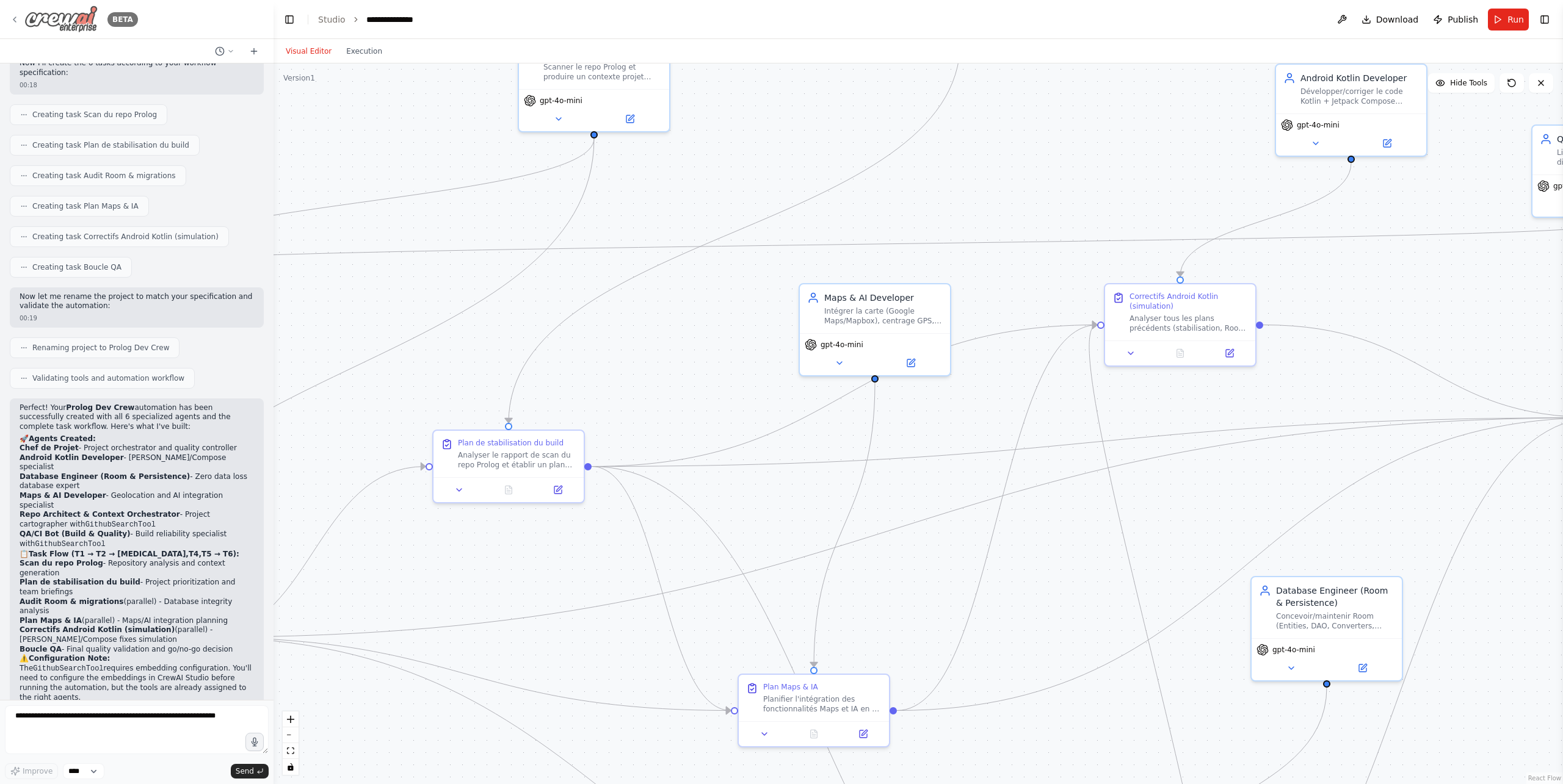
click at [16, 17] on icon at bounding box center [15, 19] width 10 height 10
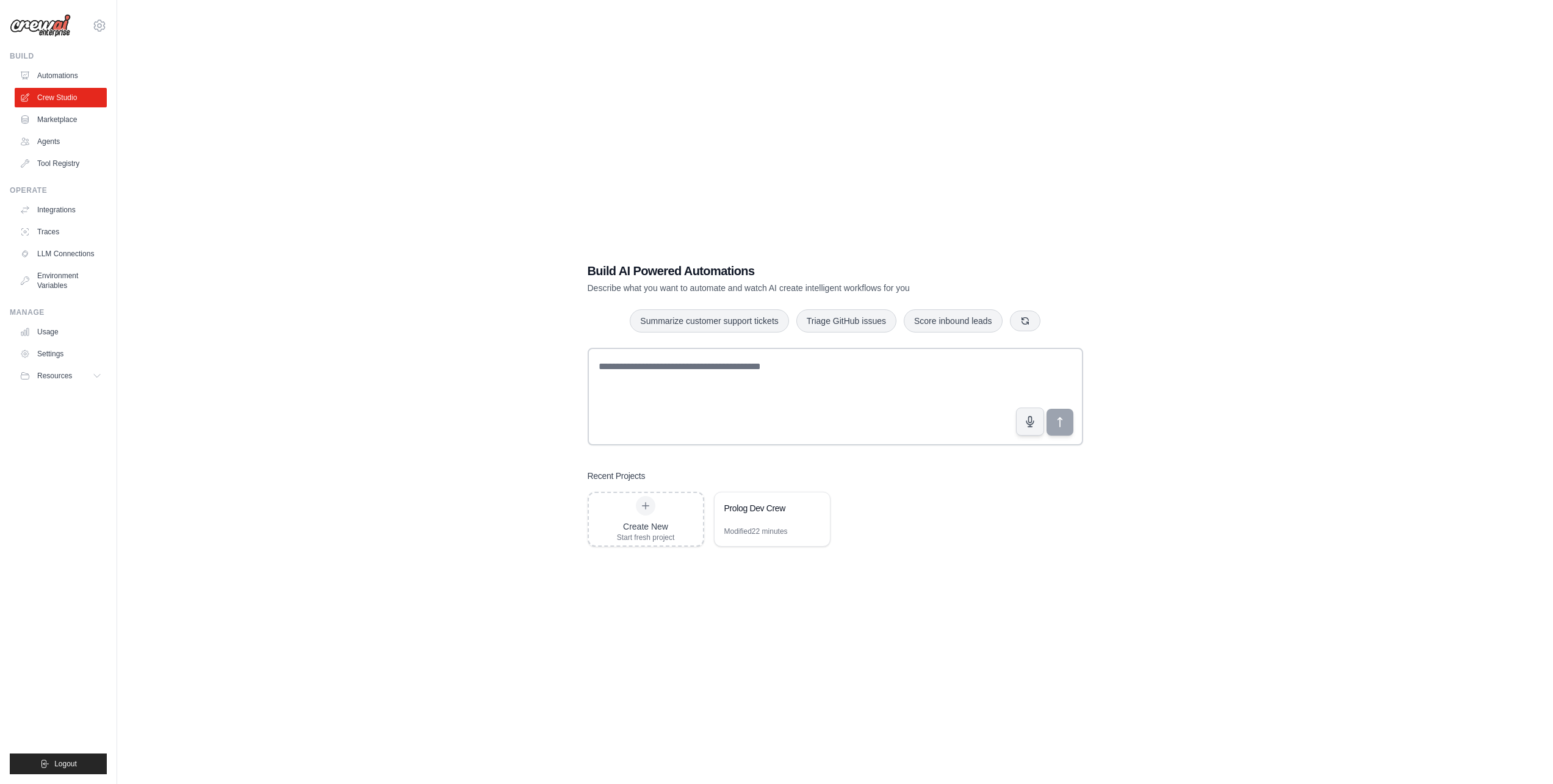
click at [65, 73] on link "Automations" at bounding box center [60, 76] width 92 height 20
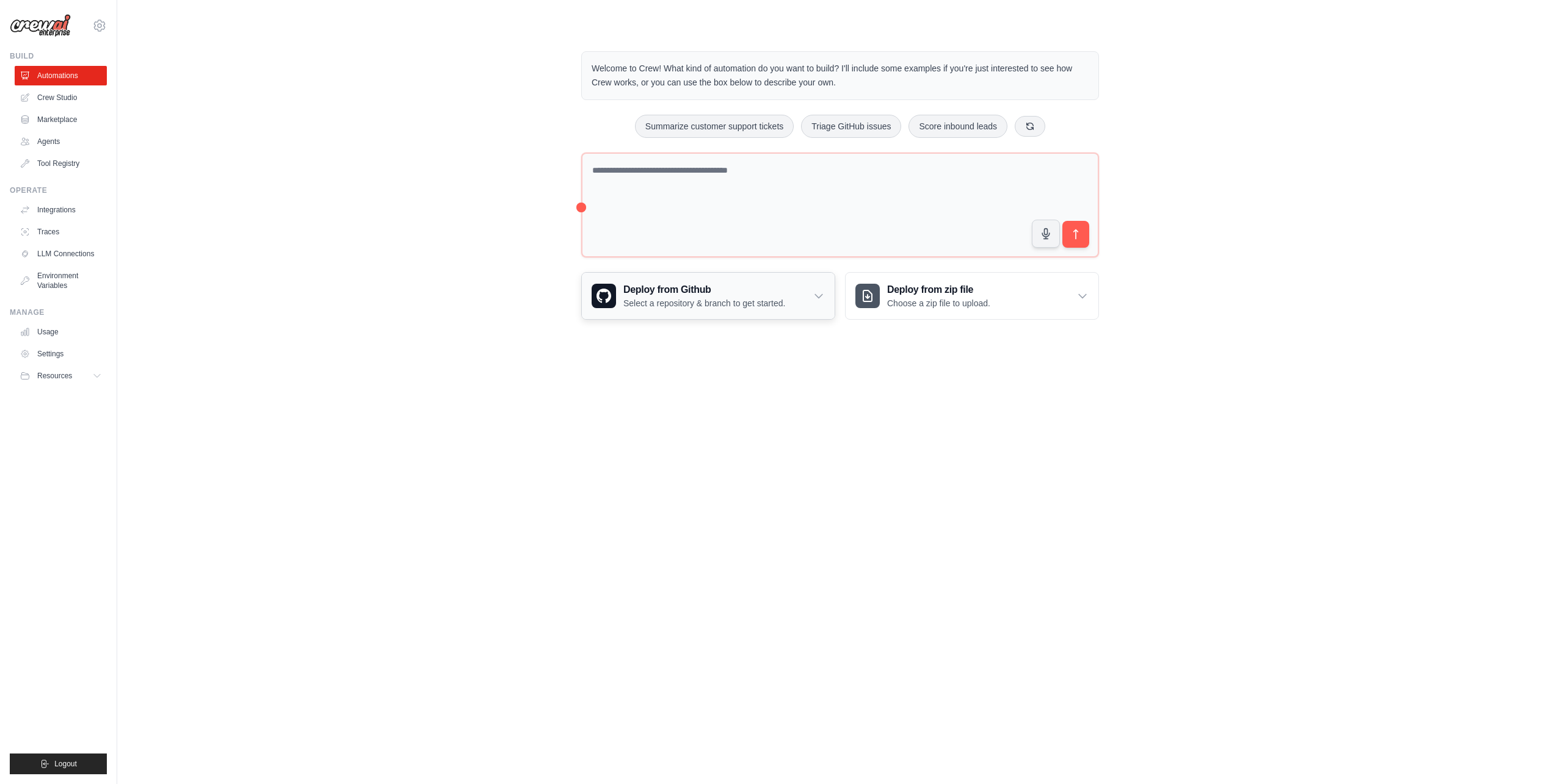
click at [695, 280] on div "Deploy from Github Select a repository & branch to get started." at bounding box center [708, 296] width 253 height 46
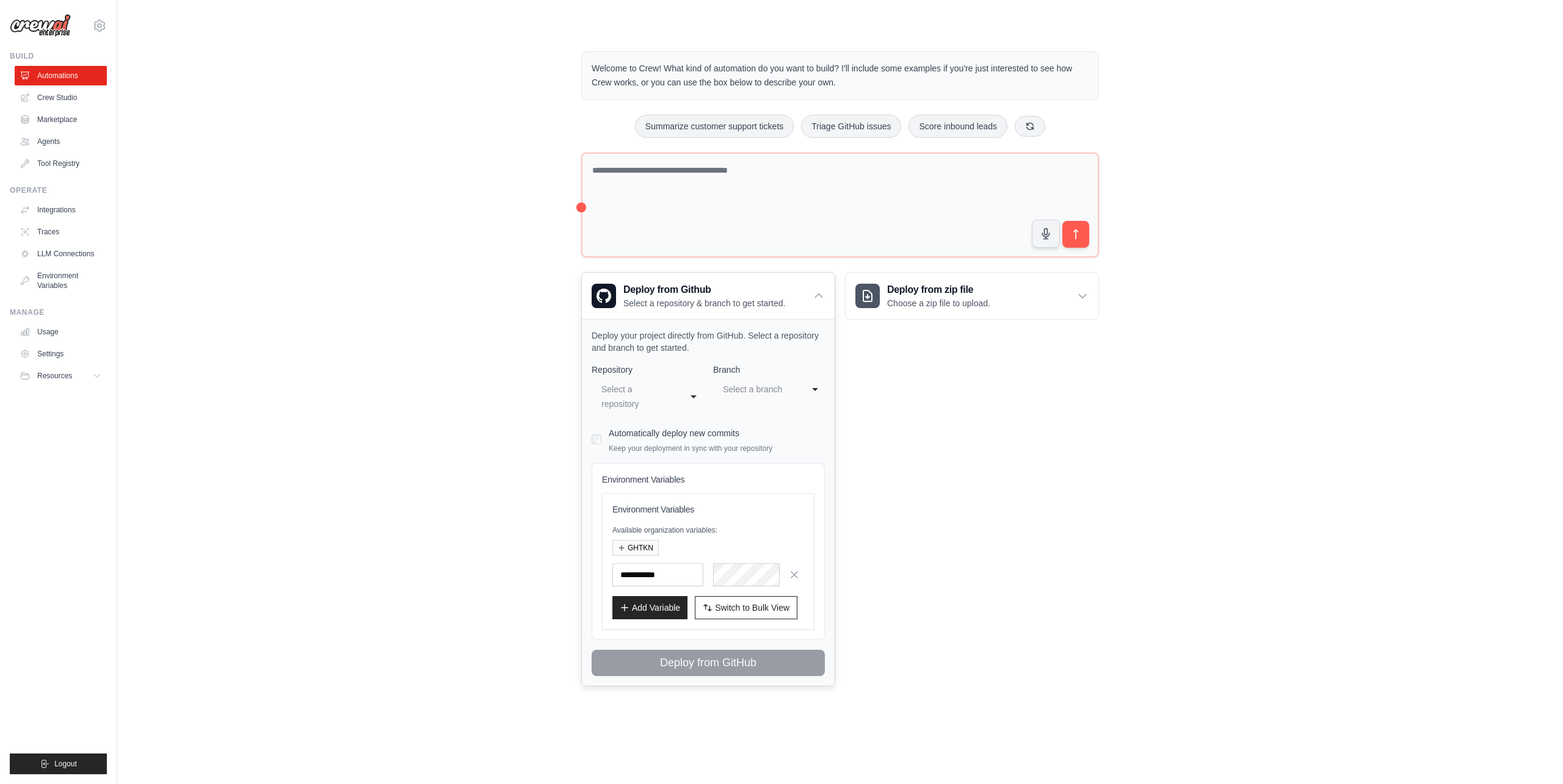
click at [634, 395] on div "Select a repository" at bounding box center [635, 397] width 67 height 29
select select "**********"
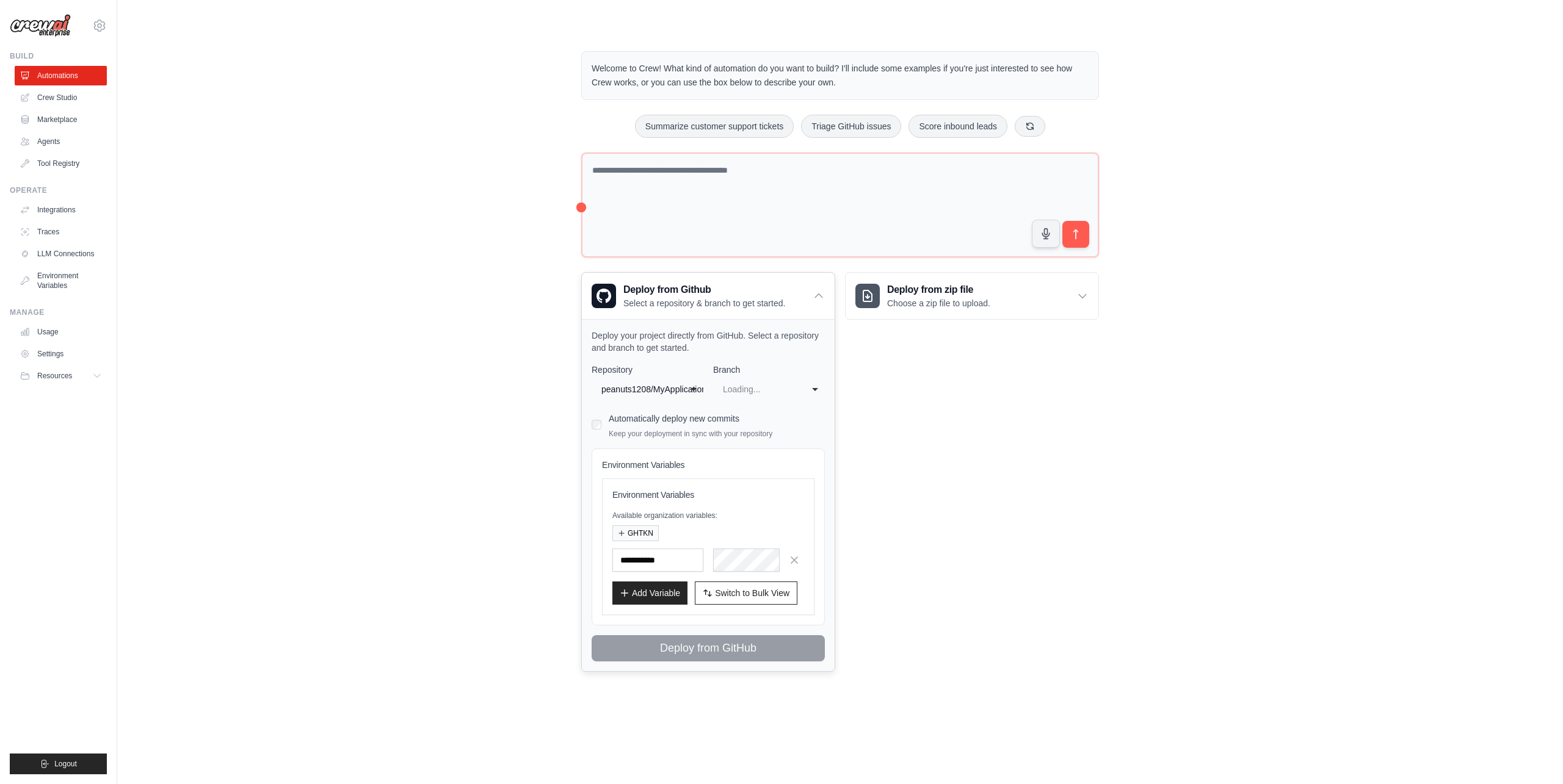
select select "****"
click at [645, 535] on button "GHTKN" at bounding box center [636, 533] width 46 height 16
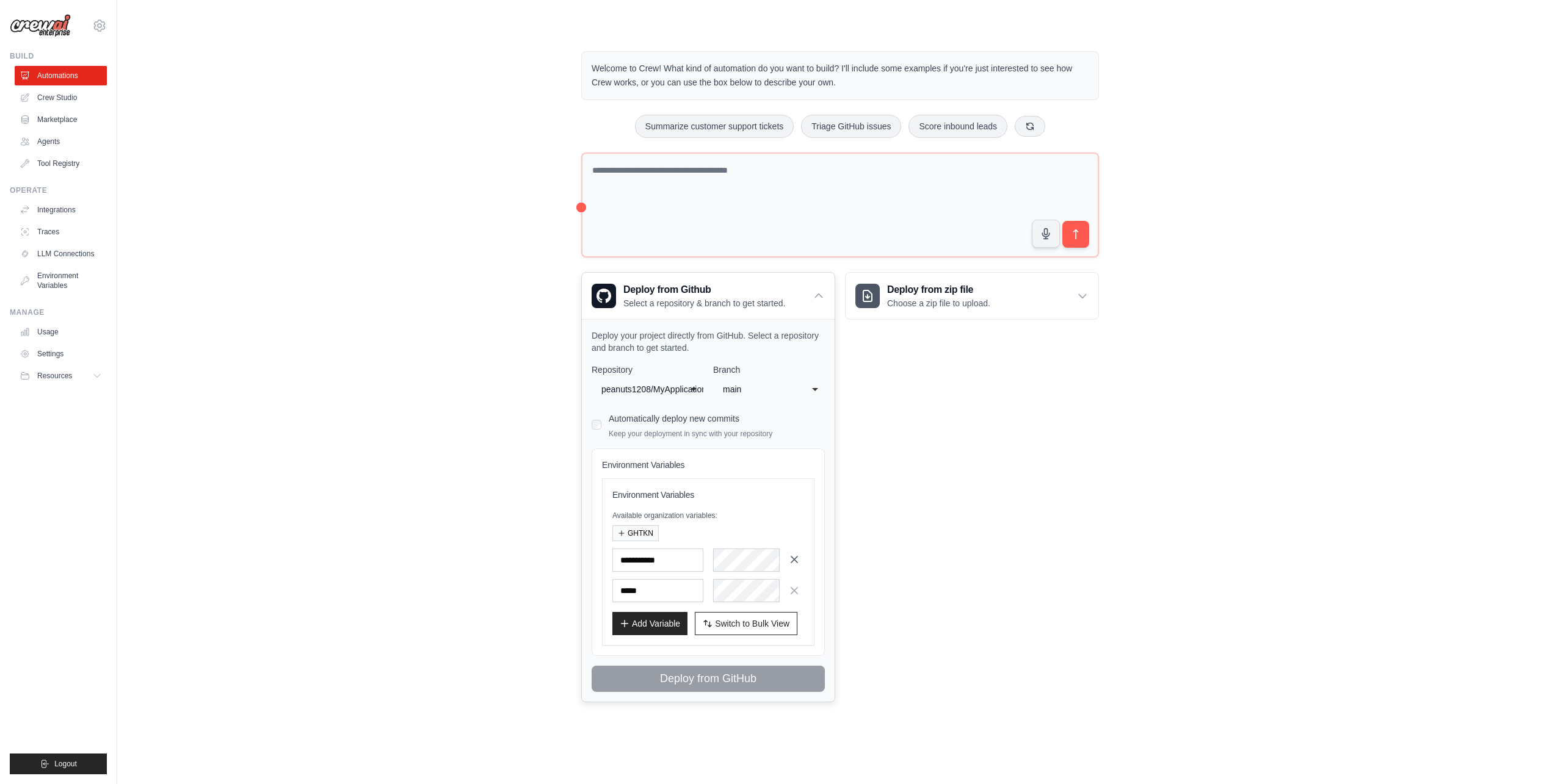
click at [793, 561] on icon "button" at bounding box center [794, 559] width 6 height 6
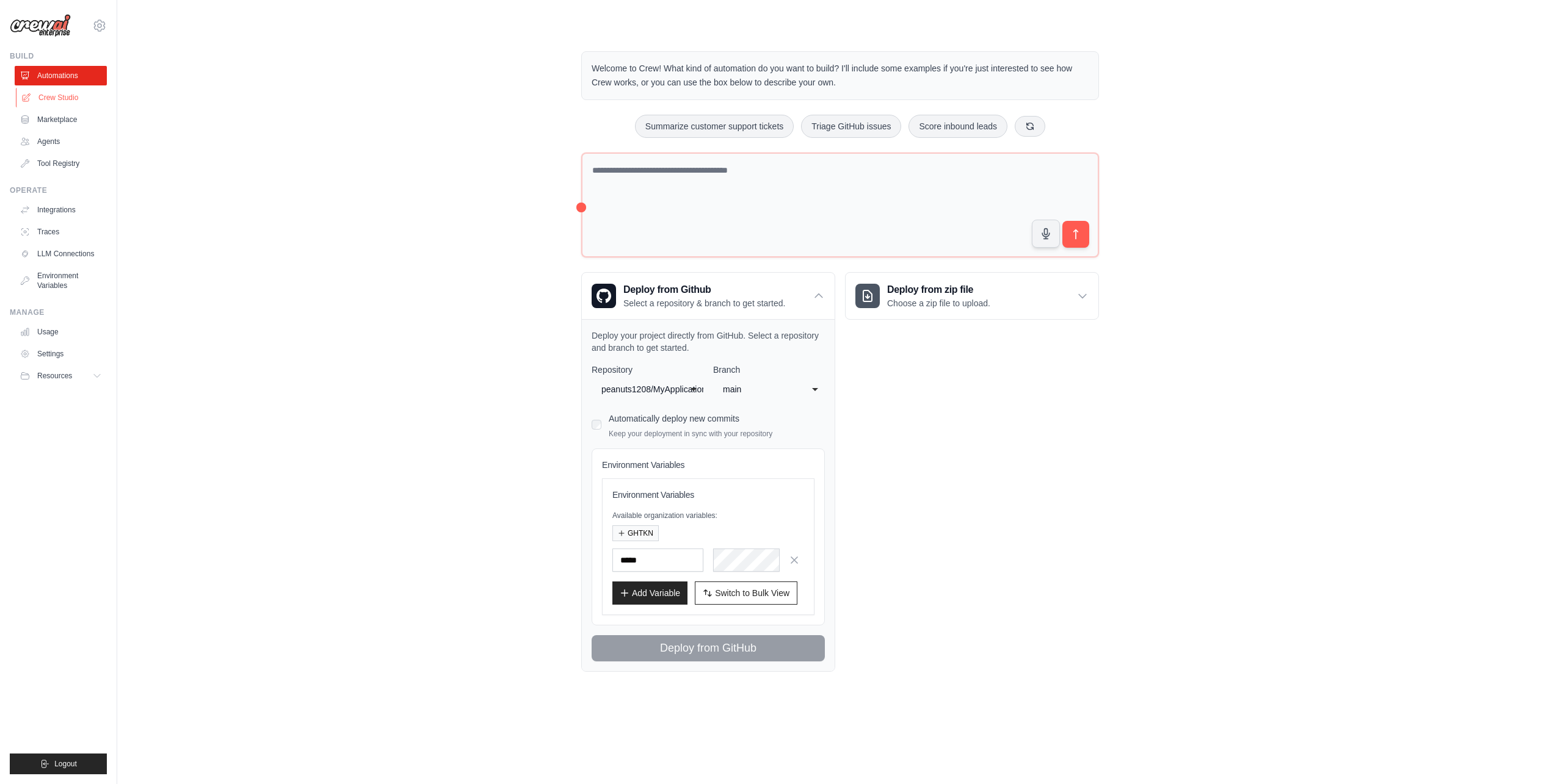
click at [65, 100] on link "Crew Studio" at bounding box center [62, 98] width 92 height 20
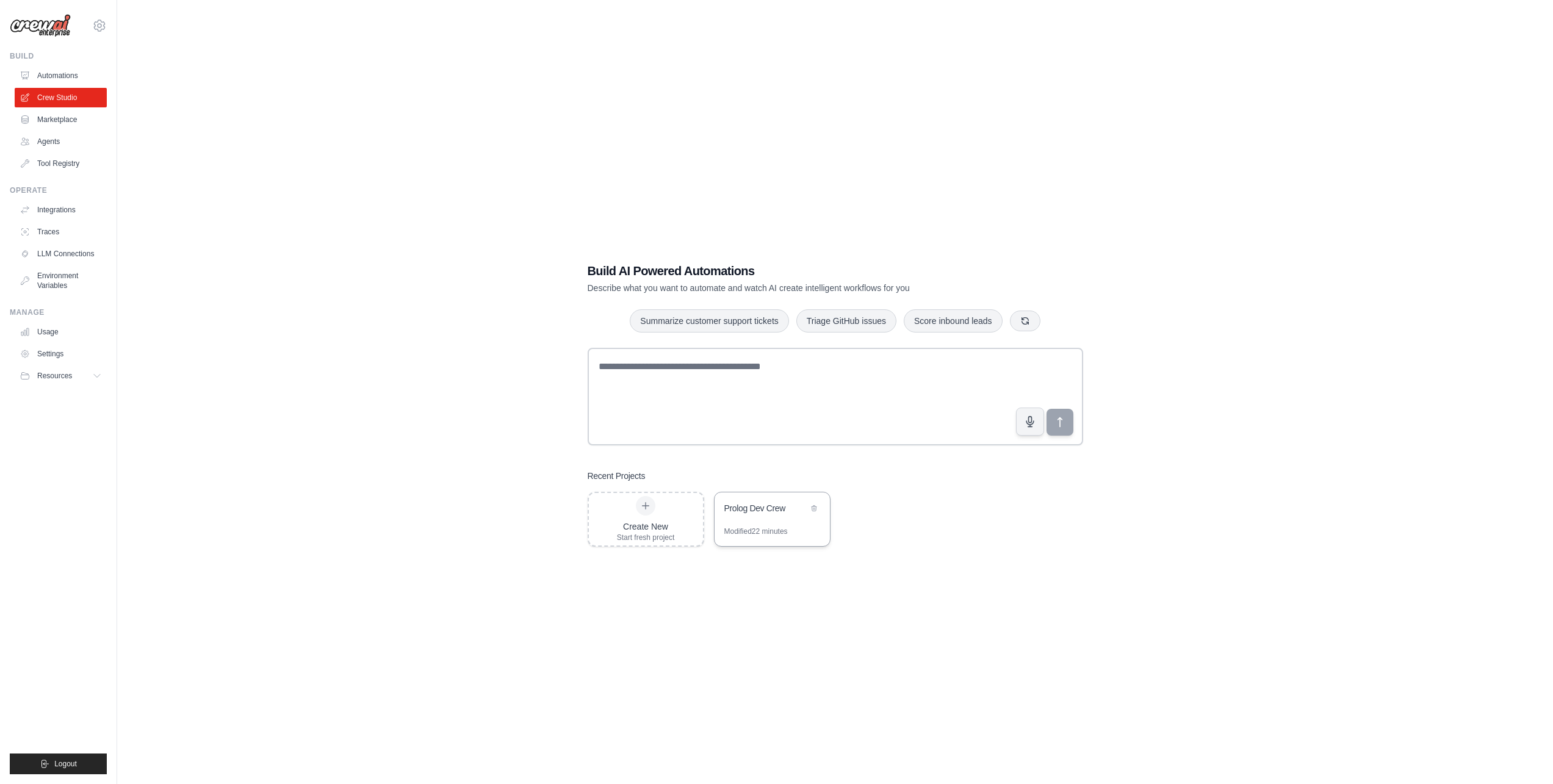
click at [781, 511] on div "Prolog Dev Crew" at bounding box center [766, 508] width 83 height 12
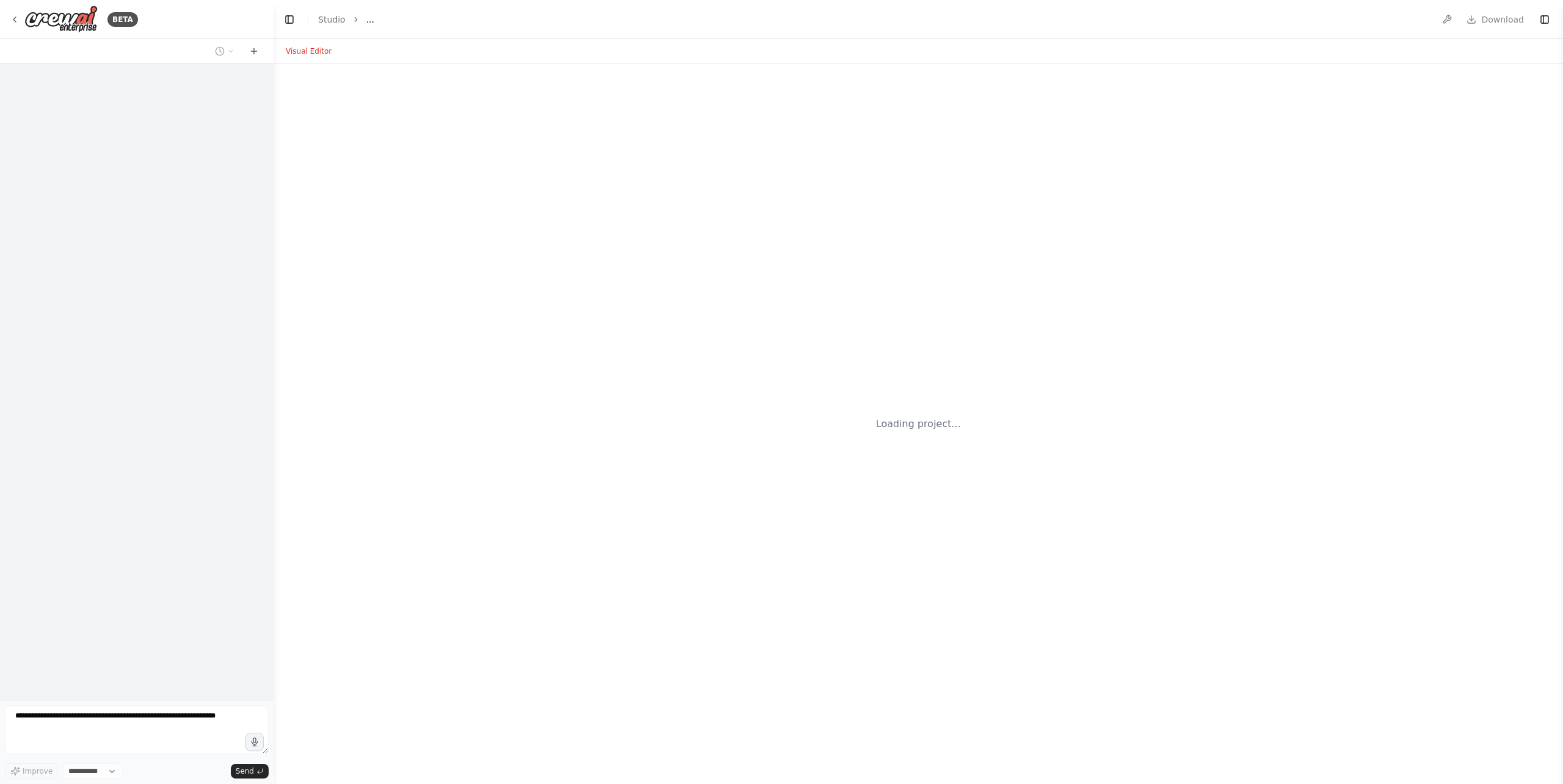
select select "****"
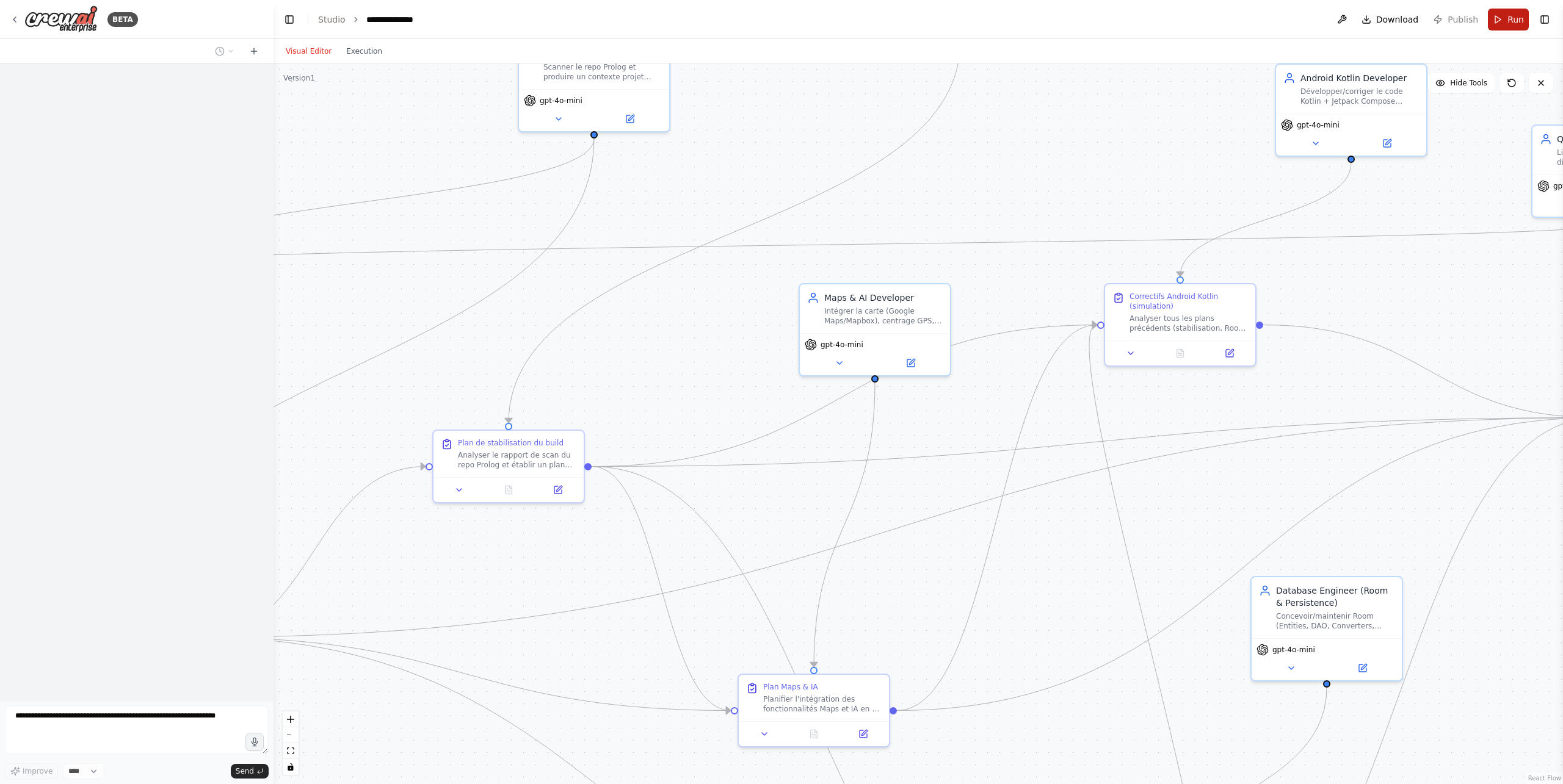
click at [1506, 20] on button "Run" at bounding box center [1509, 19] width 41 height 22
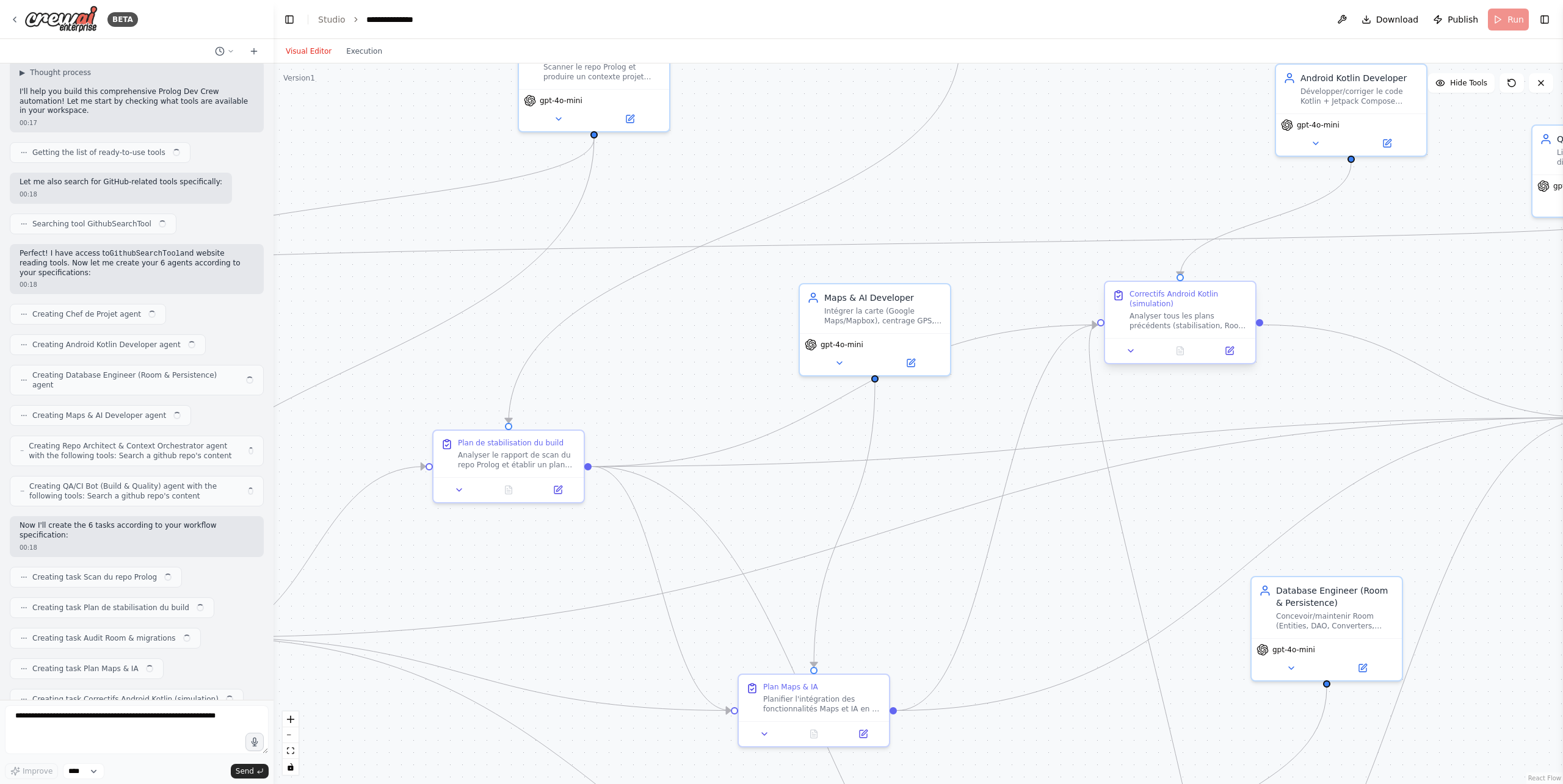
scroll to position [1509, 0]
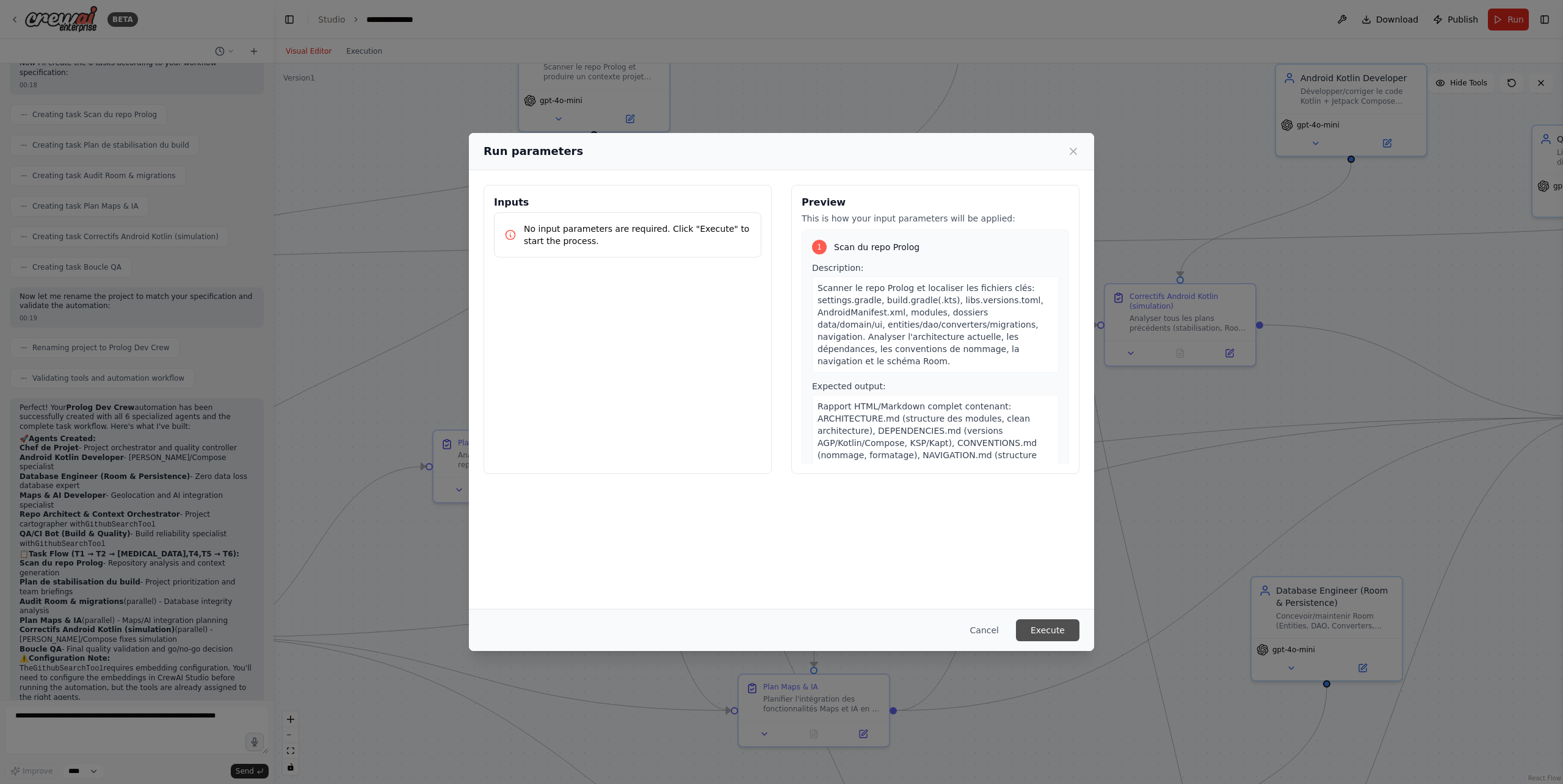
click at [1053, 628] on button "Execute" at bounding box center [1048, 630] width 63 height 22
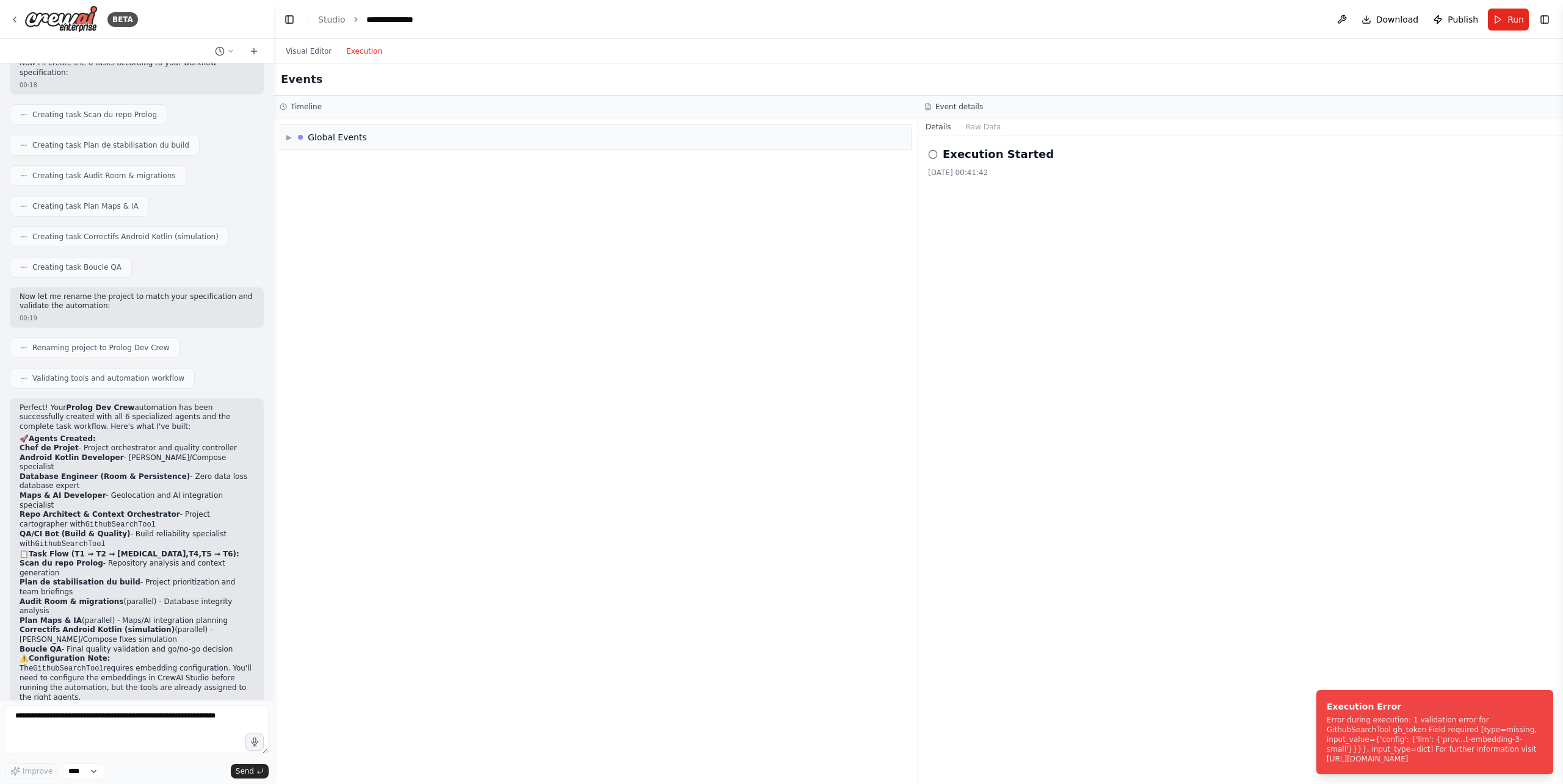
click at [357, 52] on button "Execution" at bounding box center [364, 51] width 51 height 15
click at [342, 139] on div "Global Events" at bounding box center [337, 137] width 60 height 12
click at [338, 162] on span "Execution Started" at bounding box center [333, 163] width 65 height 10
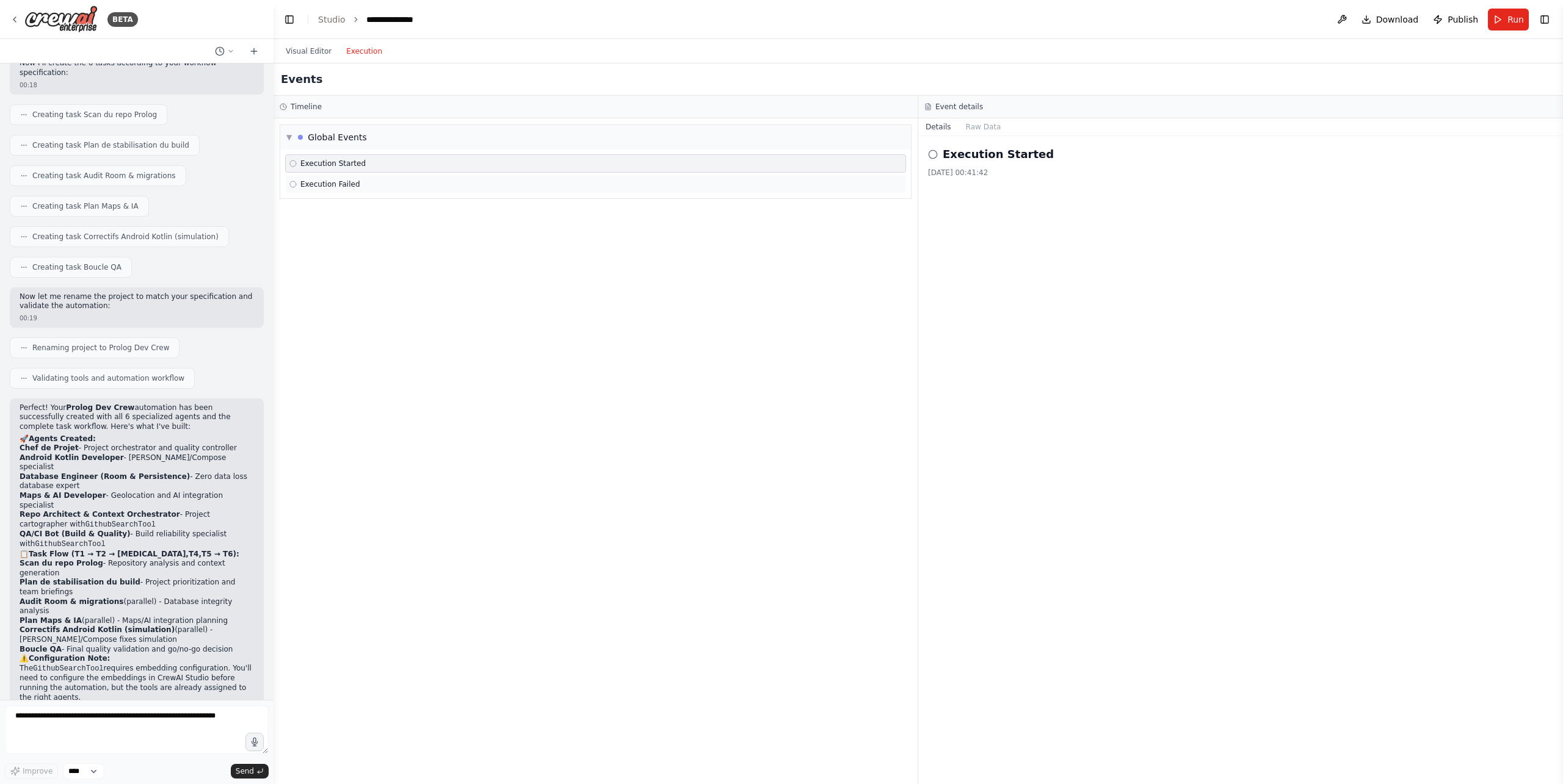
click at [333, 189] on div "Execution Failed" at bounding box center [595, 184] width 621 height 19
click at [337, 165] on span "Execution Started" at bounding box center [333, 163] width 65 height 10
click at [335, 20] on link "Studio" at bounding box center [332, 19] width 28 height 10
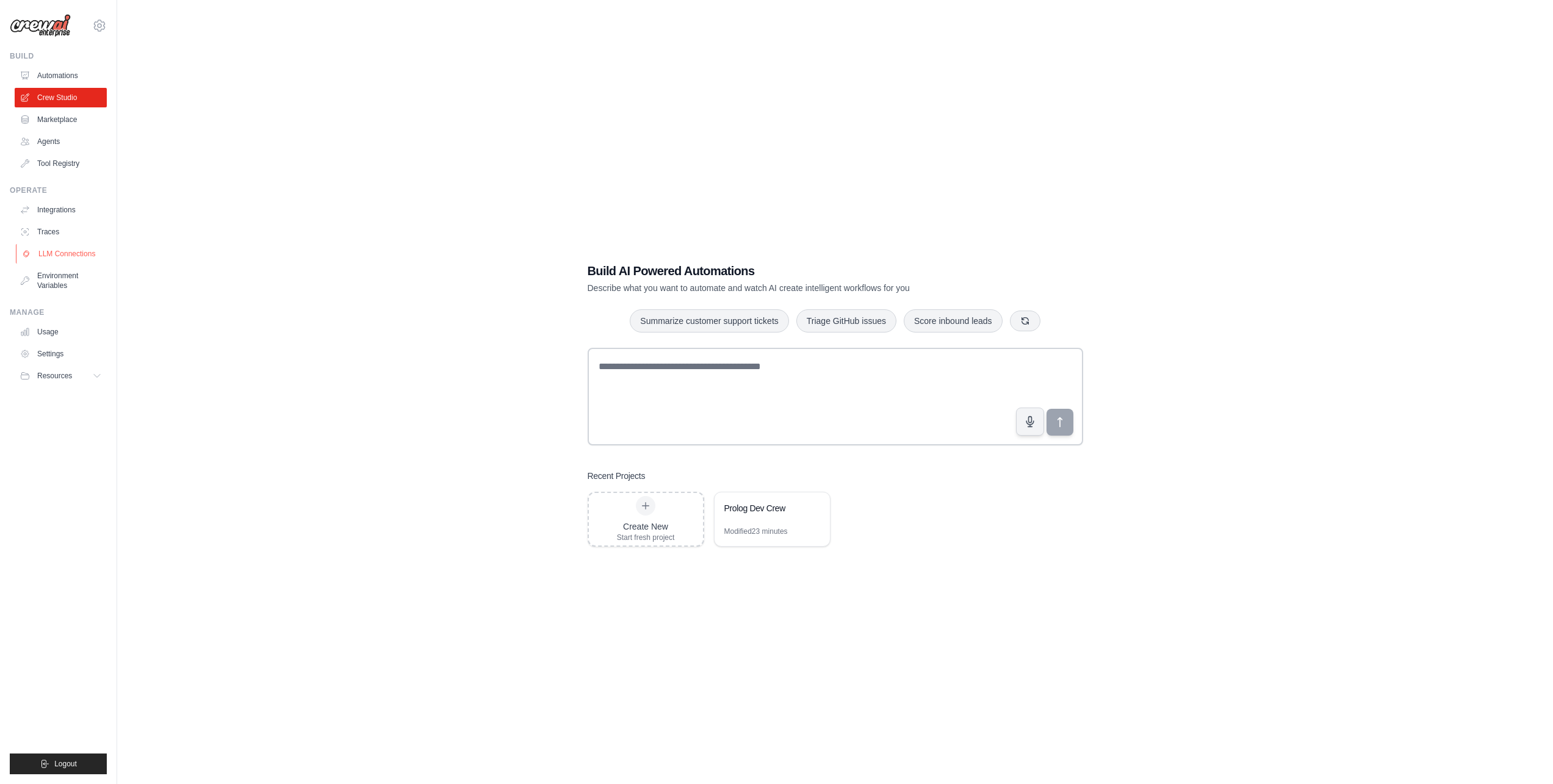
click at [54, 248] on link "LLM Connections" at bounding box center [61, 254] width 92 height 20
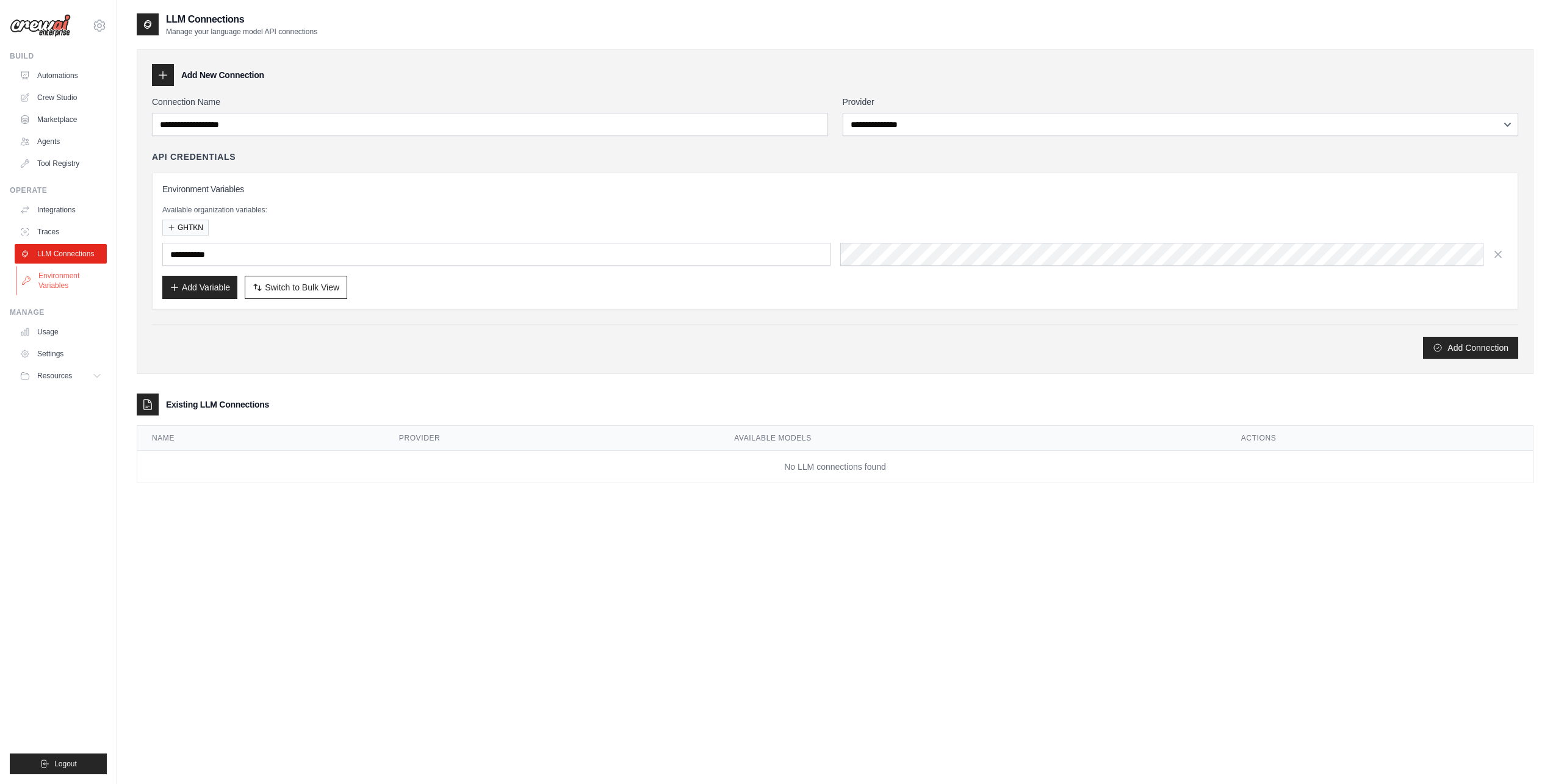
click at [75, 281] on link "Environment Variables" at bounding box center [61, 280] width 92 height 29
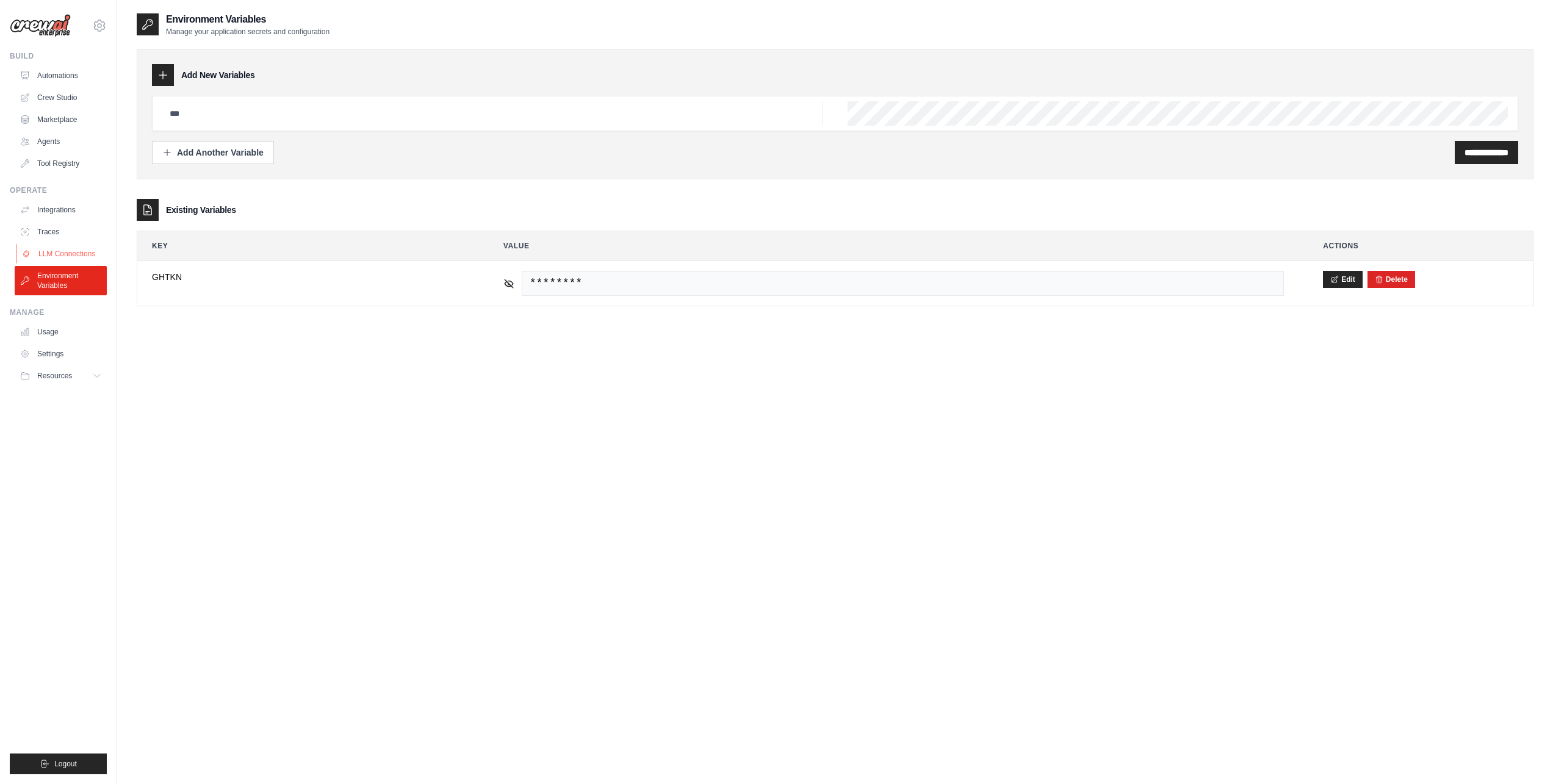
click at [86, 253] on link "LLM Connections" at bounding box center [61, 254] width 92 height 20
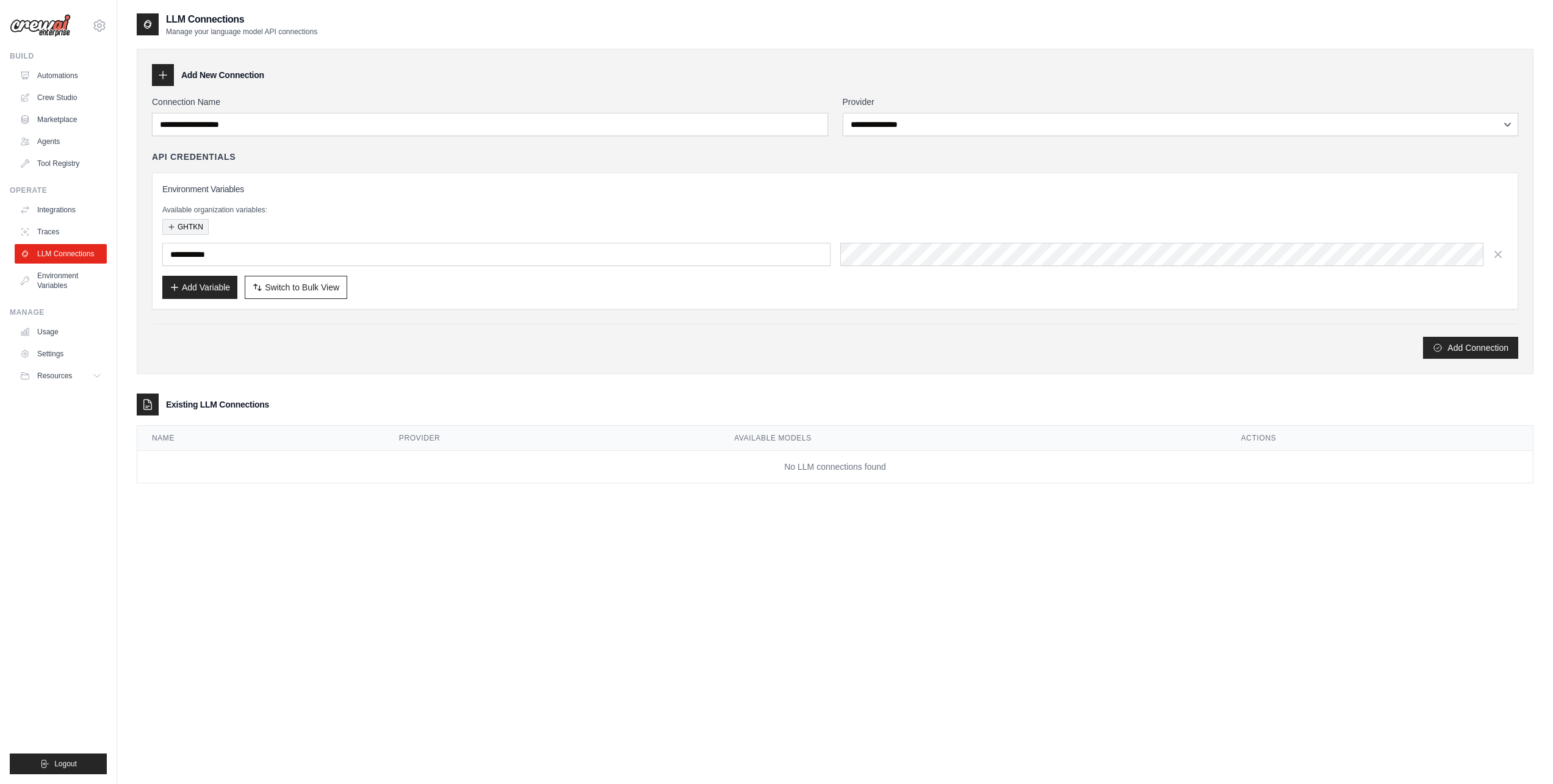
click at [185, 227] on button "GHTKN" at bounding box center [186, 227] width 46 height 16
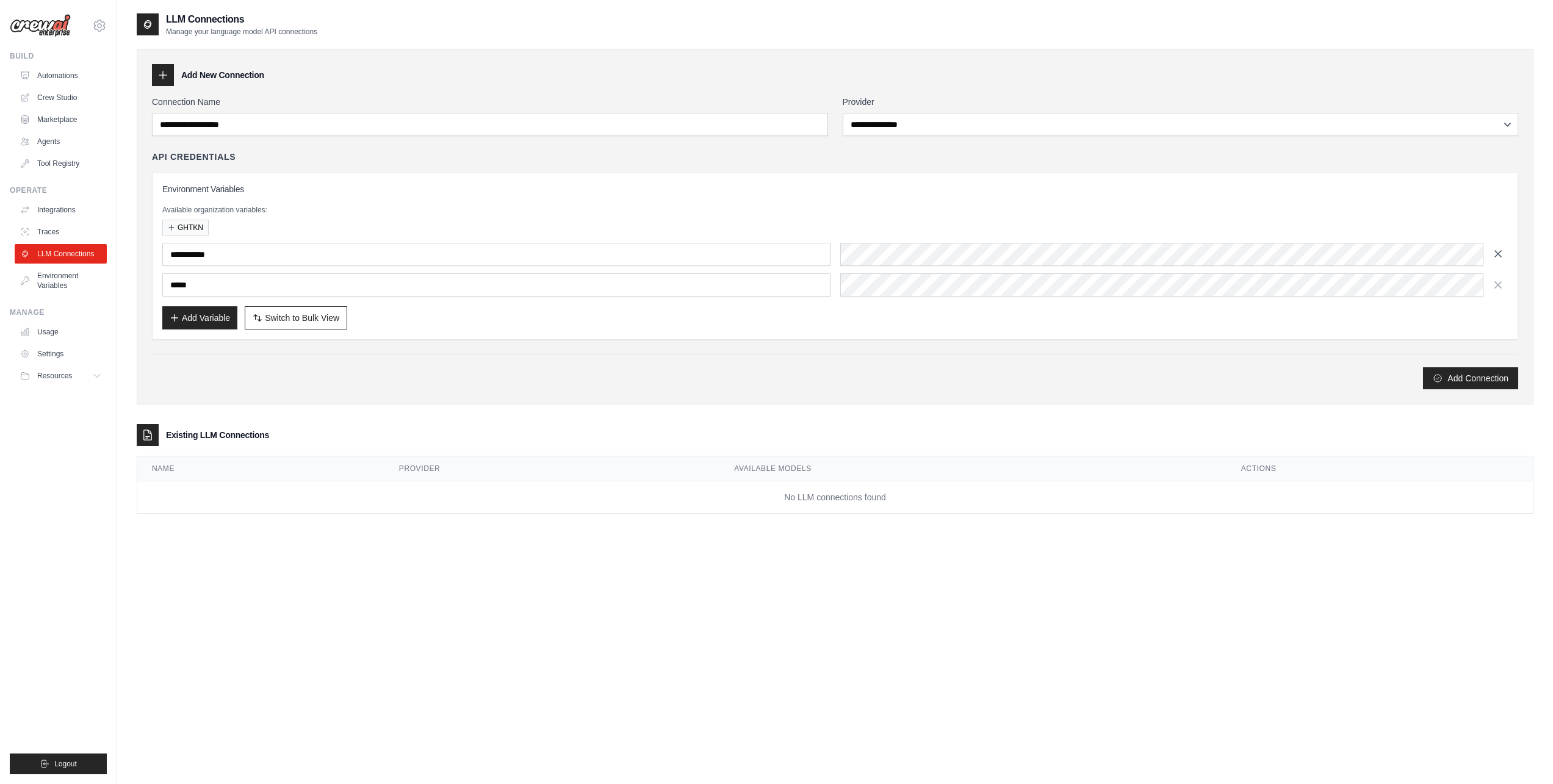
click at [1505, 258] on button "button" at bounding box center [1499, 254] width 20 height 20
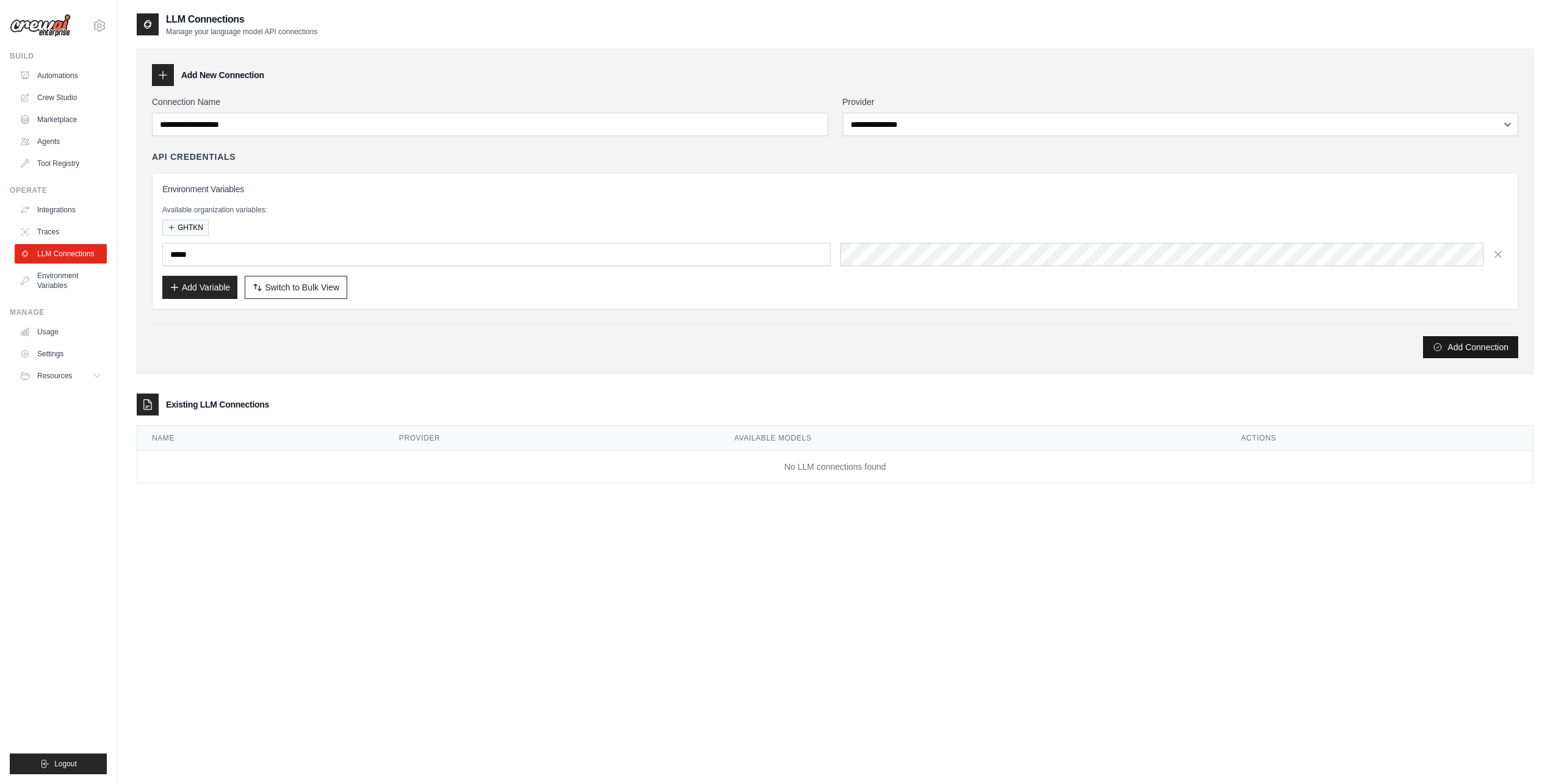
click at [1480, 347] on button "Add Connection" at bounding box center [1471, 347] width 95 height 22
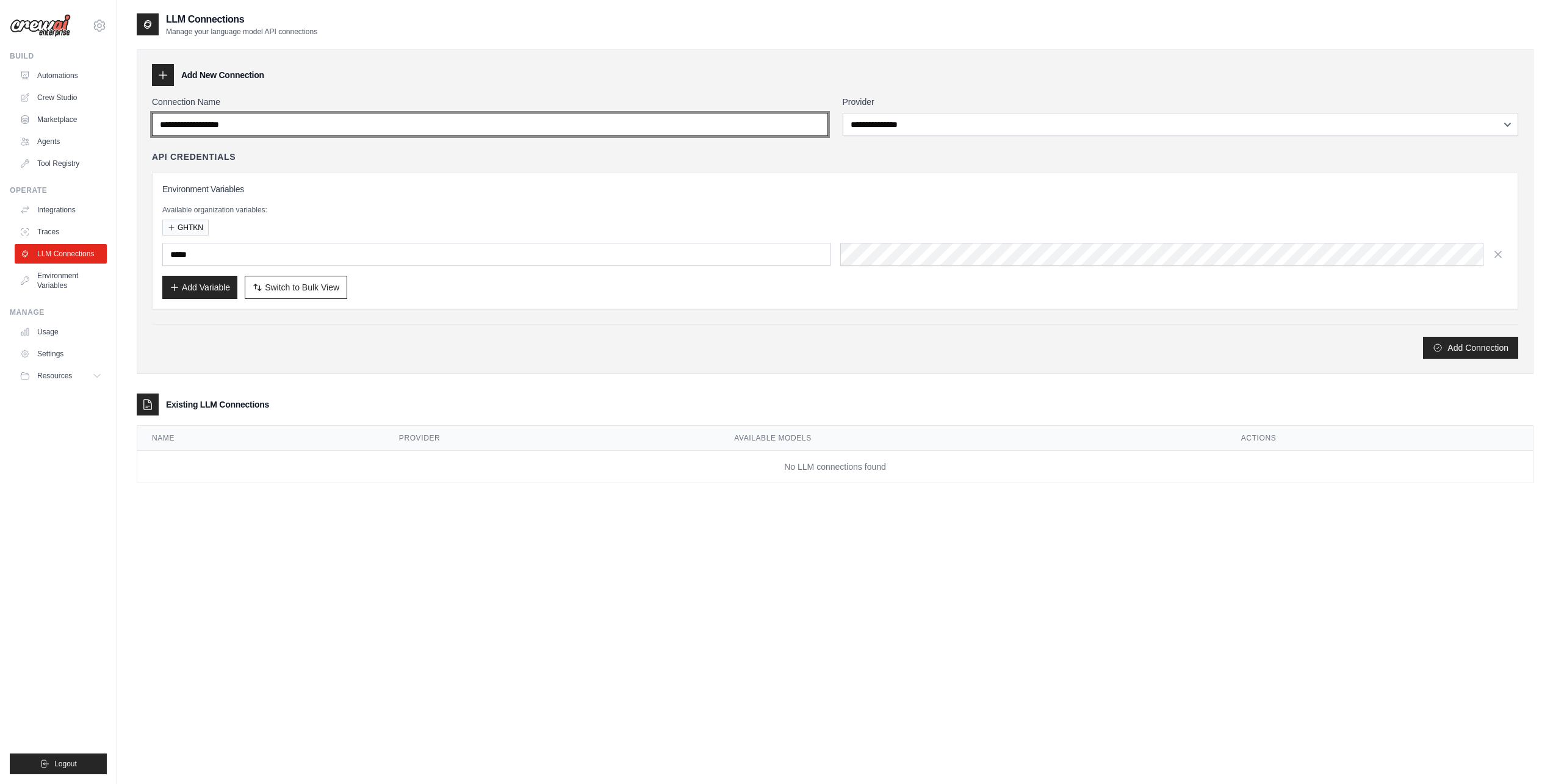
click at [430, 130] on input "Connection Name" at bounding box center [490, 124] width 676 height 23
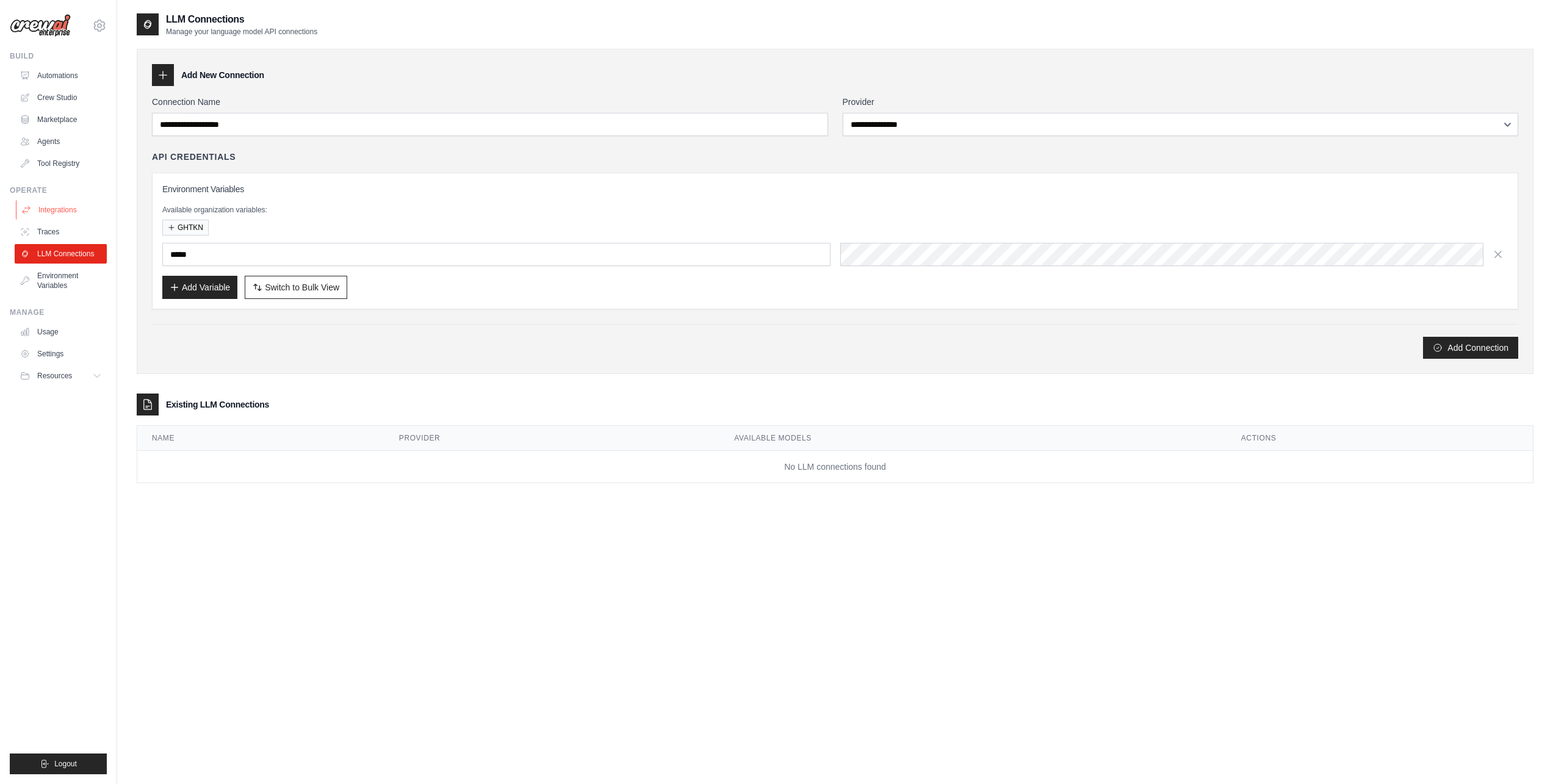
click at [72, 215] on link "Integrations" at bounding box center [61, 210] width 92 height 20
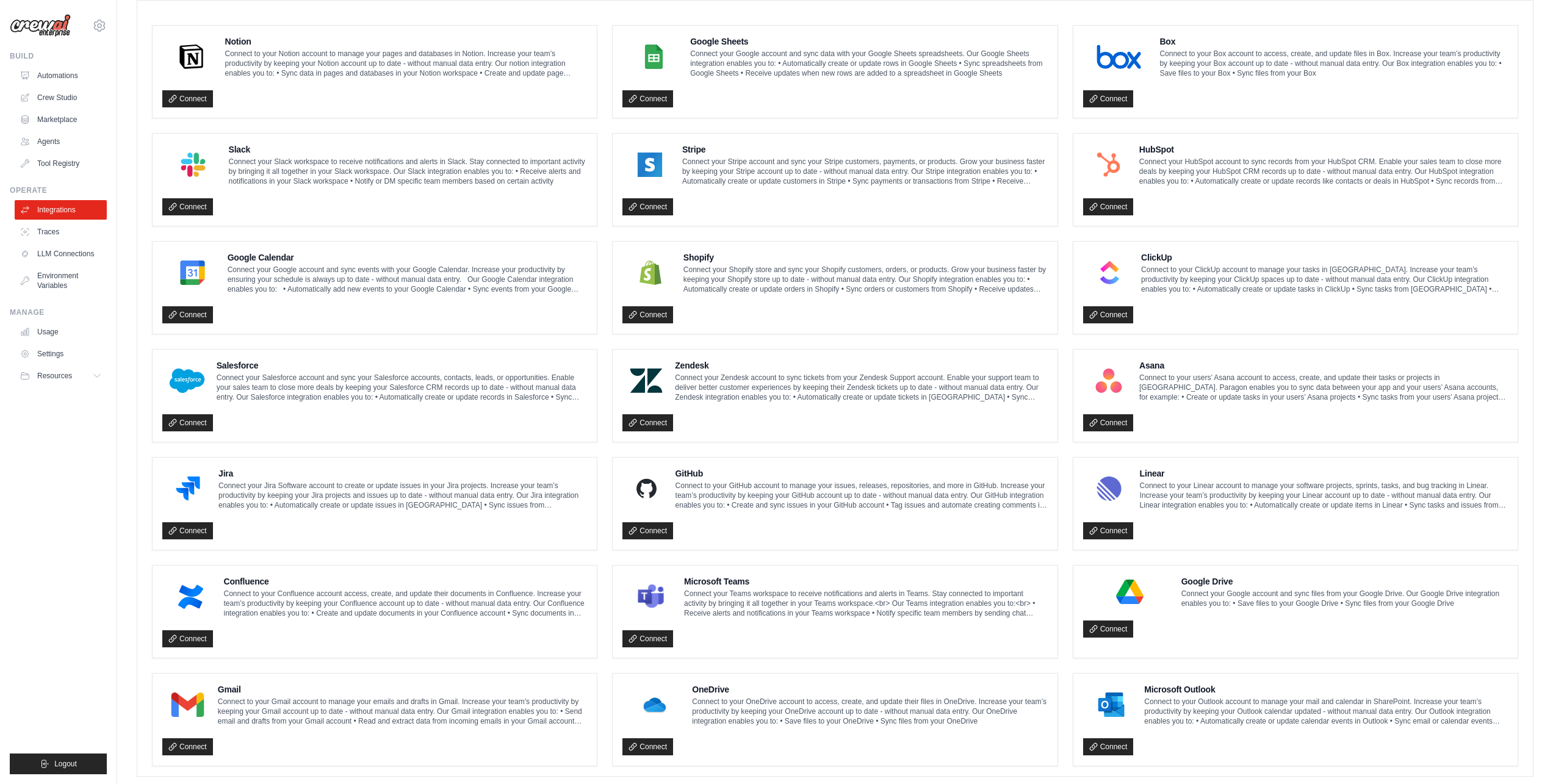
scroll to position [364, 0]
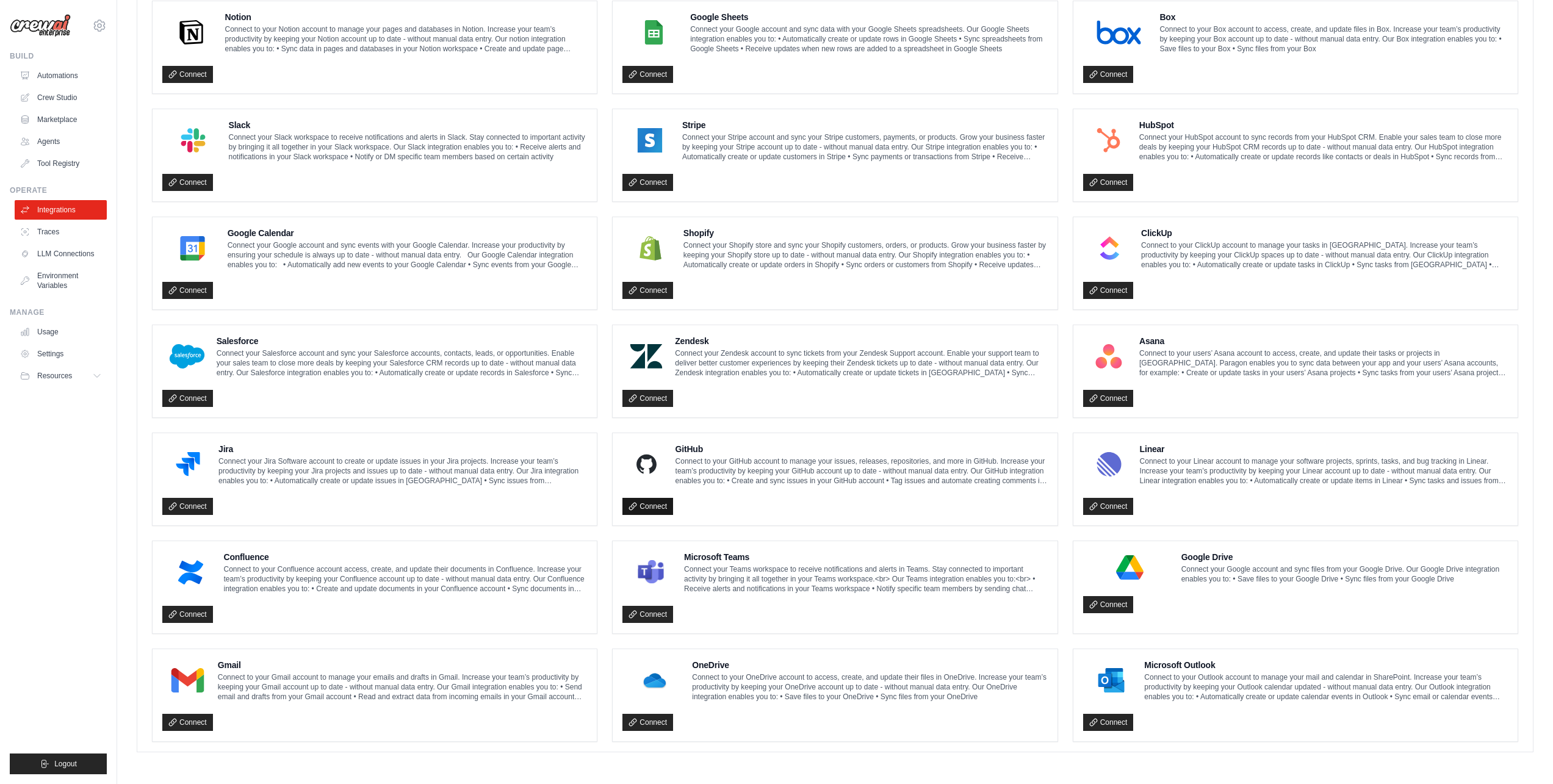
click at [663, 502] on link "Connect" at bounding box center [648, 506] width 51 height 17
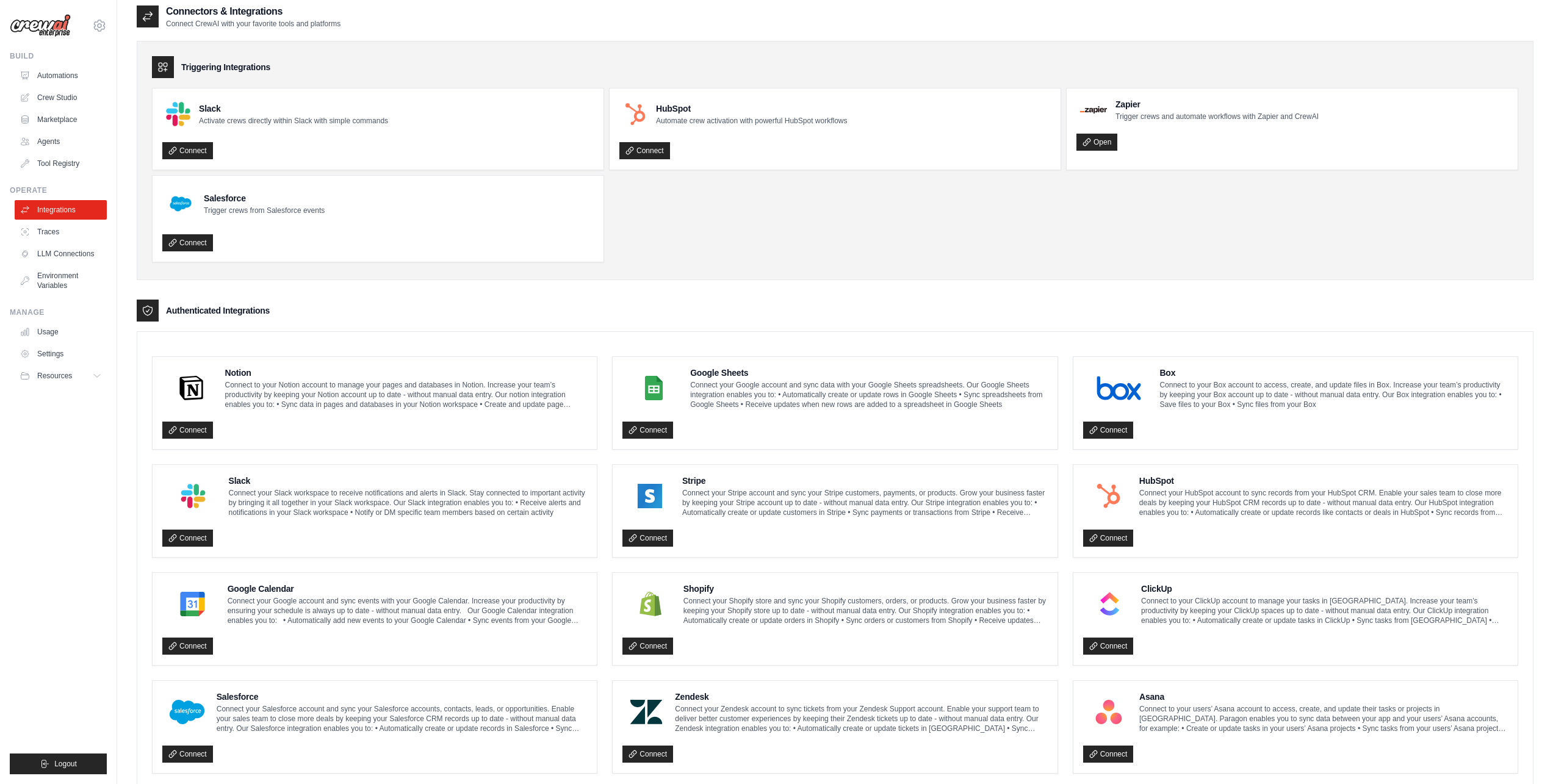
scroll to position [0, 0]
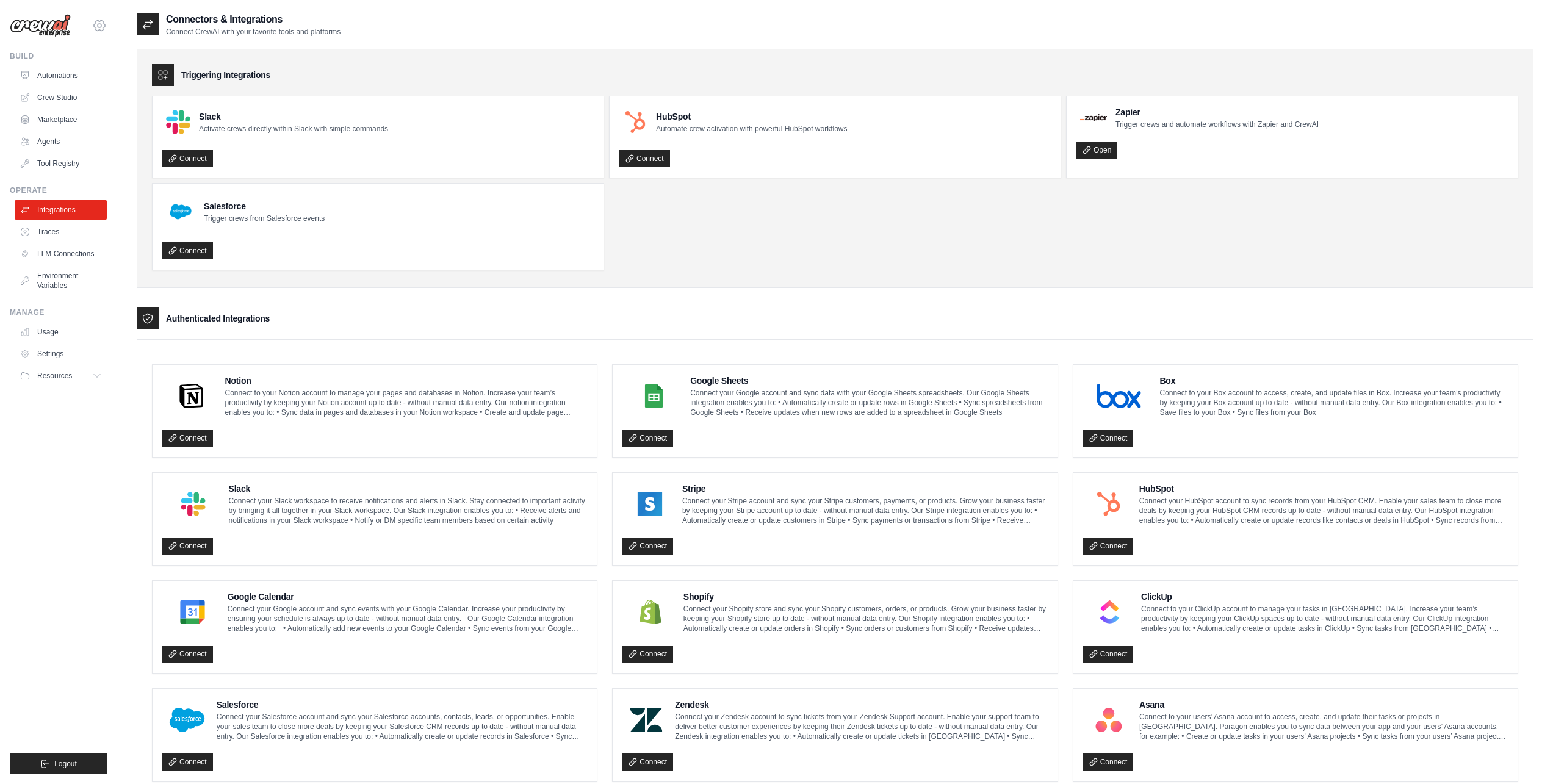
click at [102, 24] on icon at bounding box center [99, 26] width 15 height 15
click at [97, 52] on div "[PERSON_NAME][EMAIL_ADDRESS][DOMAIN_NAME]" at bounding box center [99, 52] width 88 height 12
click at [75, 85] on link "Settings" at bounding box center [99, 82] width 107 height 22
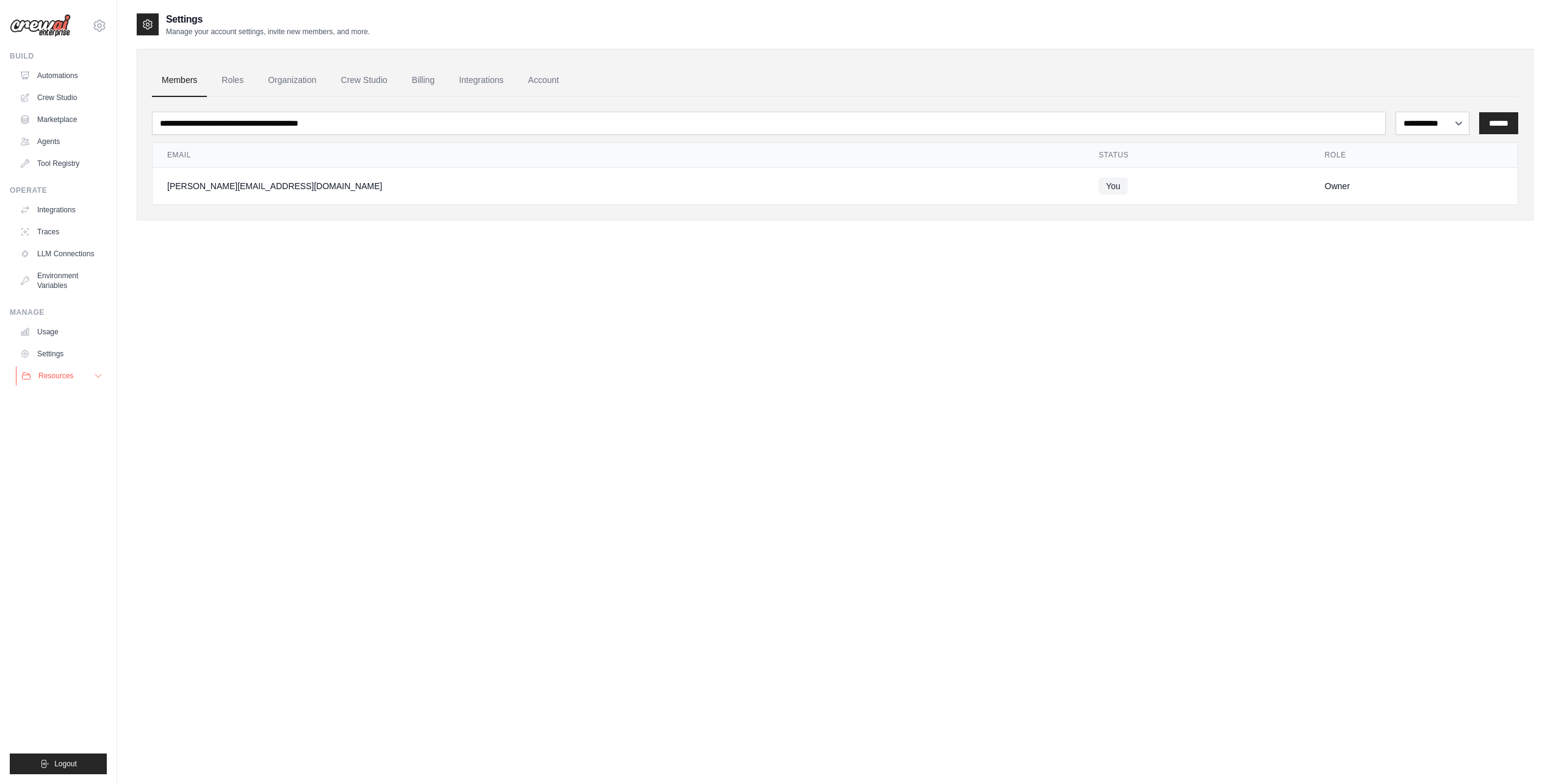
click at [48, 373] on span "Resources" at bounding box center [56, 375] width 35 height 10
click at [60, 411] on span "GitHub" at bounding box center [55, 416] width 22 height 10
click at [47, 329] on link "Usage" at bounding box center [61, 332] width 92 height 20
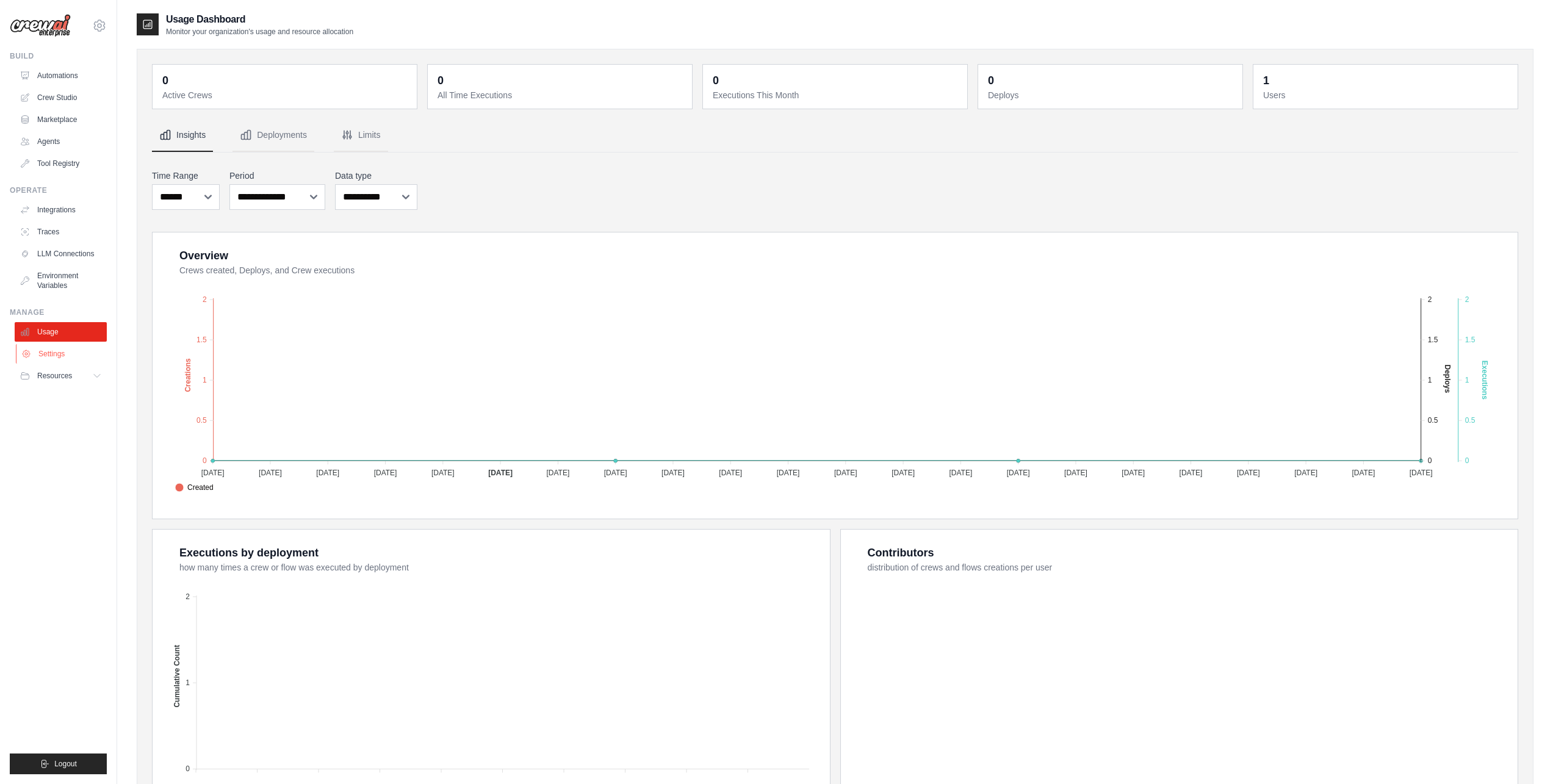
click at [48, 348] on link "Settings" at bounding box center [61, 354] width 92 height 20
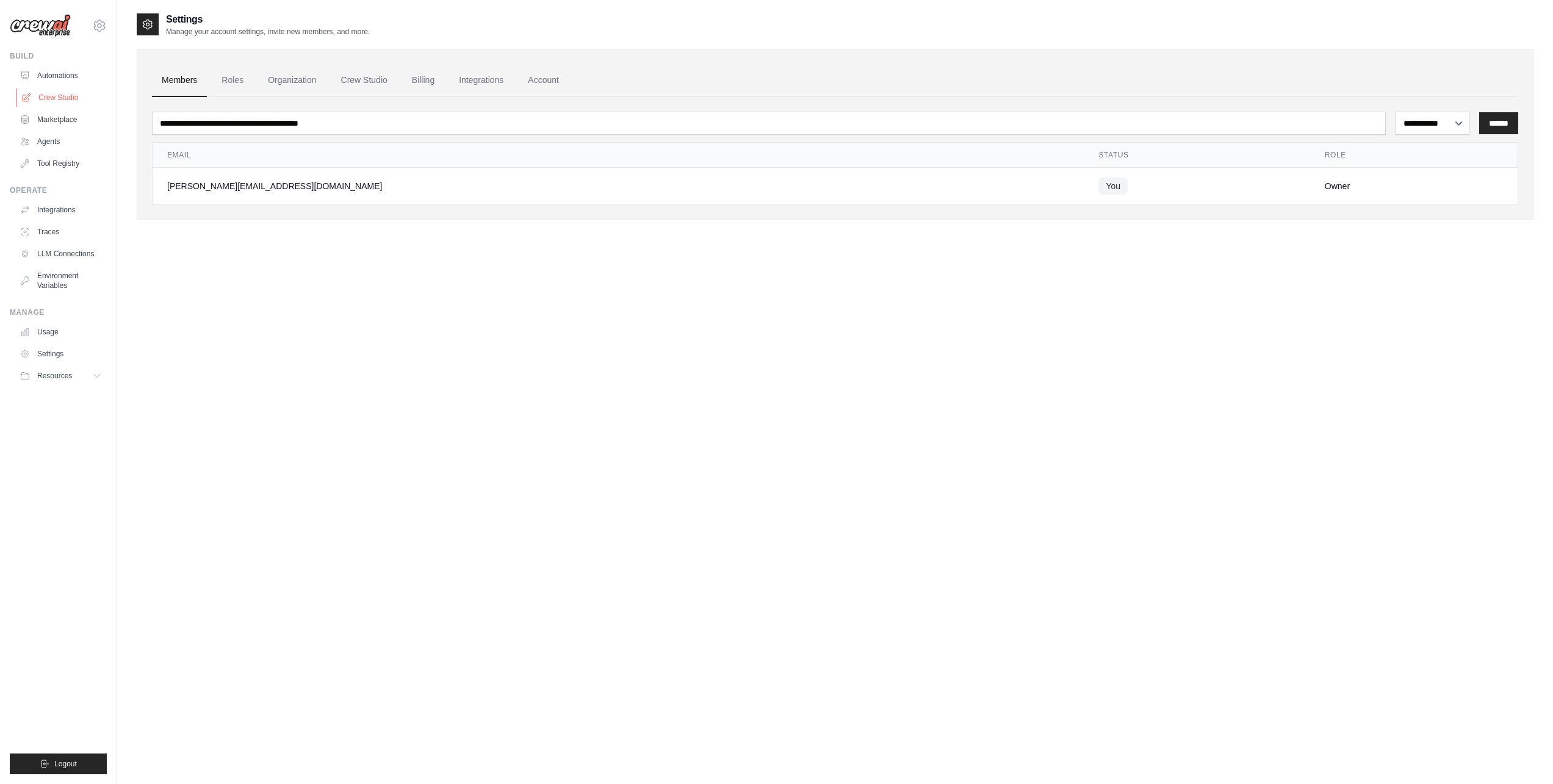
click at [69, 96] on link "Crew Studio" at bounding box center [61, 98] width 92 height 20
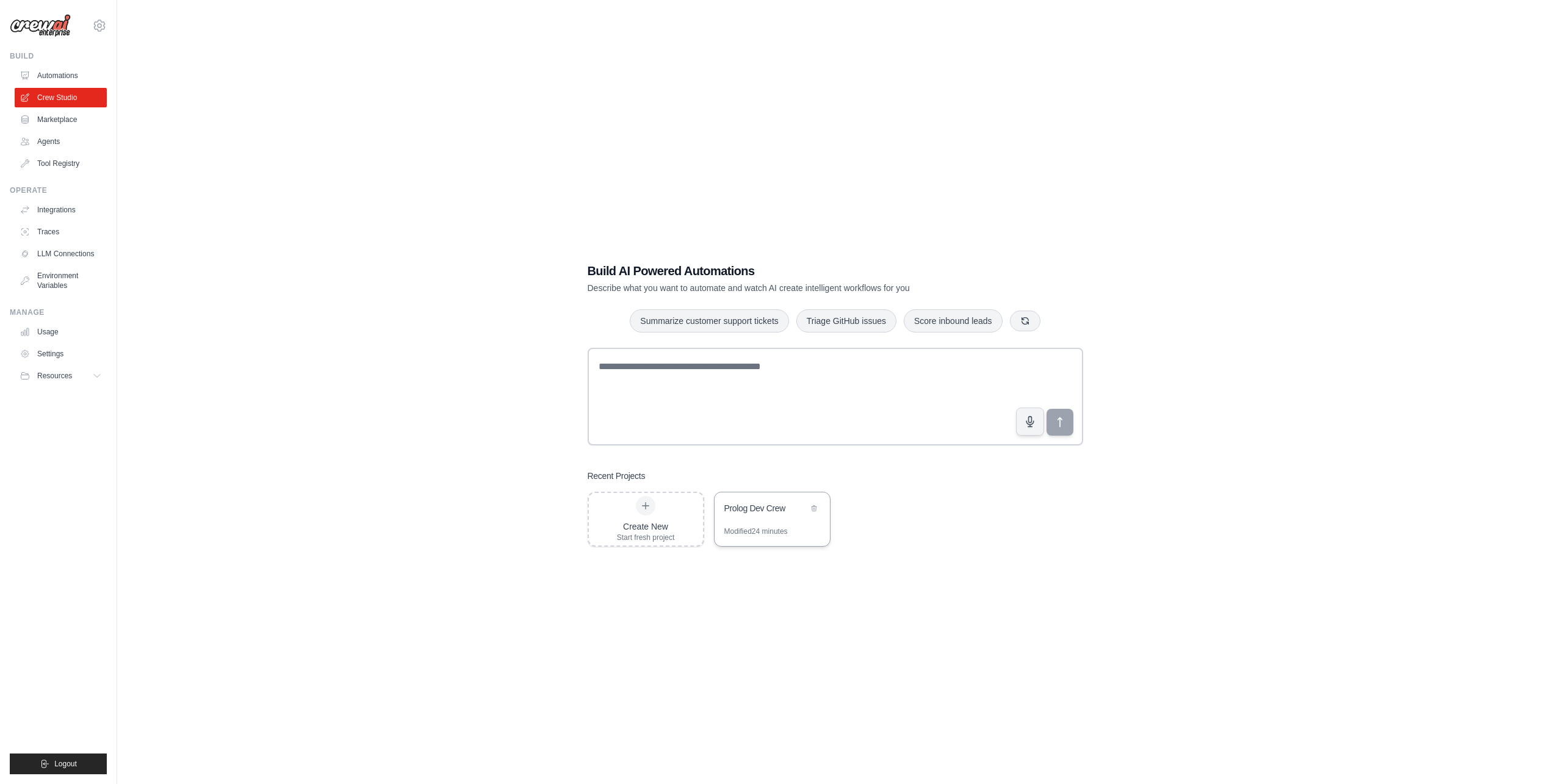
click at [752, 517] on div "Prolog Dev Crew" at bounding box center [772, 510] width 115 height 34
click at [65, 165] on link "Tool Registry" at bounding box center [61, 164] width 92 height 20
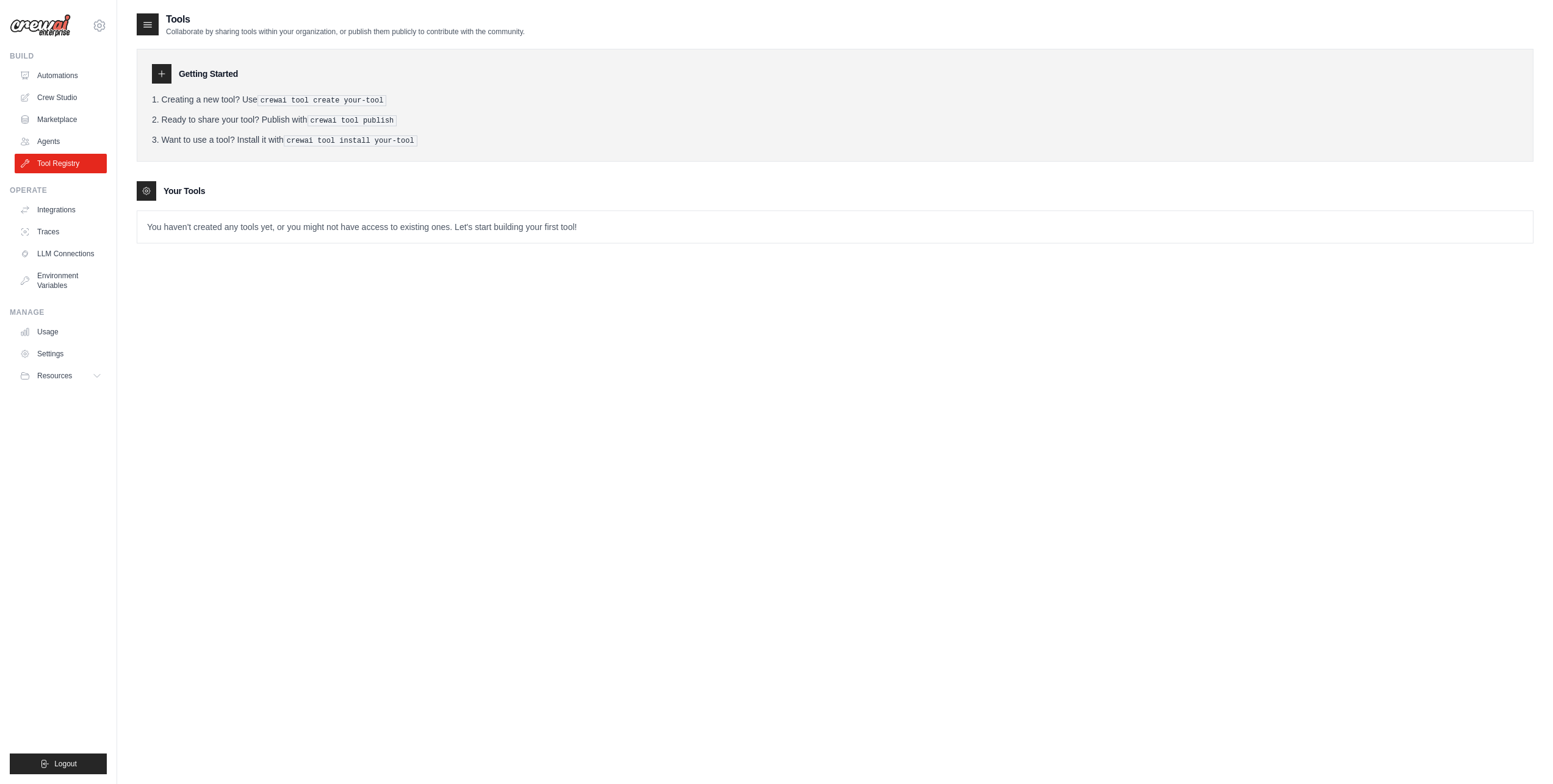
click at [186, 221] on p "You haven't created any tools yet, or you might not have access to existing one…" at bounding box center [835, 227] width 1396 height 32
click at [46, 115] on link "Marketplace" at bounding box center [61, 120] width 92 height 20
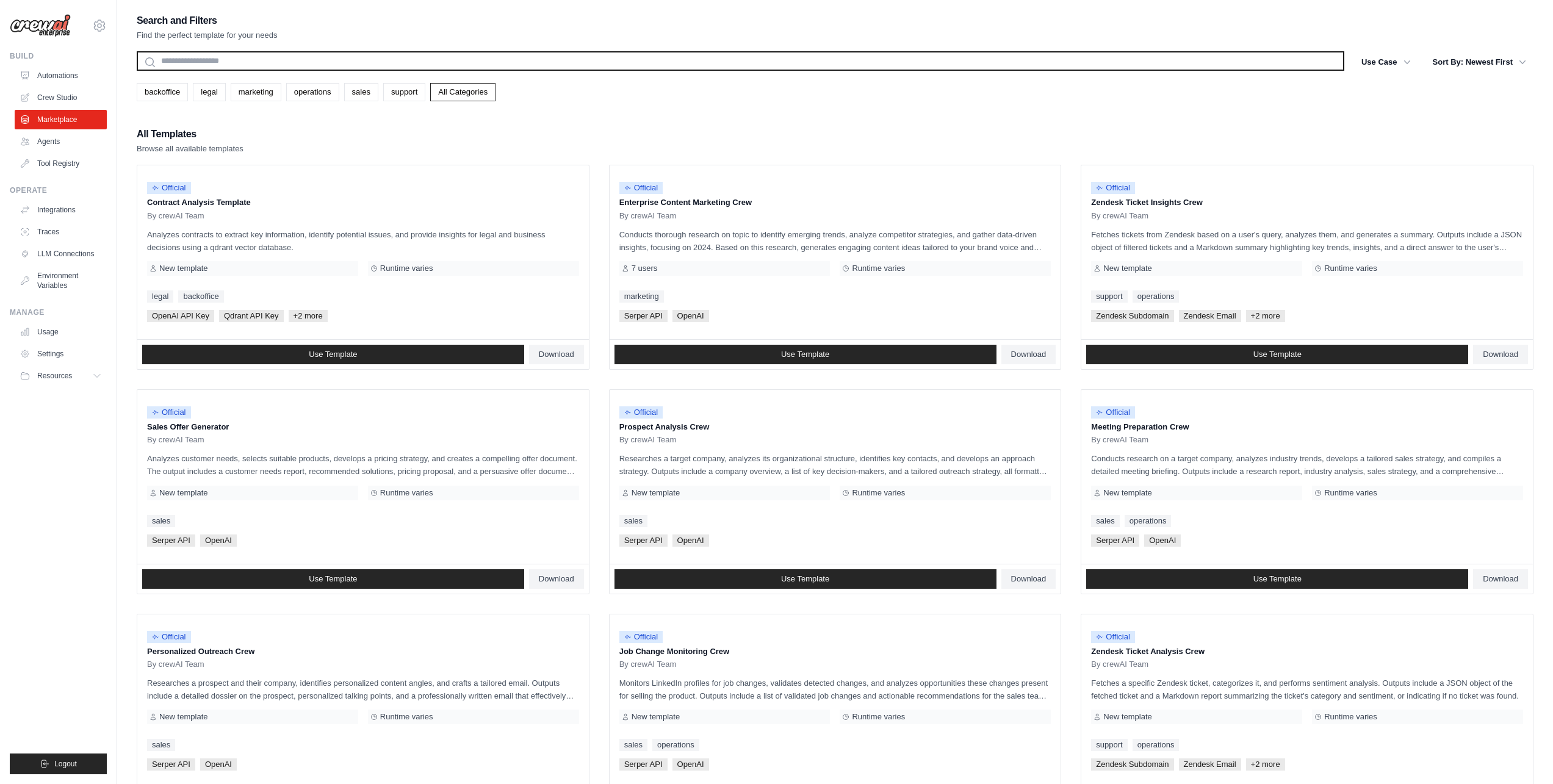
click at [264, 65] on input "text" at bounding box center [740, 61] width 1208 height 20
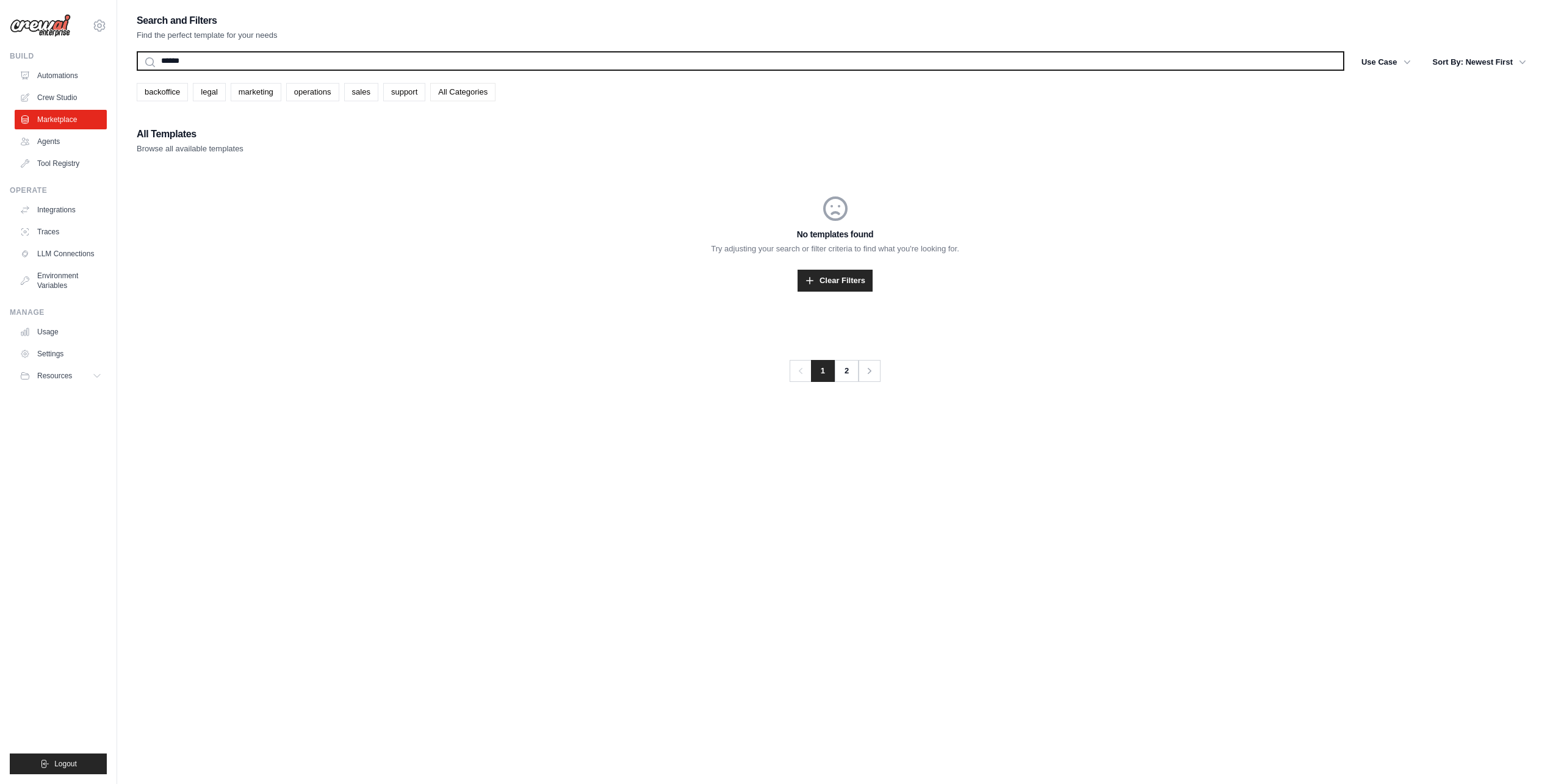
type input "******"
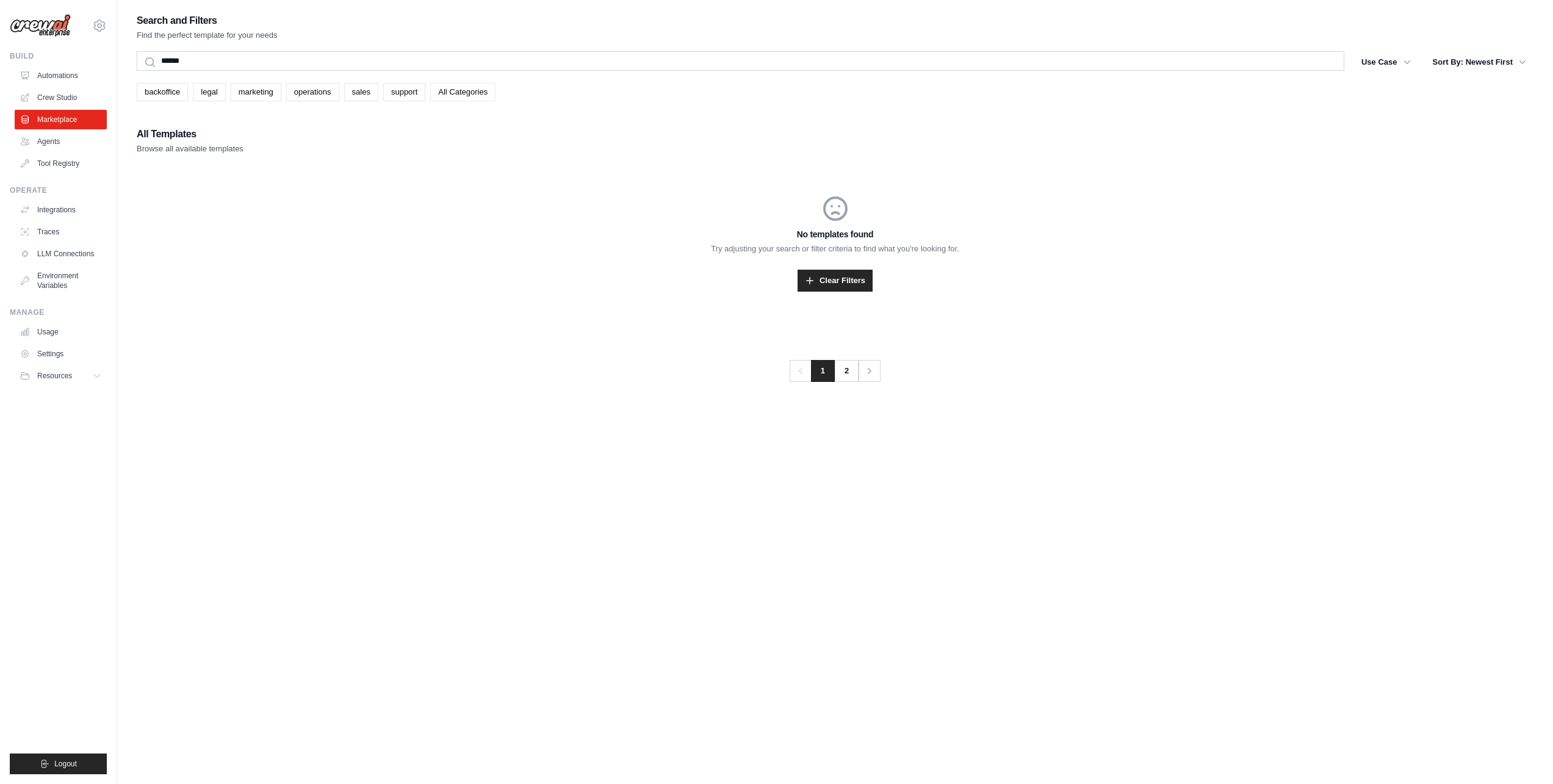
click at [481, 91] on link "All Categories" at bounding box center [463, 93] width 65 height 19
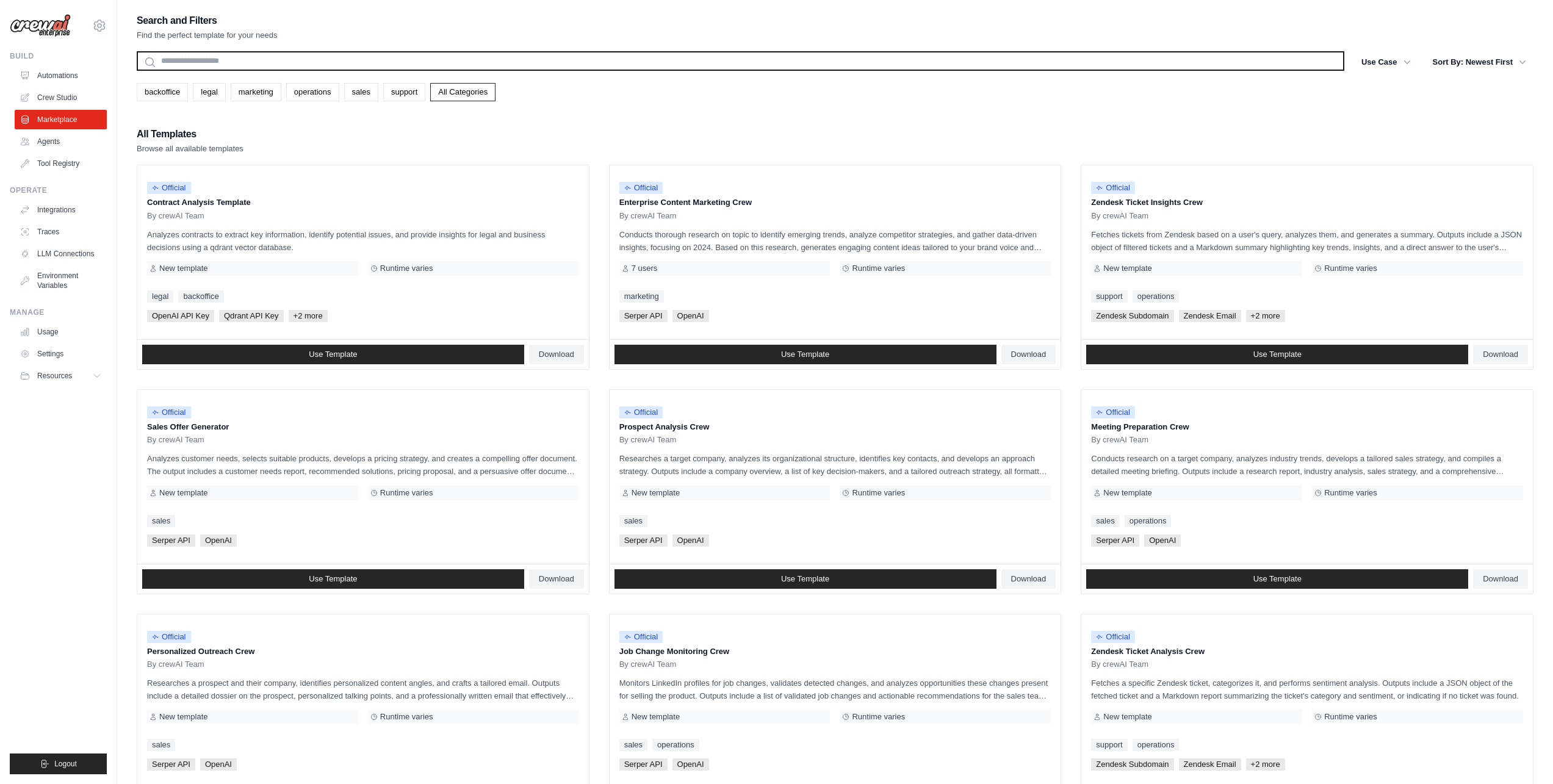
click at [299, 52] on input "text" at bounding box center [740, 61] width 1208 height 20
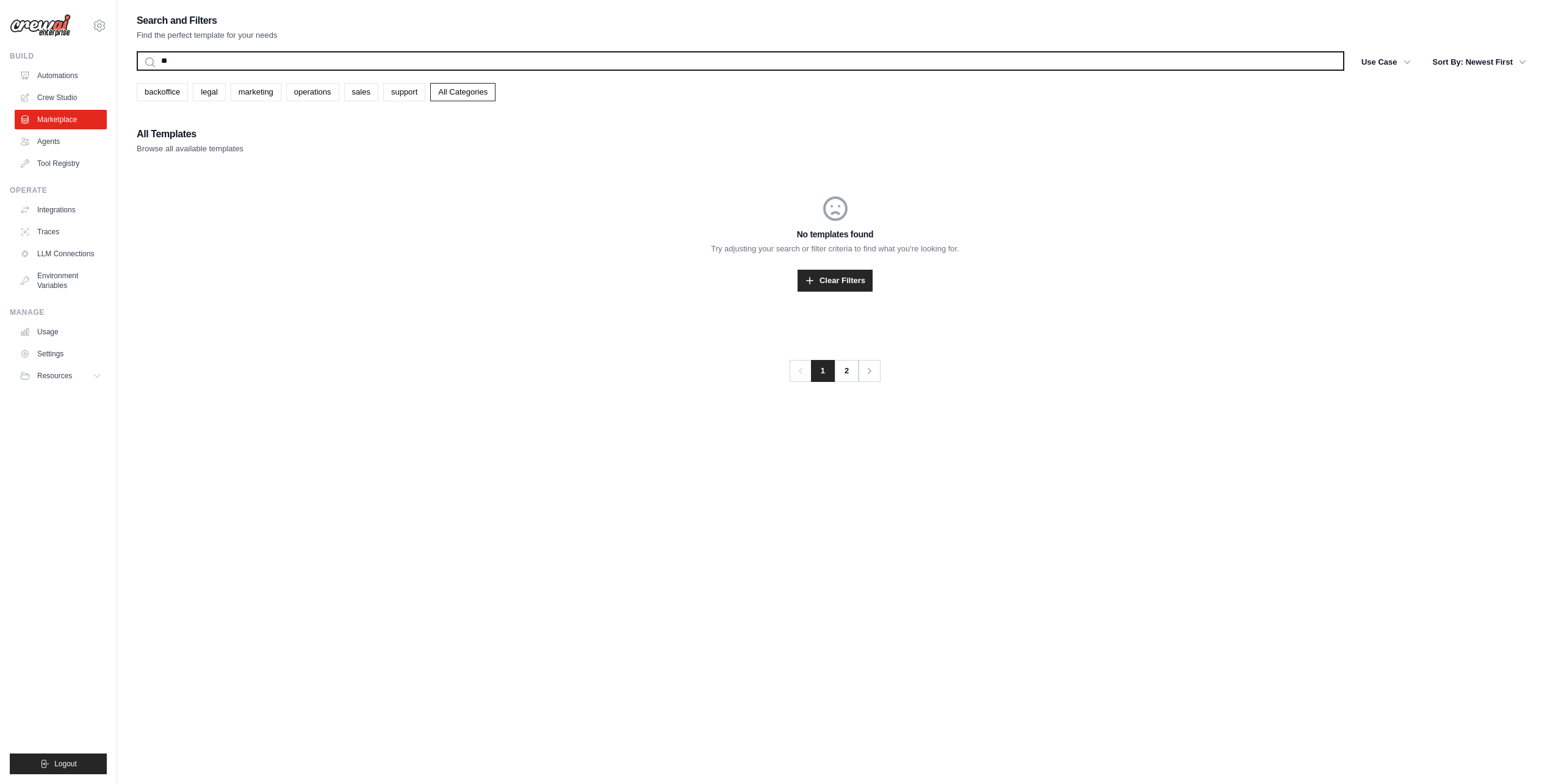
type input "*"
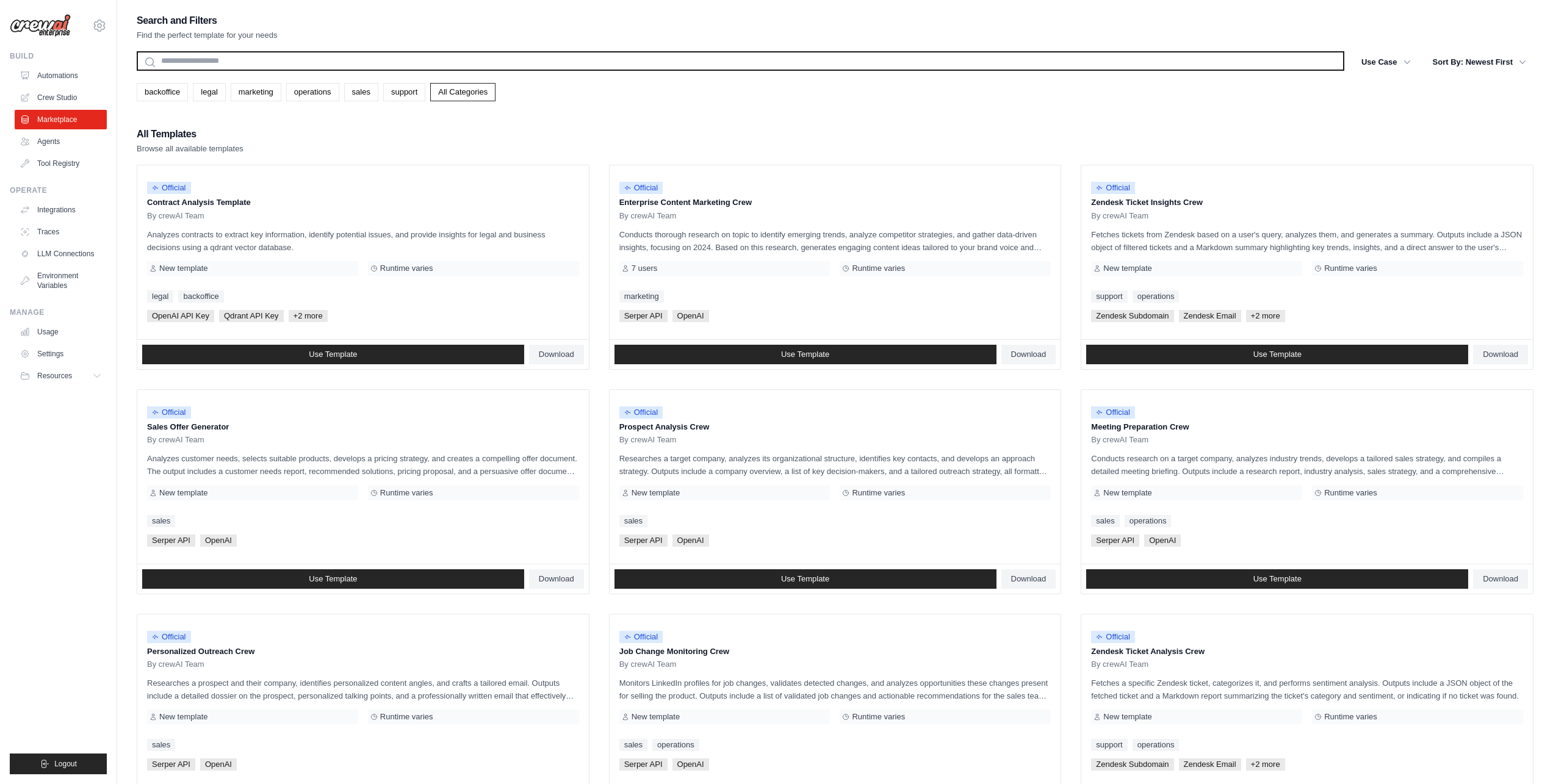
click at [770, 63] on input "text" at bounding box center [740, 61] width 1208 height 20
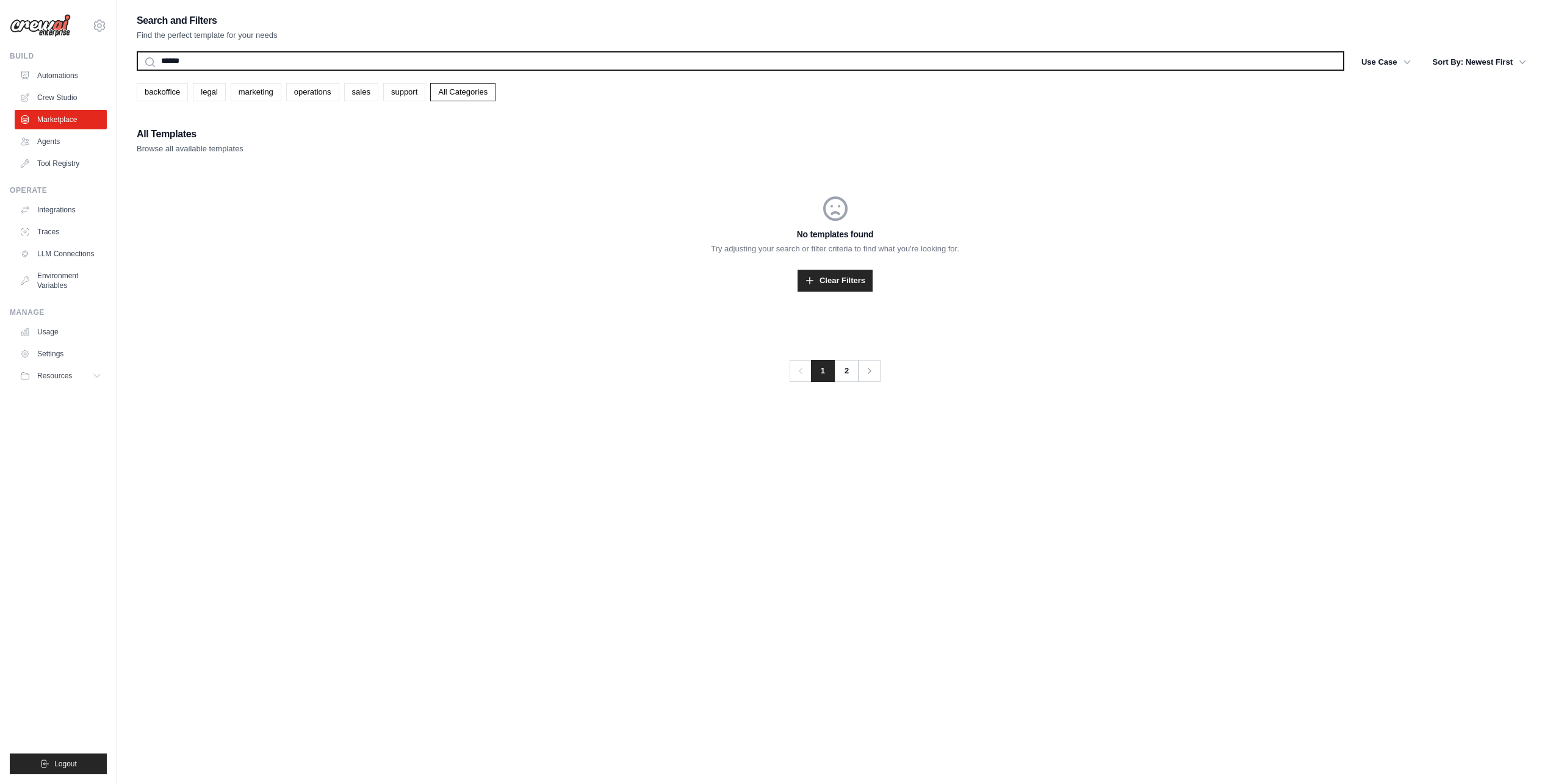
type input "******"
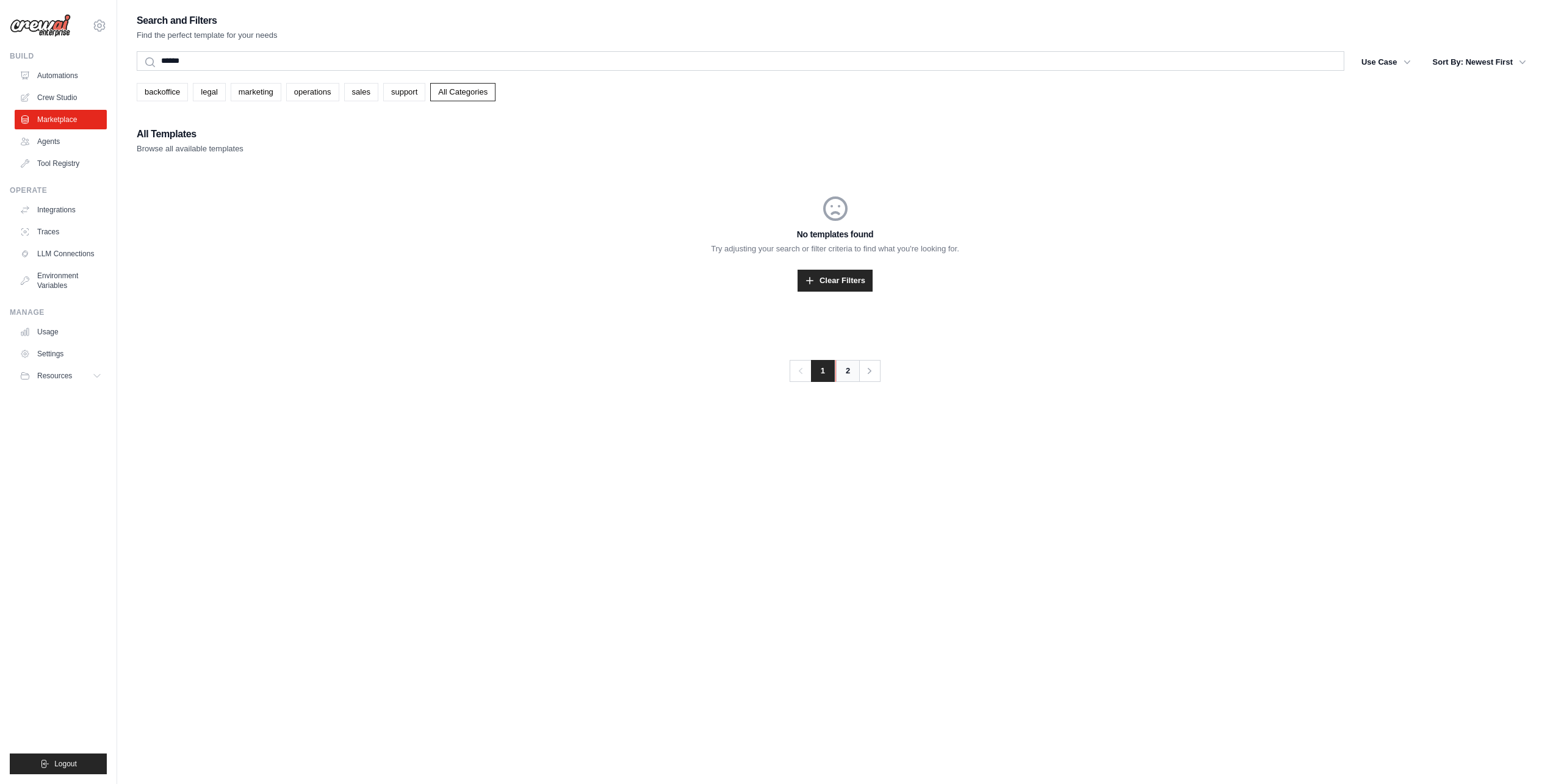
click at [843, 374] on link "2" at bounding box center [848, 371] width 24 height 22
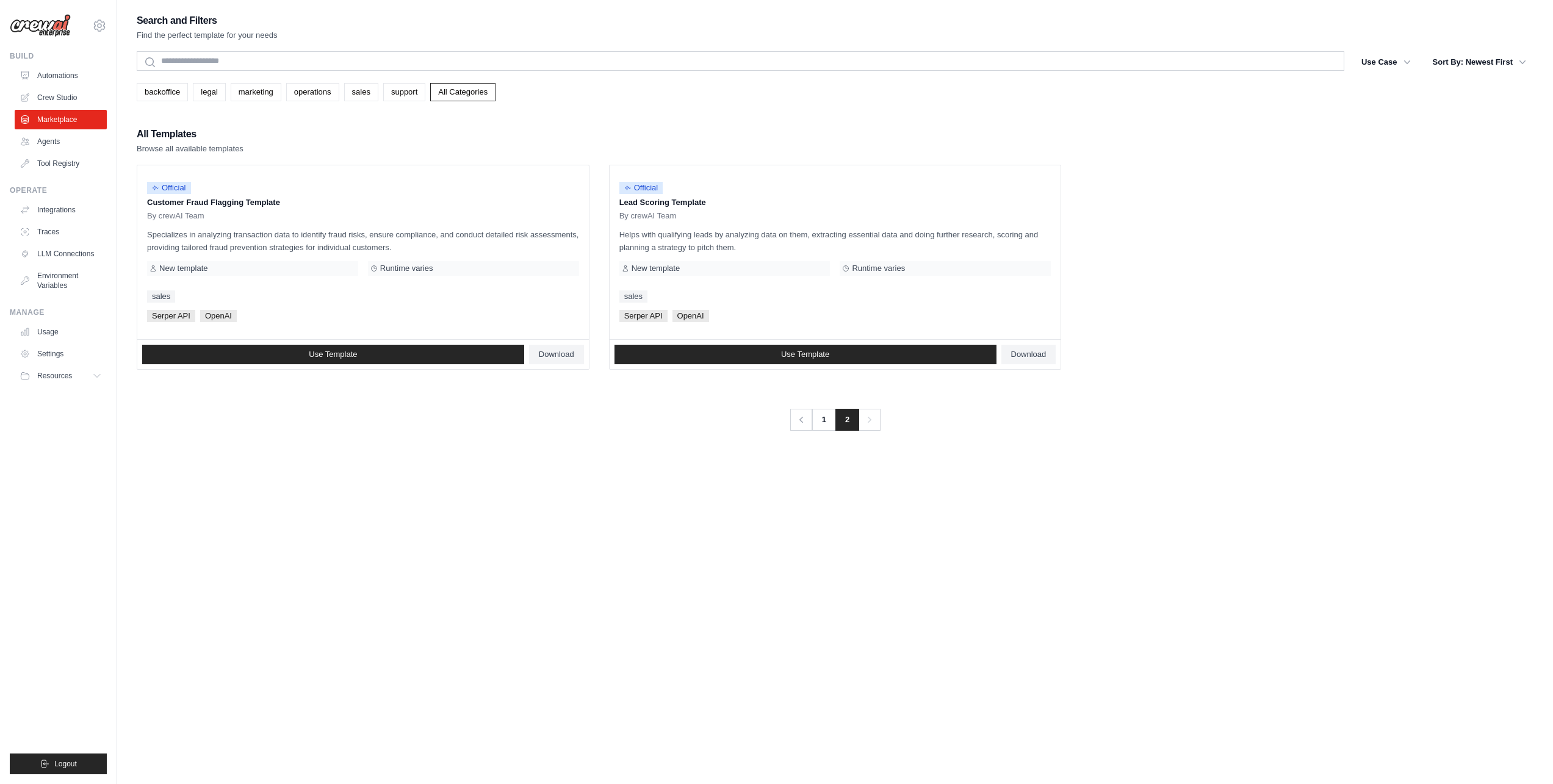
drag, startPoint x: 418, startPoint y: 163, endPoint x: 421, endPoint y: 156, distance: 7.6
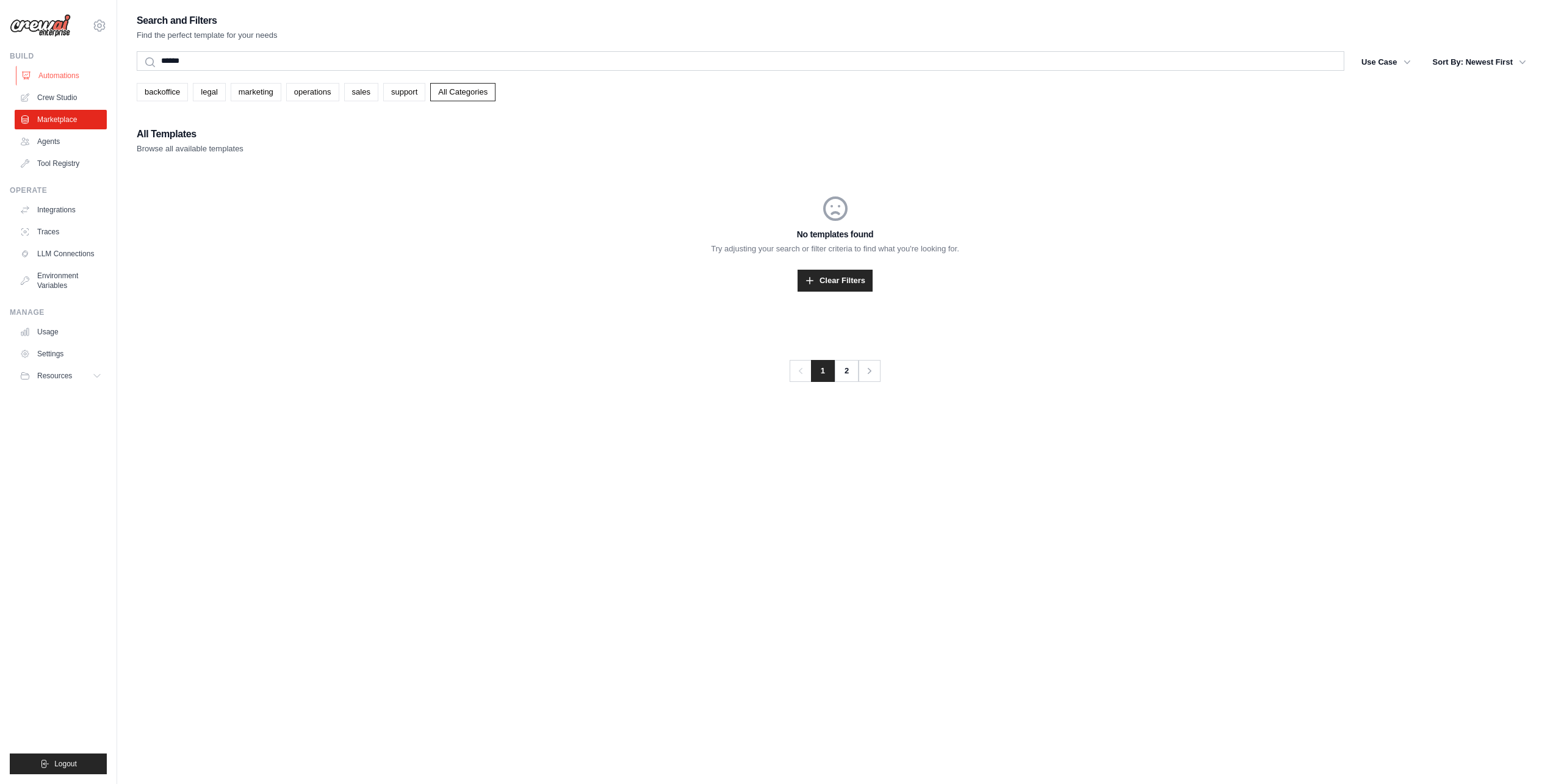
click at [44, 74] on link "Automations" at bounding box center [61, 76] width 92 height 20
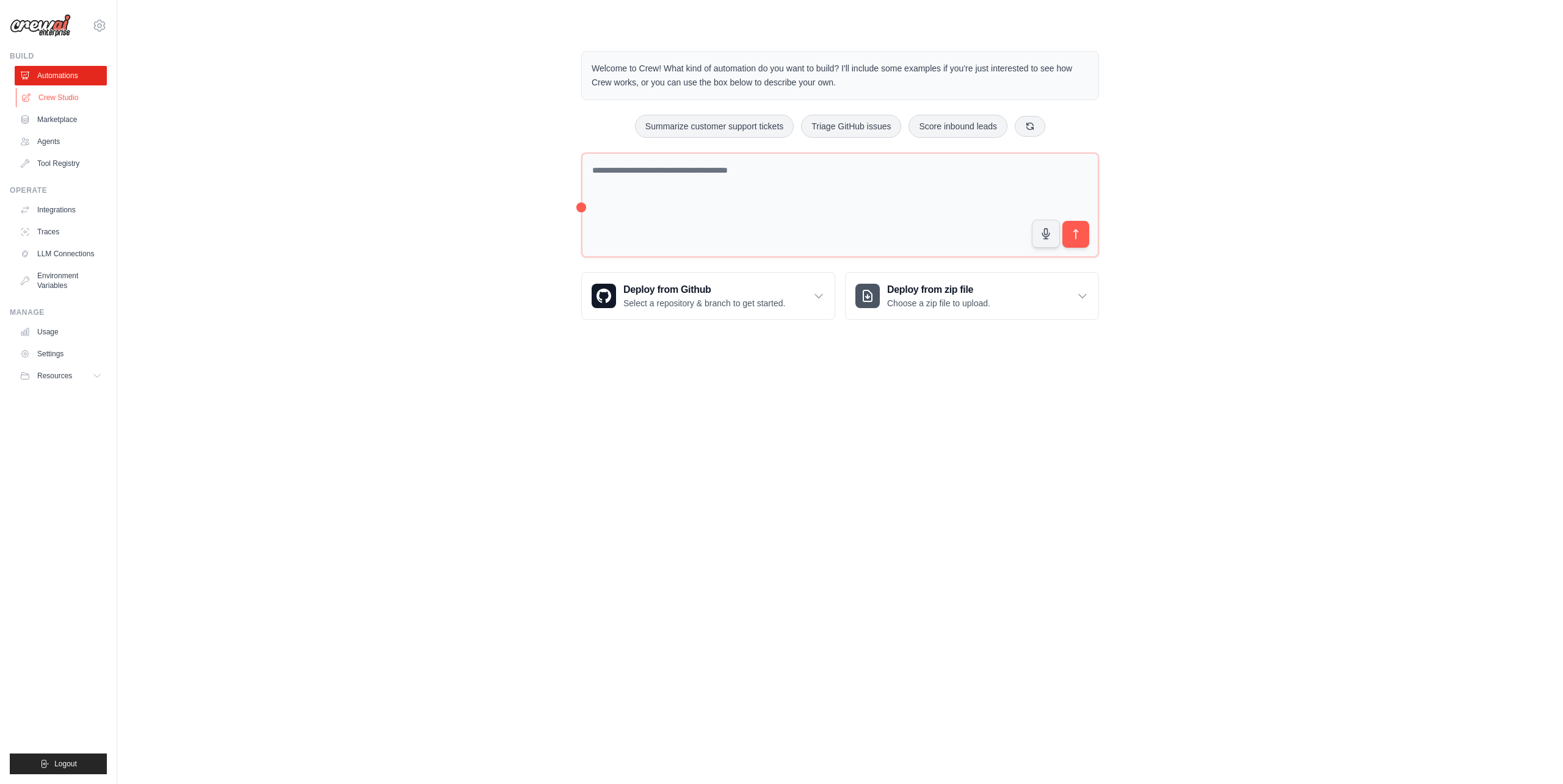
click at [66, 101] on link "Crew Studio" at bounding box center [62, 98] width 92 height 20
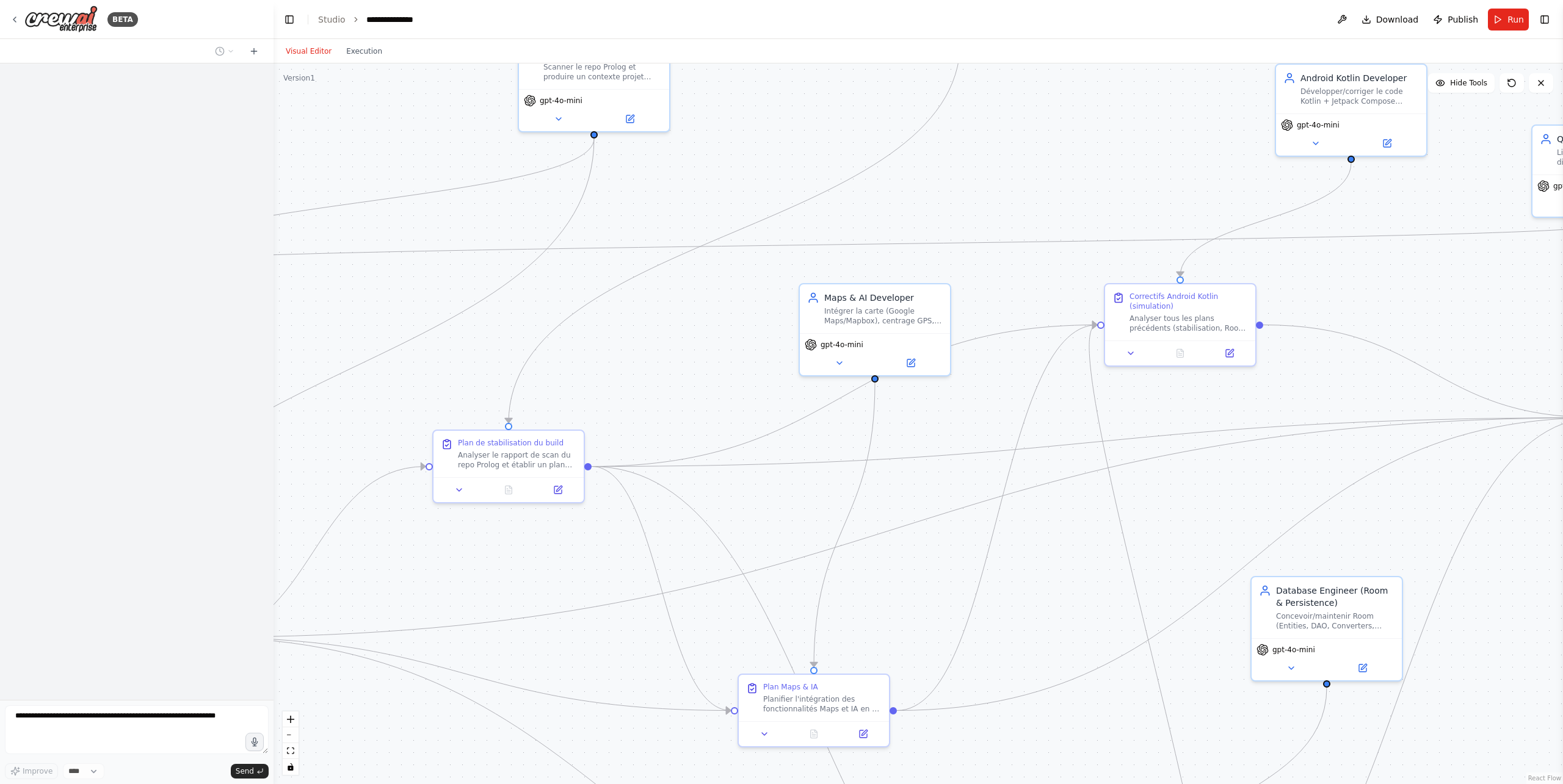
scroll to position [1056, 0]
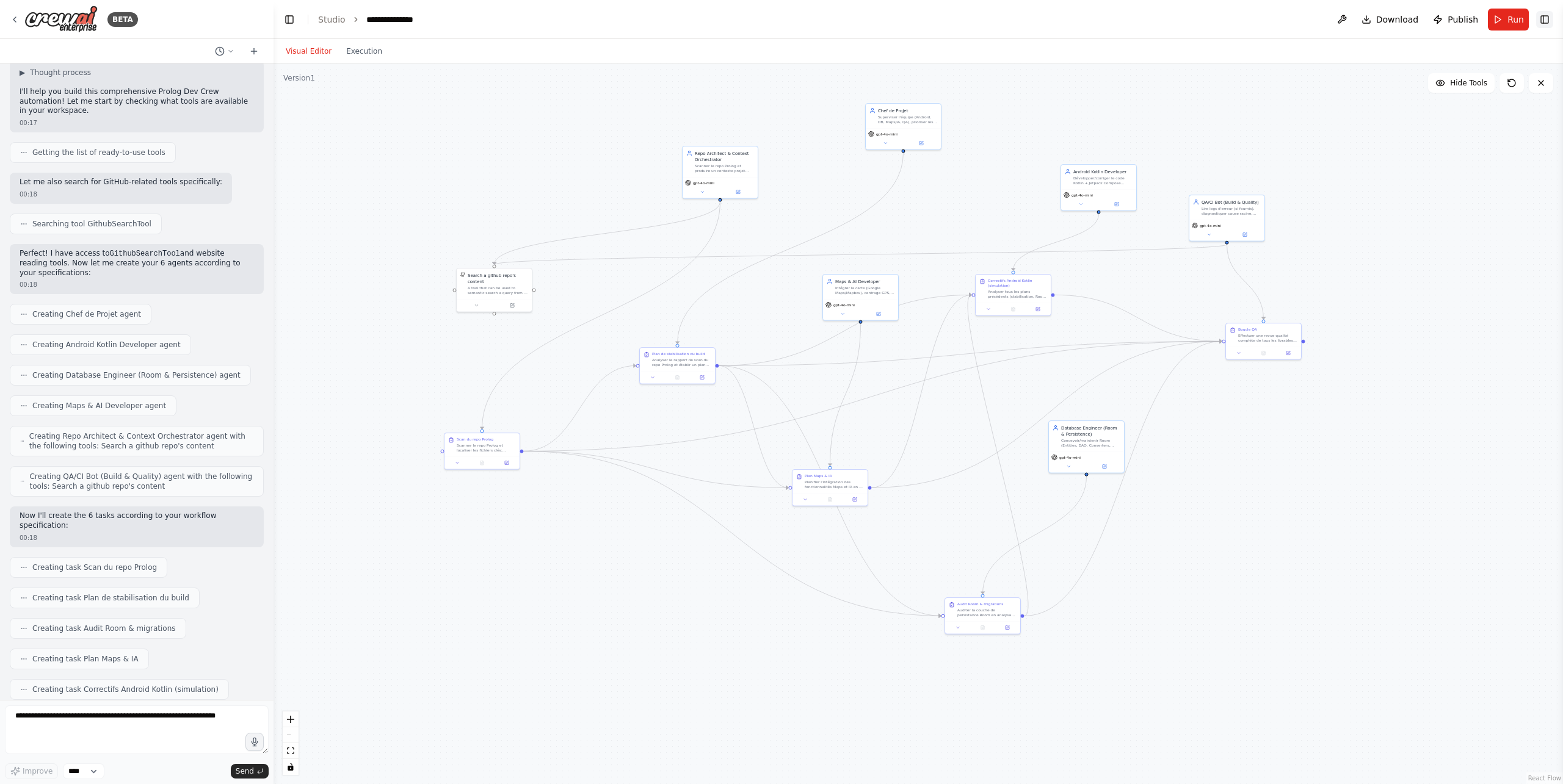
click at [1544, 22] on button "Toggle Right Sidebar" at bounding box center [1545, 20] width 17 height 17
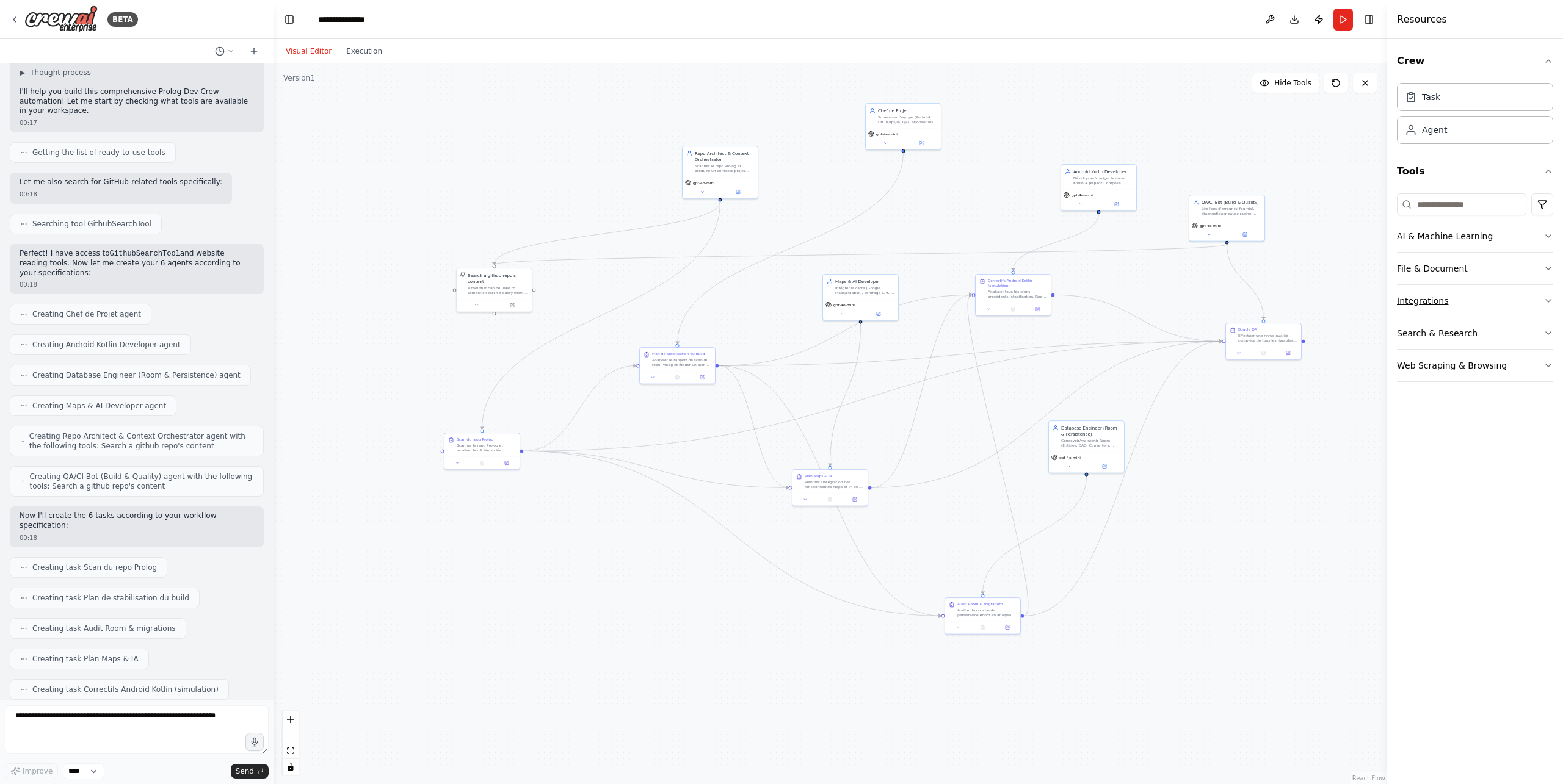
click at [1437, 298] on button "Integrations" at bounding box center [1475, 301] width 156 height 32
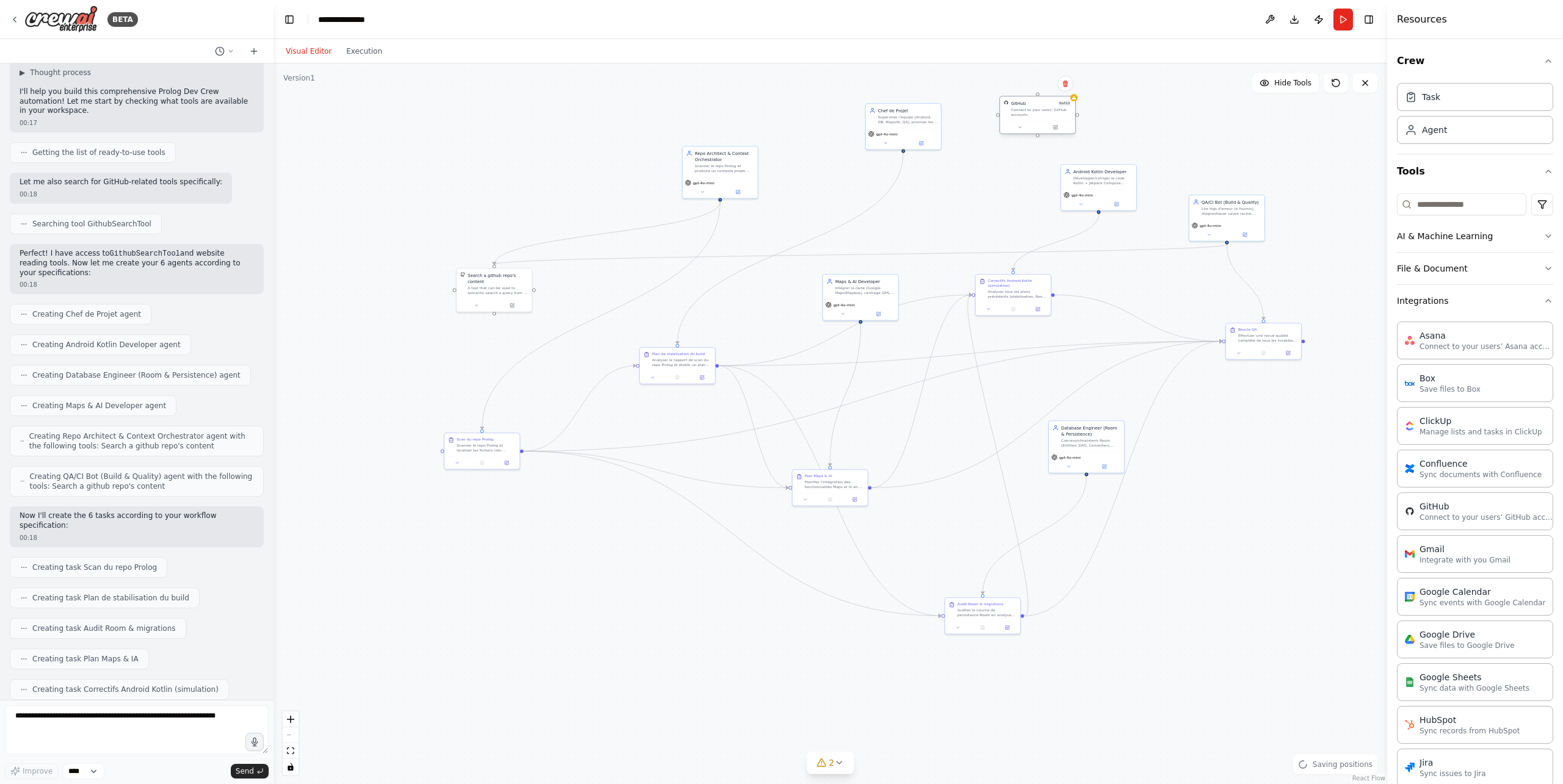
drag, startPoint x: 1048, startPoint y: 151, endPoint x: 1036, endPoint y: 116, distance: 37.0
click at [1036, 116] on div "Connect to your users’ GitHub accounts" at bounding box center [1041, 112] width 60 height 10
click at [1077, 102] on div ".deletable-edge-delete-btn { width: 20px; height: 20px; border: 0px solid #ffff…" at bounding box center [831, 424] width 1114 height 721
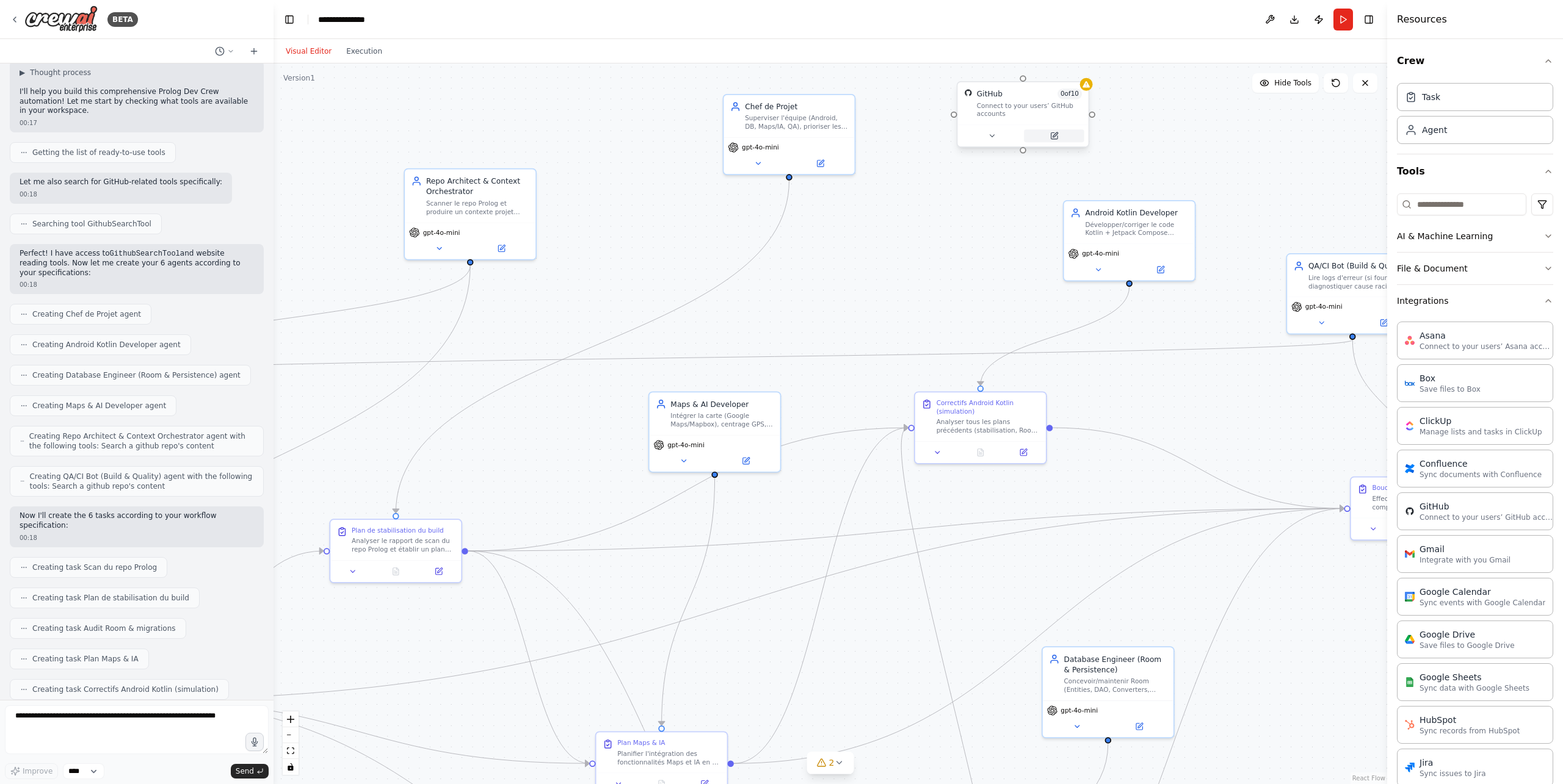
click at [1061, 137] on button at bounding box center [1054, 136] width 60 height 13
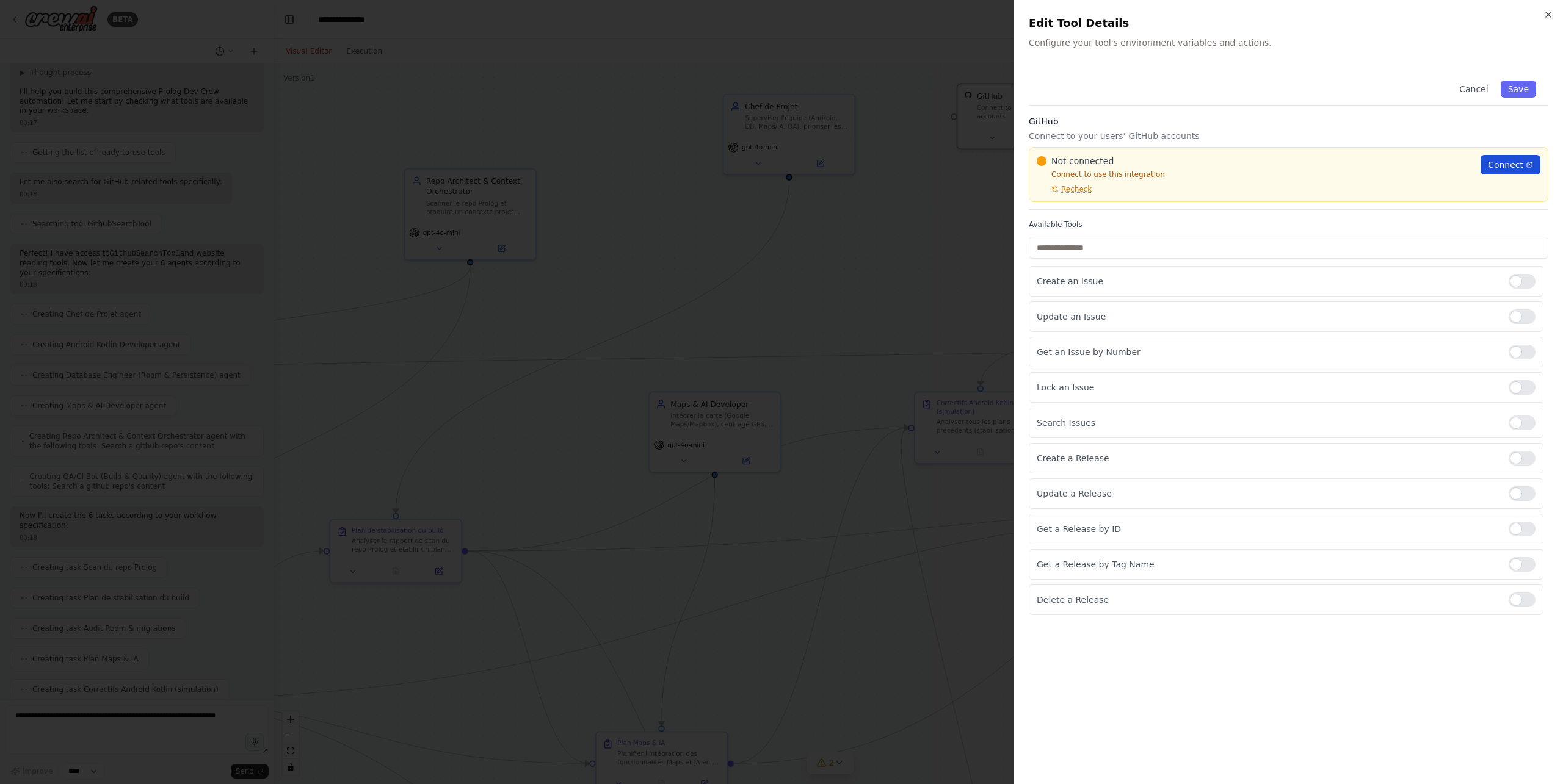
click at [1496, 166] on span "Connect" at bounding box center [1506, 165] width 36 height 12
click at [1482, 86] on button "Cancel" at bounding box center [1474, 89] width 44 height 17
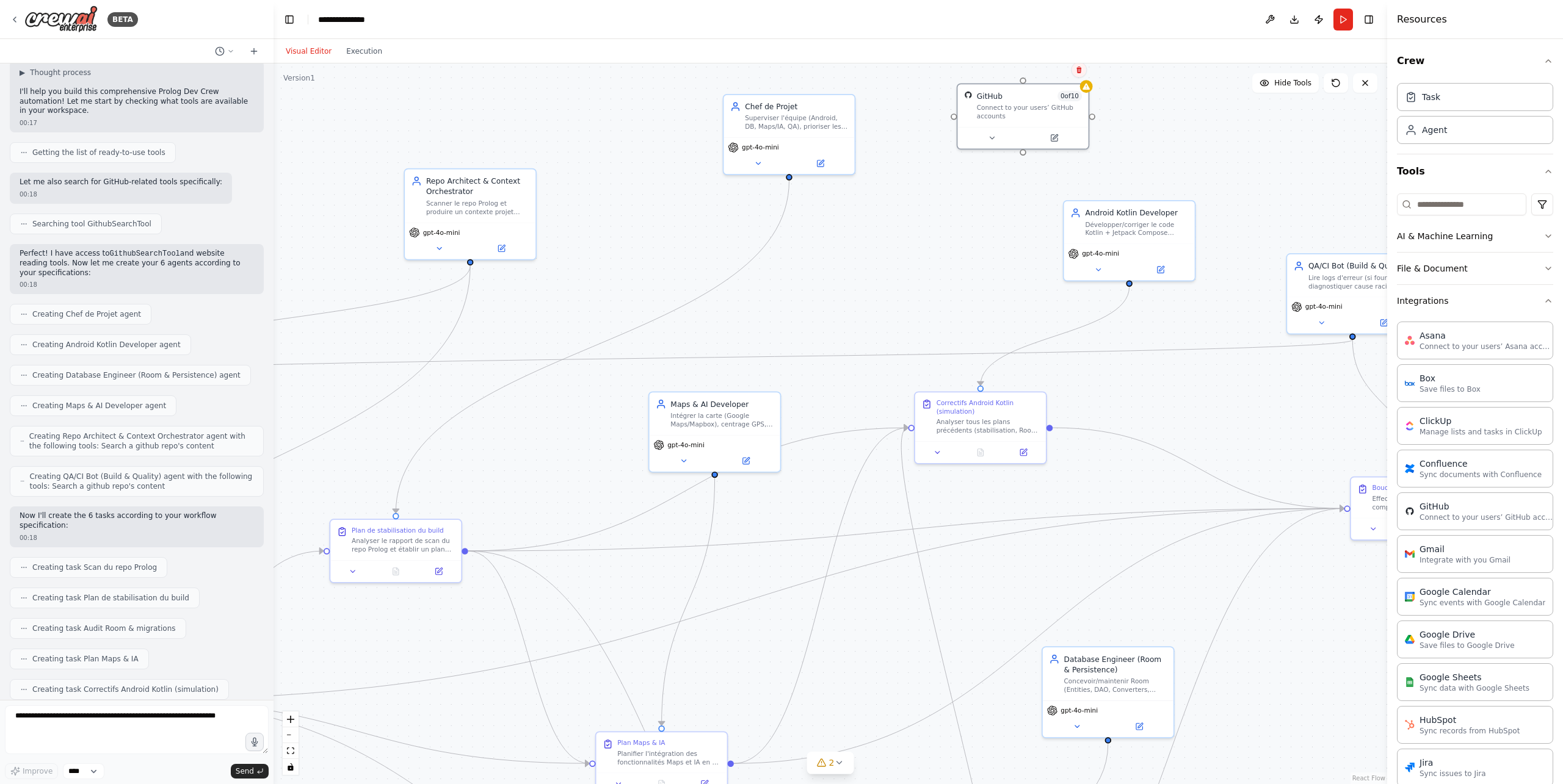
click at [1079, 72] on icon at bounding box center [1079, 70] width 5 height 7
click at [1044, 75] on button "Confirm" at bounding box center [1044, 69] width 44 height 15
click at [1048, 69] on button "Confirm" at bounding box center [1044, 69] width 44 height 15
click at [1484, 266] on button "File & Document" at bounding box center [1475, 268] width 156 height 32
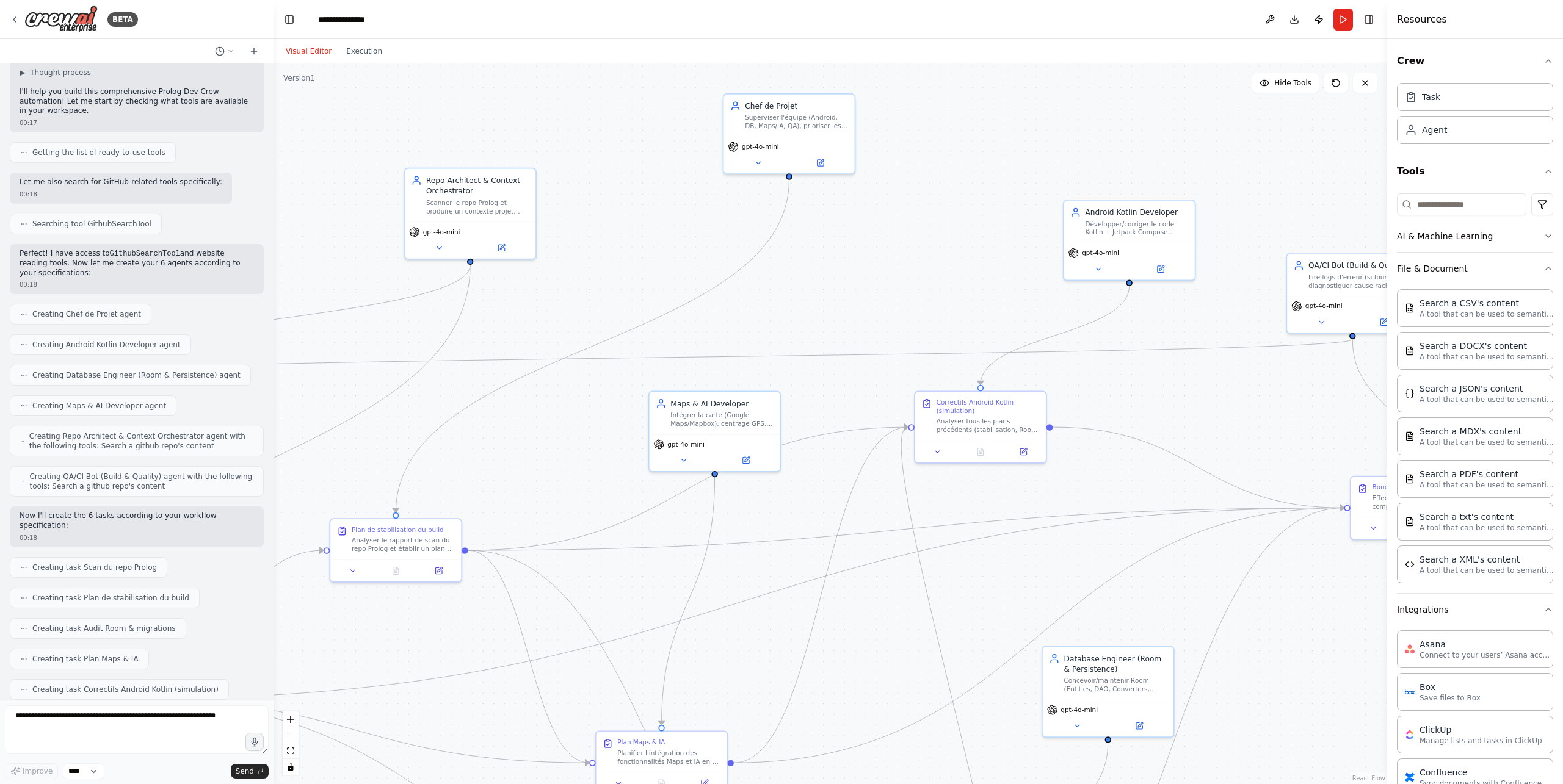
click at [1482, 227] on button "AI & Machine Learning" at bounding box center [1475, 236] width 156 height 32
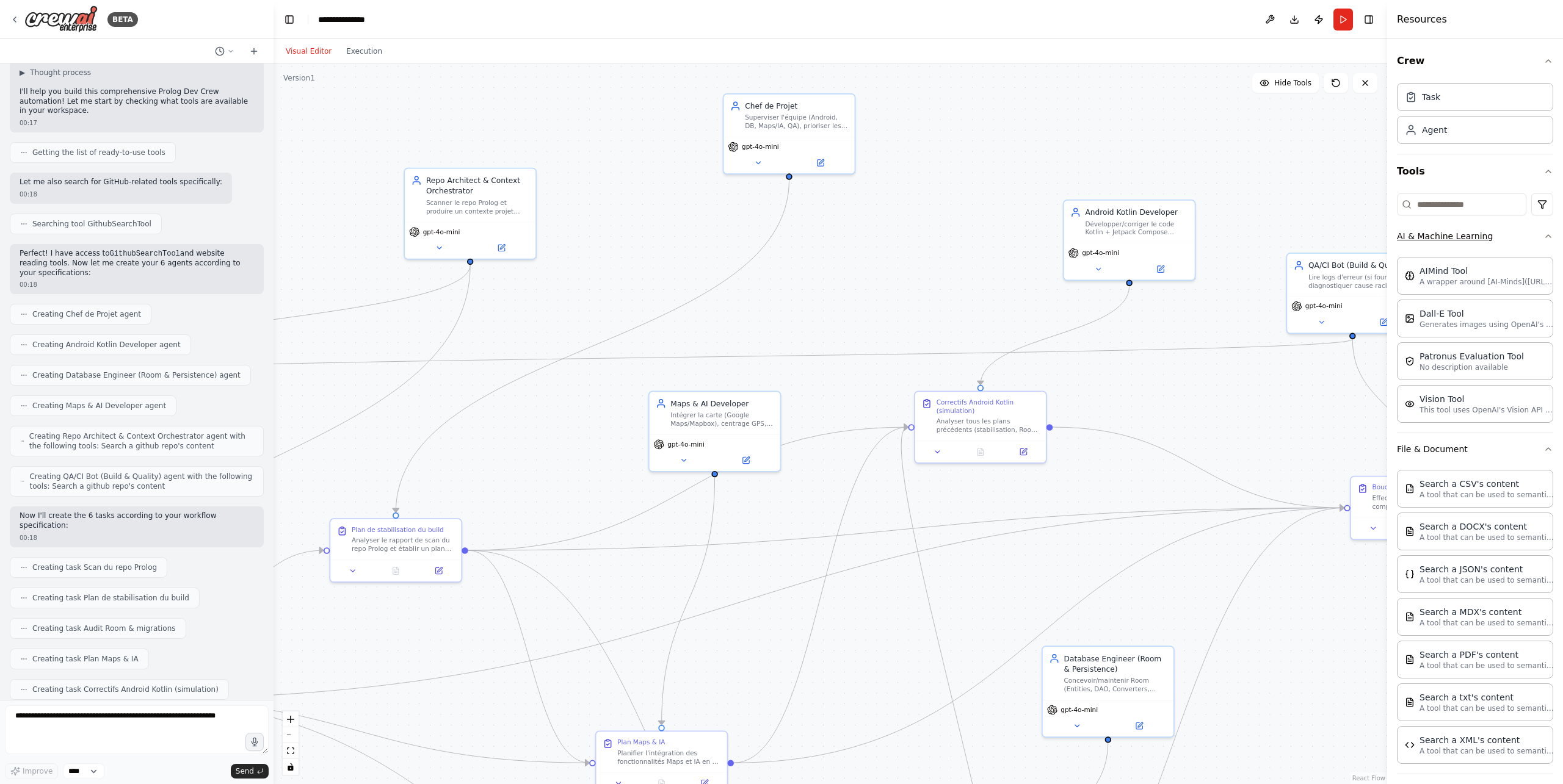
click at [1474, 231] on button "AI & Machine Learning" at bounding box center [1475, 236] width 156 height 32
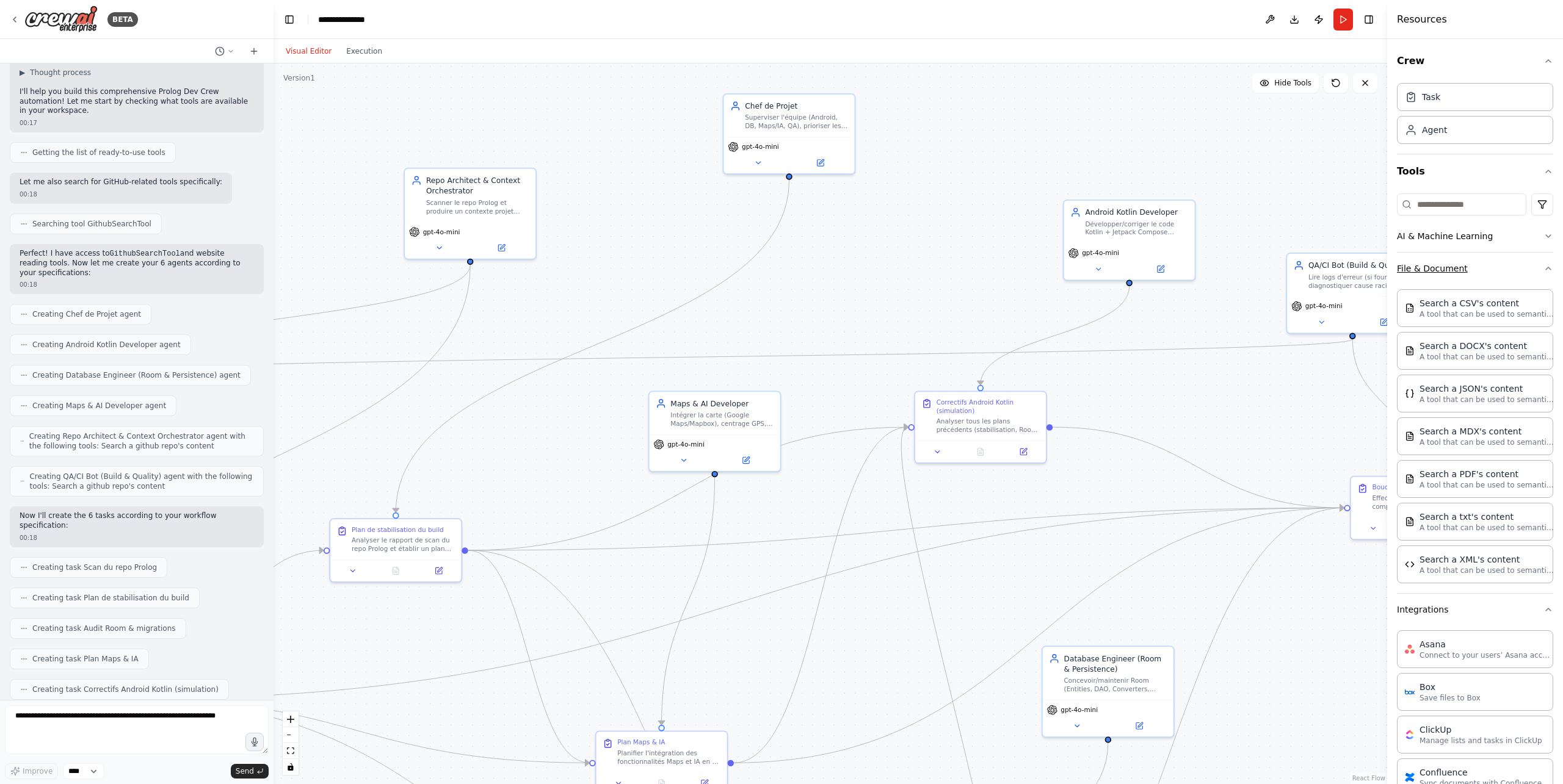
click at [1527, 265] on button "File & Document" at bounding box center [1475, 268] width 156 height 32
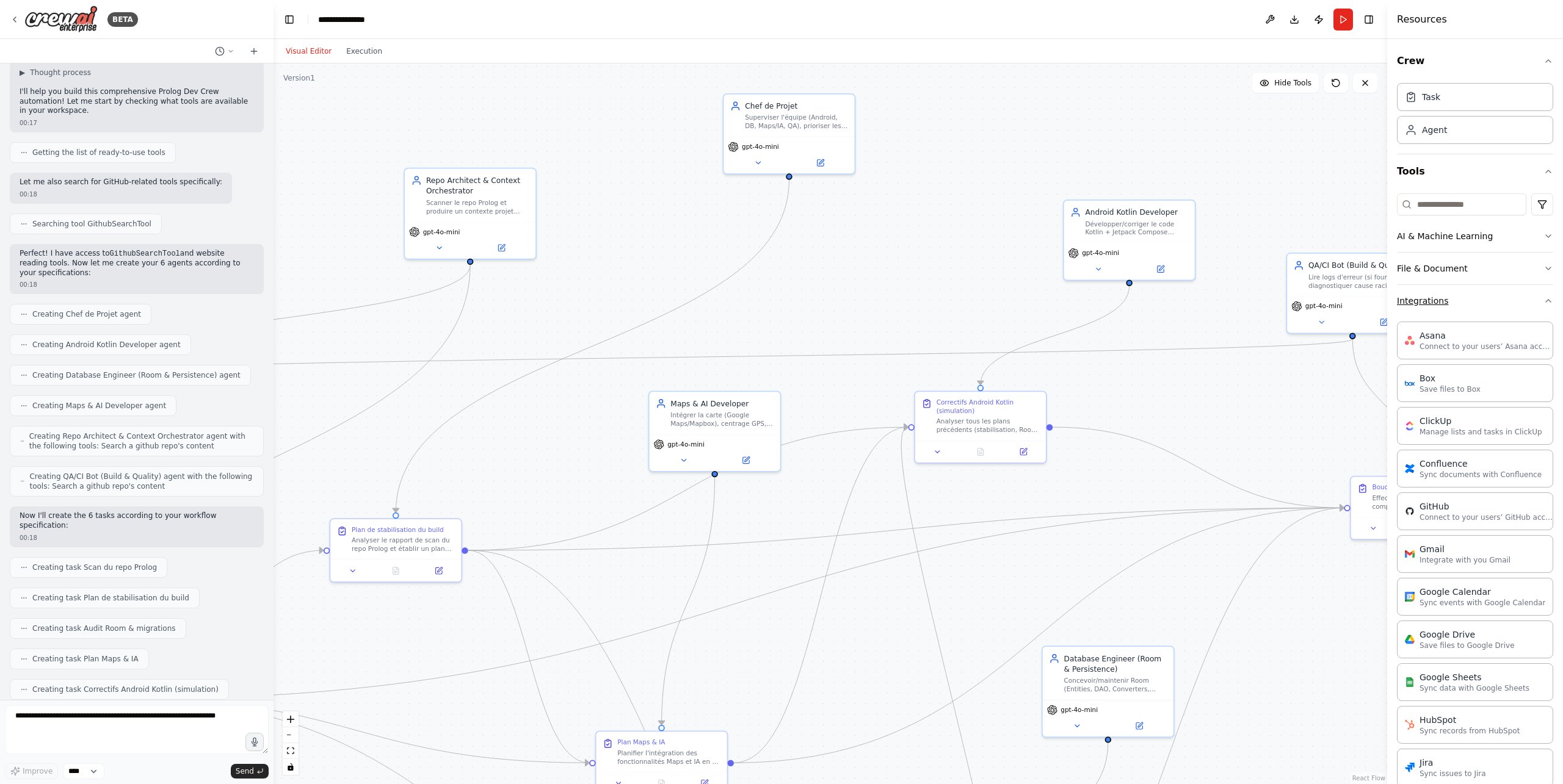
click at [1431, 299] on button "Integrations" at bounding box center [1475, 301] width 156 height 32
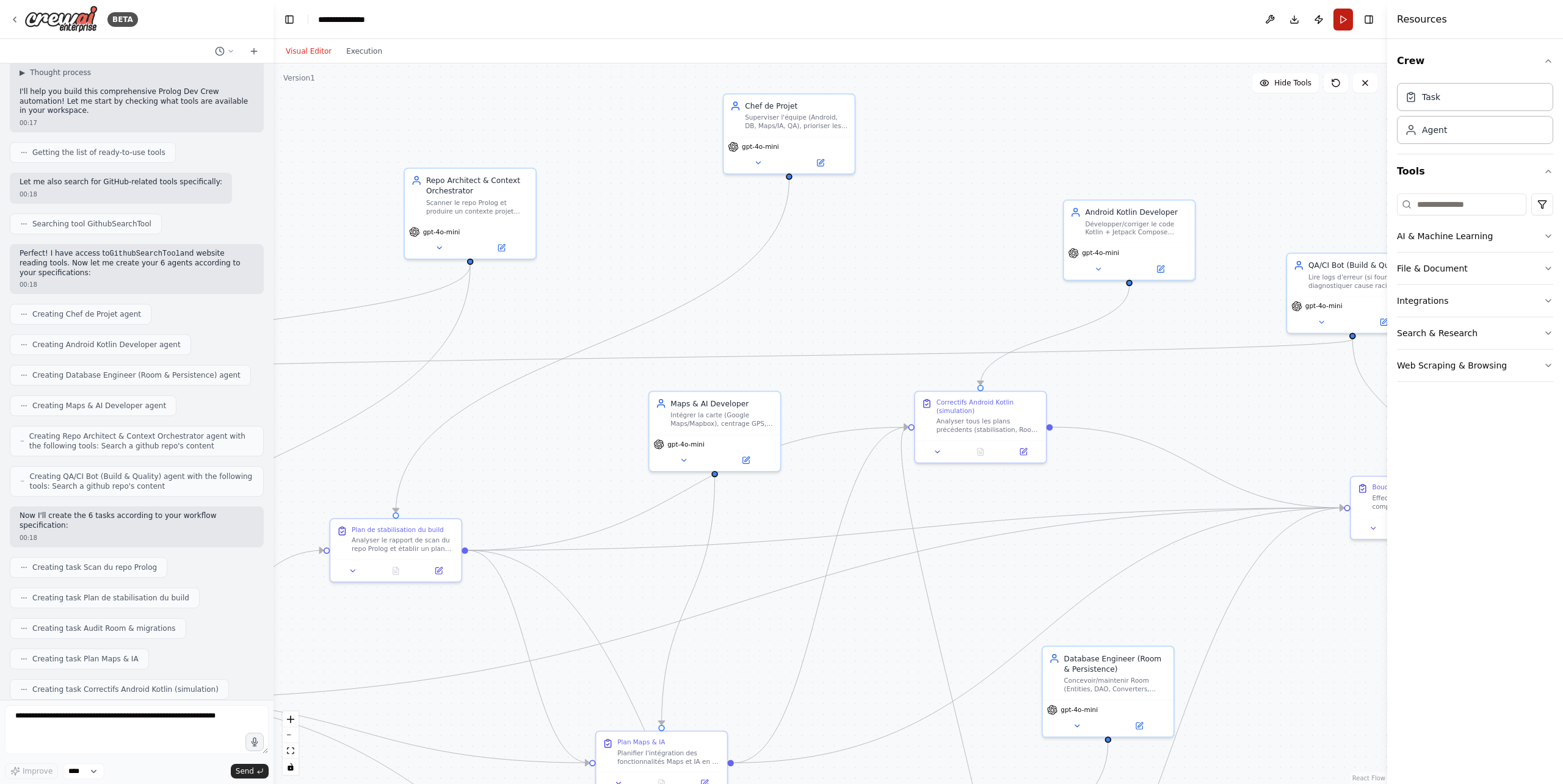
click at [1343, 20] on button "Run" at bounding box center [1343, 19] width 20 height 22
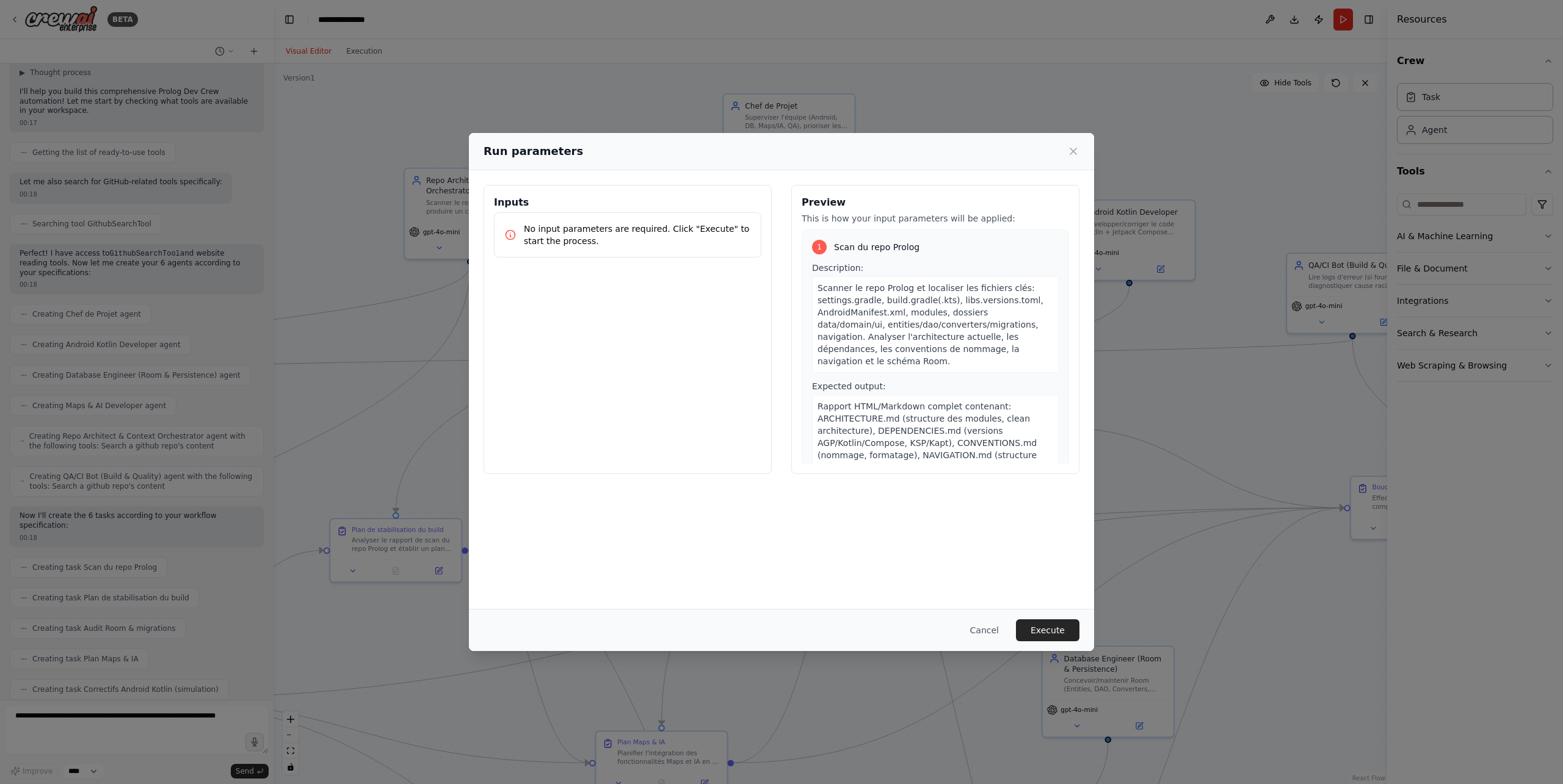
click at [1366, 18] on div "Run parameters Inputs No input parameters are required. Click "Execute" to star…" at bounding box center [781, 392] width 1563 height 784
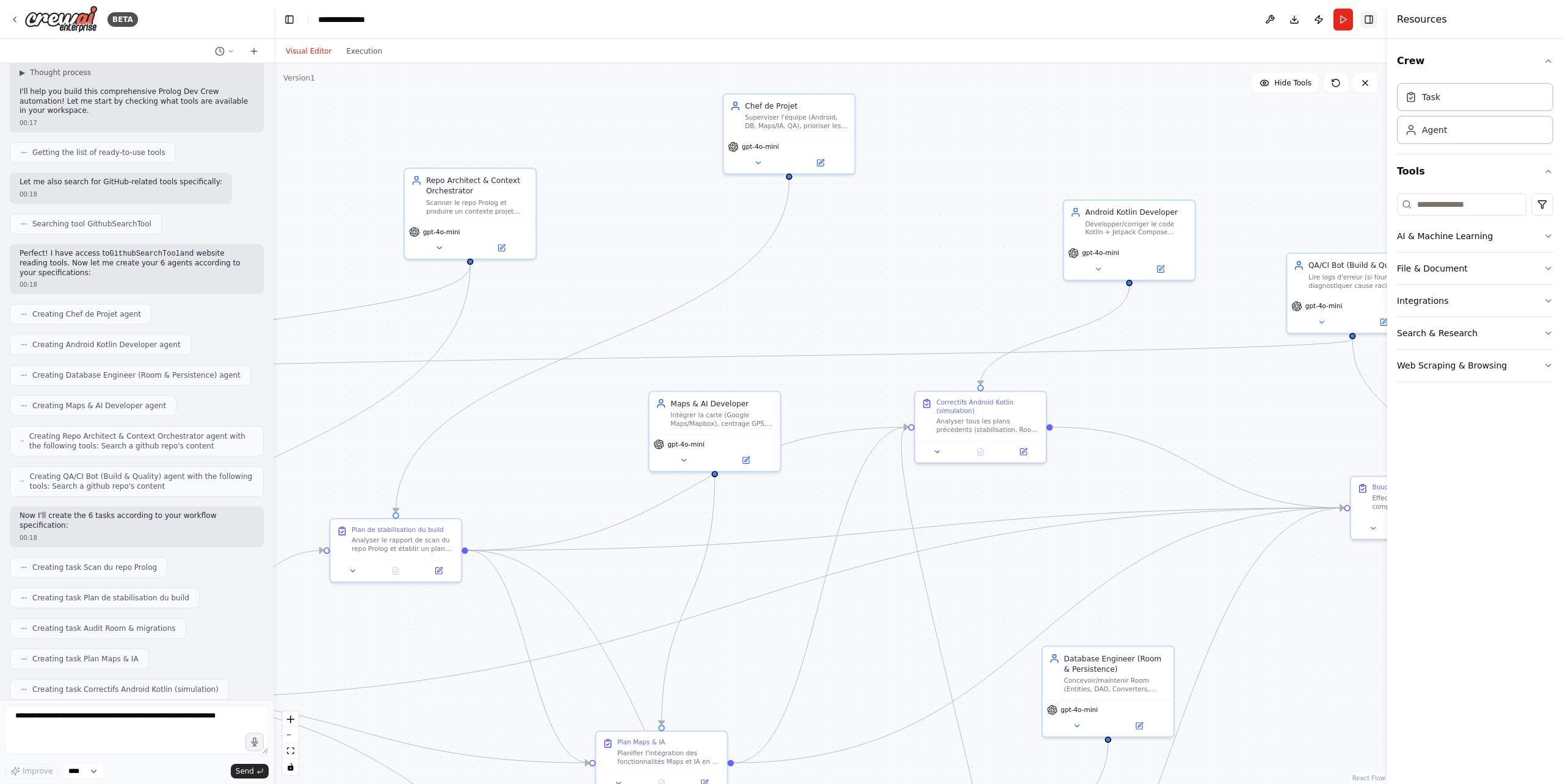
click at [1366, 19] on button "Toggle Right Sidebar" at bounding box center [1369, 20] width 17 height 17
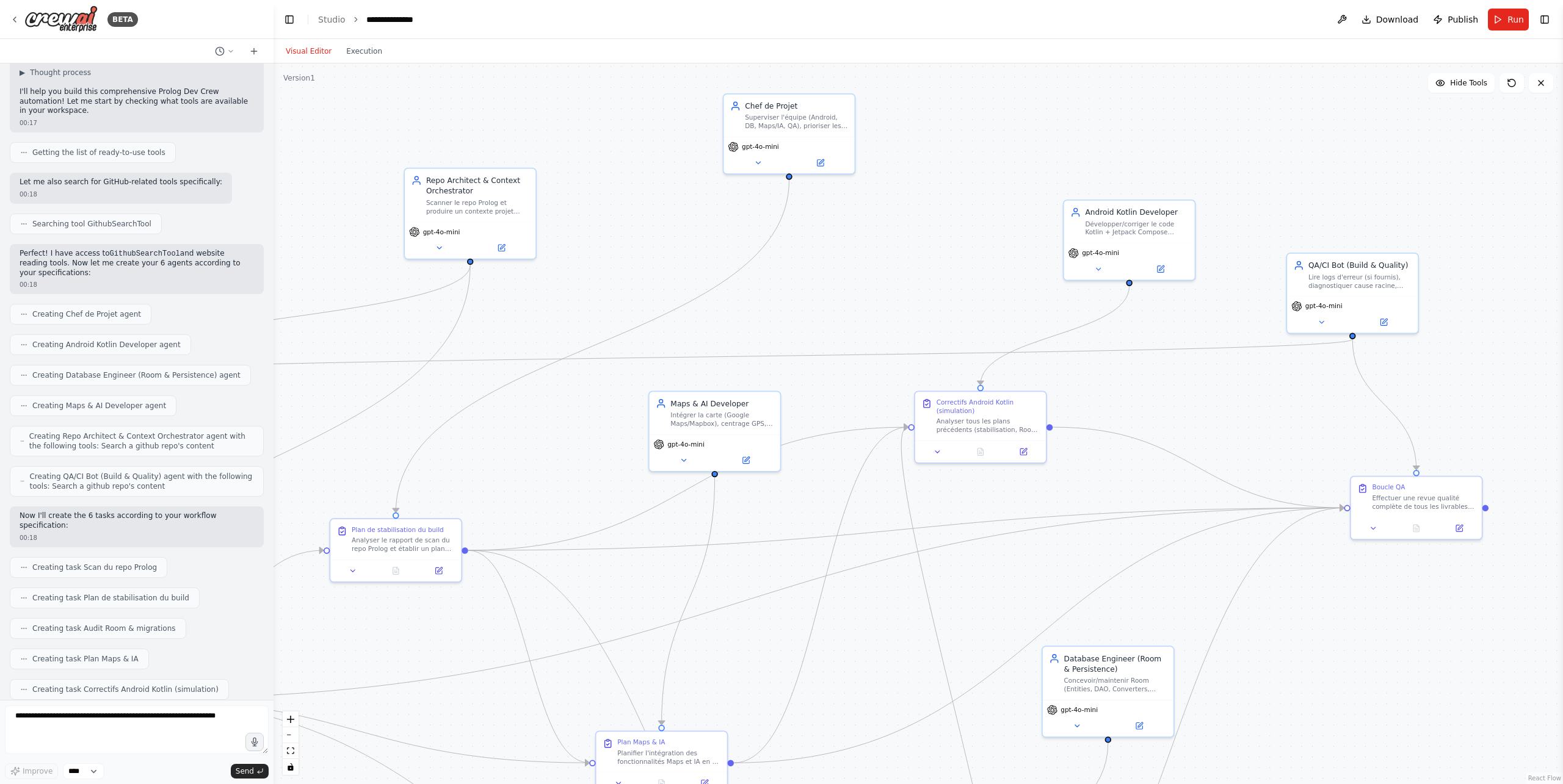
click at [1506, 21] on button "Run" at bounding box center [1509, 19] width 41 height 22
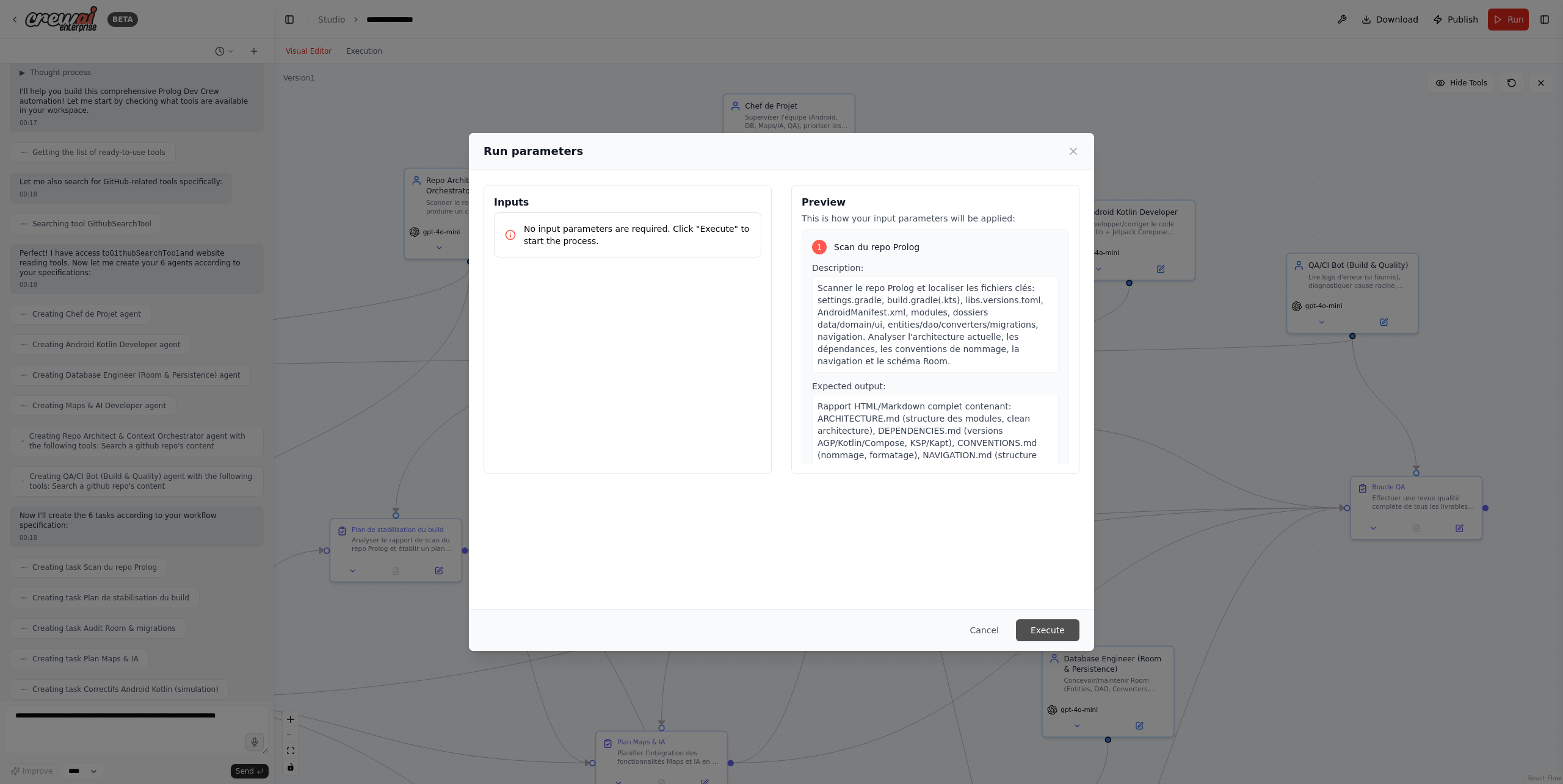
click at [1061, 628] on button "Execute" at bounding box center [1048, 630] width 63 height 22
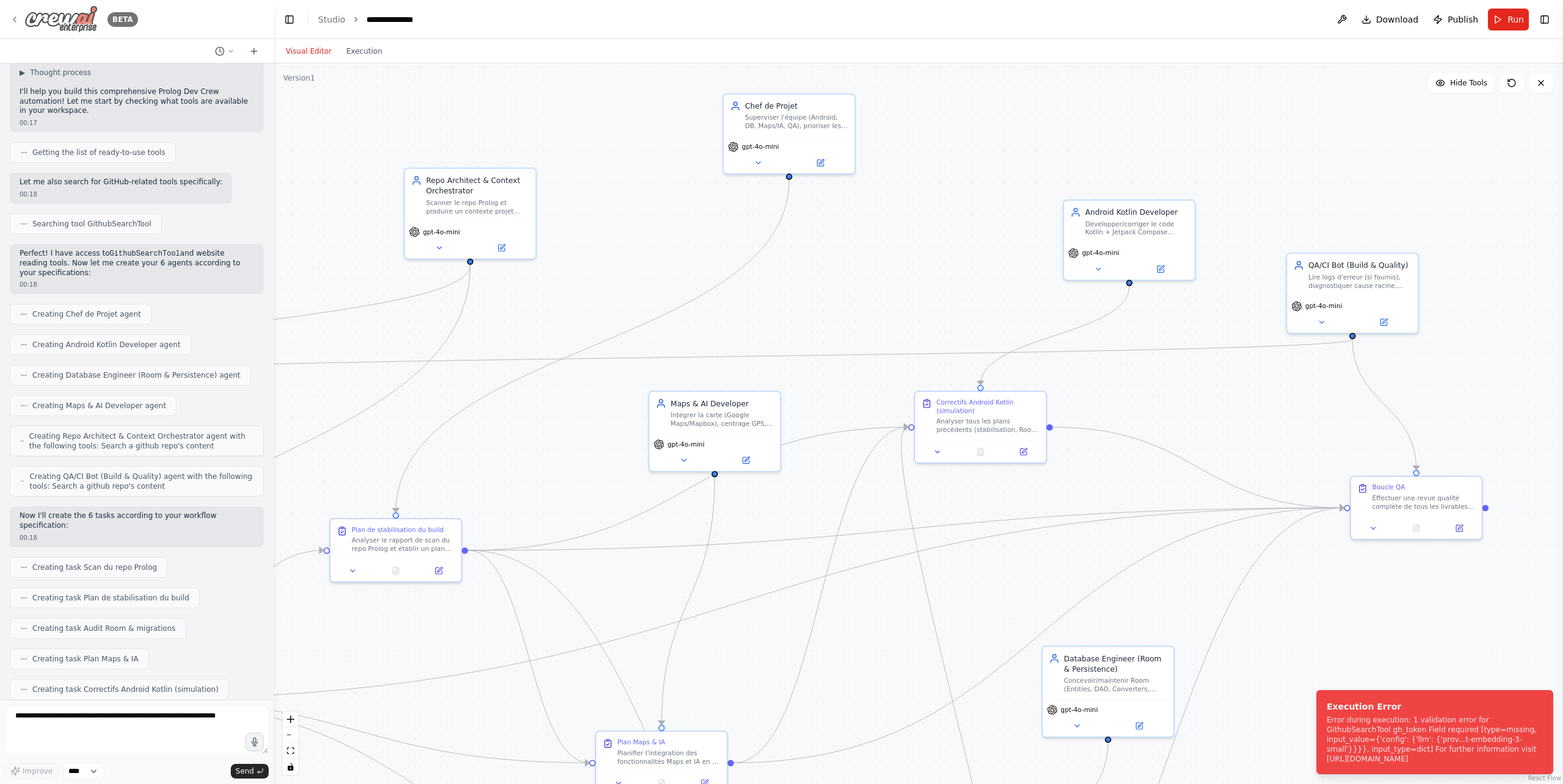
click at [12, 19] on icon at bounding box center [15, 19] width 10 height 10
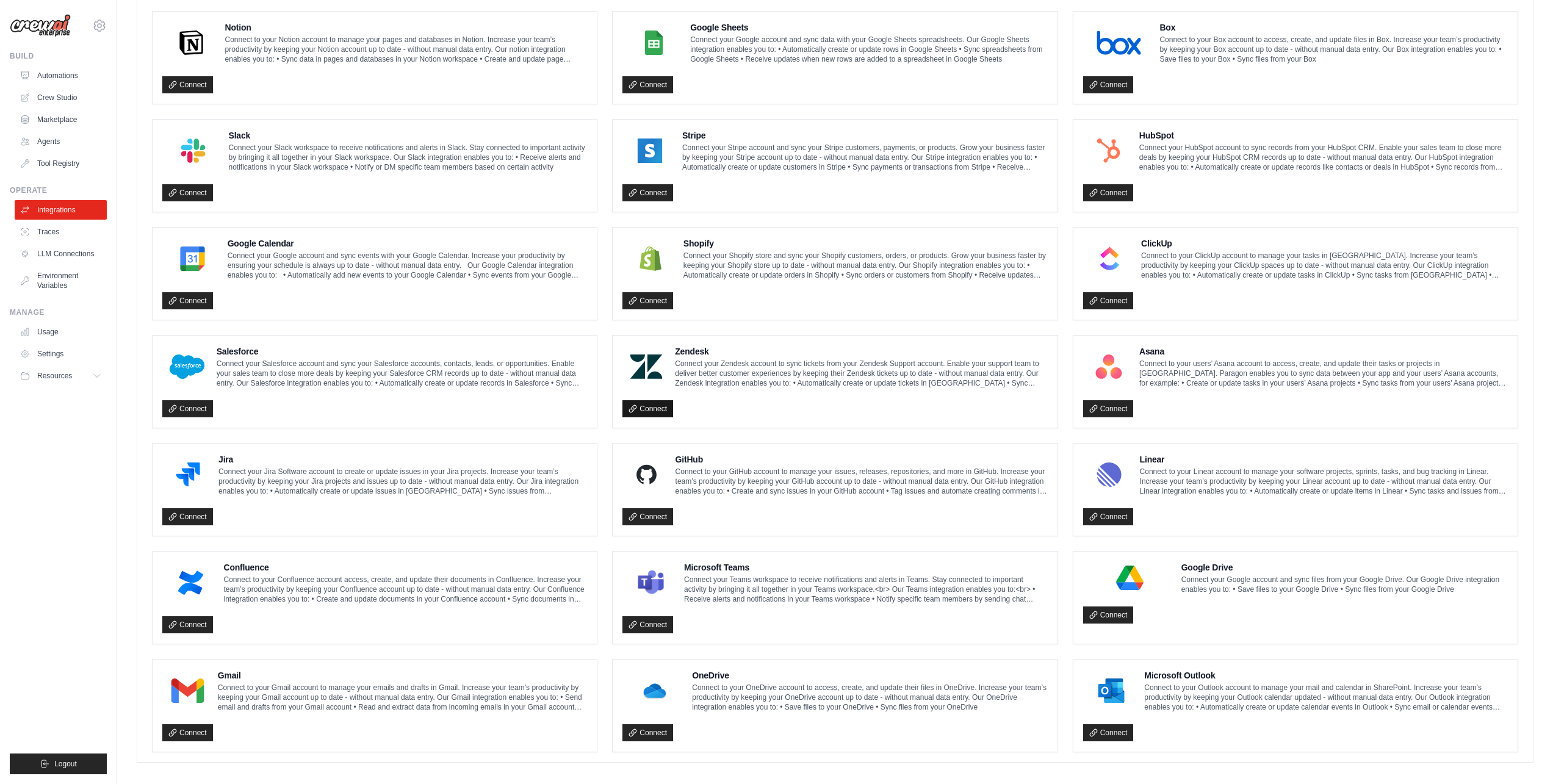
scroll to position [364, 0]
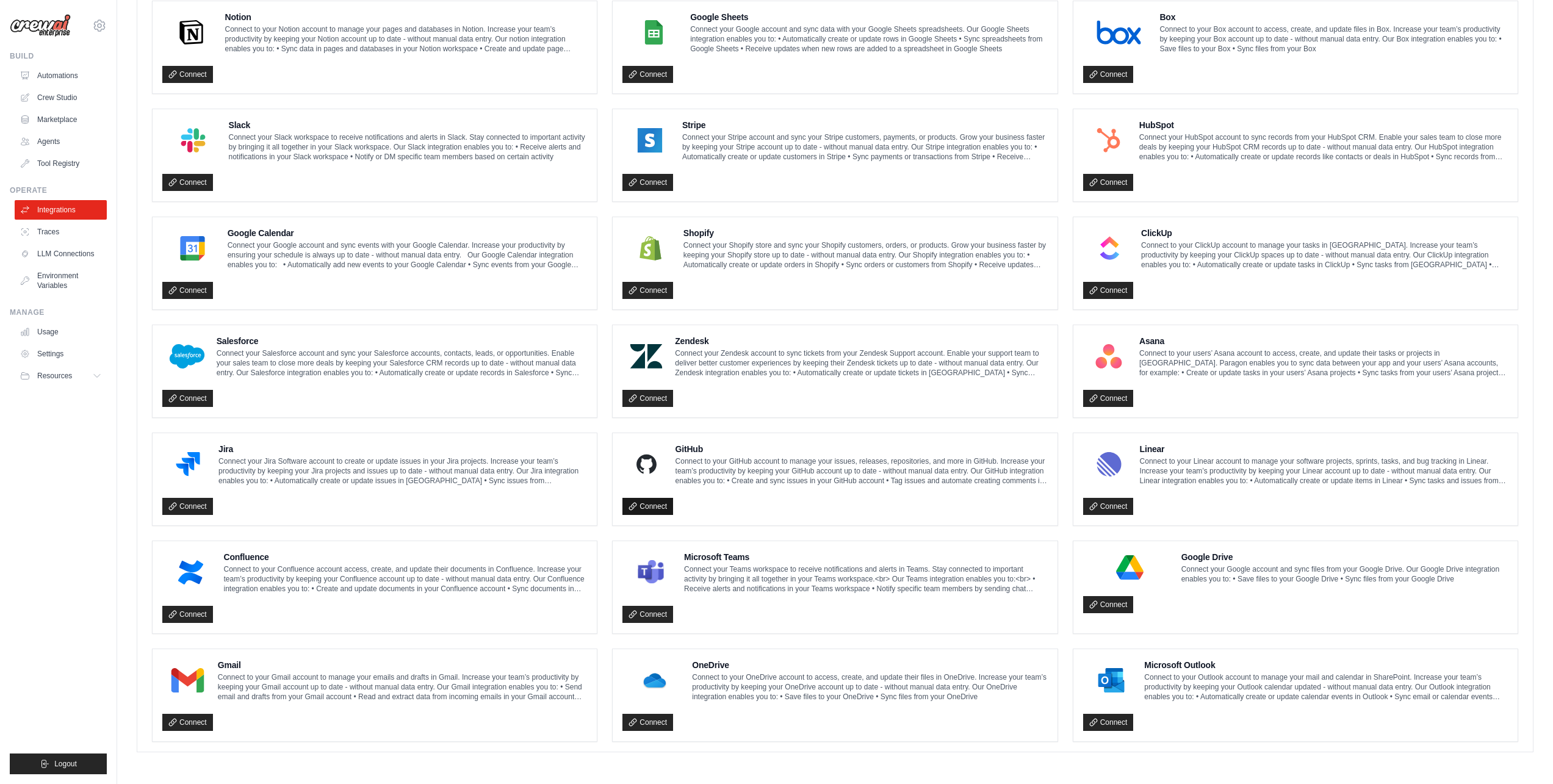
click at [641, 502] on link "Connect" at bounding box center [648, 506] width 51 height 17
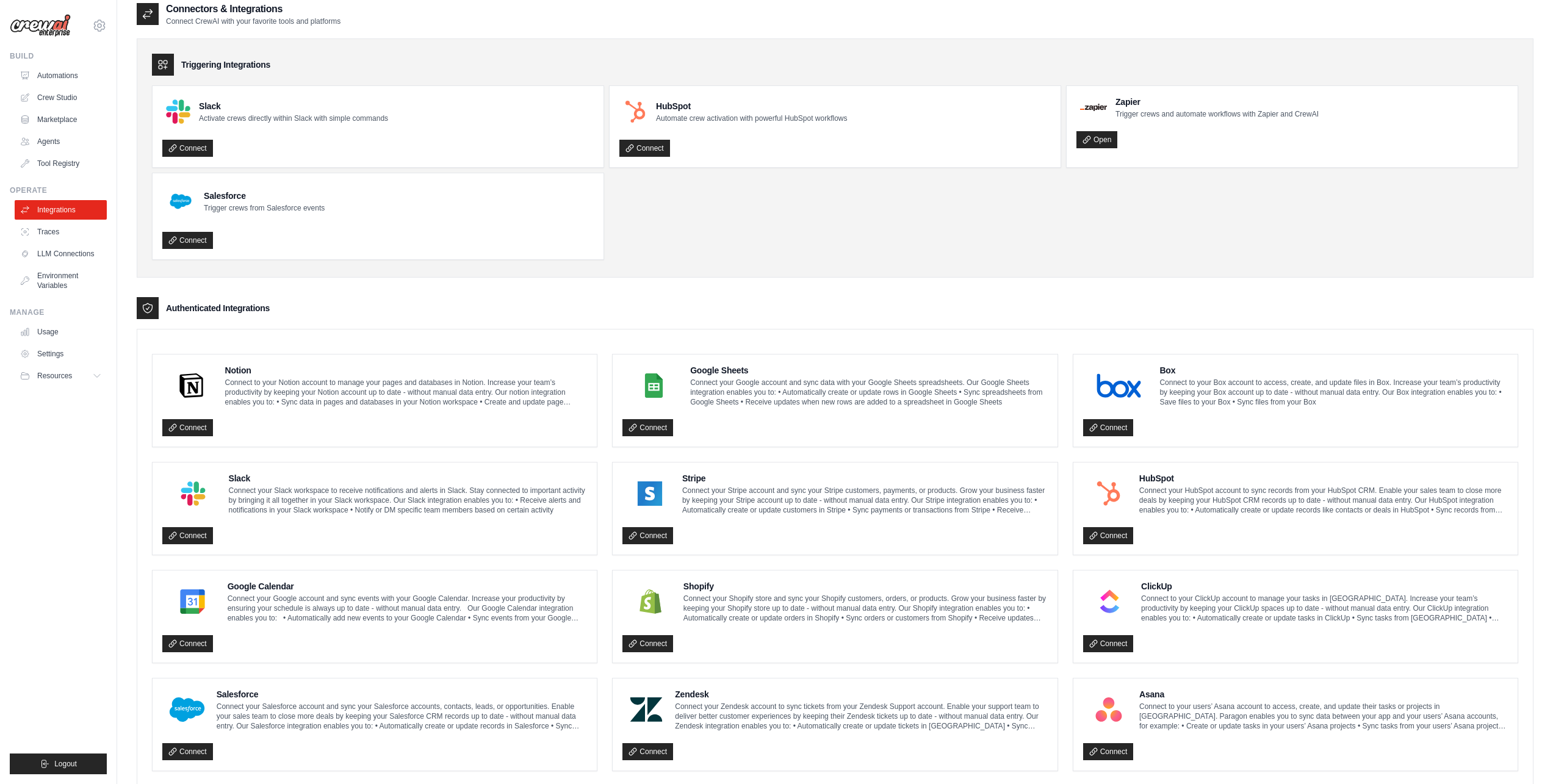
scroll to position [0, 0]
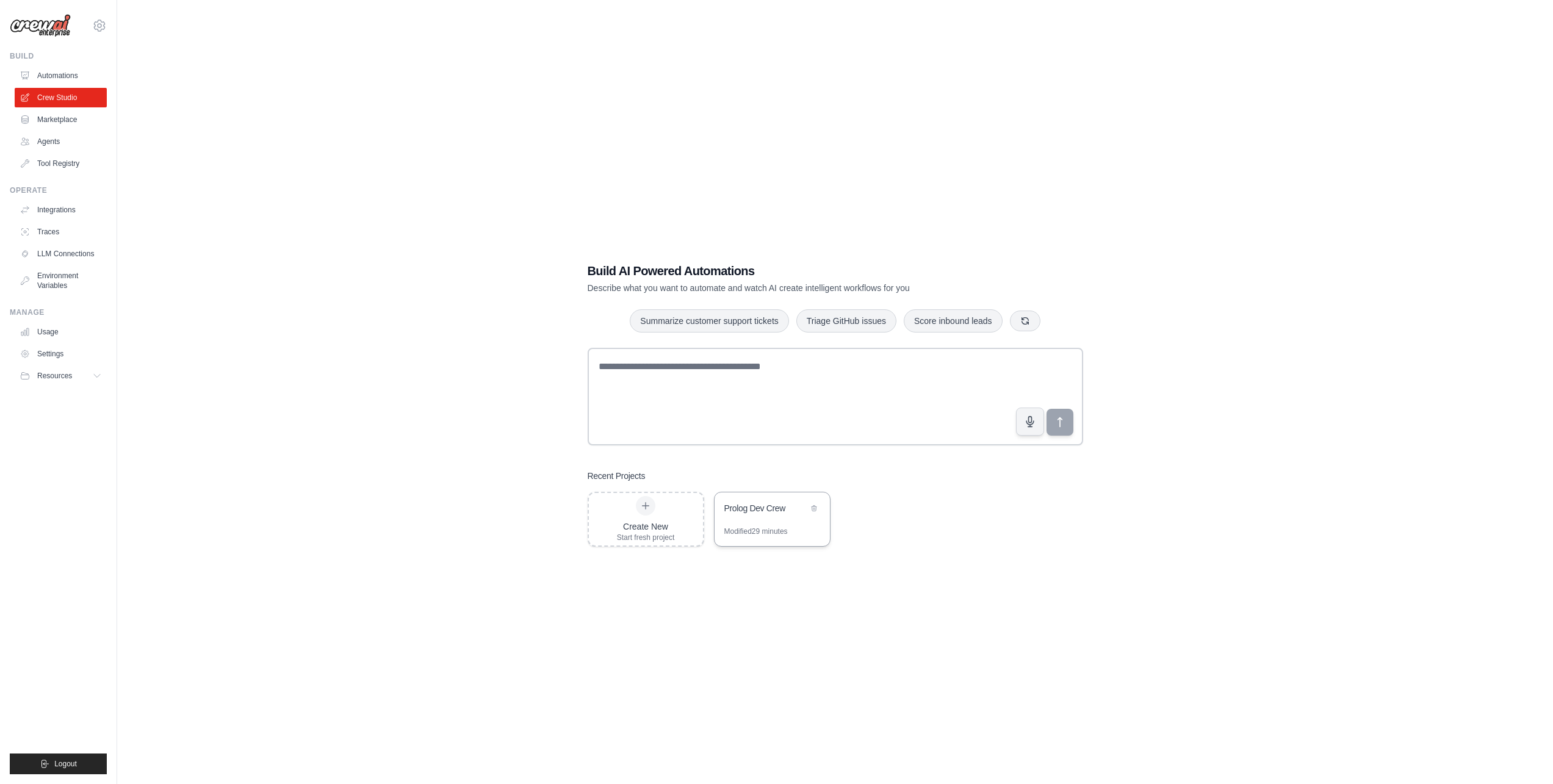
click at [789, 524] on div "Prolog Dev Crew" at bounding box center [772, 510] width 115 height 34
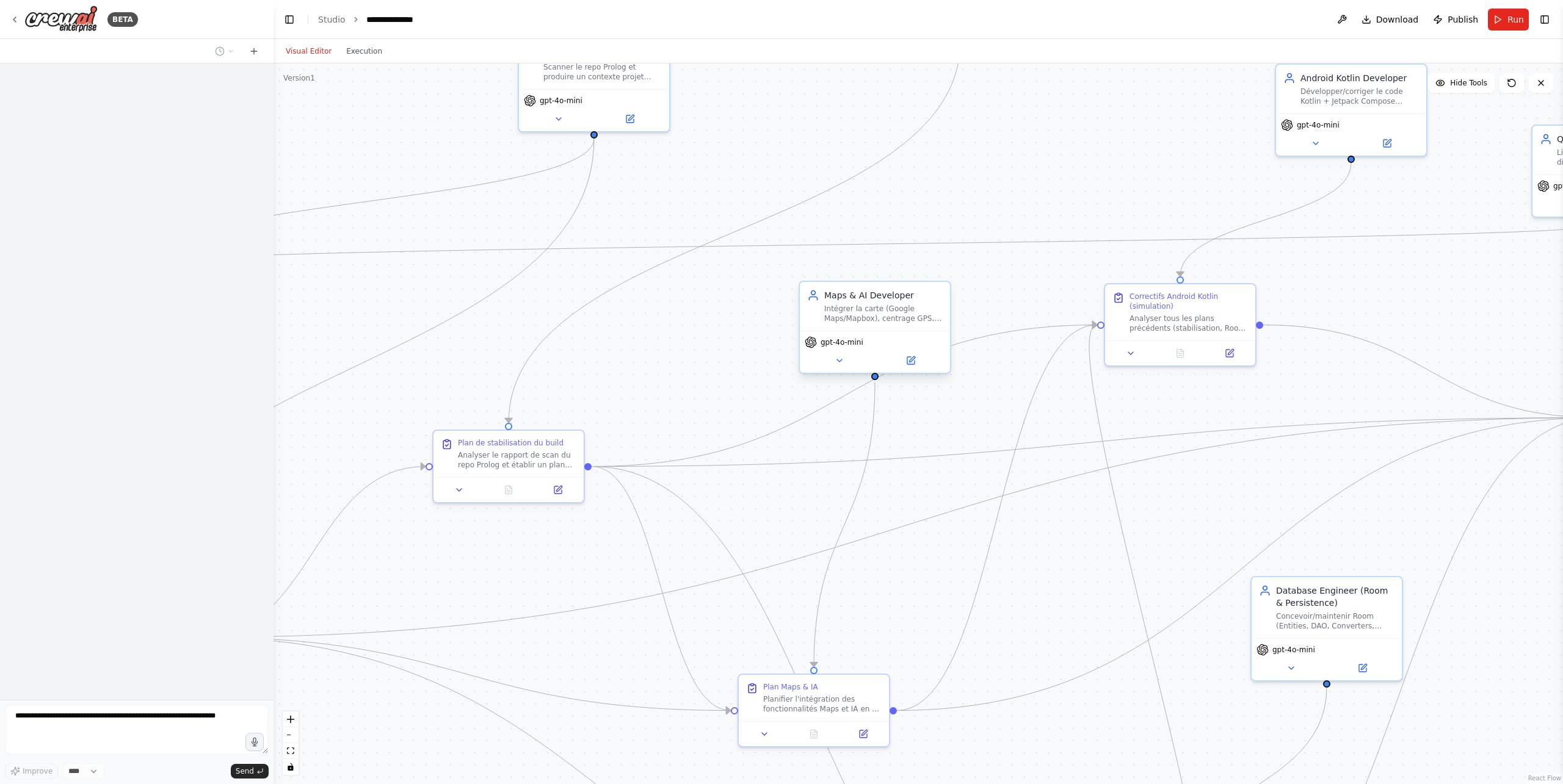
scroll to position [1509, 0]
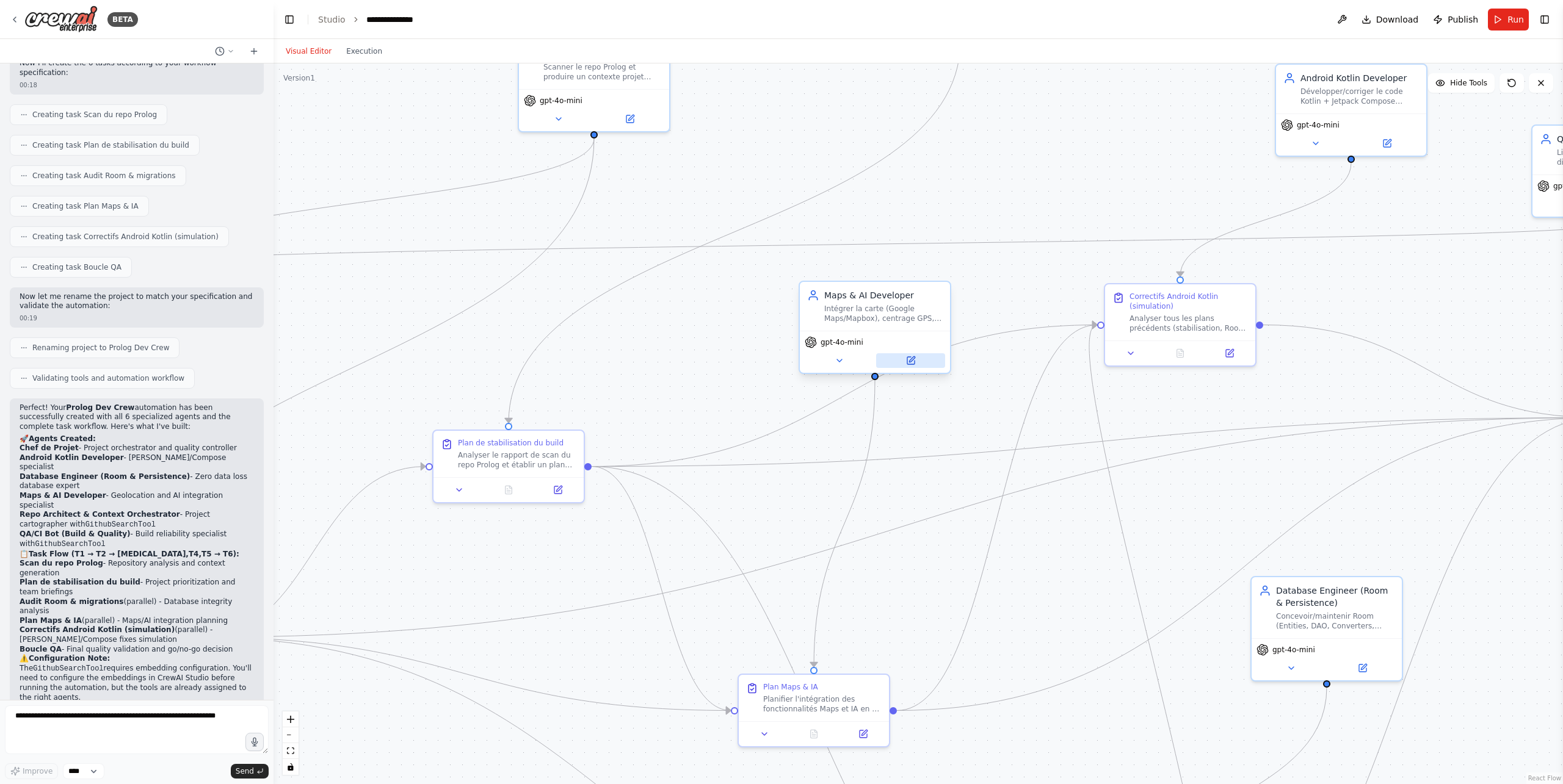
click at [916, 355] on button at bounding box center [911, 361] width 69 height 15
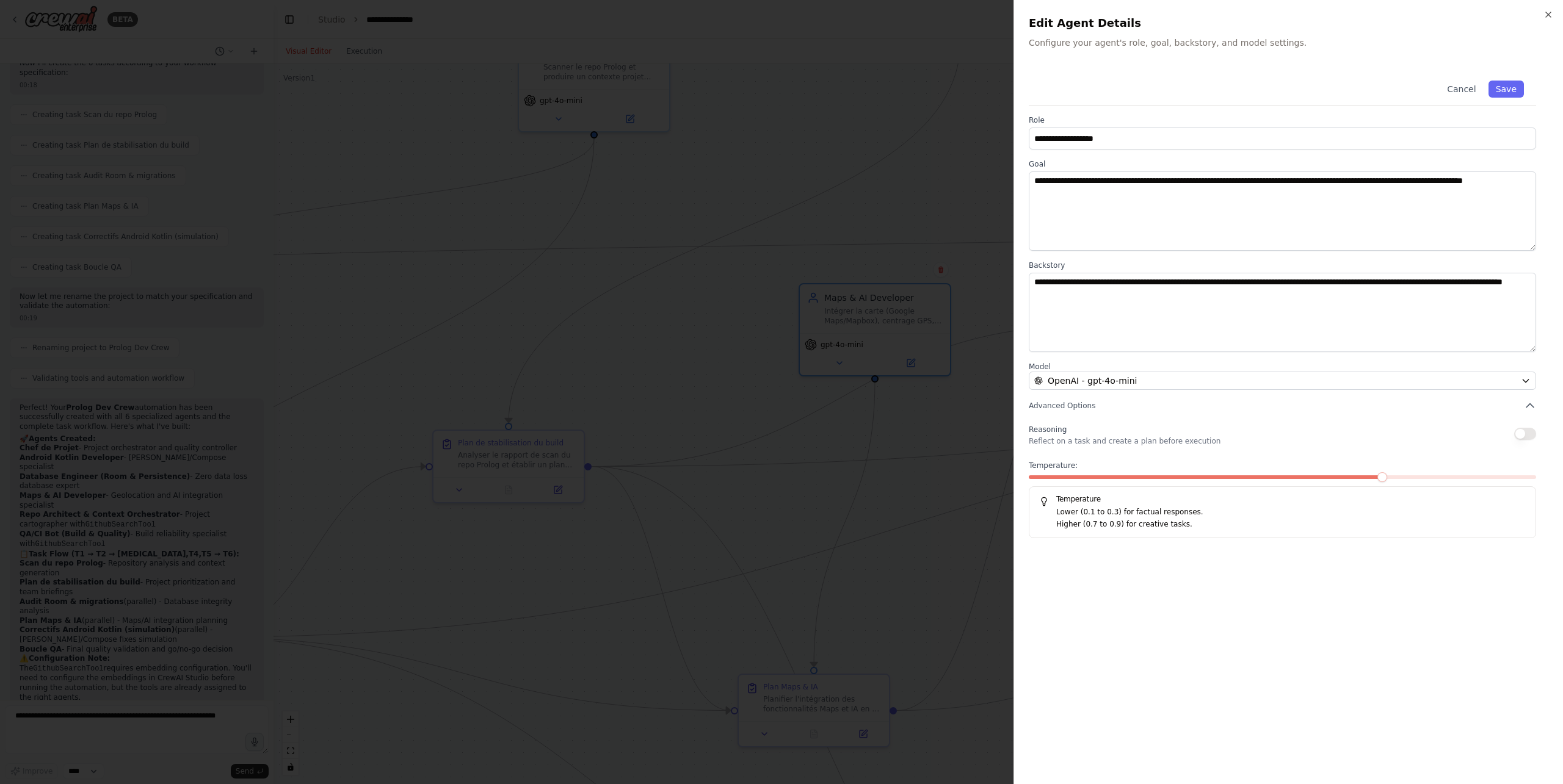
click at [943, 194] on div at bounding box center [781, 392] width 1563 height 784
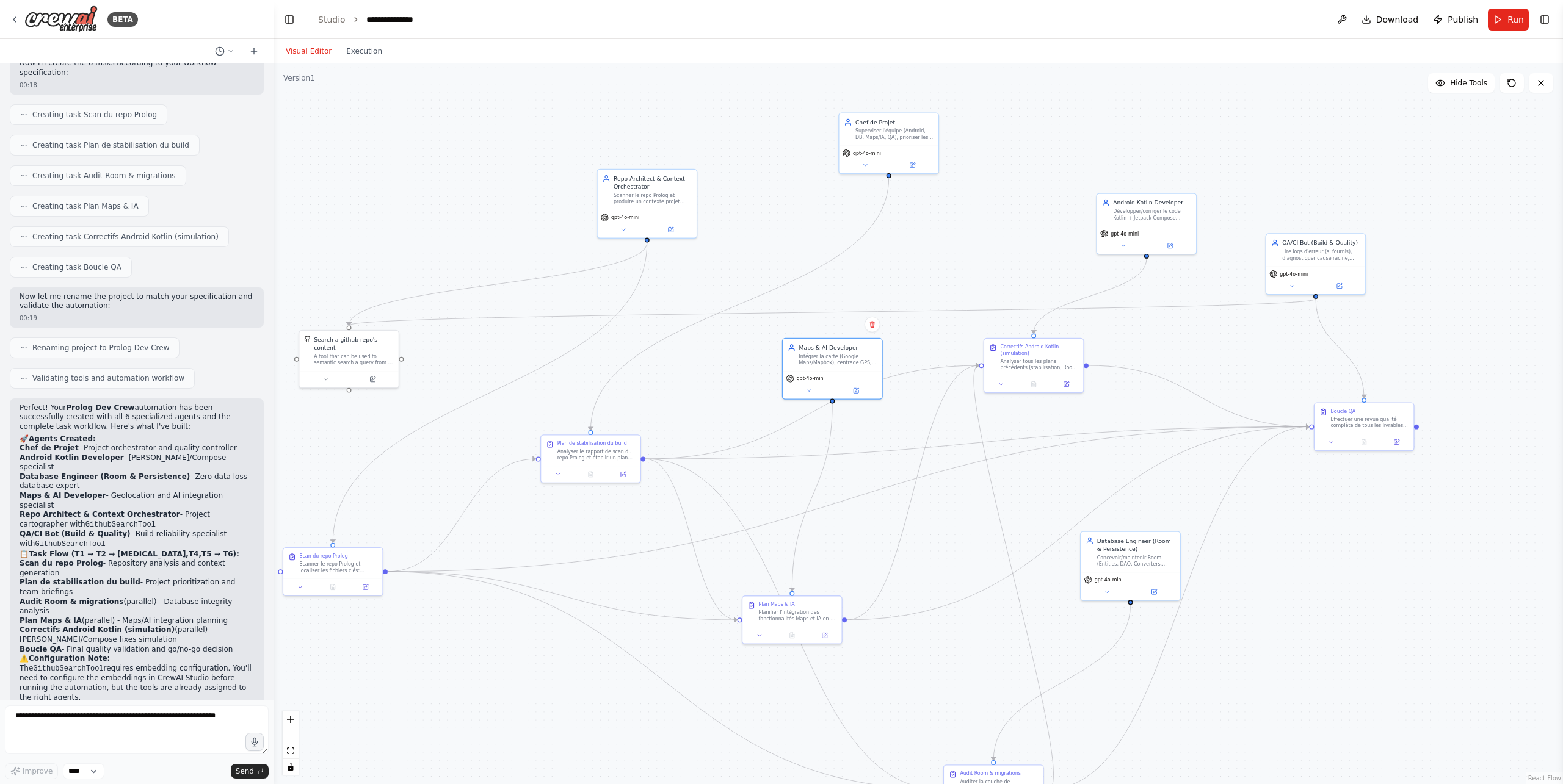
drag, startPoint x: 742, startPoint y: 157, endPoint x: 799, endPoint y: 290, distance: 144.7
click at [798, 286] on div ".deletable-edge-delete-btn { width: 20px; height: 20px; border: 0px solid #ffff…" at bounding box center [919, 424] width 1290 height 721
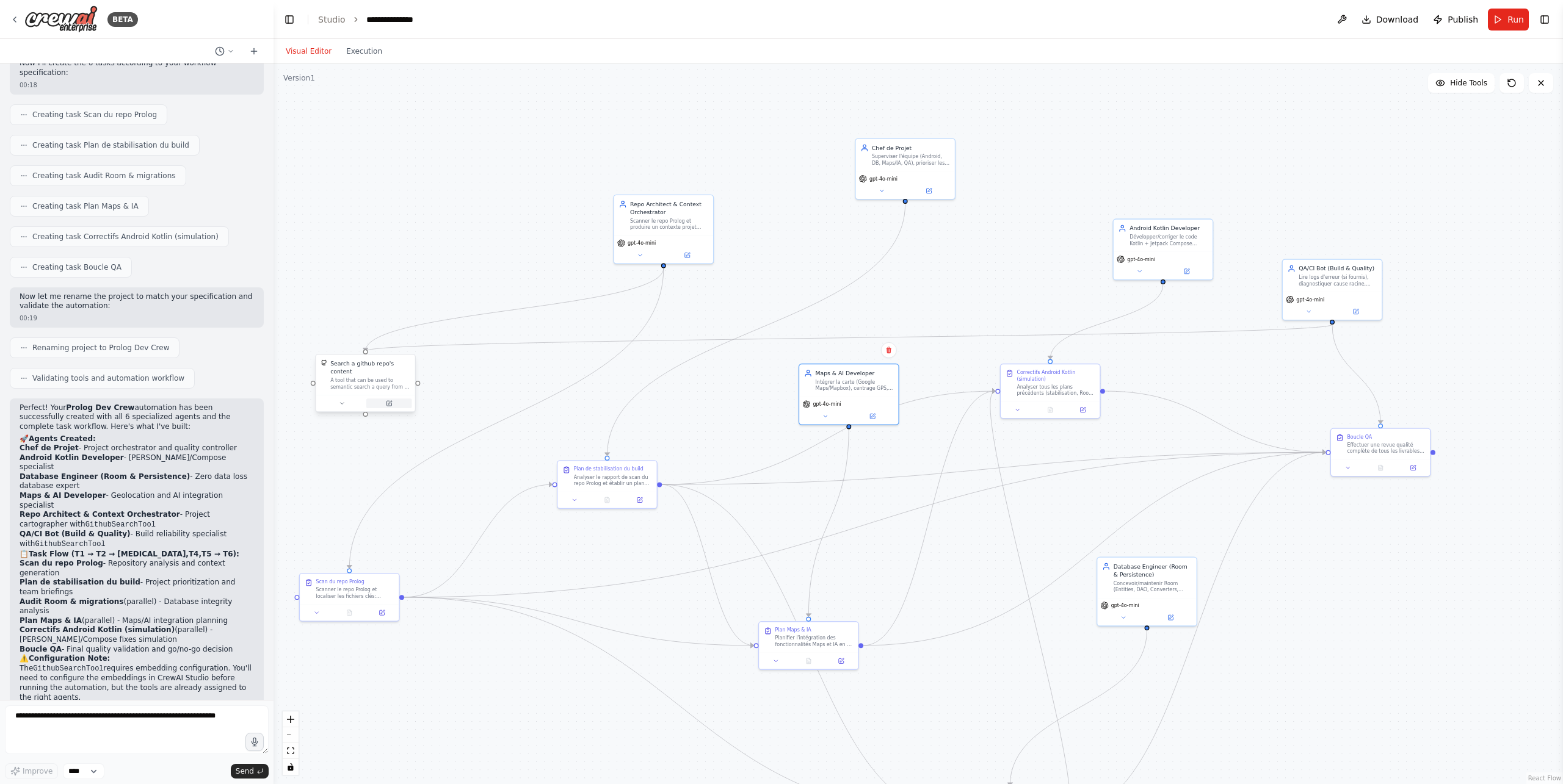
click at [386, 401] on icon at bounding box center [389, 404] width 7 height 7
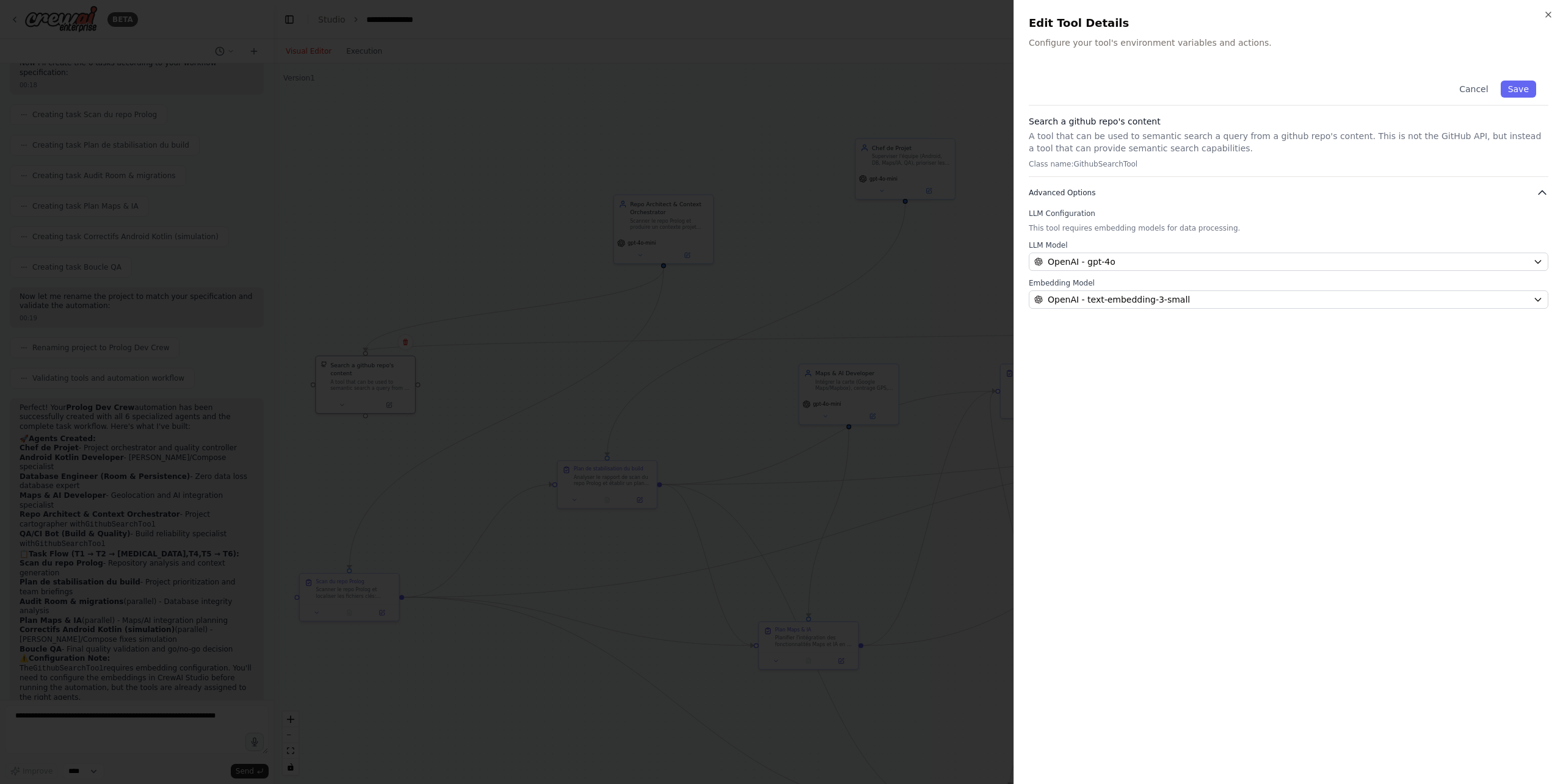
click at [1069, 190] on span "Advanced Options" at bounding box center [1062, 192] width 67 height 10
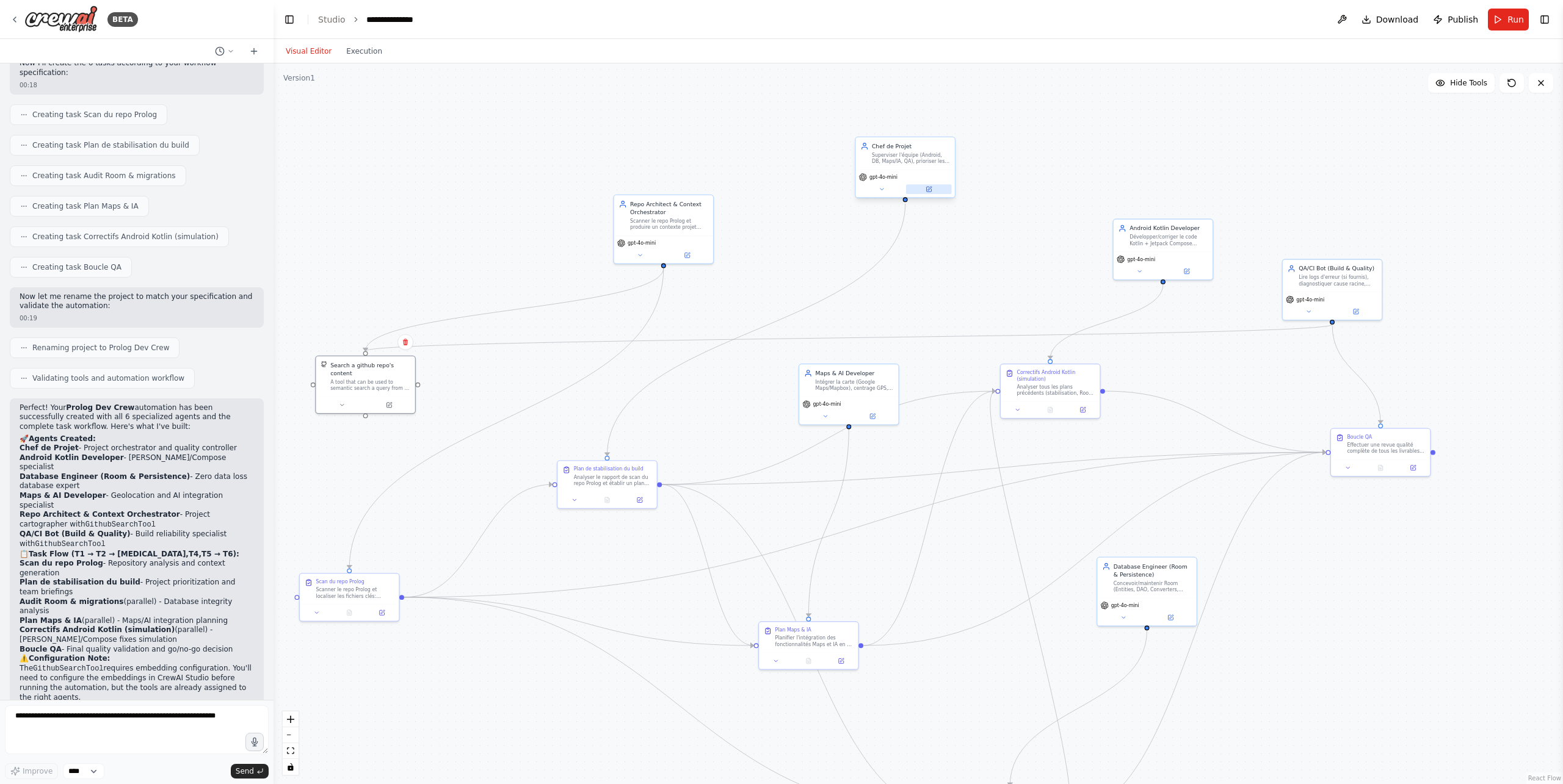
click at [931, 188] on icon at bounding box center [929, 190] width 7 height 7
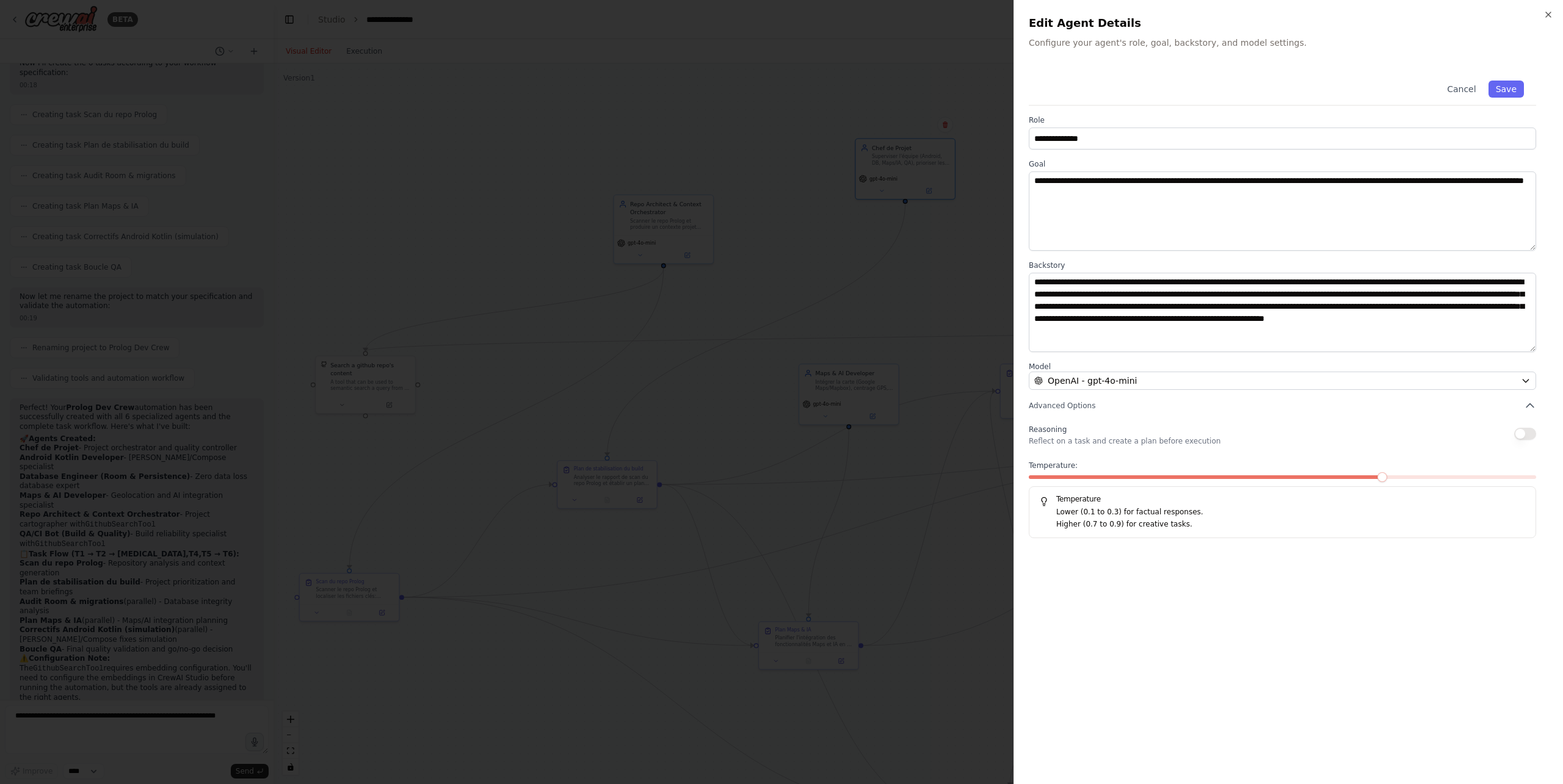
click at [919, 260] on div at bounding box center [781, 392] width 1563 height 784
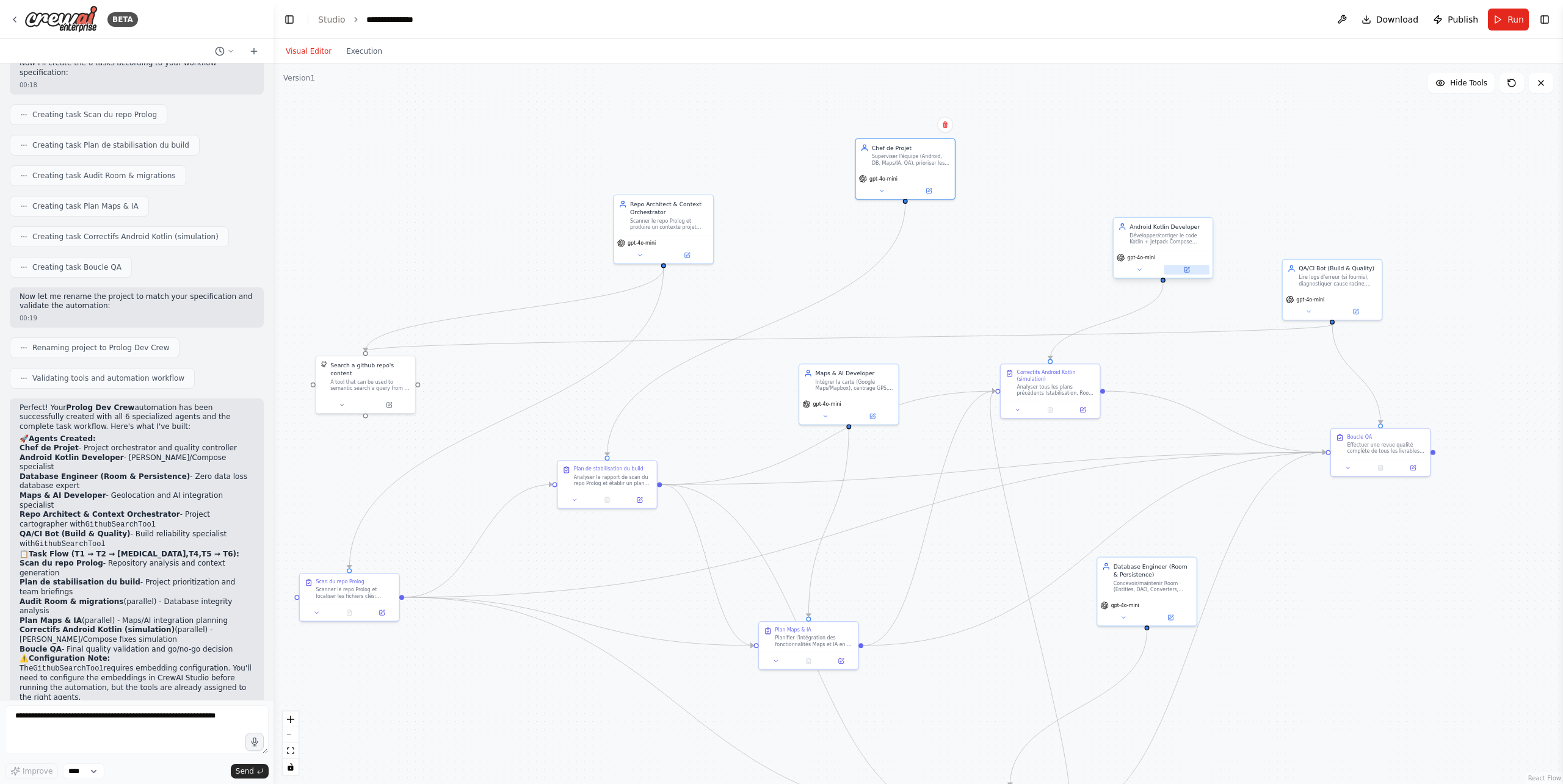
click at [1180, 268] on button at bounding box center [1187, 270] width 46 height 10
